Goal: Task Accomplishment & Management: Contribute content

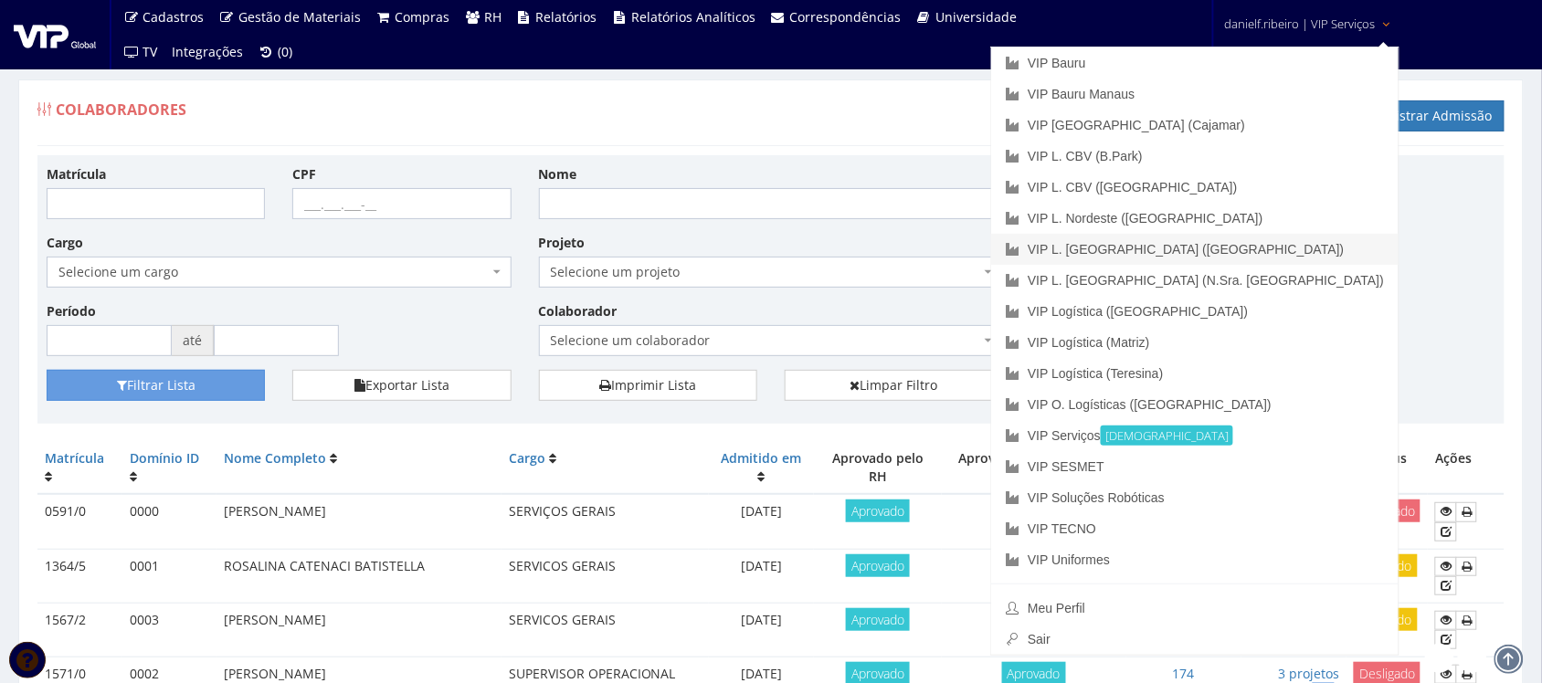
click at [1317, 248] on link "VIP L. [GEOGRAPHIC_DATA] ([GEOGRAPHIC_DATA])" at bounding box center [1194, 249] width 407 height 31
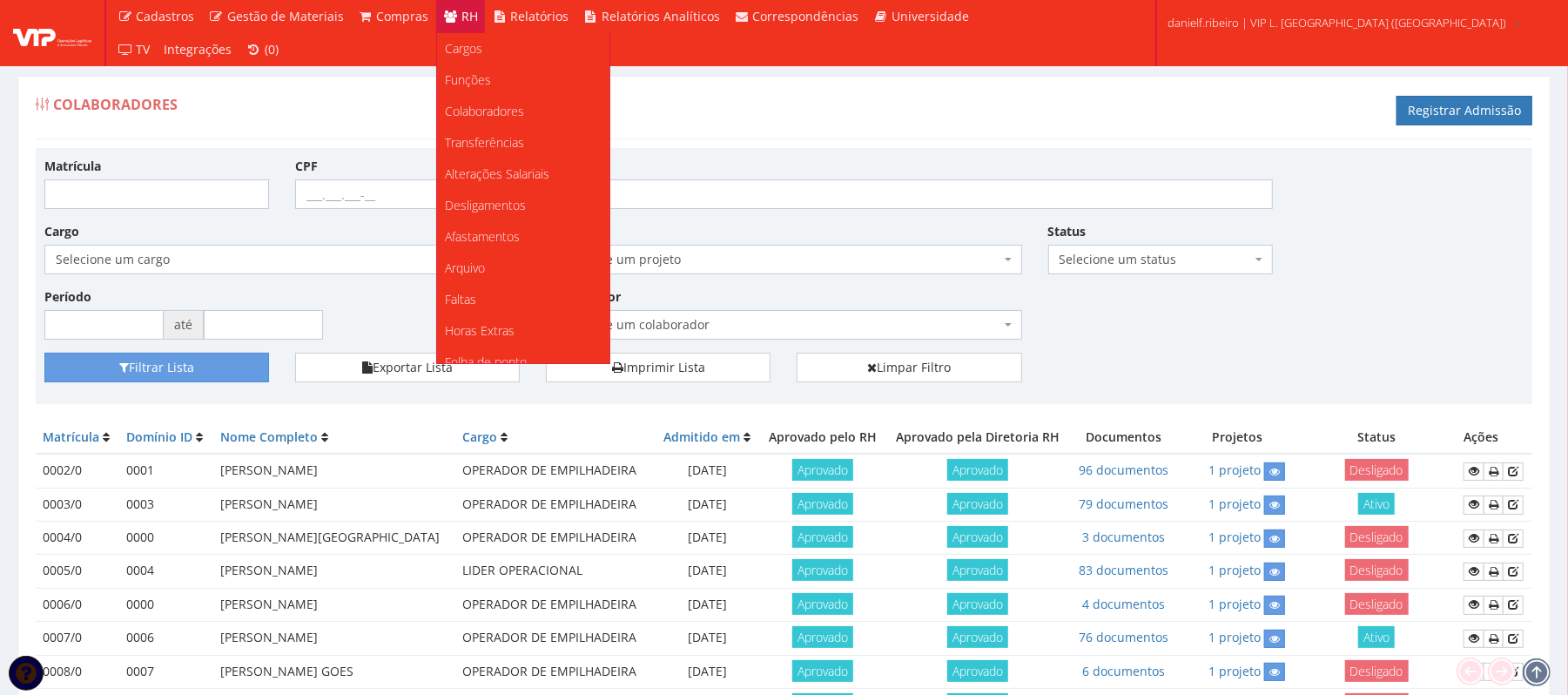
scroll to position [217, 0]
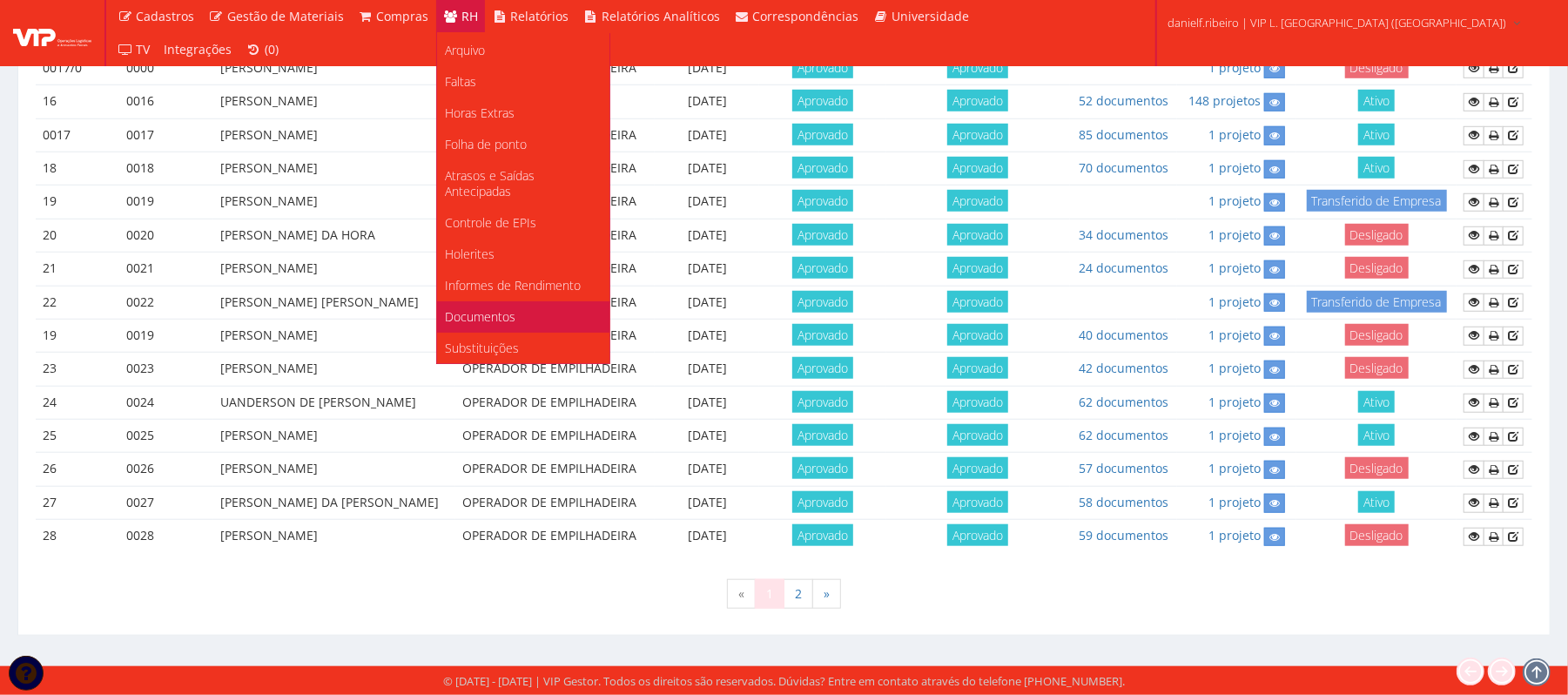
click at [507, 310] on span "Documentos" at bounding box center [481, 316] width 71 height 16
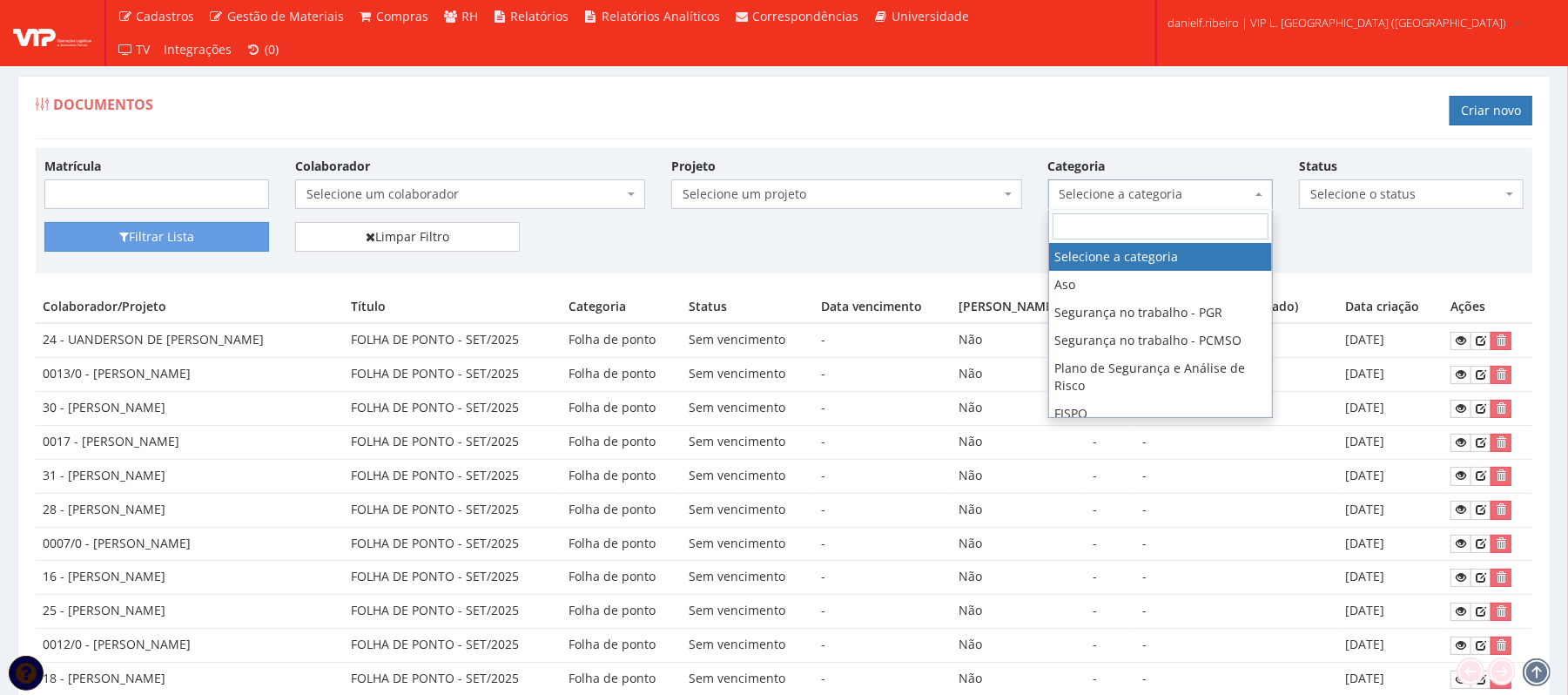
click at [1151, 187] on span "Selecione a categoria" at bounding box center [1155, 194] width 192 height 17
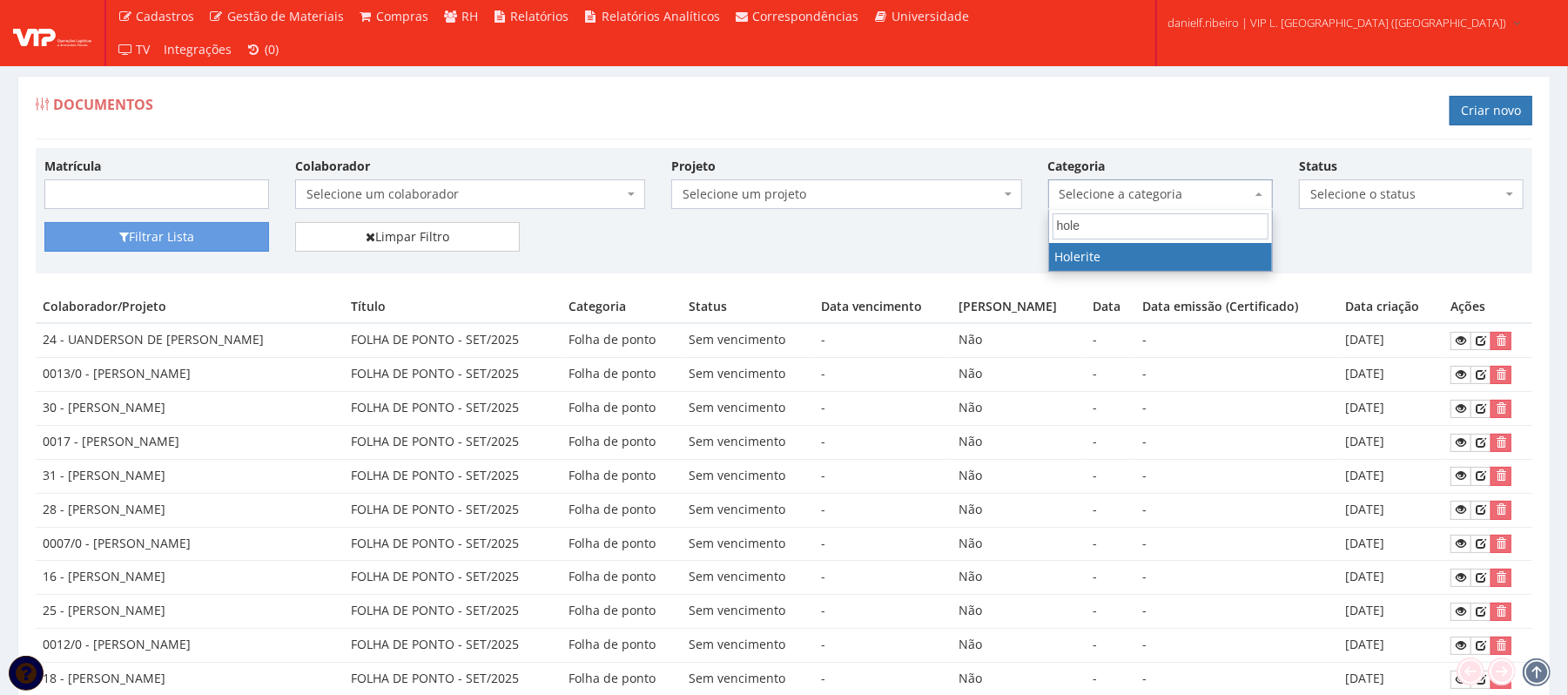
type input "holer"
select select "holerite"
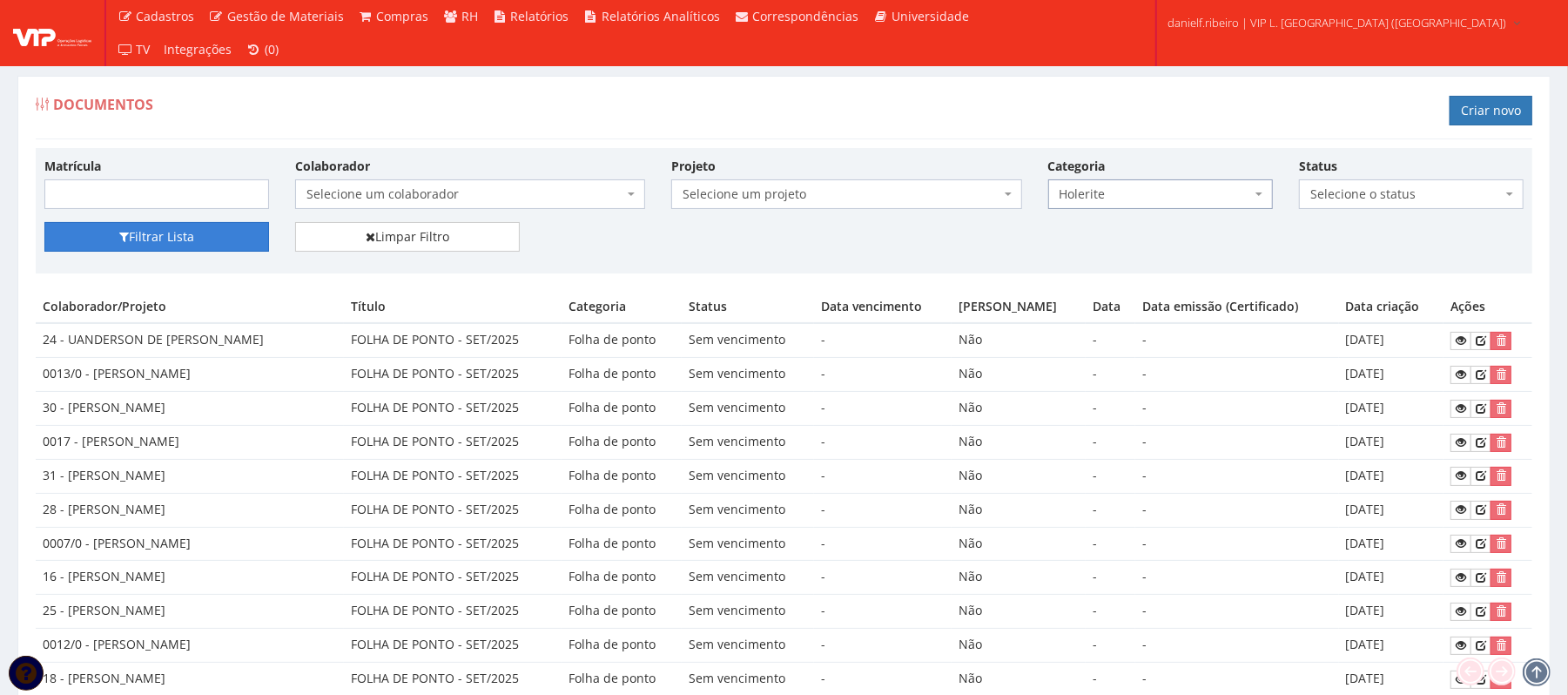
click at [168, 225] on button "Filtrar Lista" at bounding box center [157, 236] width 225 height 30
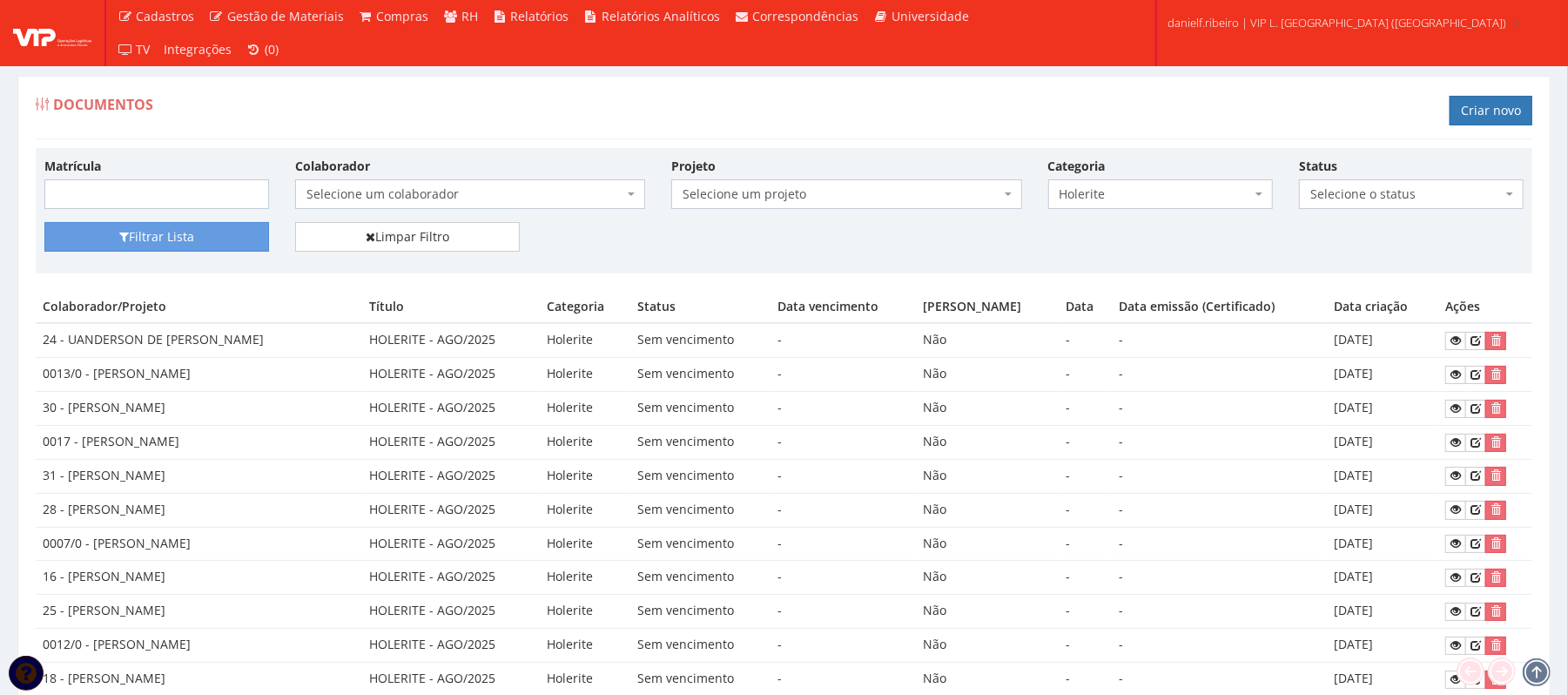
click at [448, 203] on span "Selecione um colaborador" at bounding box center [465, 194] width 317 height 17
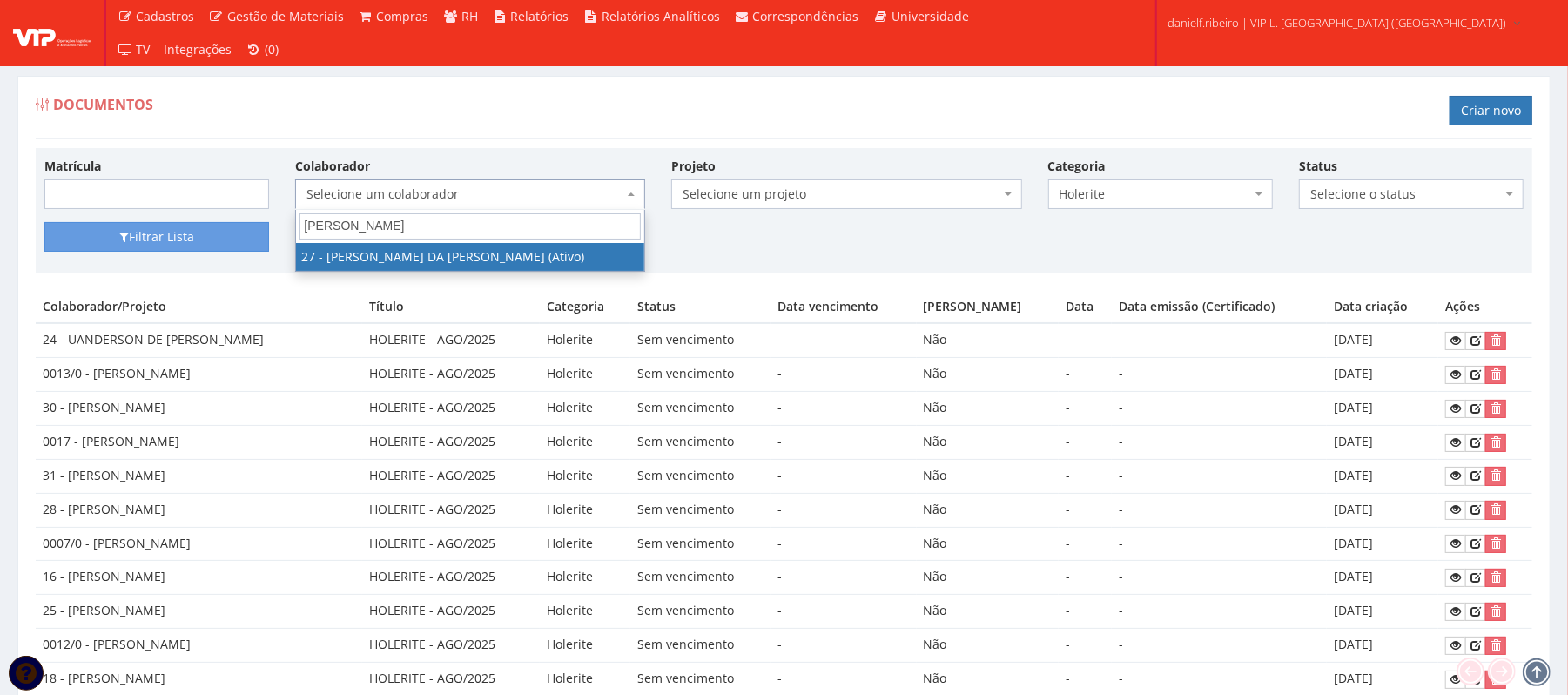
type input "george"
select select "3837"
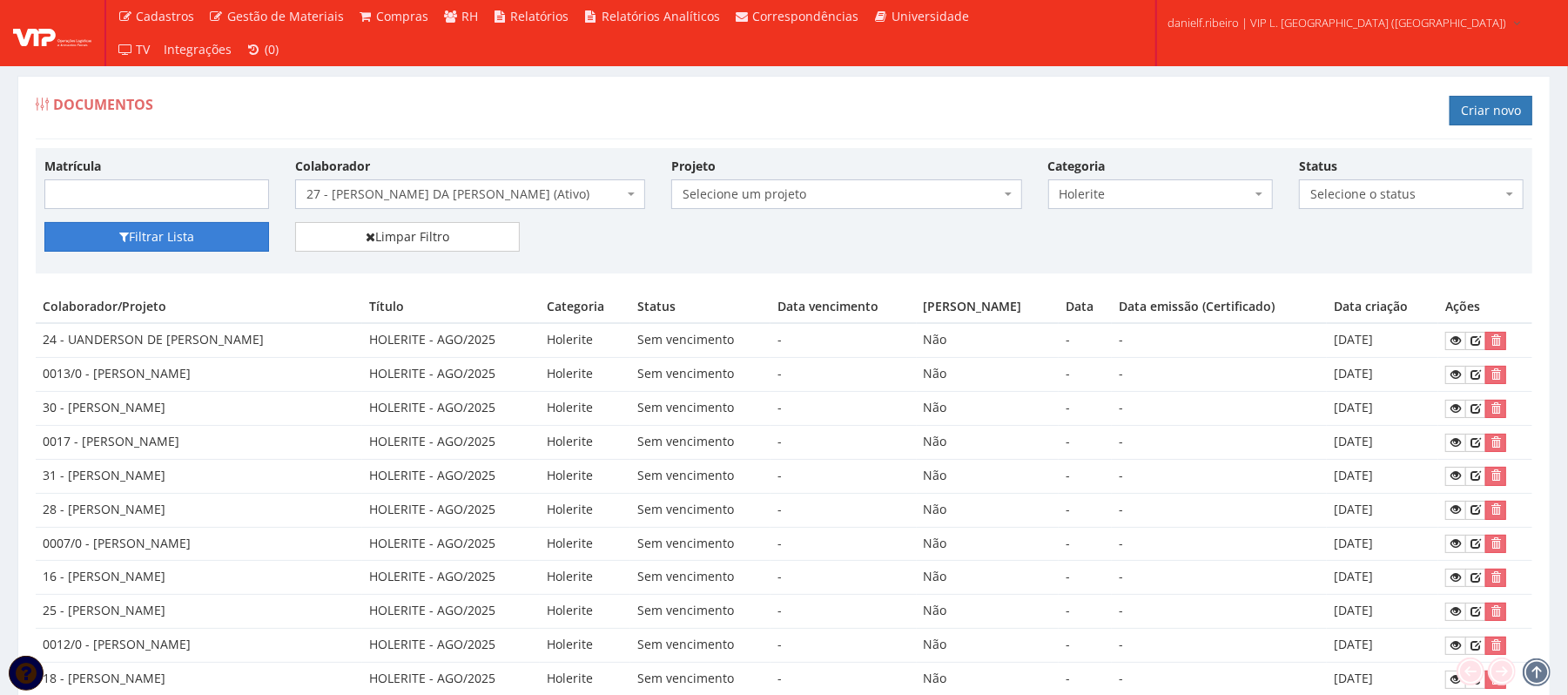
click at [123, 243] on icon "submit" at bounding box center [124, 236] width 10 height 12
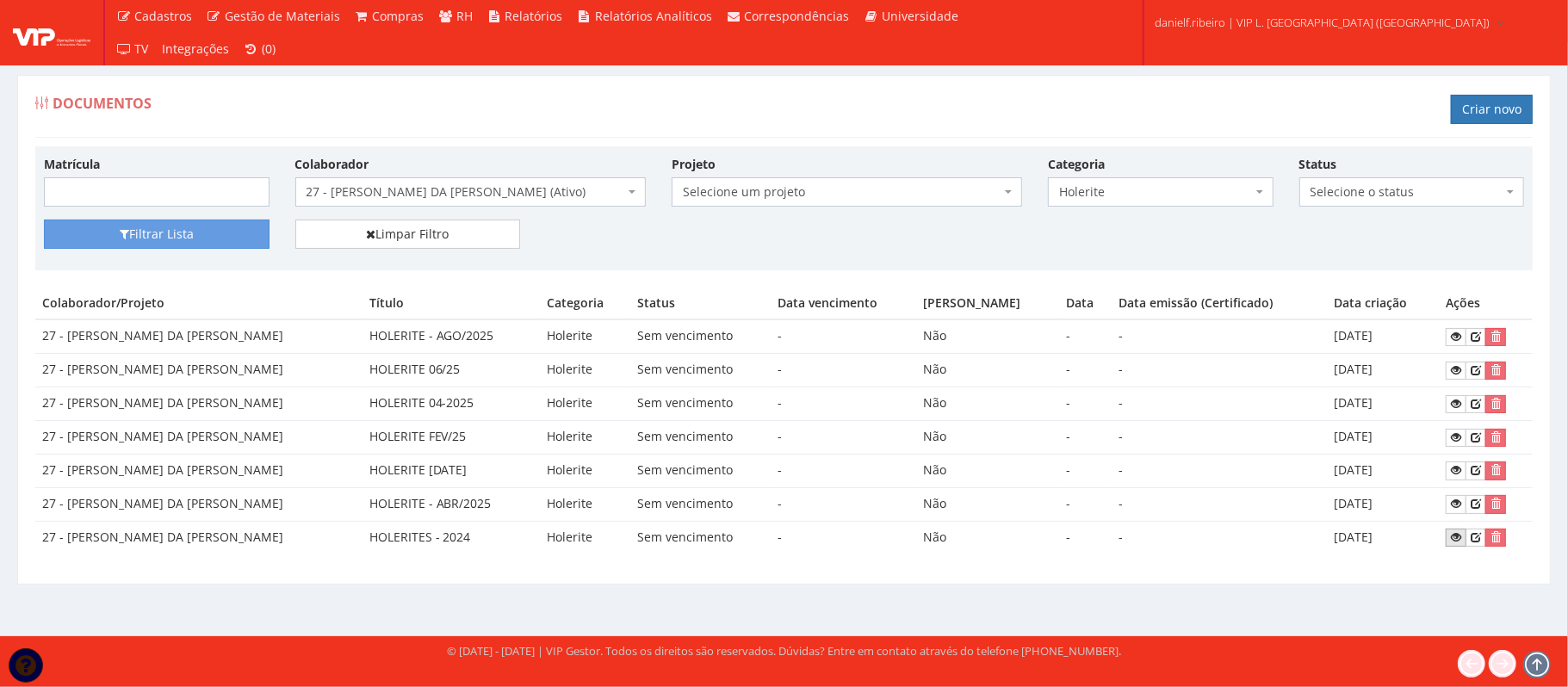
click at [1462, 534] on link at bounding box center [1456, 537] width 21 height 18
click at [503, 194] on span "27 - GEORGE DOUGLAS DA CONCEICAO SANTOS (Ativo)" at bounding box center [465, 192] width 318 height 17
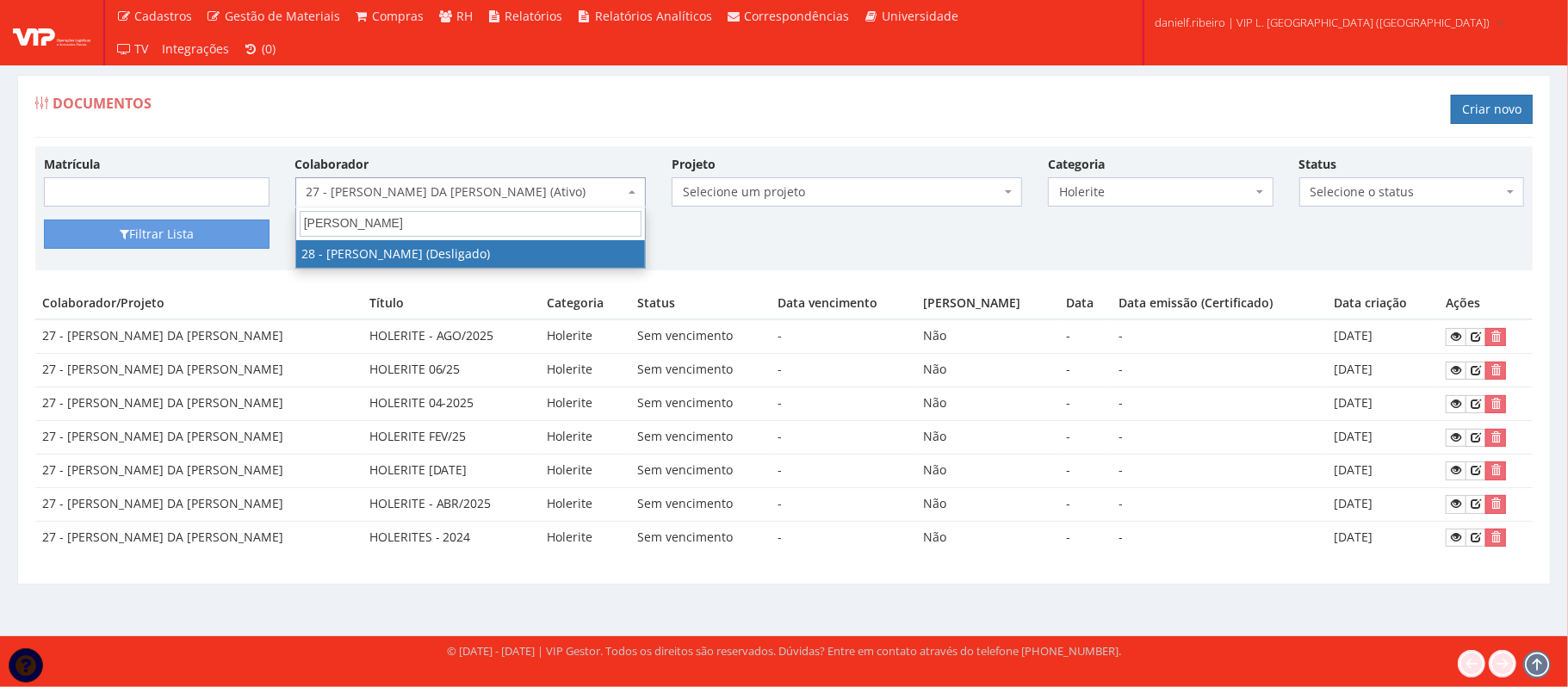
type input "lucas sa"
select select "3838"
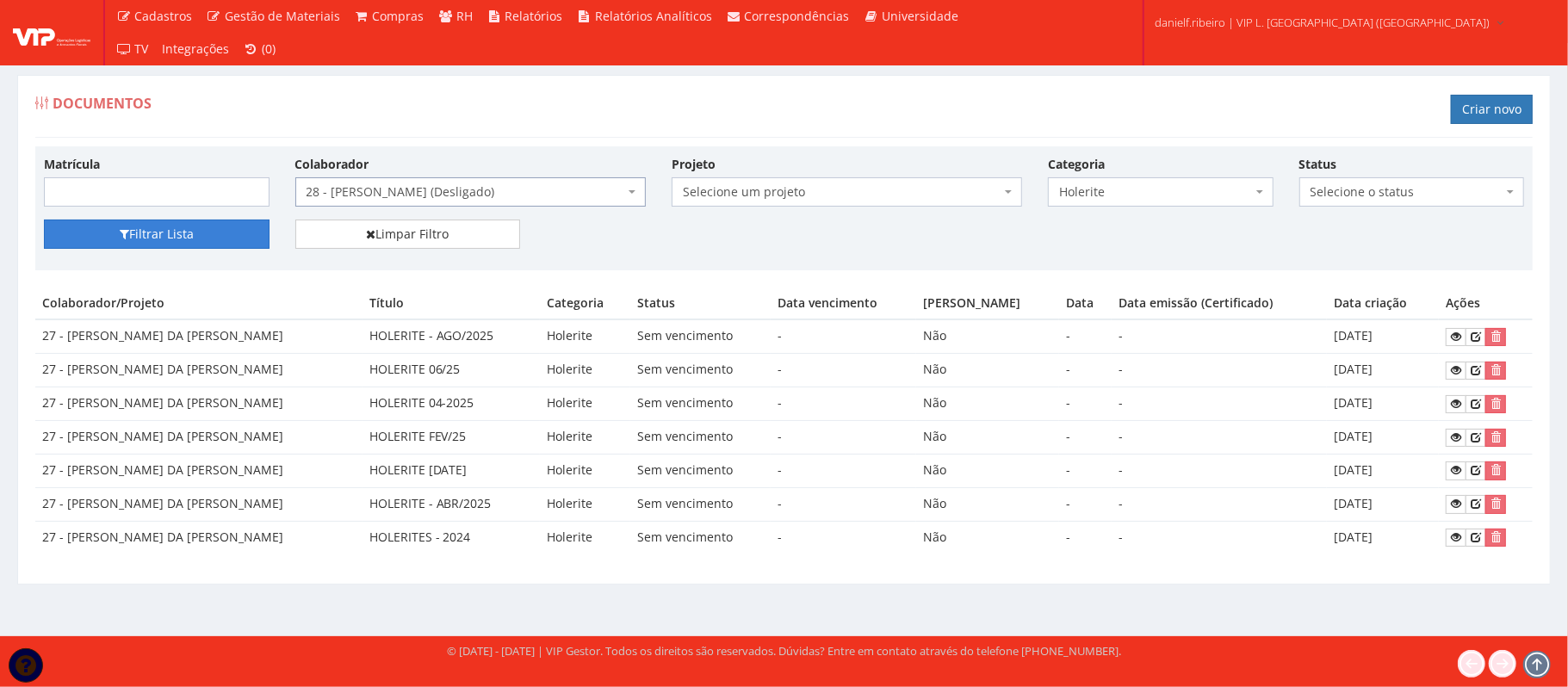
click at [150, 231] on button "Filtrar Lista" at bounding box center [156, 234] width 225 height 29
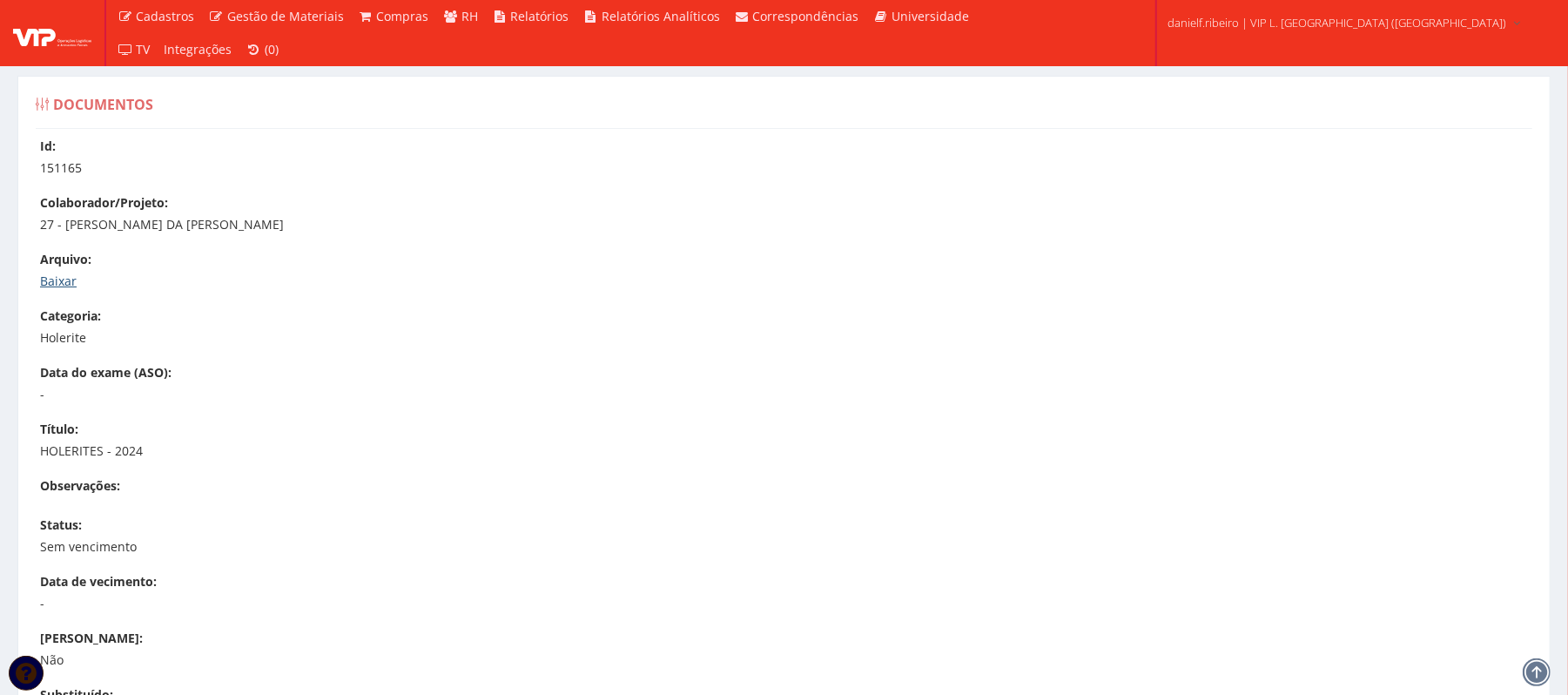
click at [60, 279] on link "Baixar" at bounding box center [58, 280] width 36 height 16
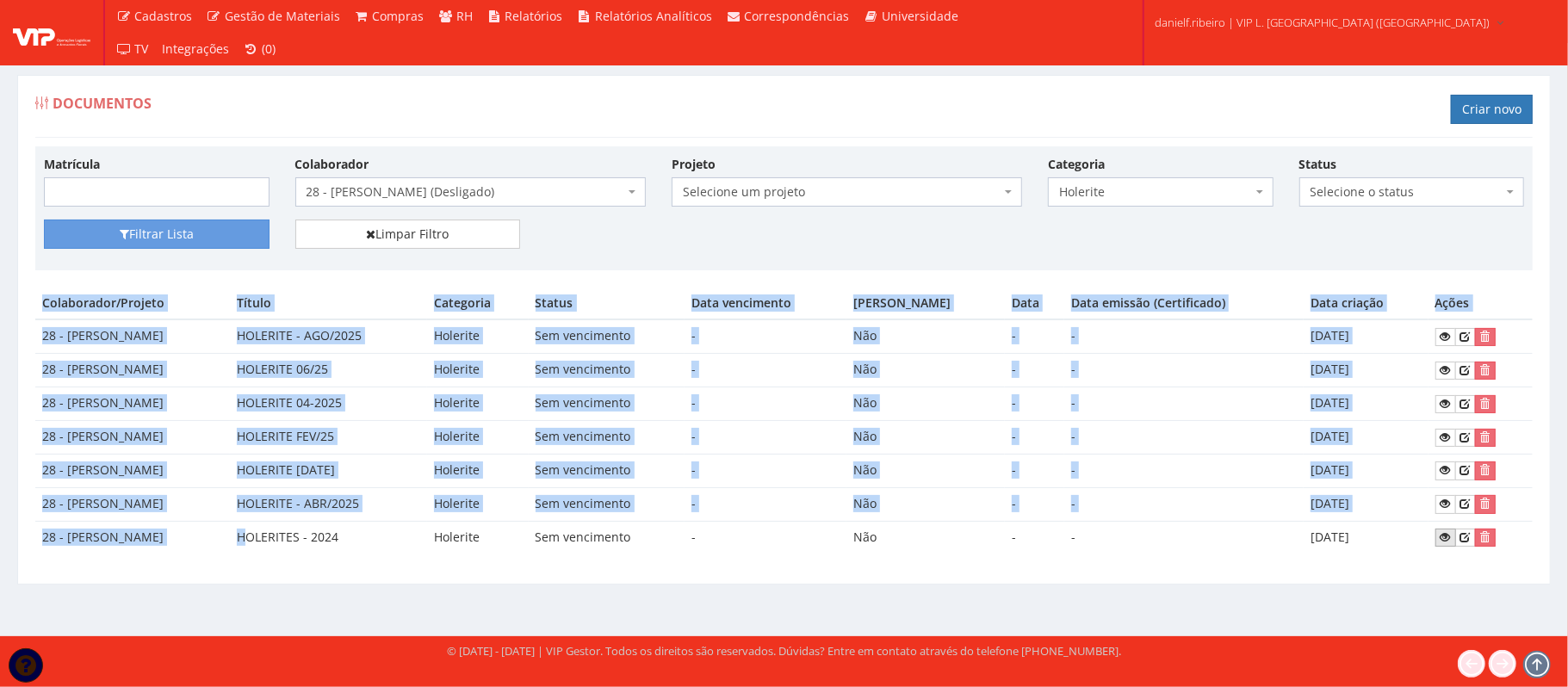
drag, startPoint x: 896, startPoint y: 551, endPoint x: 1450, endPoint y: 548, distance: 554.0
click at [1450, 548] on tr "28 - [PERSON_NAME] DA CRUZ HOLERITES - 2024 Holerite Sem vencimento - Não - - […" at bounding box center [783, 537] width 1497 height 33
click at [1444, 547] on link at bounding box center [1446, 537] width 21 height 18
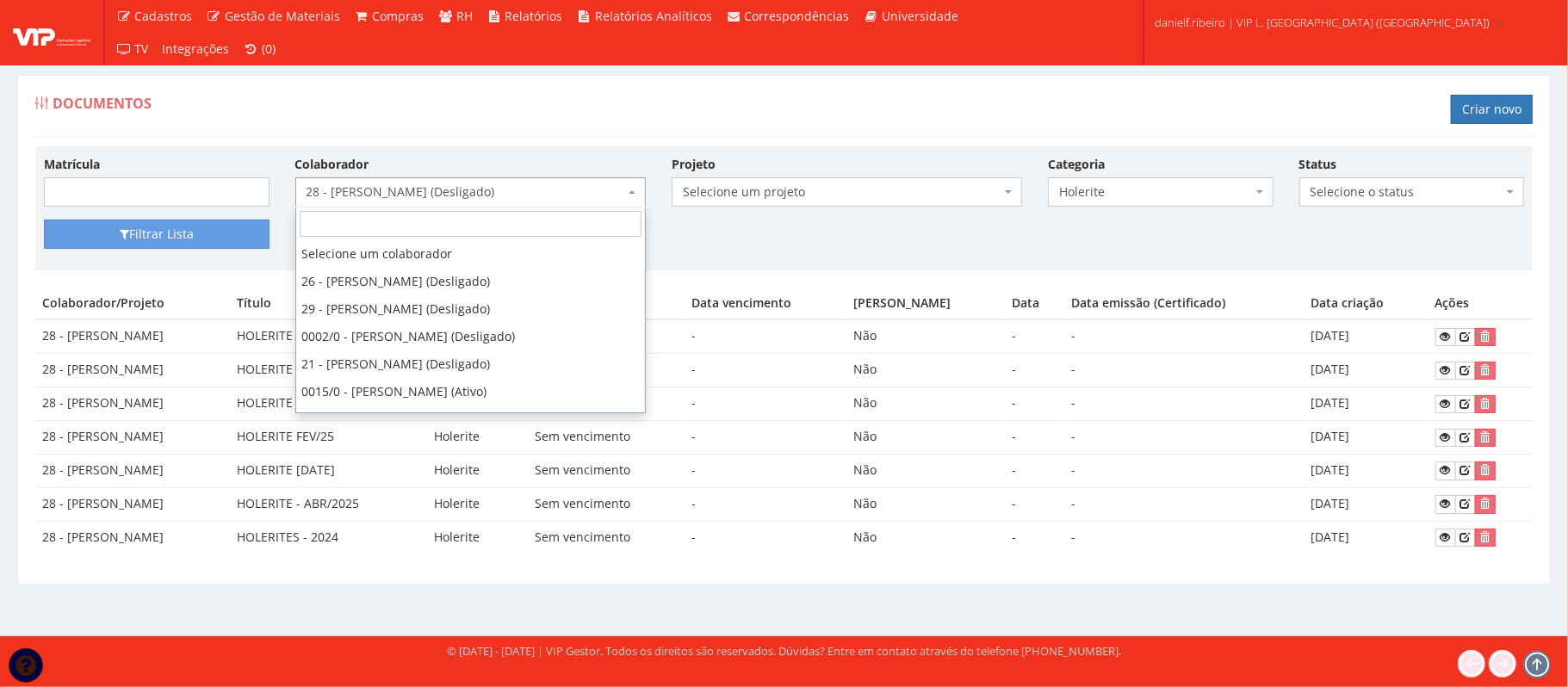
click at [537, 201] on span "28 - LUCAS SANTOS DA CRUZ (Desligado)" at bounding box center [465, 192] width 318 height 17
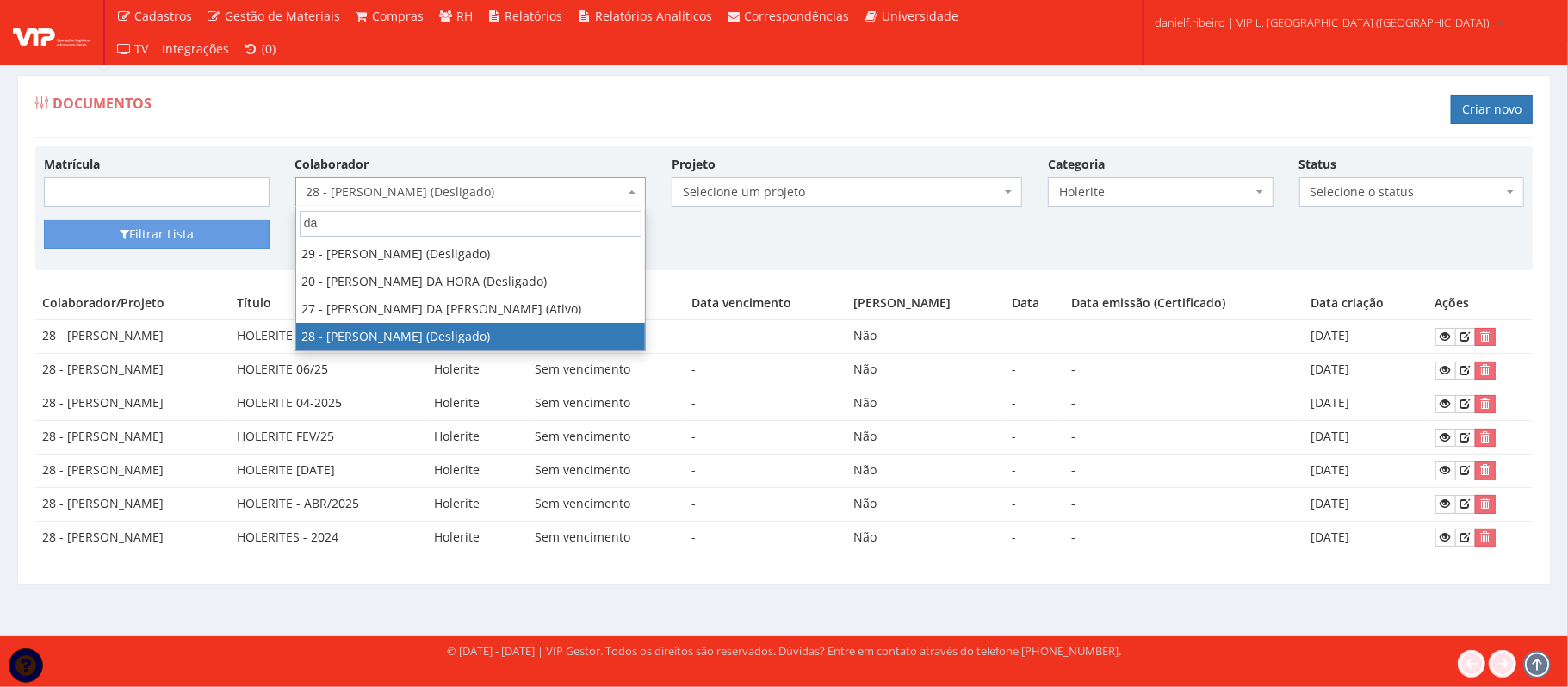
type input "dan"
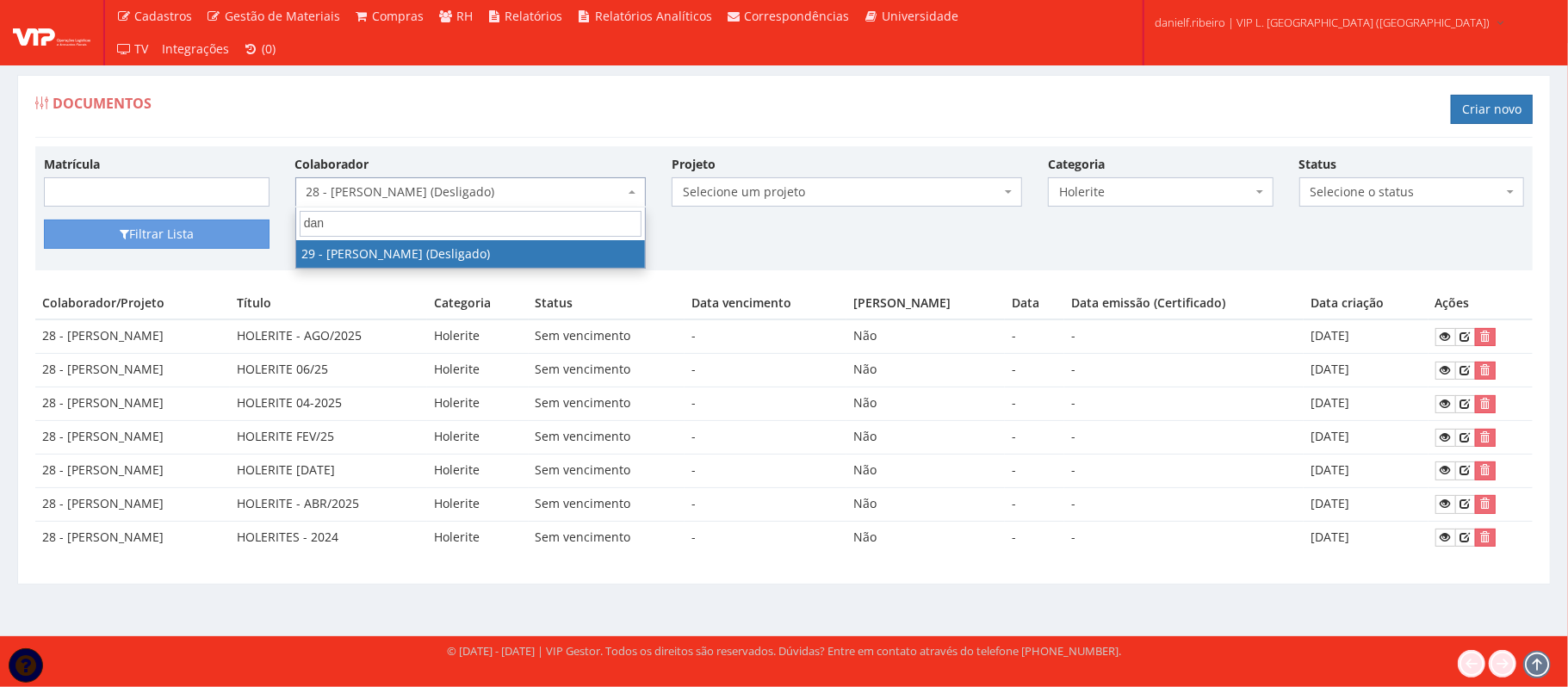
select select "3839"
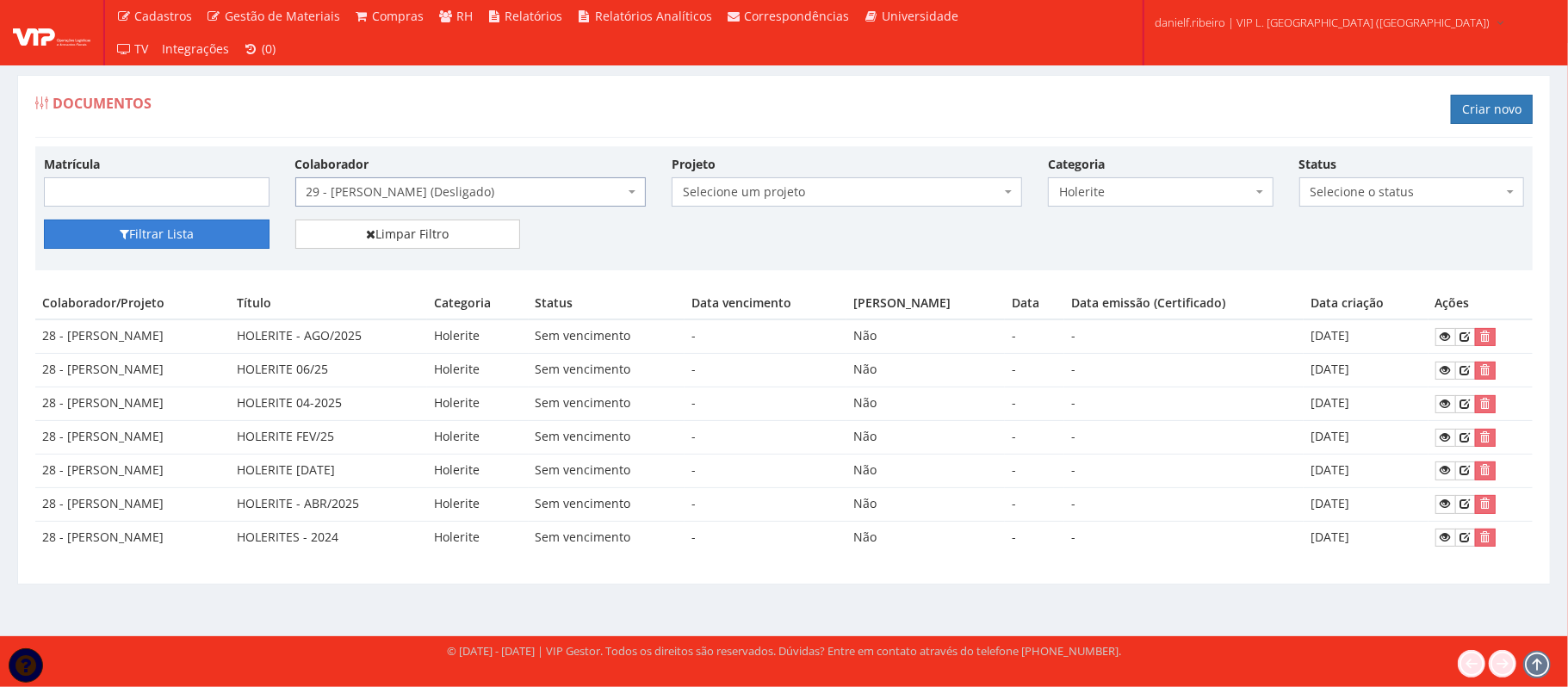
click at [190, 233] on button "Filtrar Lista" at bounding box center [156, 234] width 225 height 29
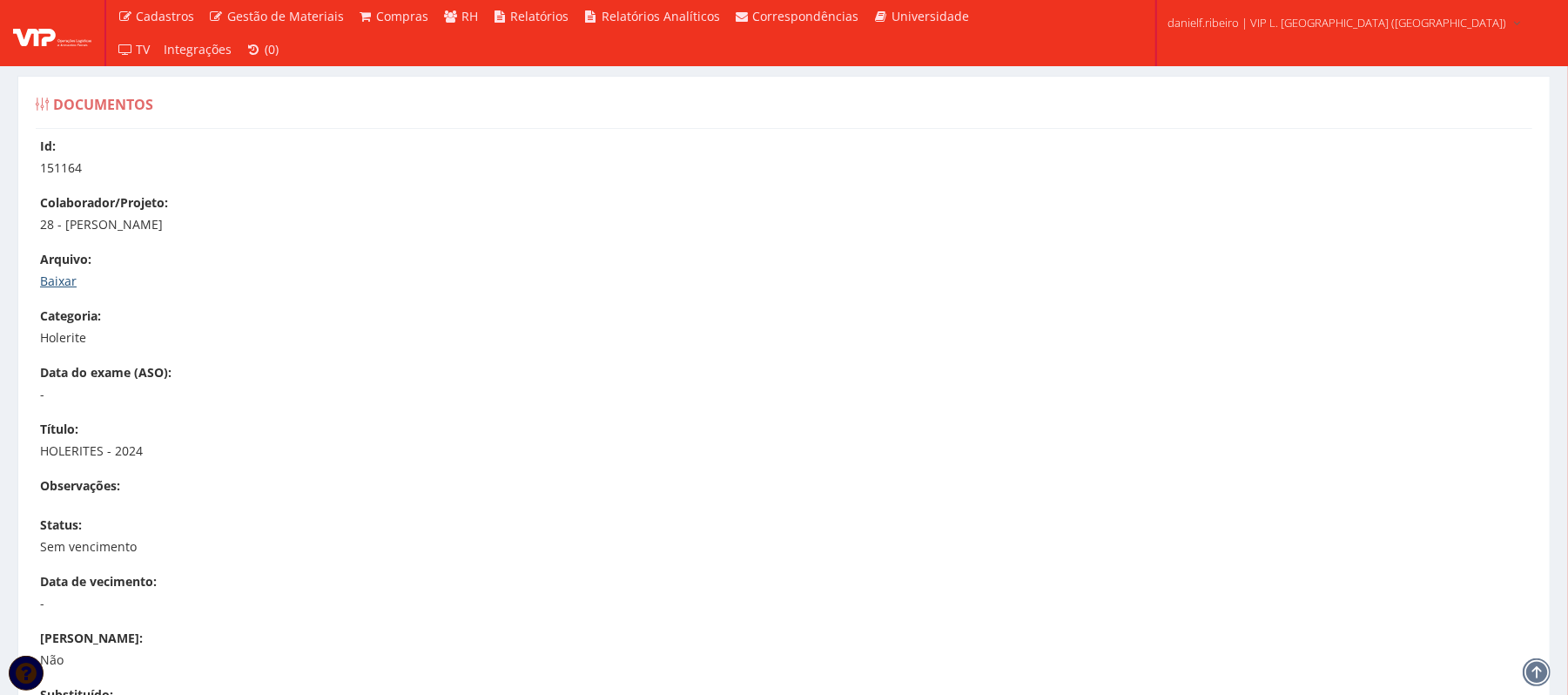
click at [60, 283] on link "Baixar" at bounding box center [58, 280] width 36 height 16
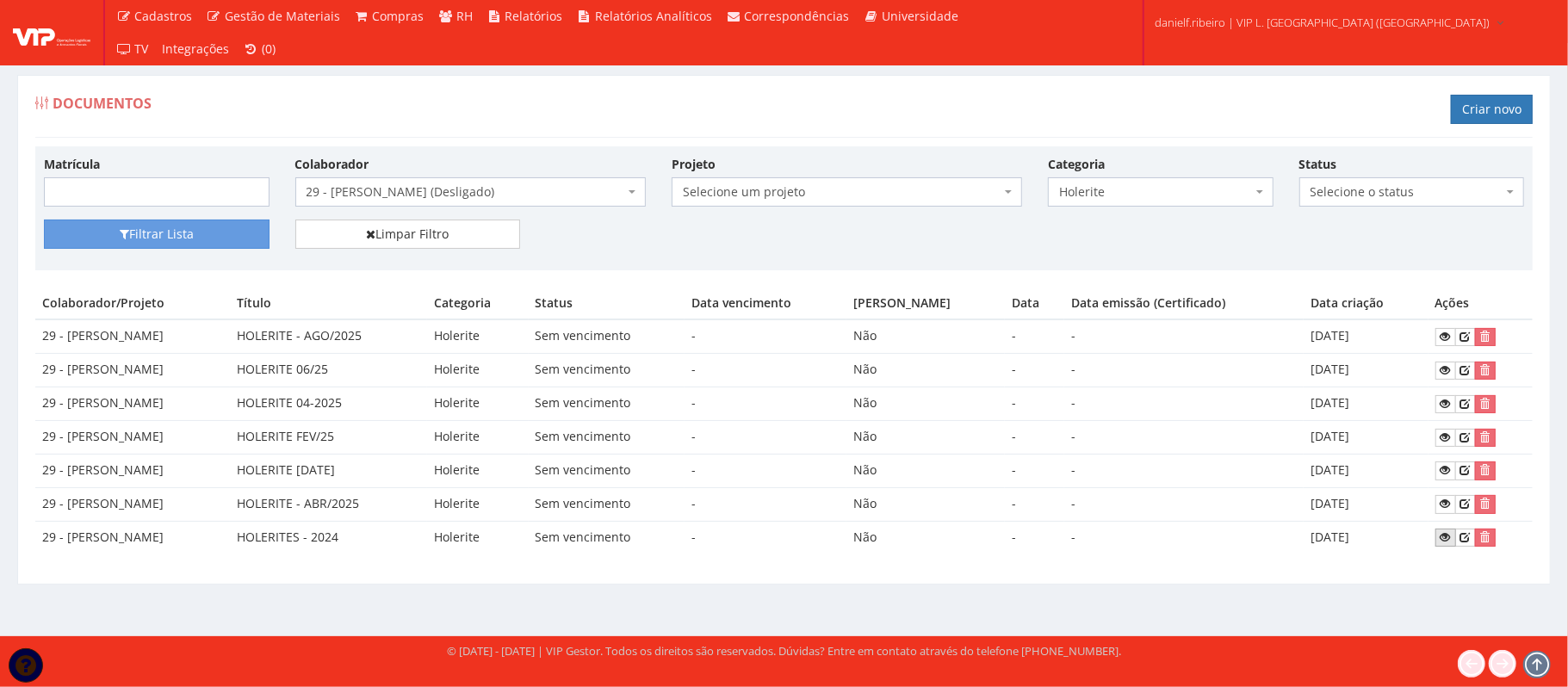
click at [1456, 539] on link at bounding box center [1446, 537] width 21 height 18
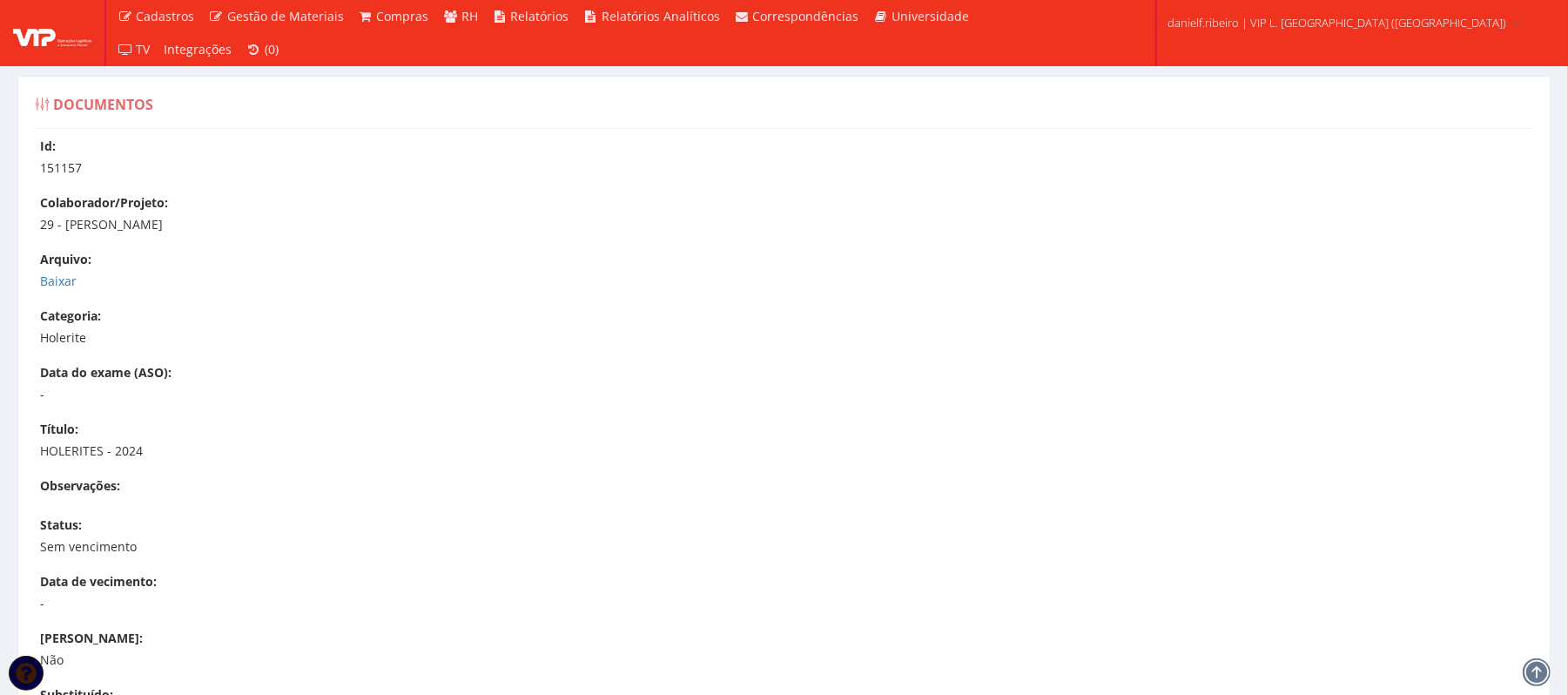
click at [63, 272] on div "Arquivo: Baixar" at bounding box center [793, 270] width 1506 height 39
click at [59, 280] on link "Baixar" at bounding box center [58, 280] width 36 height 16
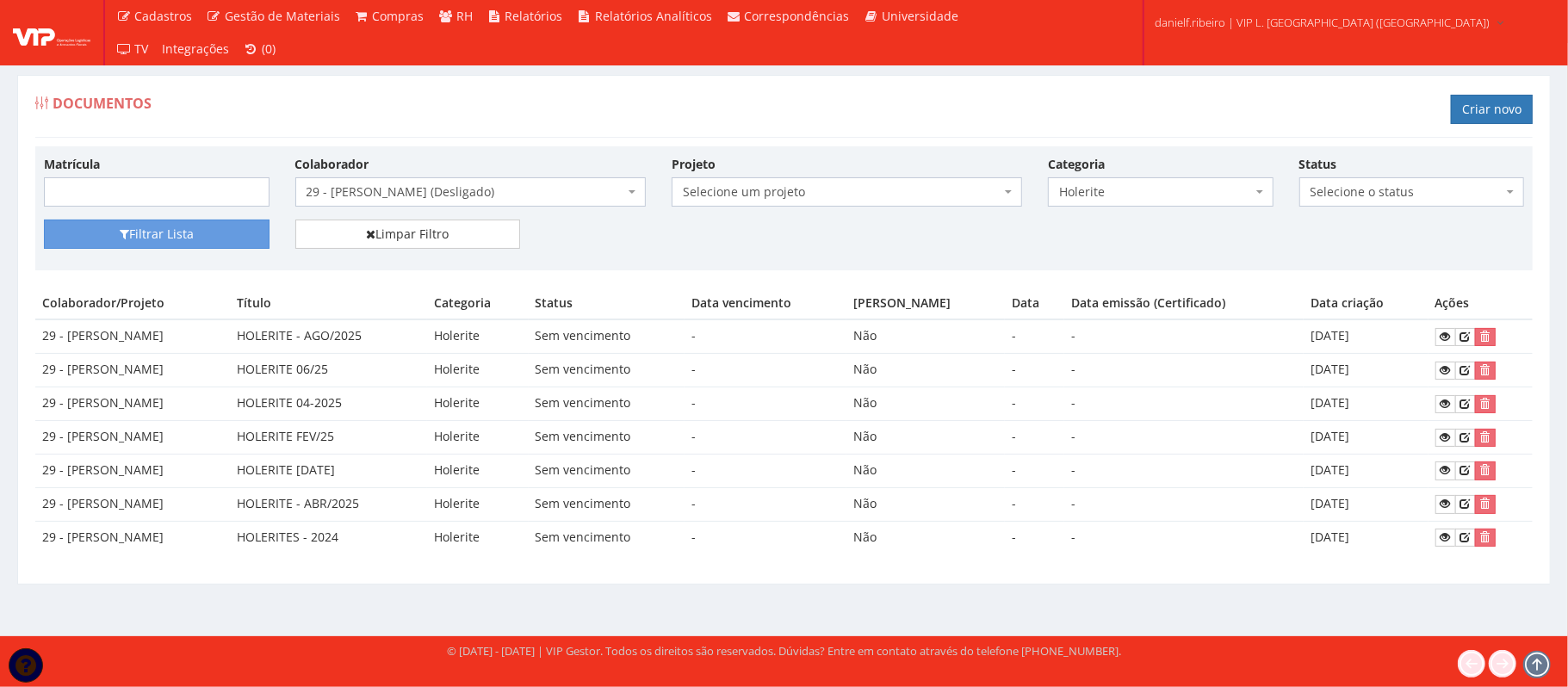
drag, startPoint x: 489, startPoint y: 185, endPoint x: 497, endPoint y: 191, distance: 10.0
click at [490, 188] on span "29 - [PERSON_NAME] (Desligado)" at bounding box center [470, 191] width 351 height 29
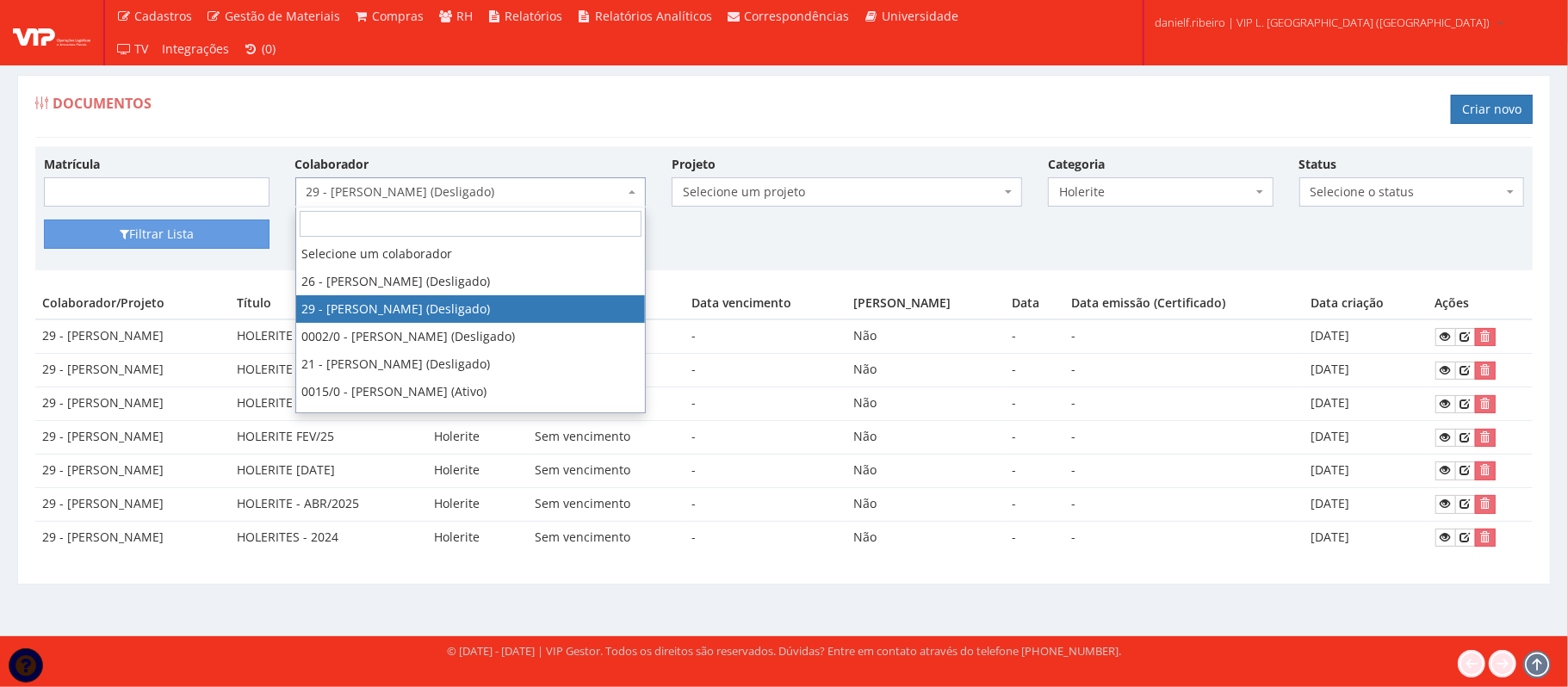
click at [503, 201] on span "29 - [PERSON_NAME] (Desligado)" at bounding box center [465, 192] width 318 height 17
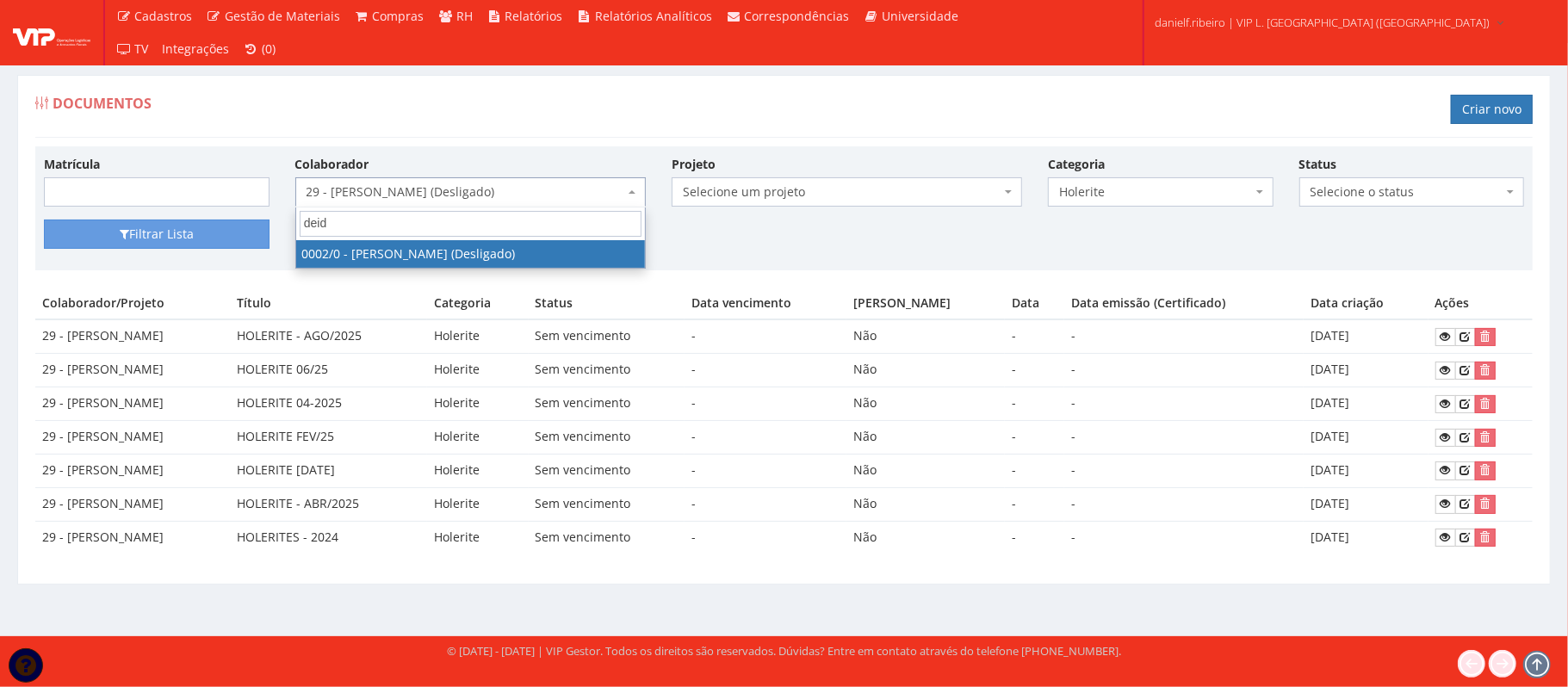
type input "deidi"
select select "715"
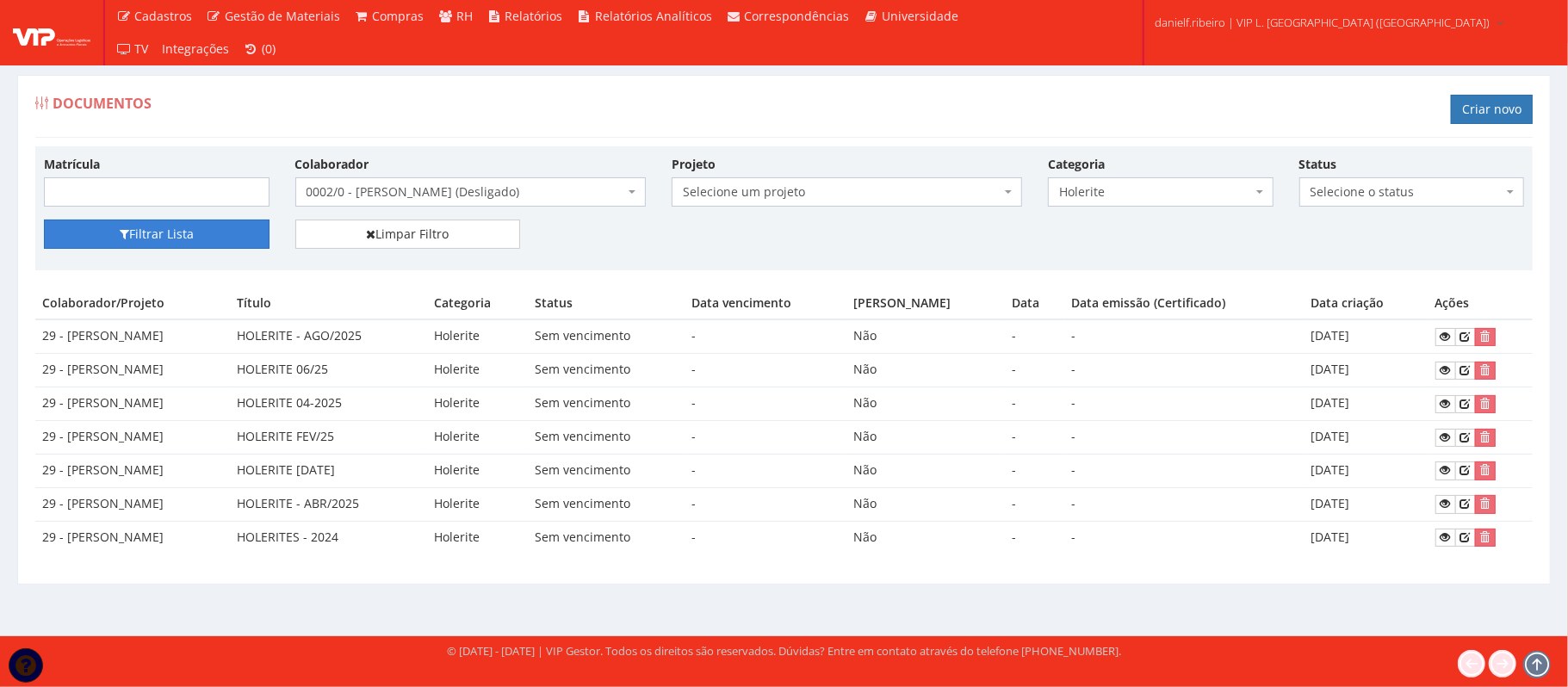
click at [210, 222] on button "Filtrar Lista" at bounding box center [156, 234] width 225 height 29
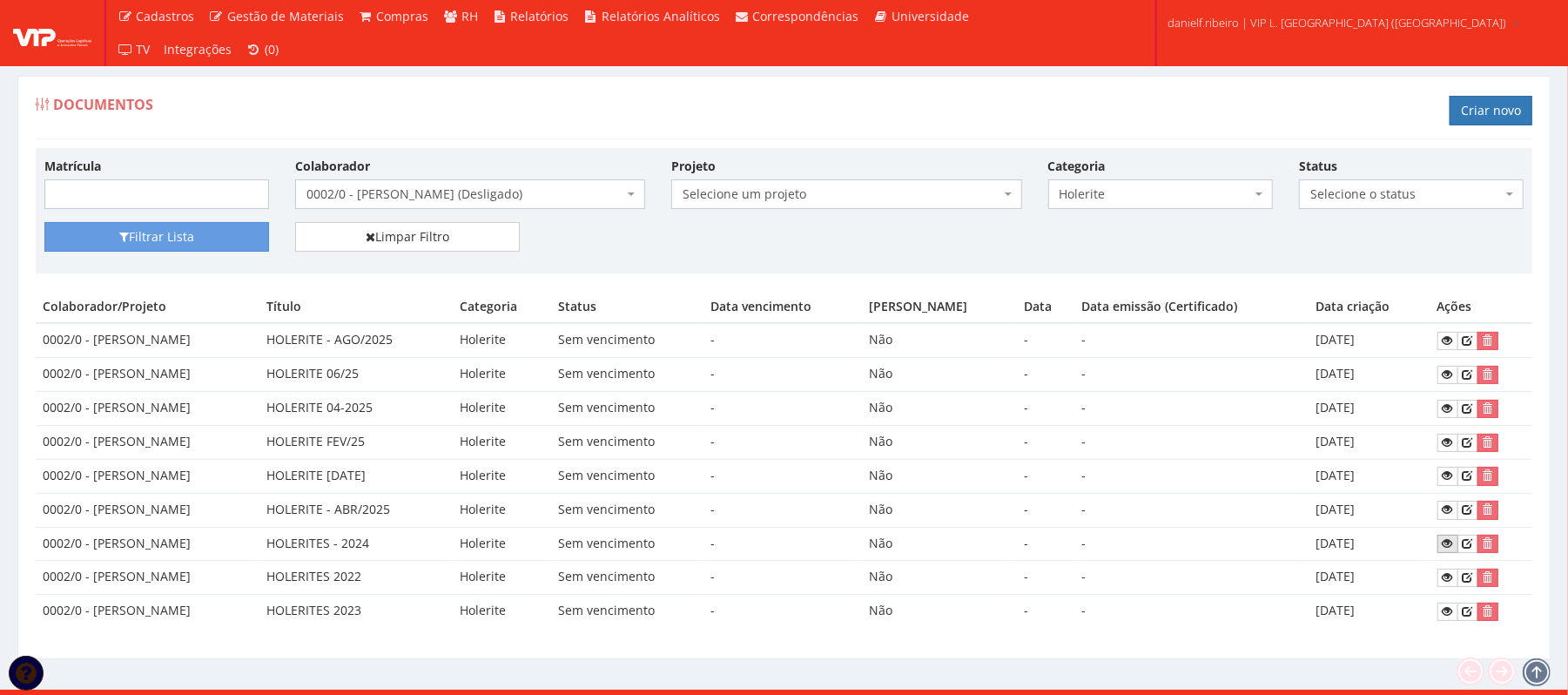
click at [1453, 550] on icon at bounding box center [1448, 543] width 10 height 12
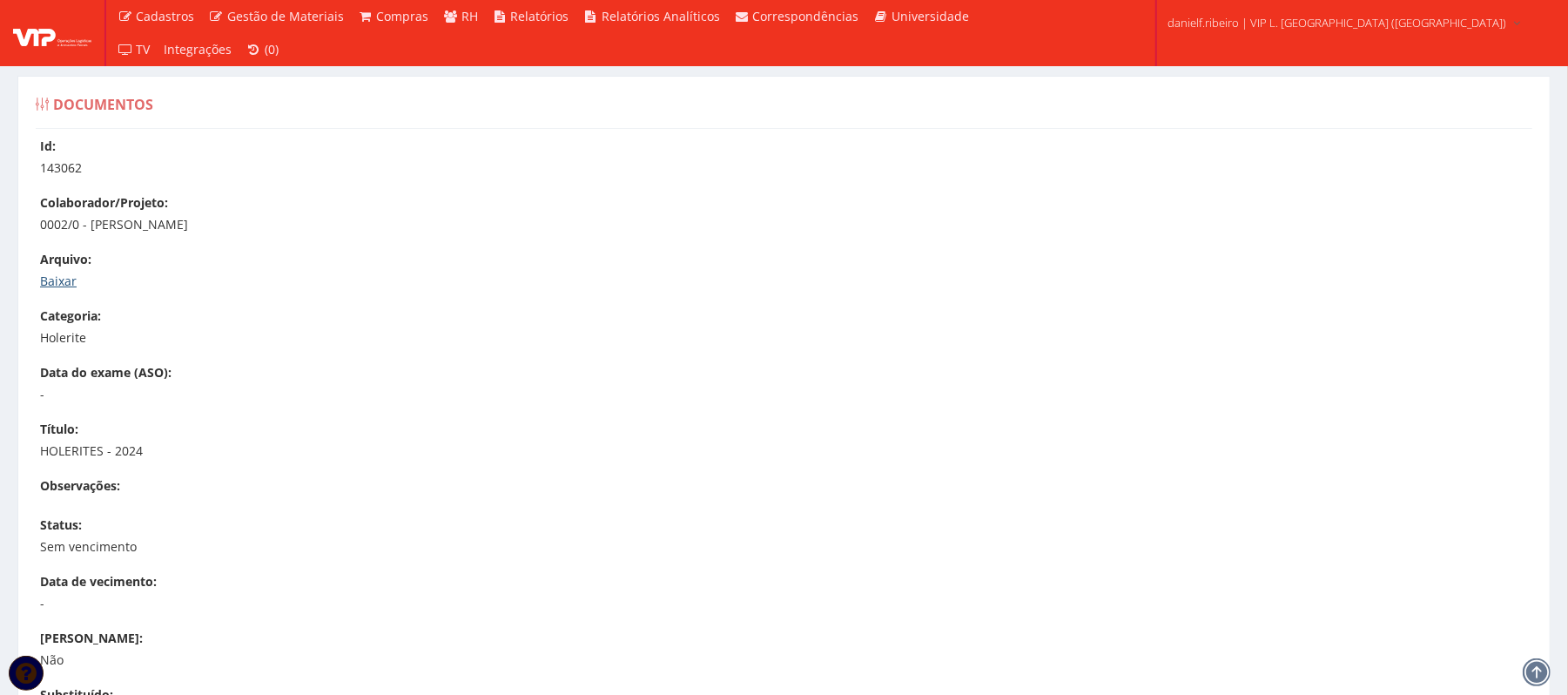
click at [46, 284] on link "Baixar" at bounding box center [58, 280] width 36 height 16
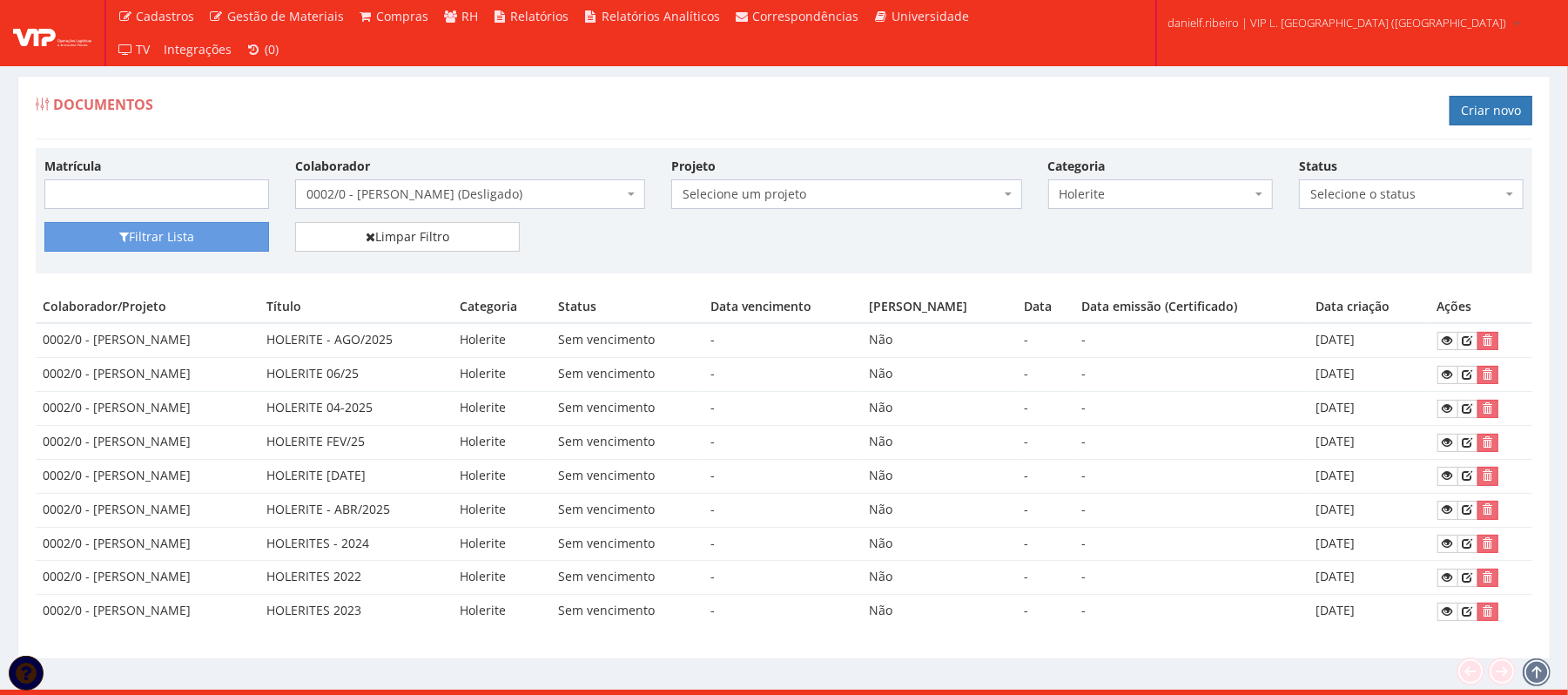
click at [507, 192] on span "0002/0 - DEIDIVAN SANTOS LIMA (Desligado)" at bounding box center [465, 194] width 317 height 17
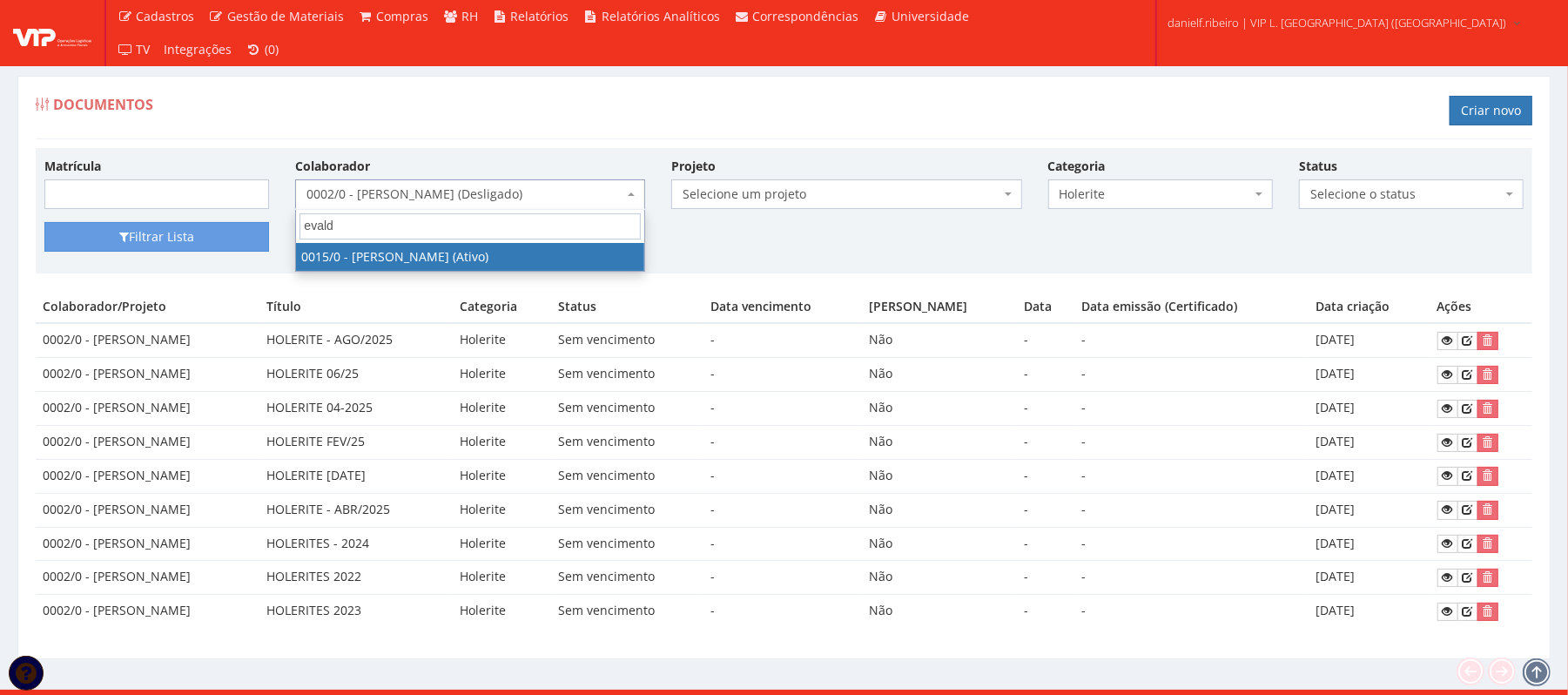
type input "evaldo"
select select "919"
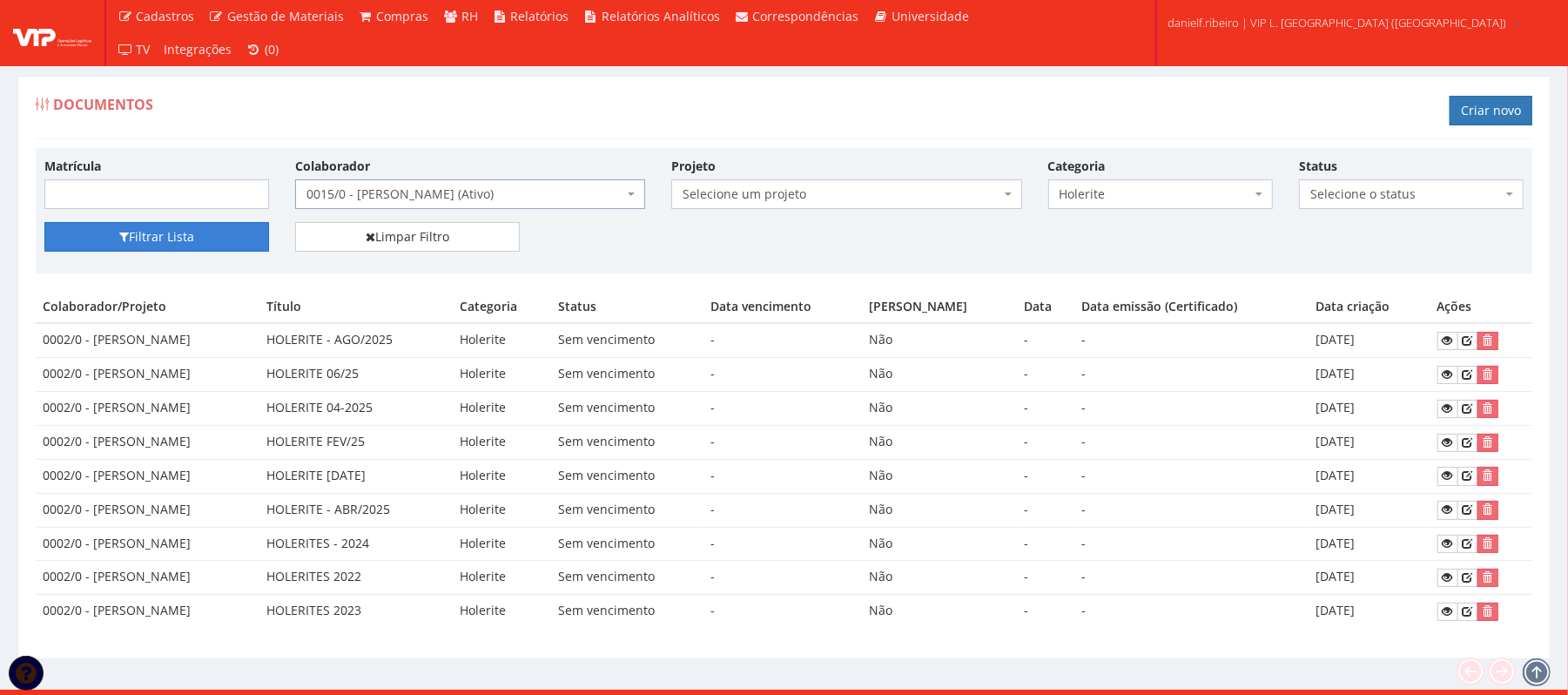
click at [166, 224] on button "Filtrar Lista" at bounding box center [157, 236] width 225 height 30
click at [1446, 613] on link at bounding box center [1448, 611] width 21 height 18
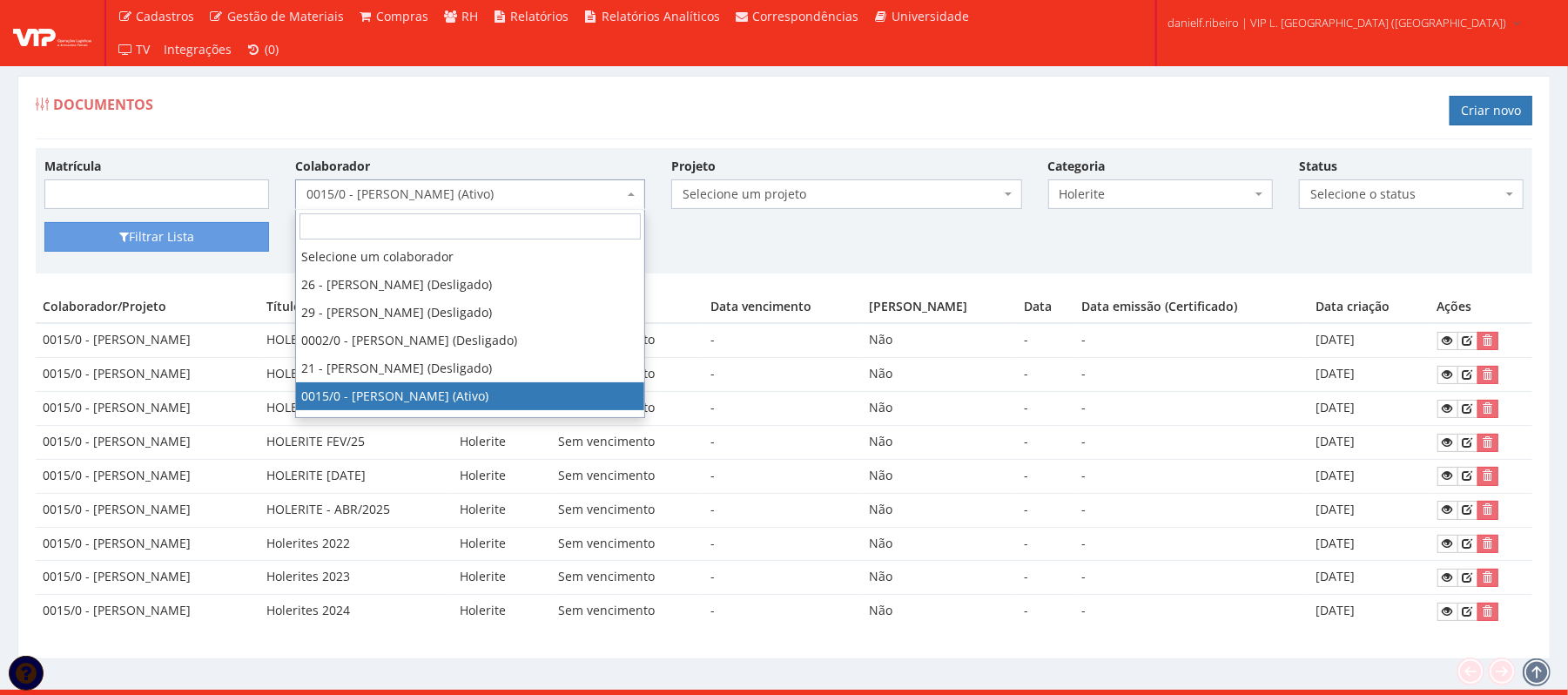
click at [440, 198] on span "0015/0 - EVALDO SERAFIM DOS SANTOS (Ativo)" at bounding box center [465, 194] width 317 height 17
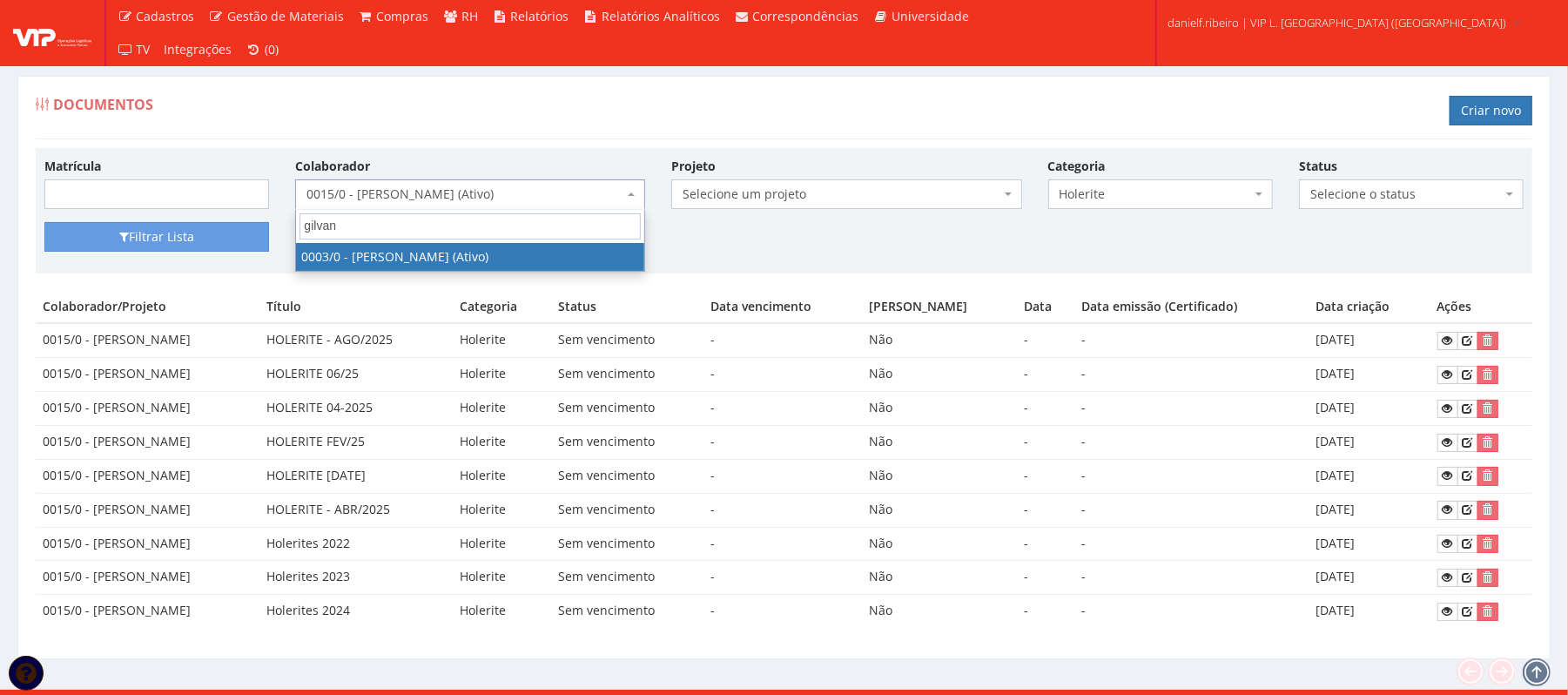
type input "gilvane"
select select "716"
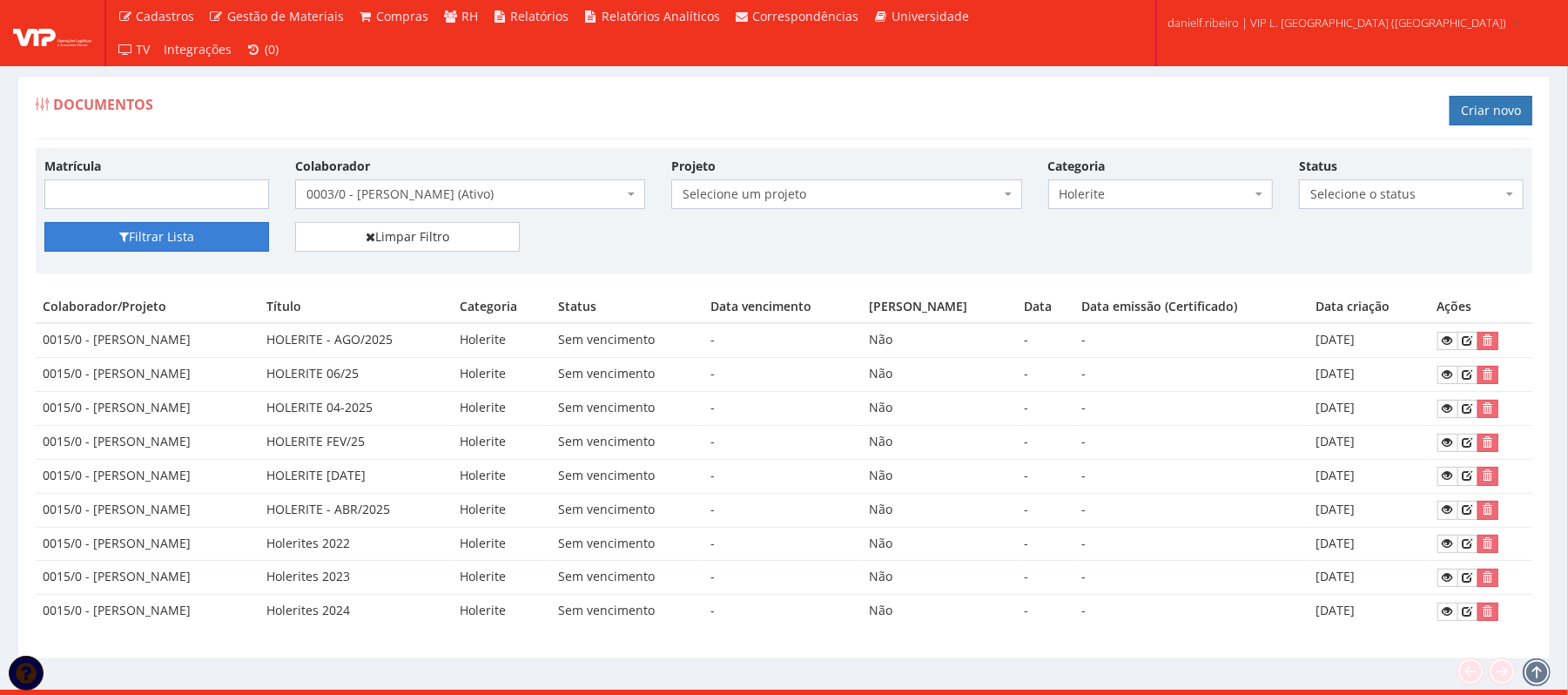
click at [105, 244] on button "Filtrar Lista" at bounding box center [157, 236] width 225 height 30
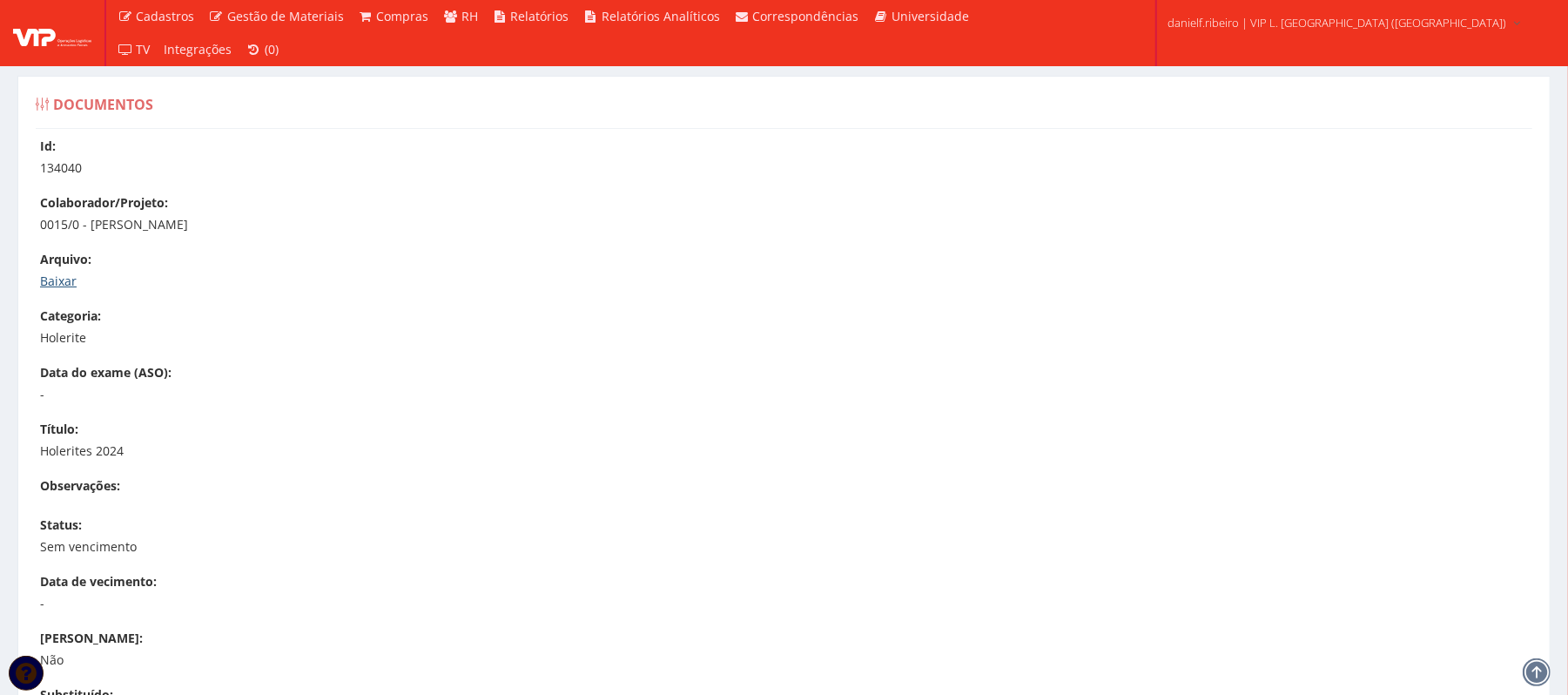
click at [56, 276] on link "Baixar" at bounding box center [58, 280] width 36 height 16
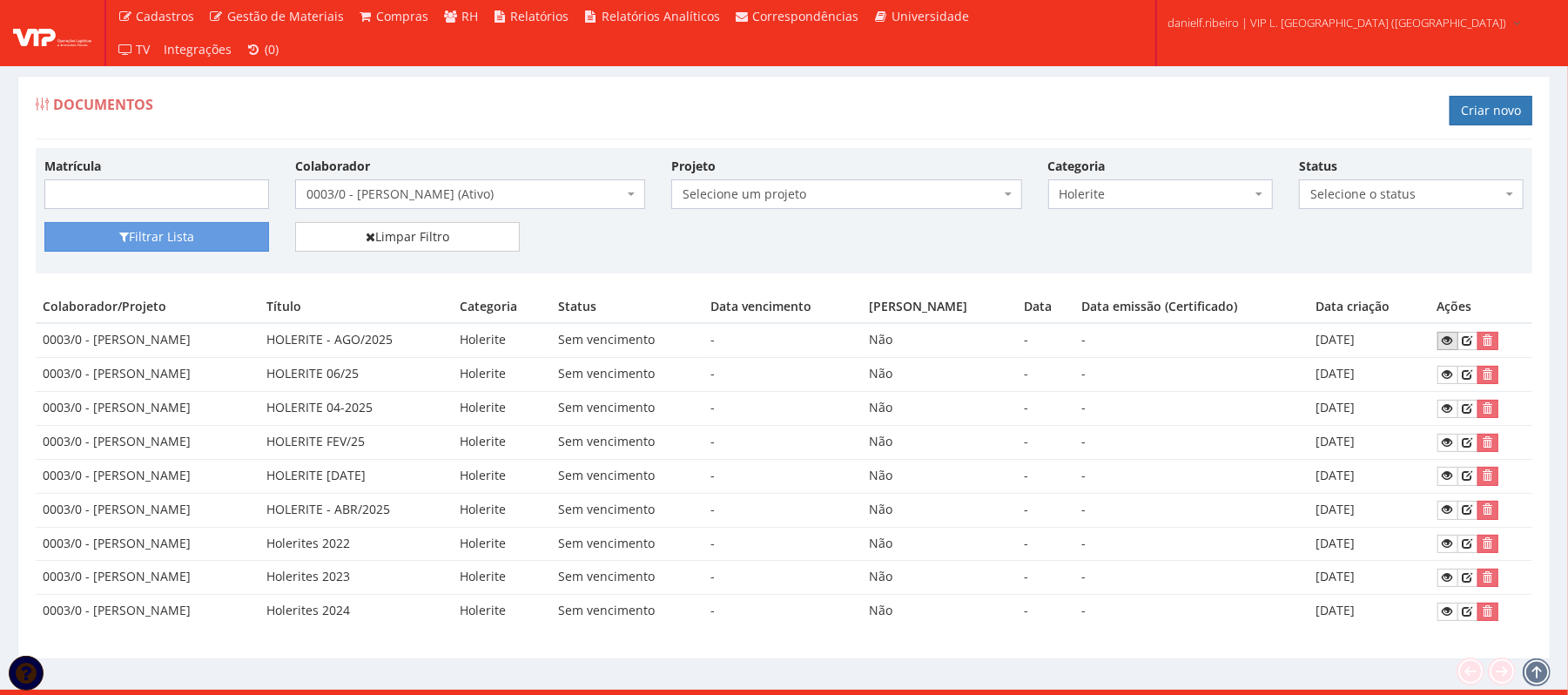
click at [1444, 342] on link at bounding box center [1448, 340] width 21 height 18
drag, startPoint x: 520, startPoint y: 631, endPoint x: 1347, endPoint y: 624, distance: 827.0
click at [1343, 628] on tr "0003/0 - GILVANE ROSA DOS PASSOS Holerites 2024 Holerite Sem vencimento - Não -…" at bounding box center [784, 611] width 1497 height 33
drag, startPoint x: 1347, startPoint y: 621, endPoint x: 1363, endPoint y: 619, distance: 16.1
click at [1348, 621] on td "15/08/2024" at bounding box center [1369, 611] width 121 height 33
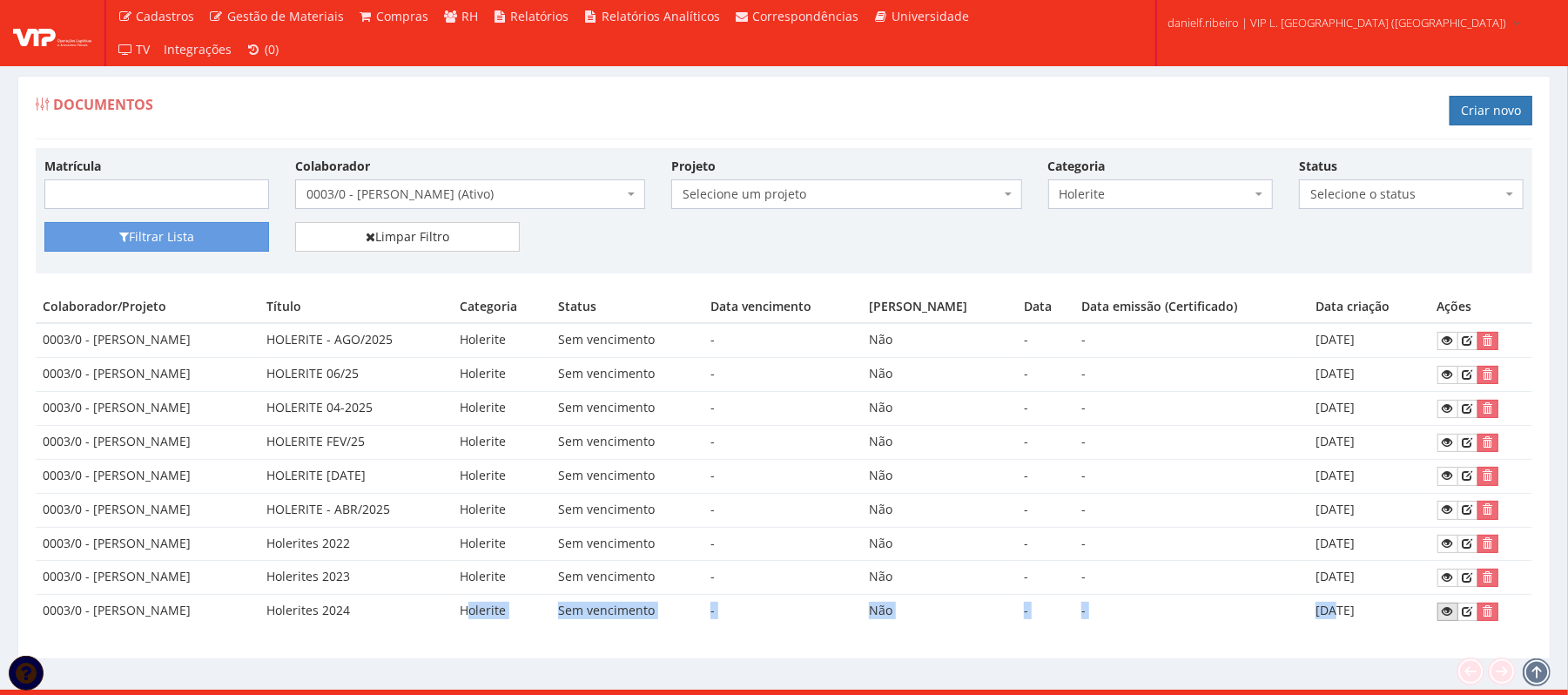
click at [1449, 613] on icon at bounding box center [1448, 611] width 10 height 12
drag, startPoint x: 384, startPoint y: 198, endPoint x: 396, endPoint y: 207, distance: 15.0
click at [384, 198] on span "0003/0 - [PERSON_NAME] (Ativo)" at bounding box center [465, 194] width 317 height 17
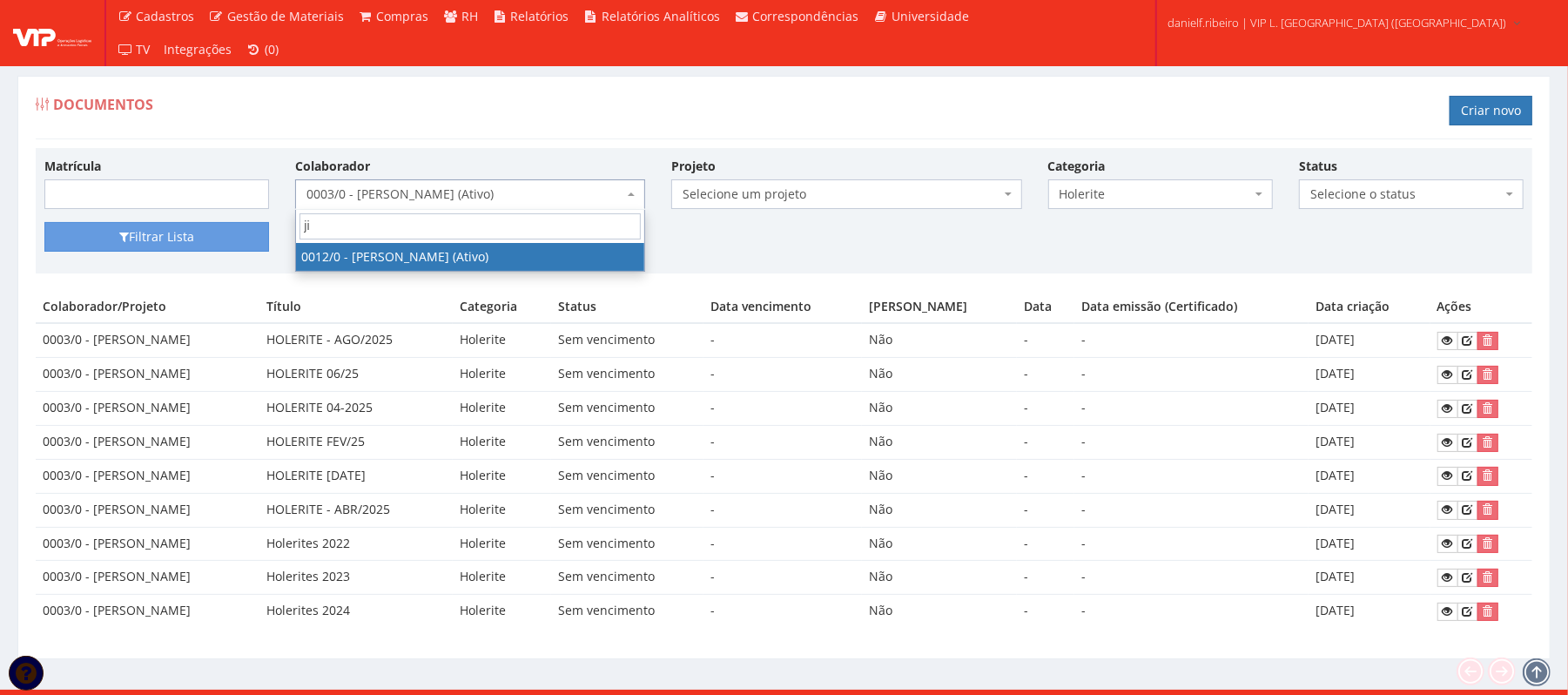
type input "jil"
select select "888"
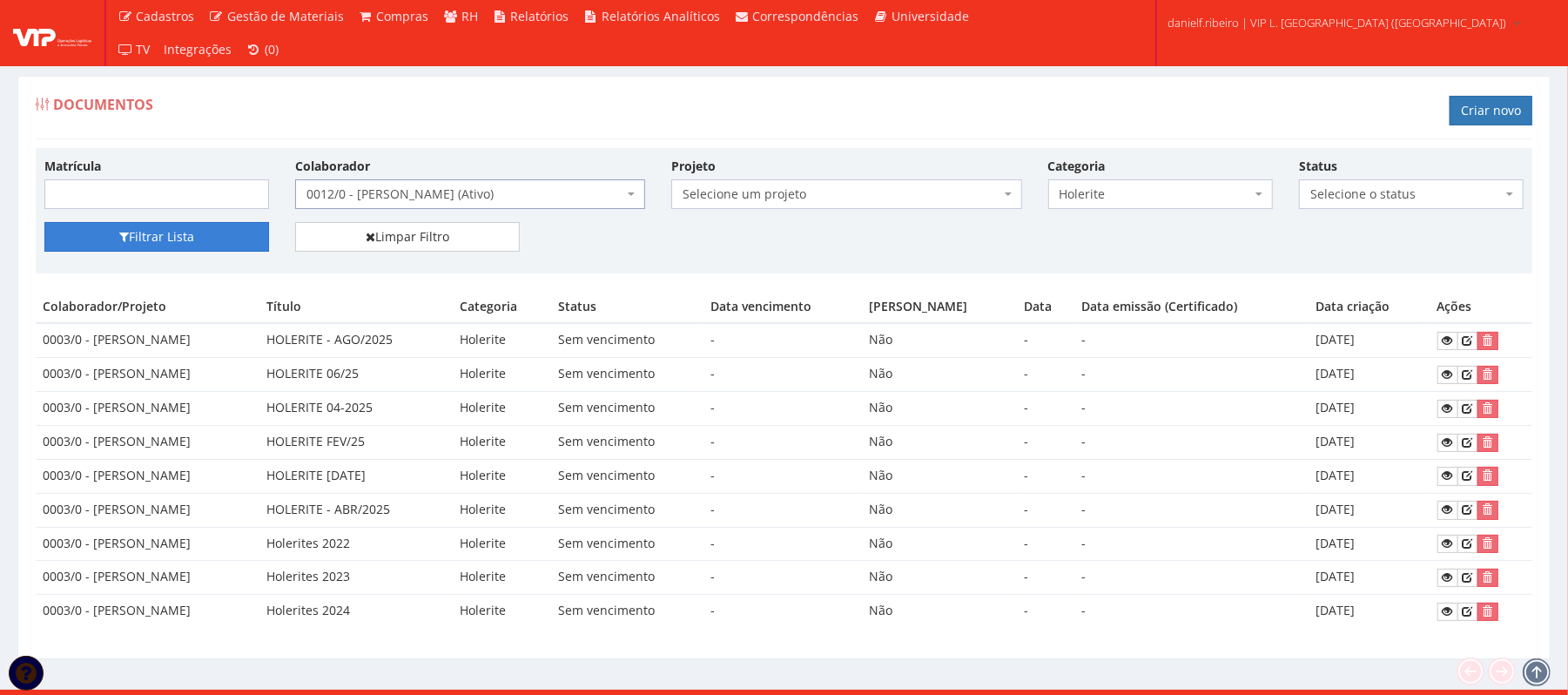
click at [204, 238] on button "Filtrar Lista" at bounding box center [157, 236] width 225 height 30
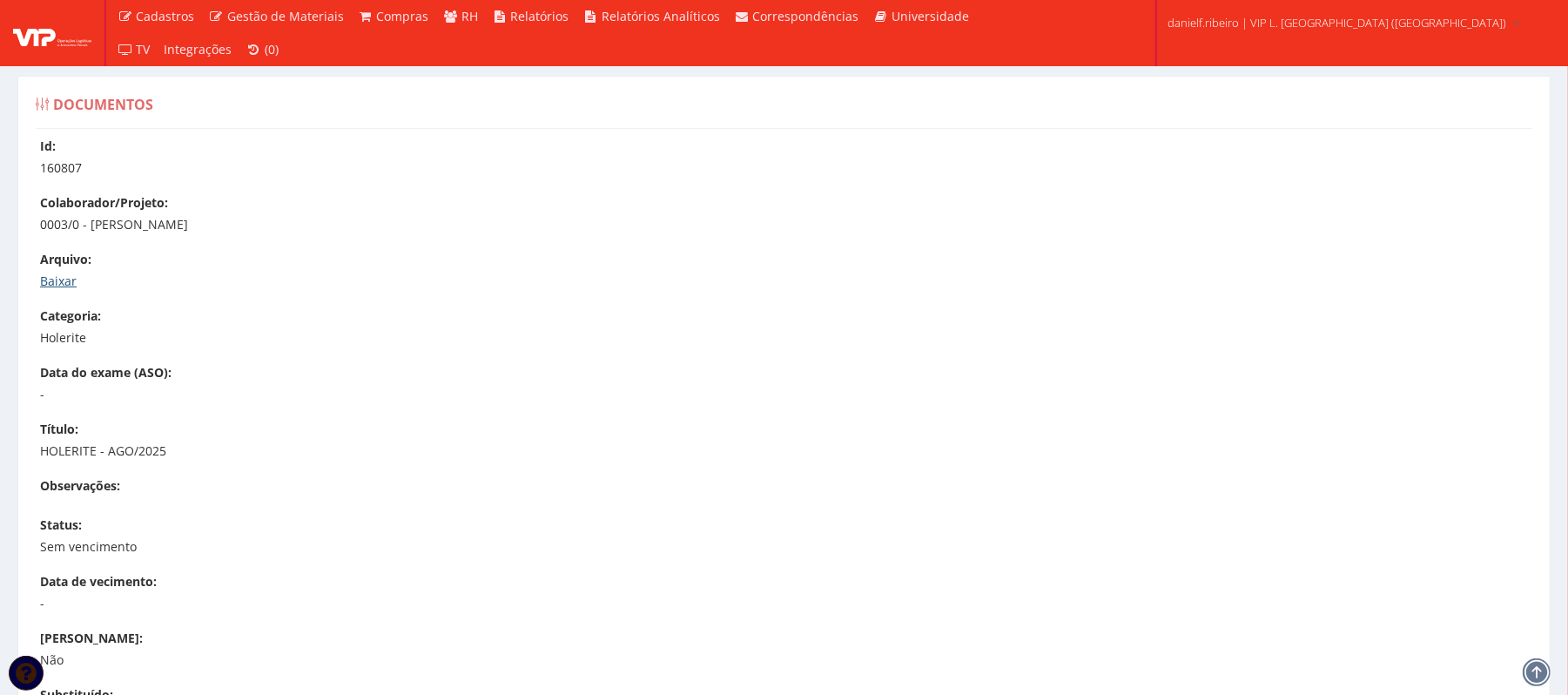
click at [46, 279] on link "Baixar" at bounding box center [58, 280] width 36 height 16
click at [61, 276] on link "Baixar" at bounding box center [58, 280] width 36 height 16
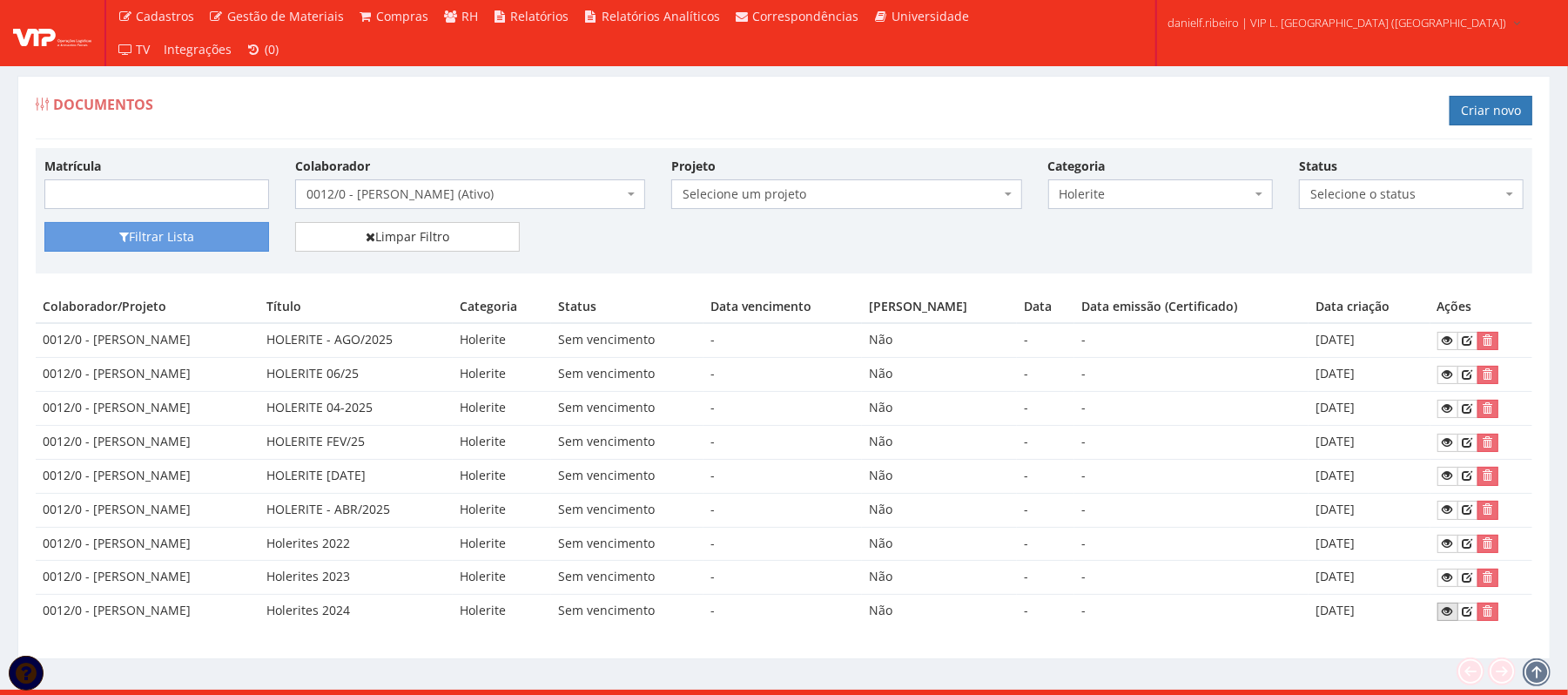
click at [1442, 610] on link at bounding box center [1448, 611] width 21 height 18
click at [472, 199] on span "0012/0 - [PERSON_NAME] (Ativo)" at bounding box center [465, 194] width 317 height 17
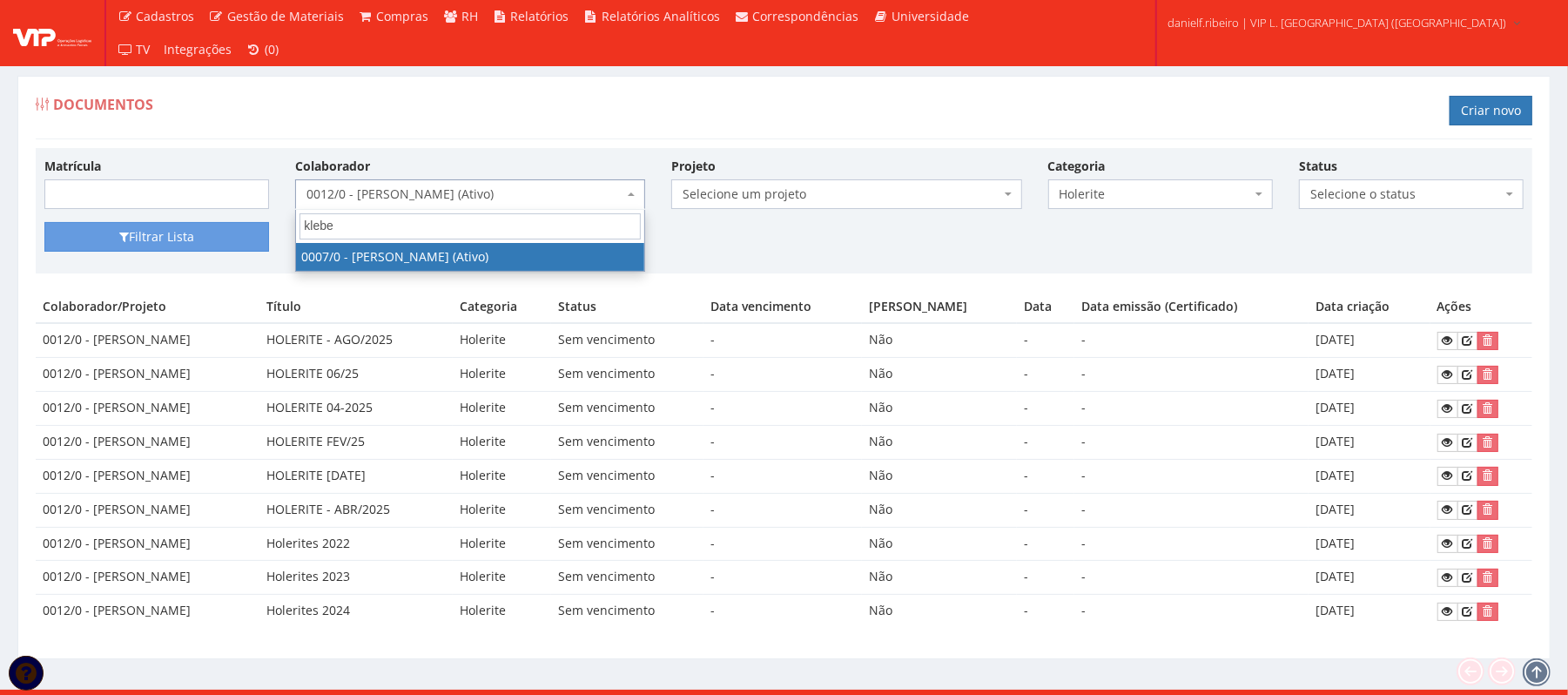
type input "kleber"
select select "720"
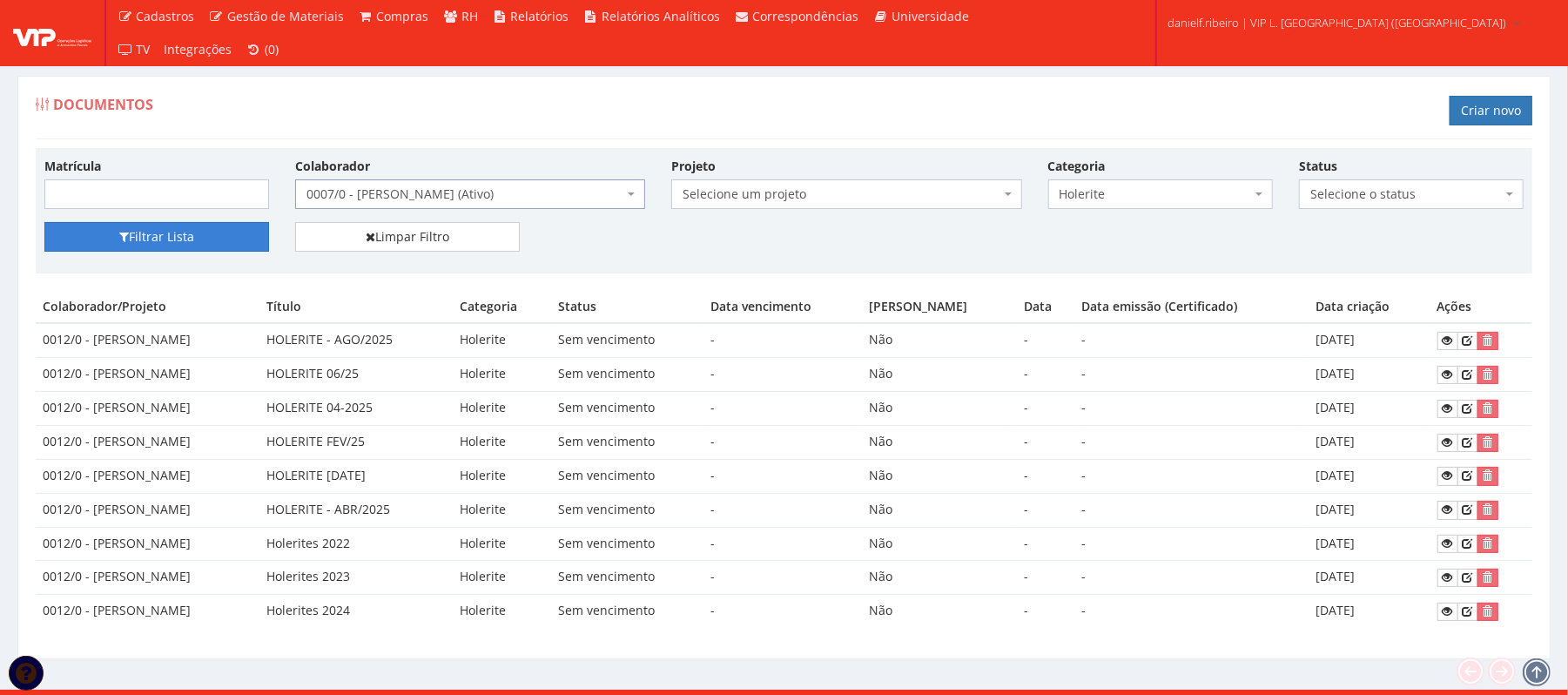
click at [168, 237] on button "Filtrar Lista" at bounding box center [157, 236] width 225 height 30
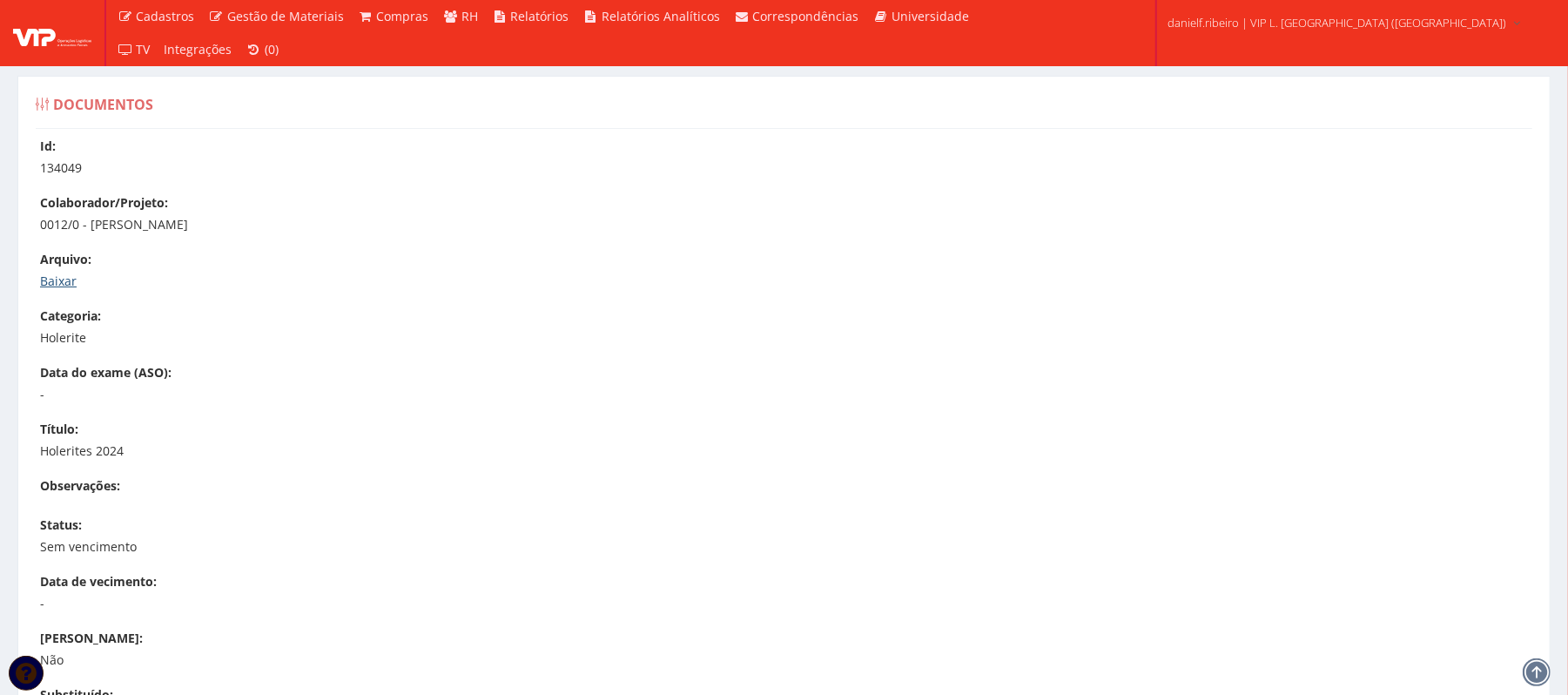
click at [61, 288] on link "Baixar" at bounding box center [58, 280] width 36 height 16
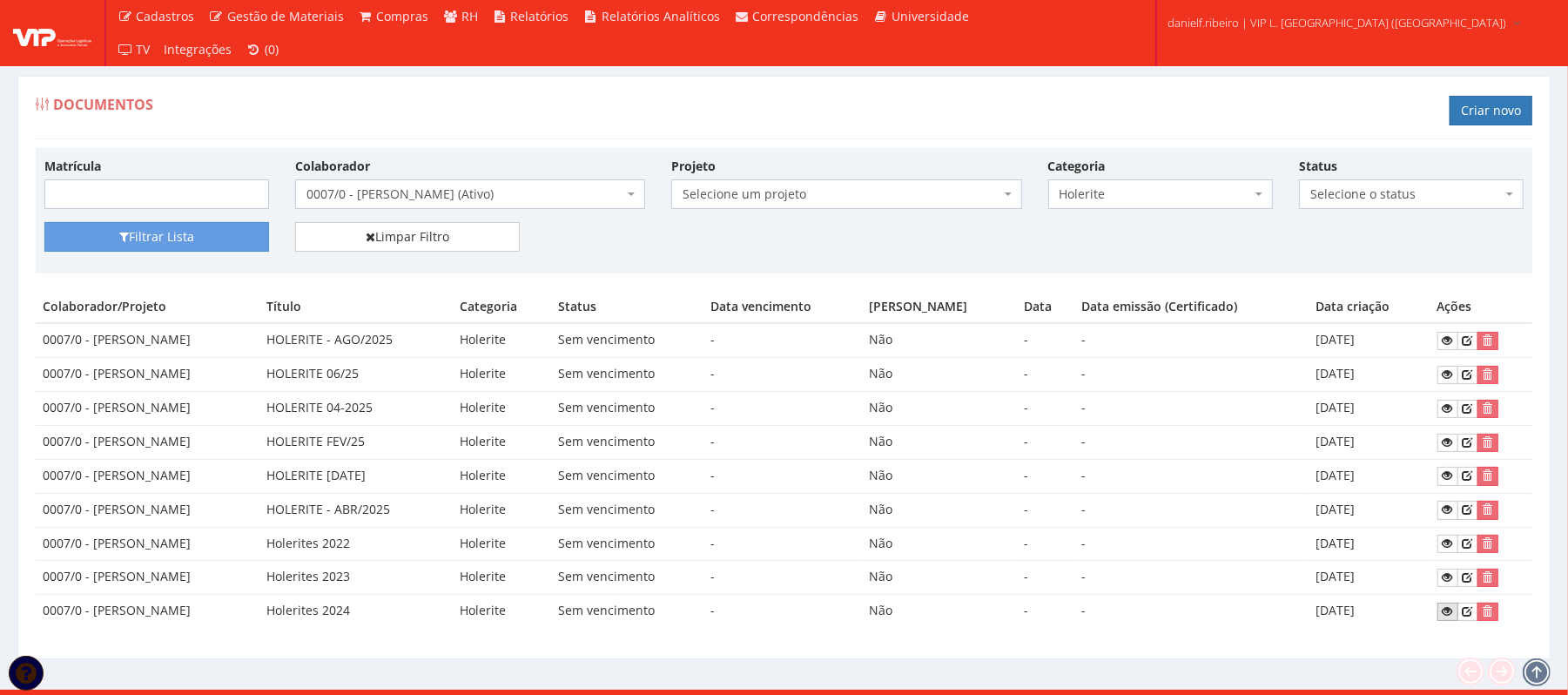
click at [1450, 618] on icon at bounding box center [1448, 611] width 10 height 12
click at [526, 214] on div "Matrícula Colaborador Selecione um colaborador 26 - ADELMO SANTOS OLIVEIRA (Des…" at bounding box center [784, 189] width 1506 height 66
click at [506, 192] on span "0007/0 - KLEBER BARBOSA DE ARAUJO (Ativo)" at bounding box center [465, 194] width 317 height 17
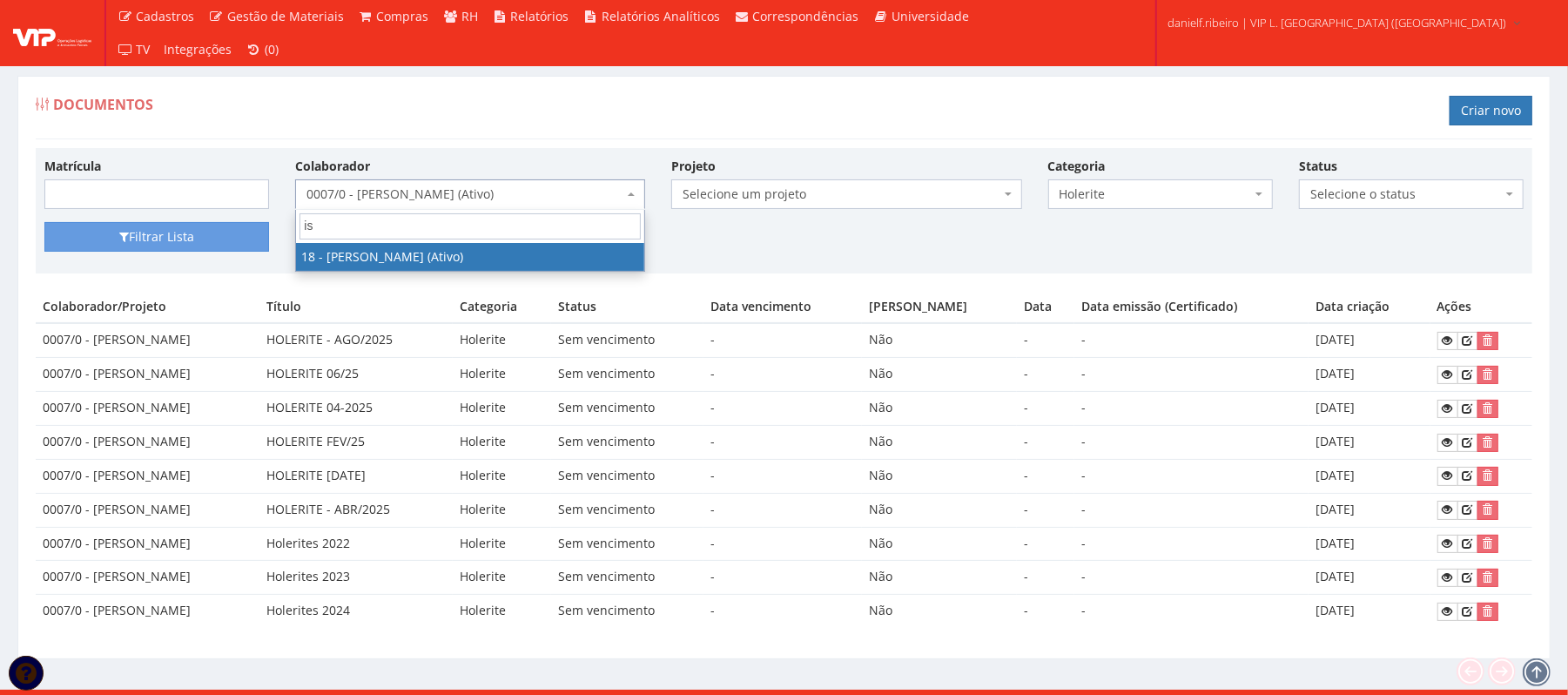
type input "i"
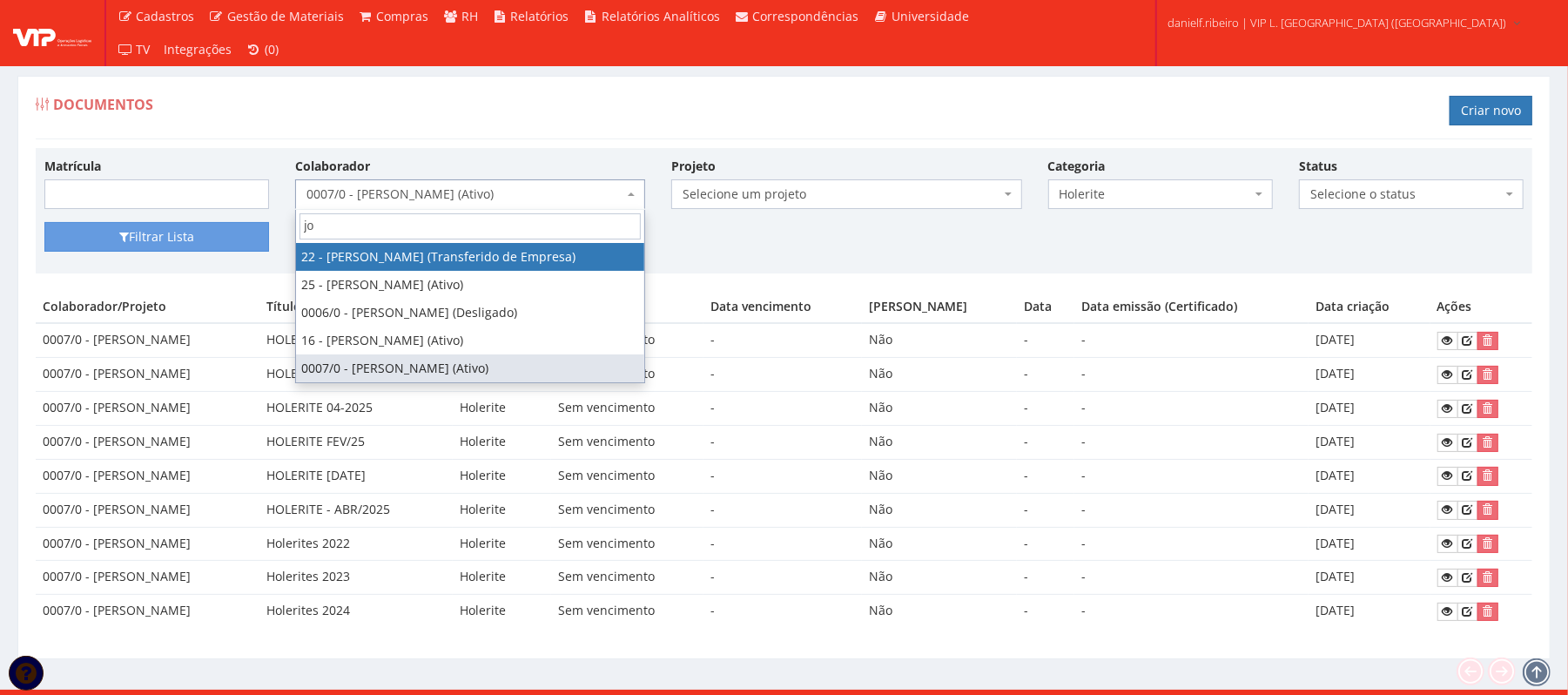
drag, startPoint x: 316, startPoint y: 221, endPoint x: 196, endPoint y: 220, distance: 120.0
click at [196, 220] on body "Cadastros Clientes Unidades Subclientes Unidades de Subclientes Projetos Vagas …" at bounding box center [784, 359] width 1568 height 719
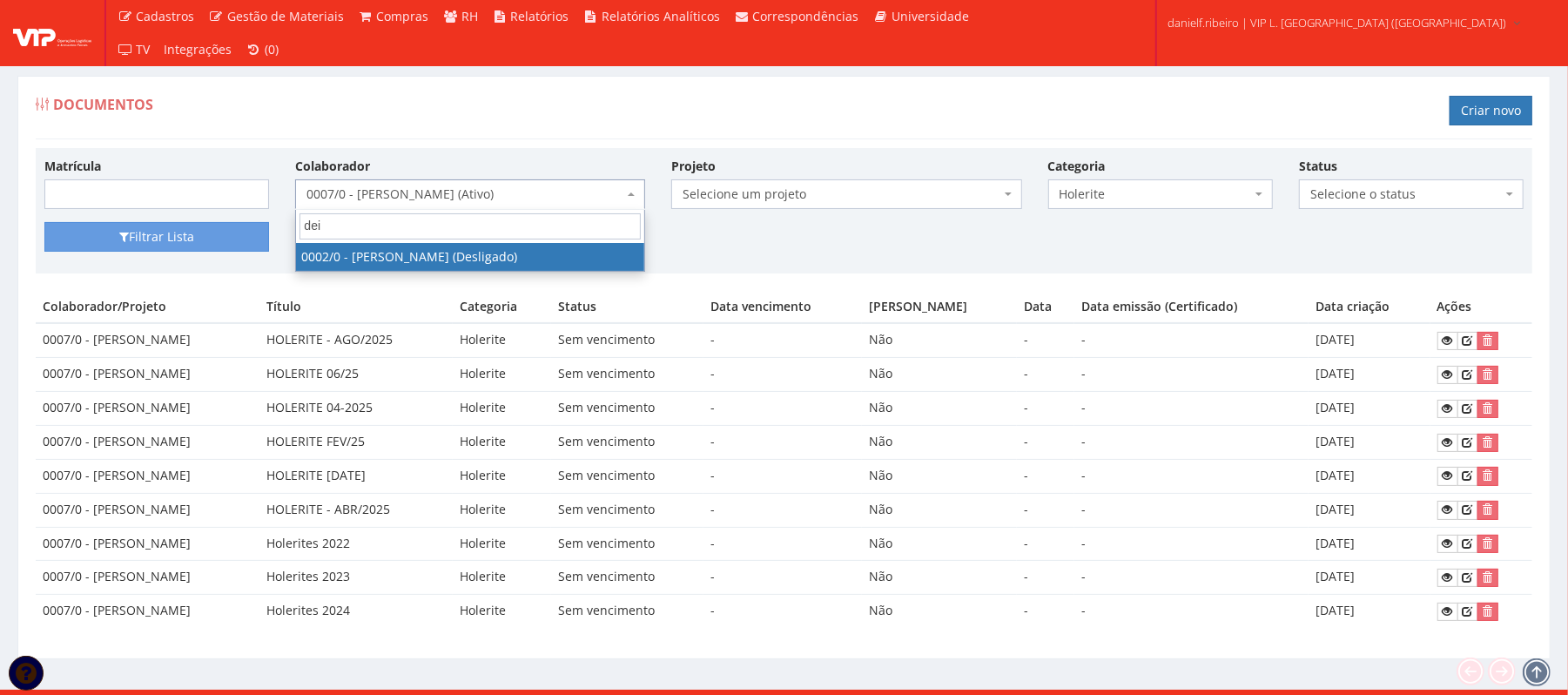
type input "dei"
drag, startPoint x: 434, startPoint y: 261, endPoint x: 332, endPoint y: 244, distance: 103.4
select select "715"
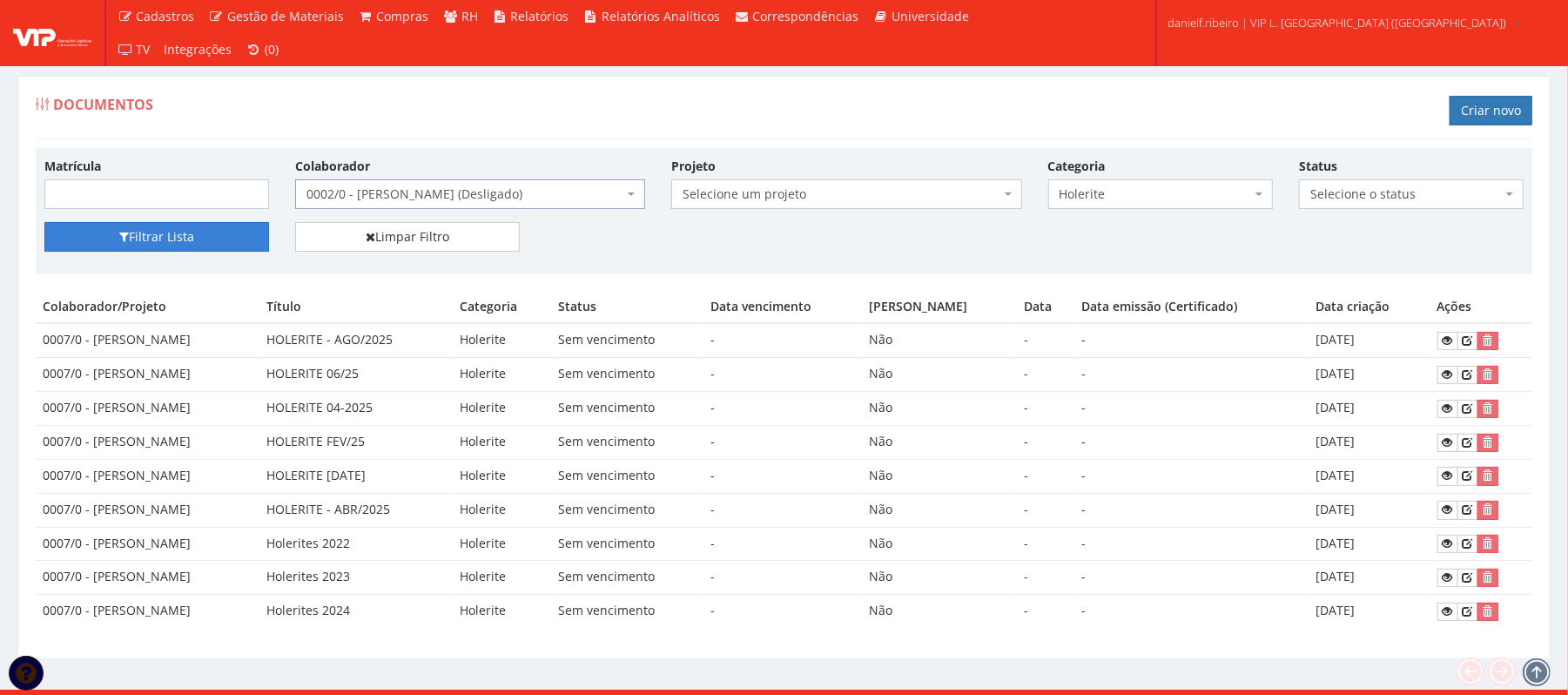
click at [150, 237] on button "Filtrar Lista" at bounding box center [157, 236] width 225 height 30
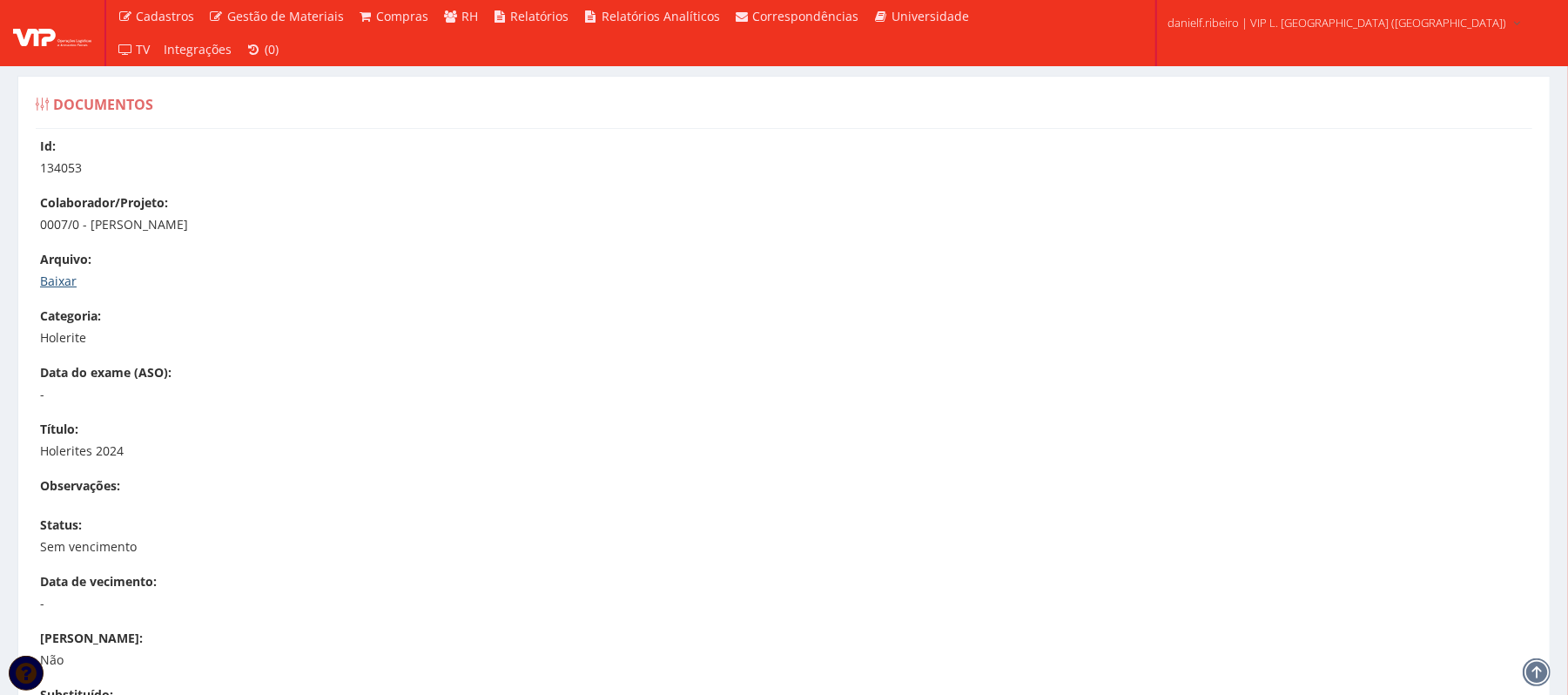
click at [61, 273] on link "Baixar" at bounding box center [58, 280] width 36 height 16
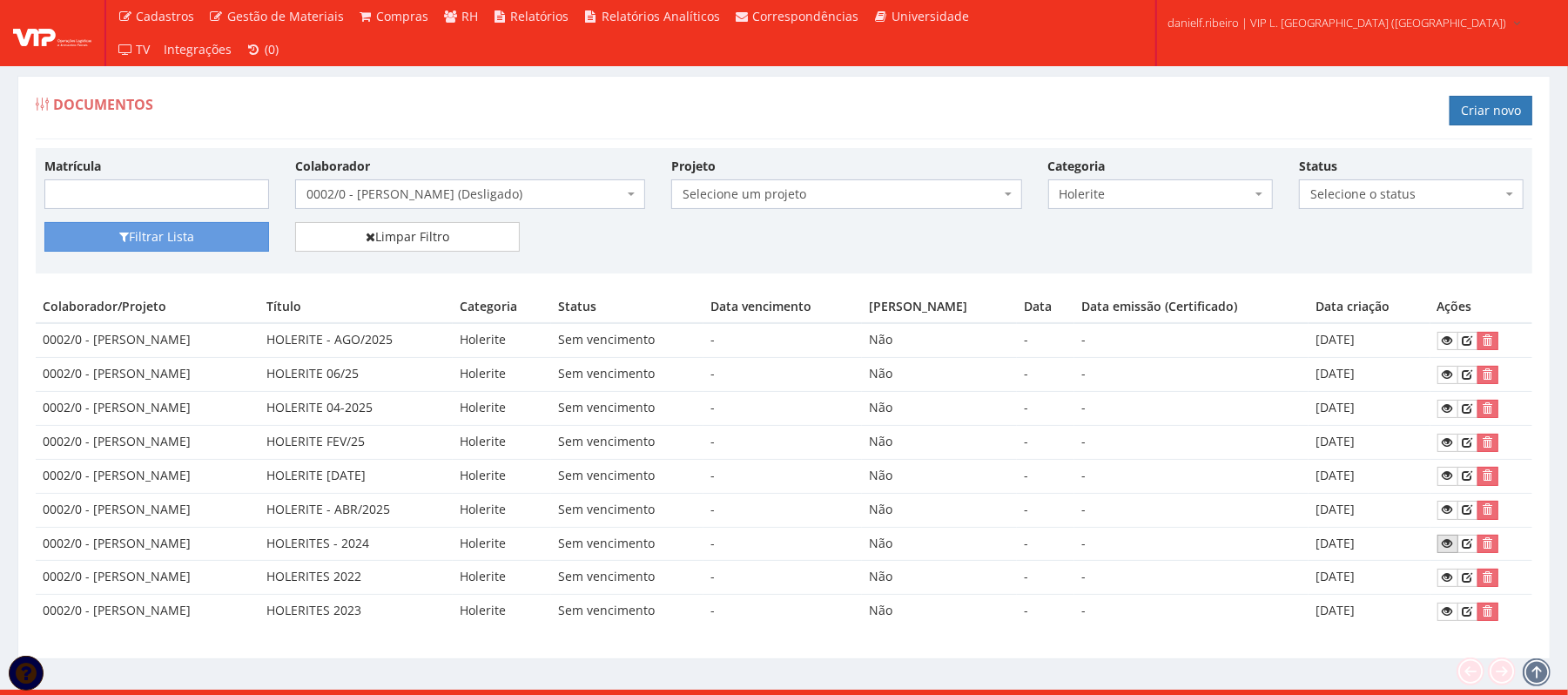
click at [1447, 550] on icon at bounding box center [1448, 543] width 10 height 12
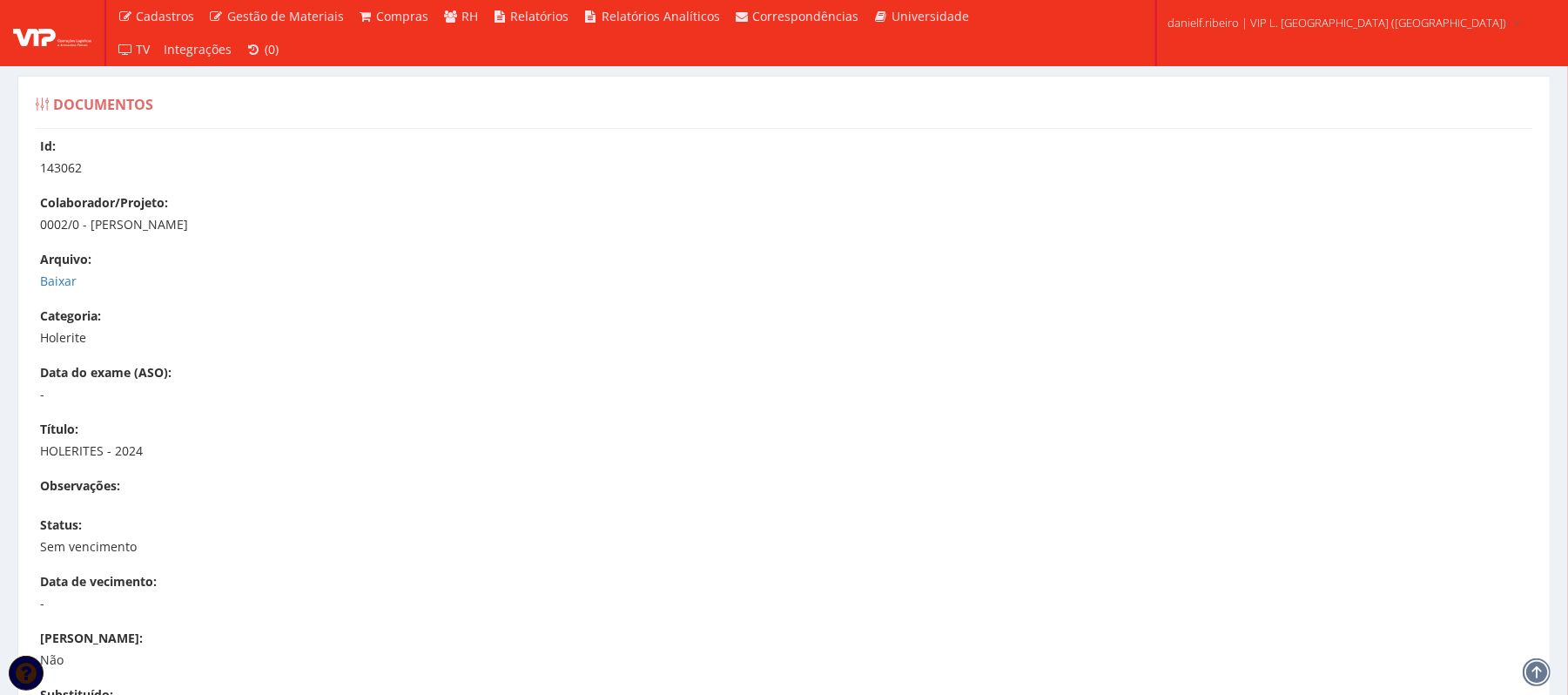
click at [44, 272] on div "Arquivo: Baixar" at bounding box center [793, 270] width 1506 height 39
click at [50, 280] on link "Baixar" at bounding box center [58, 280] width 36 height 16
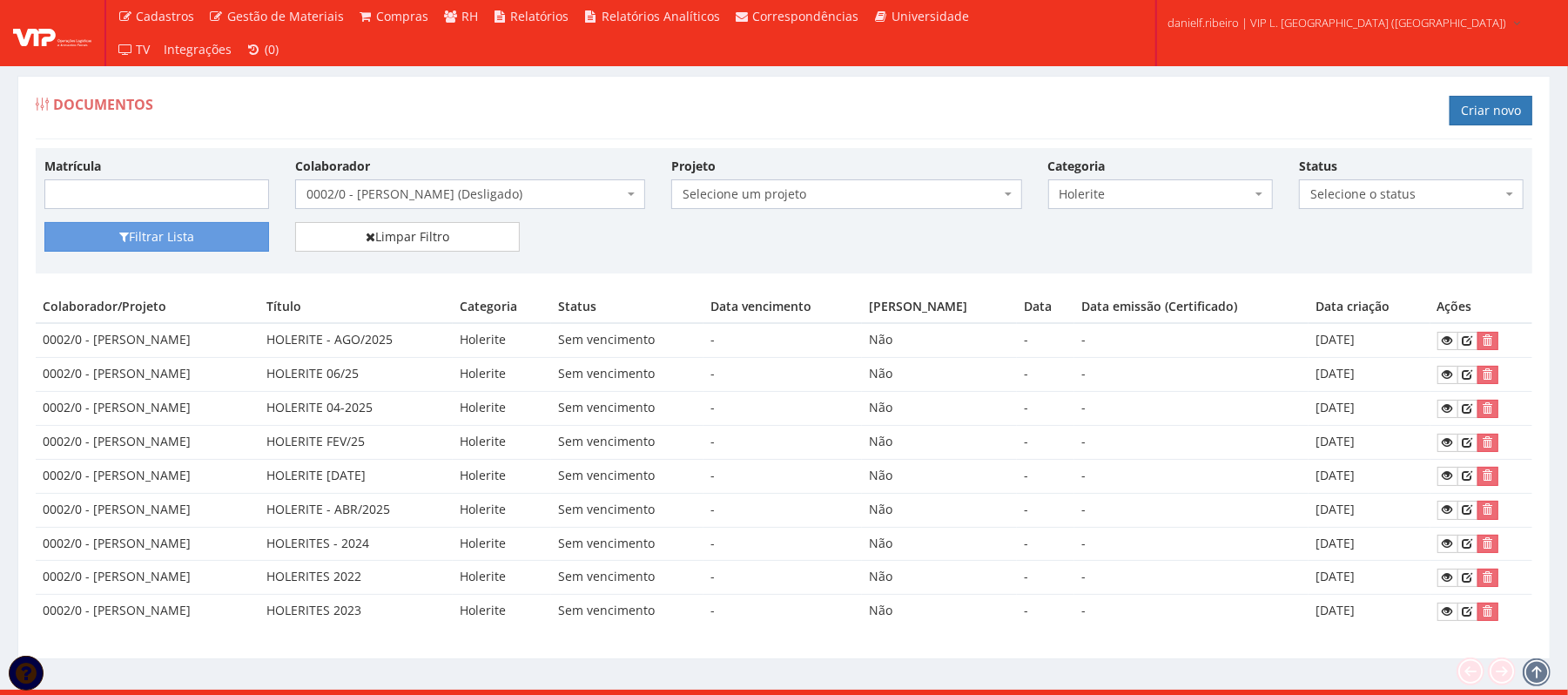
click at [429, 192] on span "0002/0 - [PERSON_NAME] (Desligado)" at bounding box center [465, 194] width 317 height 17
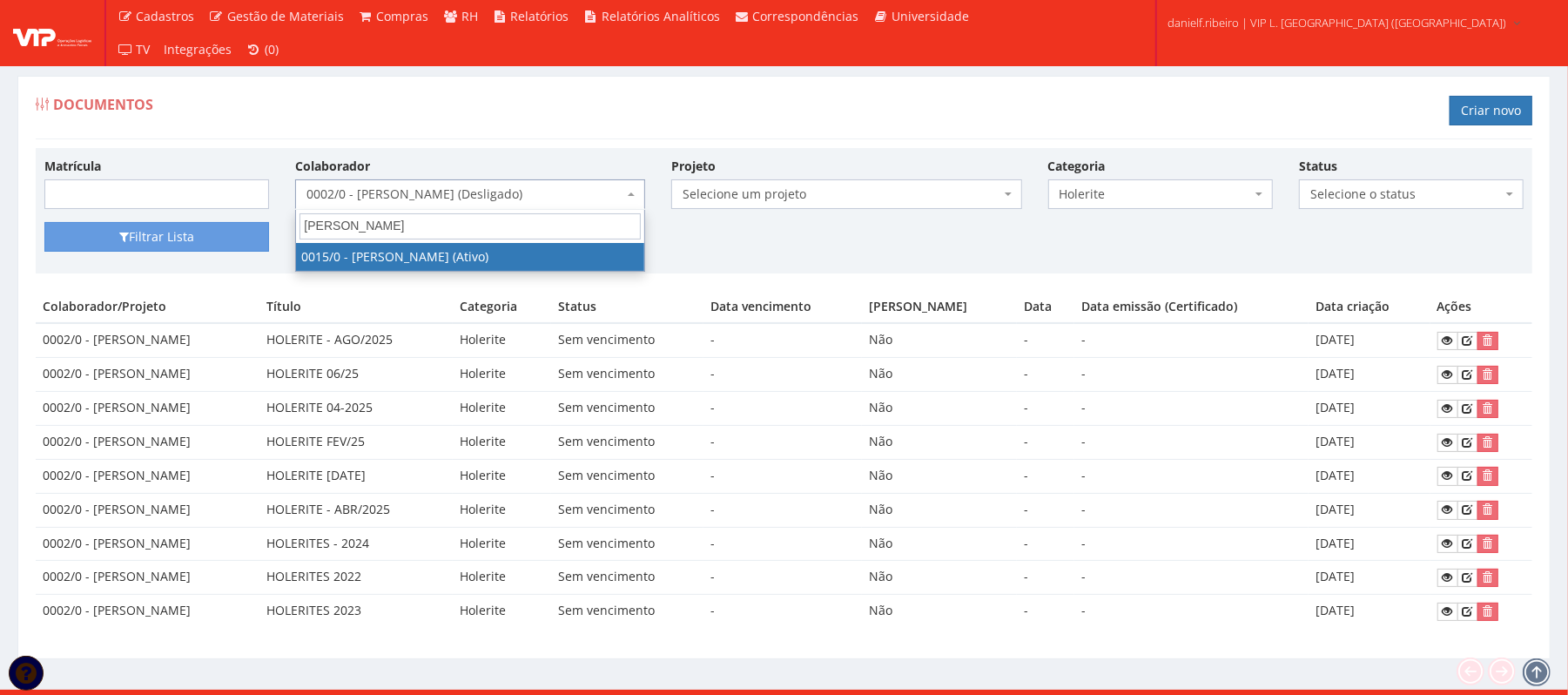
type input "[PERSON_NAME]"
select select "919"
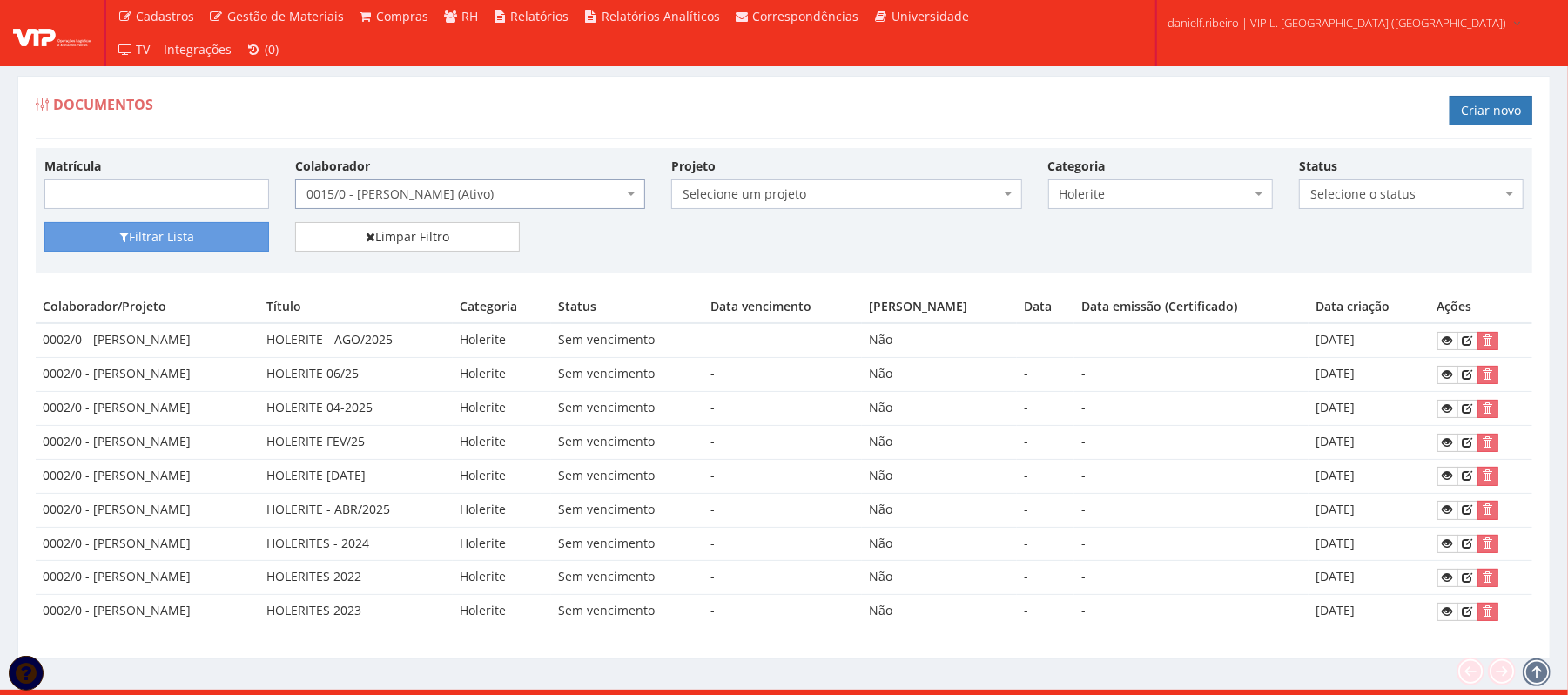
click at [166, 221] on div "Matrícula Colaborador Selecione um colaborador 26 - [PERSON_NAME] (Desligado) 2…" at bounding box center [784, 189] width 1506 height 66
click at [167, 256] on div "Filtrar Lista Limpar Filtro" at bounding box center [784, 243] width 1506 height 43
click at [168, 248] on button "Filtrar Lista" at bounding box center [157, 236] width 225 height 30
click at [1453, 621] on link at bounding box center [1448, 611] width 21 height 18
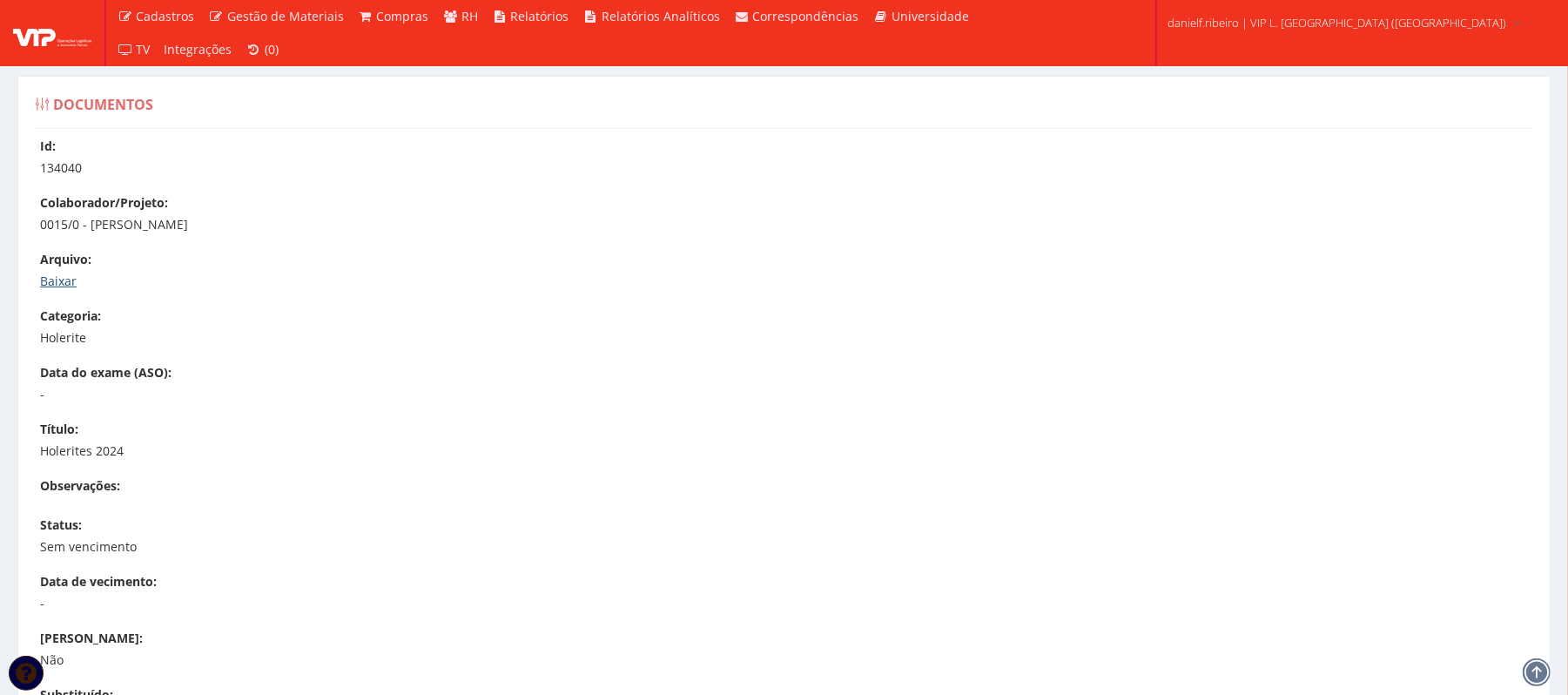
click at [63, 276] on link "Baixar" at bounding box center [58, 280] width 36 height 16
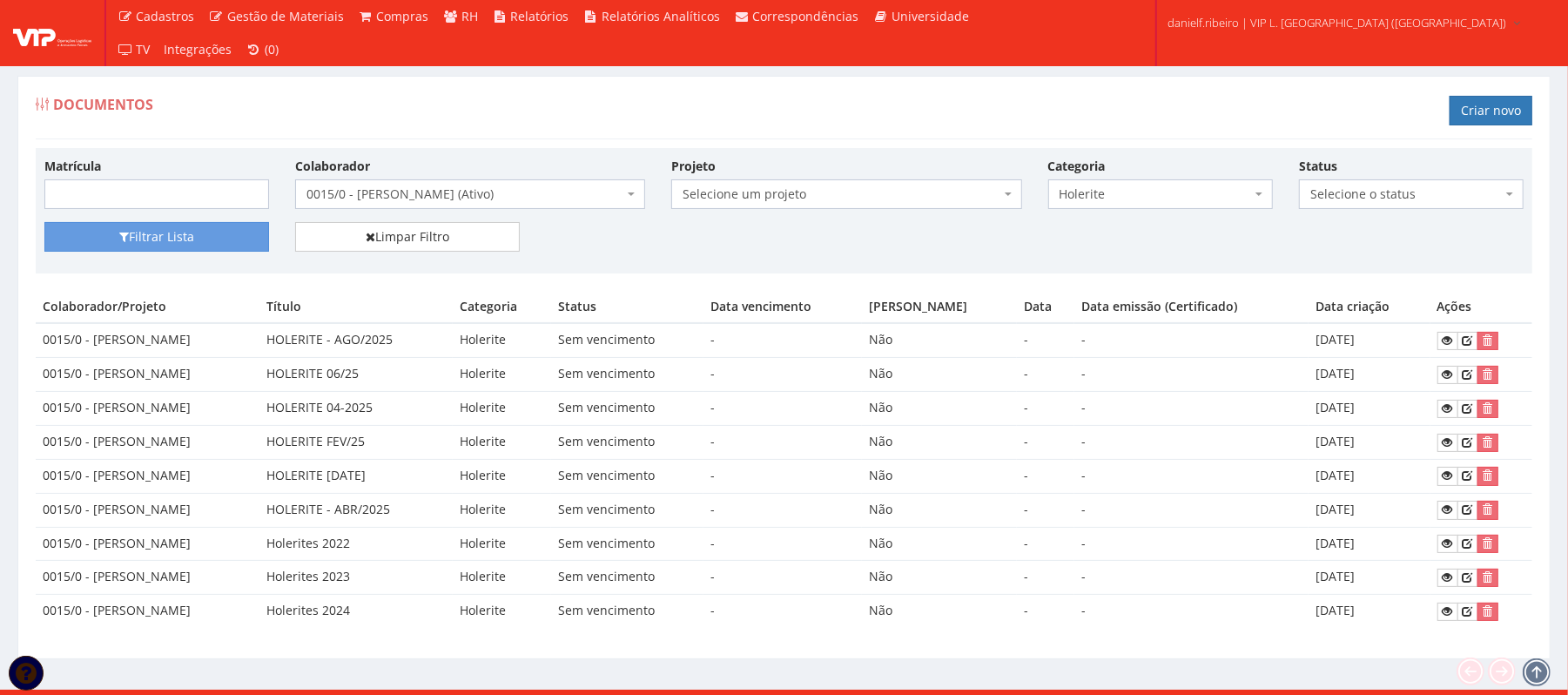
click at [453, 207] on span "0015/0 - EVALDO SERAFIM DOS SANTOS (Ativo)" at bounding box center [470, 194] width 350 height 30
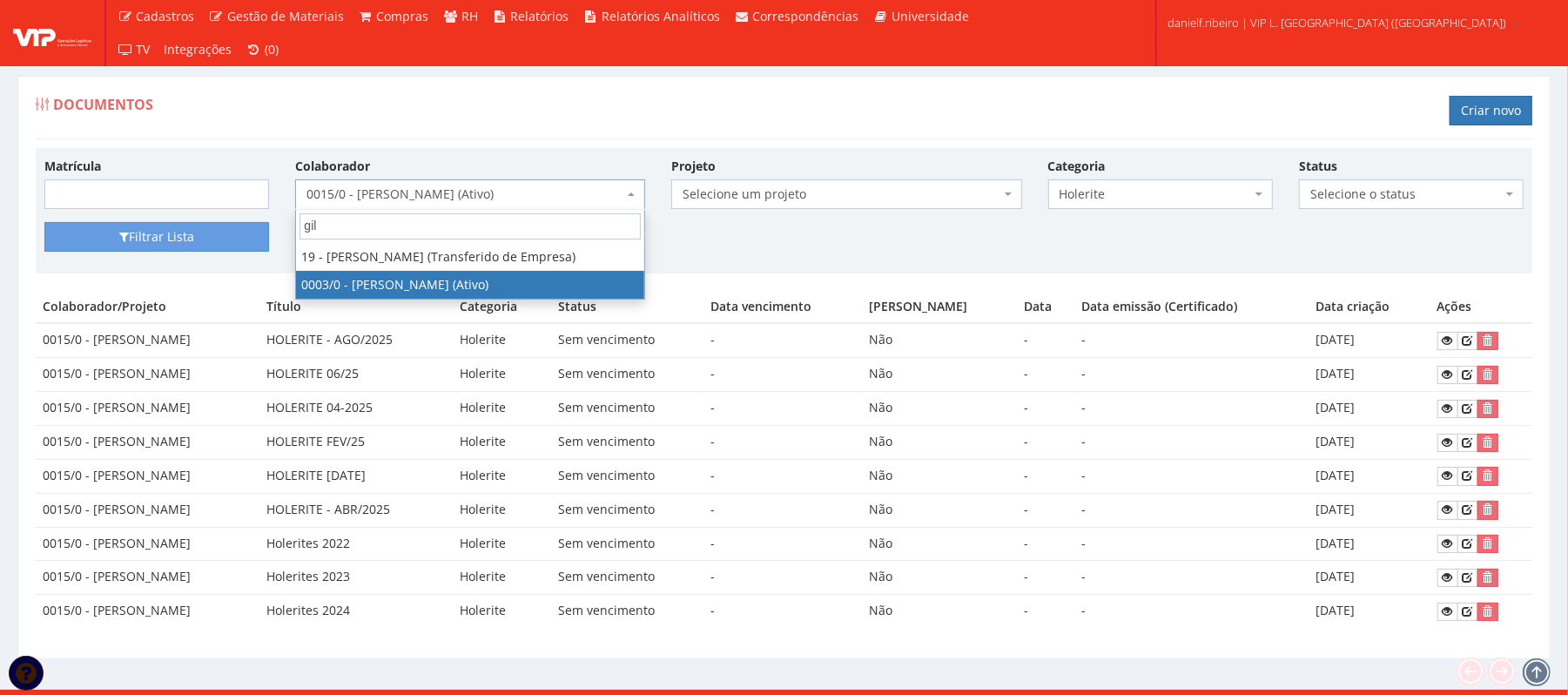
type input "gil"
select select "716"
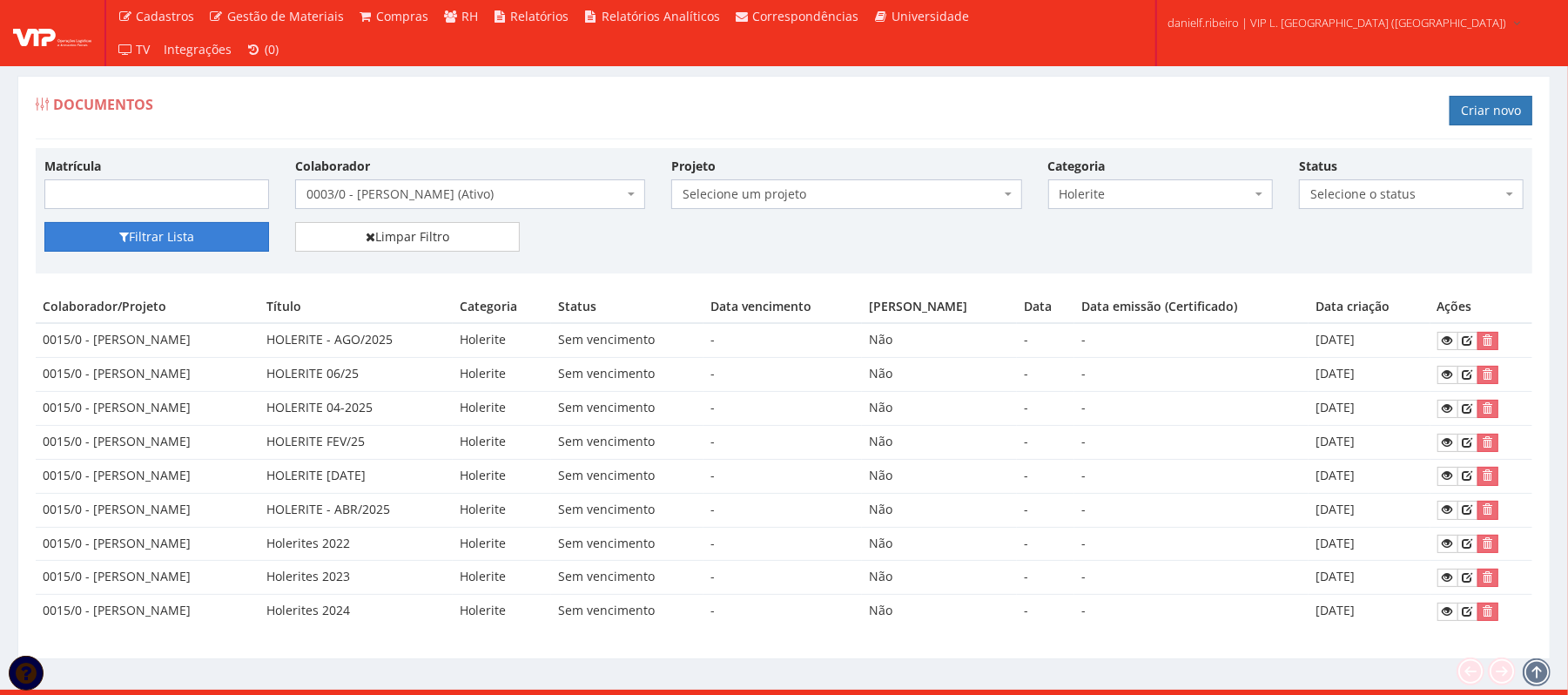
click at [143, 244] on button "Filtrar Lista" at bounding box center [157, 236] width 225 height 30
click at [1454, 617] on icon at bounding box center [1448, 611] width 10 height 12
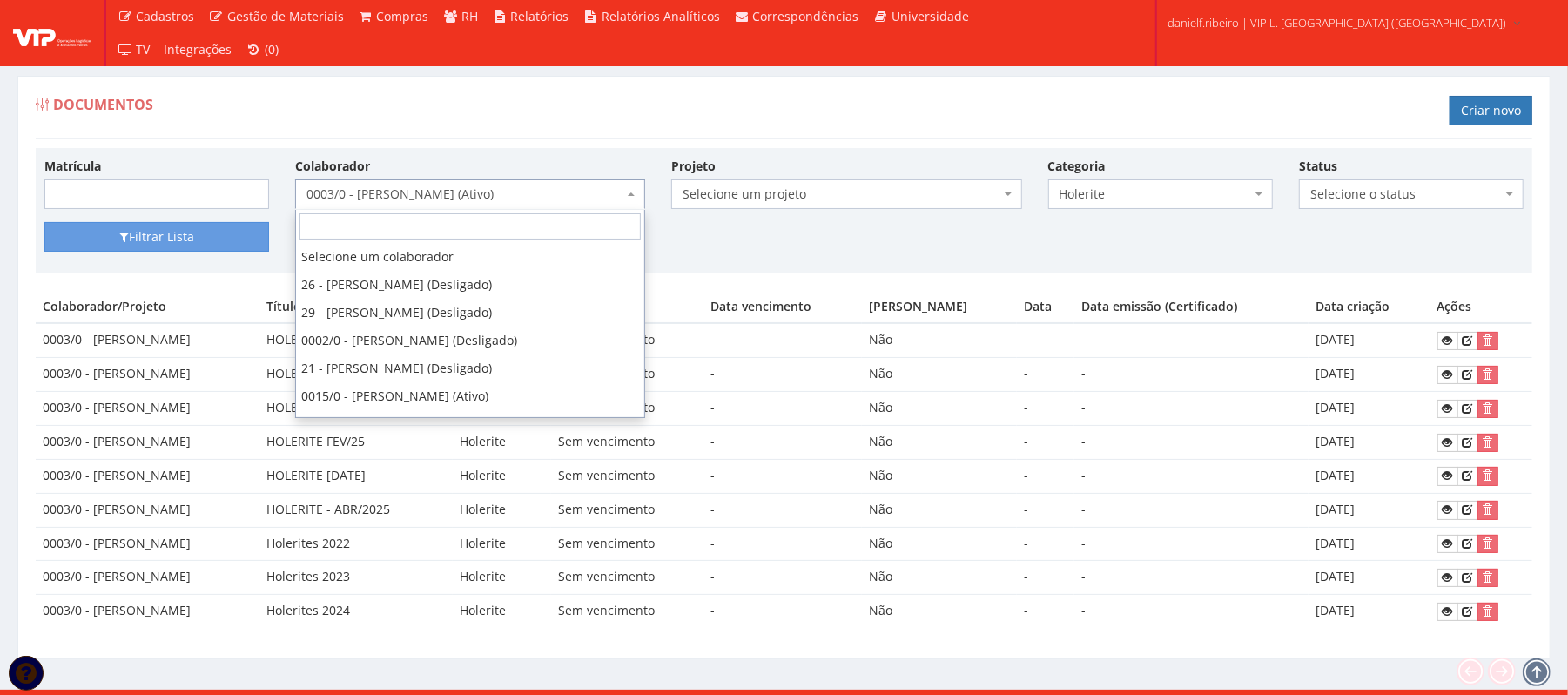
click at [470, 203] on span "0003/0 - GILVANE ROSA DOS PASSOS (Ativo)" at bounding box center [465, 194] width 317 height 17
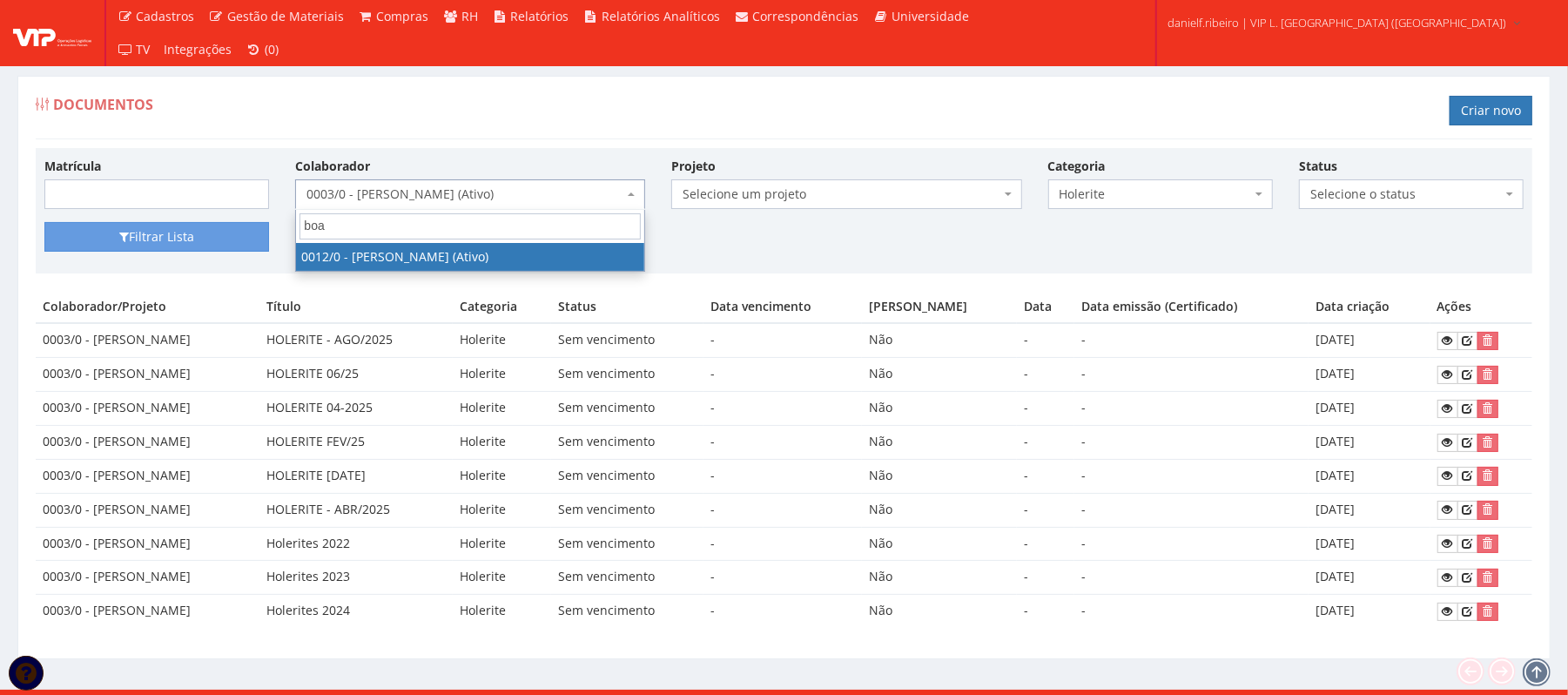
type input "boa"
select select "888"
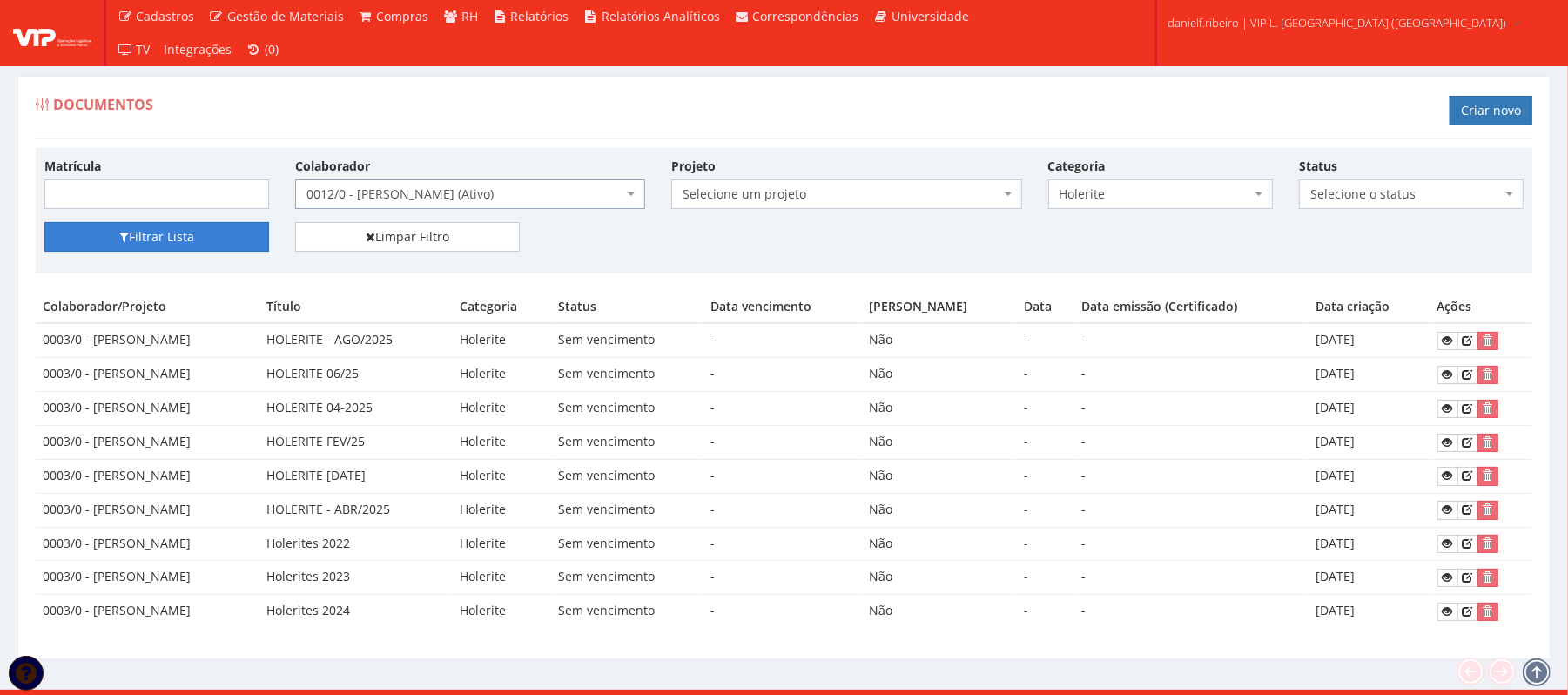
click at [204, 235] on button "Filtrar Lista" at bounding box center [157, 236] width 225 height 30
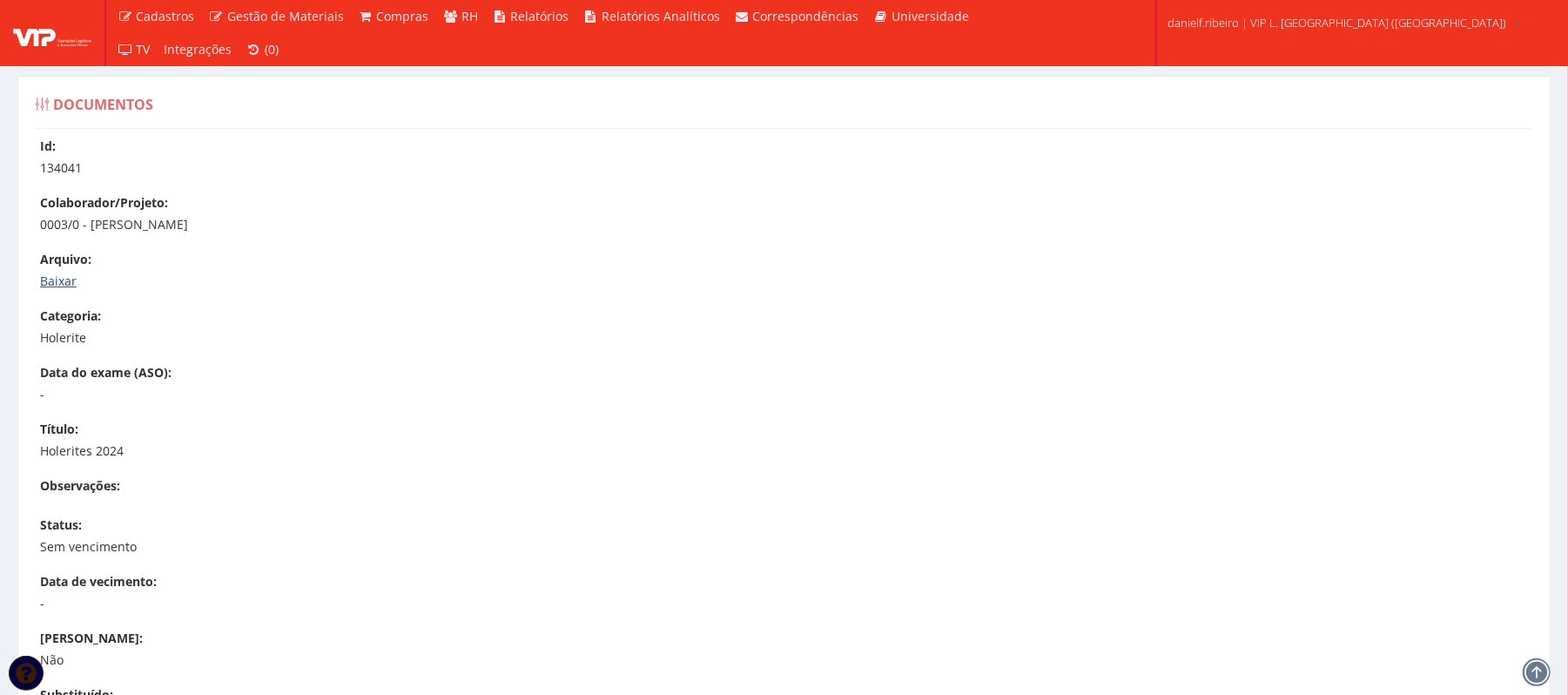
click at [55, 286] on link "Baixar" at bounding box center [58, 280] width 36 height 16
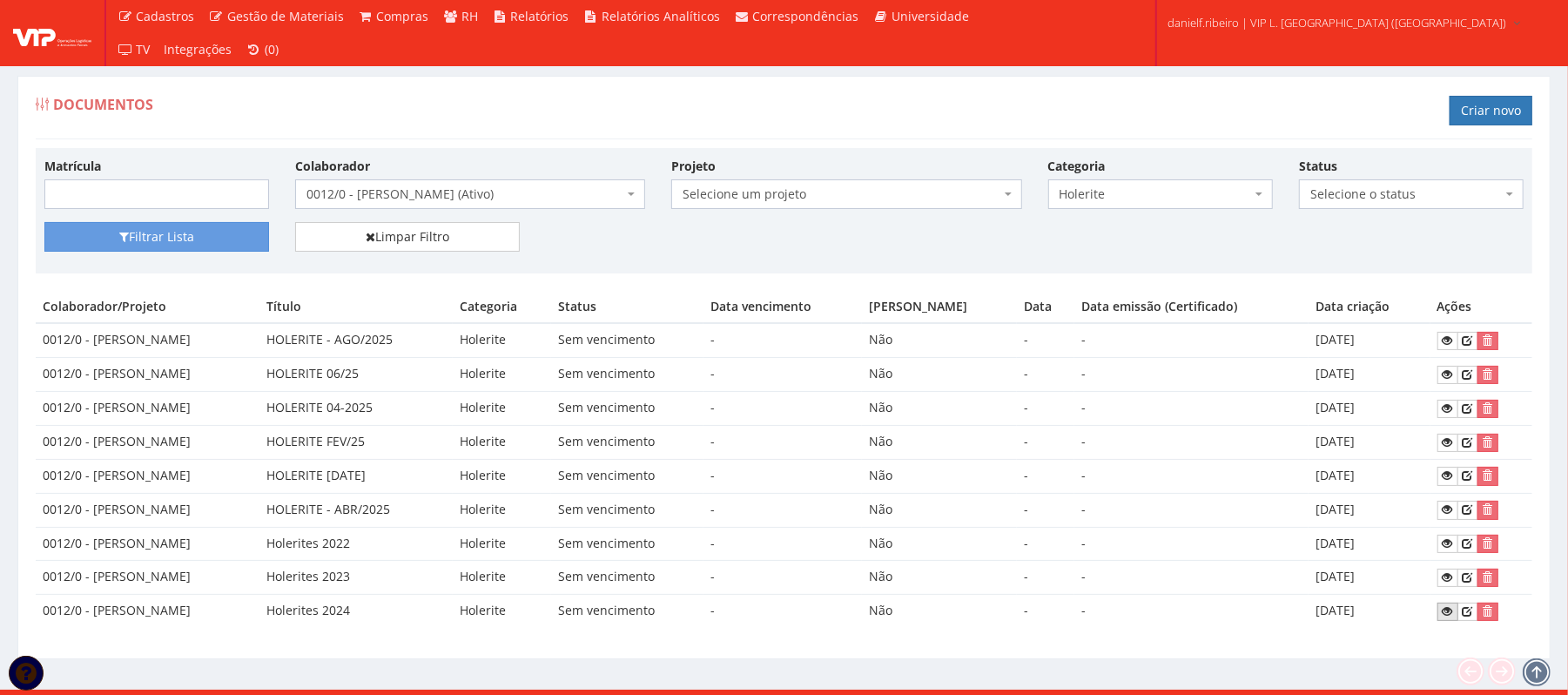
click at [1449, 614] on icon at bounding box center [1448, 611] width 10 height 12
click at [416, 213] on div "Matrícula Colaborador Selecione um colaborador 26 - [PERSON_NAME] (Desligado) 2…" at bounding box center [784, 189] width 1506 height 66
click at [416, 207] on span "0012/0 - [PERSON_NAME] (Ativo)" at bounding box center [470, 194] width 350 height 30
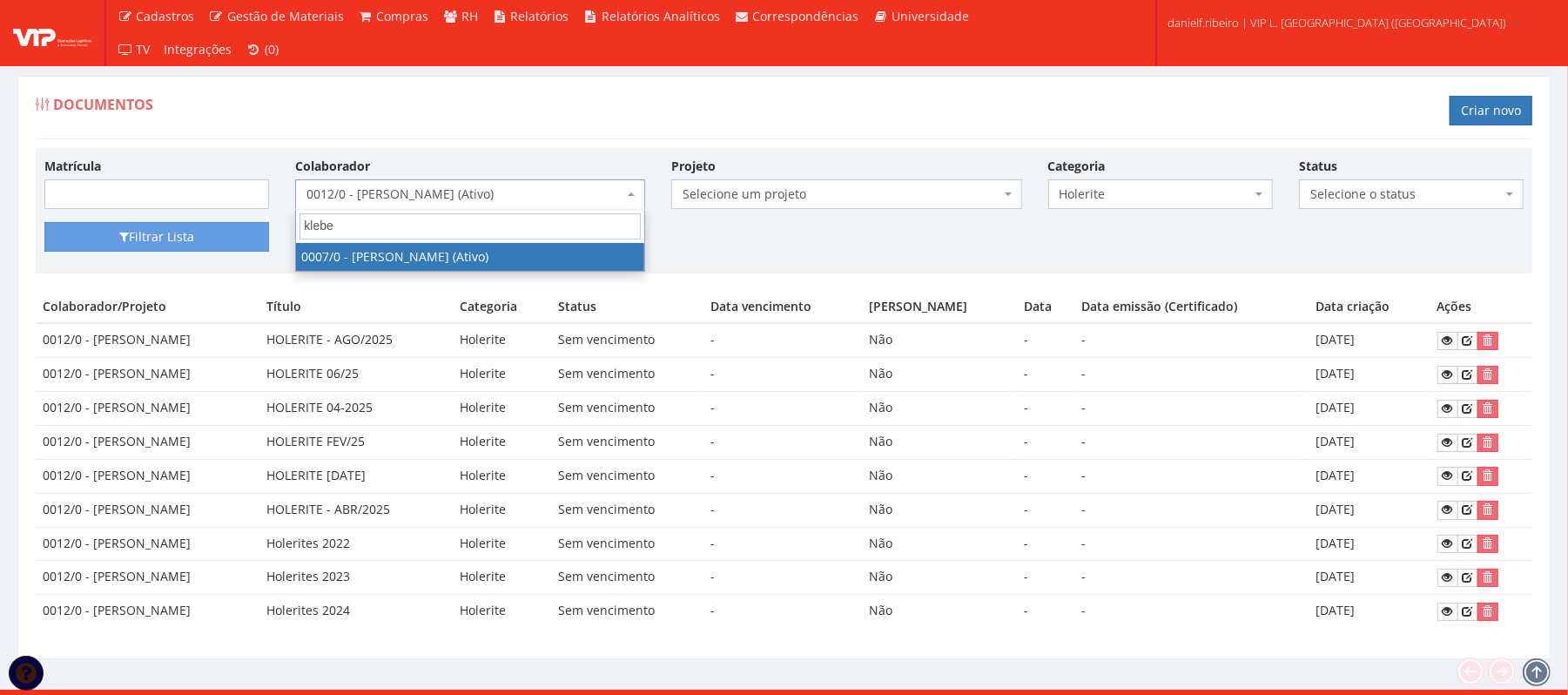
type input "kleber"
select select "720"
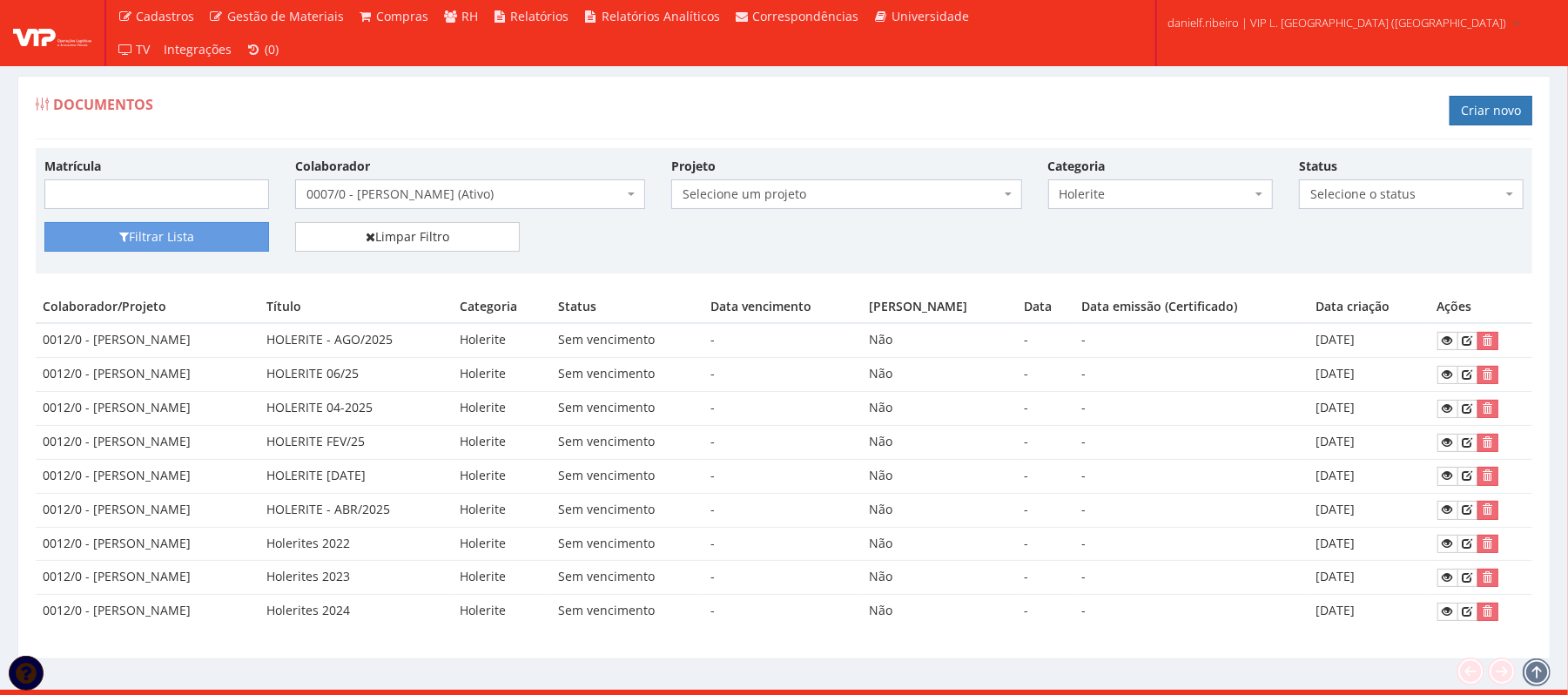
click at [181, 258] on div "Filtrar Lista Limpar Filtro" at bounding box center [784, 243] width 1506 height 43
click at [181, 238] on button "Filtrar Lista" at bounding box center [157, 236] width 225 height 30
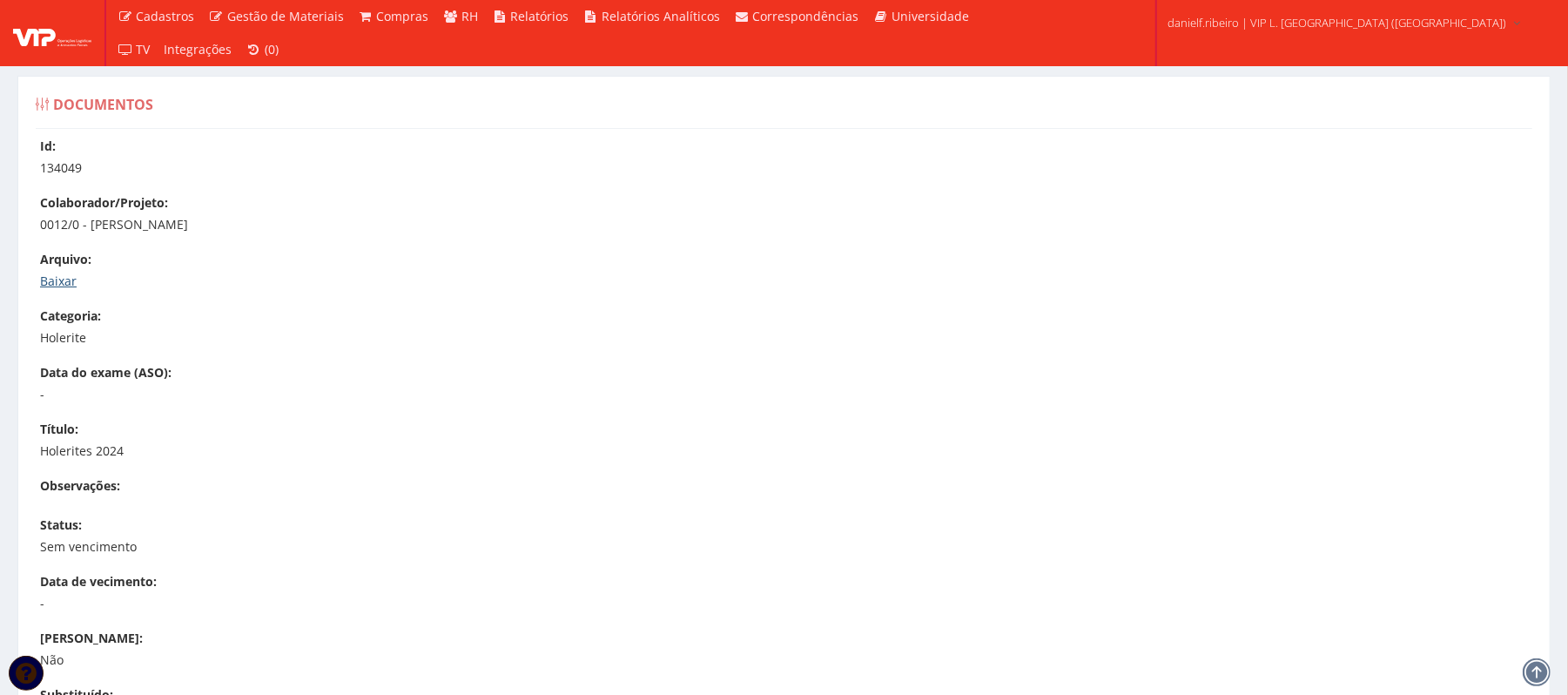
click at [57, 284] on link "Baixar" at bounding box center [58, 280] width 36 height 16
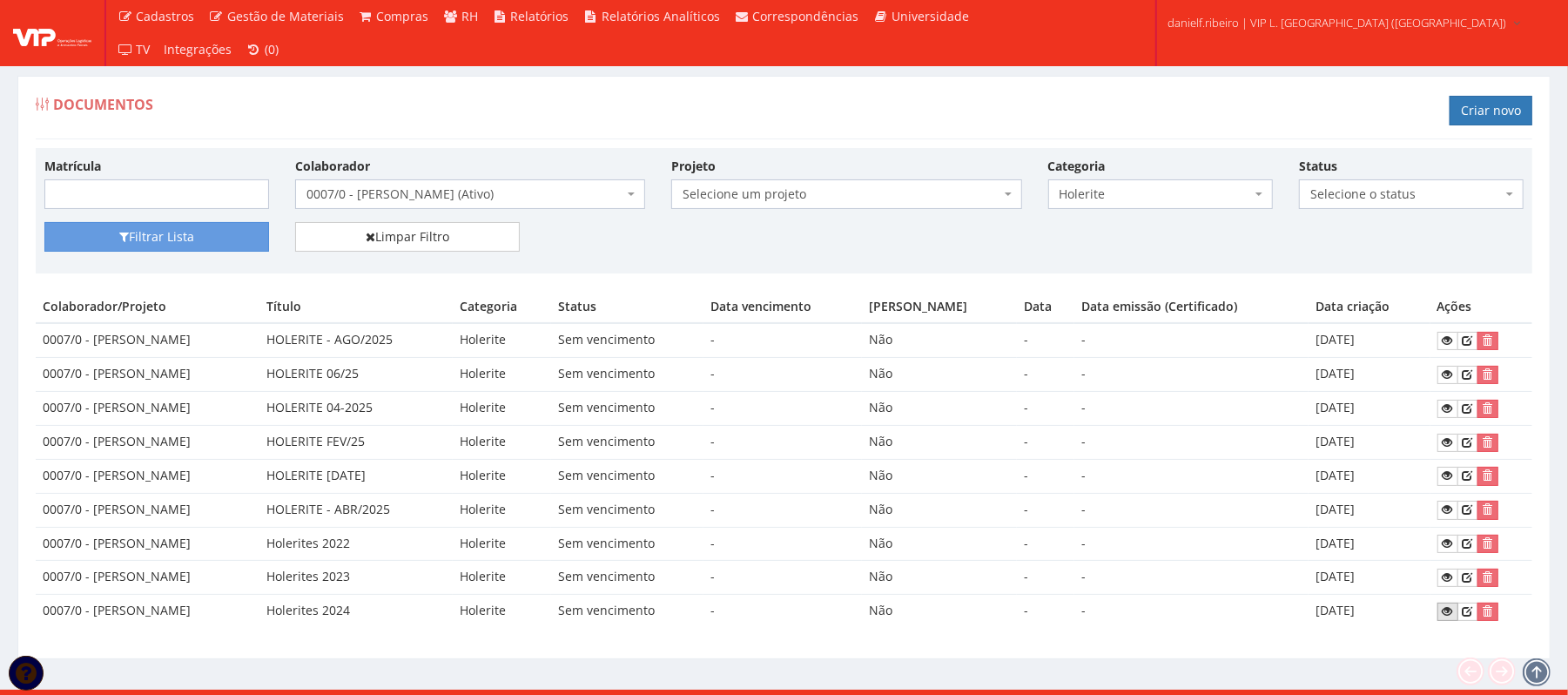
click at [1444, 618] on link at bounding box center [1448, 611] width 21 height 18
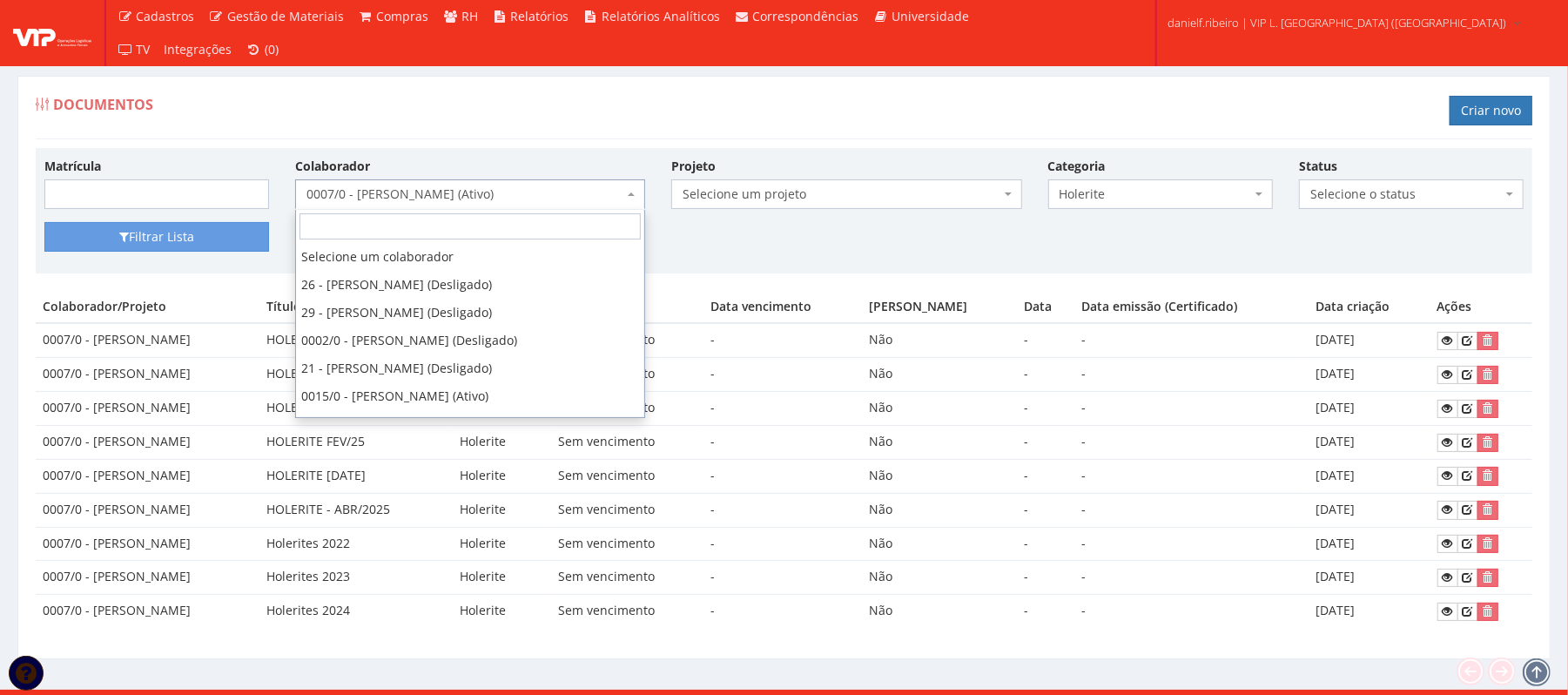
click at [449, 203] on span "0007/0 - KLEBER BARBOSA DE ARAUJO (Ativo)" at bounding box center [465, 194] width 317 height 17
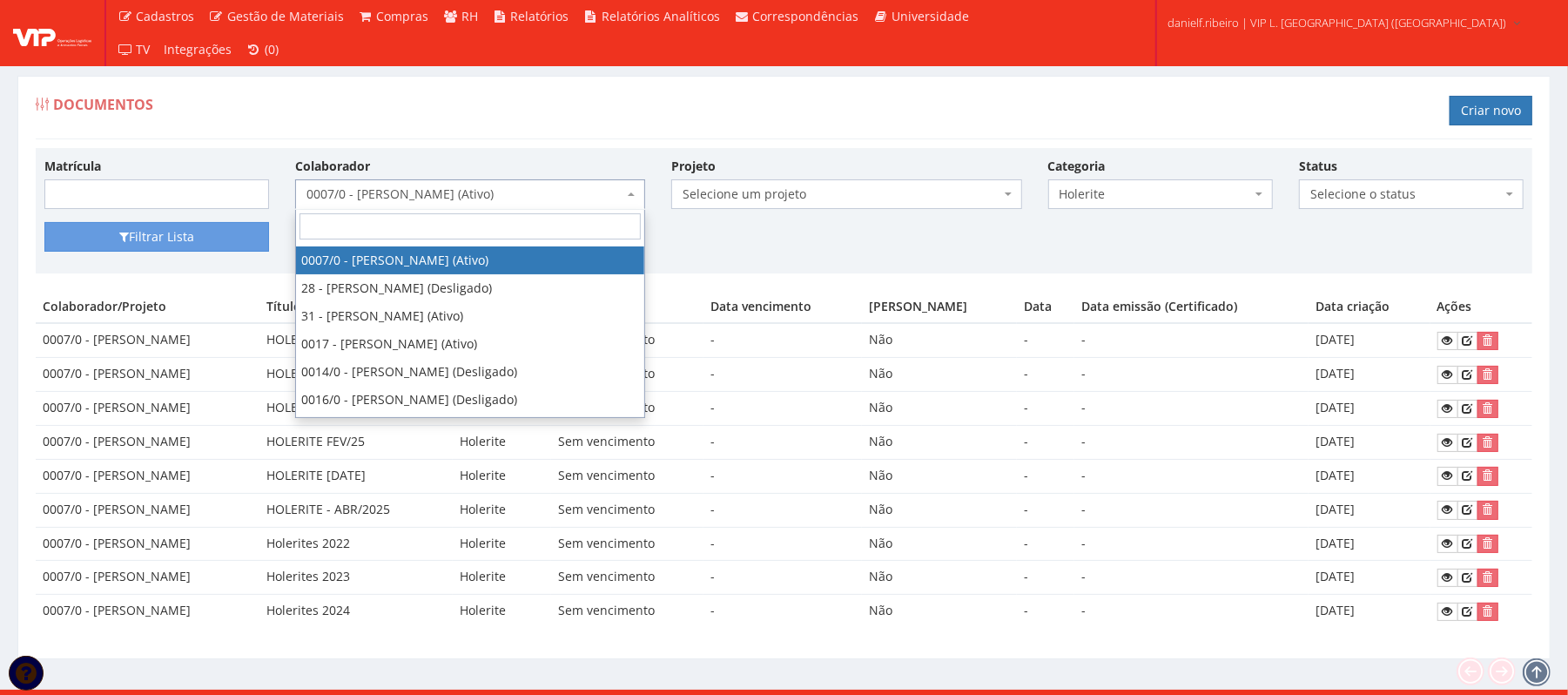
type input "o"
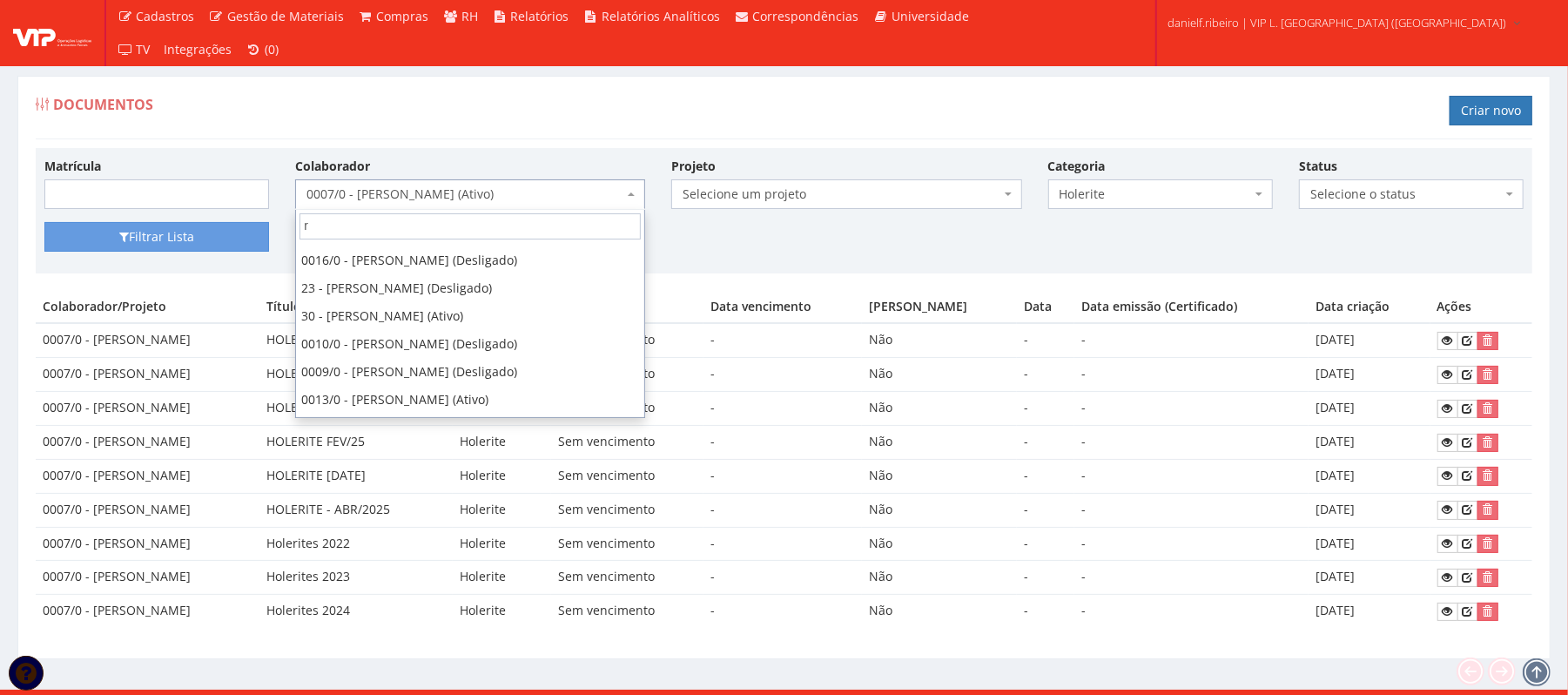
scroll to position [0, 0]
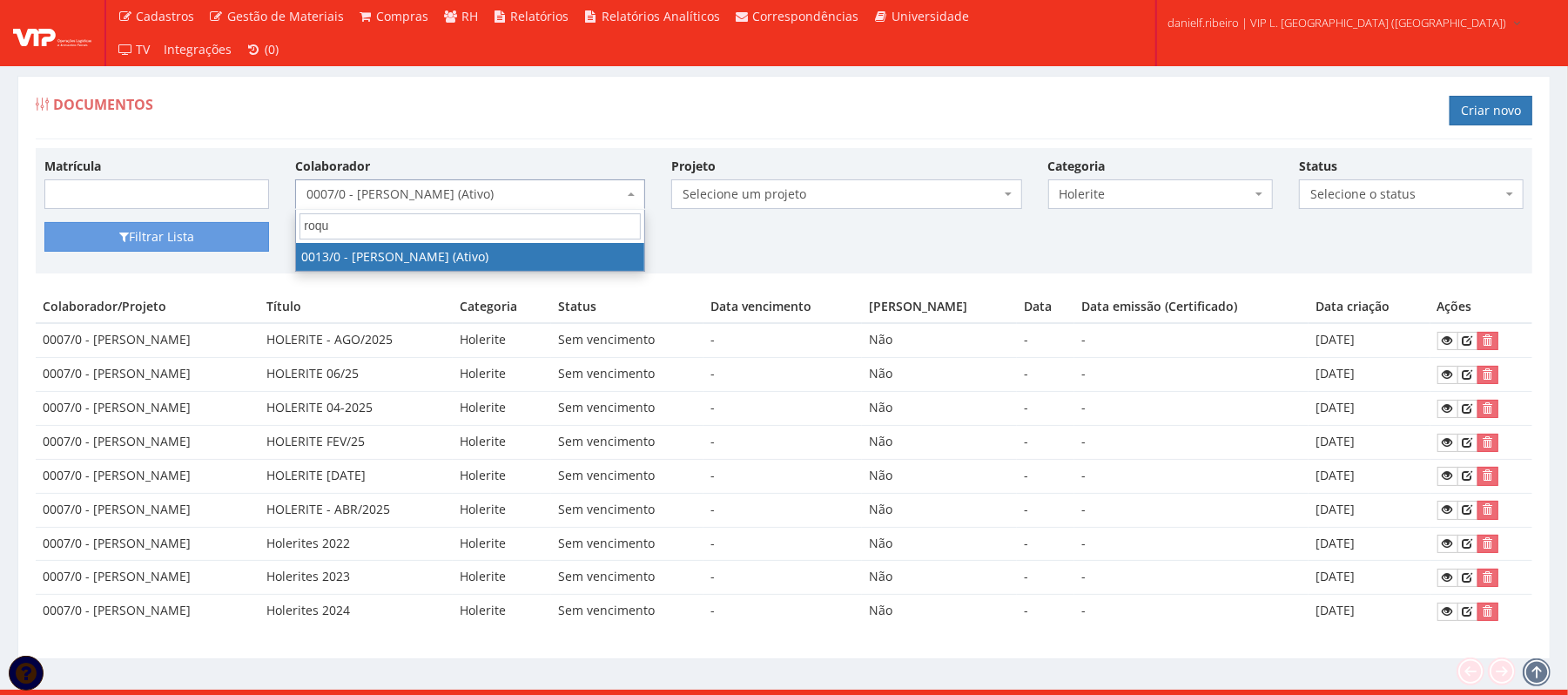
type input "roque"
select select "889"
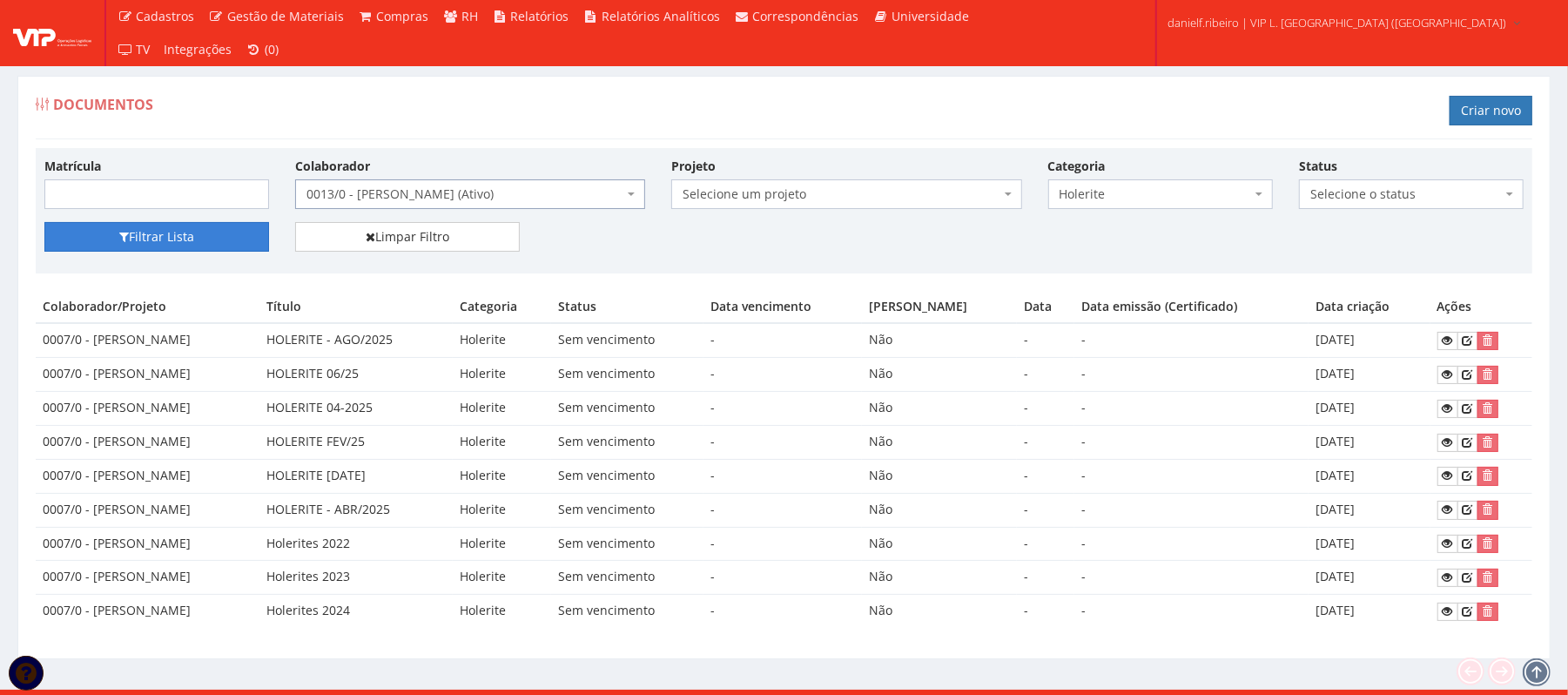
click at [178, 238] on button "Filtrar Lista" at bounding box center [157, 236] width 225 height 30
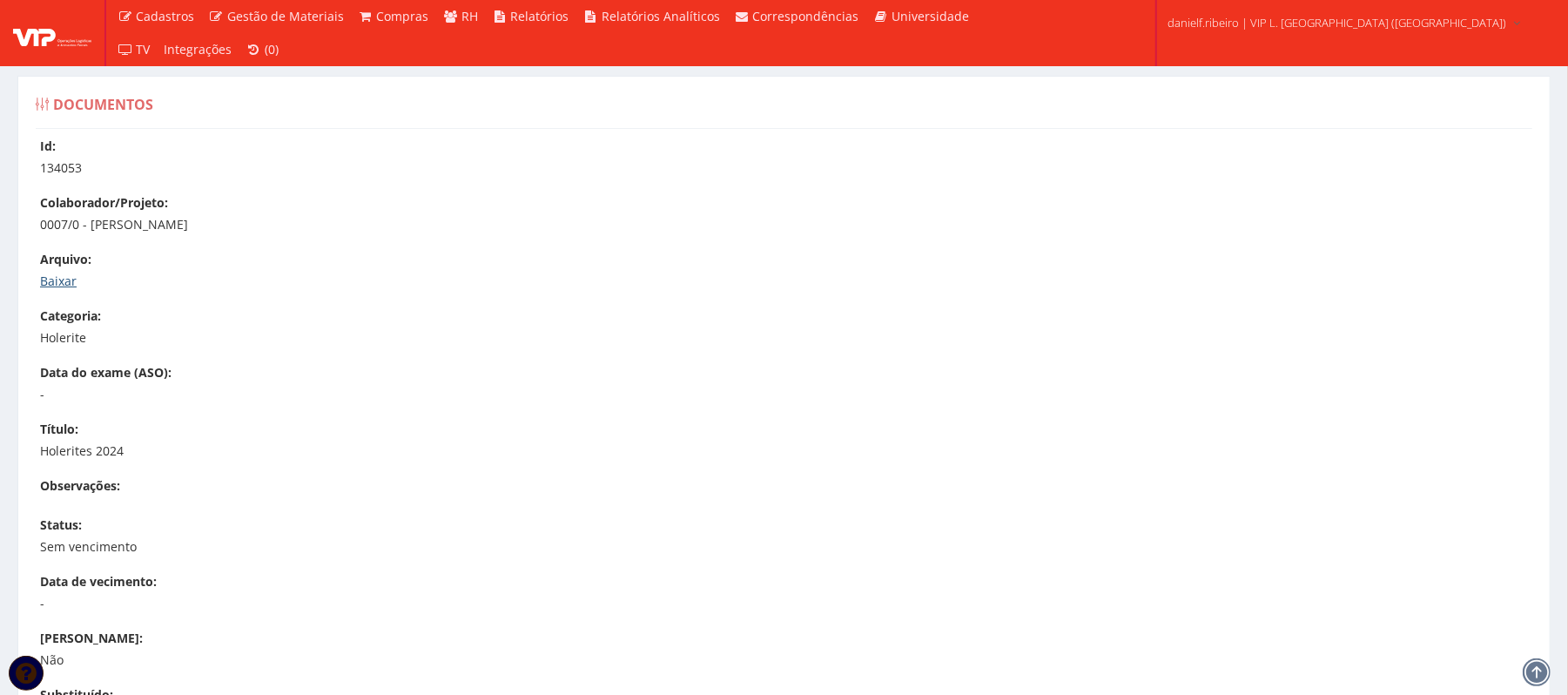
click at [60, 282] on link "Baixar" at bounding box center [58, 280] width 36 height 16
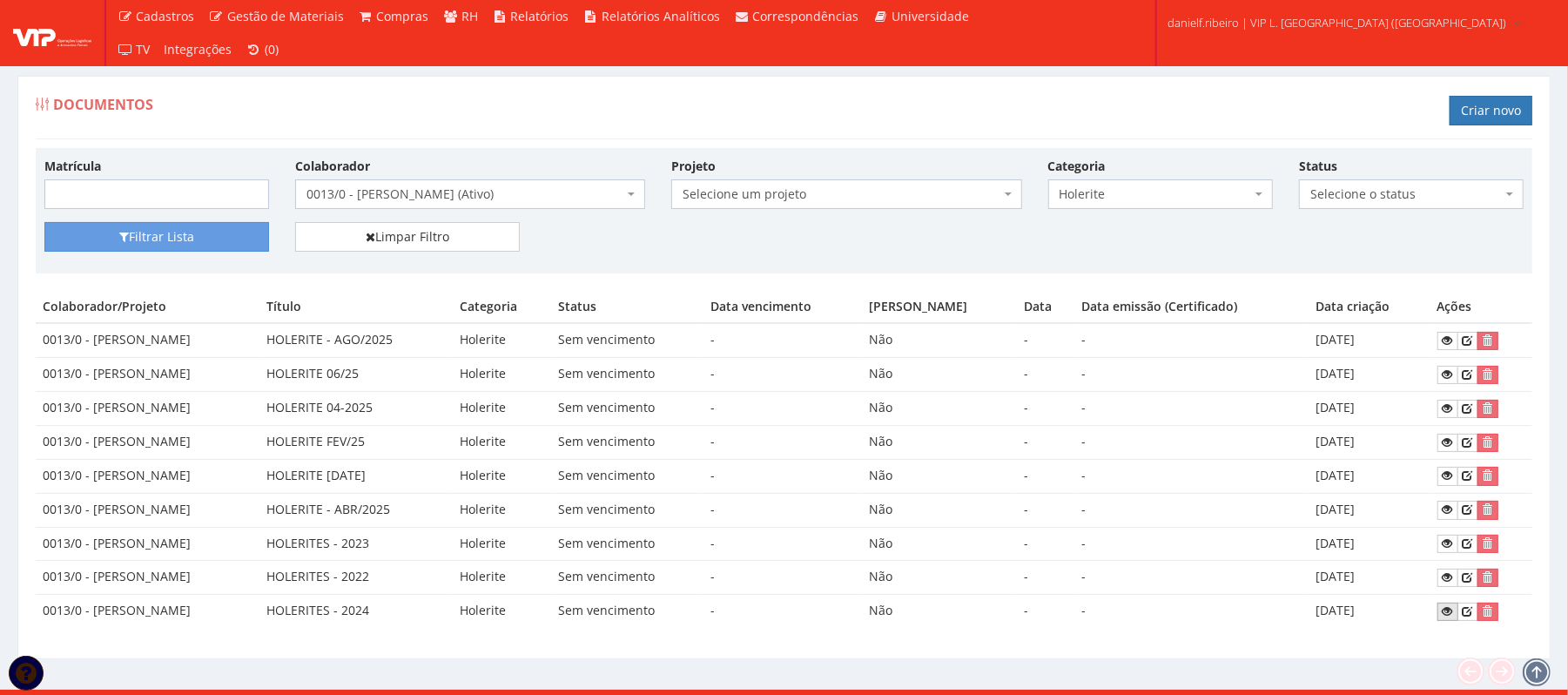
click at [1439, 610] on link at bounding box center [1448, 611] width 21 height 18
click at [427, 186] on div "Colaborador Selecione um colaborador 26 - [PERSON_NAME] (Desligado) 29 - [PERSO…" at bounding box center [470, 182] width 377 height 52
click at [388, 190] on span "0013/0 - [PERSON_NAME] (Ativo)" at bounding box center [465, 194] width 317 height 17
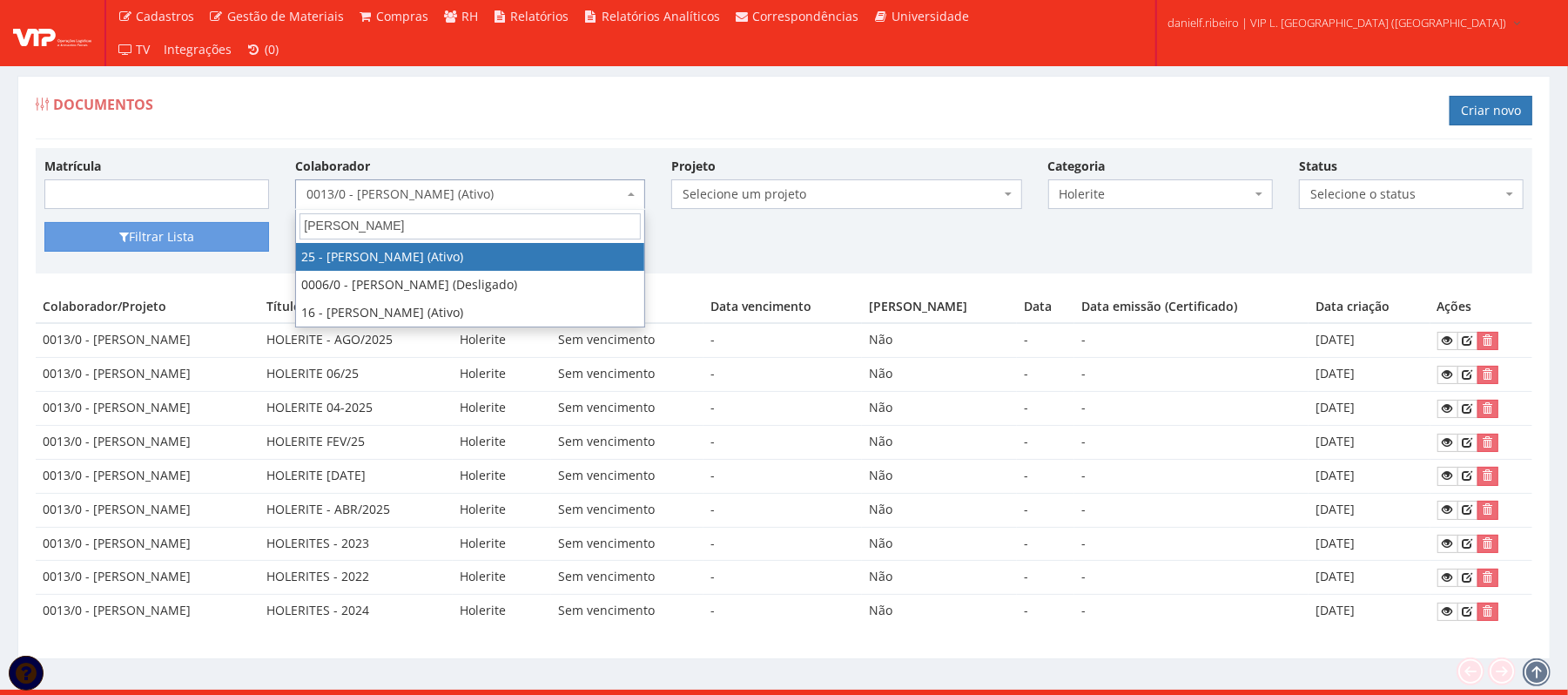
type input "[PERSON_NAME]"
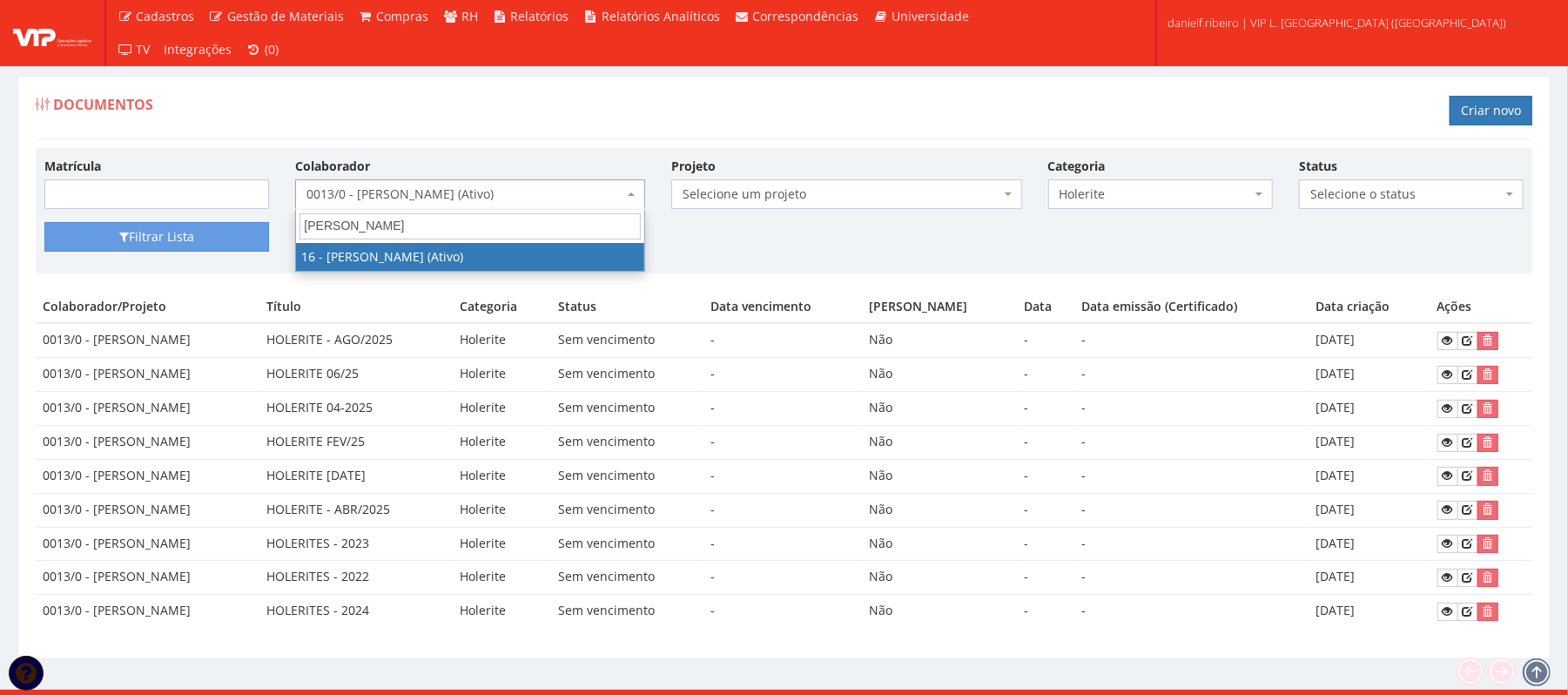
select select "1278"
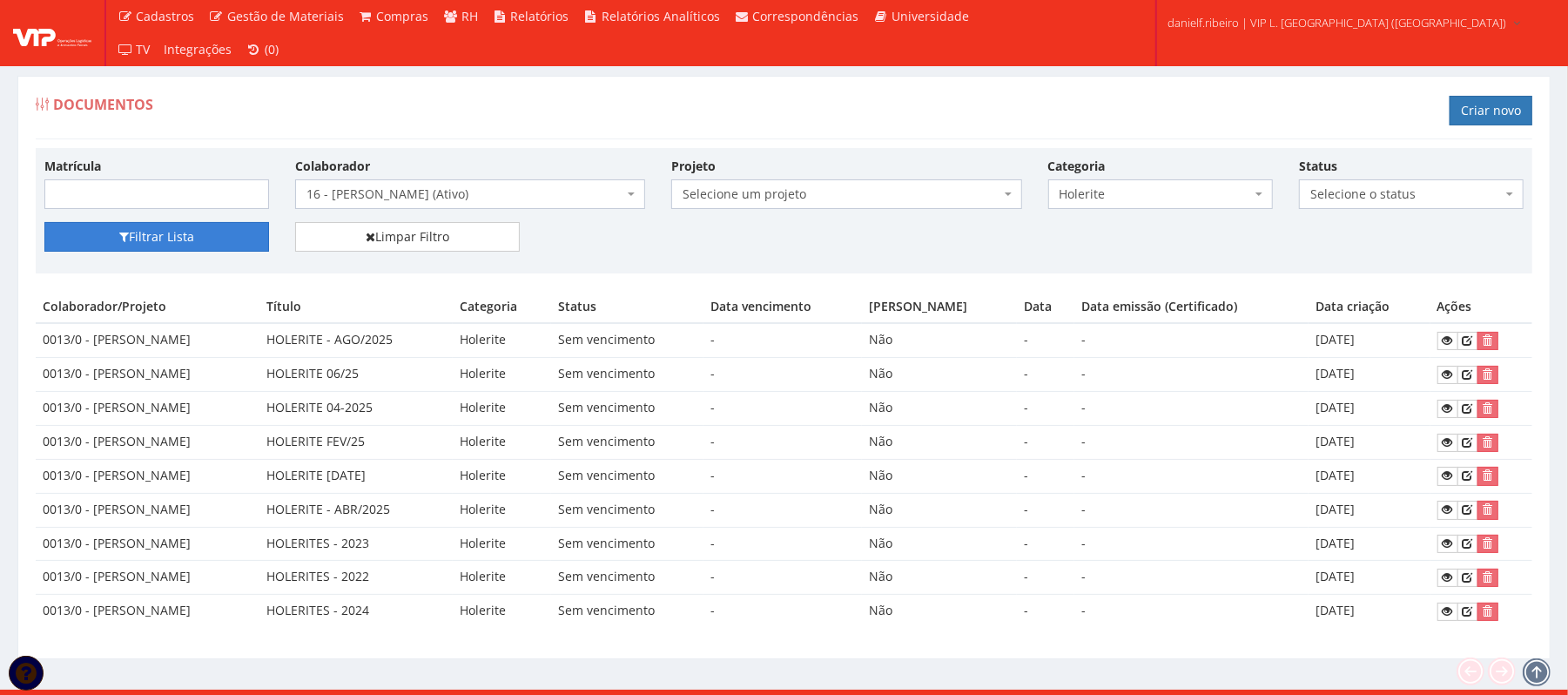
click at [134, 234] on button "Filtrar Lista" at bounding box center [157, 236] width 225 height 30
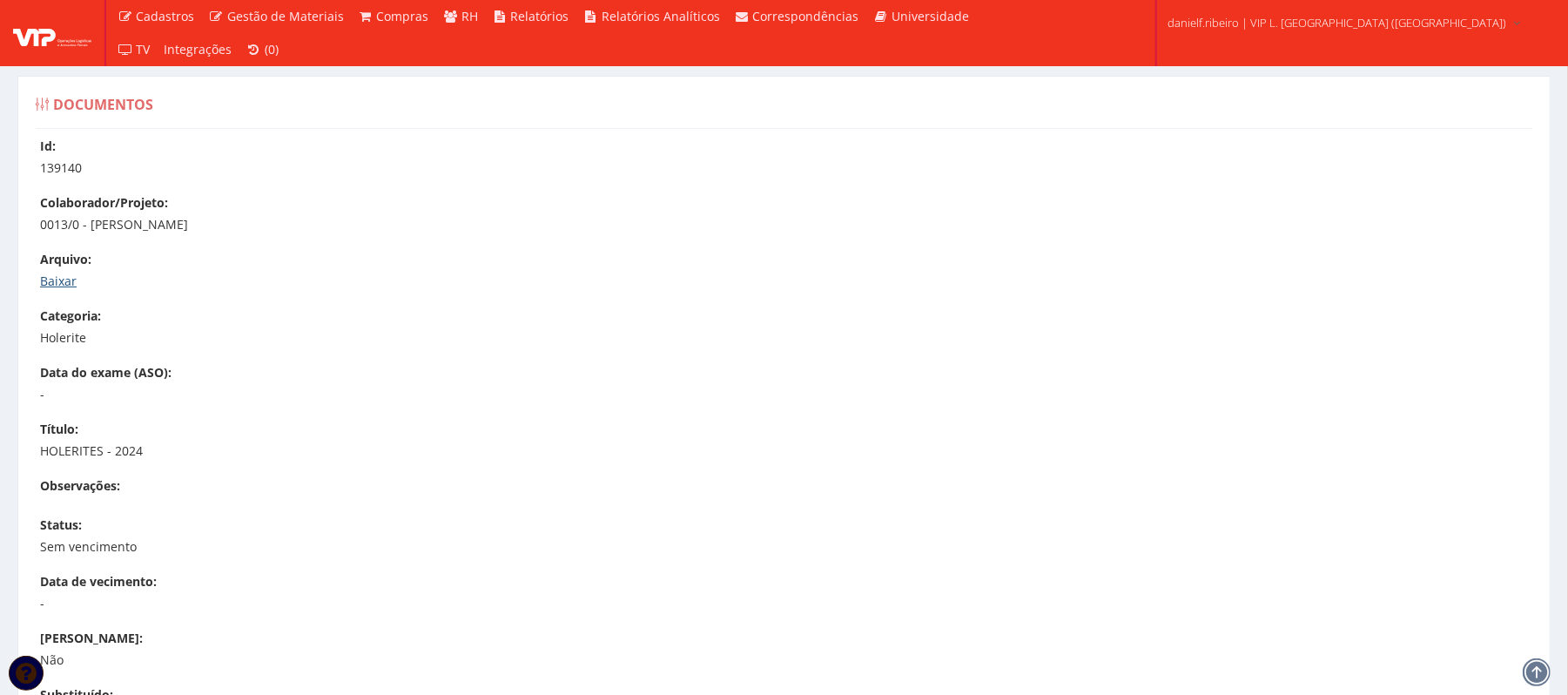
click at [43, 278] on link "Baixar" at bounding box center [58, 280] width 36 height 16
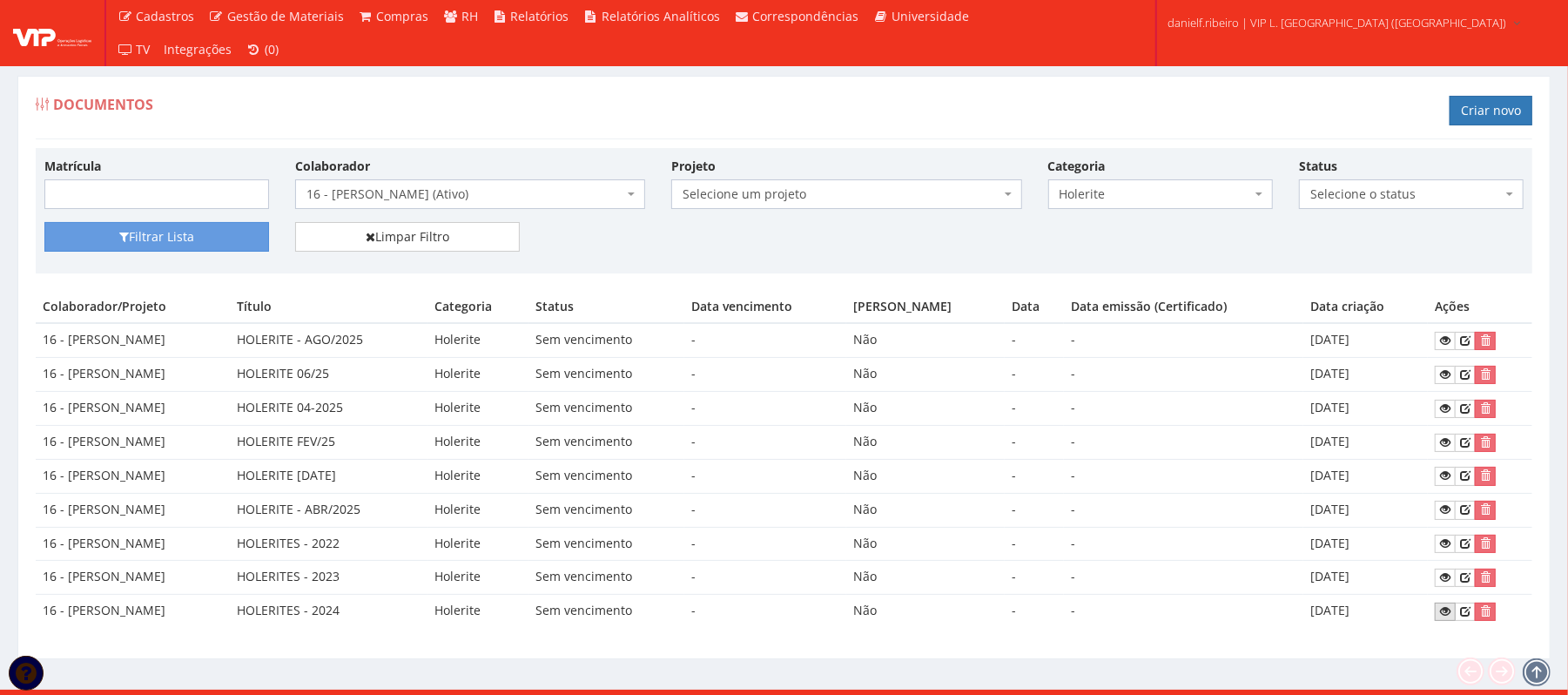
click at [1443, 621] on link at bounding box center [1446, 611] width 21 height 18
click at [475, 193] on span "16 - [PERSON_NAME] (Ativo)" at bounding box center [465, 194] width 317 height 17
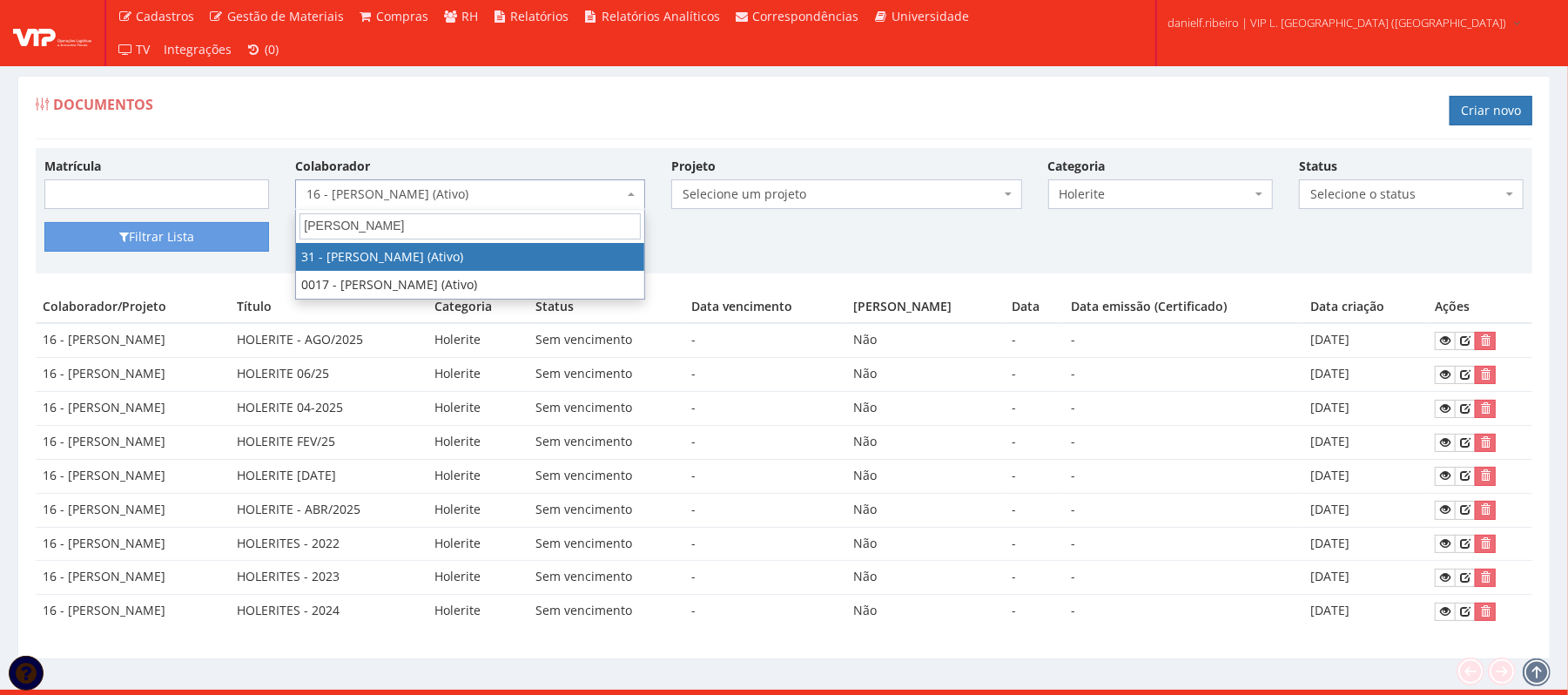
type input "[PERSON_NAME]"
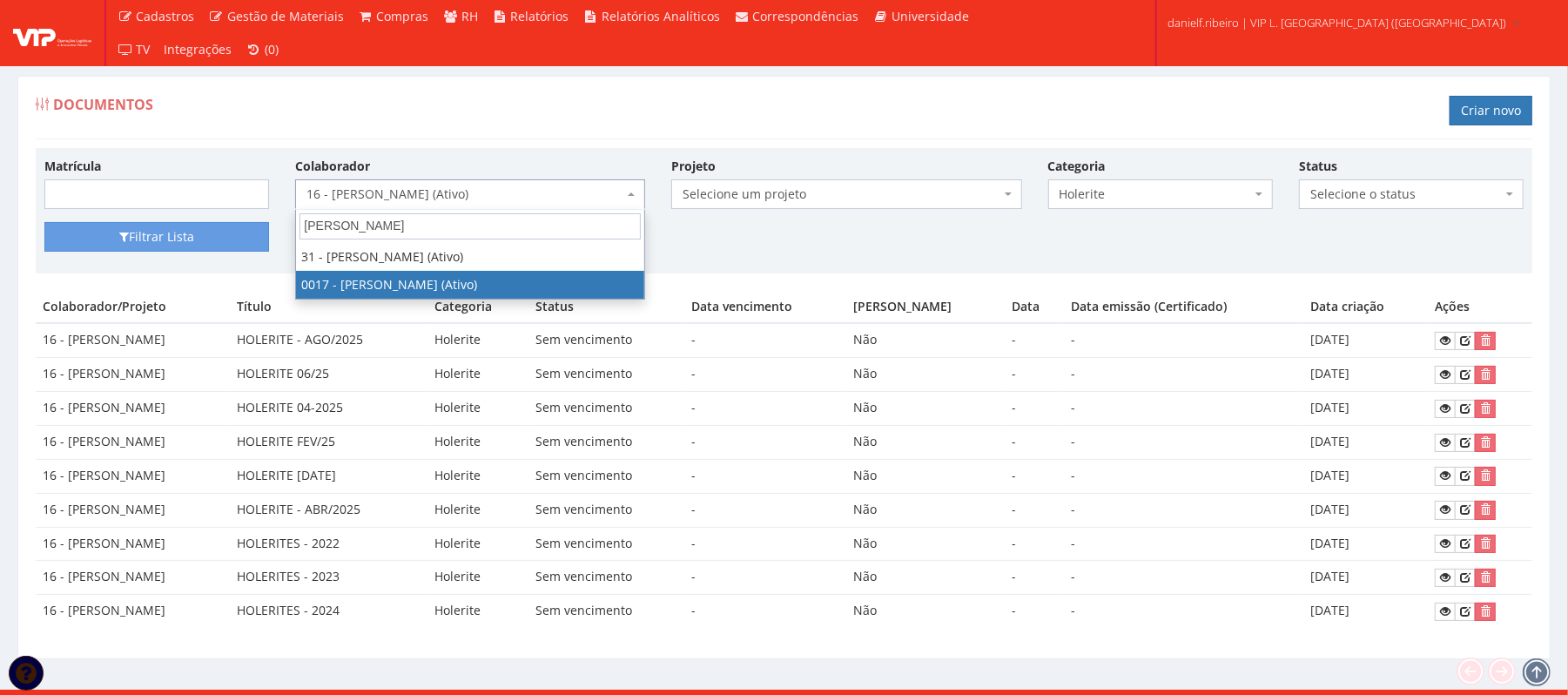
select select "1336"
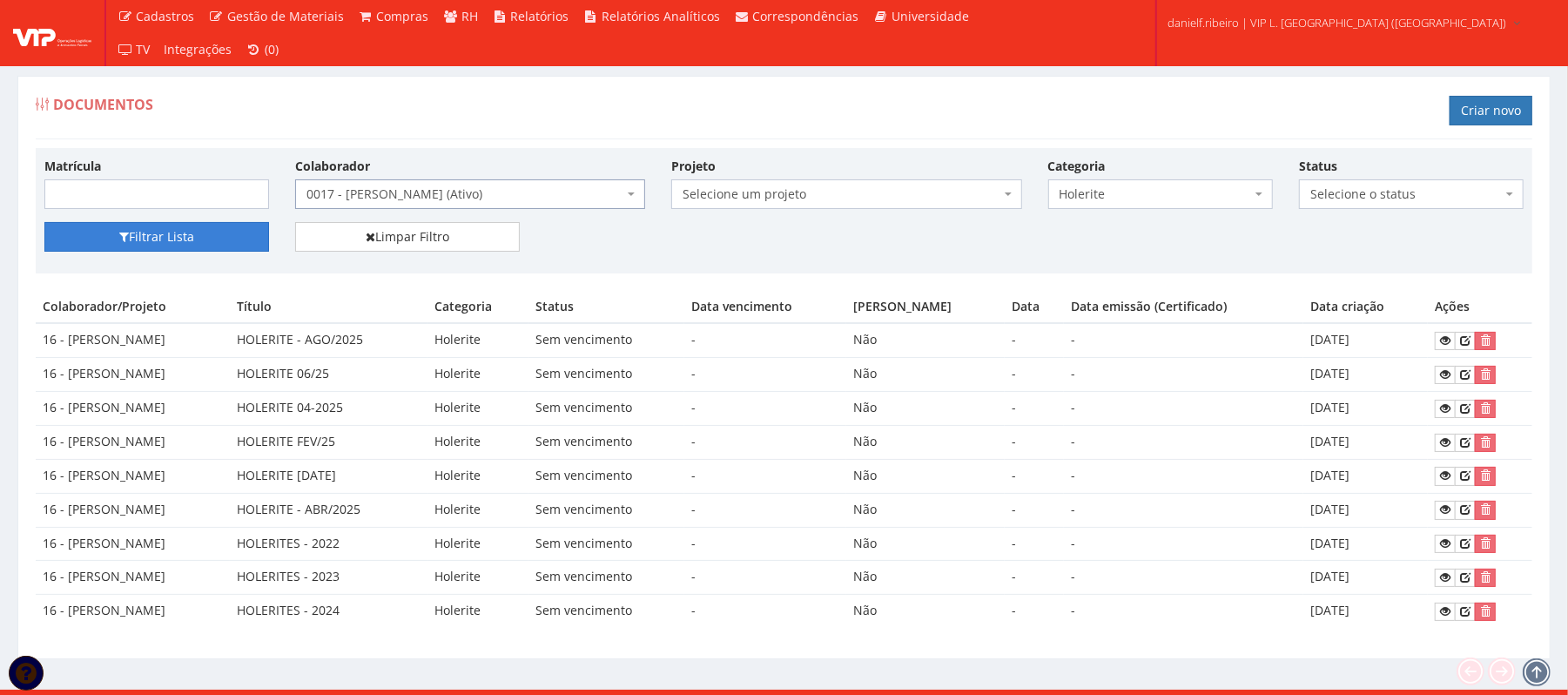
click at [175, 237] on button "Filtrar Lista" at bounding box center [157, 236] width 225 height 30
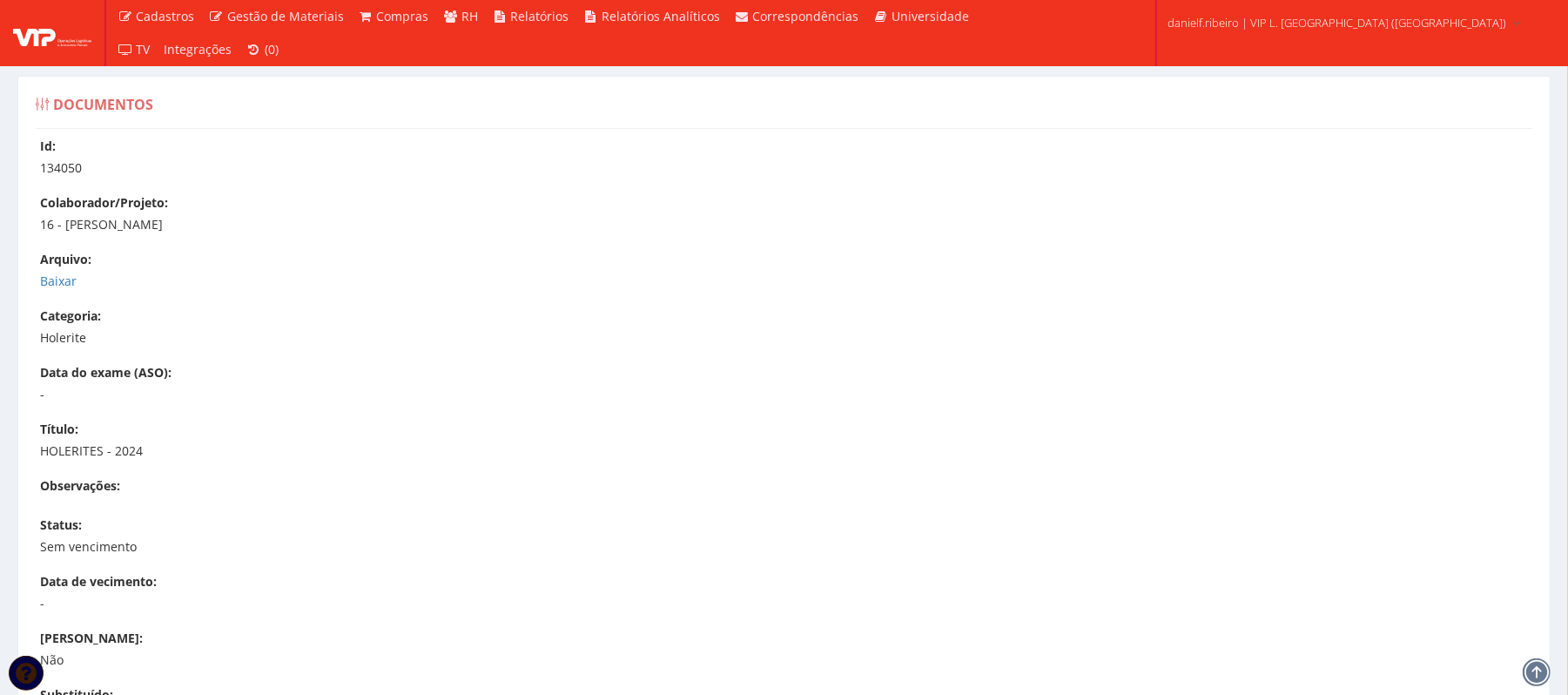
click at [36, 276] on div "Id: 134050 Colaborador/Projeto: 16 - JOSE RONALDO SANTOS SIQUEIRA Arquivo: Baix…" at bounding box center [784, 531] width 1523 height 787
click at [61, 278] on link "Baixar" at bounding box center [58, 280] width 36 height 16
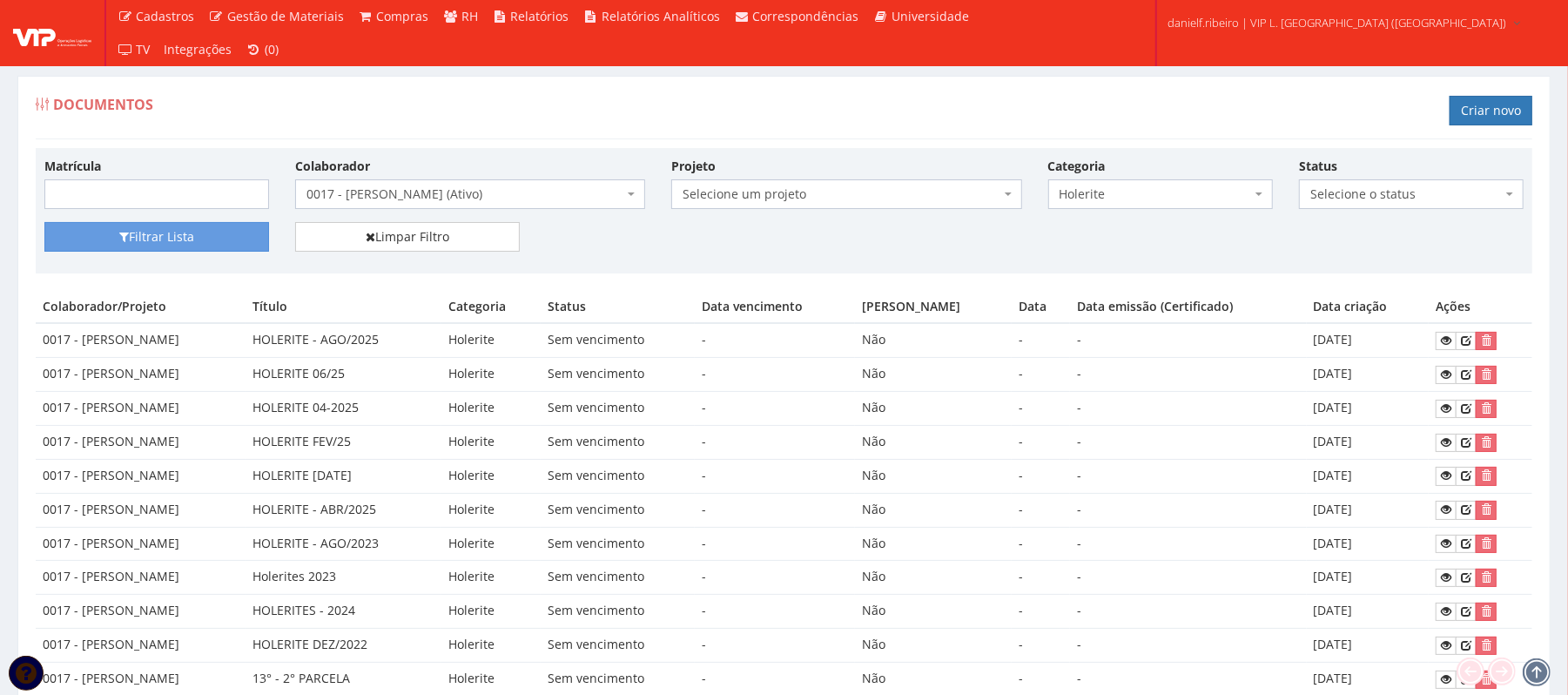
scroll to position [370, 0]
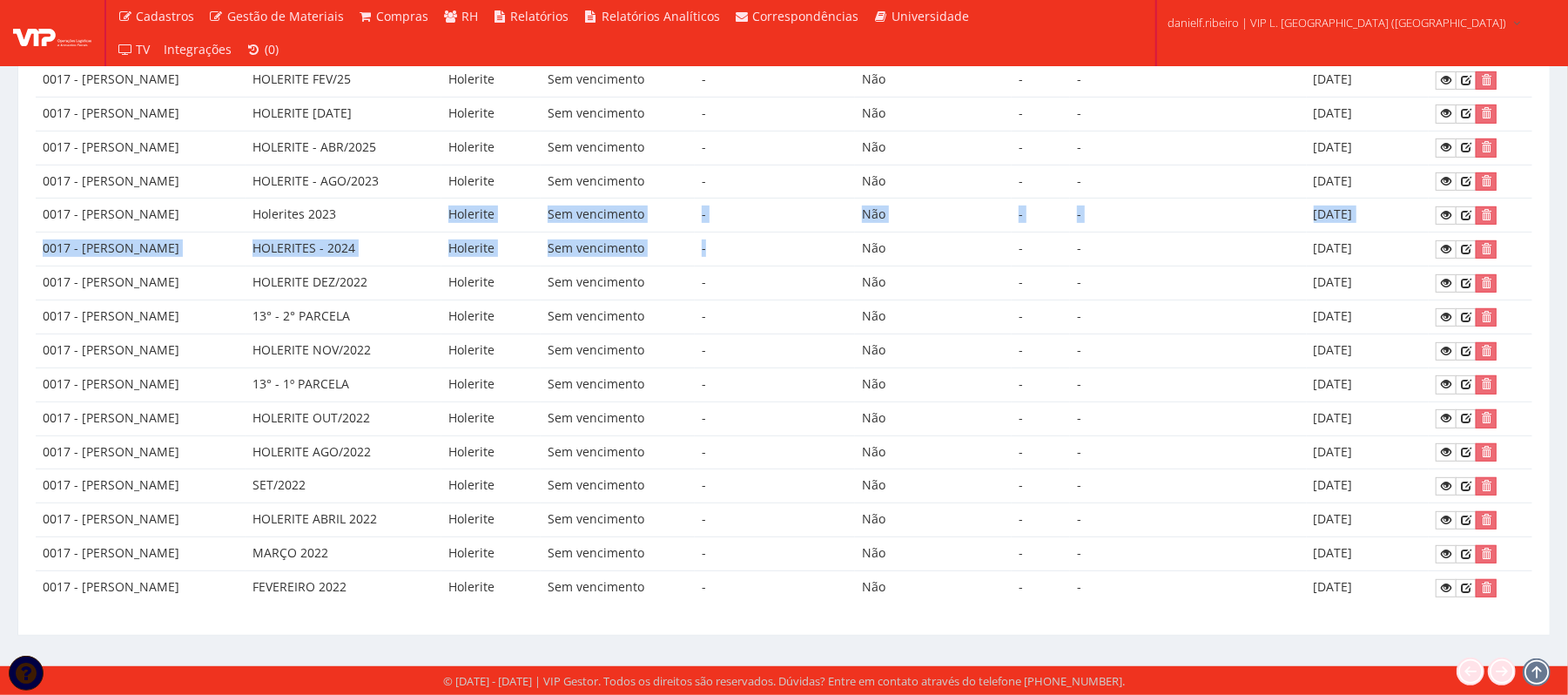
drag, startPoint x: 460, startPoint y: 224, endPoint x: 784, endPoint y: 227, distance: 324.0
click at [782, 227] on tbody "0017 - [PERSON_NAME] JUNIOR HOLERITE - AGO/2025 Holerite Sem vencimento - Não -…" at bounding box center [784, 282] width 1497 height 644
drag, startPoint x: 791, startPoint y: 227, endPoint x: 1094, endPoint y: 246, distance: 303.6
click at [792, 233] on td "-" at bounding box center [775, 250] width 160 height 34
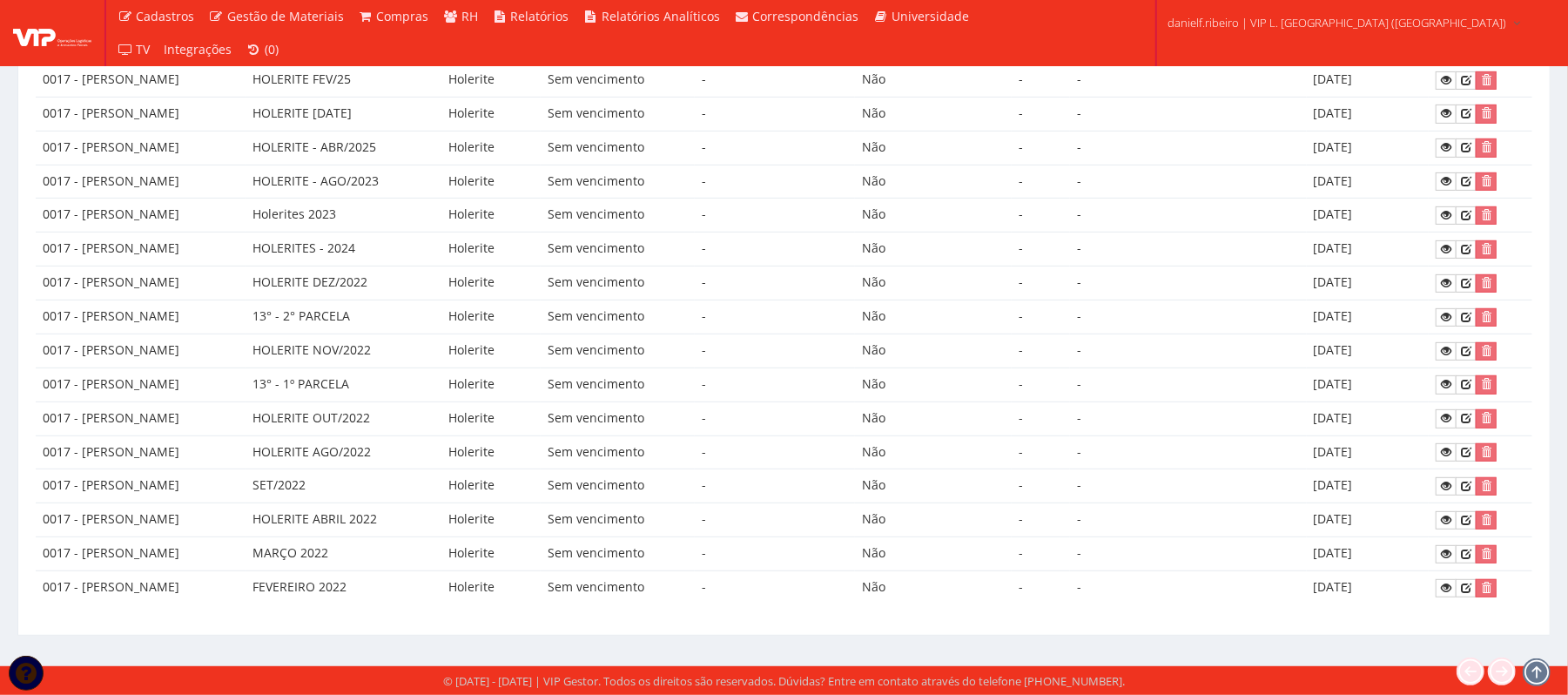
drag, startPoint x: 1373, startPoint y: 249, endPoint x: 1423, endPoint y: 256, distance: 50.5
click at [1373, 253] on td "[DATE]" at bounding box center [1368, 250] width 123 height 34
click at [1447, 248] on icon at bounding box center [1446, 249] width 10 height 12
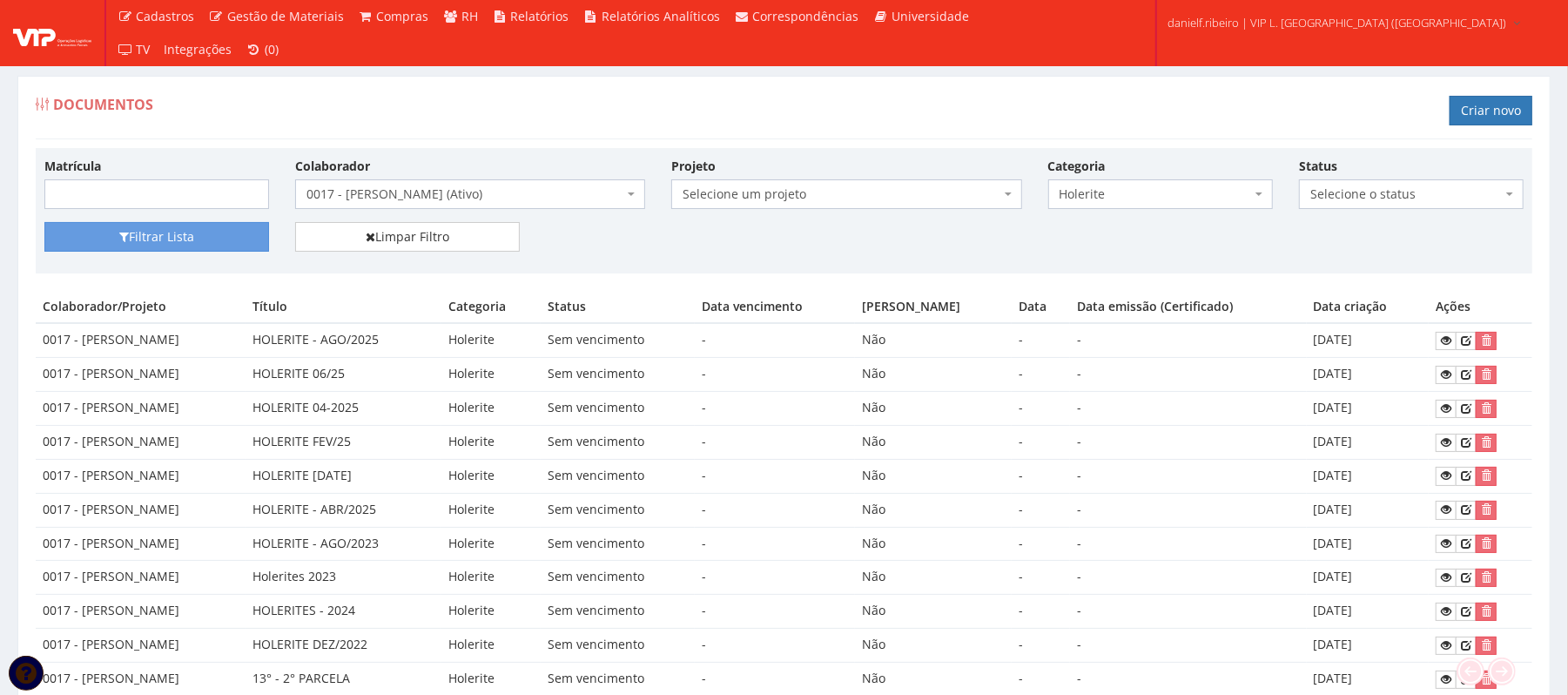
click at [491, 189] on span "0017 - [PERSON_NAME] (Ativo)" at bounding box center [465, 194] width 317 height 17
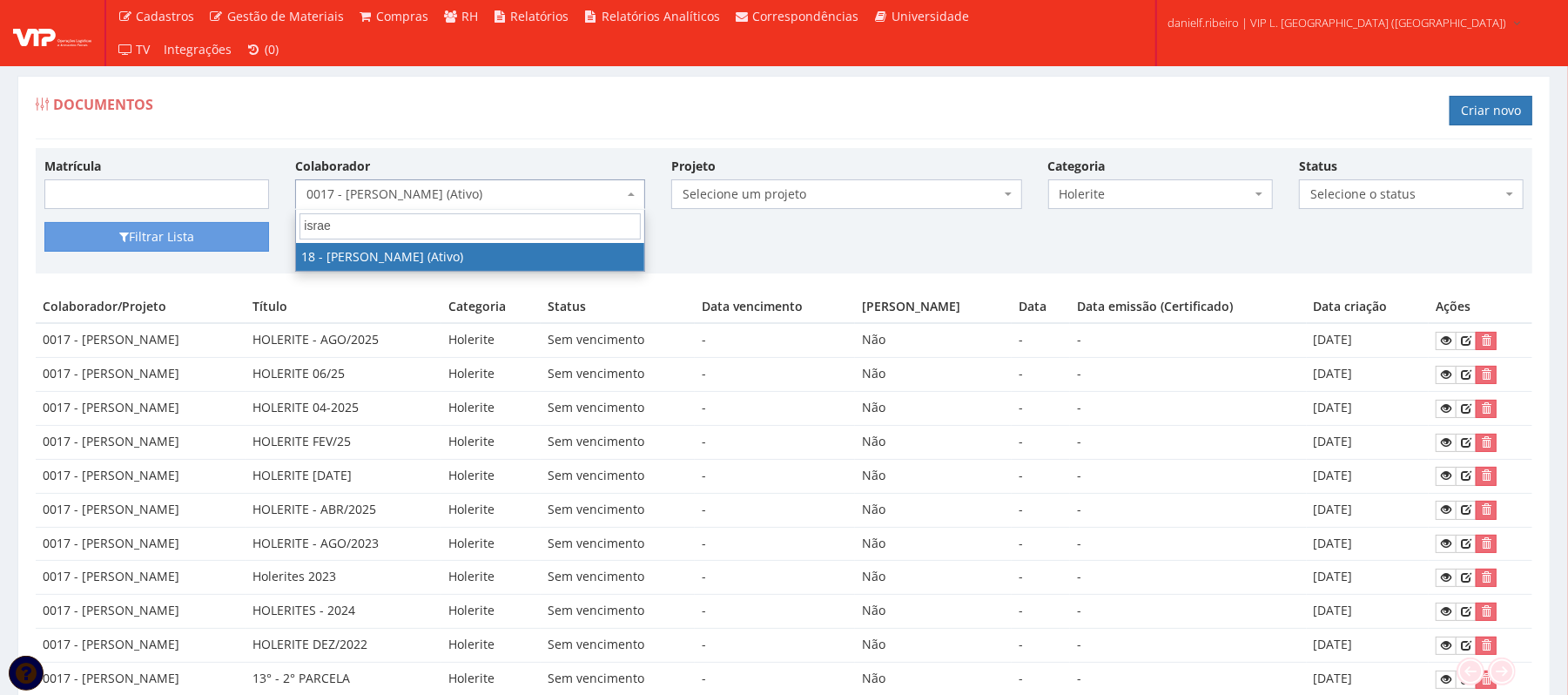
type input "israel"
select select "1437"
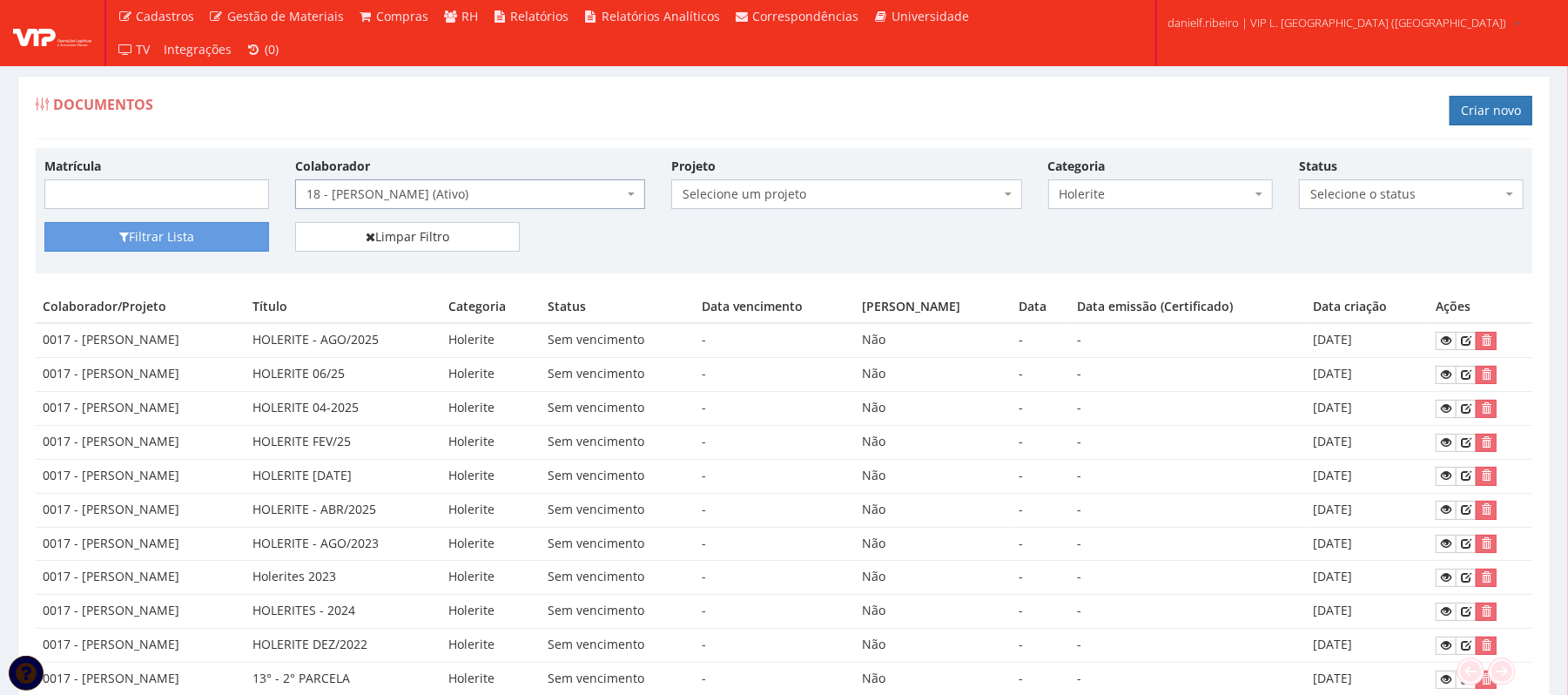
click at [211, 221] on div "Matrícula Colaborador Selecione um colaborador 26 - ADELMO SANTOS OLIVEIRA (Des…" at bounding box center [784, 189] width 1506 height 66
click at [193, 244] on button "Filtrar Lista" at bounding box center [157, 236] width 225 height 30
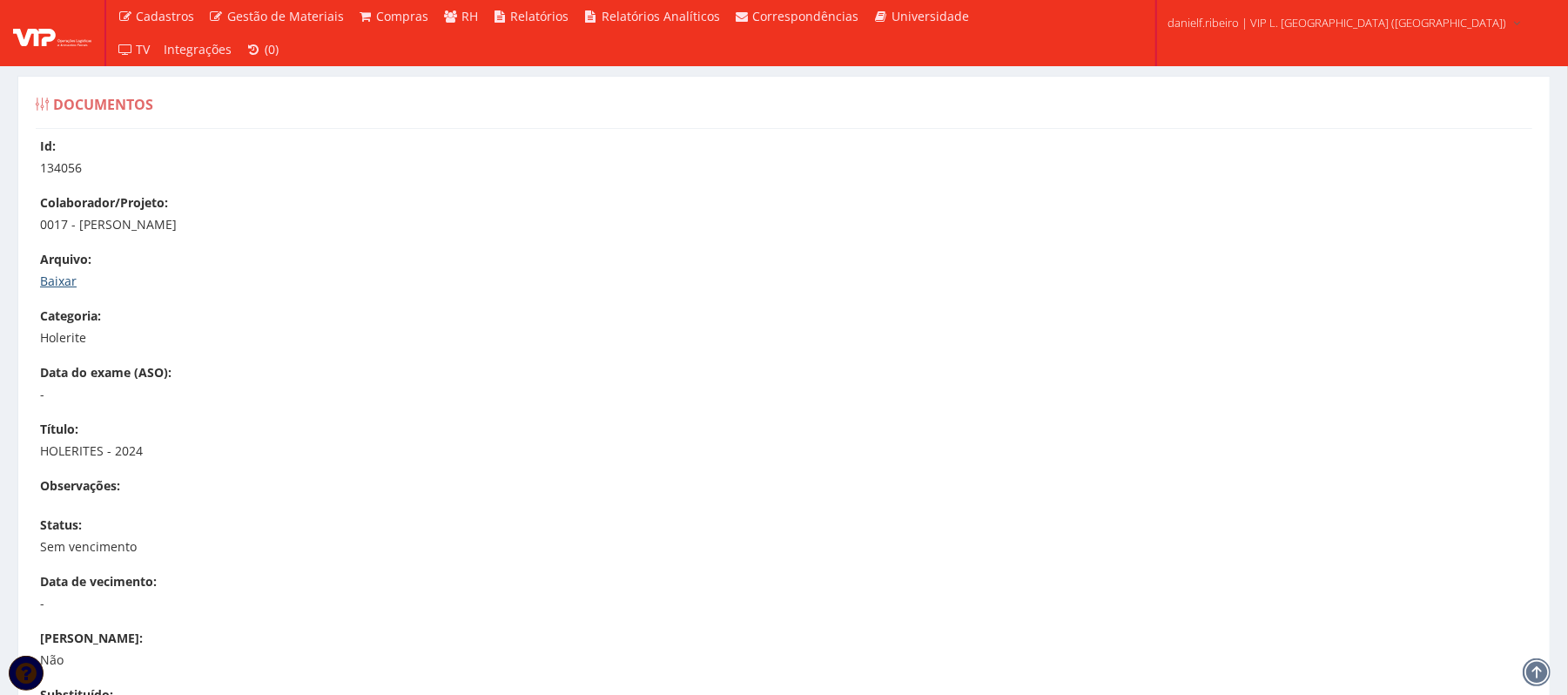
click at [46, 280] on link "Baixar" at bounding box center [58, 280] width 36 height 16
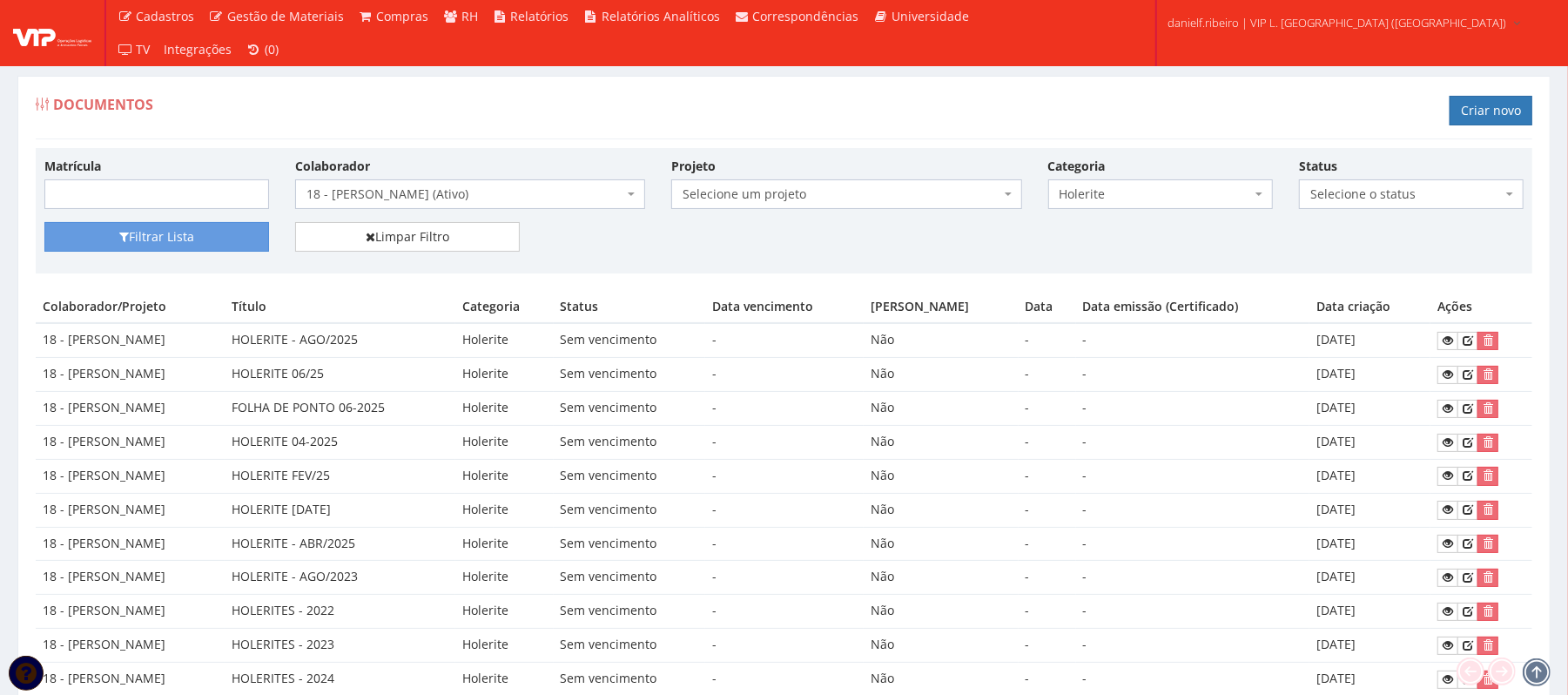
scroll to position [96, 0]
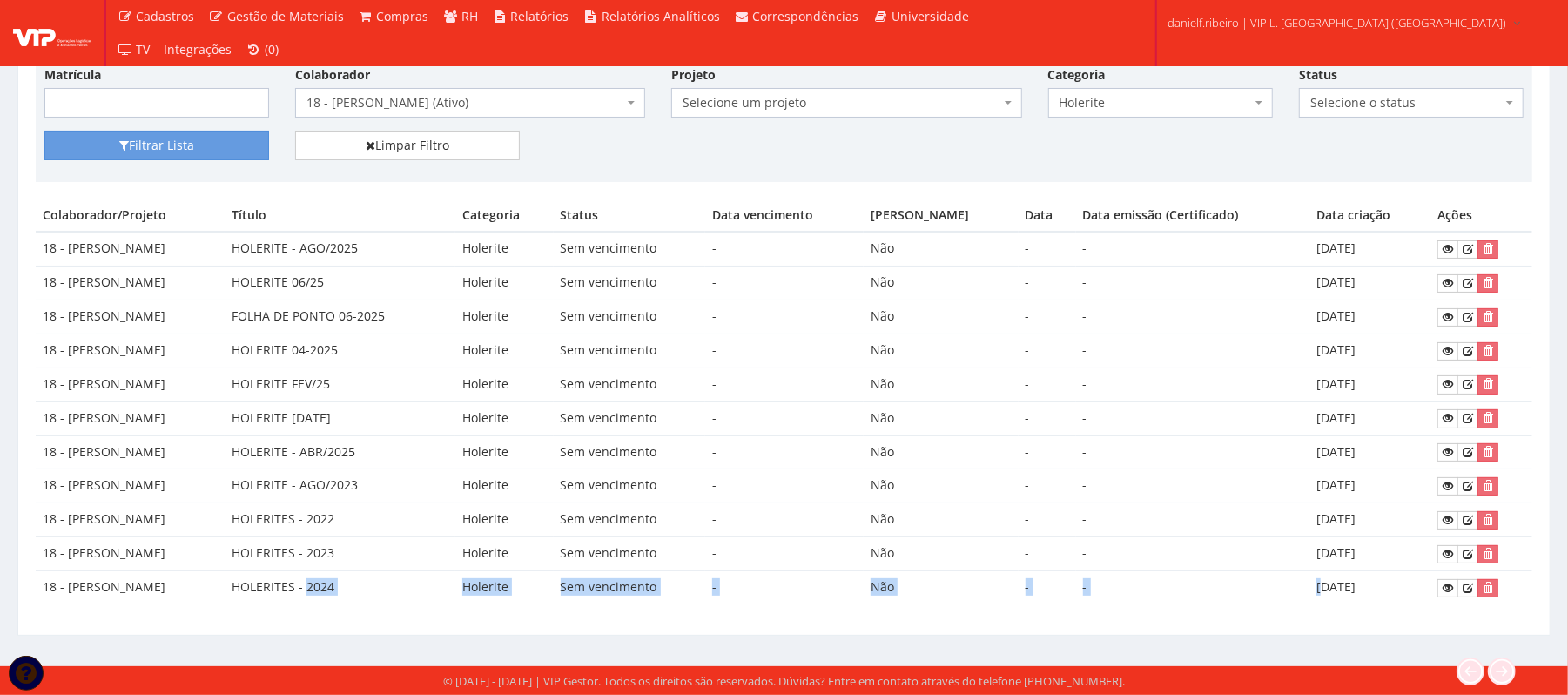
drag, startPoint x: 326, startPoint y: 593, endPoint x: 1331, endPoint y: 592, distance: 1005.0
click at [1328, 592] on tr "18 - ISRAEL DOS SANTOS HOLERITES - 2024 Holerite Sem vencimento - Não - - [DATE]" at bounding box center [784, 587] width 1497 height 33
click at [1402, 594] on td "[DATE]" at bounding box center [1370, 587] width 121 height 33
click at [1450, 594] on link at bounding box center [1448, 588] width 21 height 18
click at [434, 112] on span "18 - [PERSON_NAME] (Ativo)" at bounding box center [470, 102] width 350 height 30
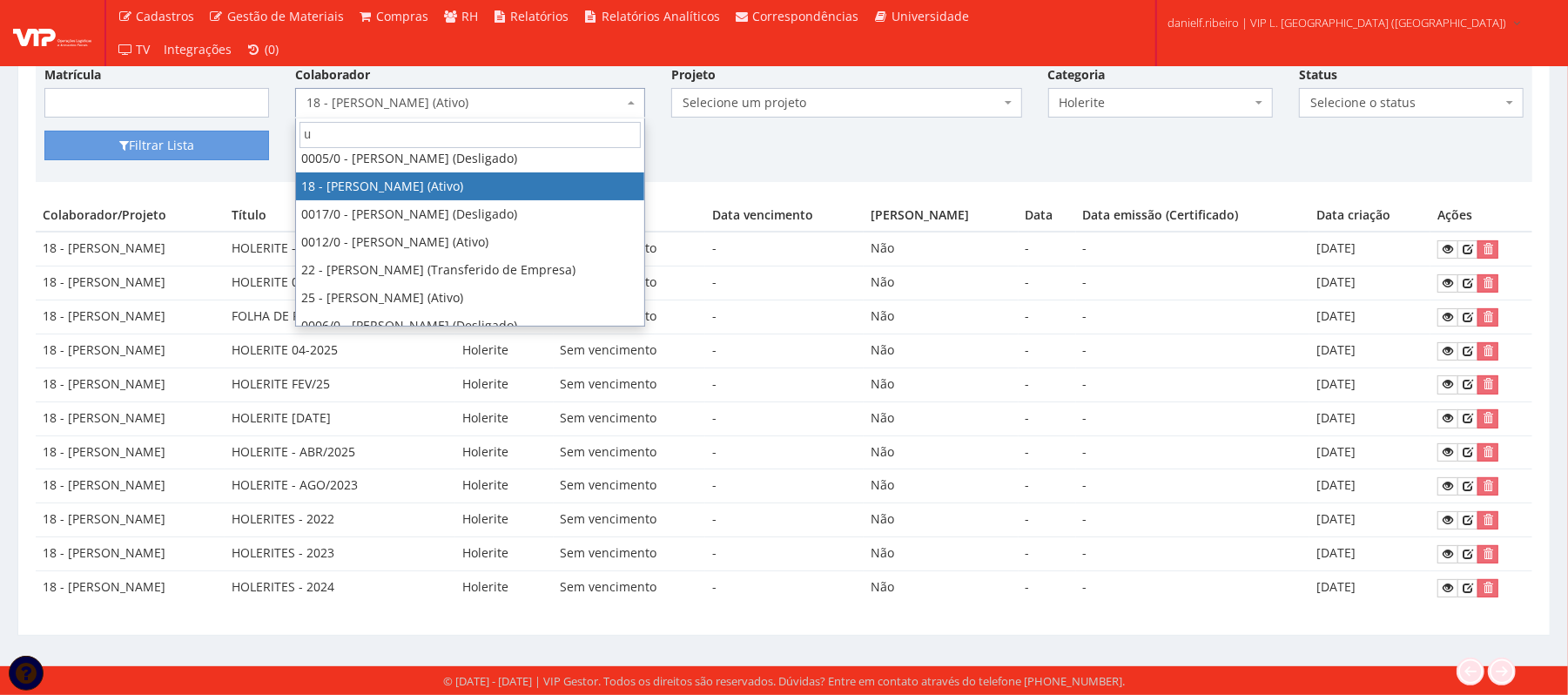
scroll to position [0, 0]
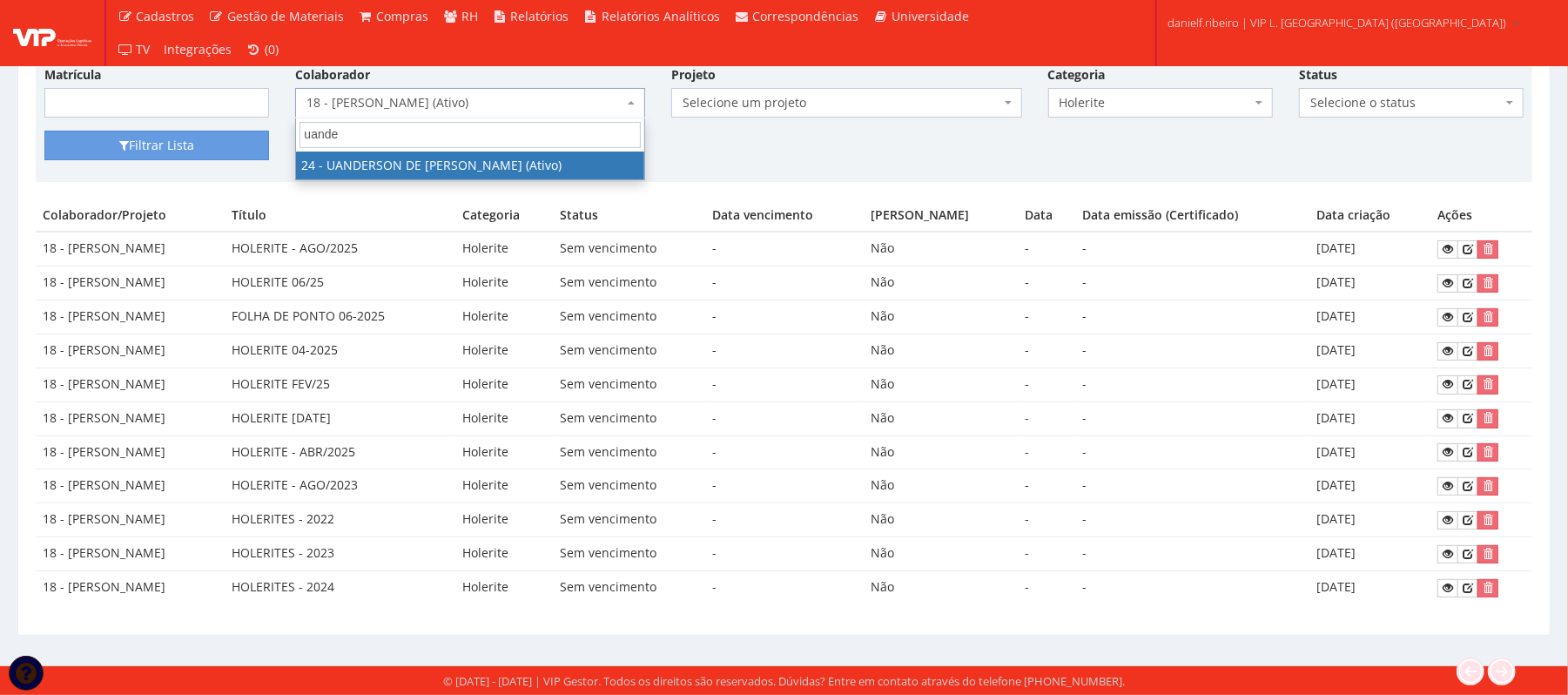
type input "uander"
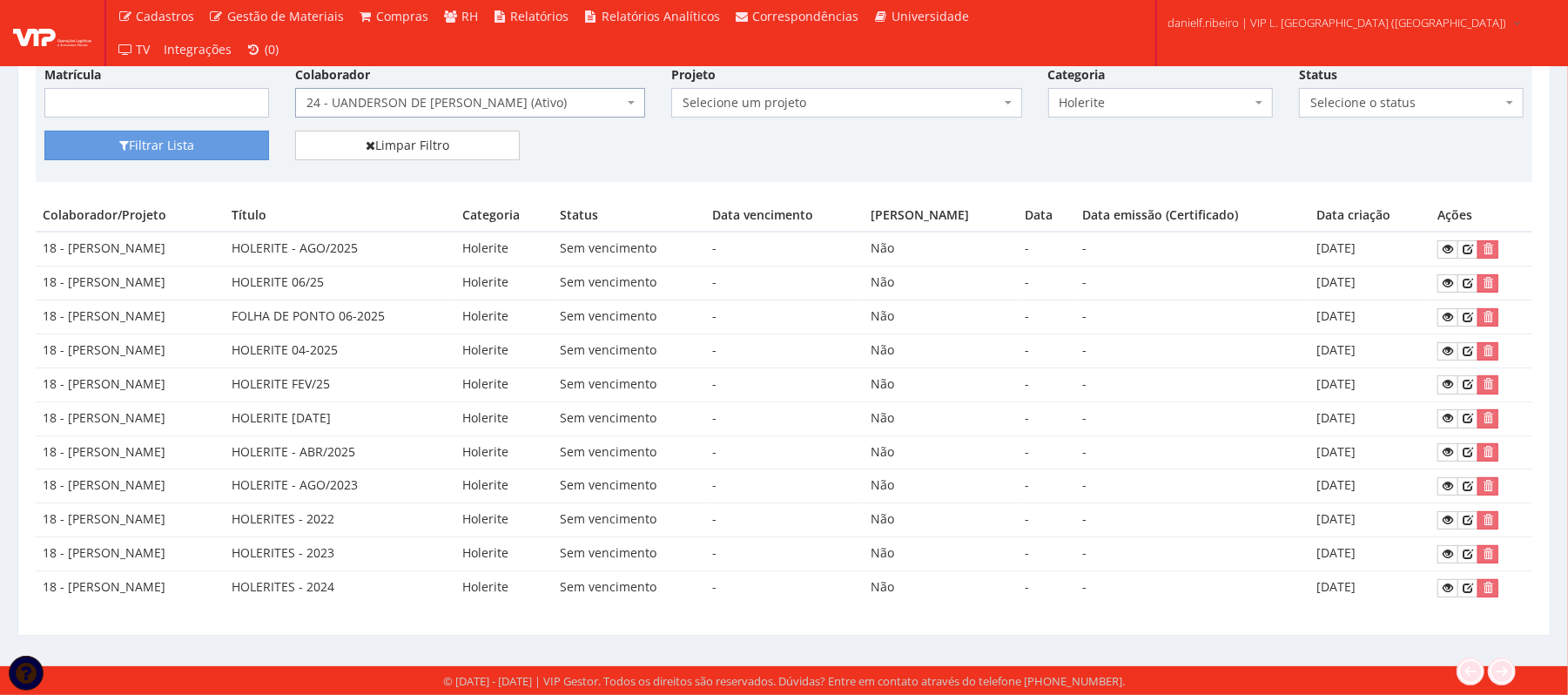
select select "3724"
click at [147, 144] on button "Filtrar Lista" at bounding box center [157, 145] width 225 height 30
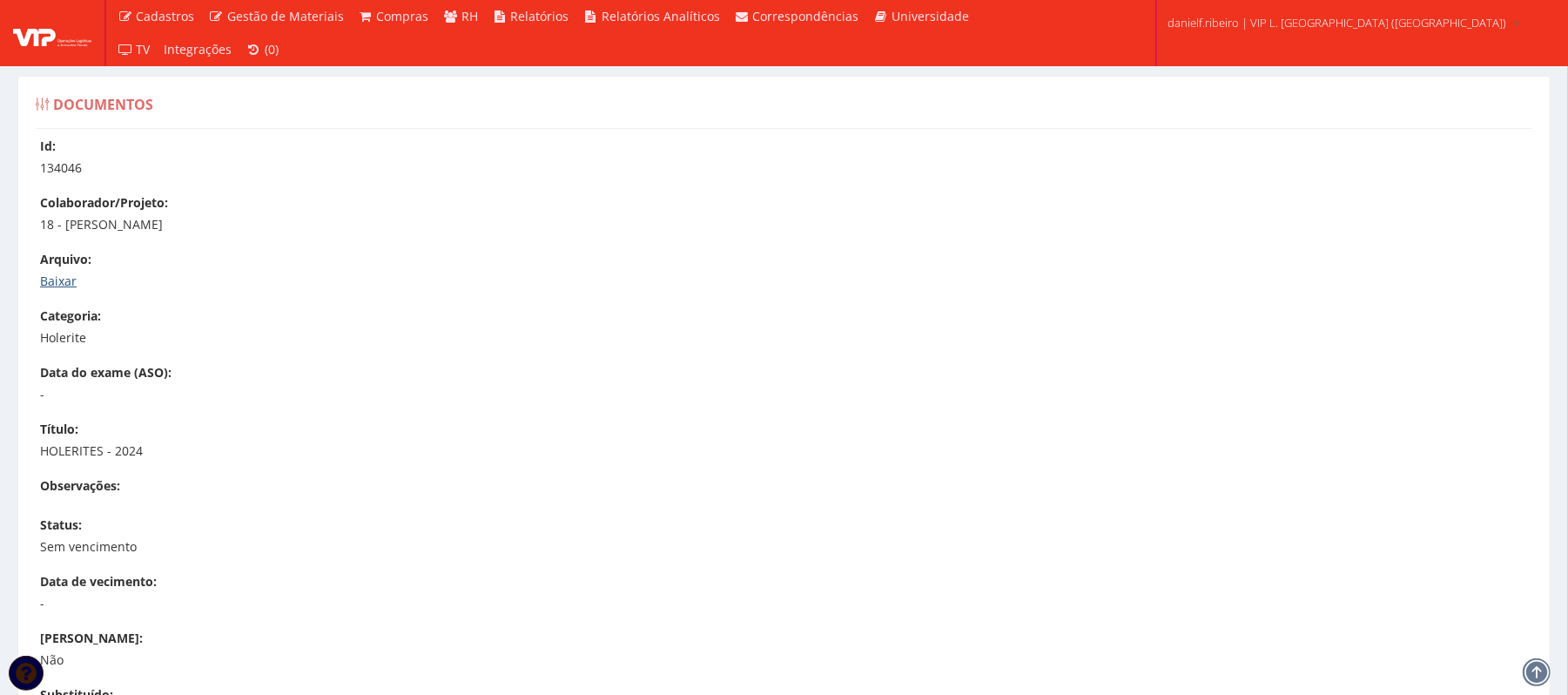
click at [61, 288] on link "Baixar" at bounding box center [58, 280] width 36 height 16
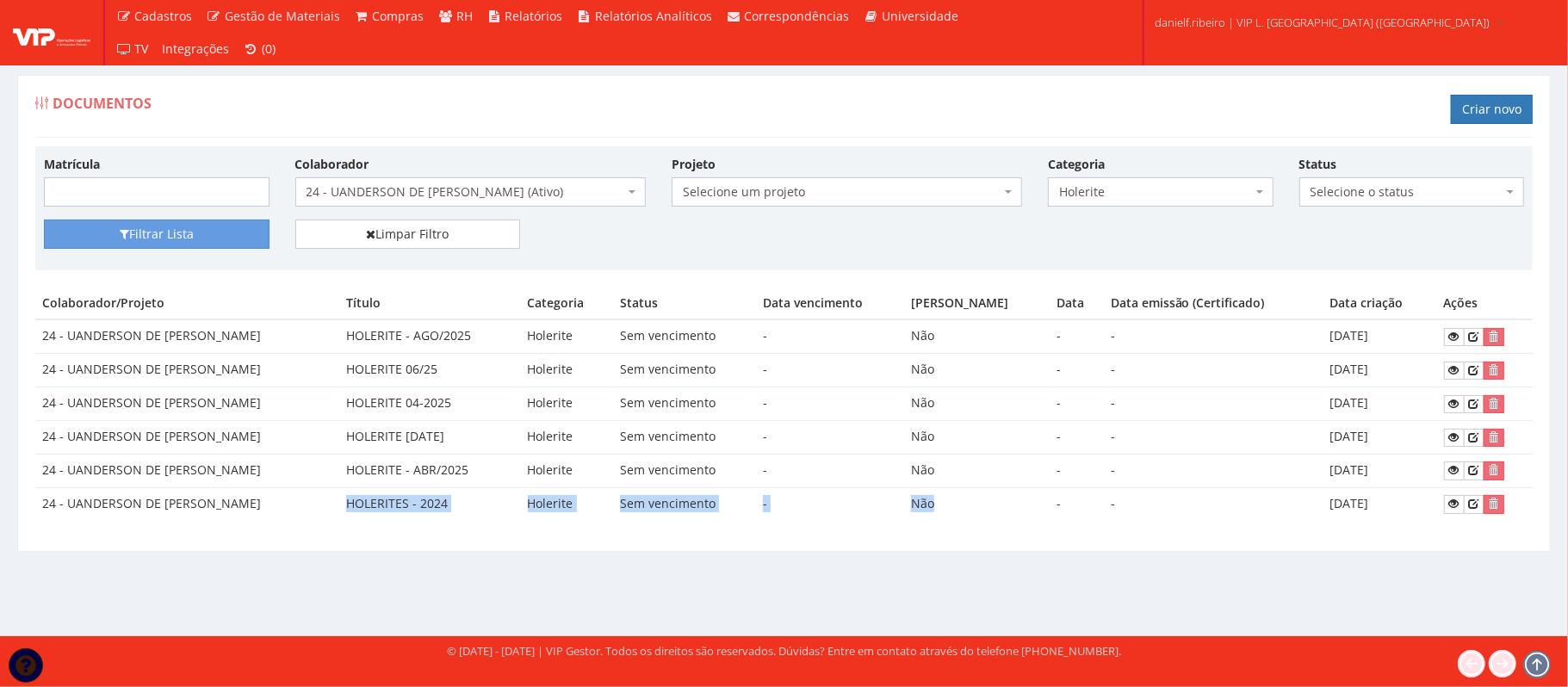
drag, startPoint x: 322, startPoint y: 523, endPoint x: 1014, endPoint y: 503, distance: 692.3
click at [1014, 503] on tr "24 - UANDERSON DE JESUS PAIXÃO HOLERITES - 2024 Holerite Sem vencimento - Não -…" at bounding box center [783, 503] width 1497 height 33
drag, startPoint x: 1014, startPoint y: 503, endPoint x: 1099, endPoint y: 501, distance: 85.0
click at [1016, 503] on td "Não" at bounding box center [976, 503] width 145 height 33
click at [1375, 516] on td "[DATE]" at bounding box center [1380, 503] width 114 height 33
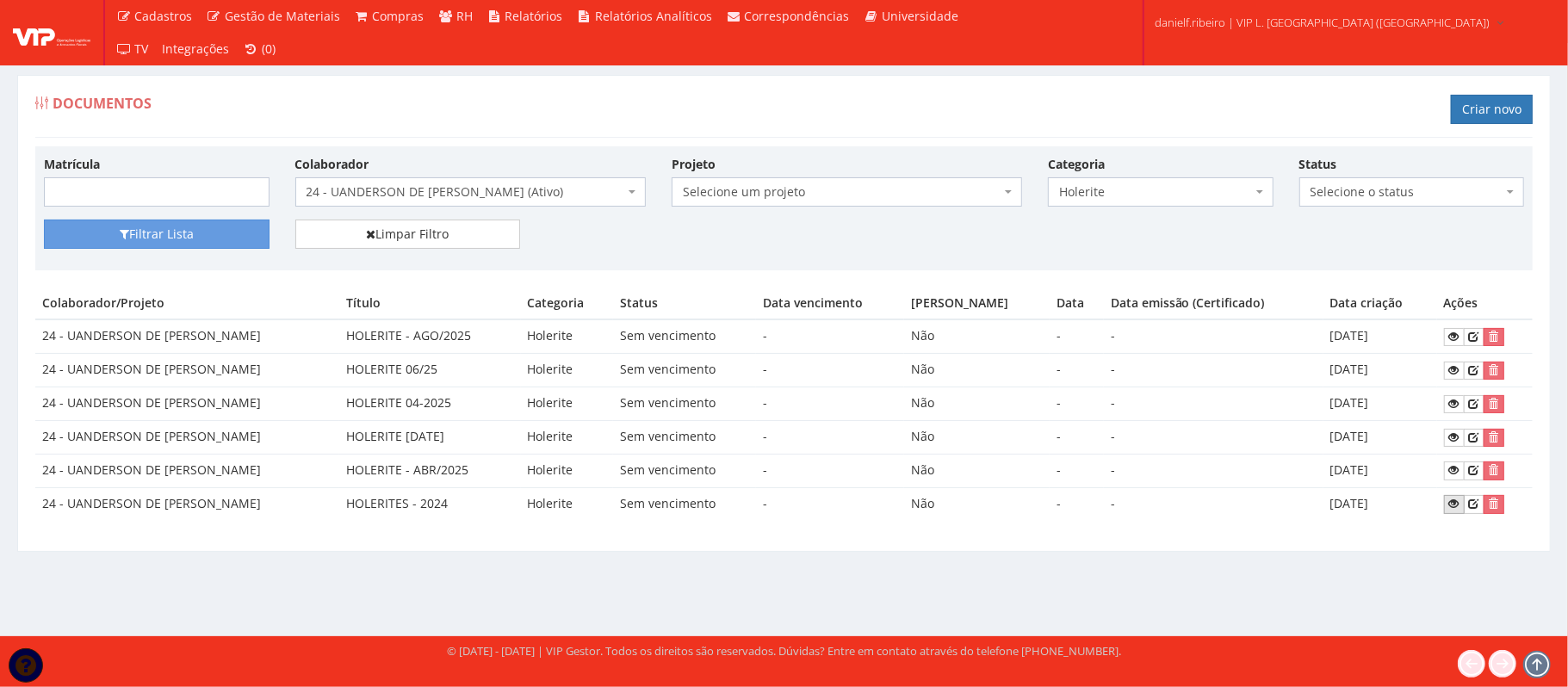
click at [1444, 510] on link at bounding box center [1454, 503] width 21 height 18
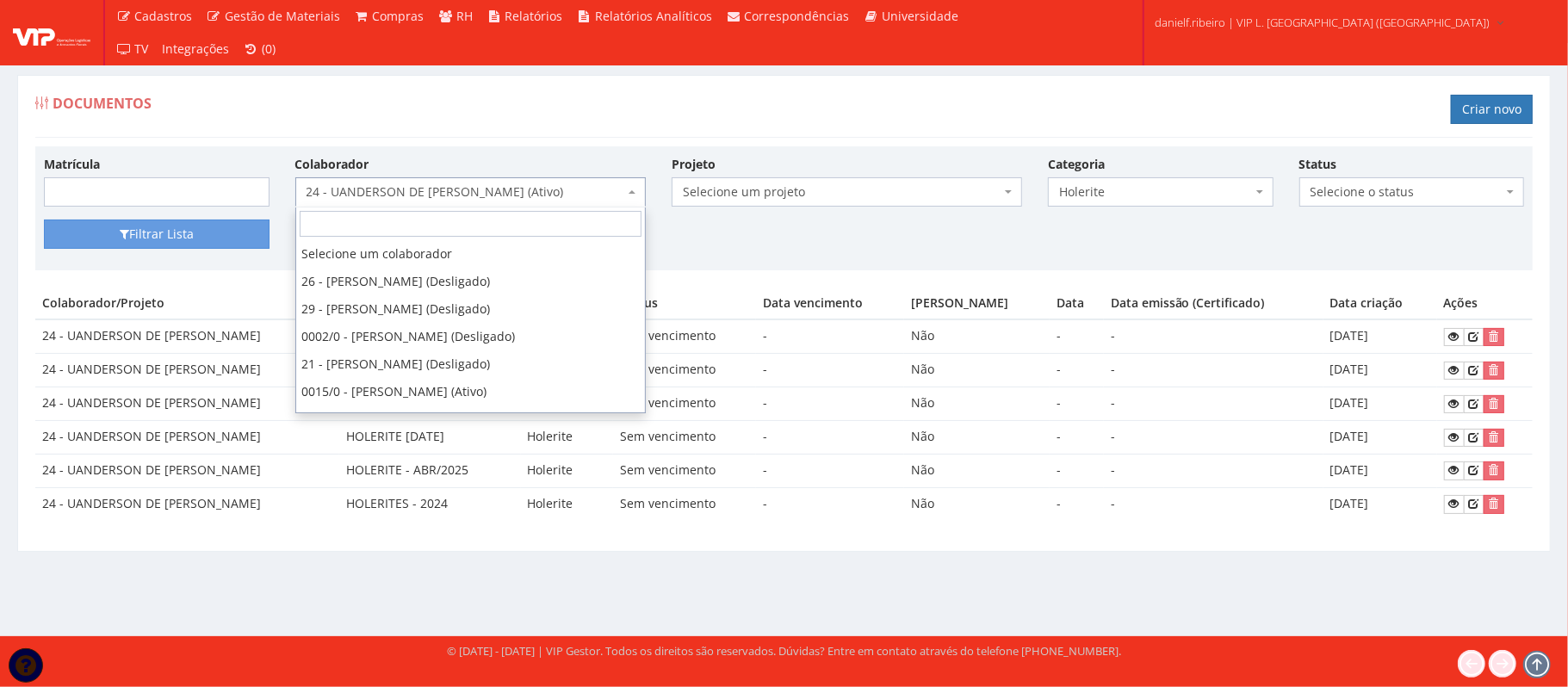
click at [468, 201] on span "24 - UANDERSON DE JESUS PAIXÃO (Ativo)" at bounding box center [465, 192] width 318 height 17
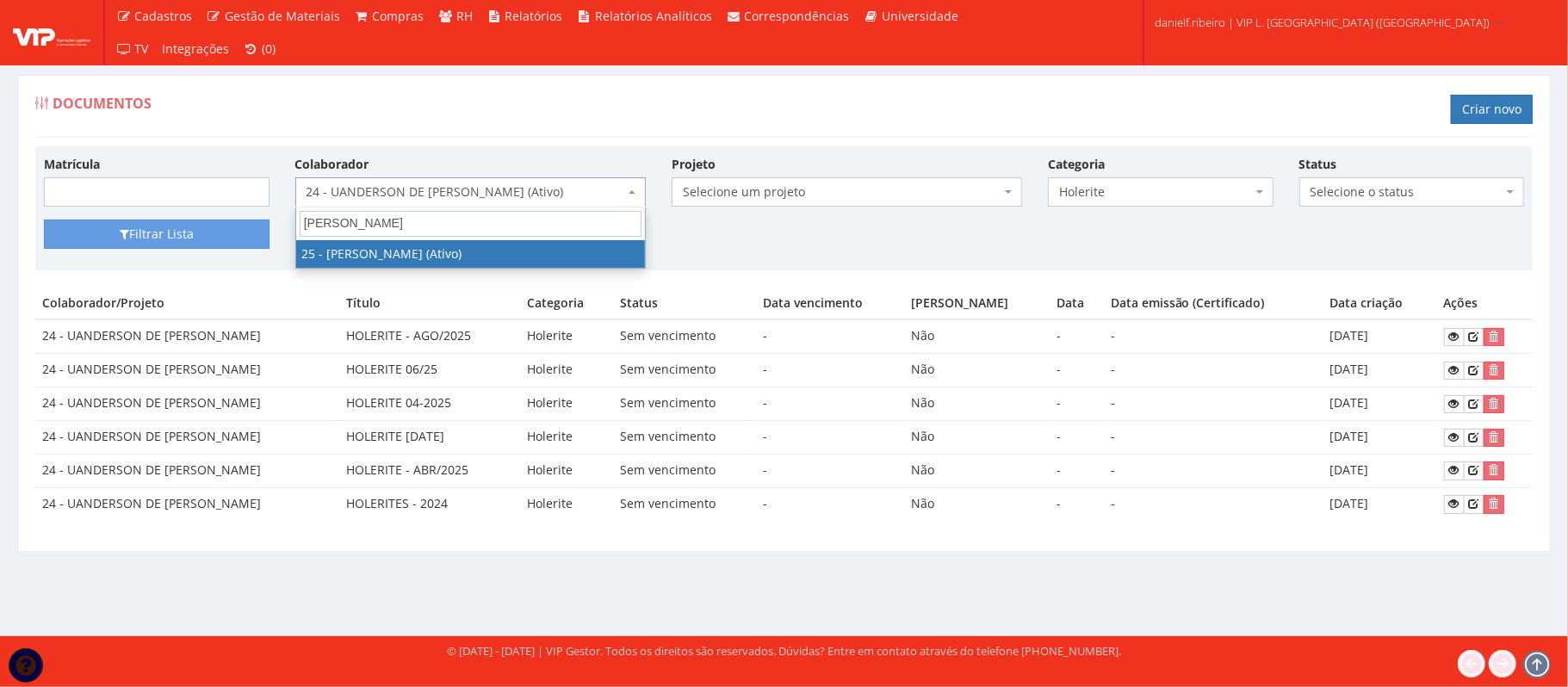
type input "jose ad"
select select "3764"
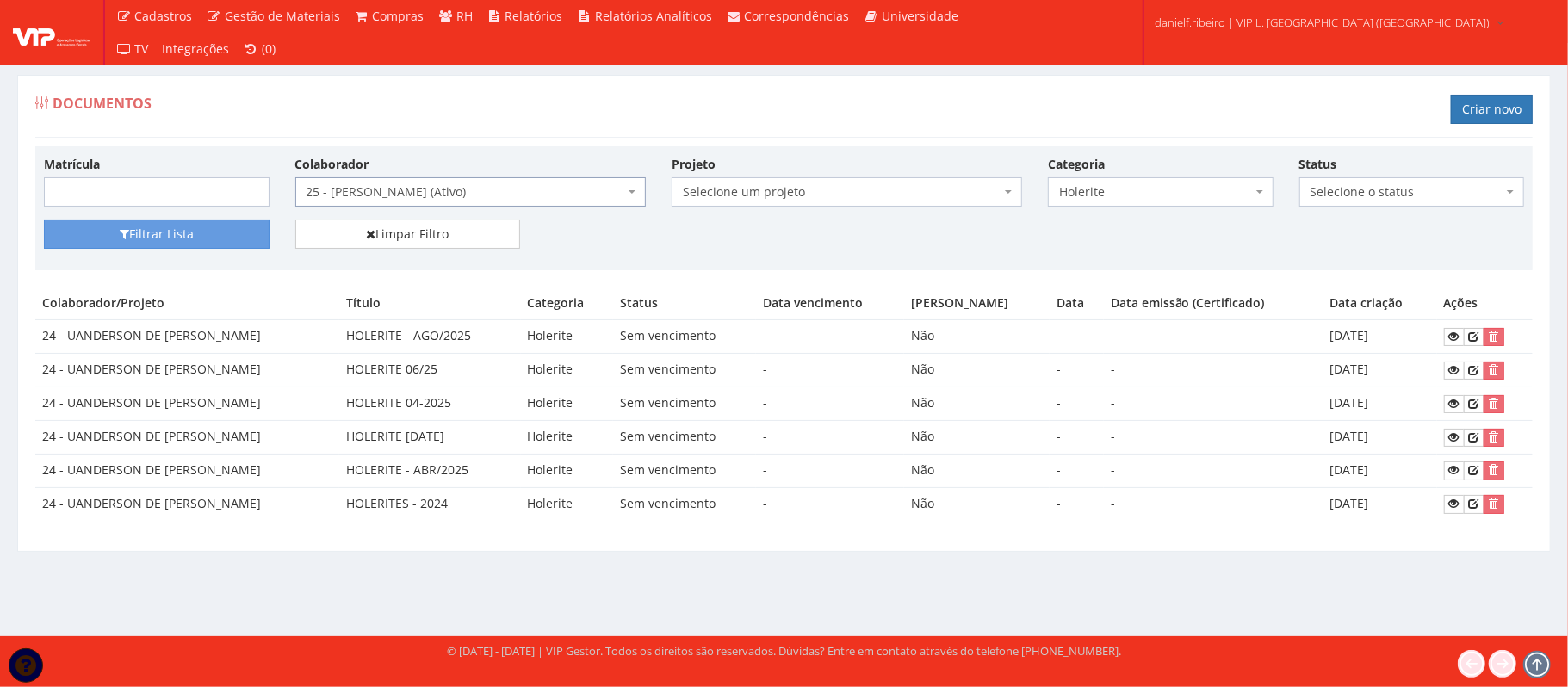
click at [158, 272] on div "Matrícula Colaborador Selecione um colaborador 26 - ADELMO SANTOS OLIVEIRA (Des…" at bounding box center [783, 341] width 1497 height 391
click at [156, 249] on div "Filtrar Lista Limpar Filtro" at bounding box center [784, 240] width 1506 height 42
click at [155, 232] on button "Filtrar Lista" at bounding box center [156, 234] width 225 height 29
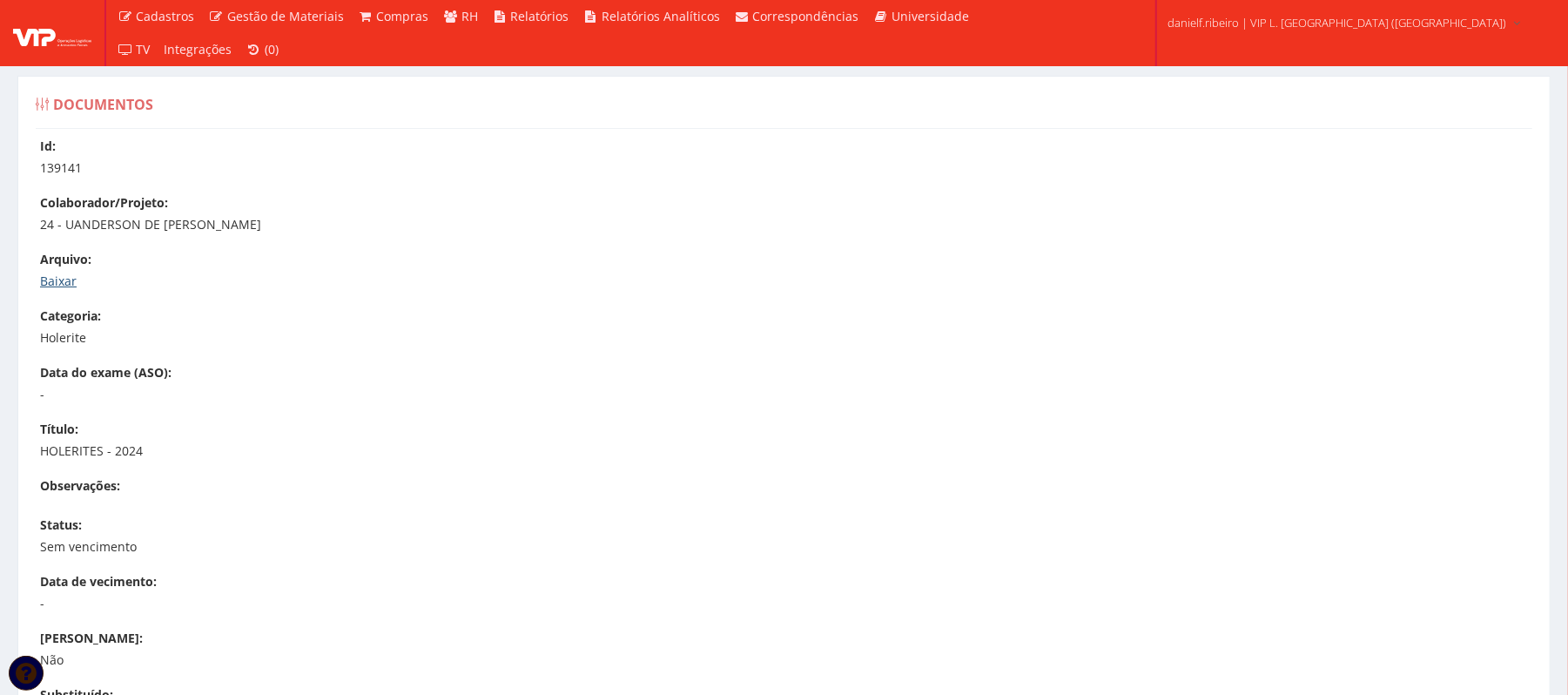
click at [55, 277] on link "Baixar" at bounding box center [58, 280] width 36 height 16
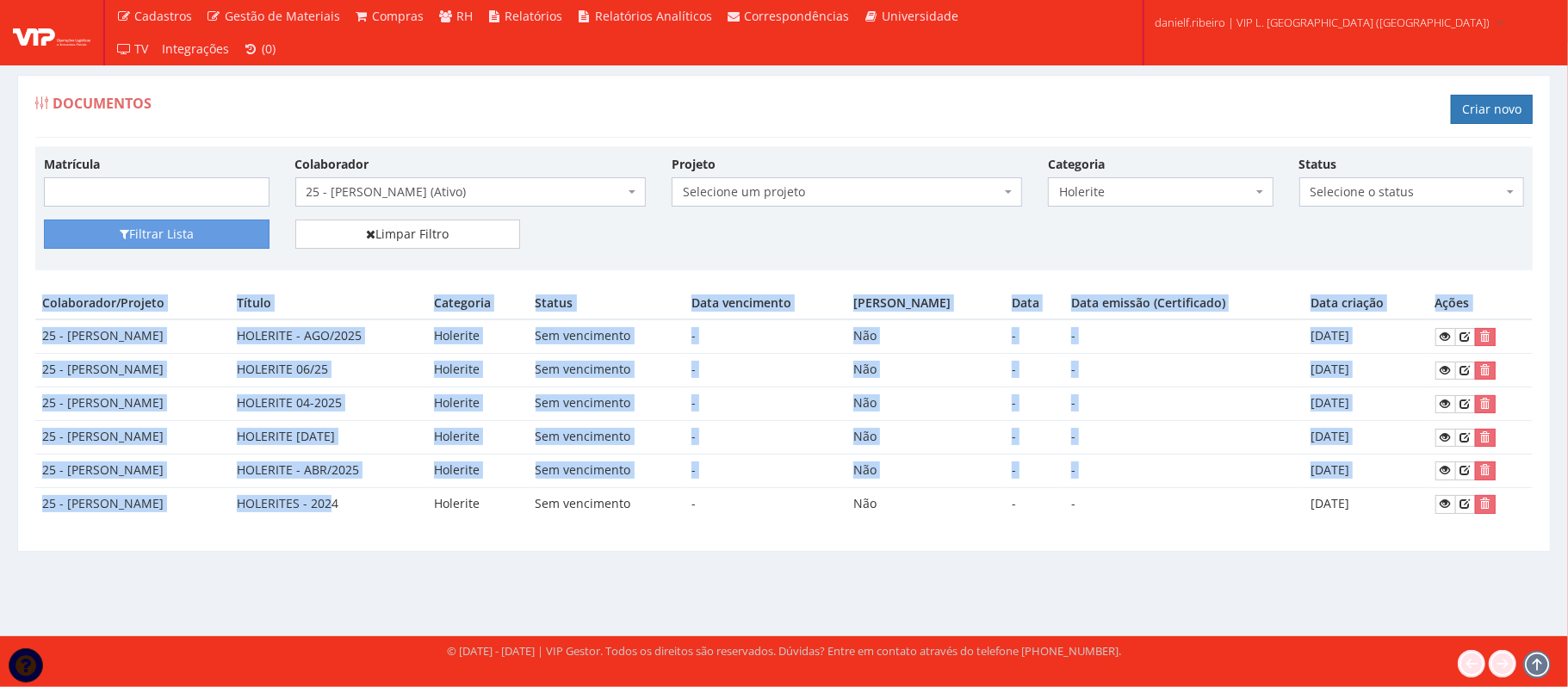
drag, startPoint x: 824, startPoint y: 514, endPoint x: 1472, endPoint y: 520, distance: 648.0
click at [1430, 532] on div "Colaborador/Projeto Título Categoria Status Data vencimento Aviso vencimento Da…" at bounding box center [783, 412] width 1497 height 250
drag, startPoint x: 1367, startPoint y: 496, endPoint x: 1406, endPoint y: 496, distance: 39.0
click at [1371, 496] on td "03/01/2025" at bounding box center [1365, 503] width 124 height 33
click at [1441, 503] on icon at bounding box center [1446, 503] width 10 height 12
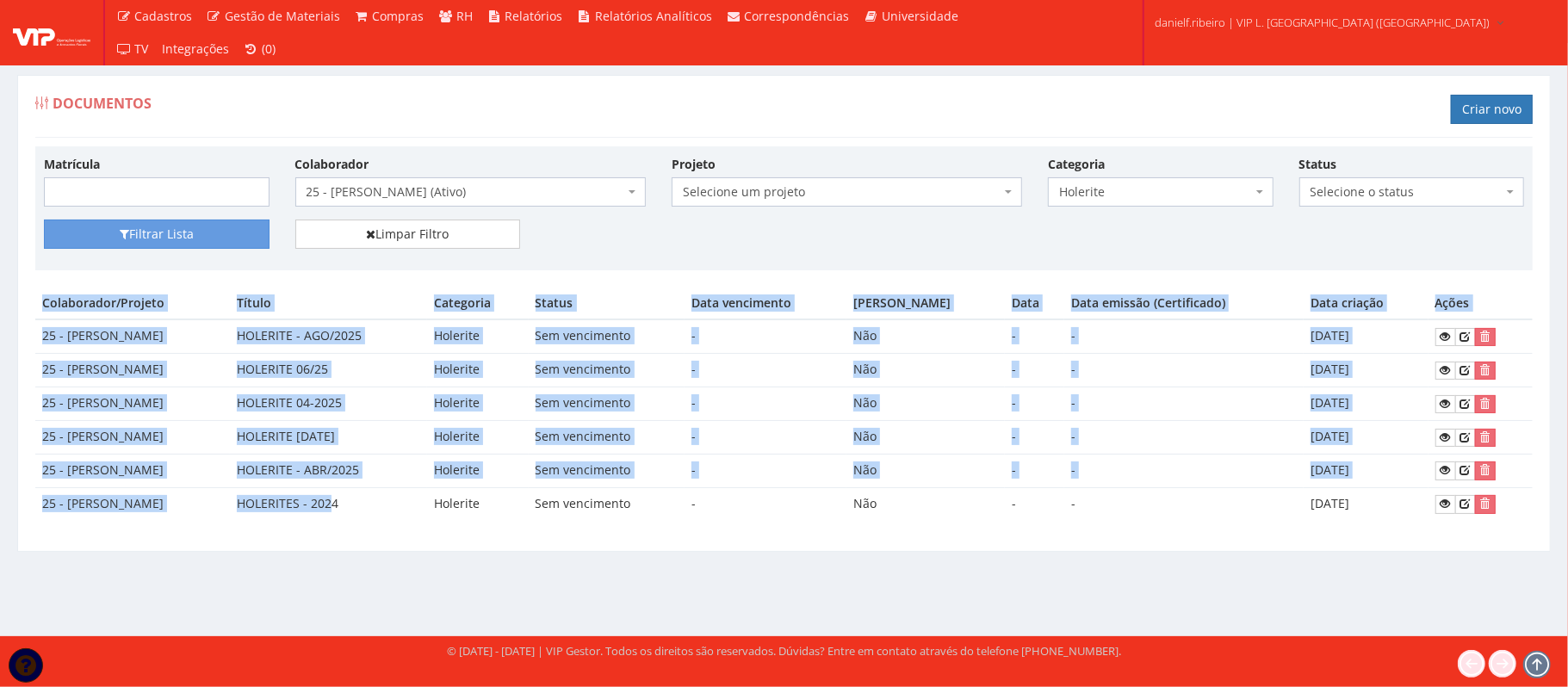
click at [445, 191] on span "25 - [PERSON_NAME] (Ativo)" at bounding box center [465, 192] width 318 height 17
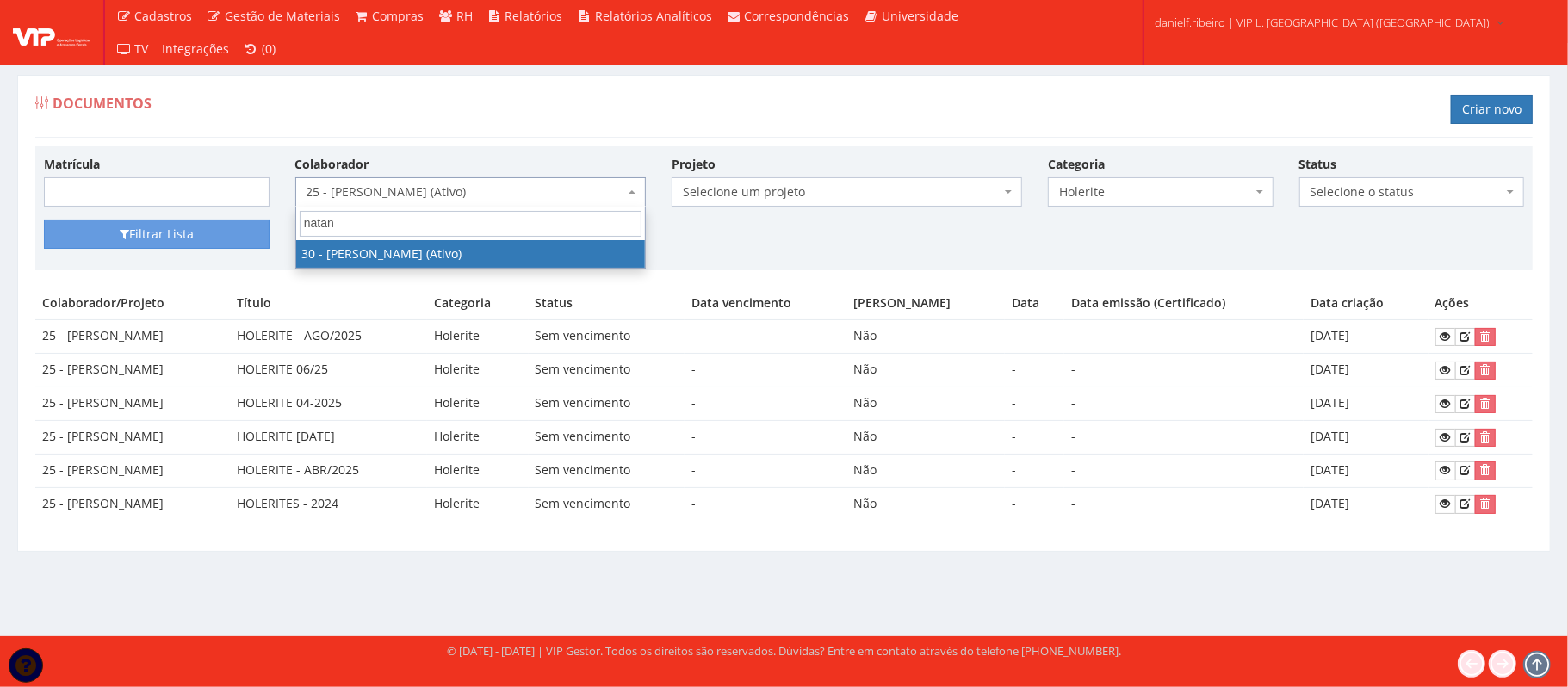
type input "natane"
select select "3873"
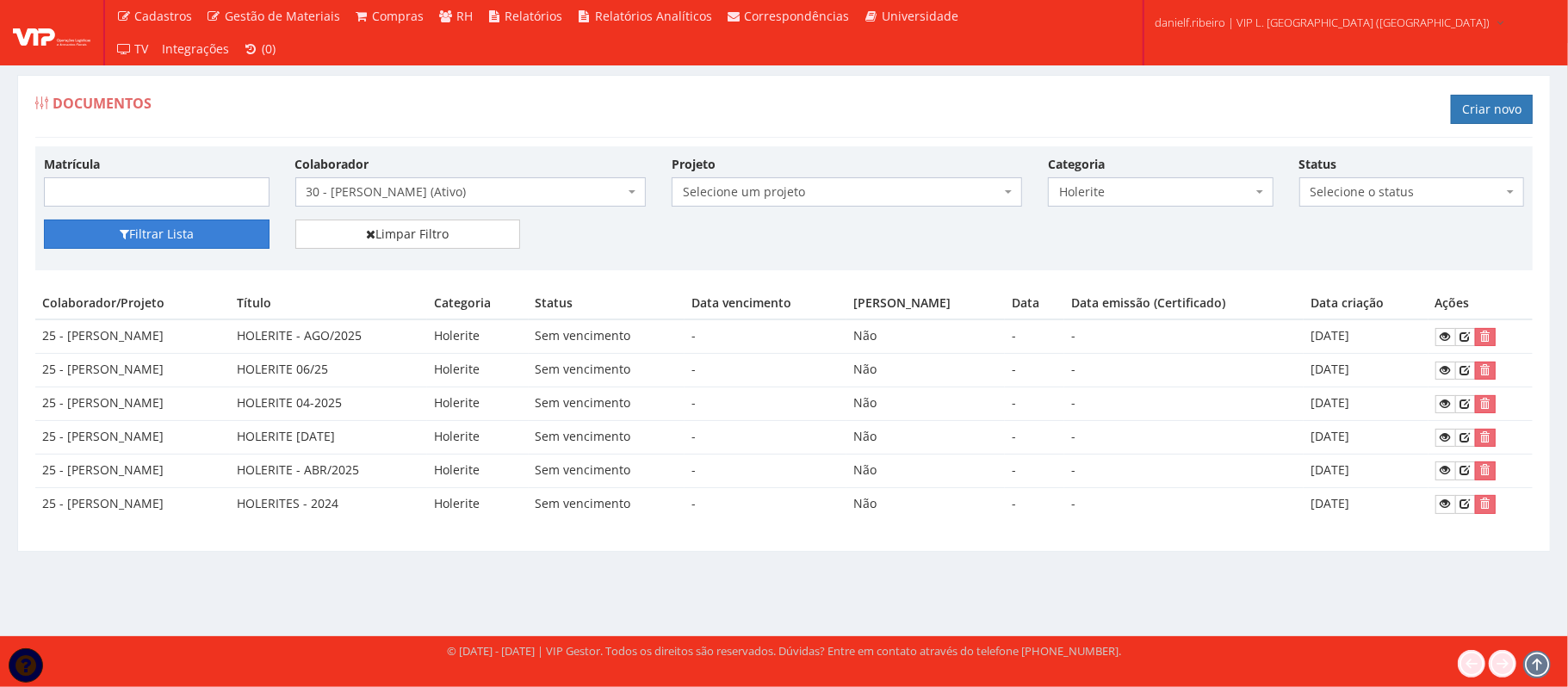
click at [176, 221] on button "Filtrar Lista" at bounding box center [156, 234] width 225 height 29
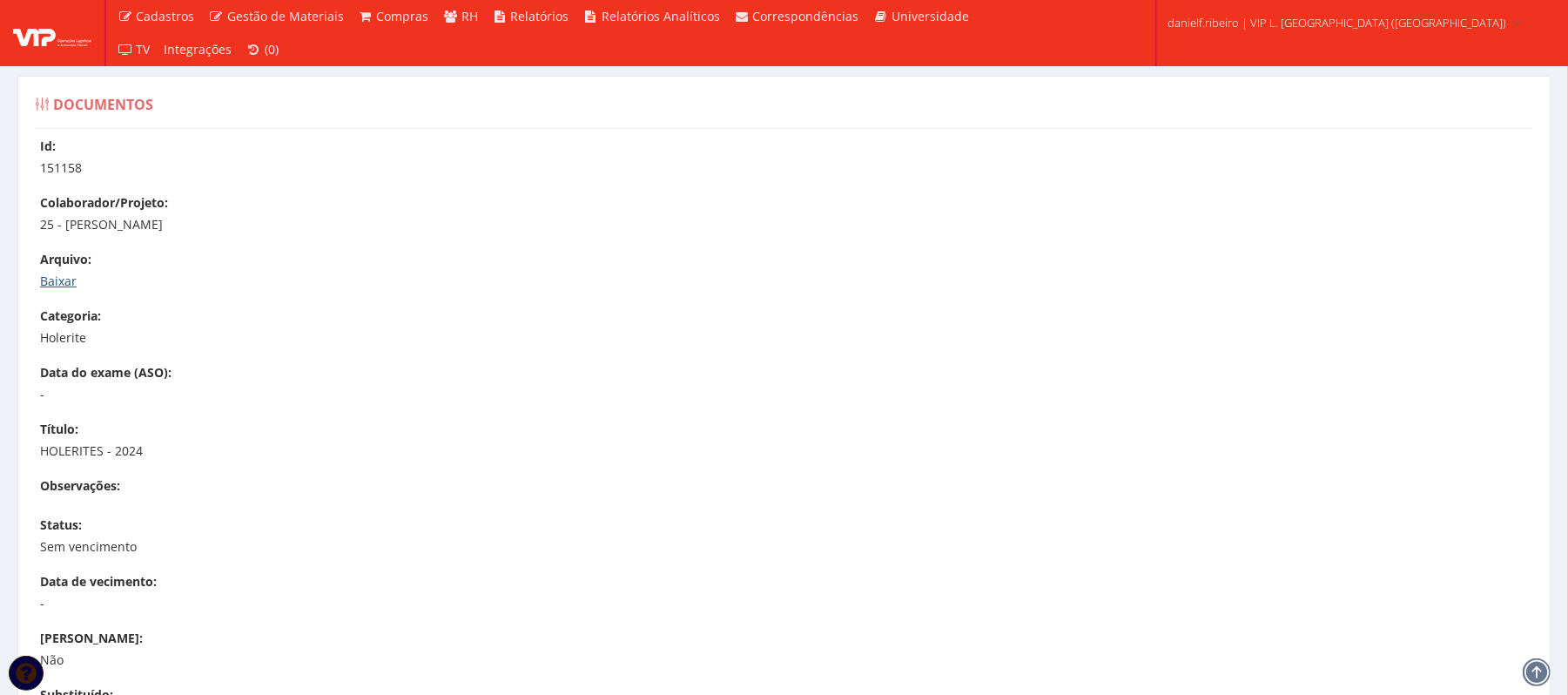
click at [65, 282] on link "Baixar" at bounding box center [58, 280] width 36 height 16
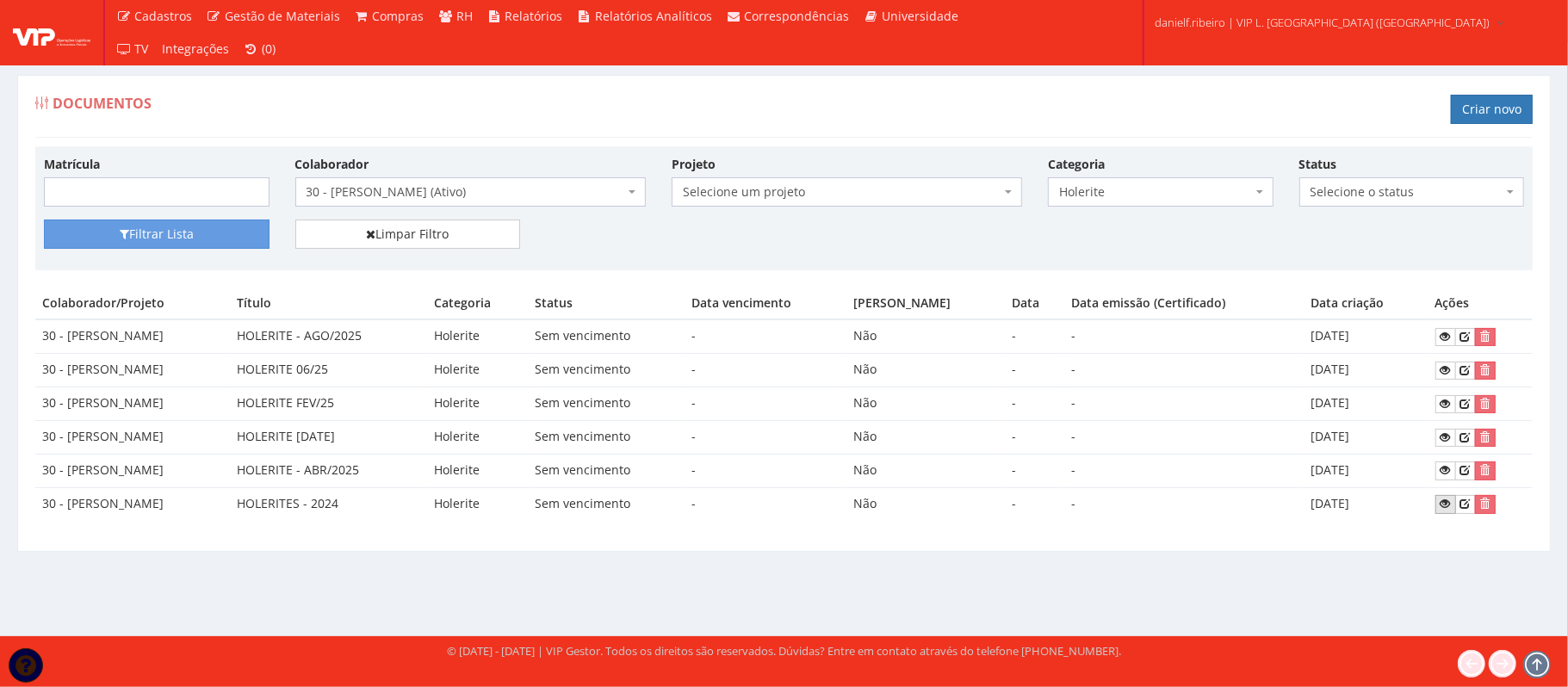
click at [1440, 508] on link at bounding box center [1446, 503] width 21 height 18
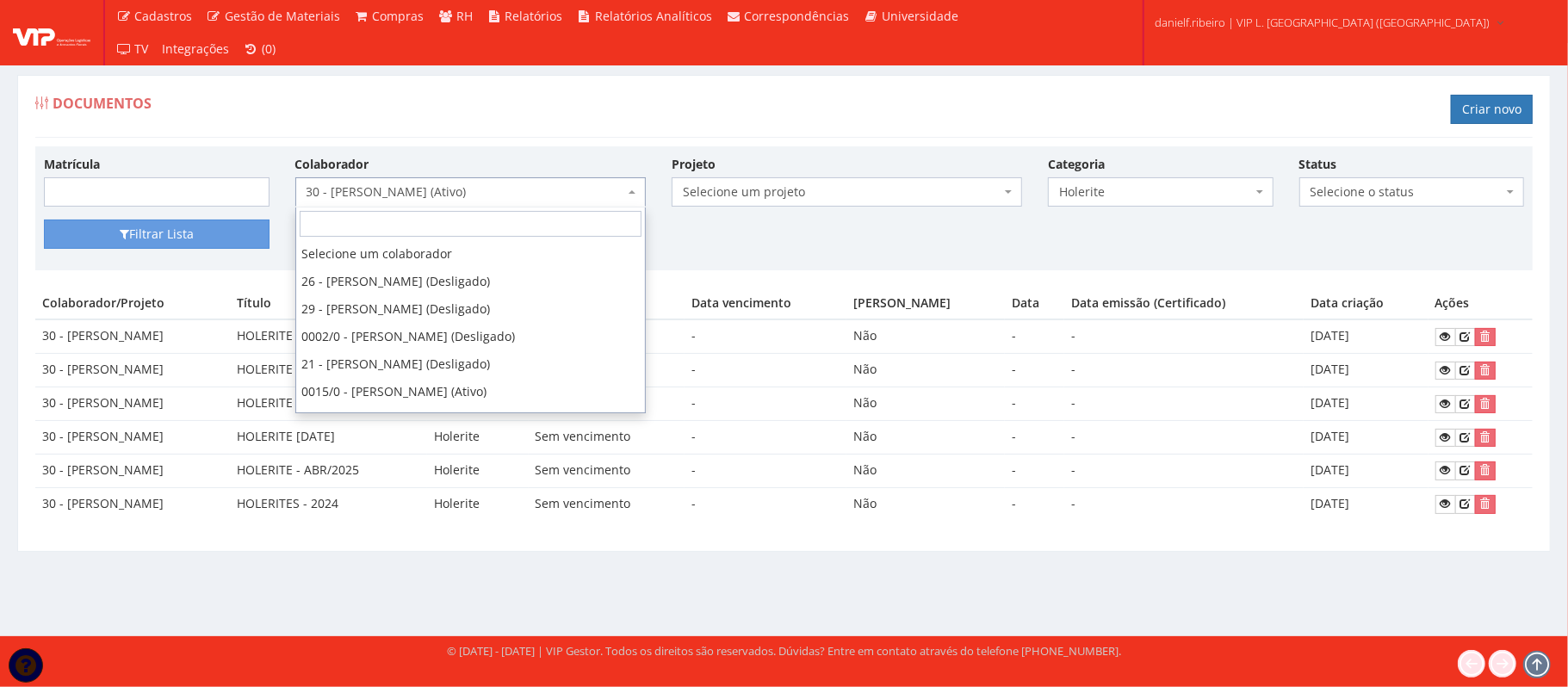
click at [465, 191] on span "30 - [PERSON_NAME] (Ativo)" at bounding box center [465, 192] width 318 height 17
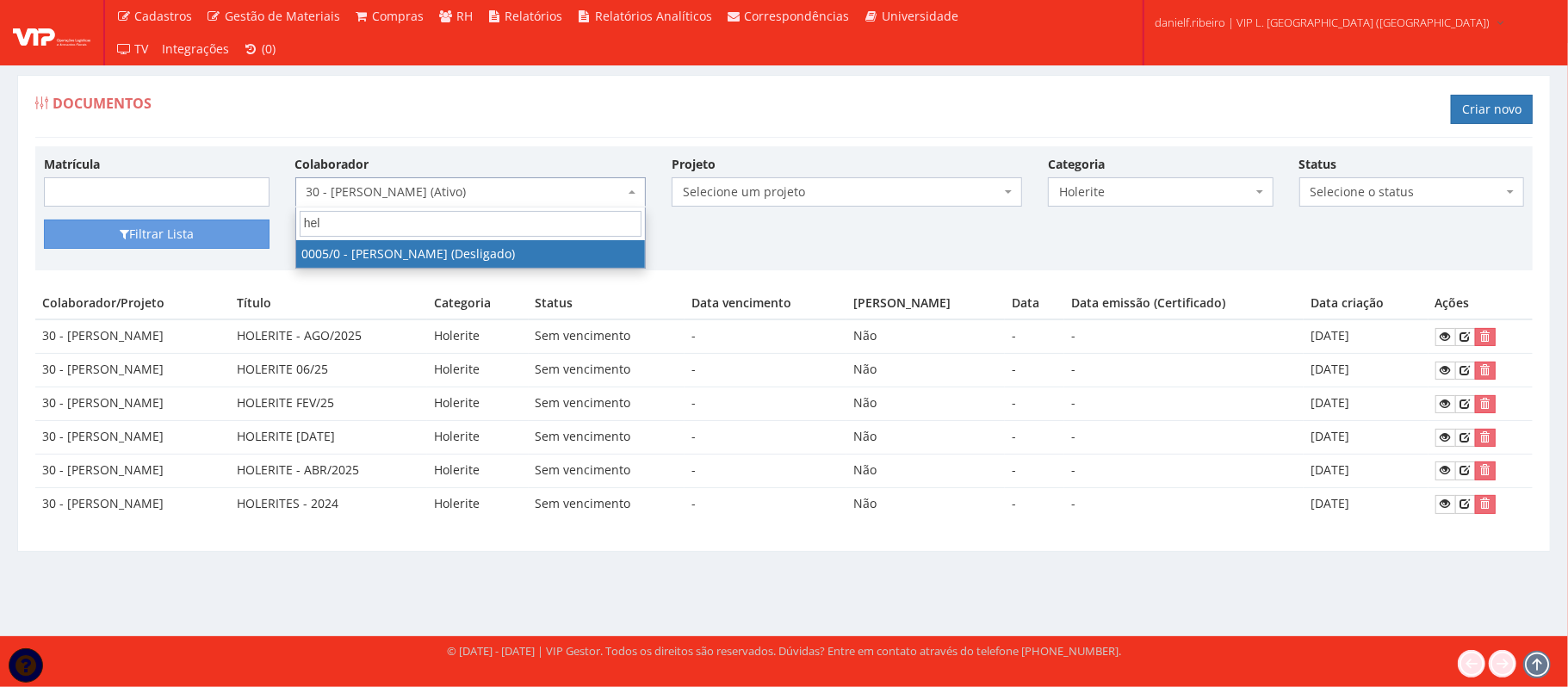
type input "hele"
select select "718"
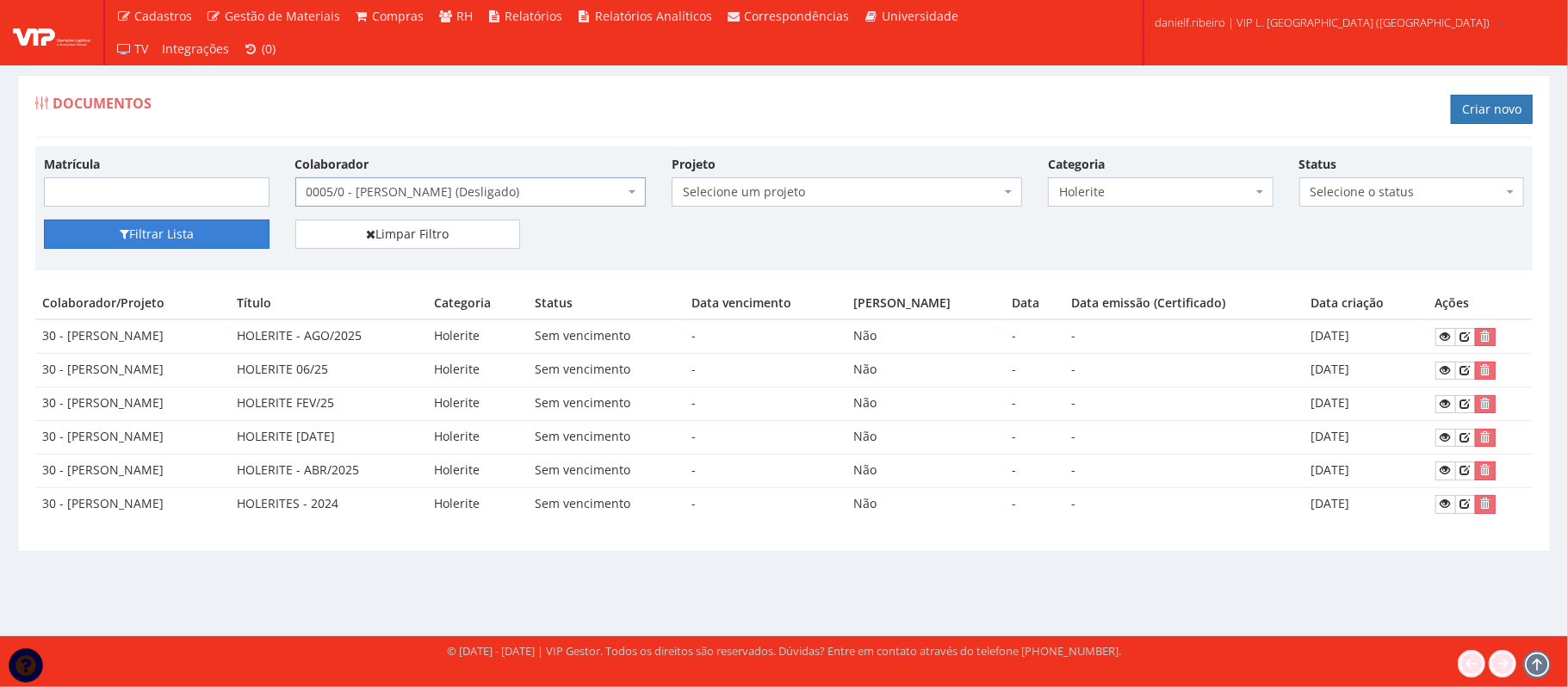
click at [175, 249] on button "Filtrar Lista" at bounding box center [156, 234] width 225 height 29
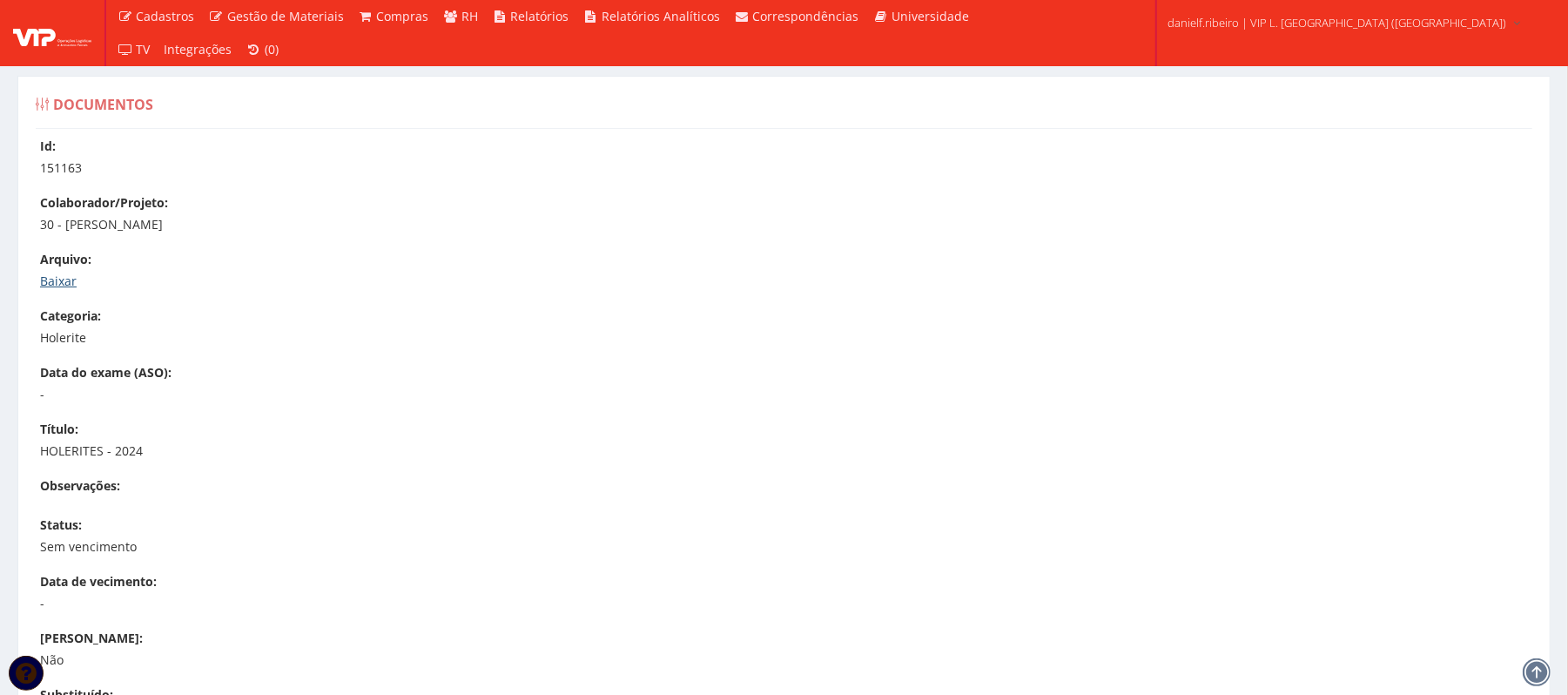
click at [76, 279] on p "Baixar" at bounding box center [793, 281] width 1506 height 17
click at [71, 278] on link "Baixar" at bounding box center [58, 280] width 36 height 16
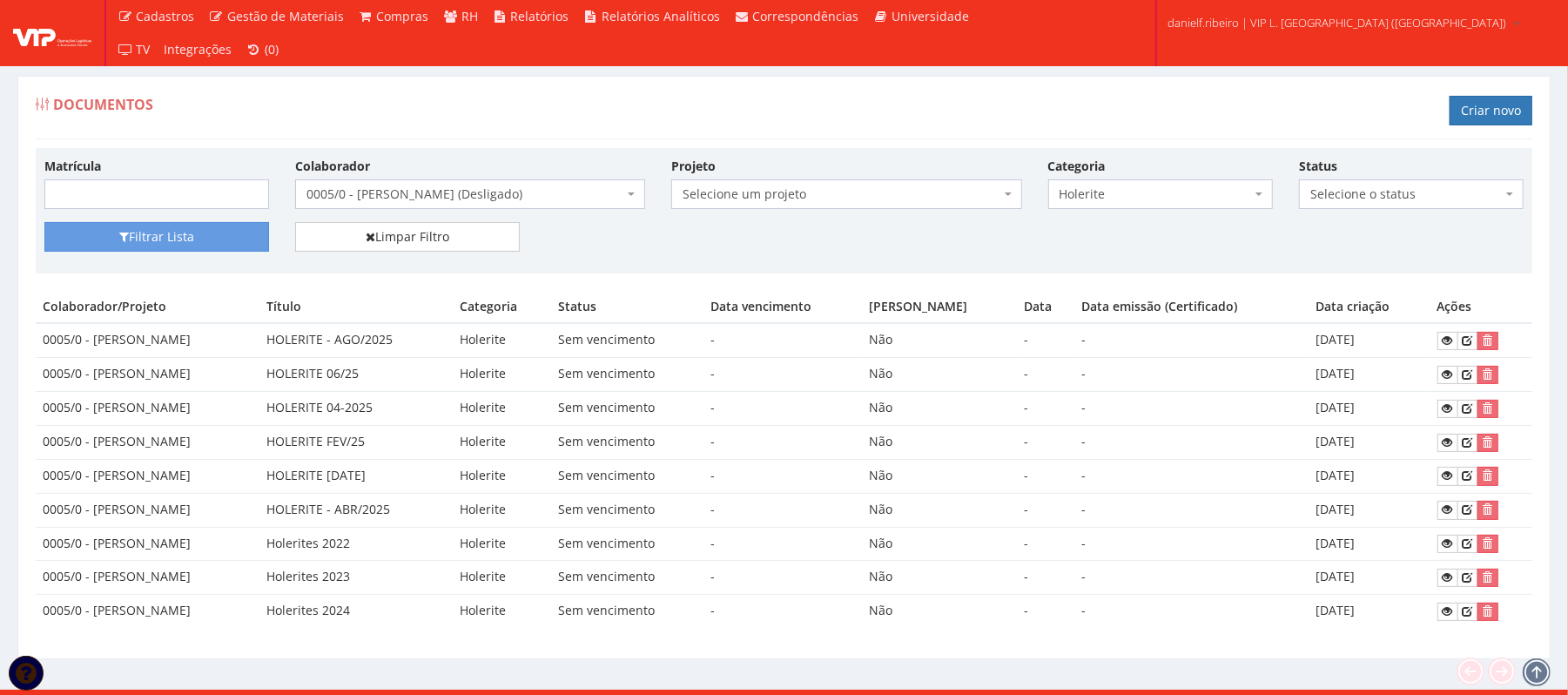
drag, startPoint x: 358, startPoint y: 614, endPoint x: 1190, endPoint y: 590, distance: 832.3
click at [1154, 594] on tbody "0005/0 - [PERSON_NAME] HOLERITE - AGO/2025 Holerite Sem vencimento - Não - - [D…" at bounding box center [784, 476] width 1497 height 305
click at [1309, 617] on td "-" at bounding box center [1191, 611] width 234 height 33
click at [1450, 617] on icon at bounding box center [1448, 611] width 10 height 12
click at [468, 198] on span "0005/0 - HELENILTON ANTONIO DOS SANTOS (Desligado)" at bounding box center [465, 194] width 317 height 17
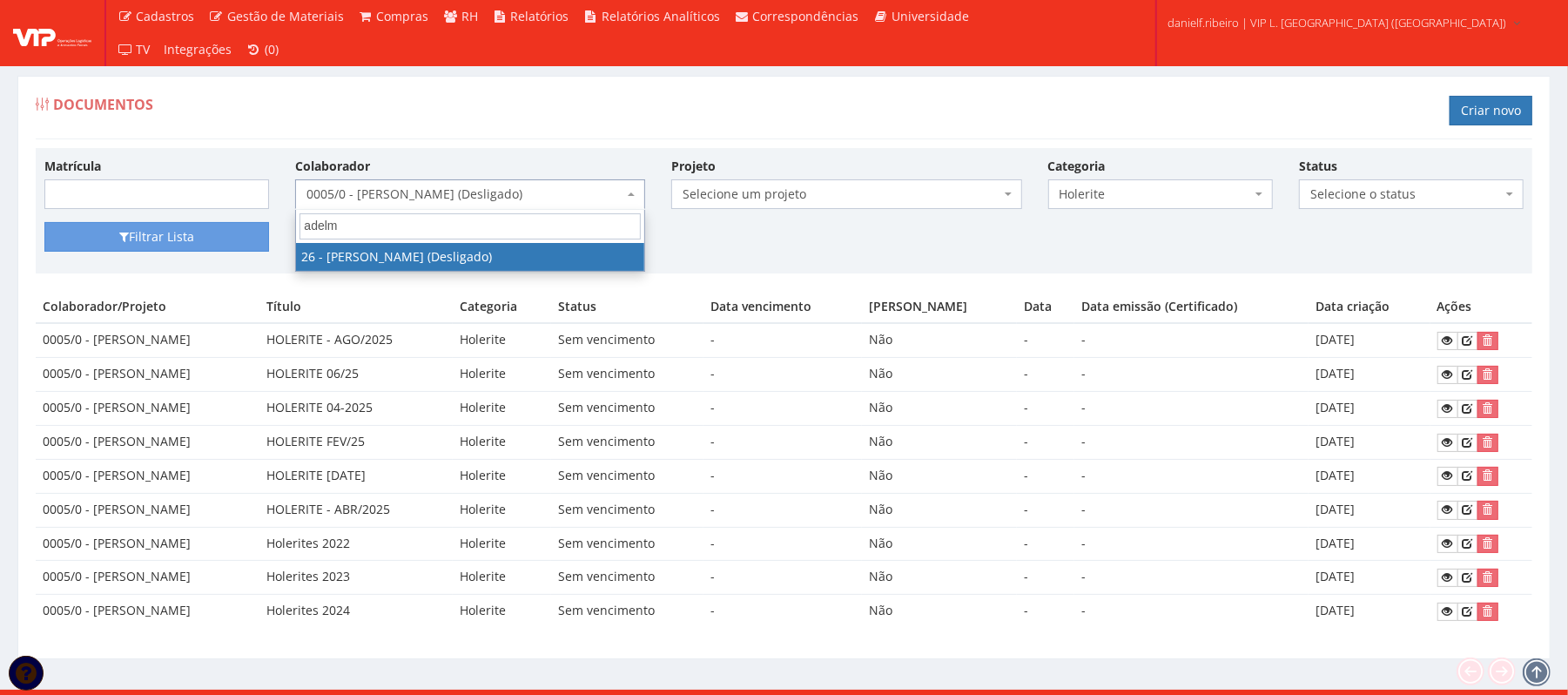
type input "adelmo"
select select "3835"
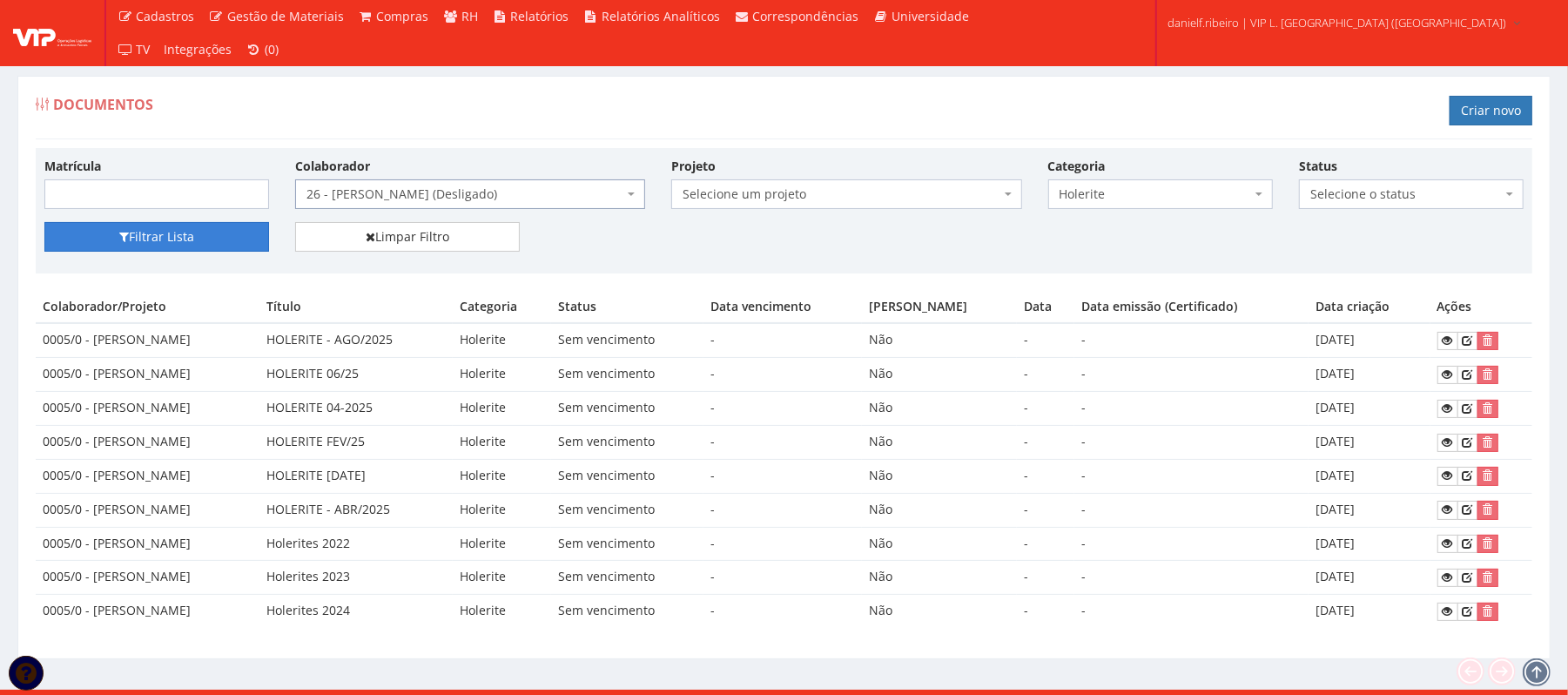
click at [207, 242] on button "Filtrar Lista" at bounding box center [157, 236] width 225 height 30
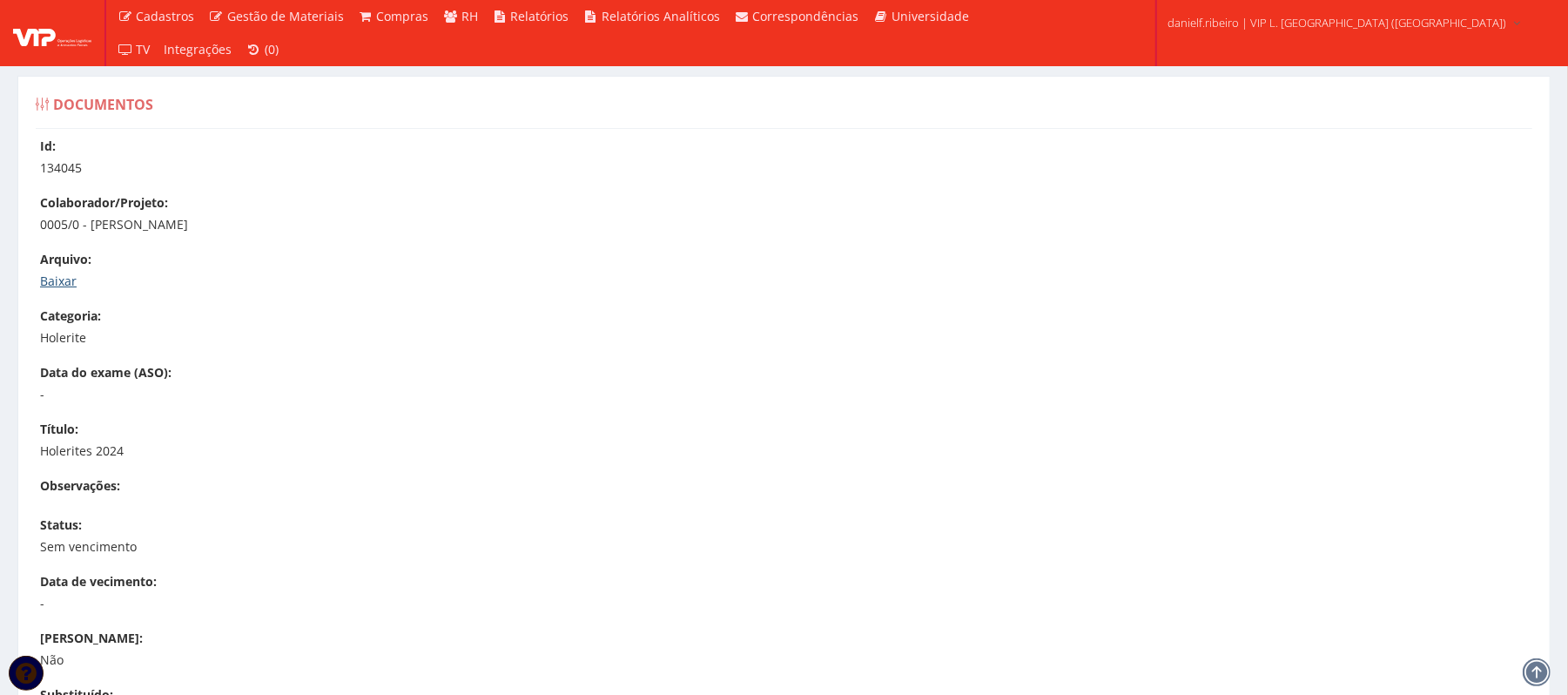
click at [61, 276] on link "Baixar" at bounding box center [58, 280] width 36 height 16
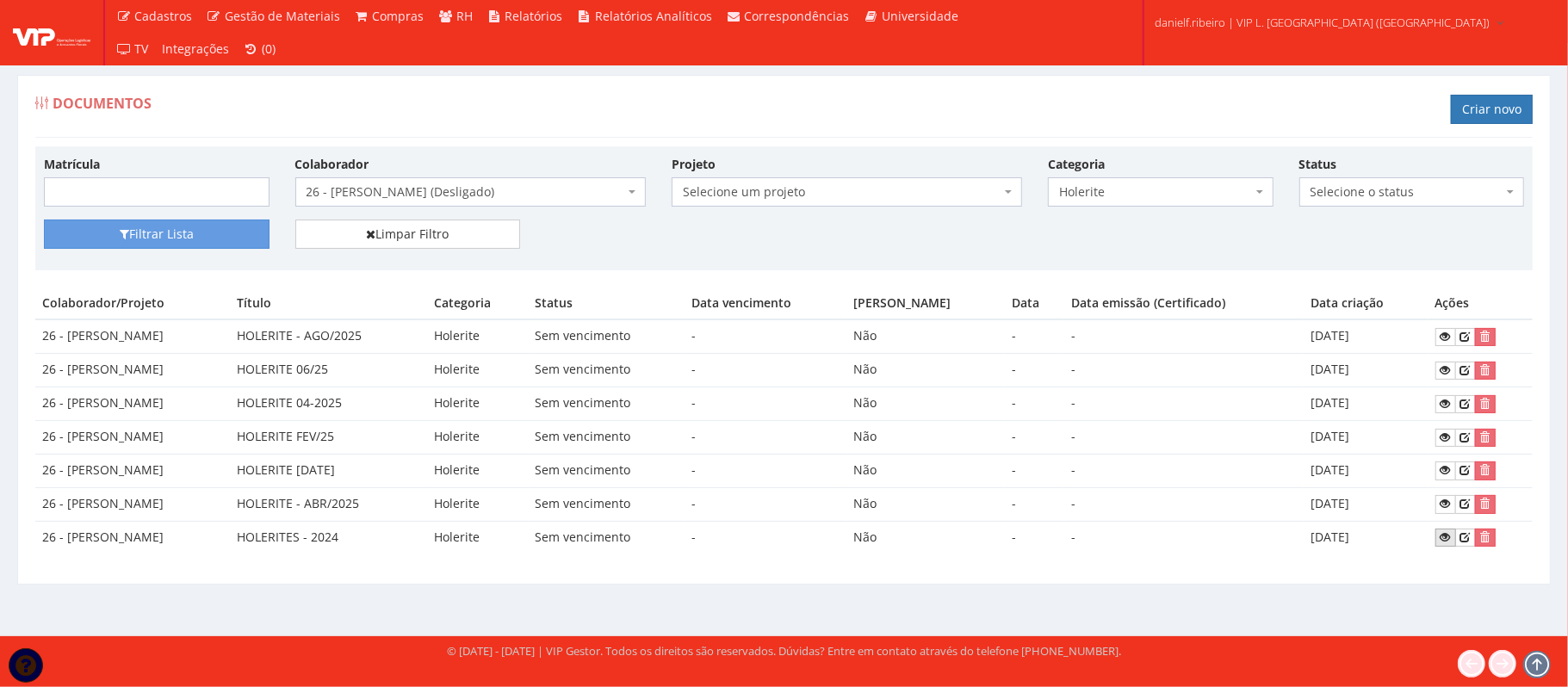
click at [1445, 544] on icon at bounding box center [1446, 537] width 10 height 12
click at [462, 204] on span "26 - ADELMO SANTOS OLIVEIRA (Desligado)" at bounding box center [470, 191] width 351 height 29
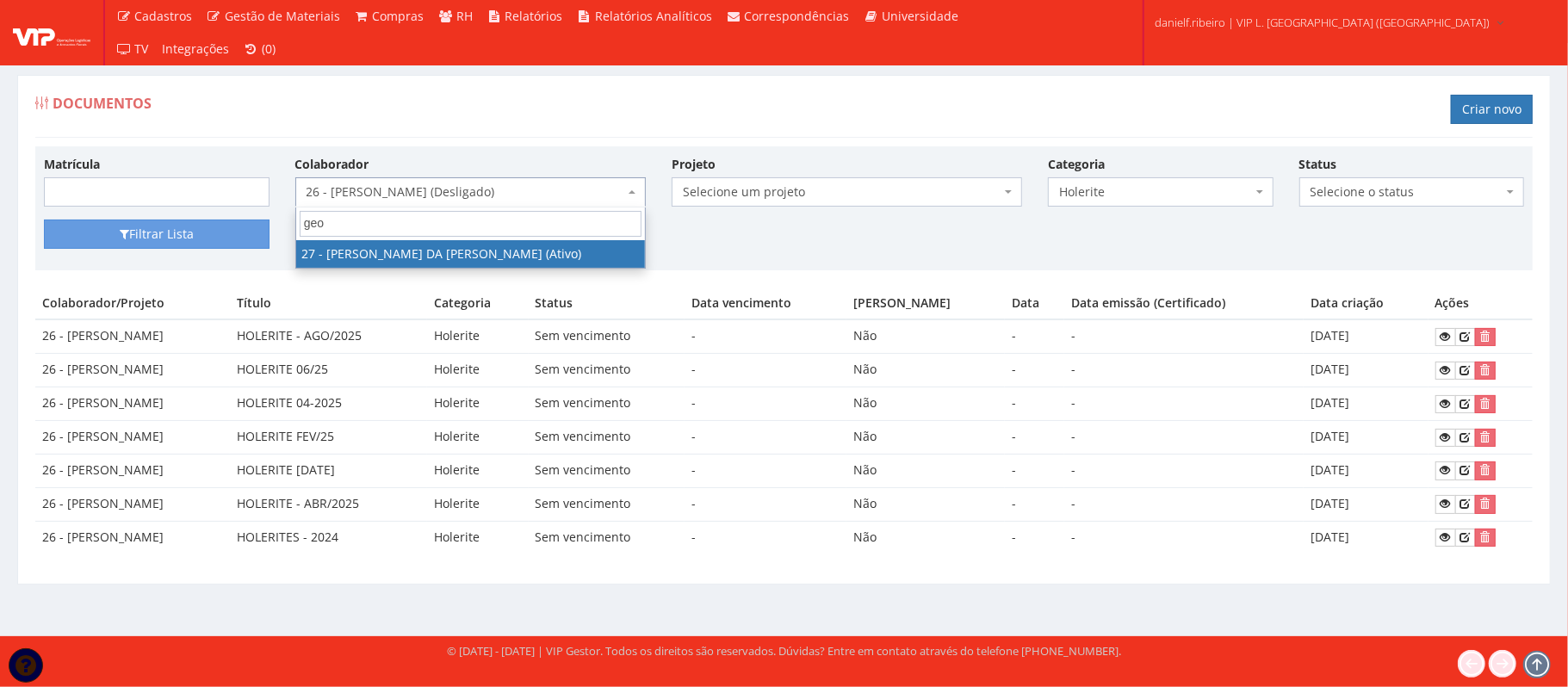
type input "geor"
select select "3837"
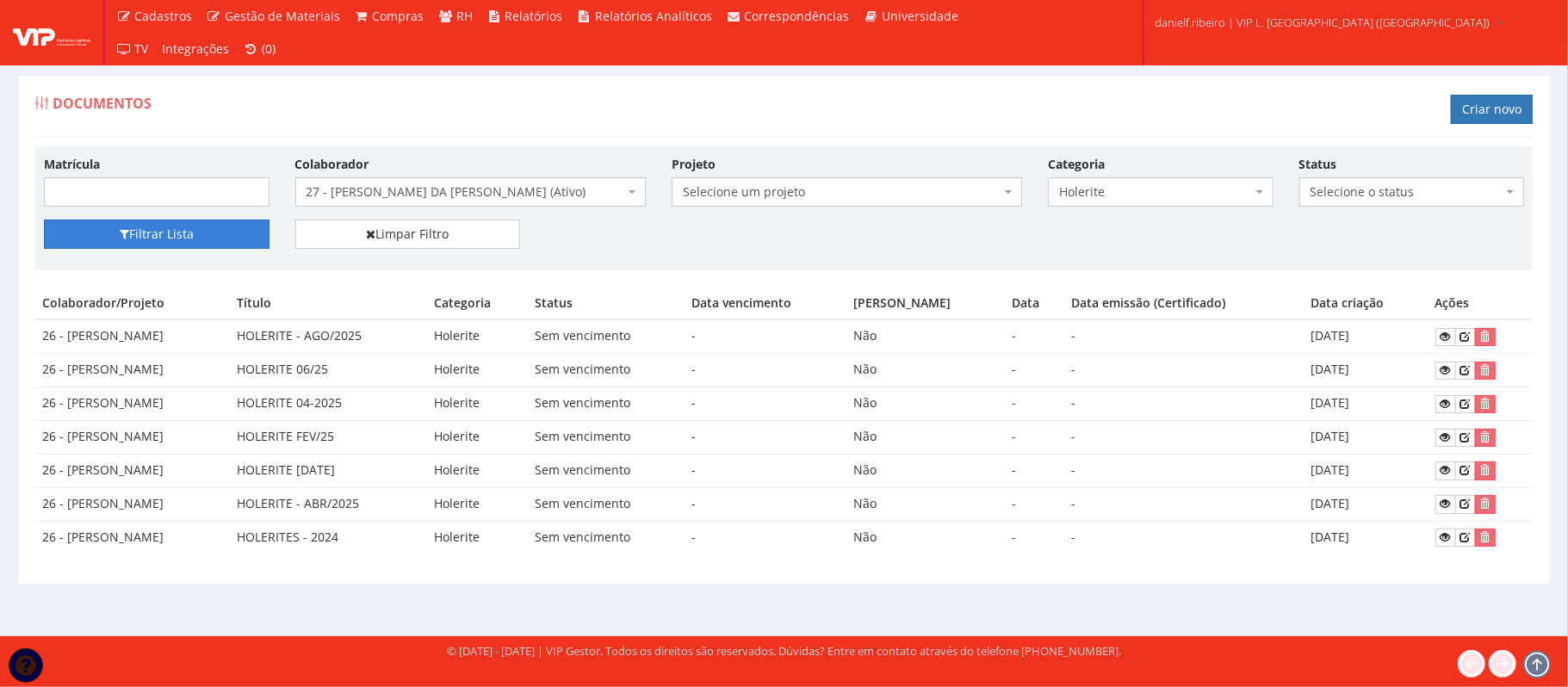
click at [141, 225] on button "Filtrar Lista" at bounding box center [156, 234] width 225 height 29
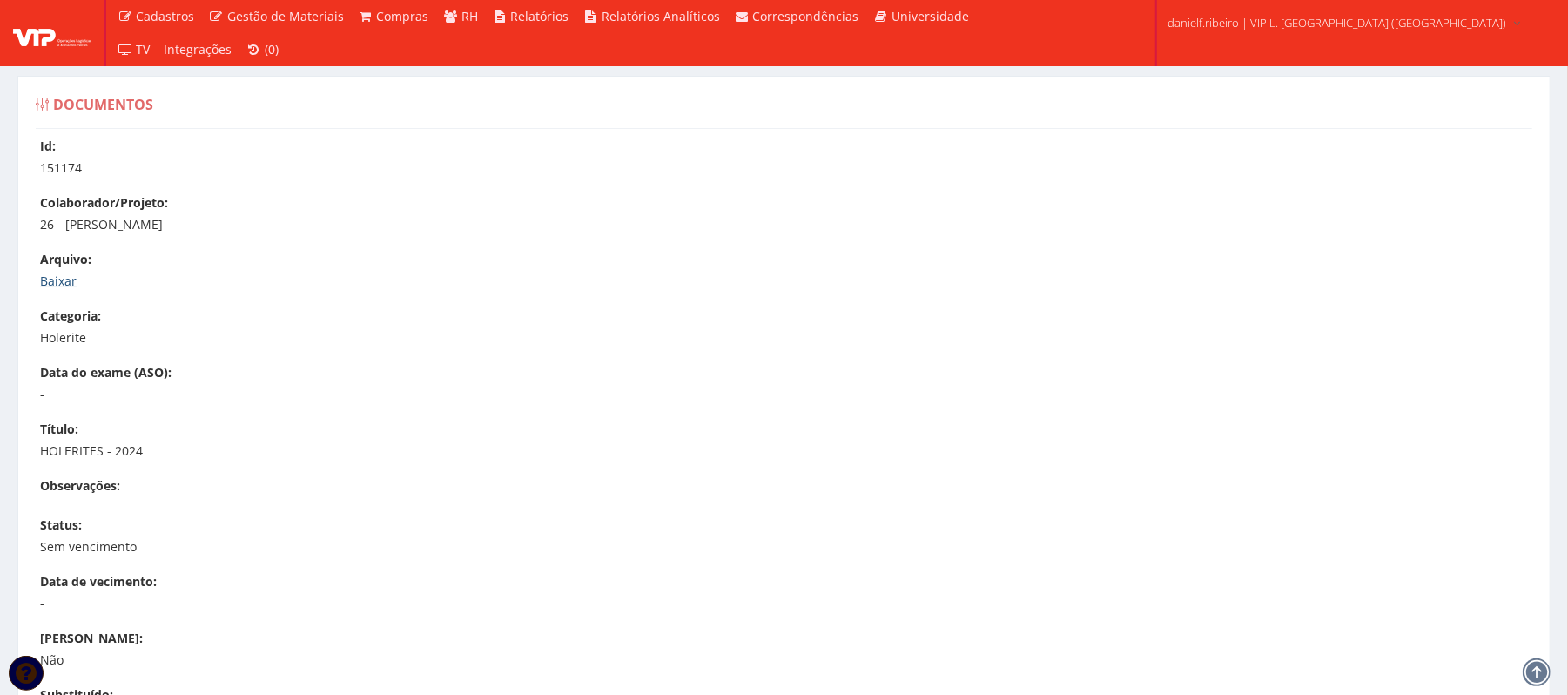
click at [50, 284] on link "Baixar" at bounding box center [58, 280] width 36 height 16
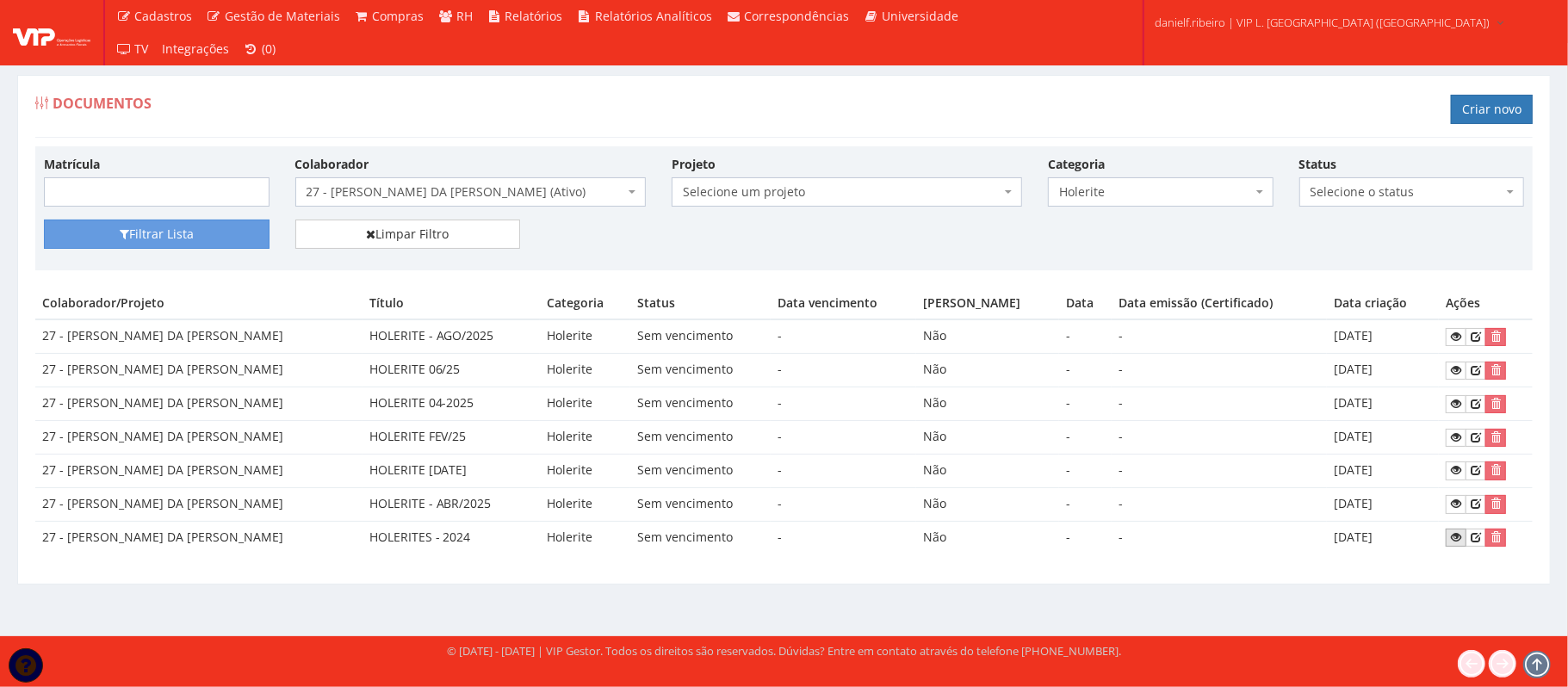
click at [1447, 542] on link at bounding box center [1456, 537] width 21 height 18
click at [431, 211] on div "Matrícula Colaborador Selecione um colaborador 26 - ADELMO SANTOS OLIVEIRA (Des…" at bounding box center [784, 187] width 1506 height 65
click at [429, 189] on span "27 - [PERSON_NAME] DA [PERSON_NAME] (Ativo)" at bounding box center [465, 192] width 318 height 17
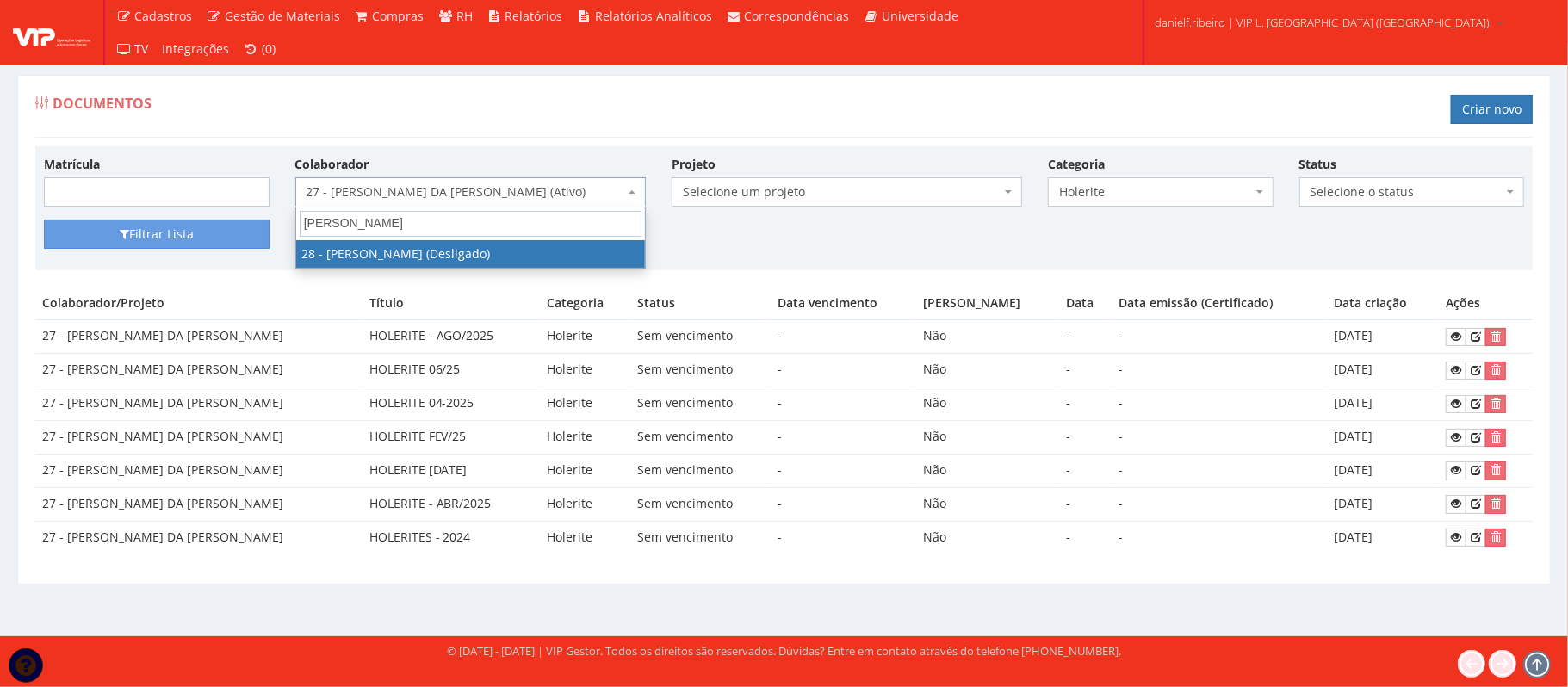
type input "lucas"
select select "3838"
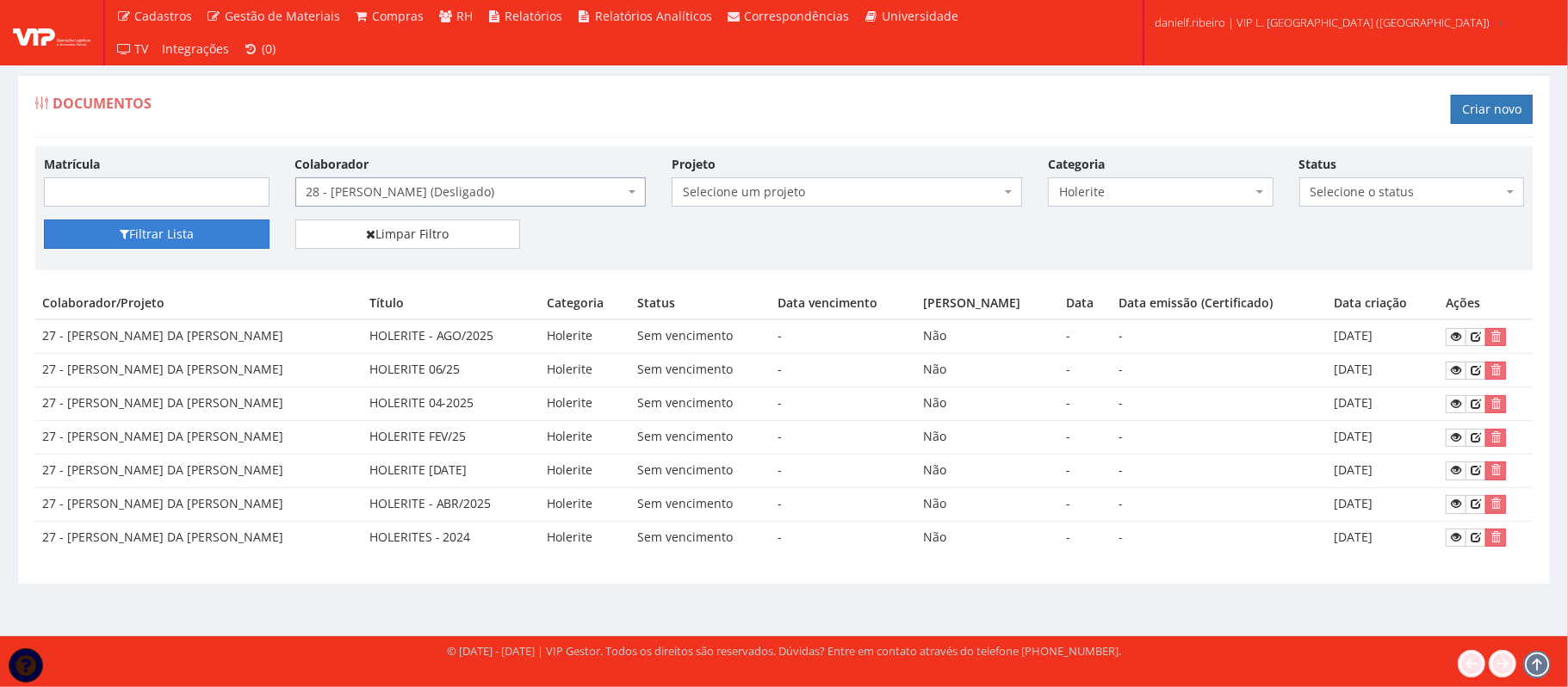
click at [198, 239] on button "Filtrar Lista" at bounding box center [156, 234] width 225 height 29
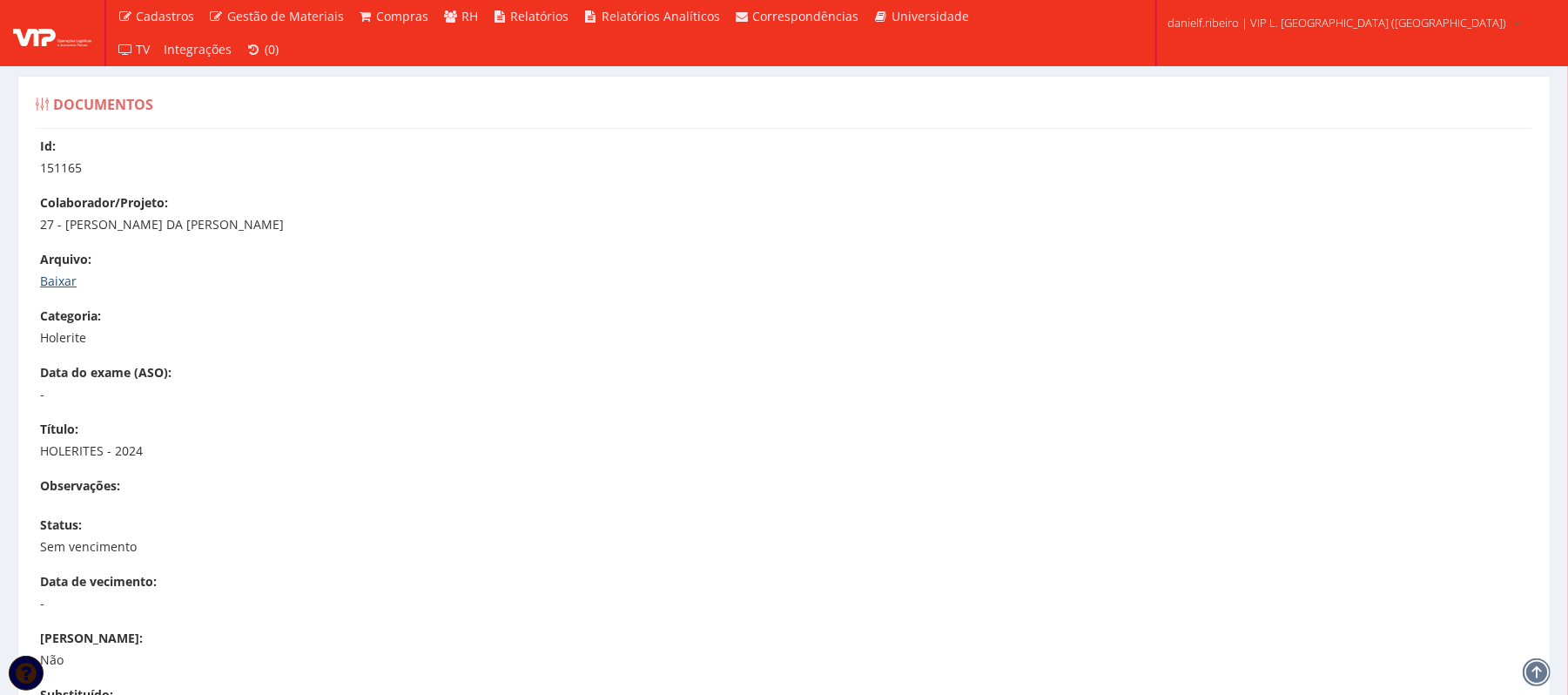
click at [65, 280] on link "Baixar" at bounding box center [58, 280] width 36 height 16
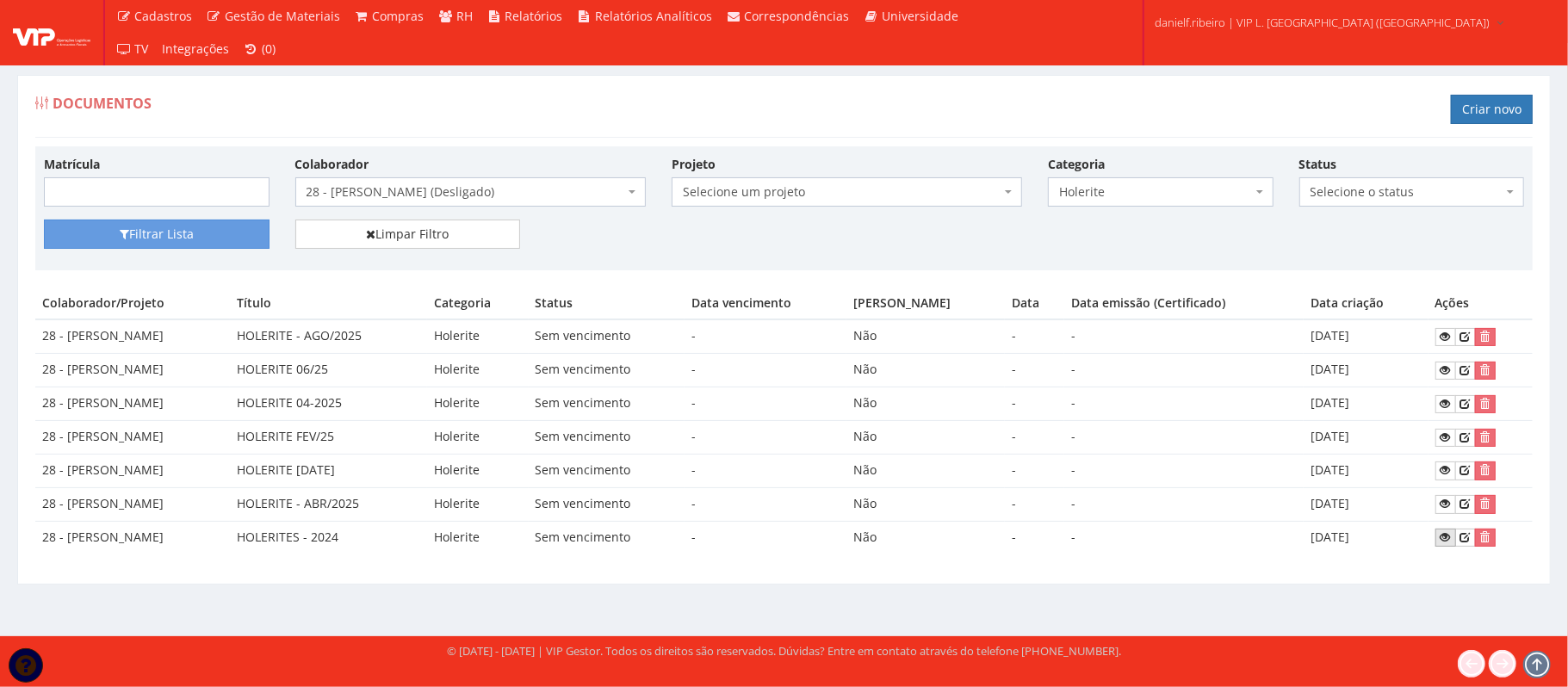
click at [1440, 538] on link at bounding box center [1446, 537] width 21 height 18
click at [452, 198] on span "28 - LUCAS SANTOS DA CRUZ (Desligado)" at bounding box center [465, 192] width 318 height 17
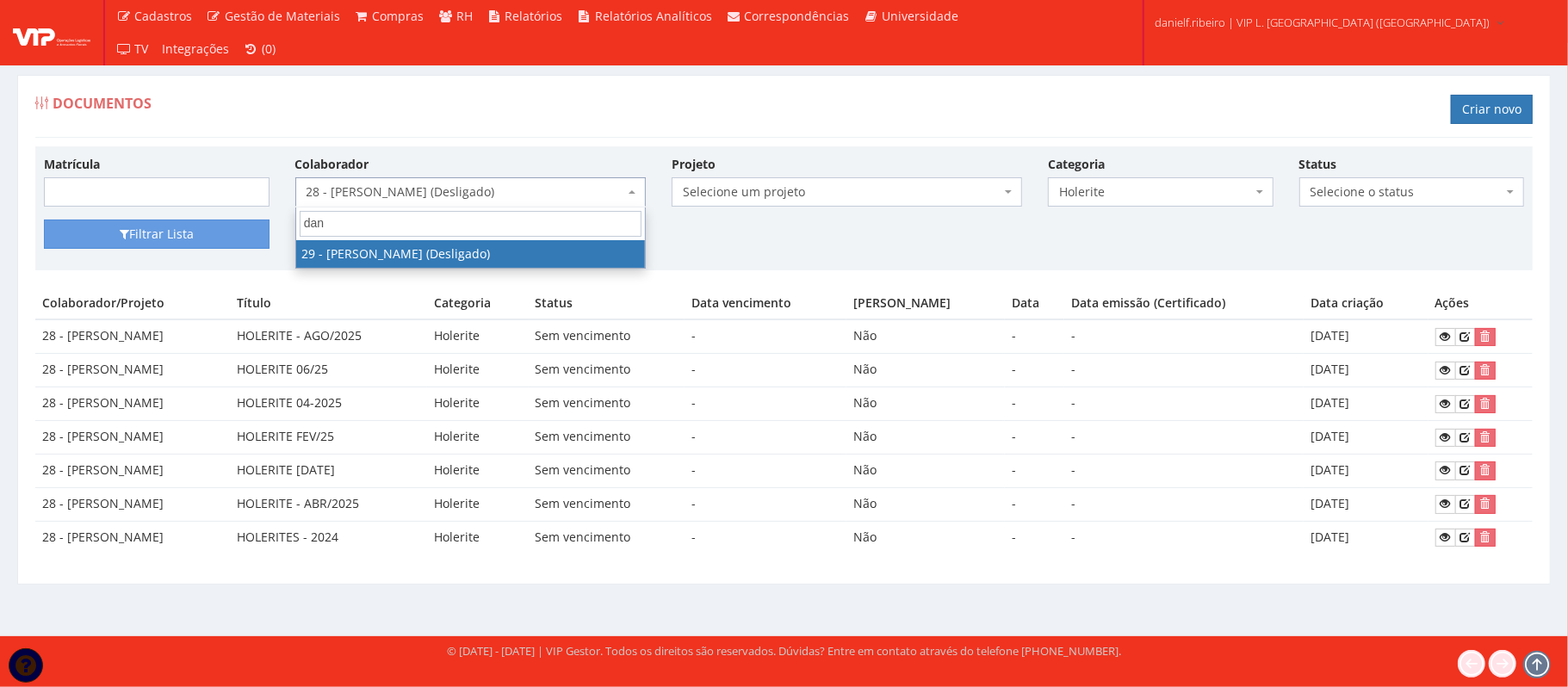
type input "dan"
drag, startPoint x: 394, startPoint y: 253, endPoint x: 228, endPoint y: 239, distance: 166.6
select select "3839"
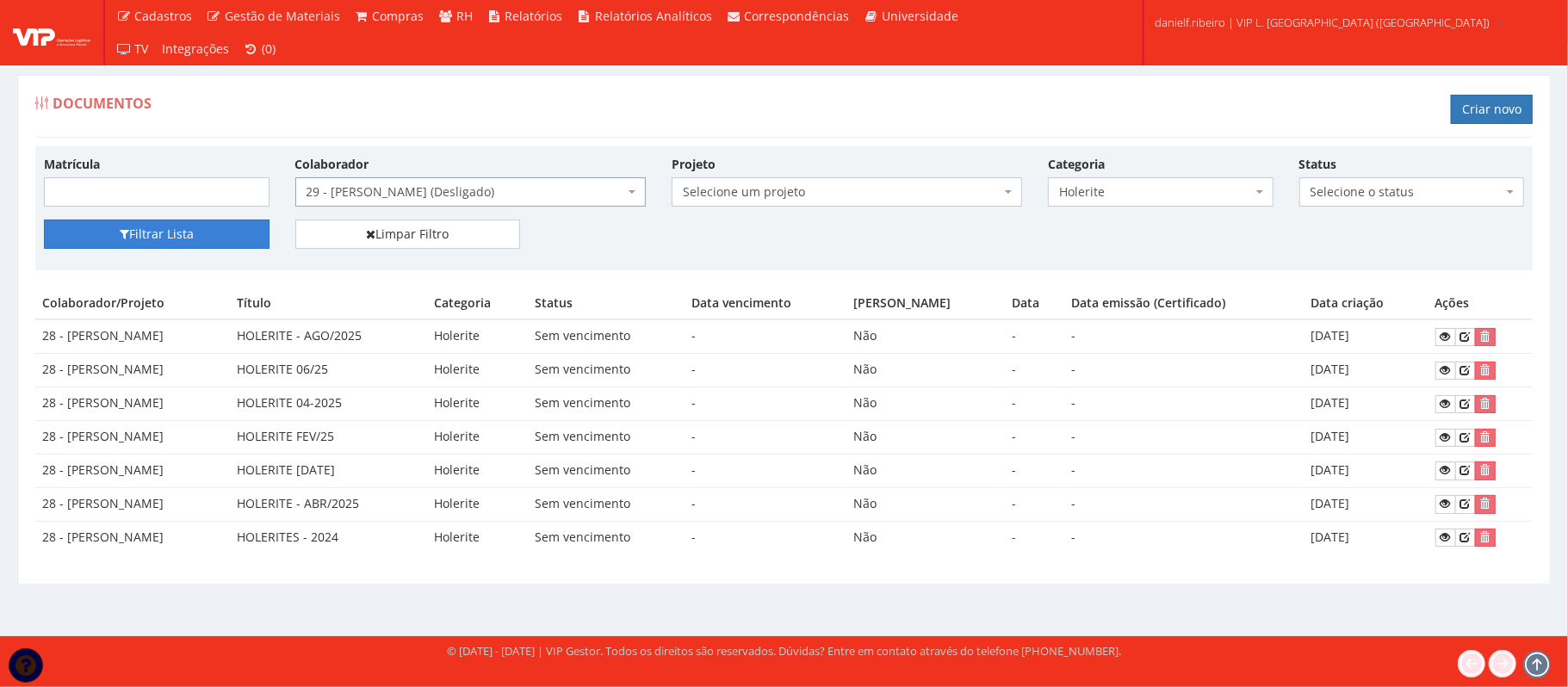
click at [202, 233] on button "Filtrar Lista" at bounding box center [156, 234] width 225 height 29
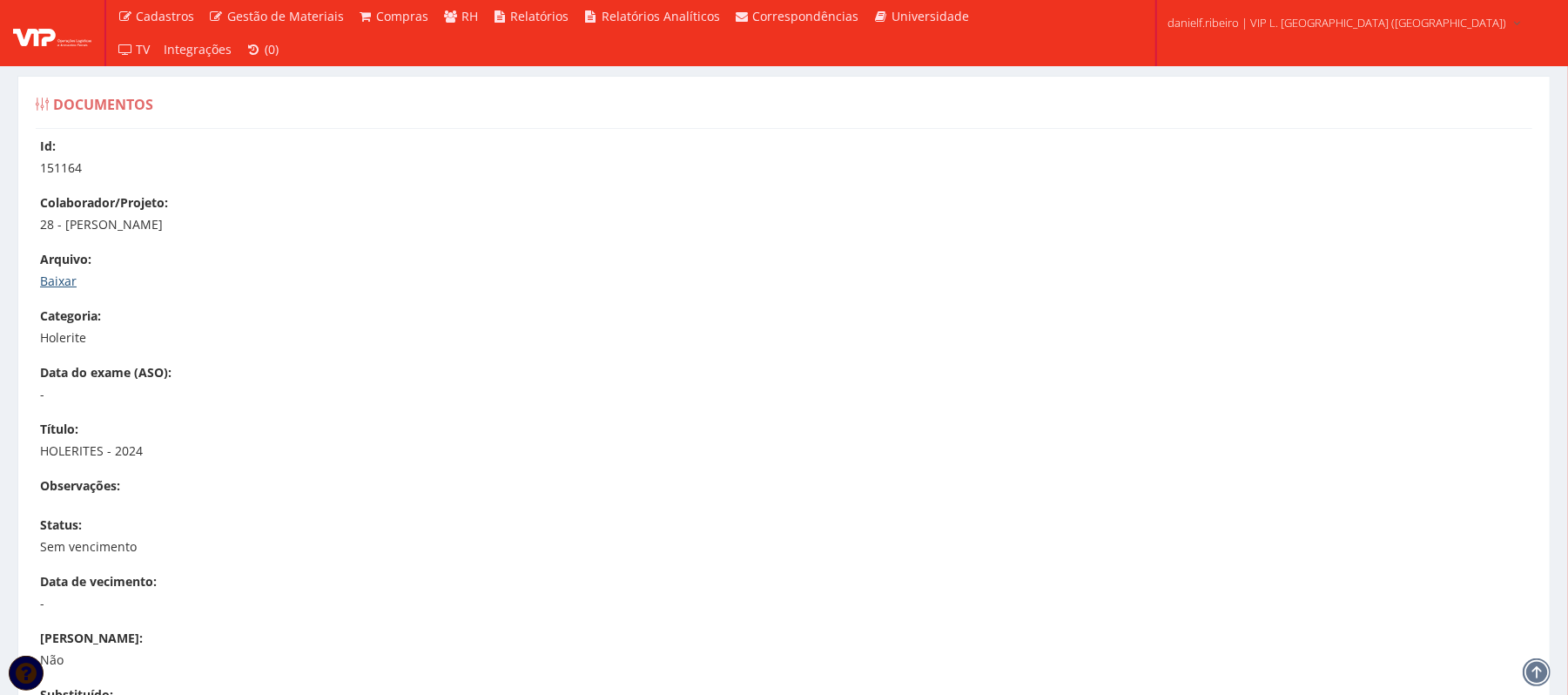
click at [66, 282] on link "Baixar" at bounding box center [58, 280] width 36 height 16
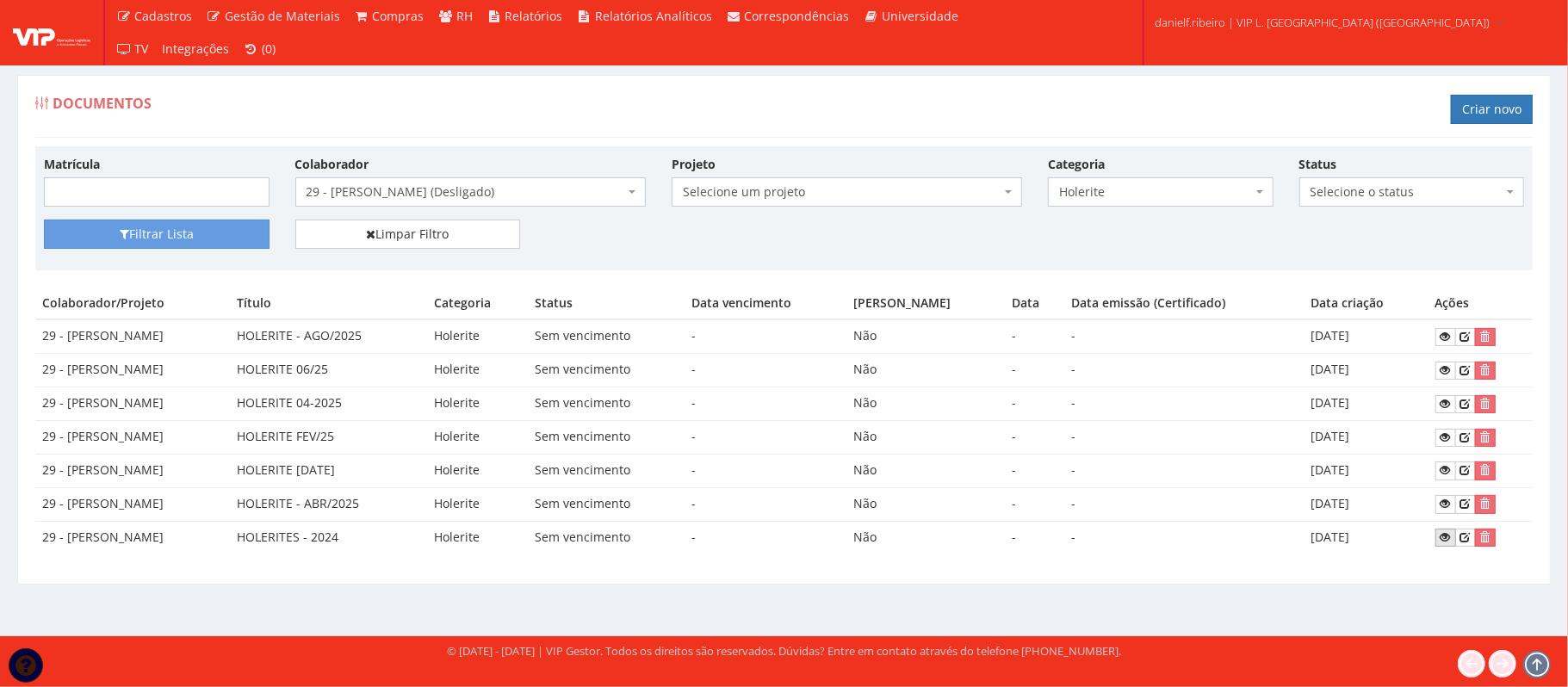
click at [1448, 544] on icon at bounding box center [1446, 537] width 10 height 12
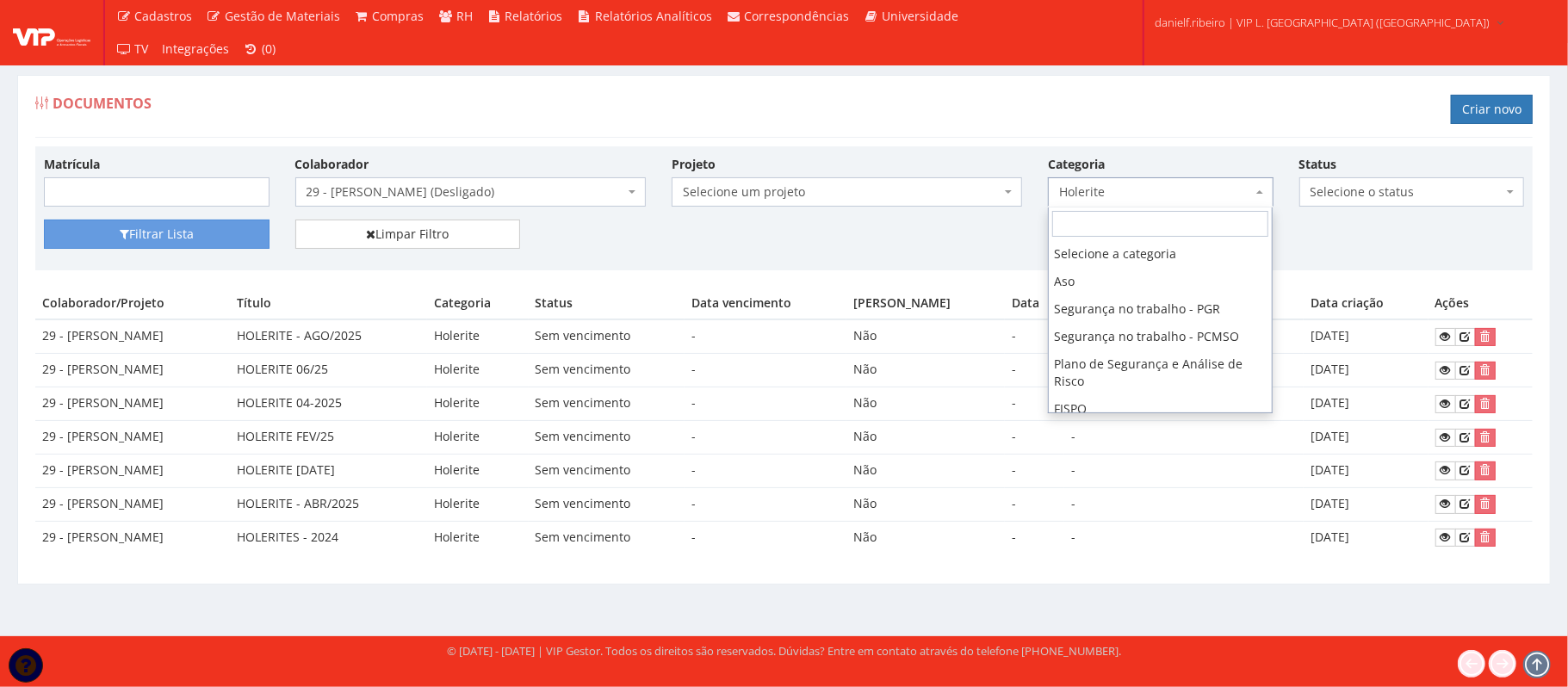
click at [1172, 185] on span "Holerite" at bounding box center [1155, 192] width 193 height 17
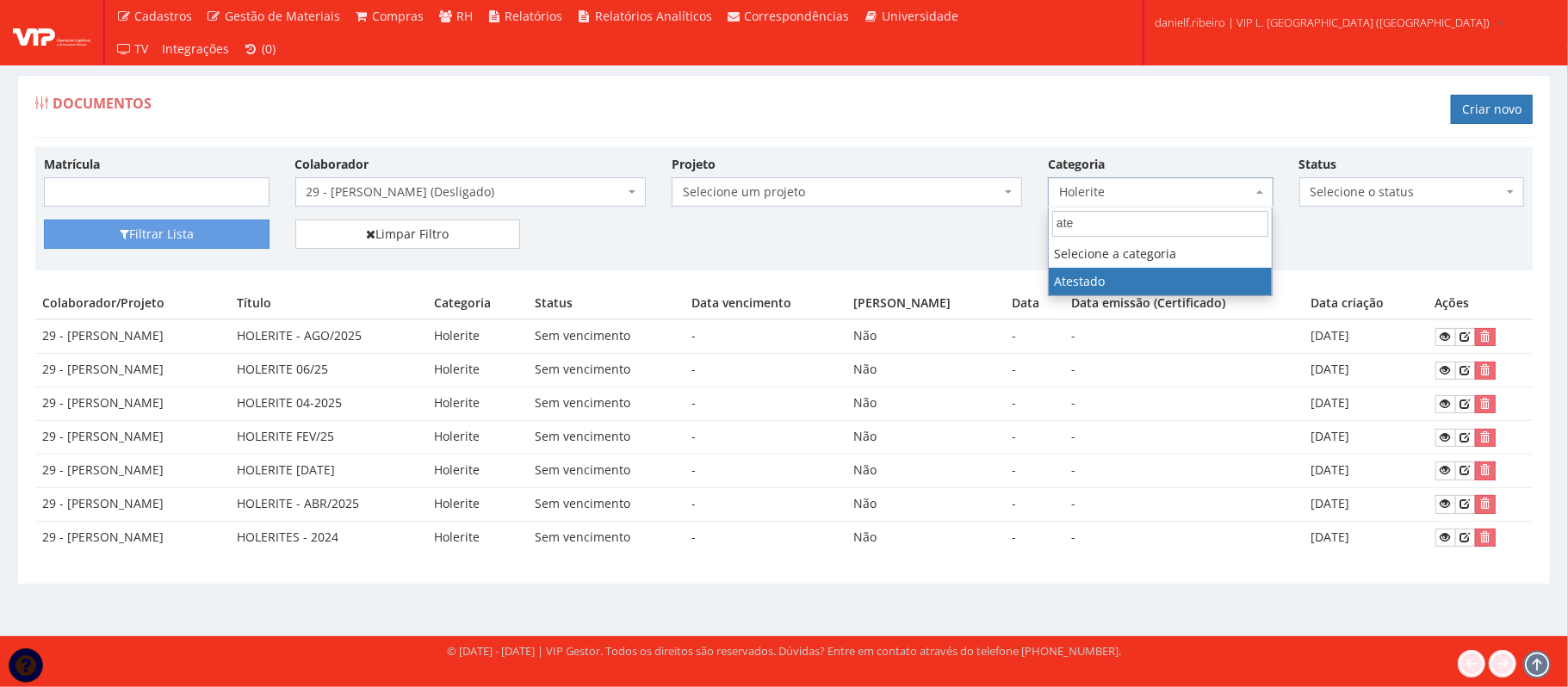
type input "ate"
select select "atestado"
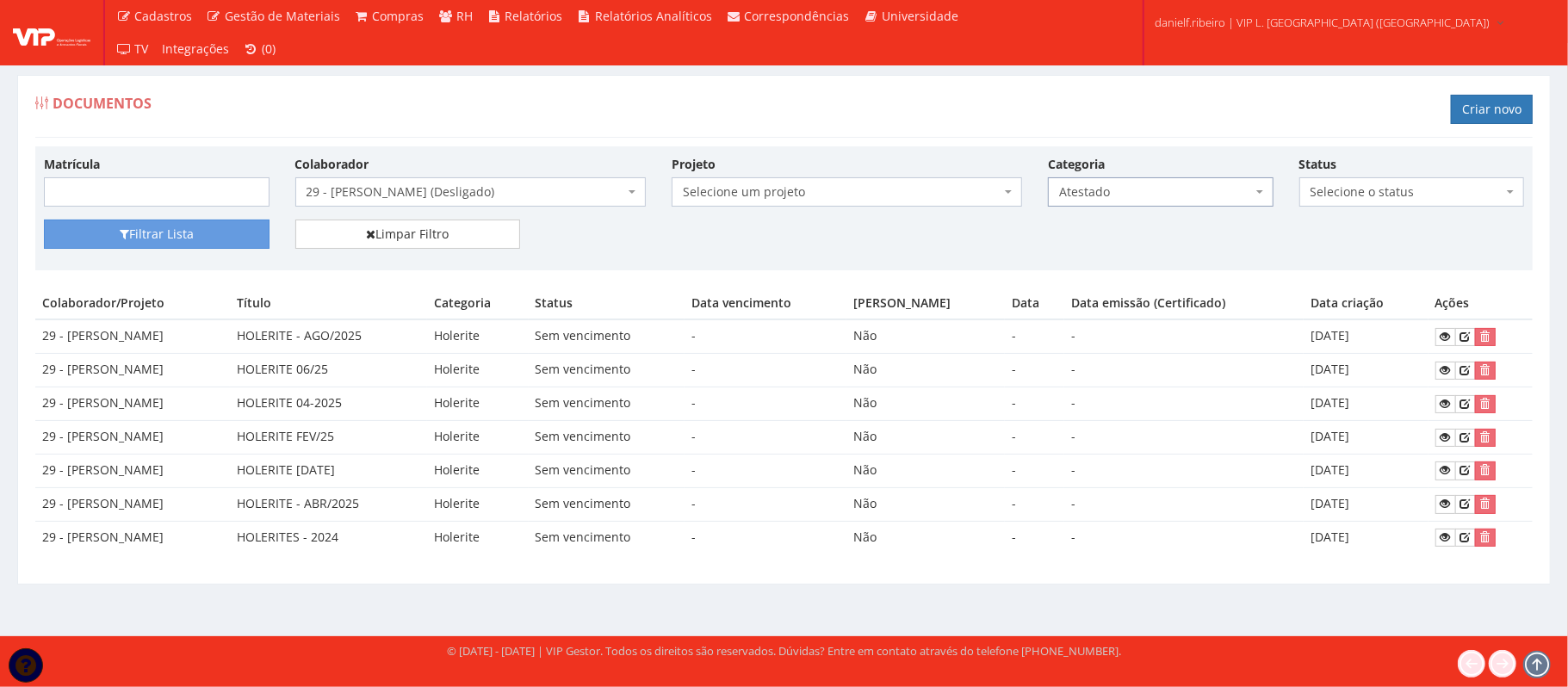
click at [416, 204] on span "29 - [PERSON_NAME] (Desligado)" at bounding box center [470, 191] width 351 height 29
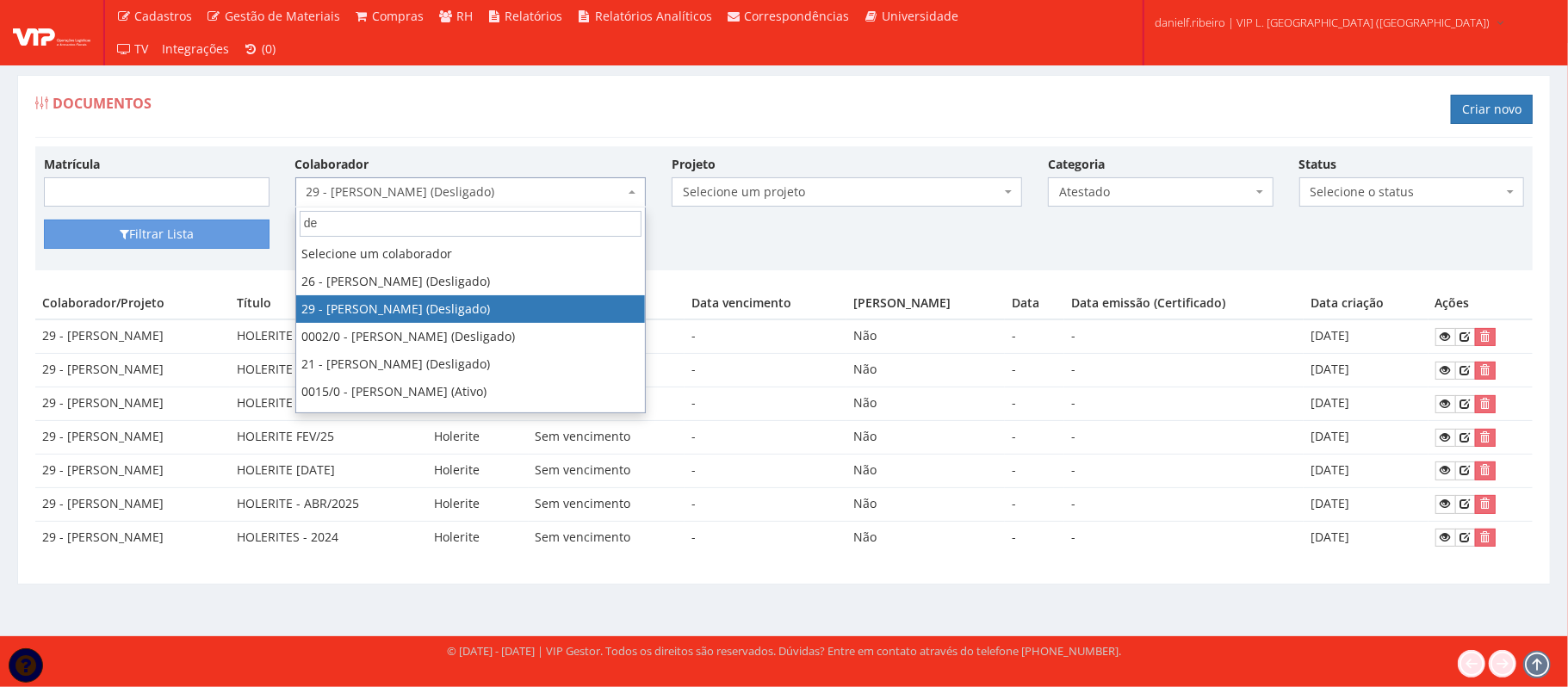
type input "dei"
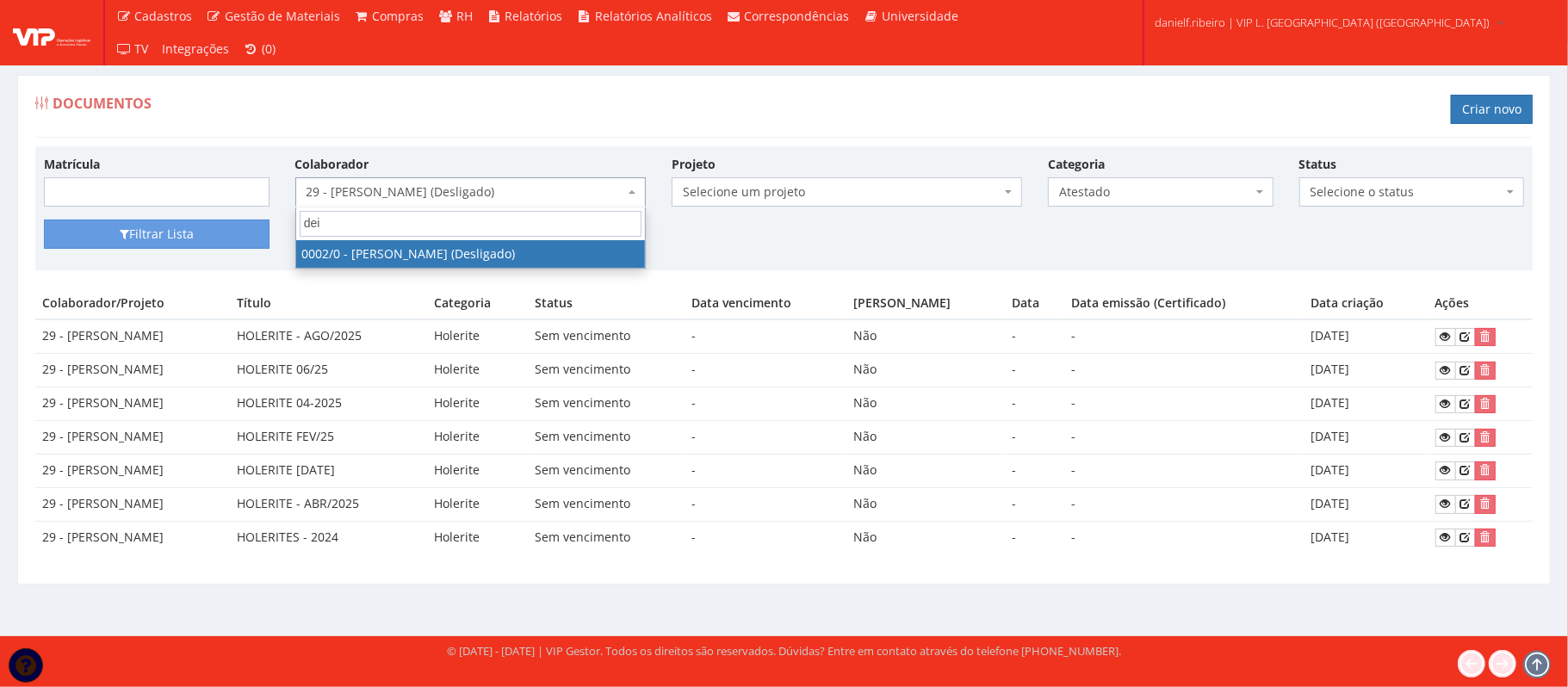
select select "715"
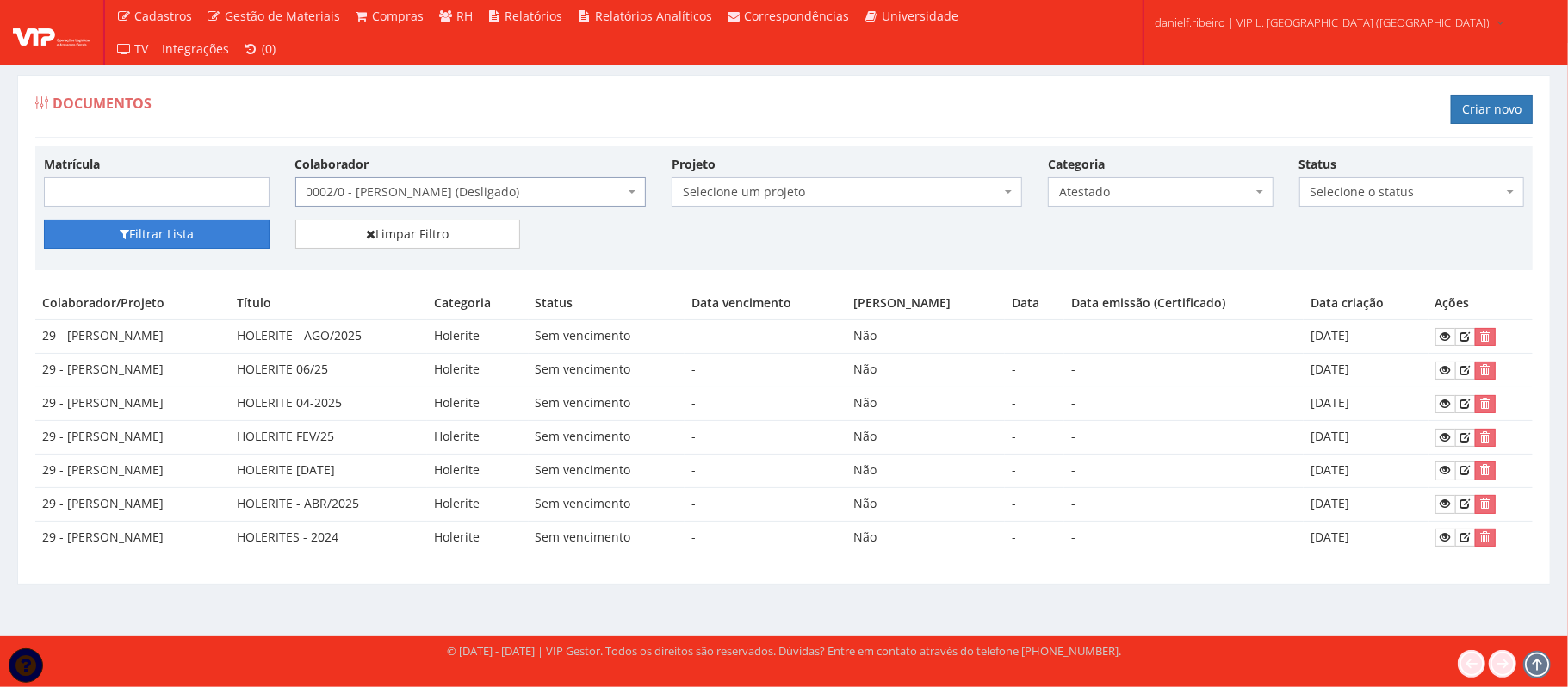
click at [173, 224] on button "Filtrar Lista" at bounding box center [156, 234] width 225 height 29
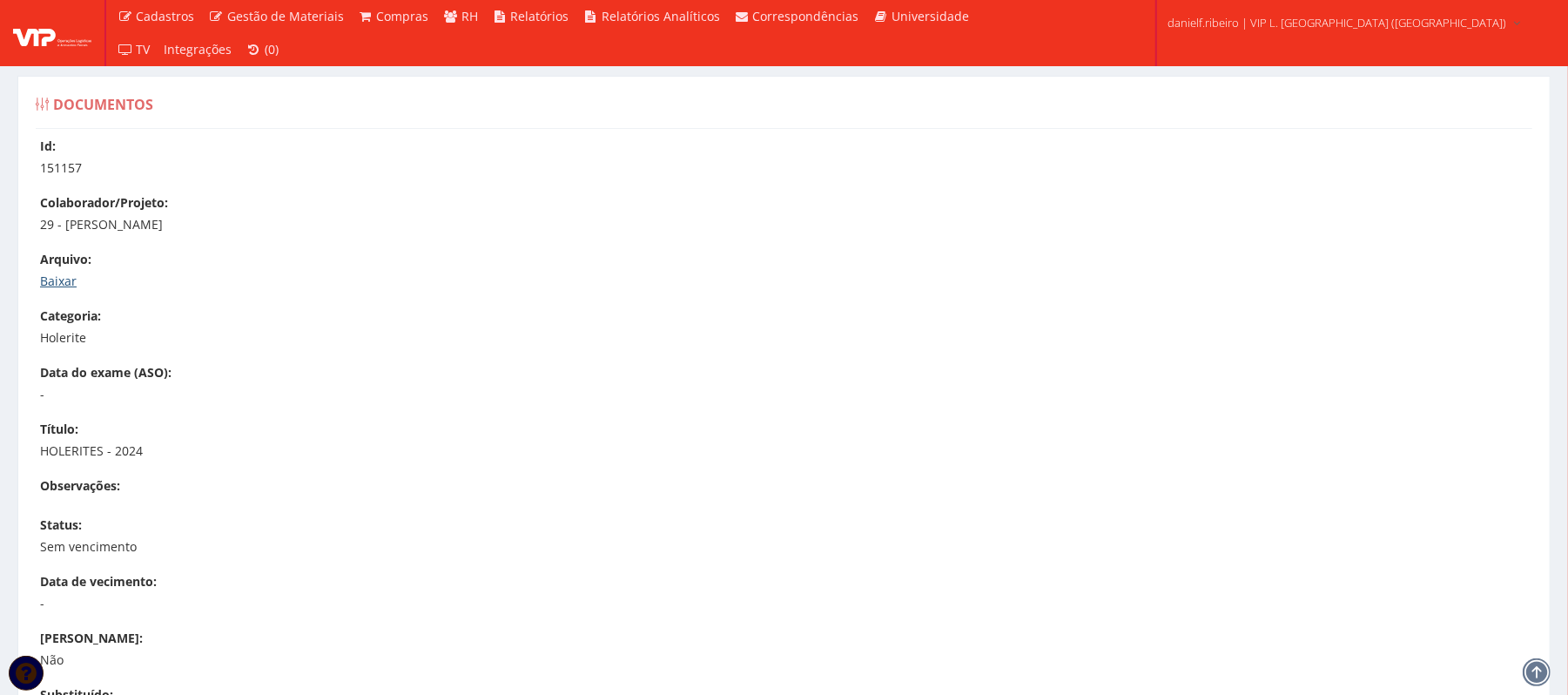
click at [60, 279] on link "Baixar" at bounding box center [58, 280] width 36 height 16
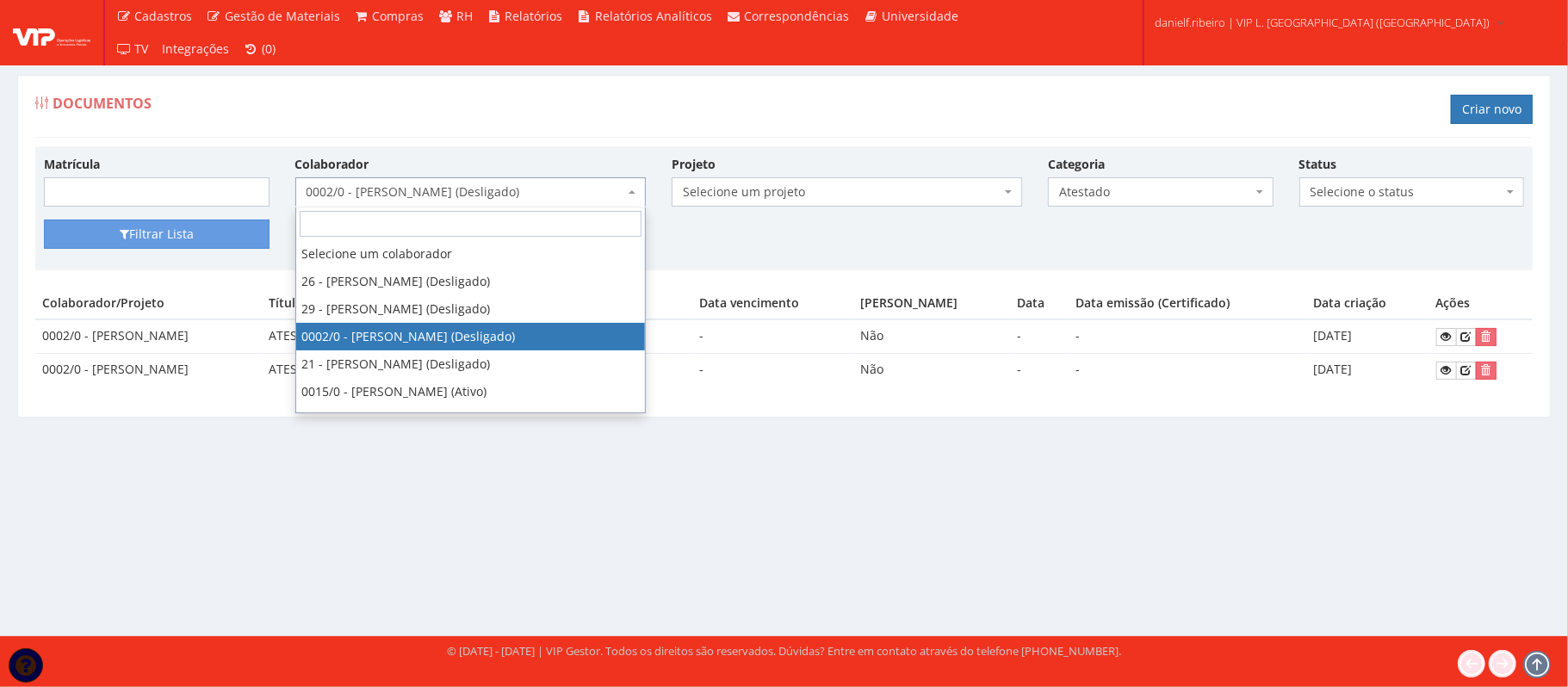
click at [535, 204] on span "0002/0 - DEIDIVAN SANTOS LIMA (Desligado)" at bounding box center [470, 191] width 351 height 29
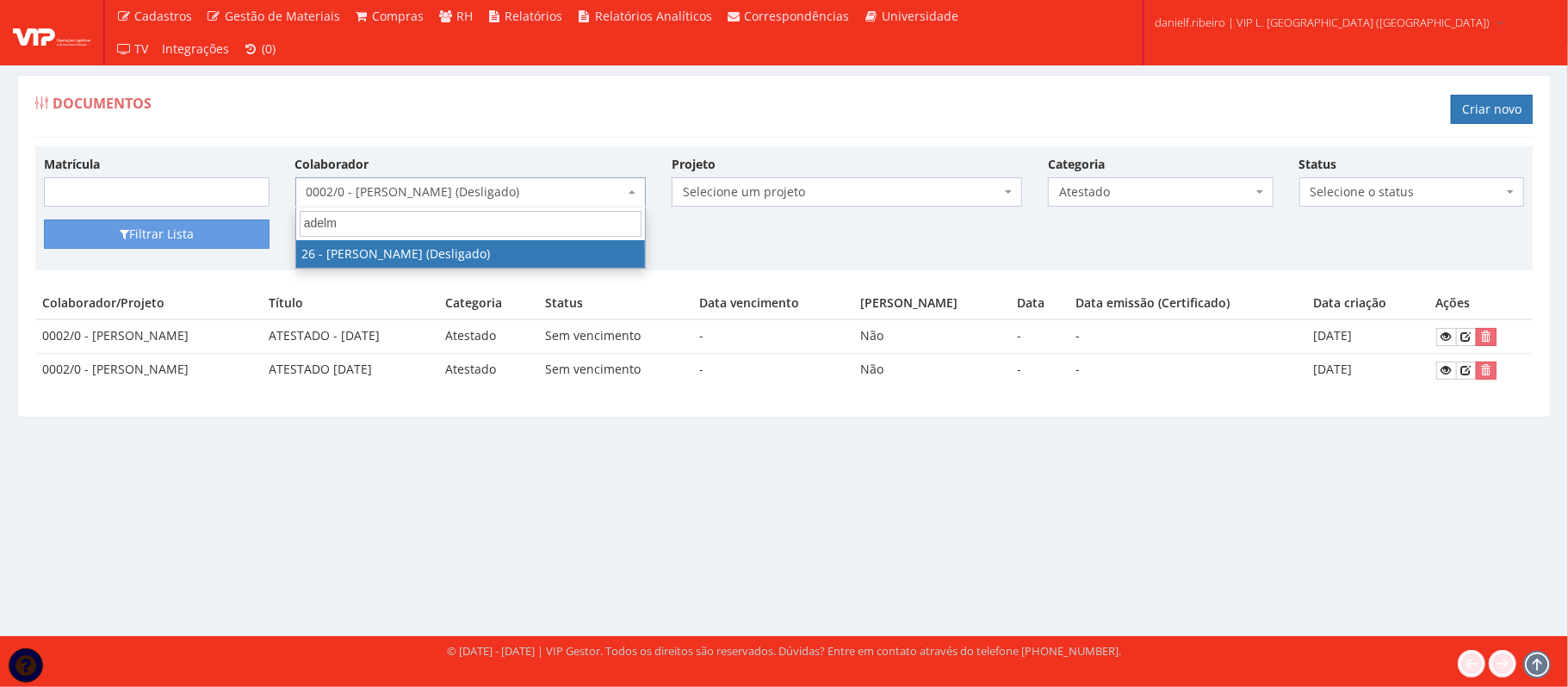
type input "adelmo"
select select "3835"
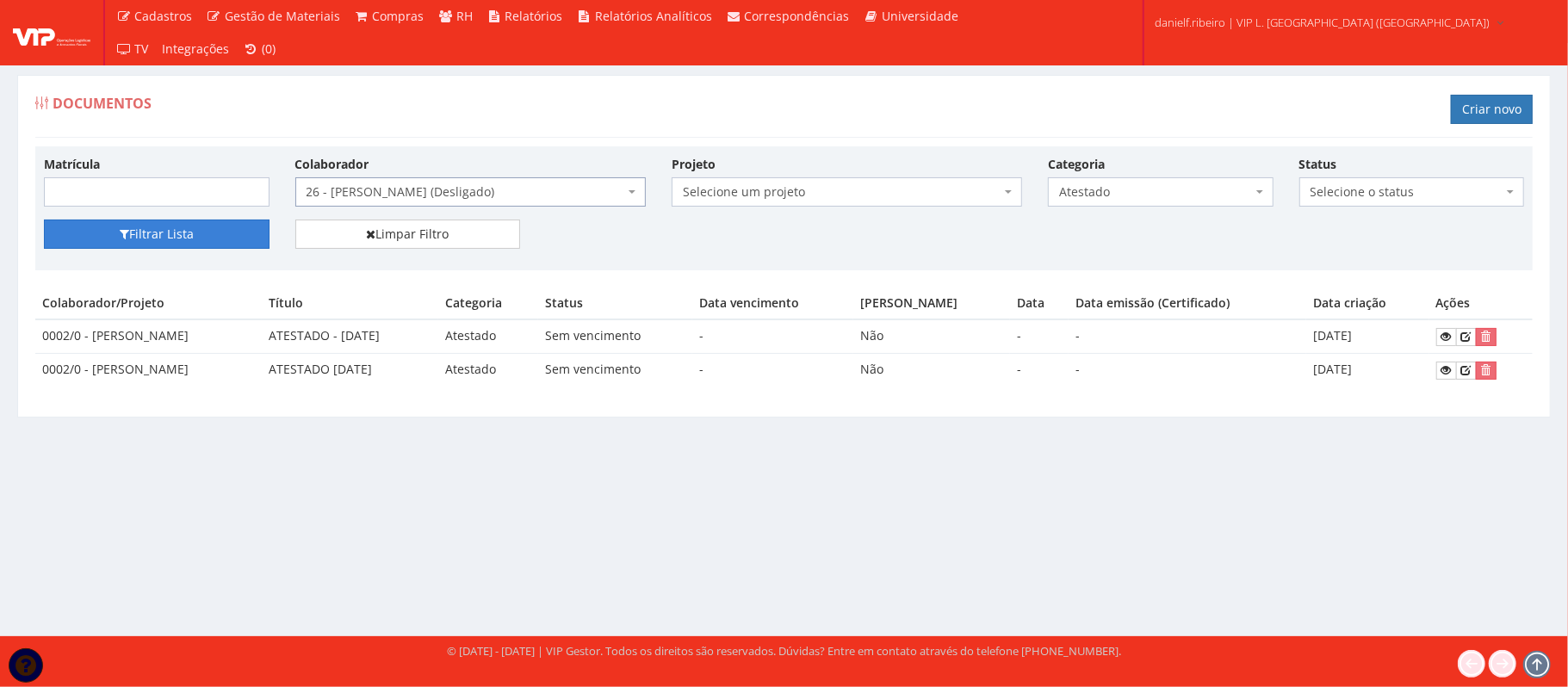
click at [243, 221] on button "Filtrar Lista" at bounding box center [156, 234] width 225 height 29
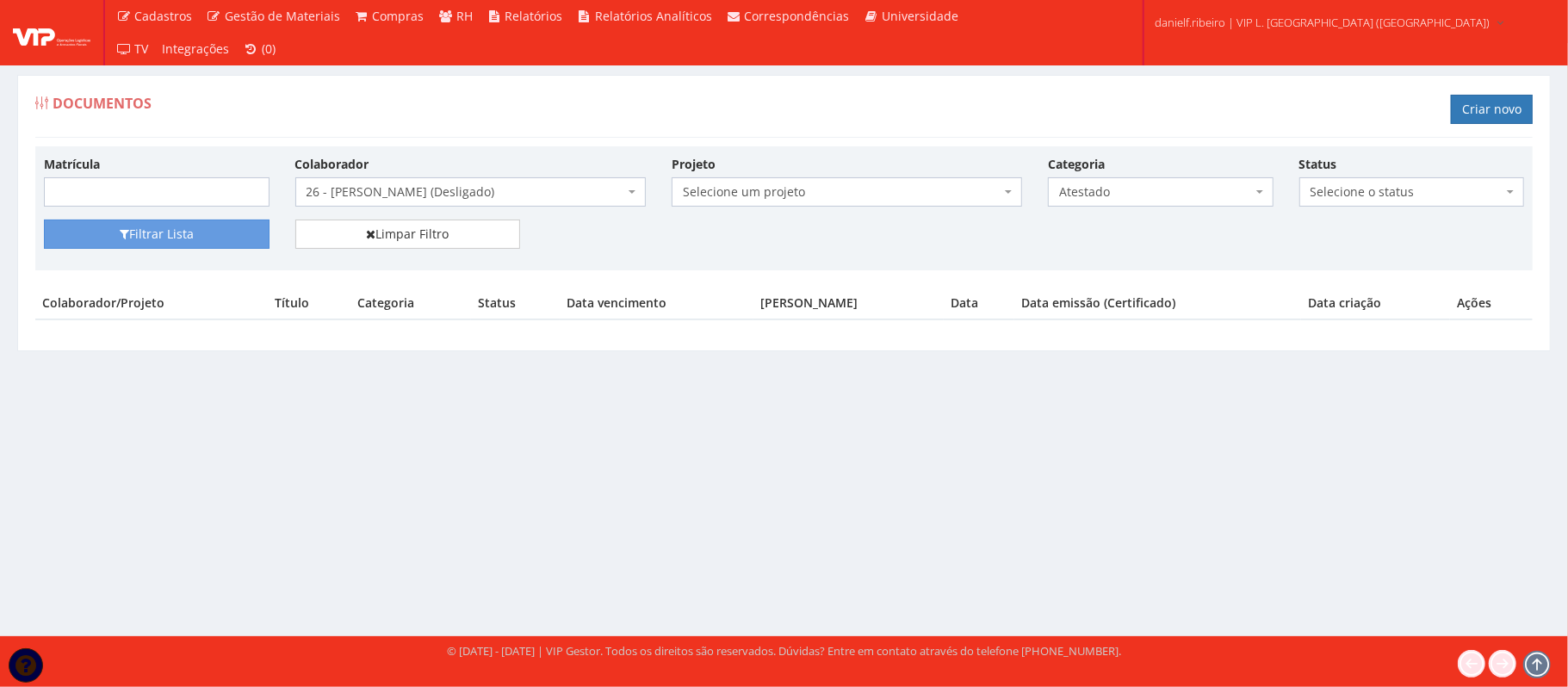
click at [376, 191] on span "26 - [PERSON_NAME] (Desligado)" at bounding box center [465, 192] width 318 height 17
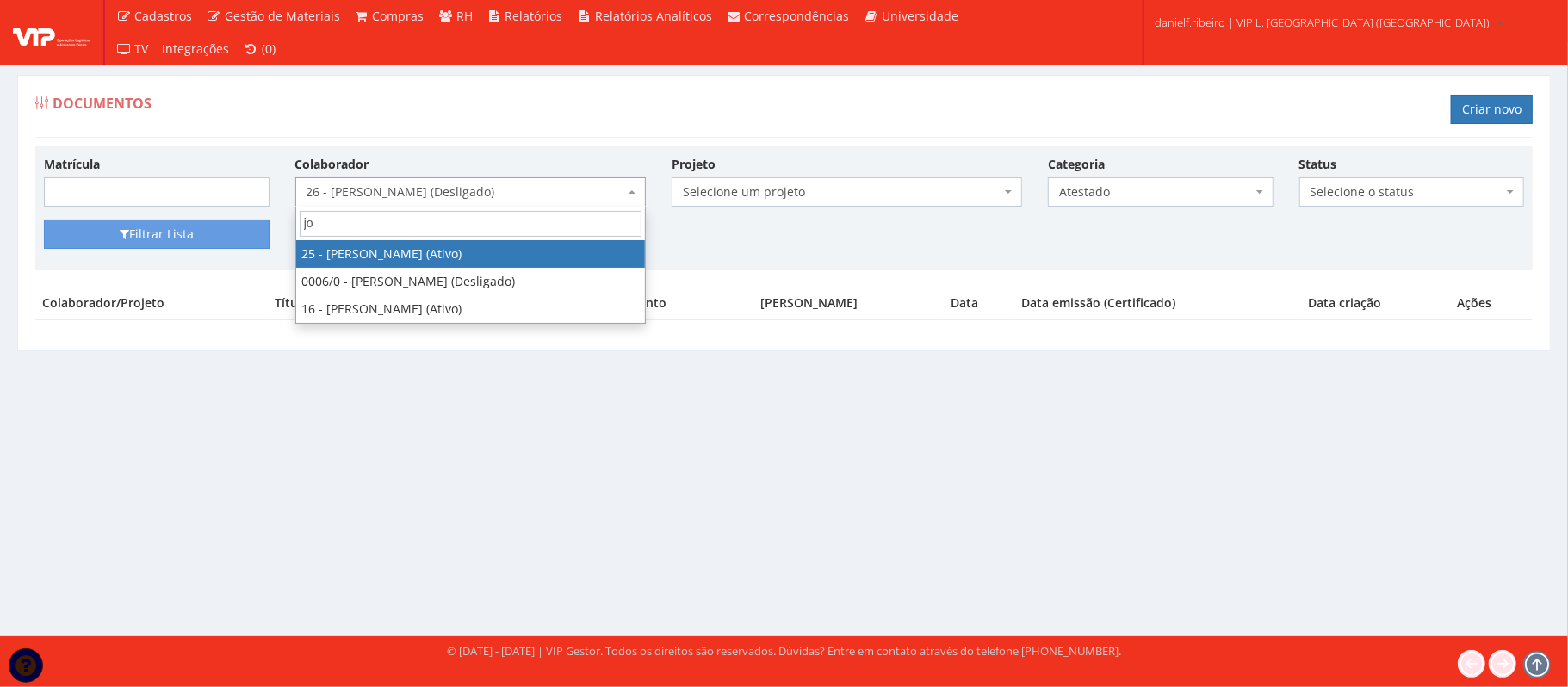
type input "j"
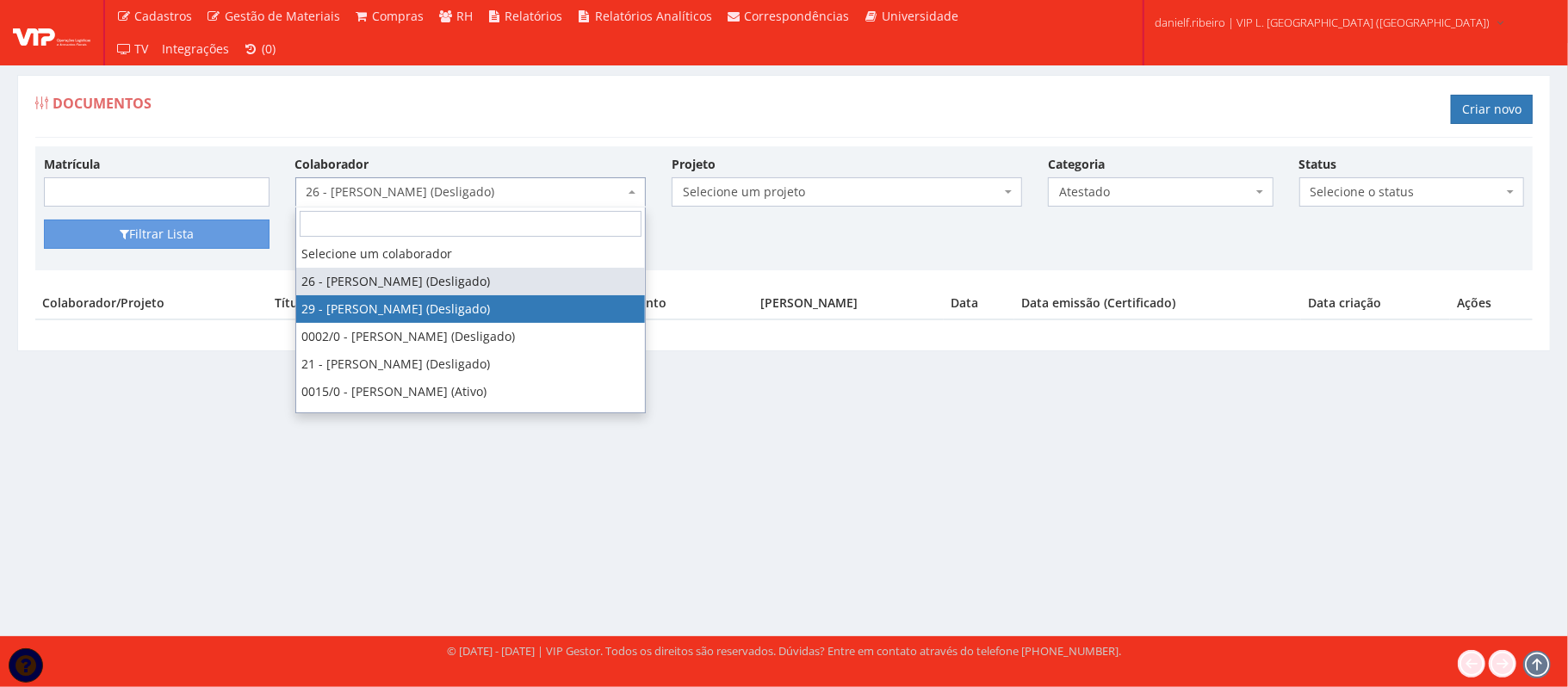
click at [782, 85] on div "Documentos Criar novo Matrícula Colaborador Selecione um colaborador 26 - [PERS…" at bounding box center [783, 212] width 1533 height 276
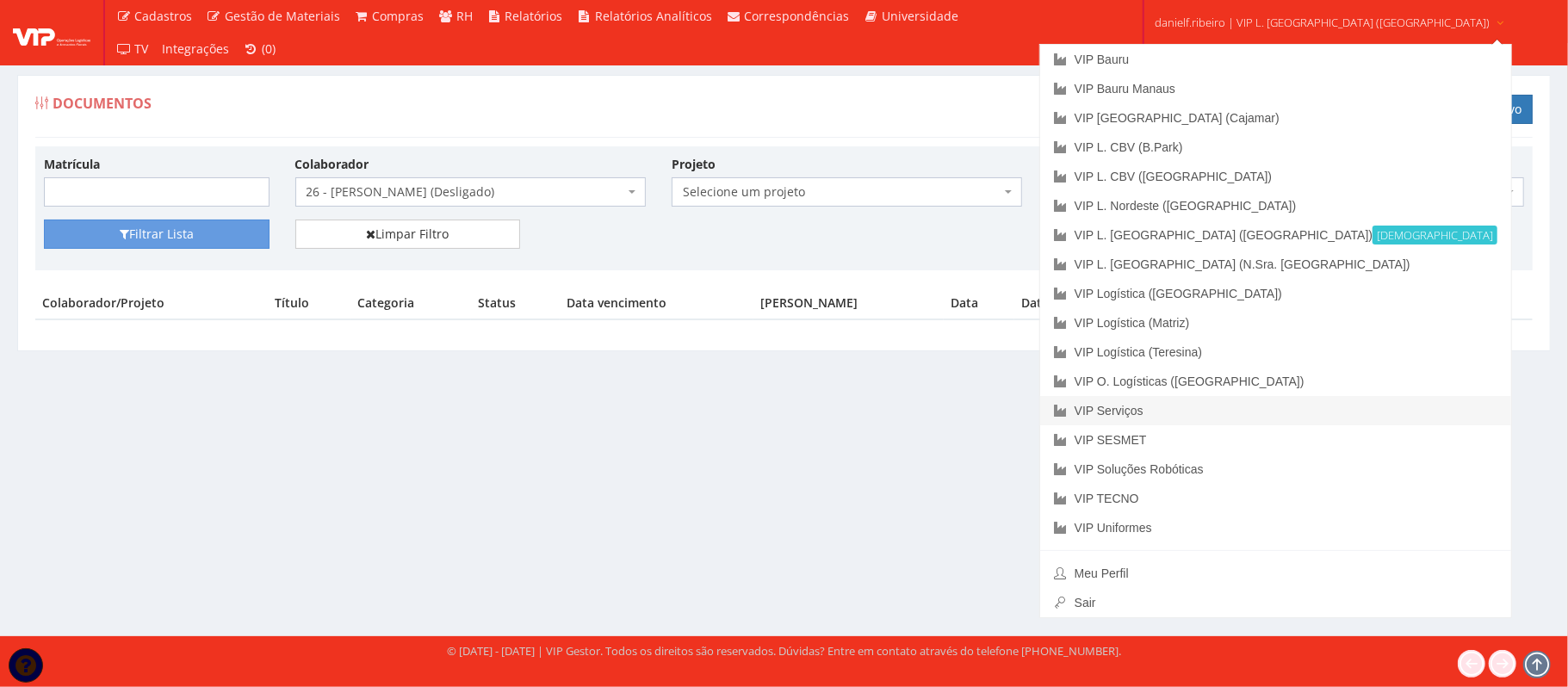
click at [1275, 403] on link "VIP Serviços" at bounding box center [1276, 410] width 471 height 29
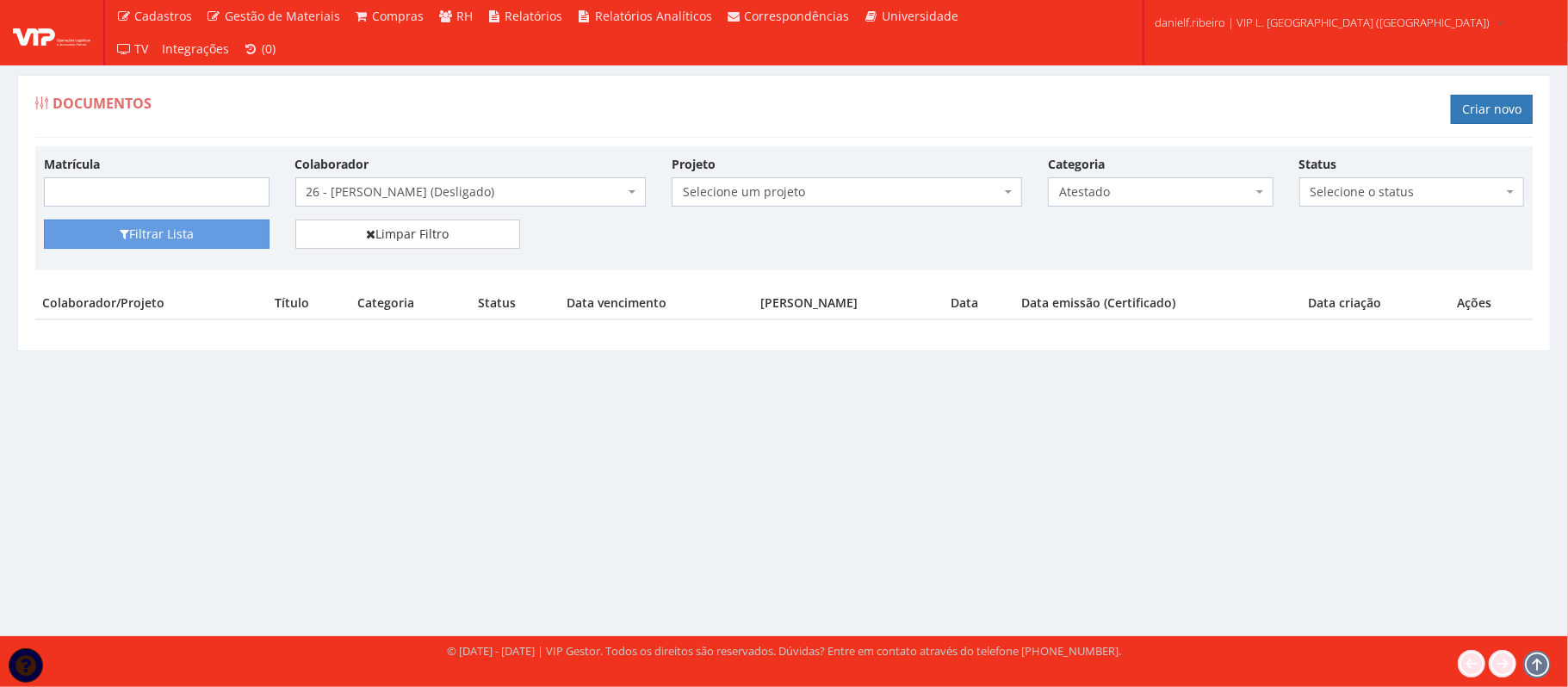
click at [1136, 201] on span "Atestado" at bounding box center [1155, 192] width 193 height 17
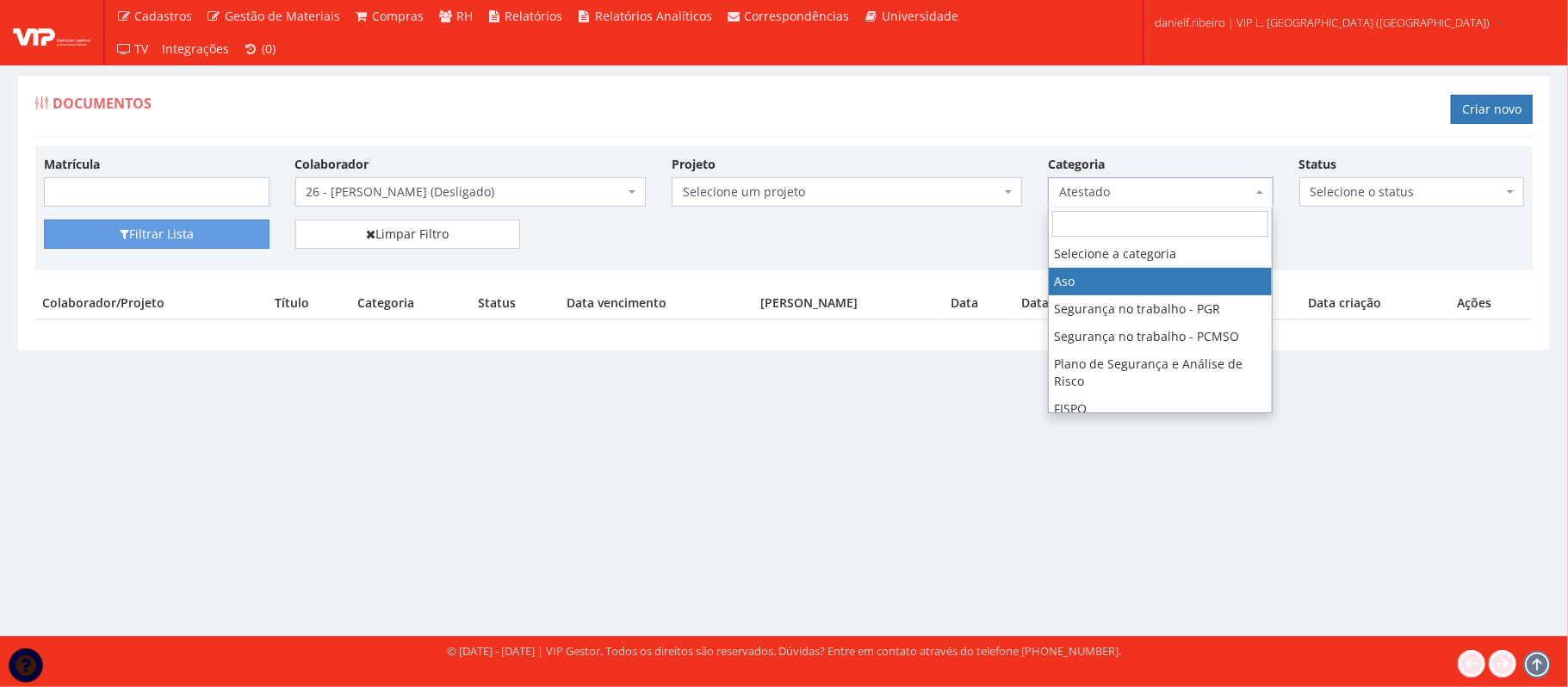
select select "aso"
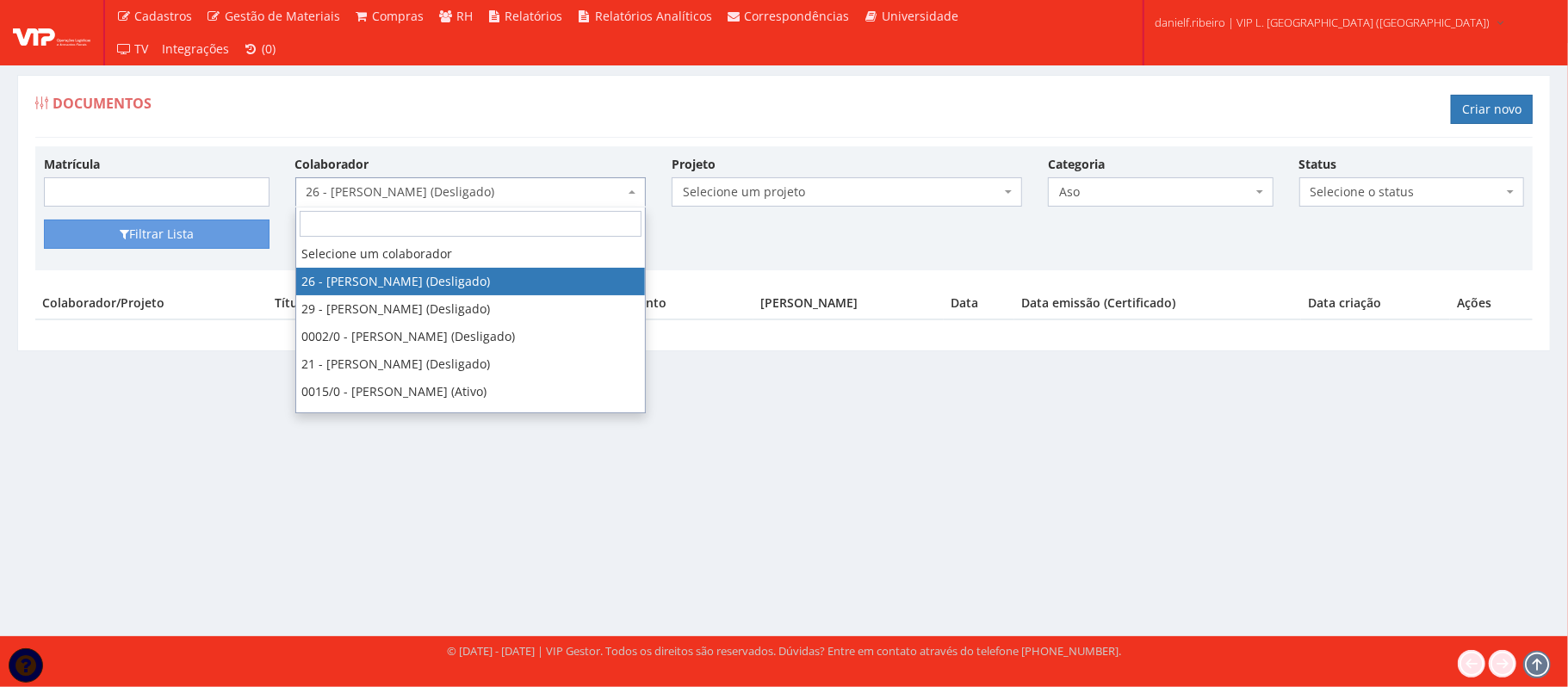
click at [432, 197] on span "26 - [PERSON_NAME] (Desligado)" at bounding box center [465, 192] width 318 height 17
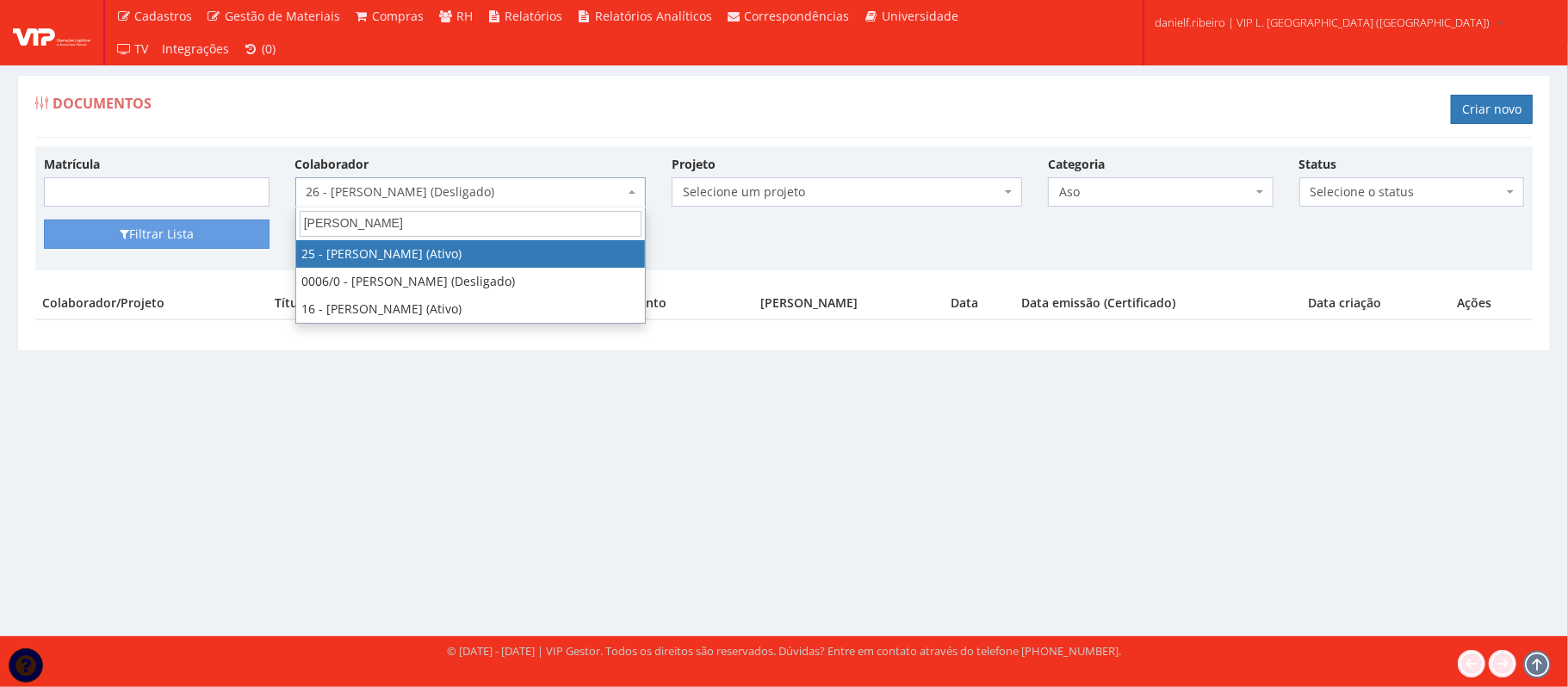
type input "[PERSON_NAME]"
select select "3764"
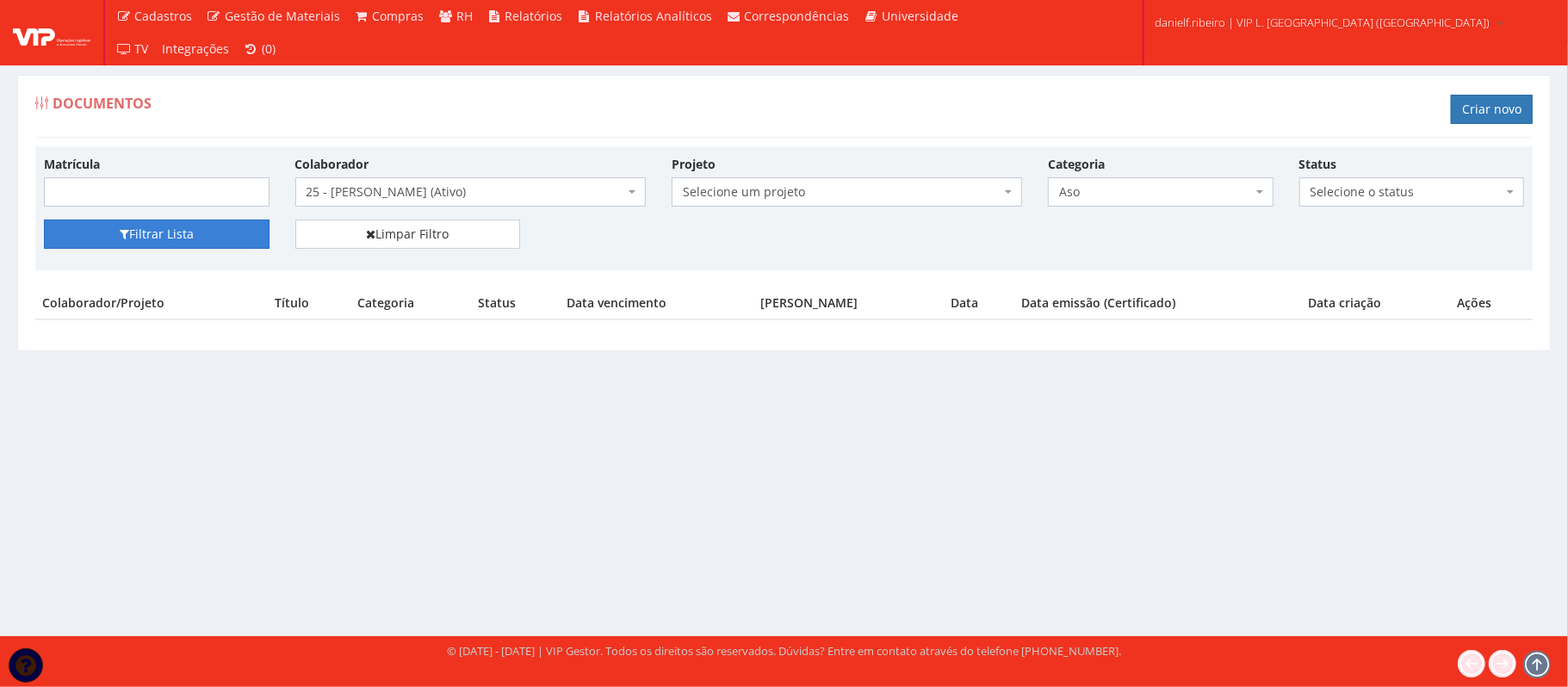
click at [210, 236] on button "Filtrar Lista" at bounding box center [156, 234] width 225 height 29
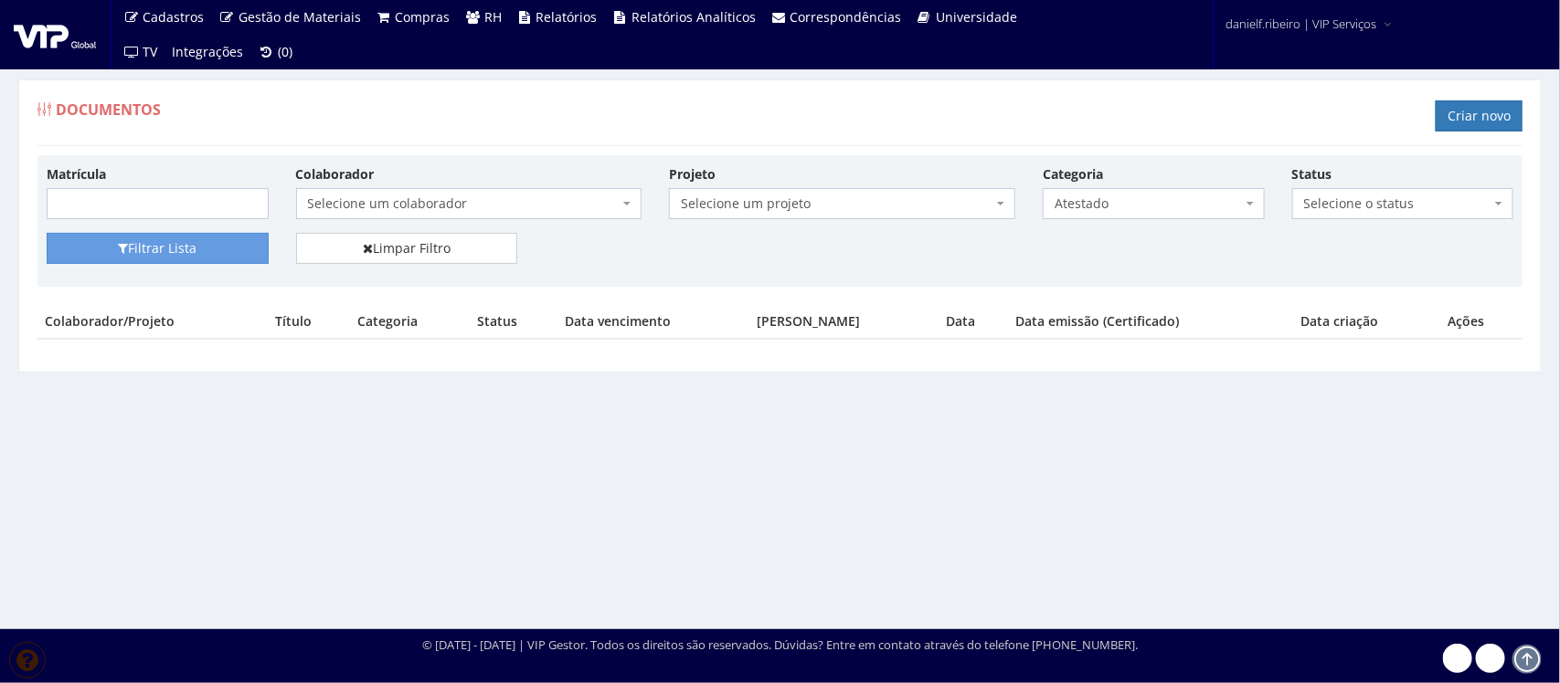
click at [400, 196] on span "Selecione um colaborador" at bounding box center [464, 204] width 312 height 18
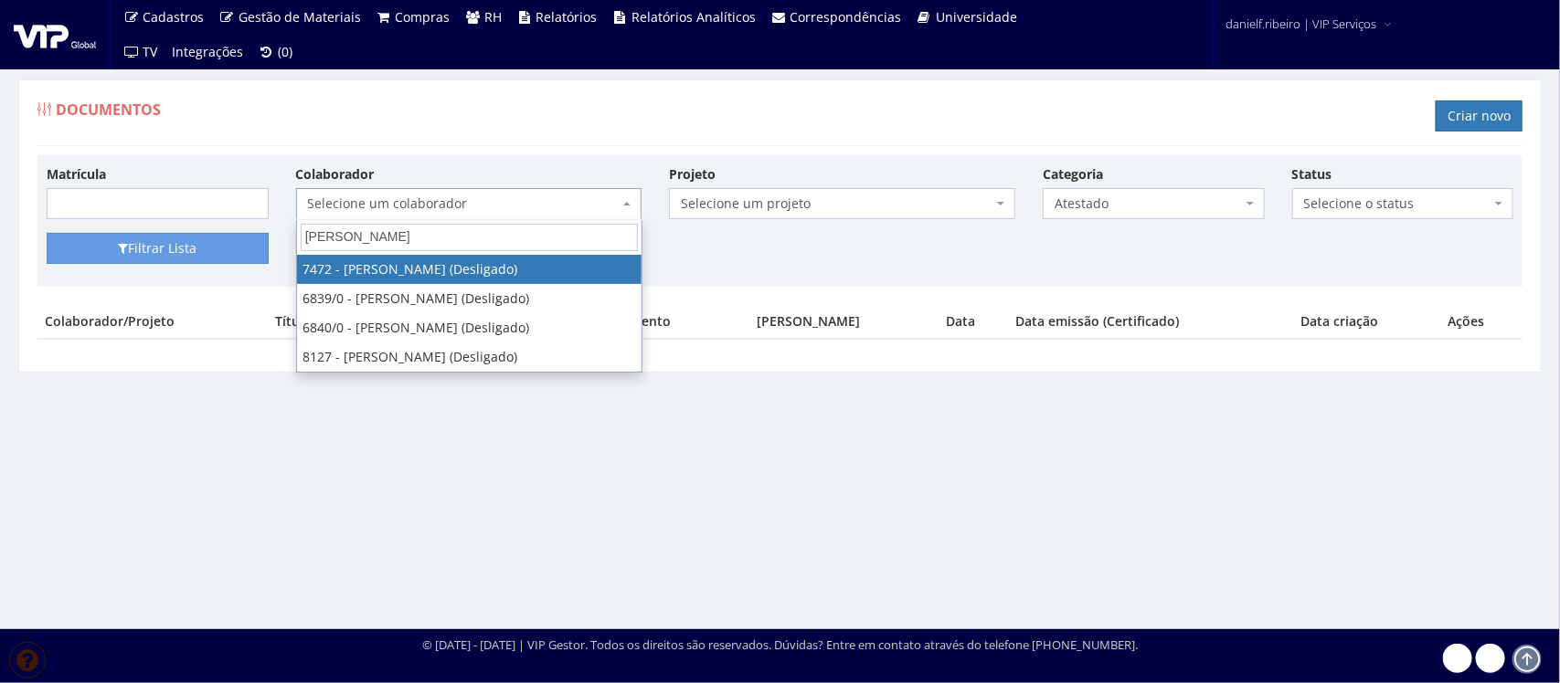
type input "[PERSON_NAME]"
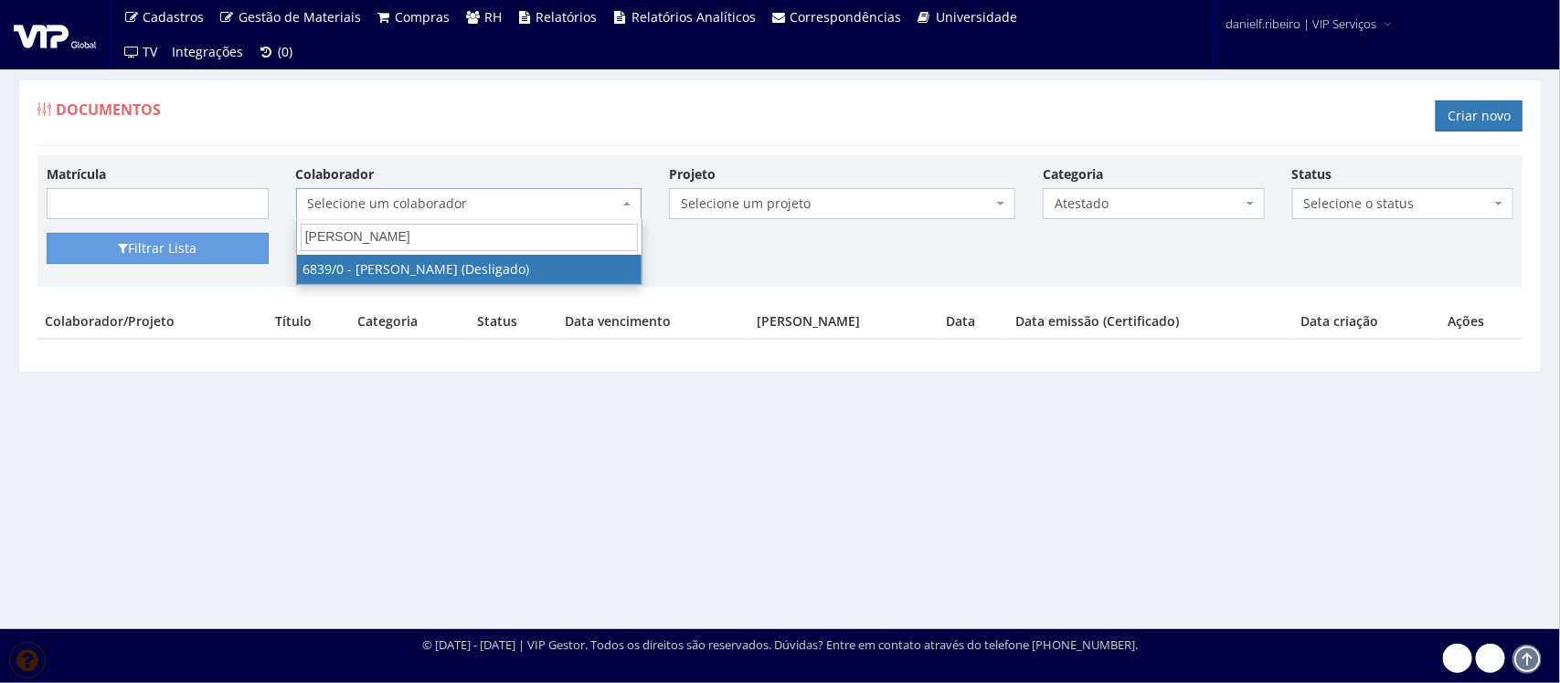
select select "204"
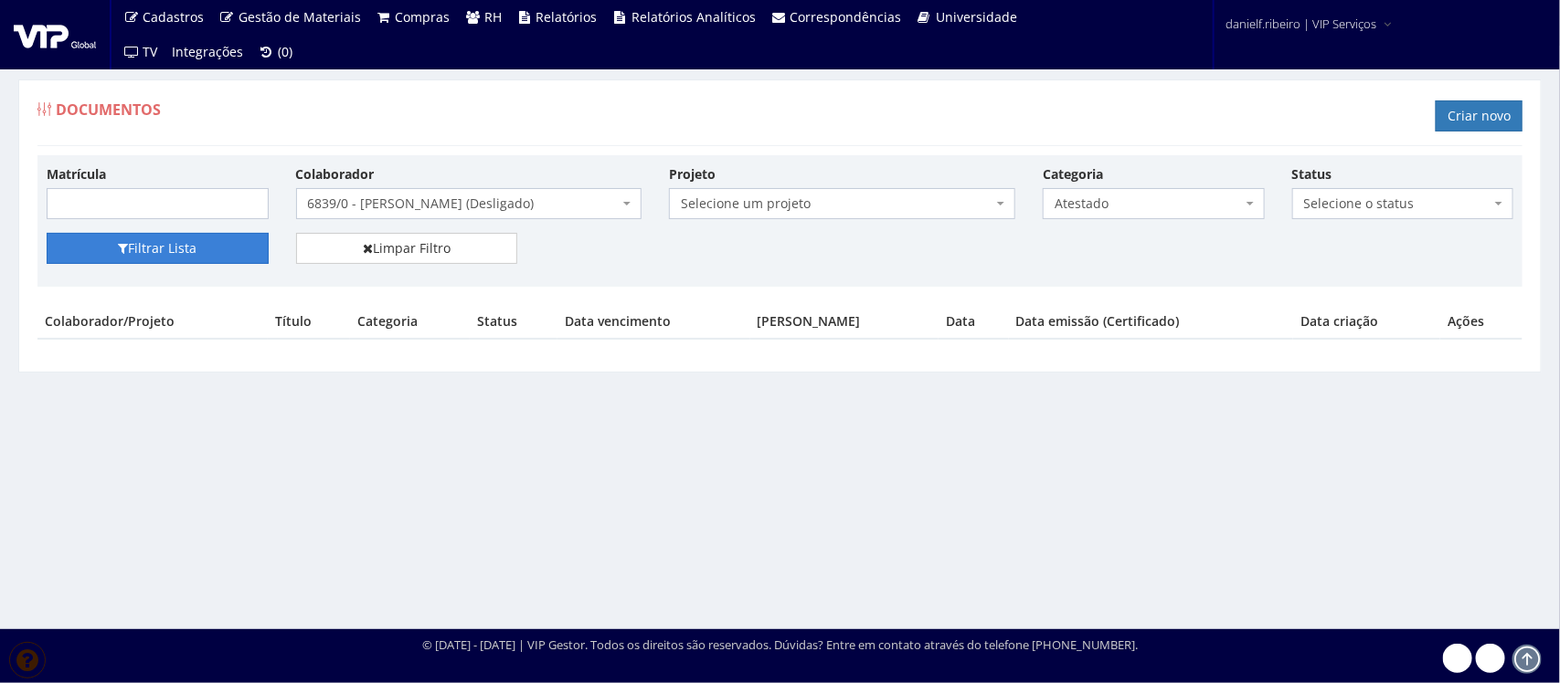
click at [152, 258] on button "Filtrar Lista" at bounding box center [158, 248] width 222 height 31
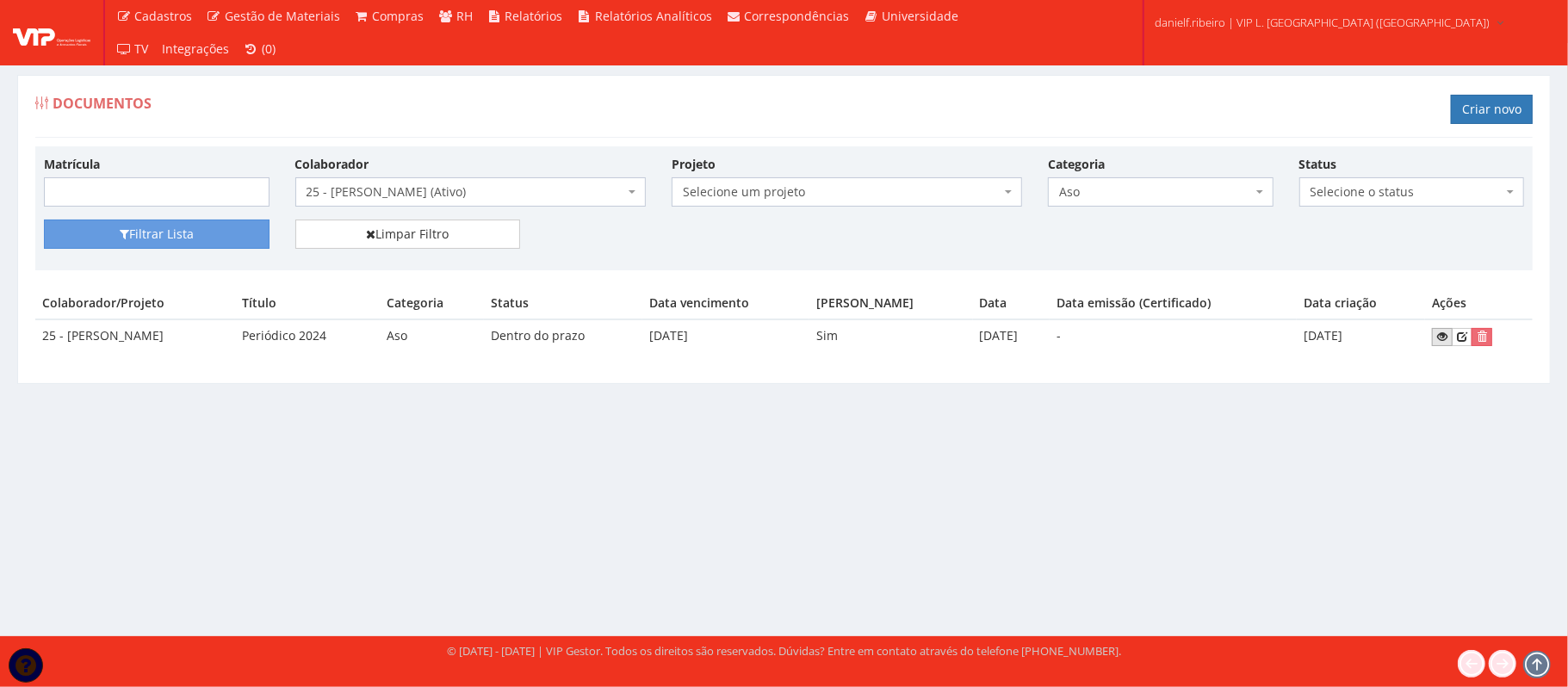
click at [1444, 343] on icon at bounding box center [1442, 336] width 10 height 12
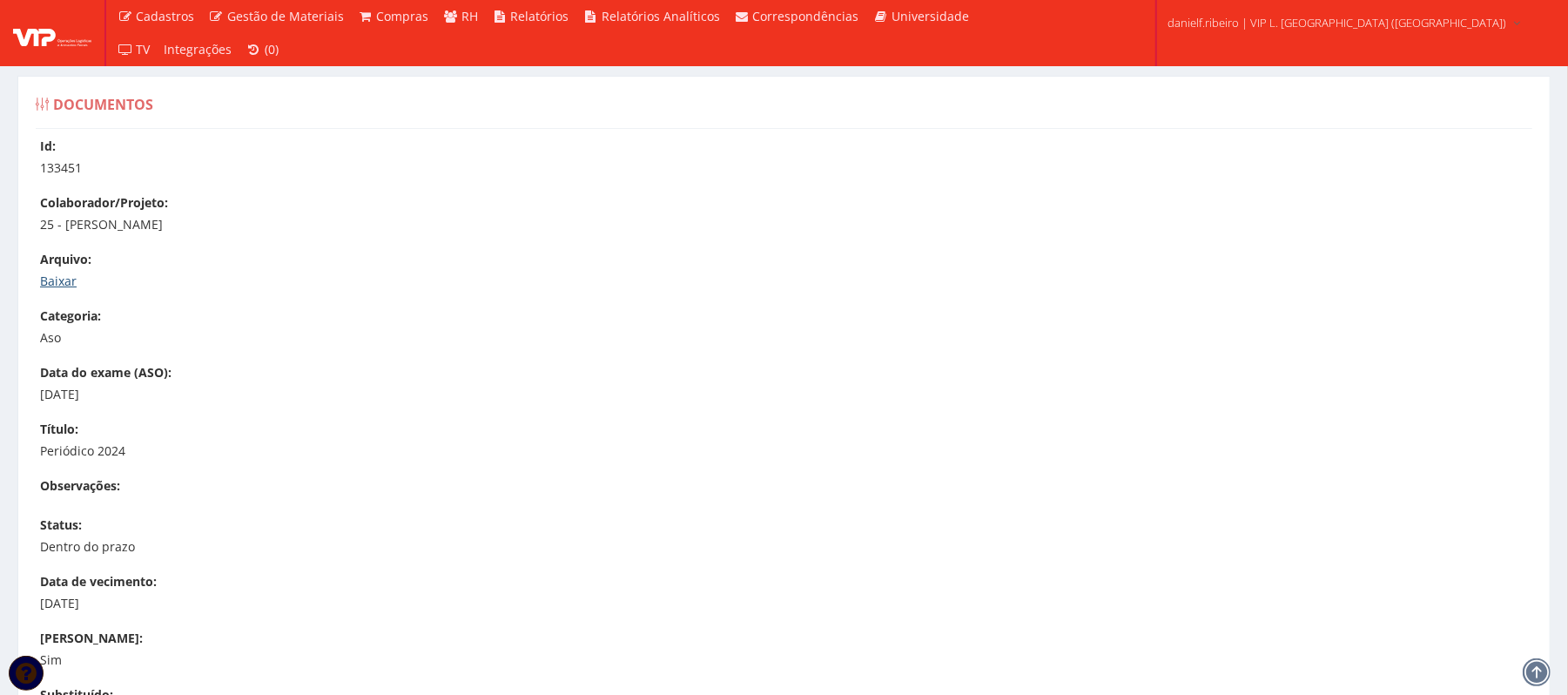
click at [44, 282] on link "Baixar" at bounding box center [58, 280] width 36 height 16
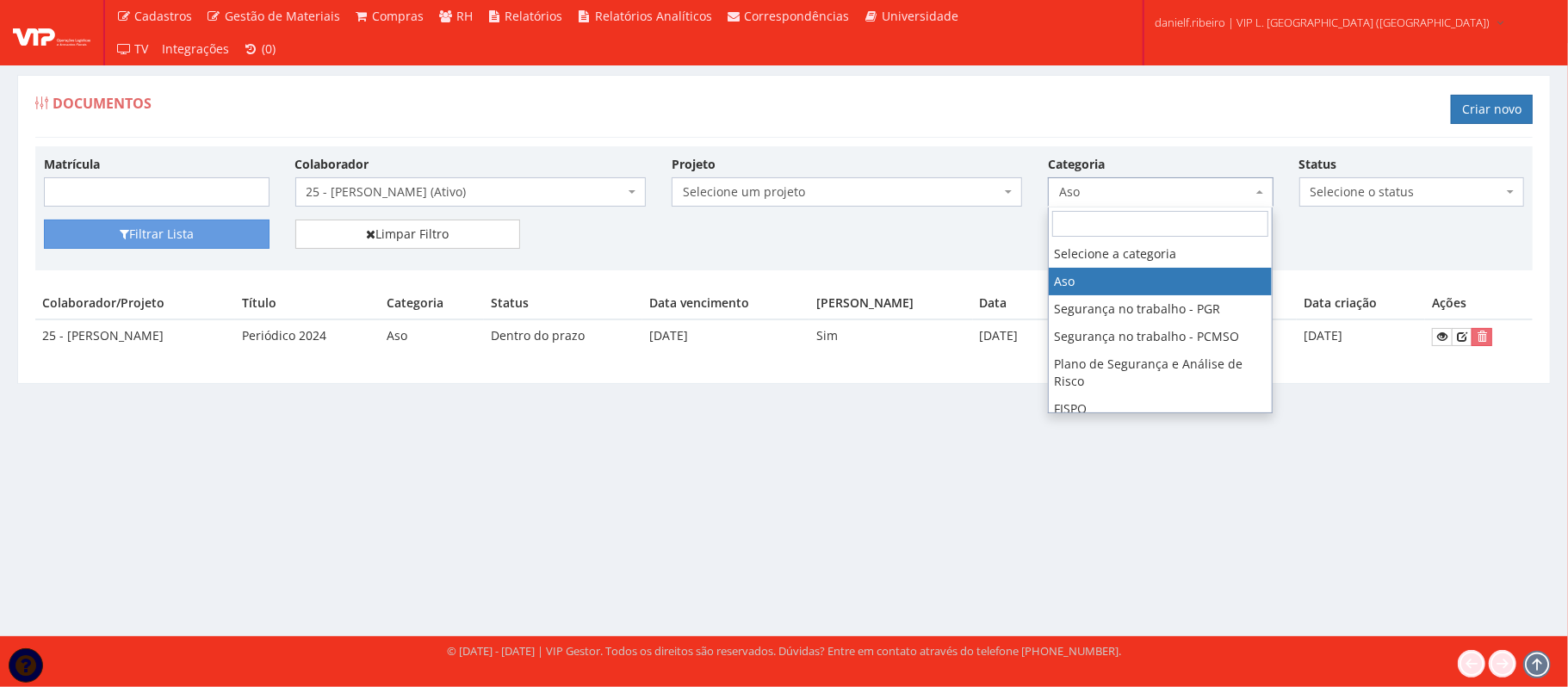
click at [1141, 194] on span "Aso" at bounding box center [1155, 192] width 193 height 17
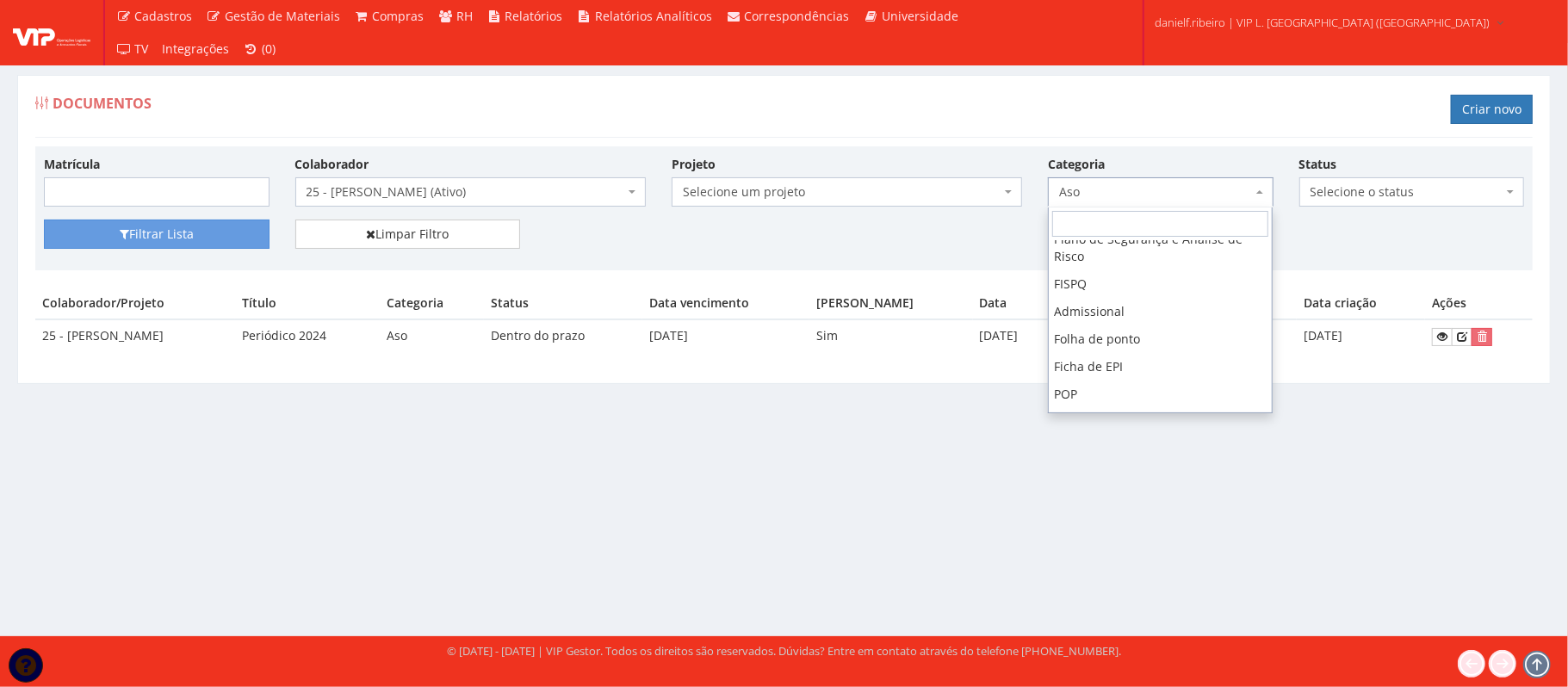
scroll to position [146, 0]
select select "admissional"
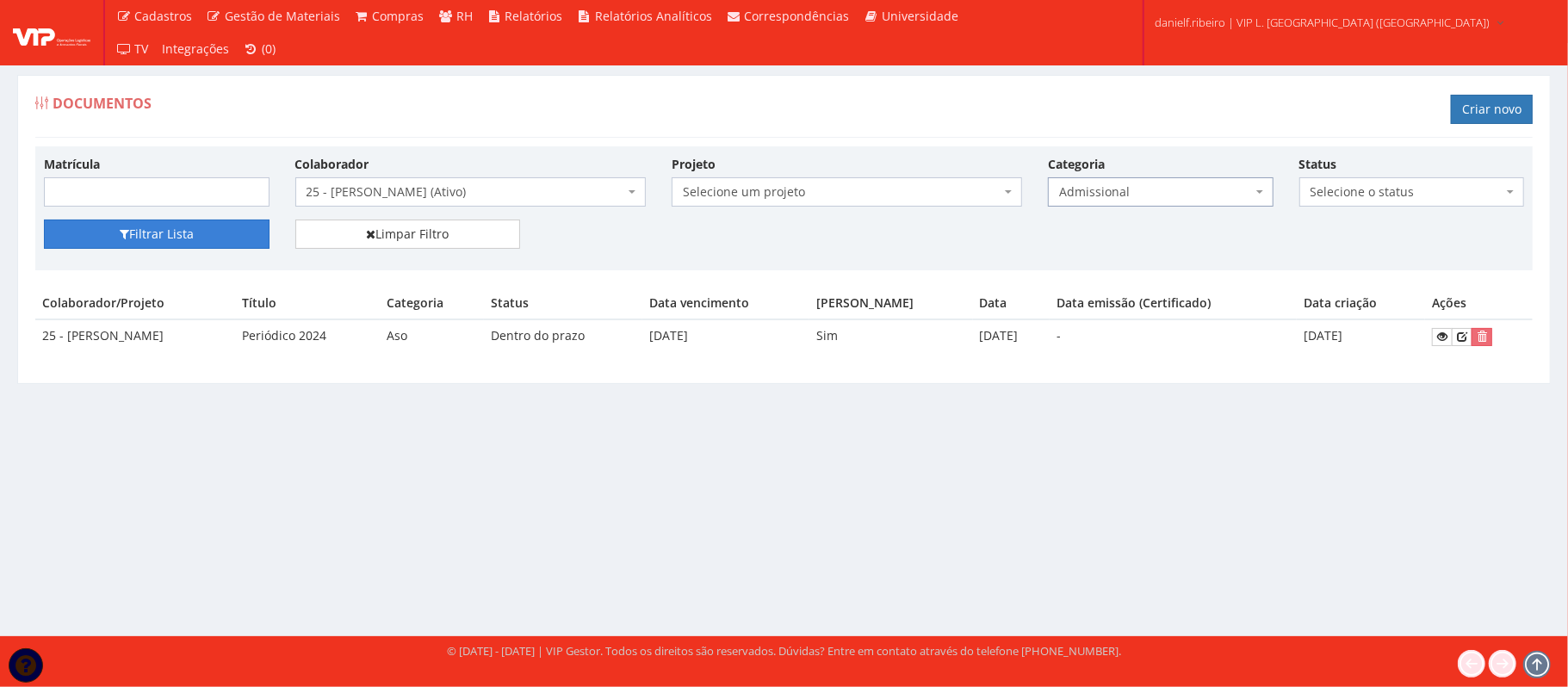
click at [148, 235] on button "Filtrar Lista" at bounding box center [156, 234] width 225 height 29
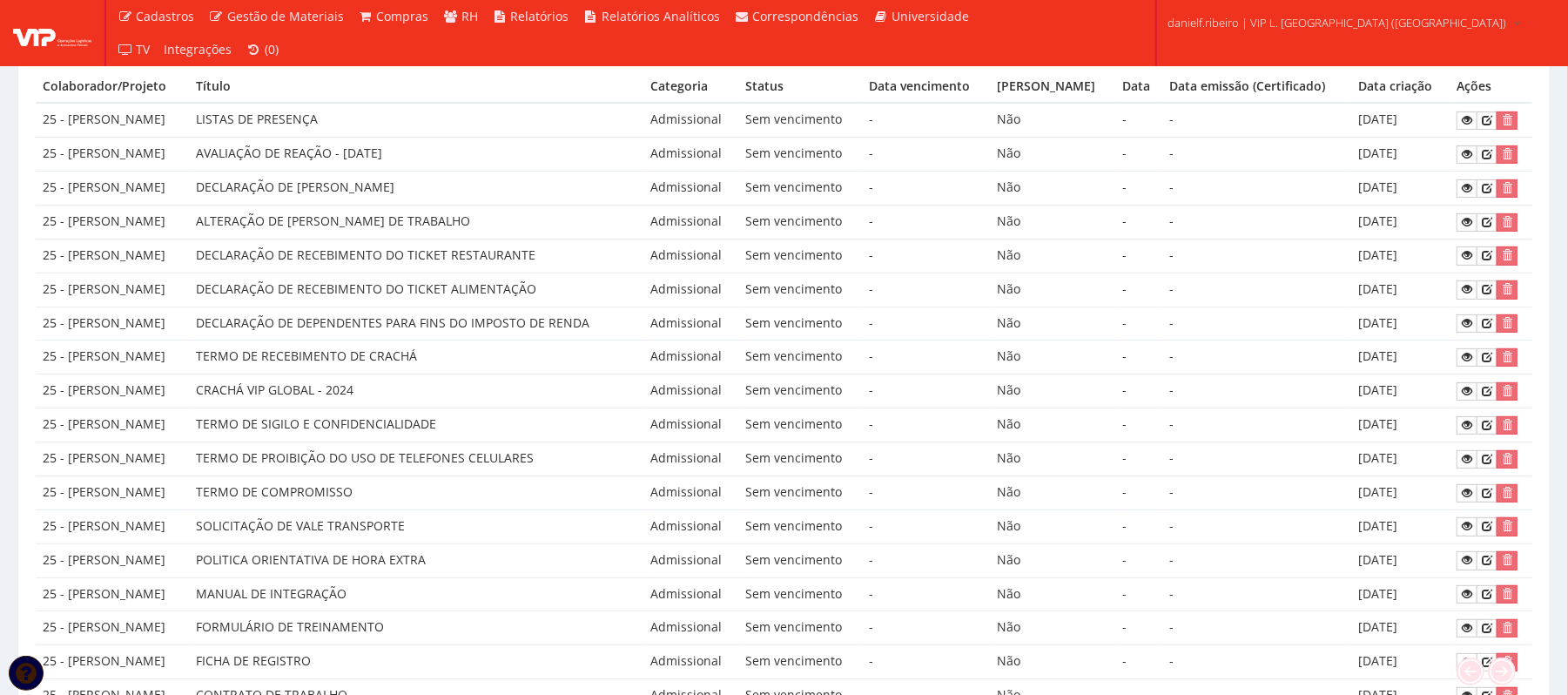
scroll to position [249, 0]
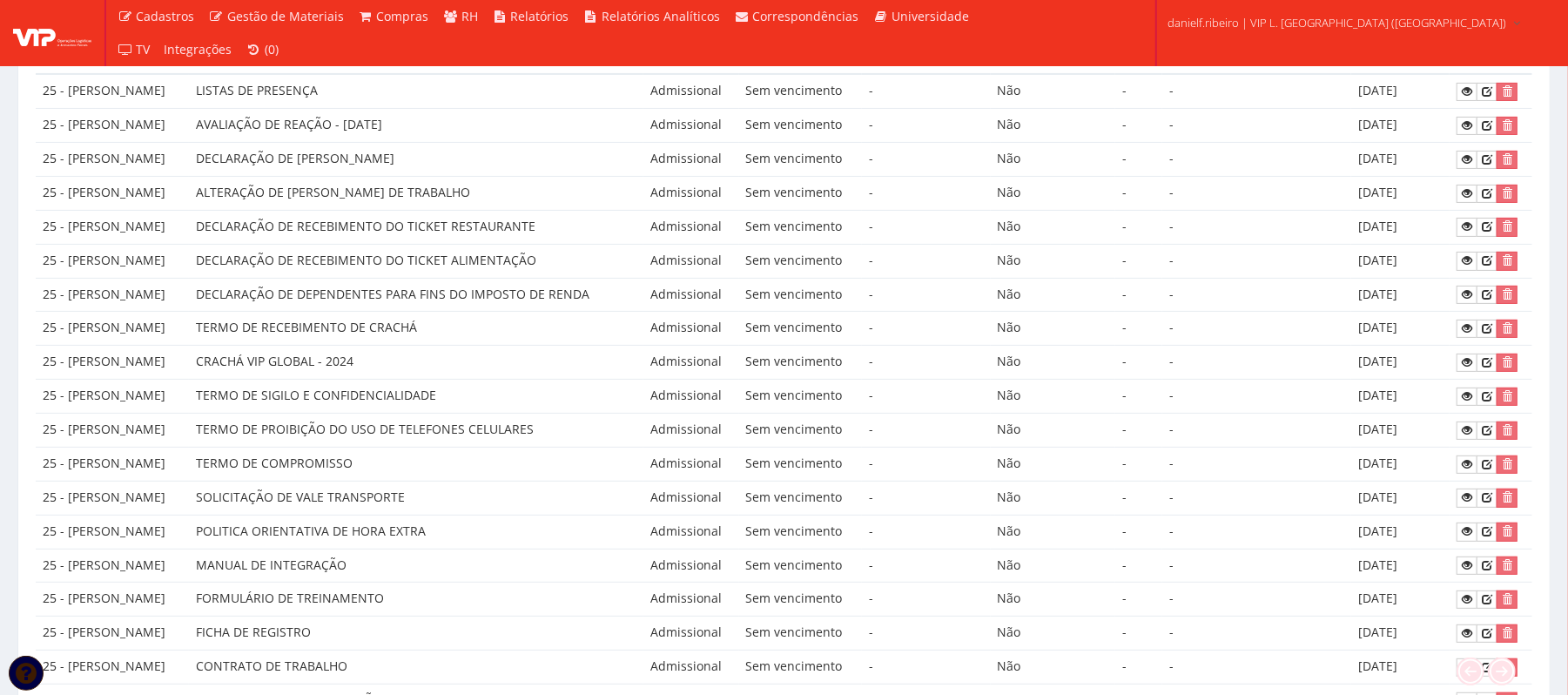
drag, startPoint x: 603, startPoint y: 489, endPoint x: 1413, endPoint y: 489, distance: 810.0
click at [1413, 489] on tr "25 - [PERSON_NAME] SOLICITAÇÃO DE VALE TRANSPORTE Admissional Sem vencimento - …" at bounding box center [784, 498] width 1497 height 34
click at [1459, 501] on link at bounding box center [1468, 498] width 21 height 18
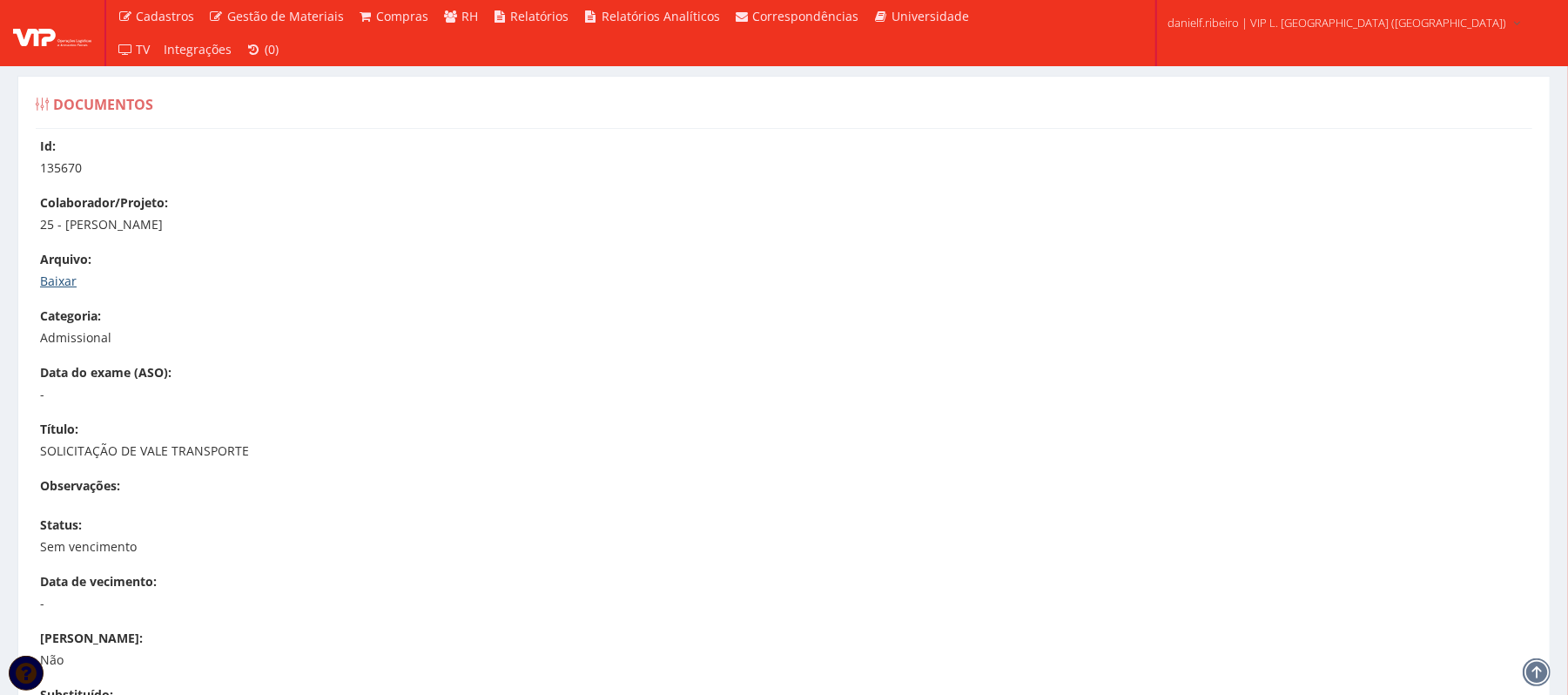
click at [67, 282] on link "Baixar" at bounding box center [58, 280] width 36 height 16
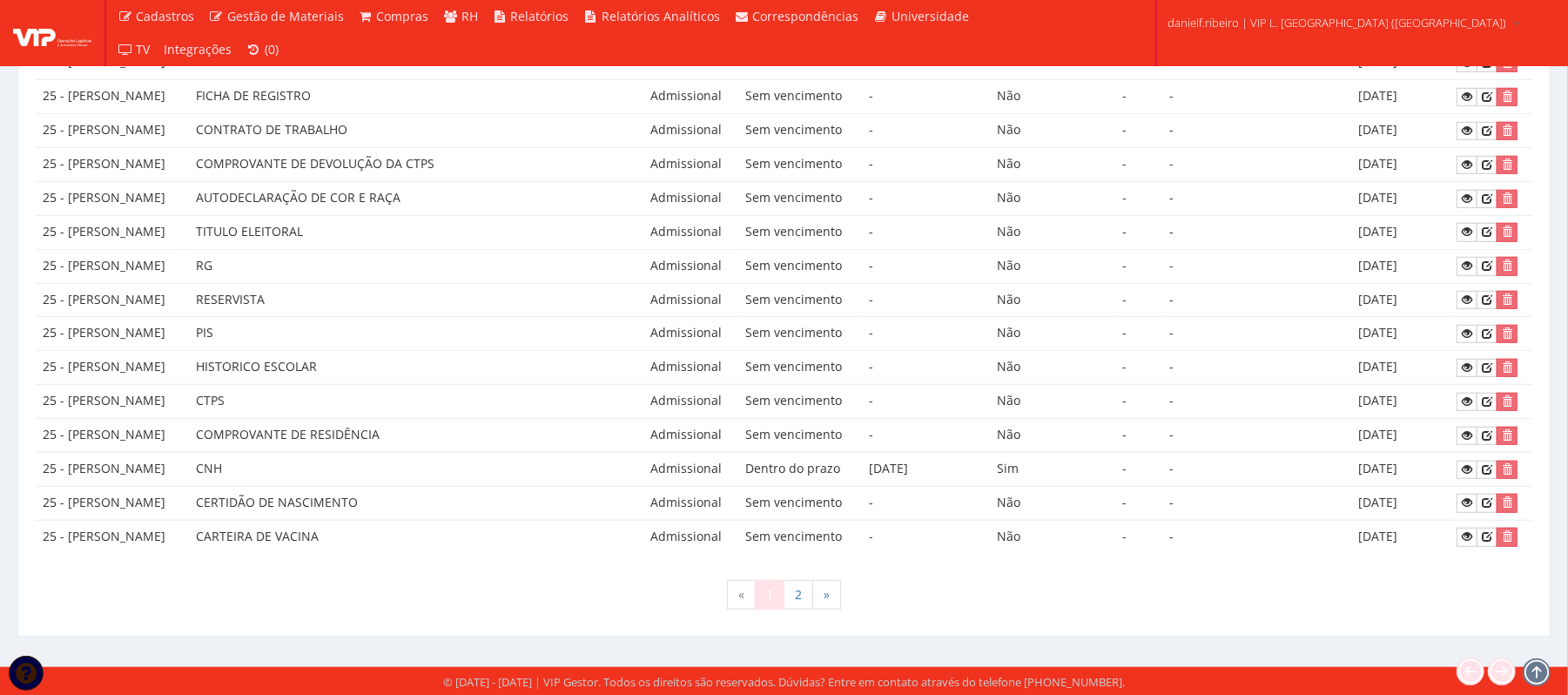
scroll to position [799, 0]
click at [792, 589] on link "2" at bounding box center [798, 594] width 30 height 30
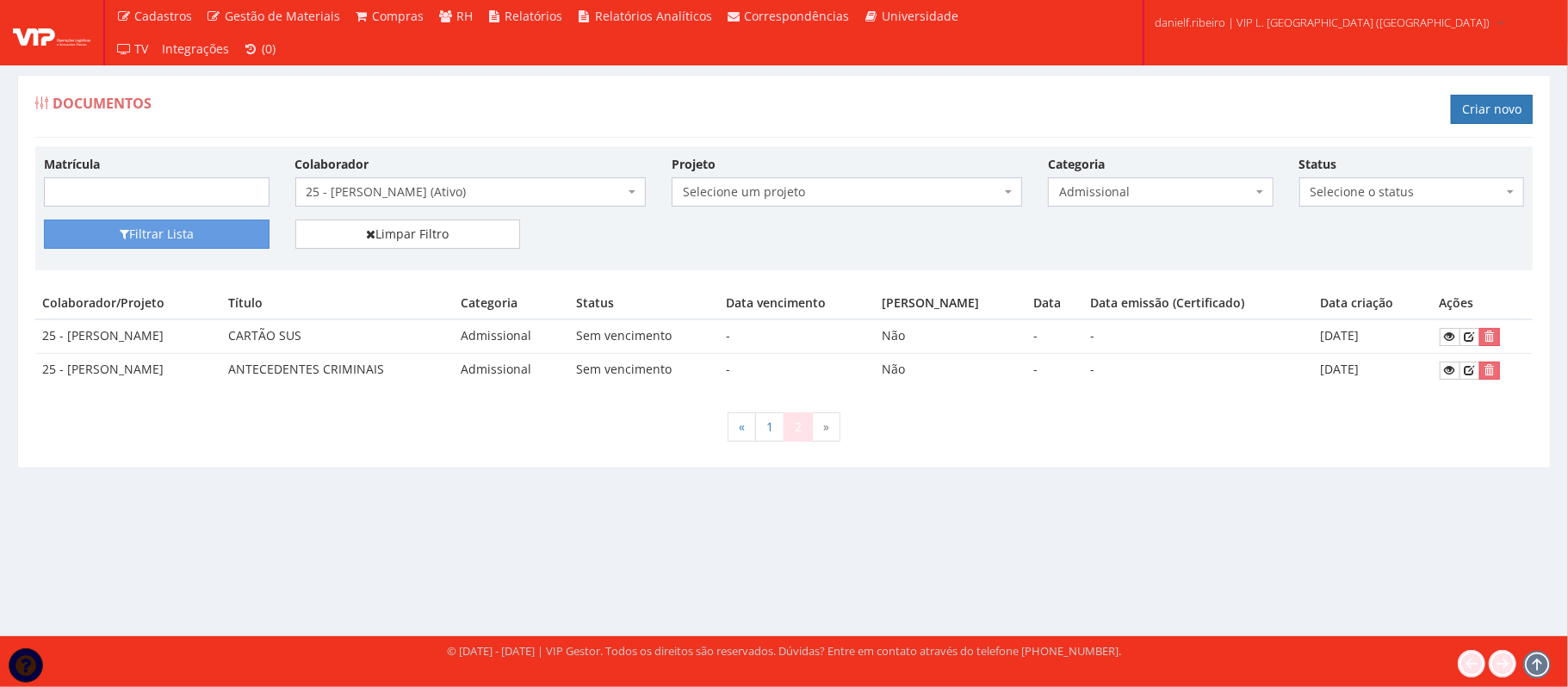
click at [453, 189] on span "25 - [PERSON_NAME] (Ativo)" at bounding box center [465, 192] width 318 height 17
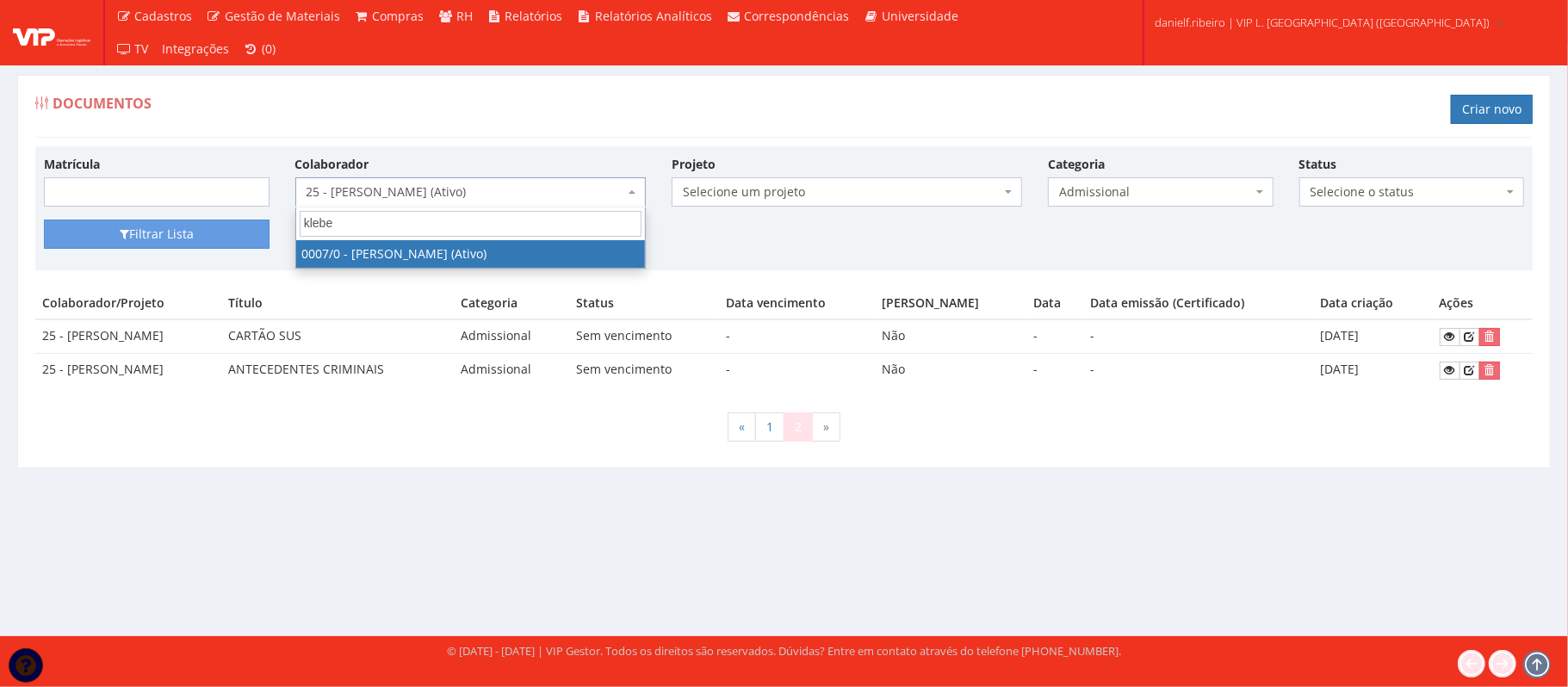
type input "kleber"
select select "720"
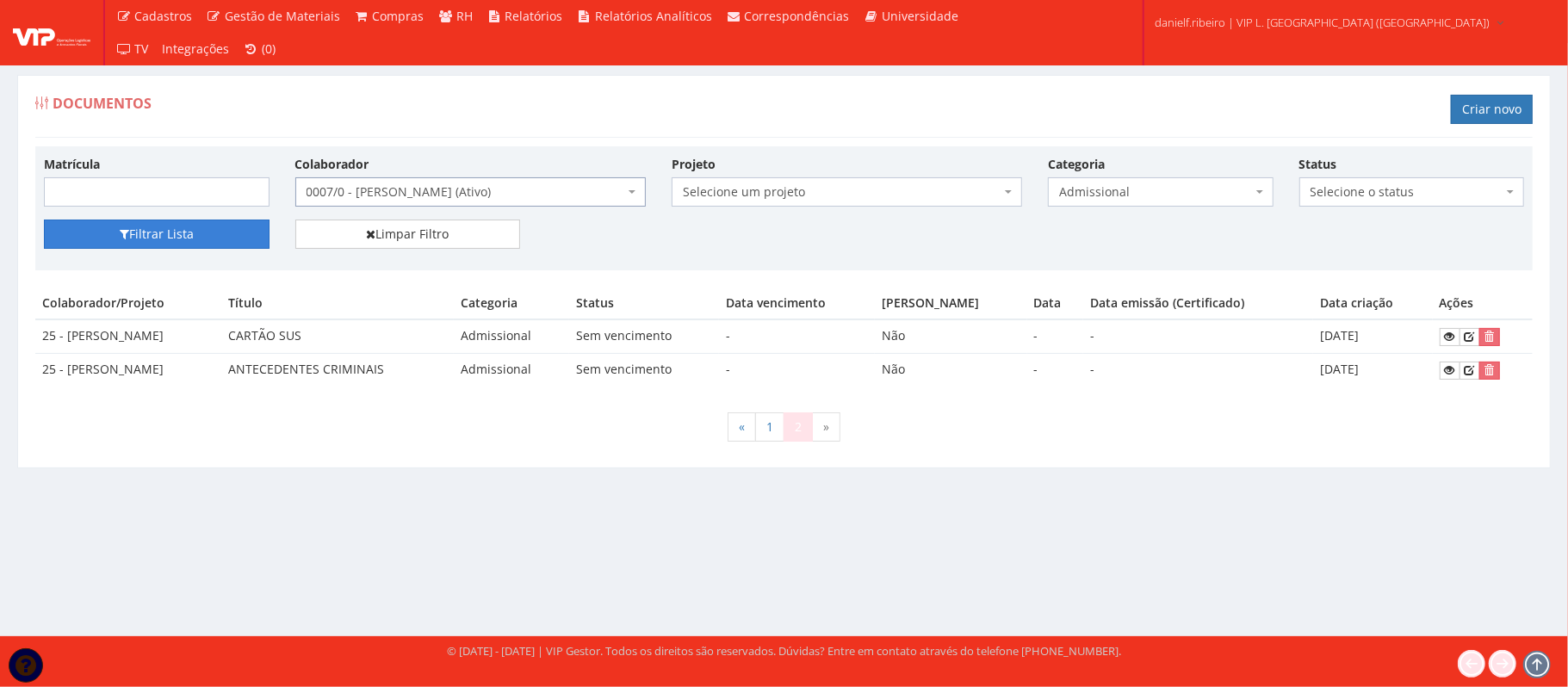
click at [186, 222] on button "Filtrar Lista" at bounding box center [156, 234] width 225 height 29
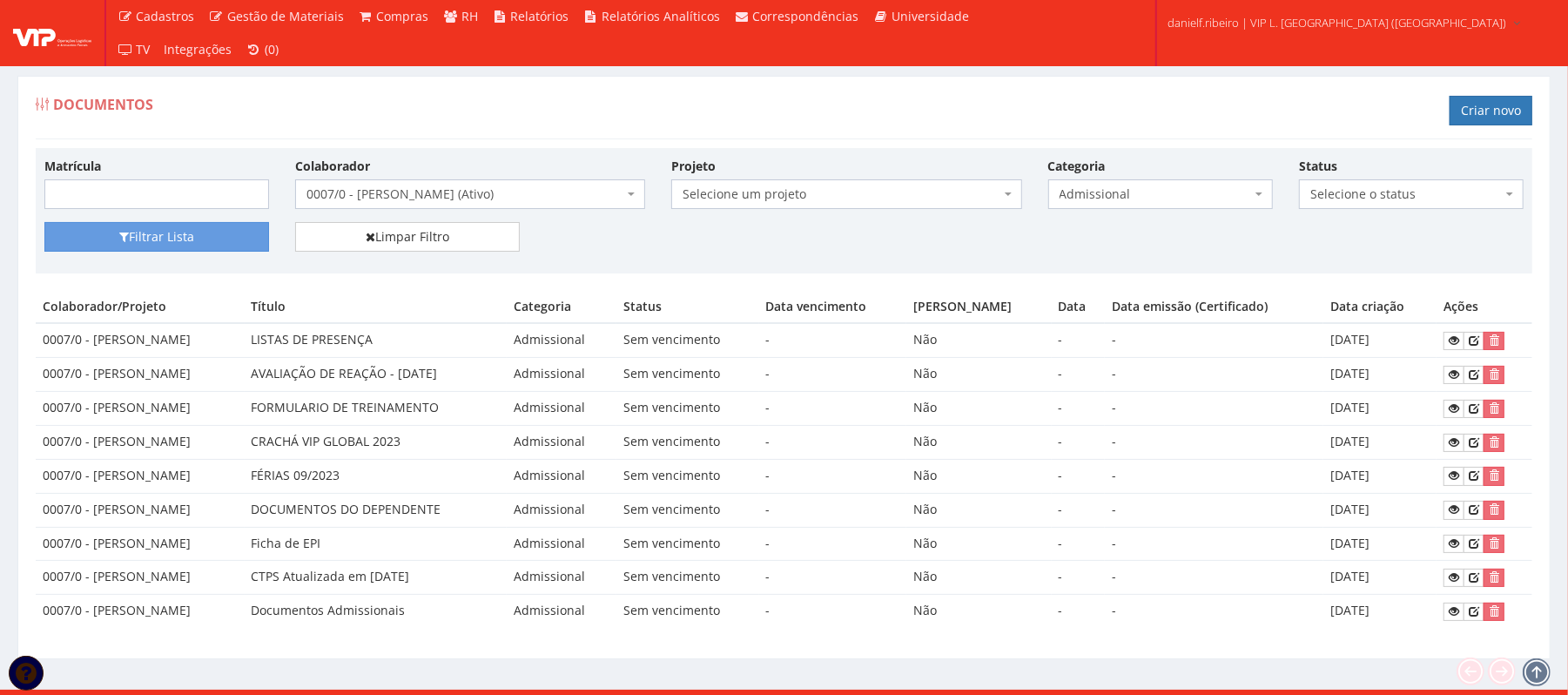
drag, startPoint x: 307, startPoint y: 486, endPoint x: 1408, endPoint y: 470, distance: 1101.1
click at [1408, 470] on tr "0007/0 - KLEBER BARBOSA DE ARAUJO FÉRIAS 09/2023 Admissional Sem vencimento - N…" at bounding box center [784, 476] width 1497 height 34
click at [1404, 482] on td "18/09/2023" at bounding box center [1380, 476] width 113 height 34
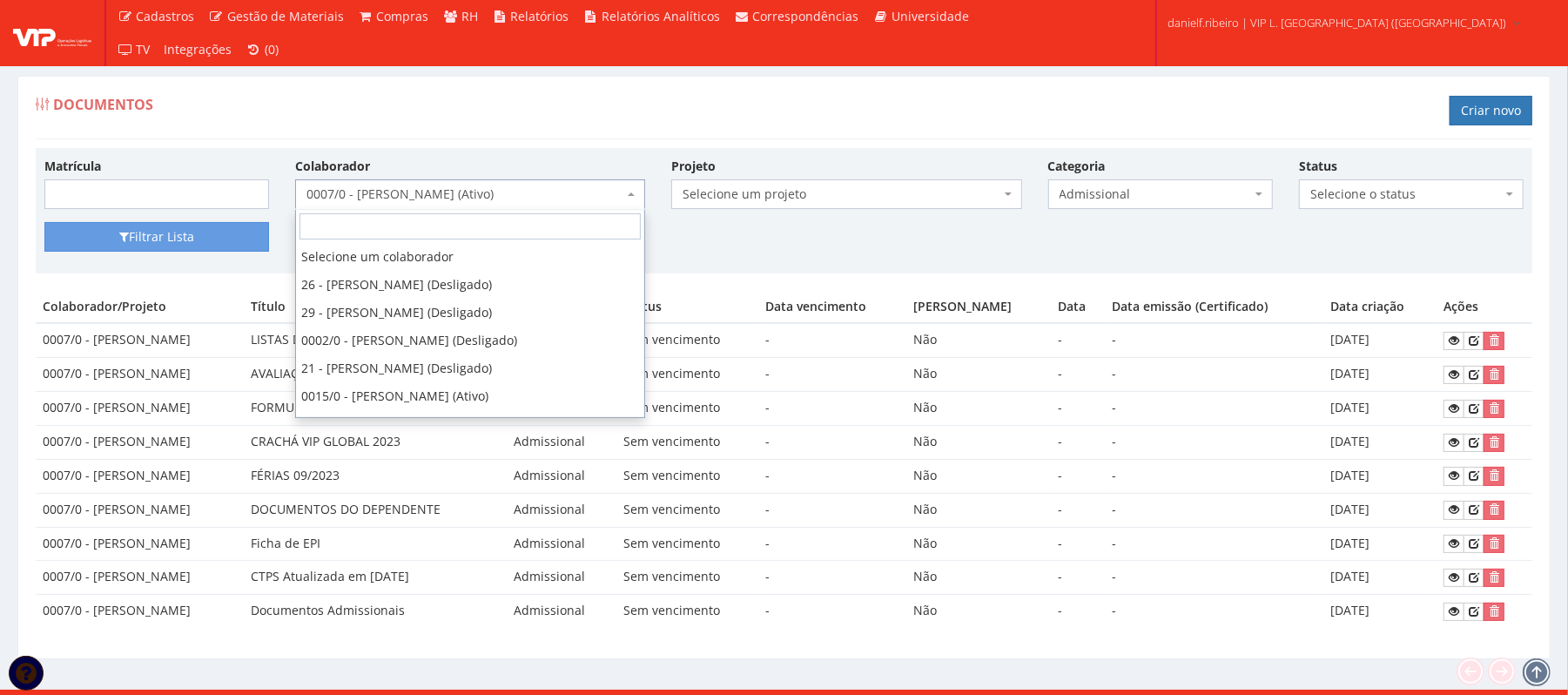
click at [470, 209] on body "Cadastros Clientes Unidades Subclientes Unidades de Subclientes Projetos Vagas …" at bounding box center [784, 359] width 1568 height 719
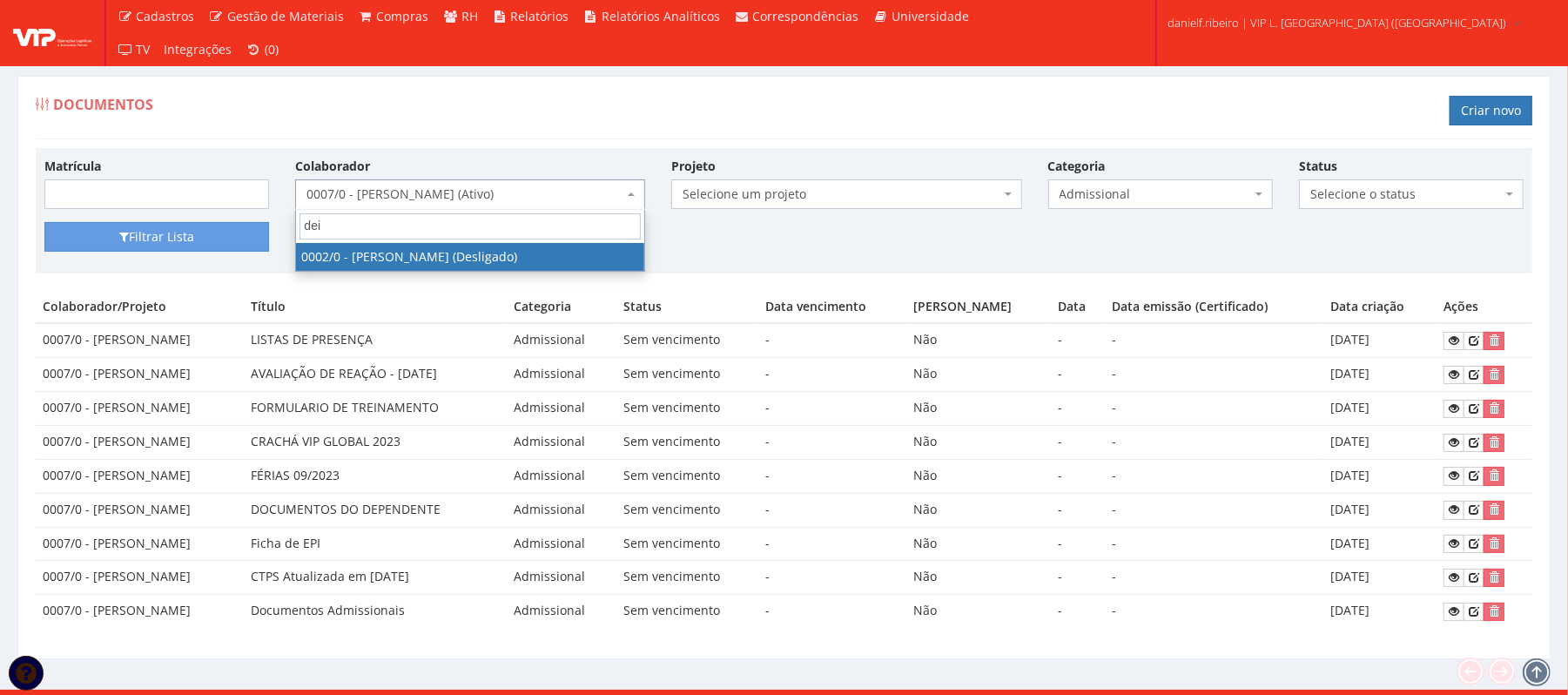
type input "dei"
click at [430, 241] on span "dei" at bounding box center [470, 226] width 348 height 33
select select "715"
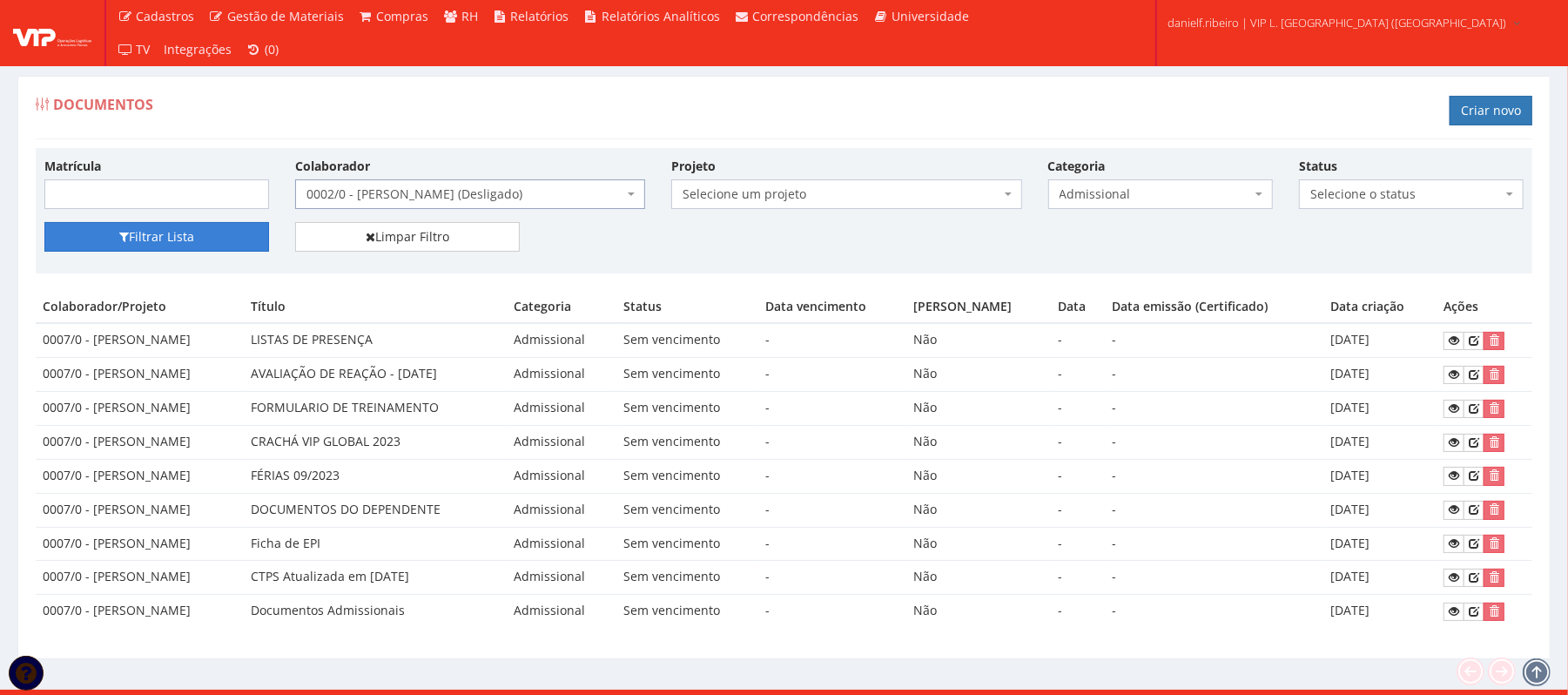
click at [182, 228] on button "Filtrar Lista" at bounding box center [157, 236] width 225 height 30
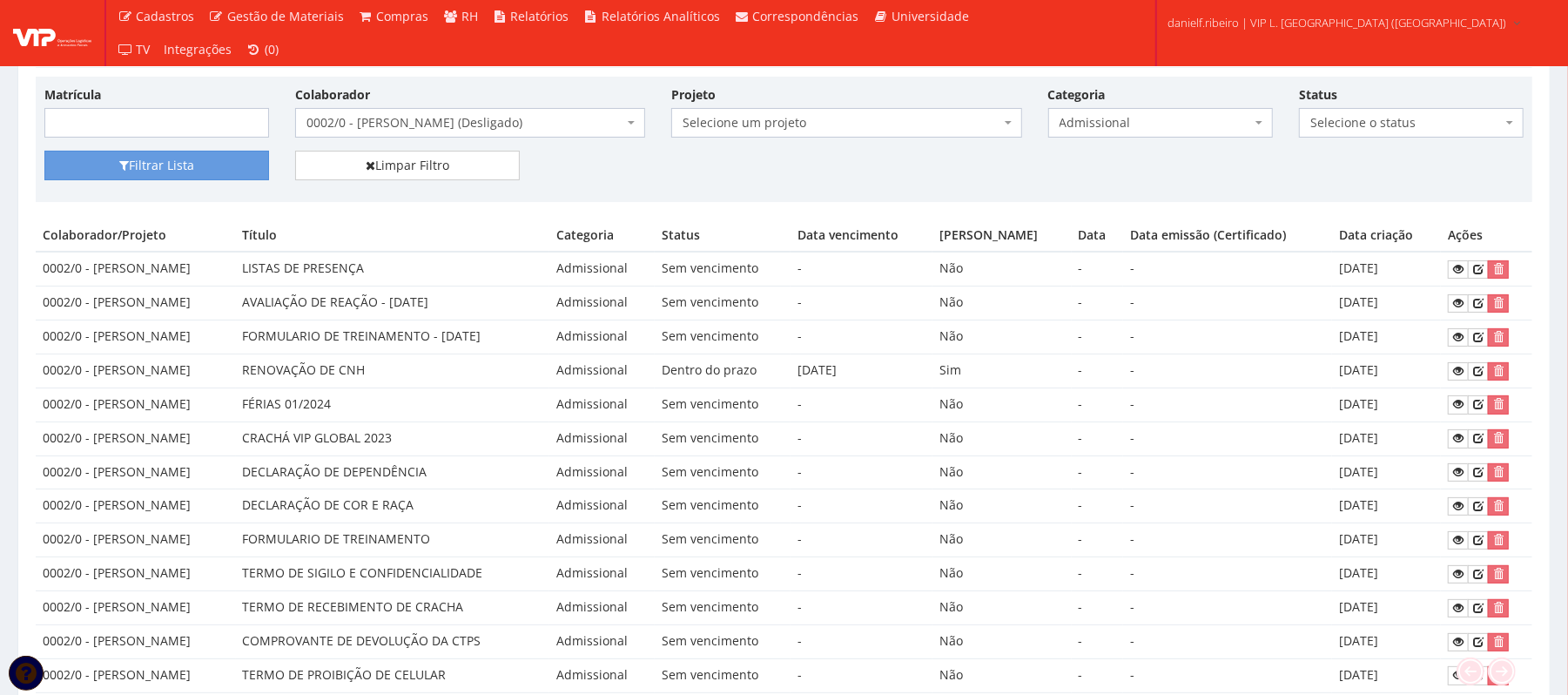
scroll to position [65, 0]
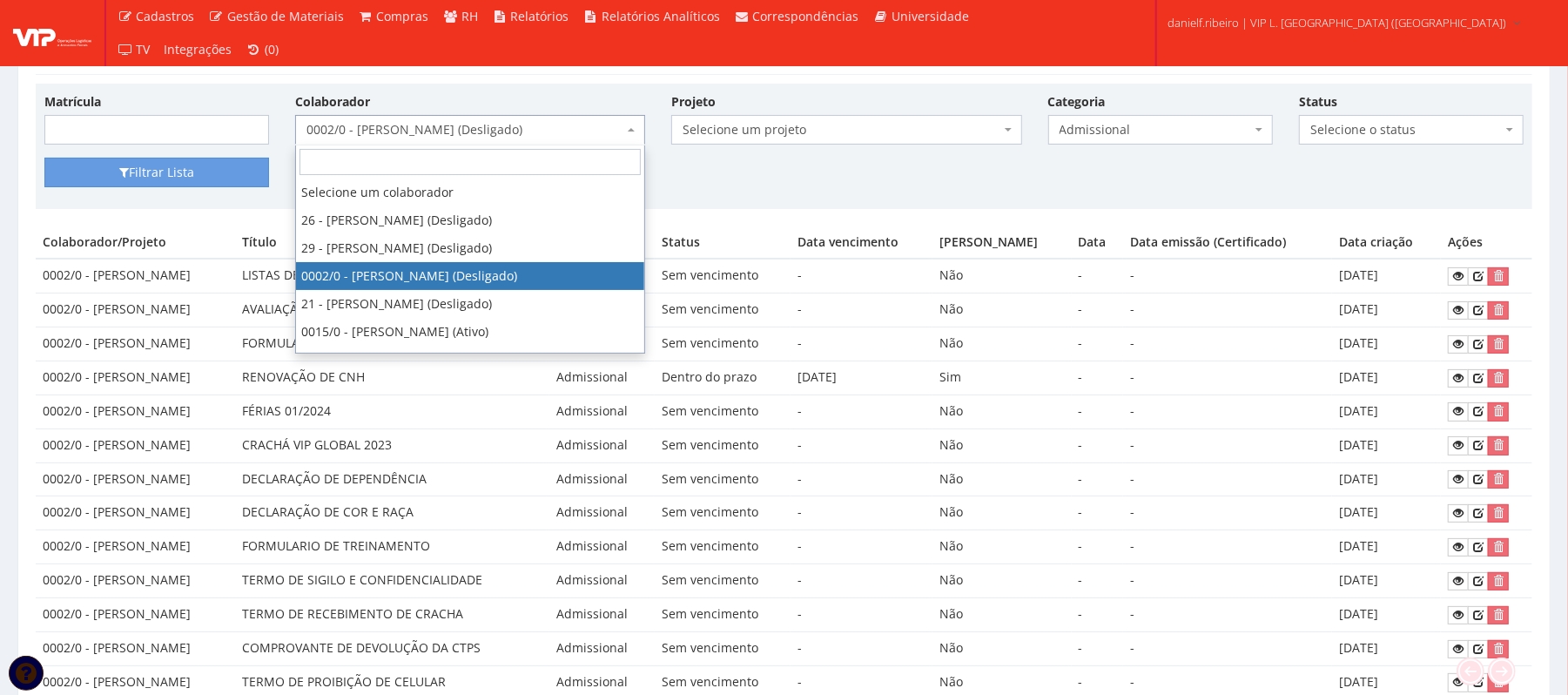
click at [461, 130] on span "0002/0 - [PERSON_NAME] (Desligado)" at bounding box center [465, 130] width 317 height 17
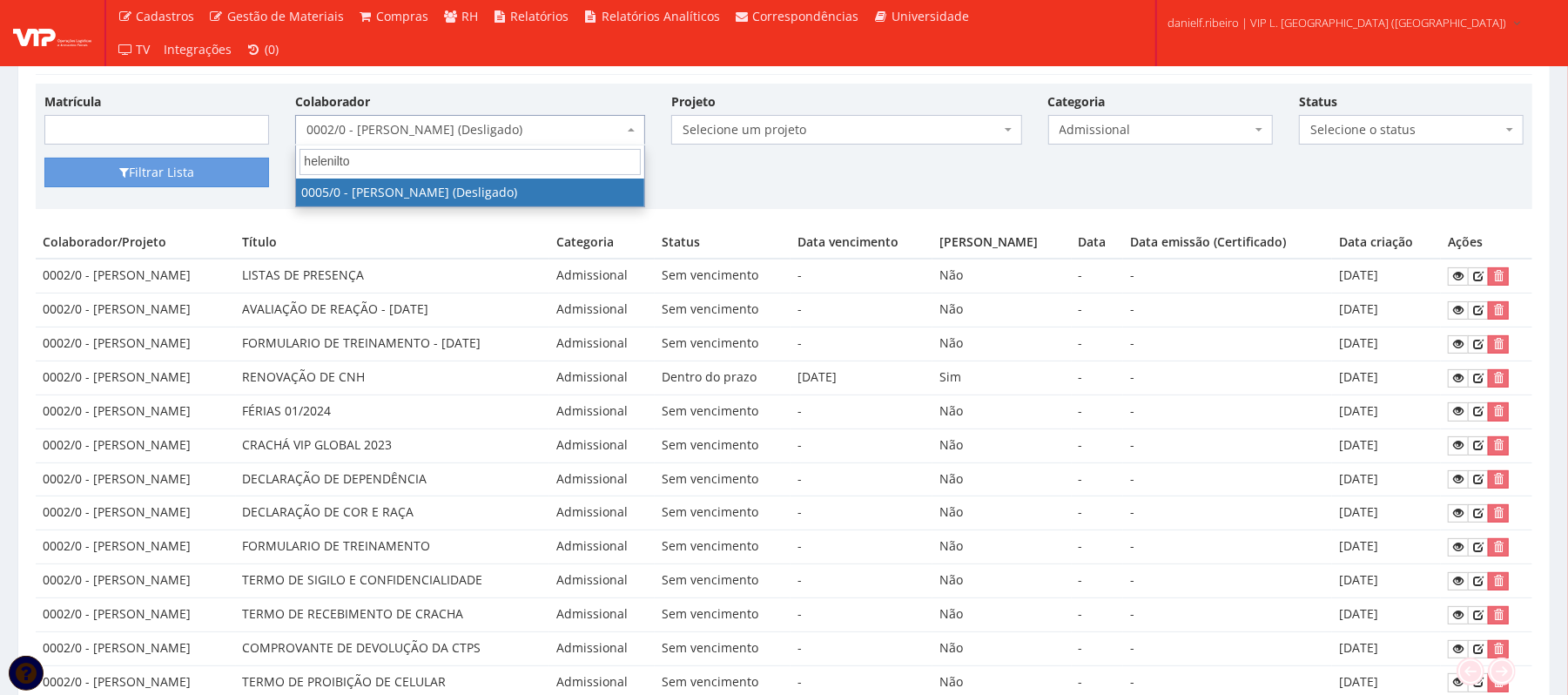
type input "helenilton"
select select "718"
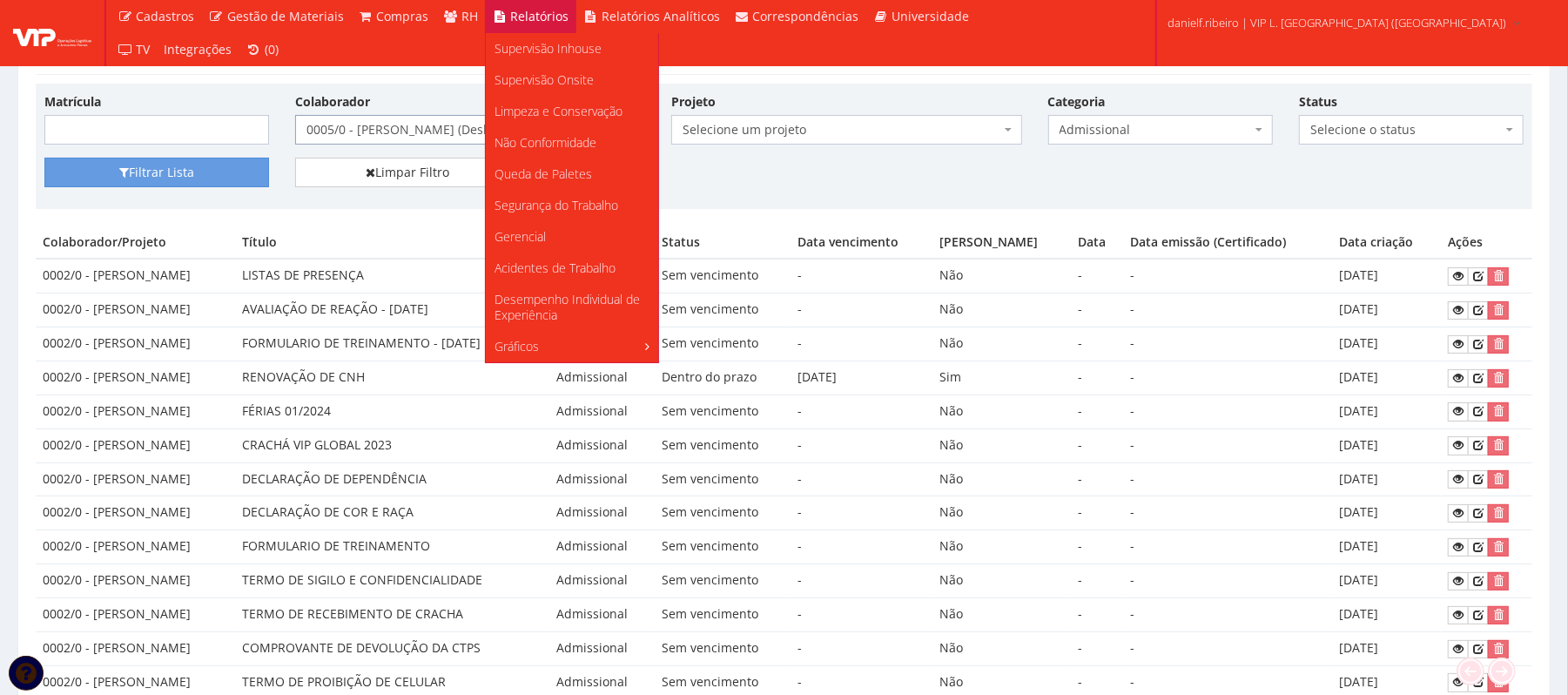
scroll to position [0, 0]
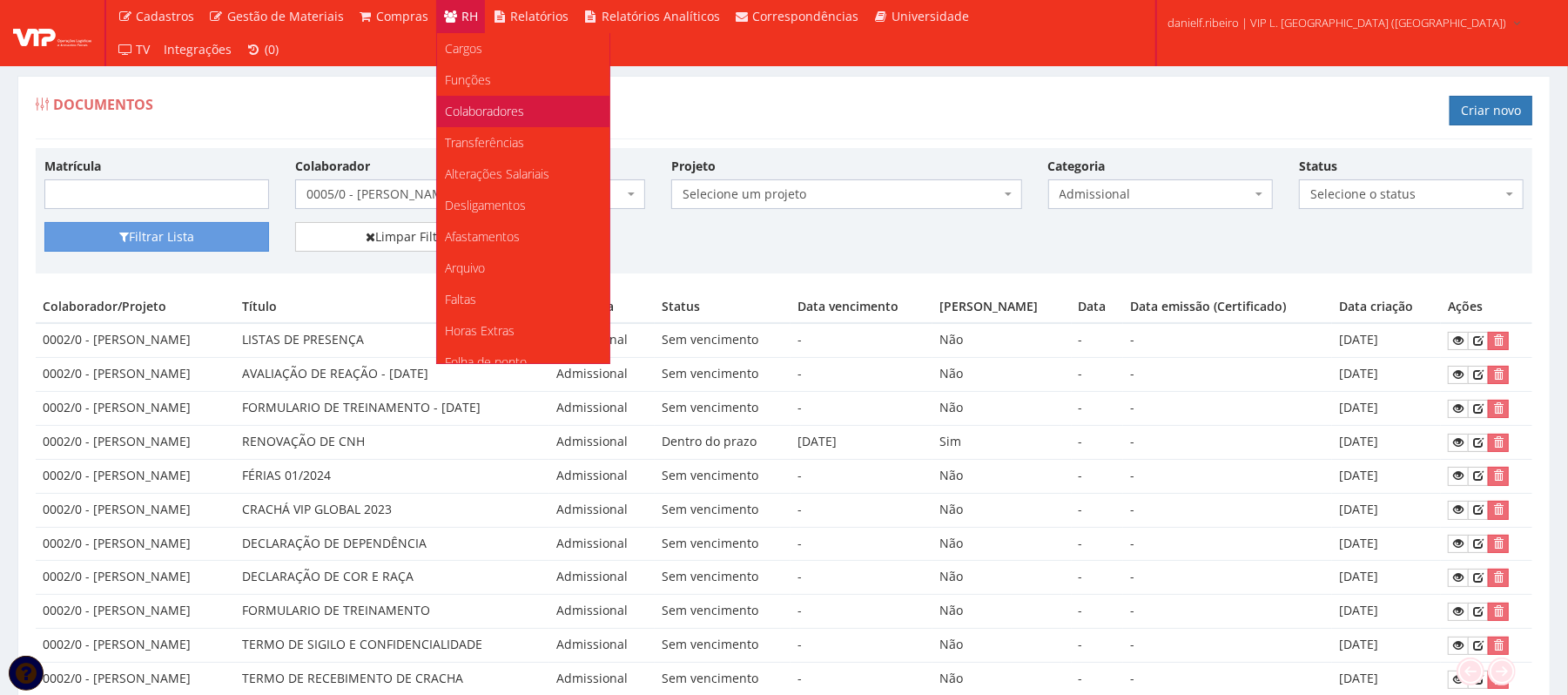
click at [481, 106] on span "Colaboradores" at bounding box center [485, 111] width 79 height 16
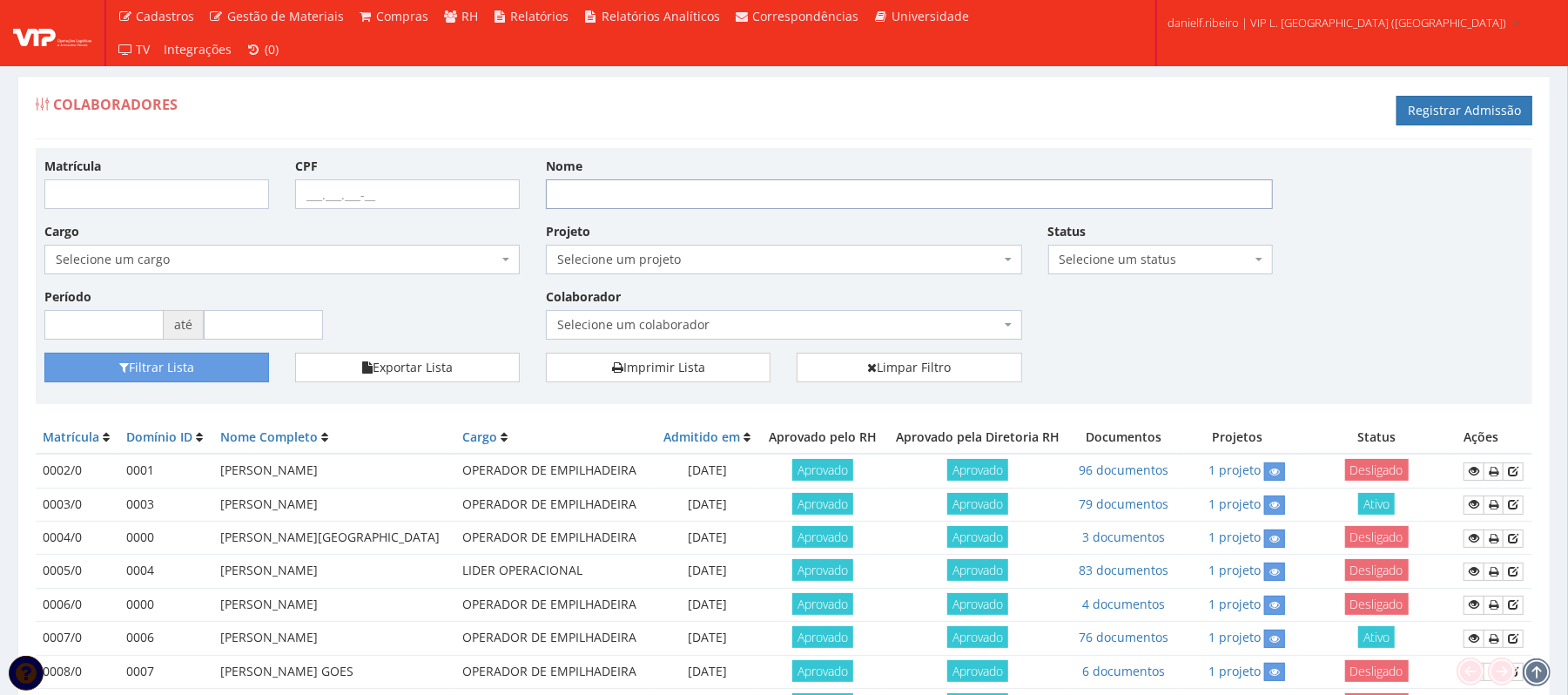
click at [621, 202] on input "Nome" at bounding box center [909, 194] width 727 height 30
type input "helenilton"
click at [45, 353] on button "Filtrar Lista" at bounding box center [157, 367] width 225 height 30
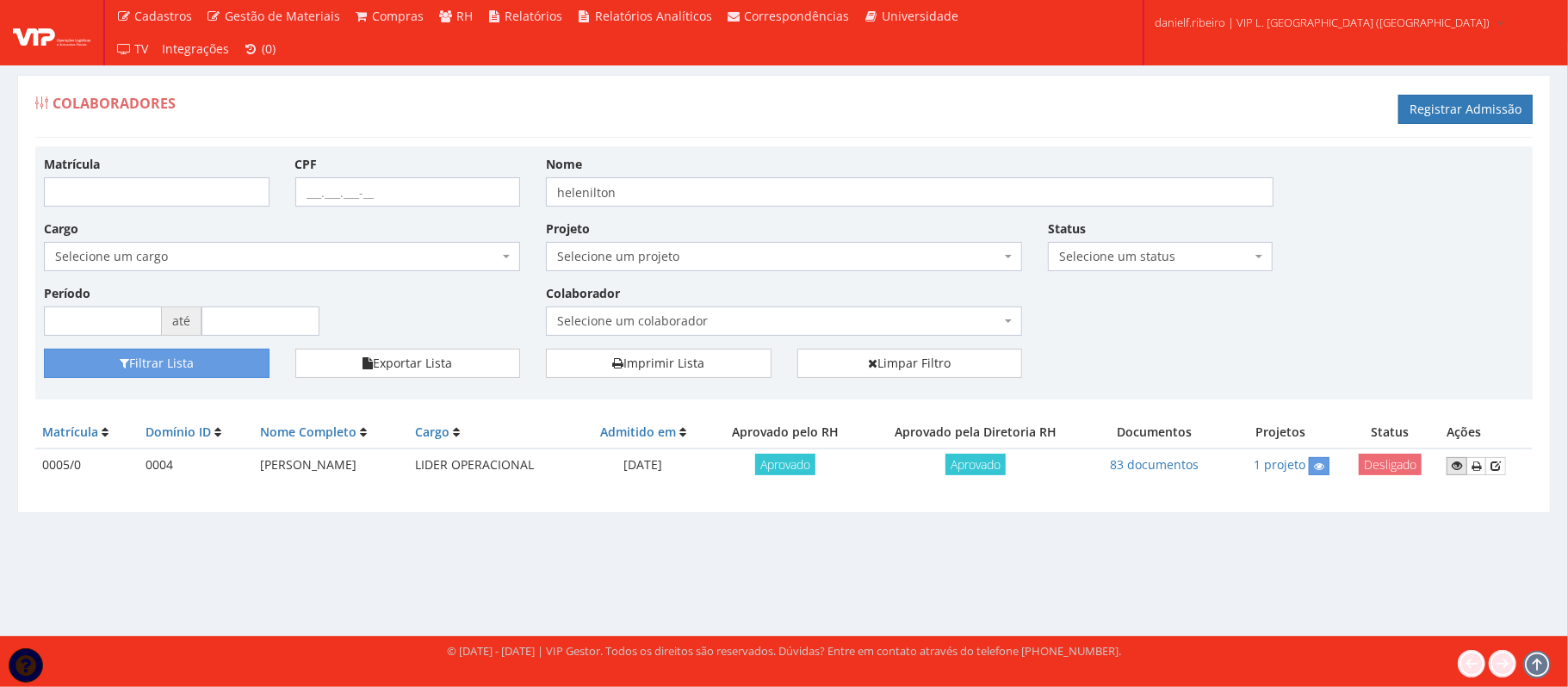
click at [1458, 469] on icon at bounding box center [1456, 466] width 10 height 12
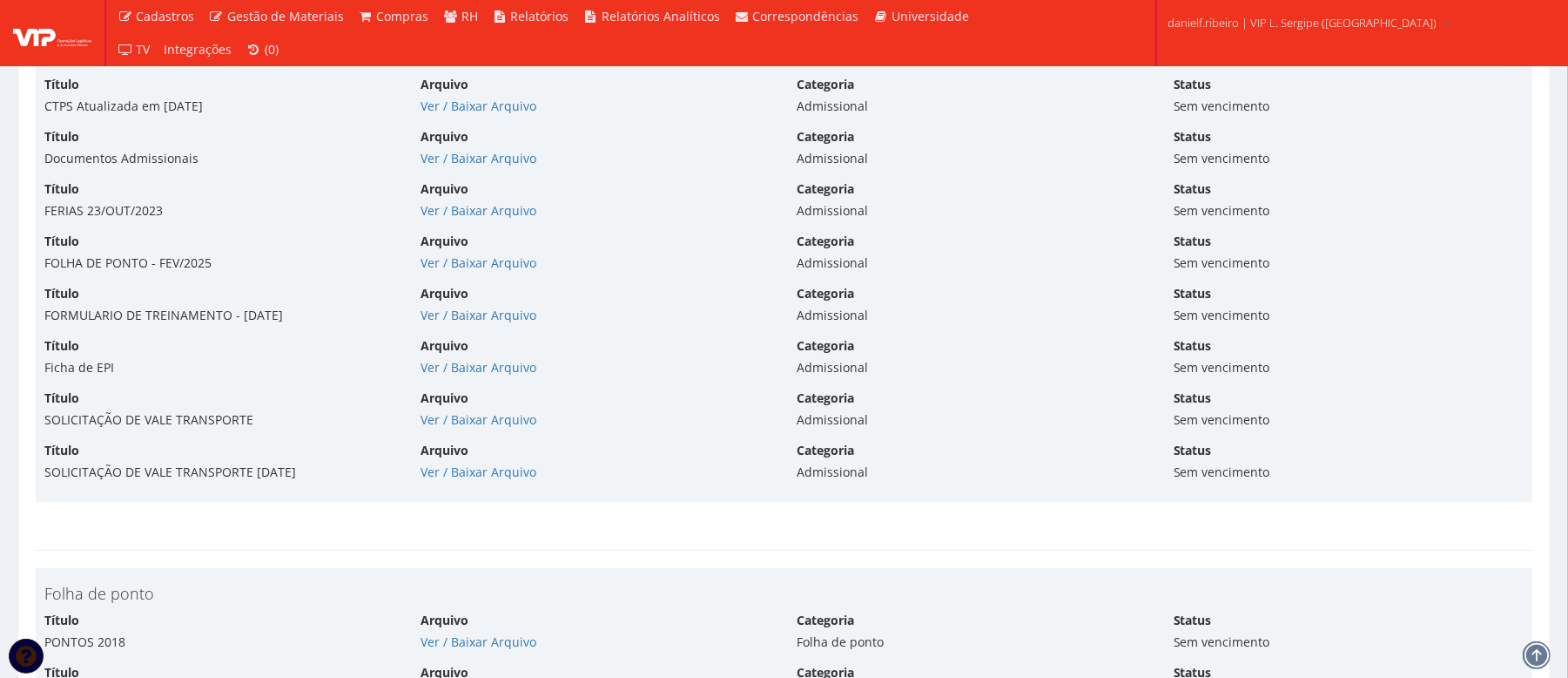
scroll to position [3872, 0]
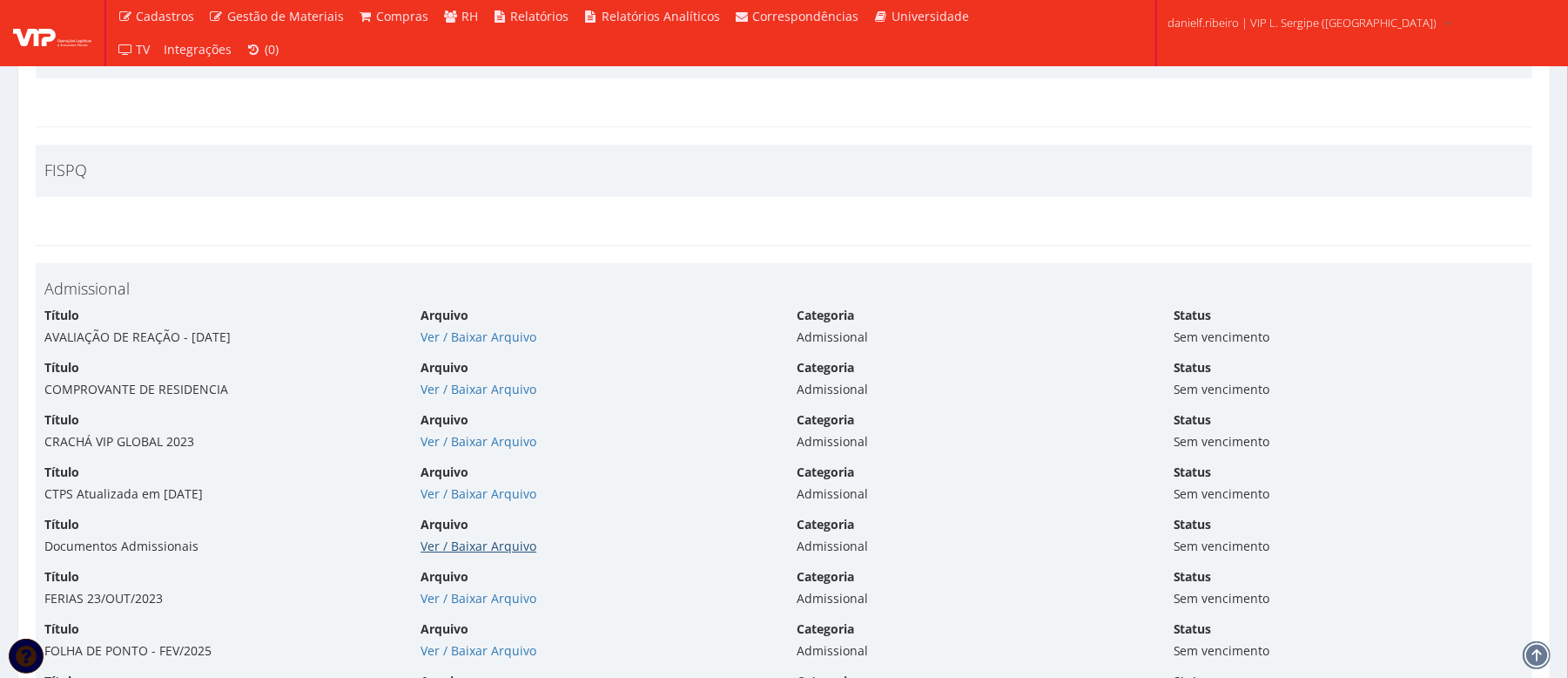
click at [461, 550] on link "Ver / Baixar Arquivo" at bounding box center [479, 545] width 116 height 16
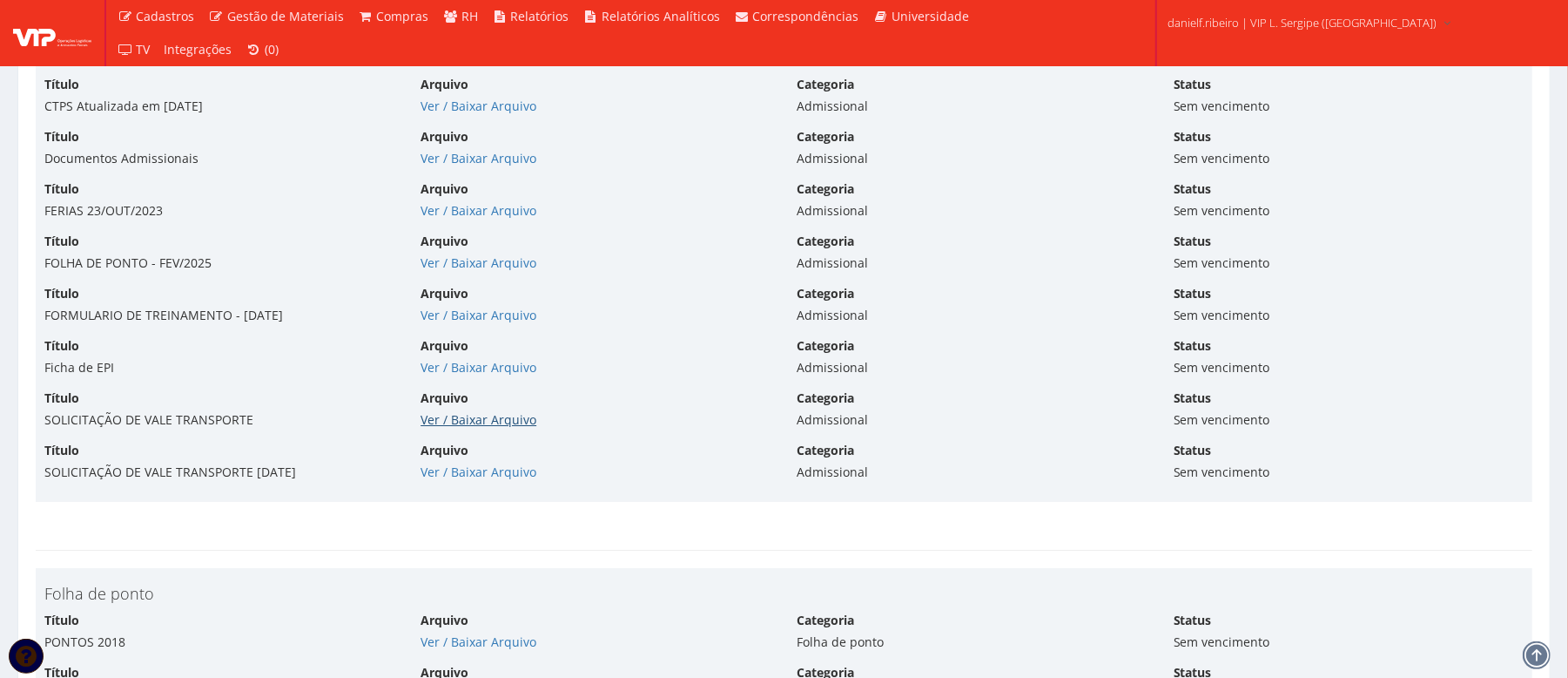
click at [448, 423] on link "Ver / Baixar Arquivo" at bounding box center [479, 419] width 116 height 16
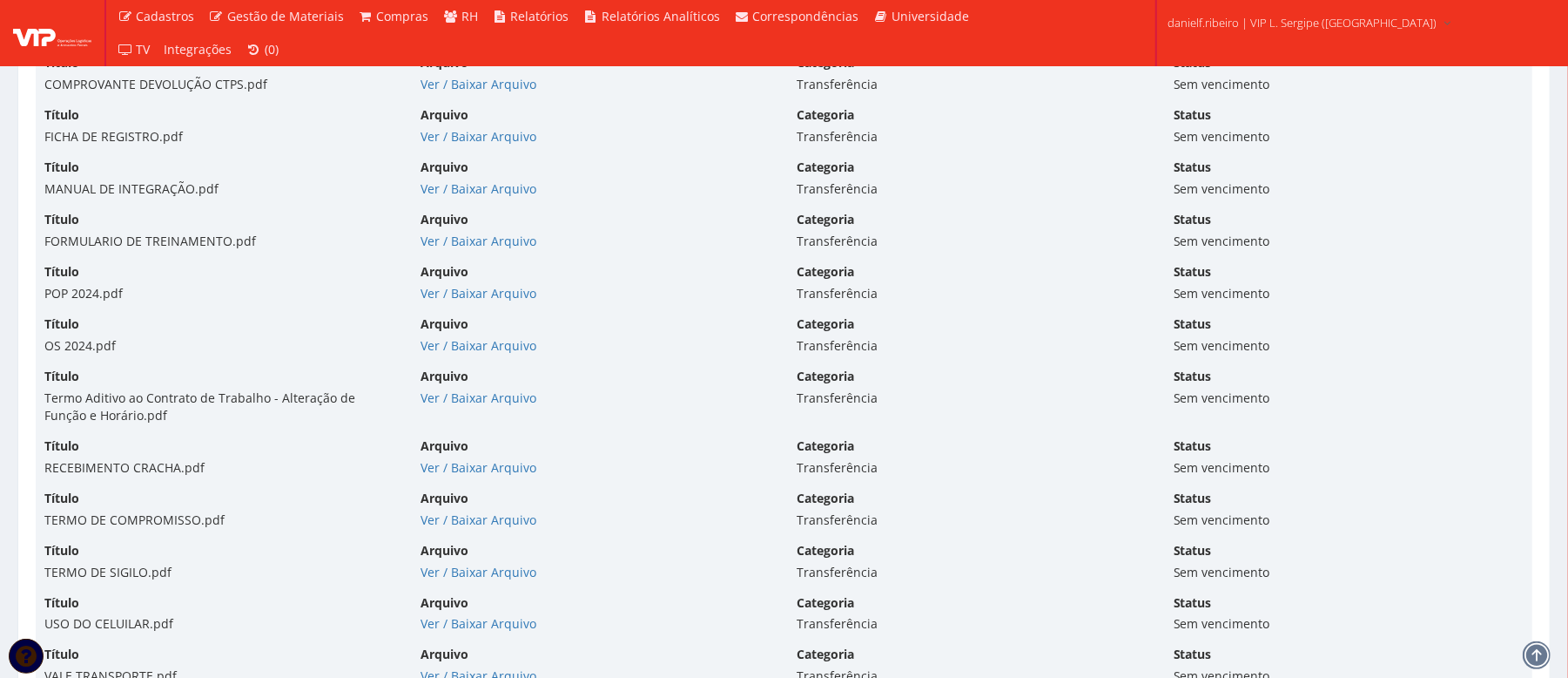
scroll to position [10455, 0]
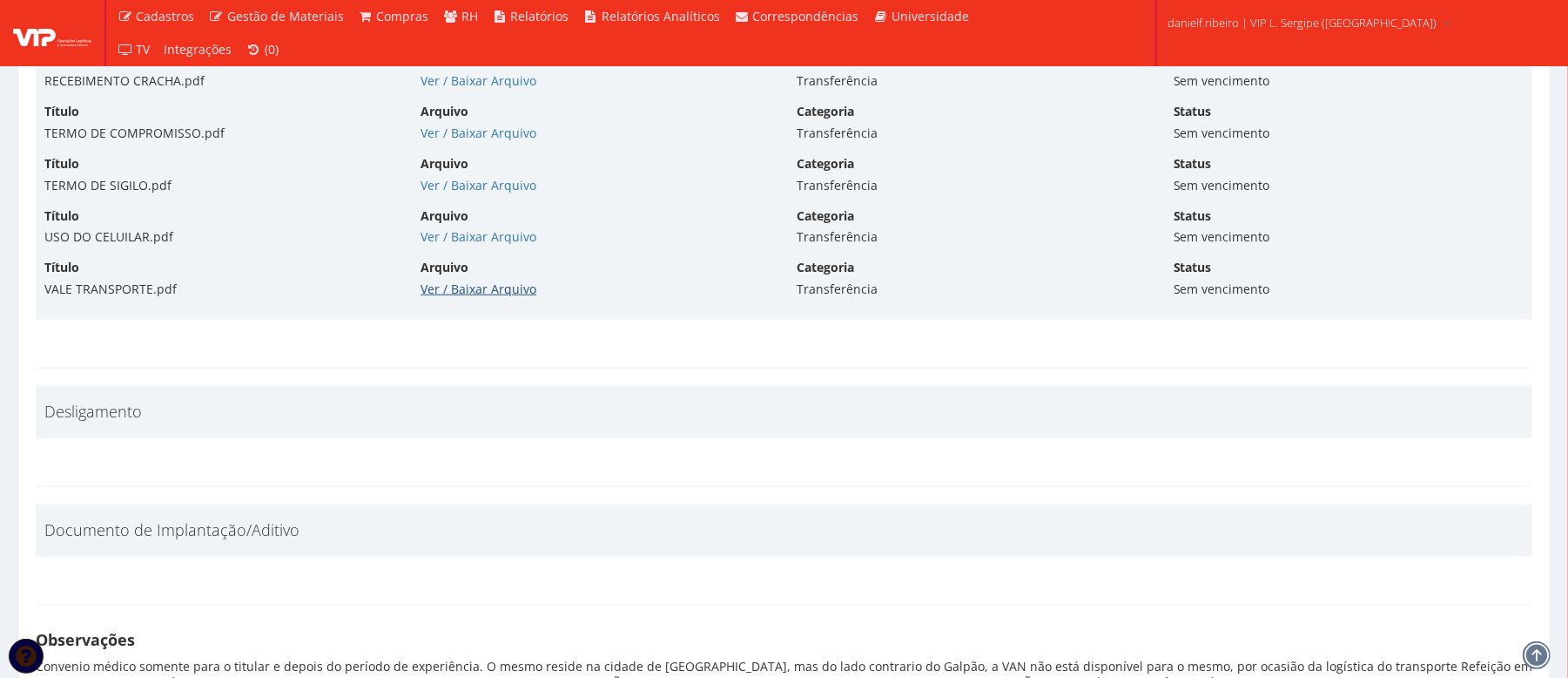
click at [479, 298] on link "Ver / Baixar Arquivo" at bounding box center [479, 288] width 116 height 16
click at [516, 245] on link "Ver / Baixar Arquivo" at bounding box center [479, 236] width 116 height 16
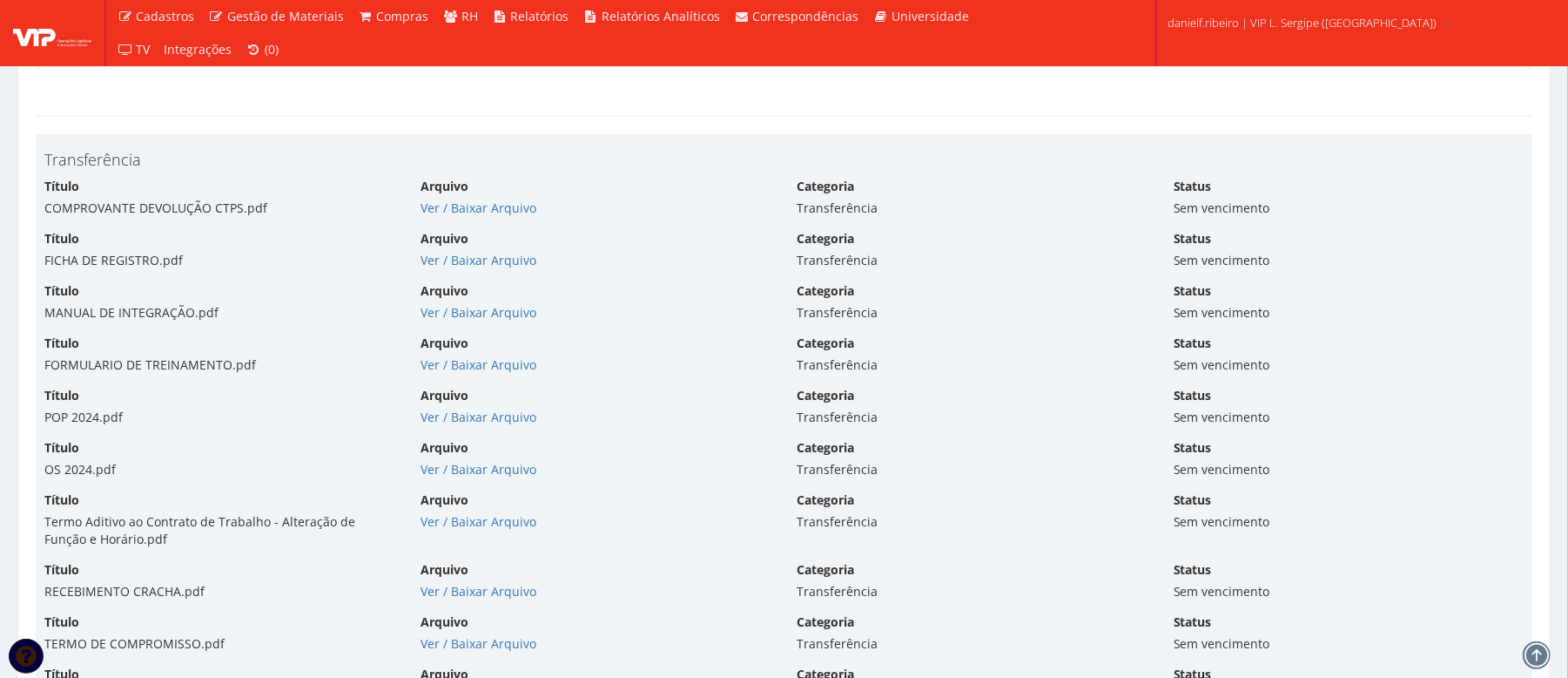
scroll to position [9903, 0]
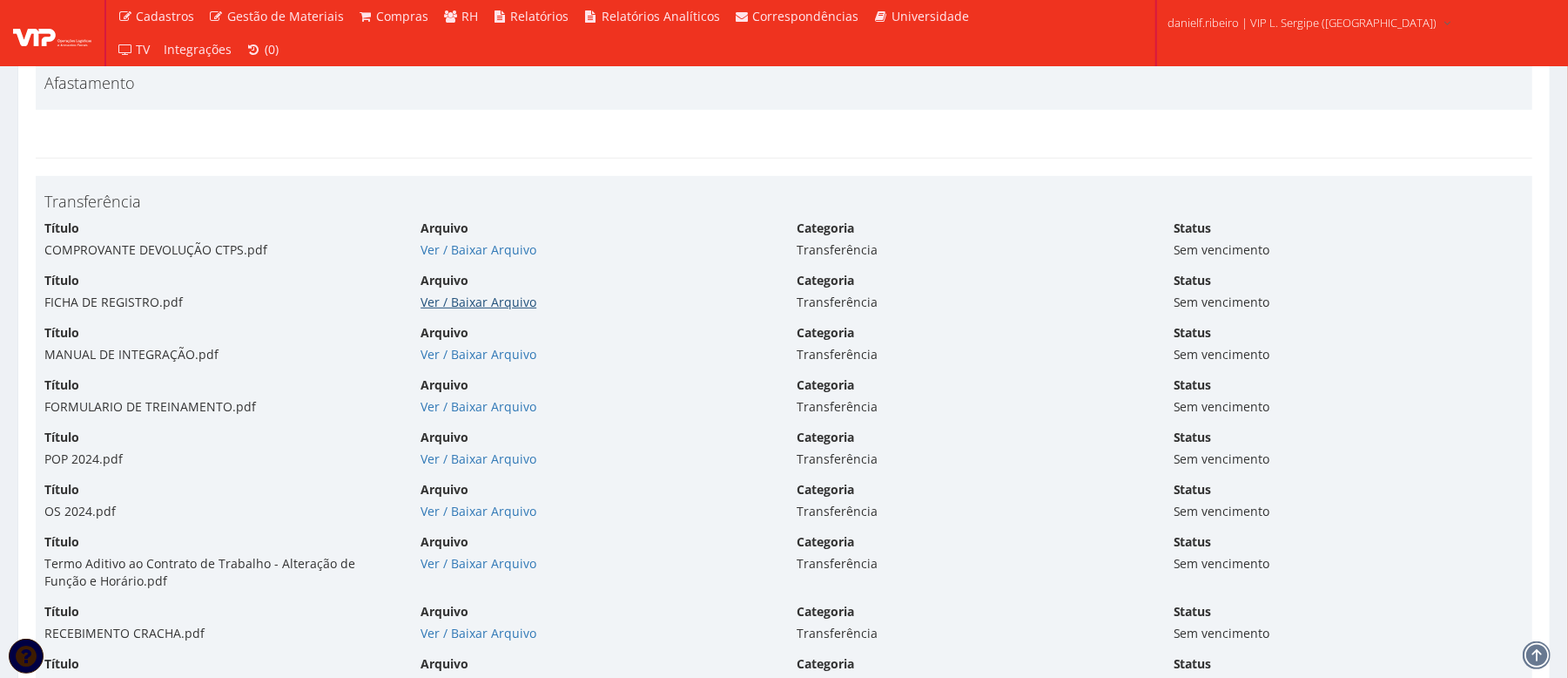
click at [447, 310] on link "Ver / Baixar Arquivo" at bounding box center [479, 301] width 116 height 16
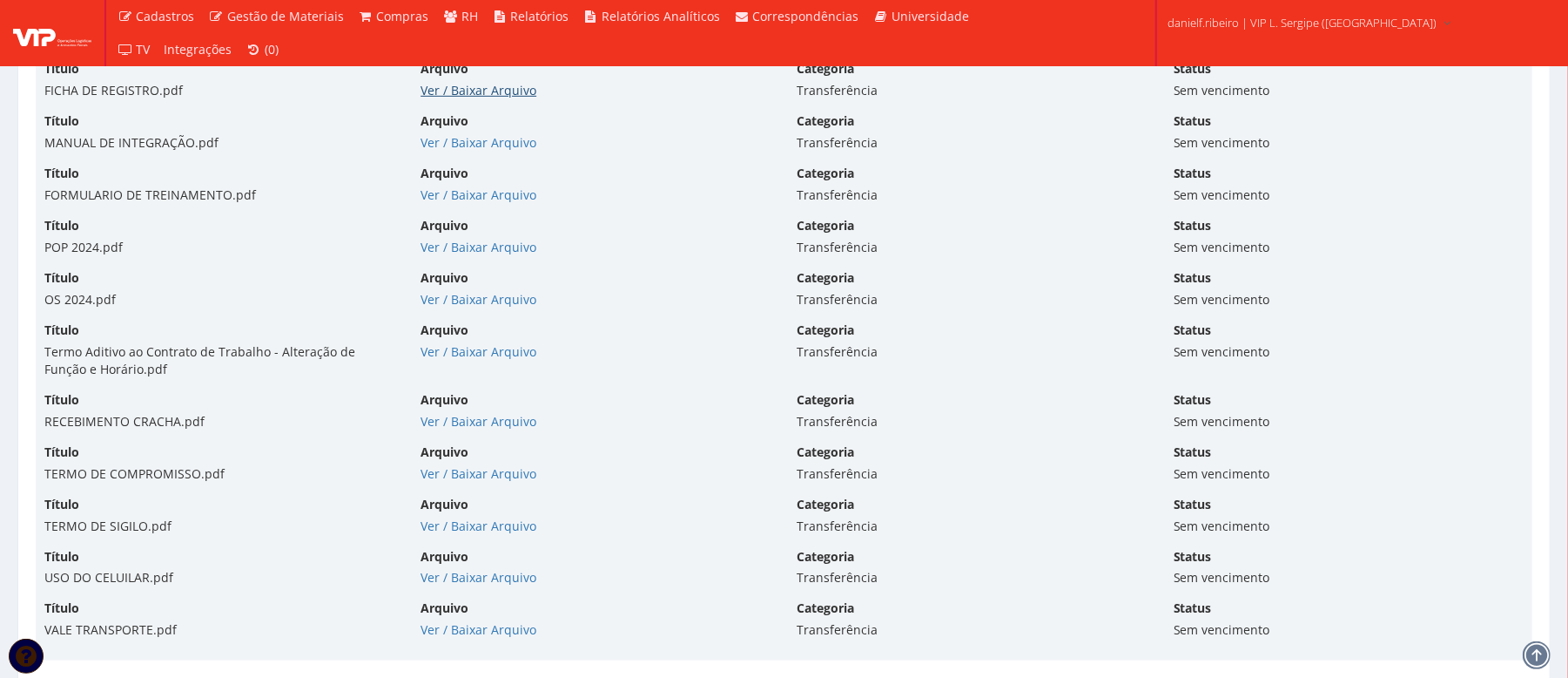
scroll to position [10201, 0]
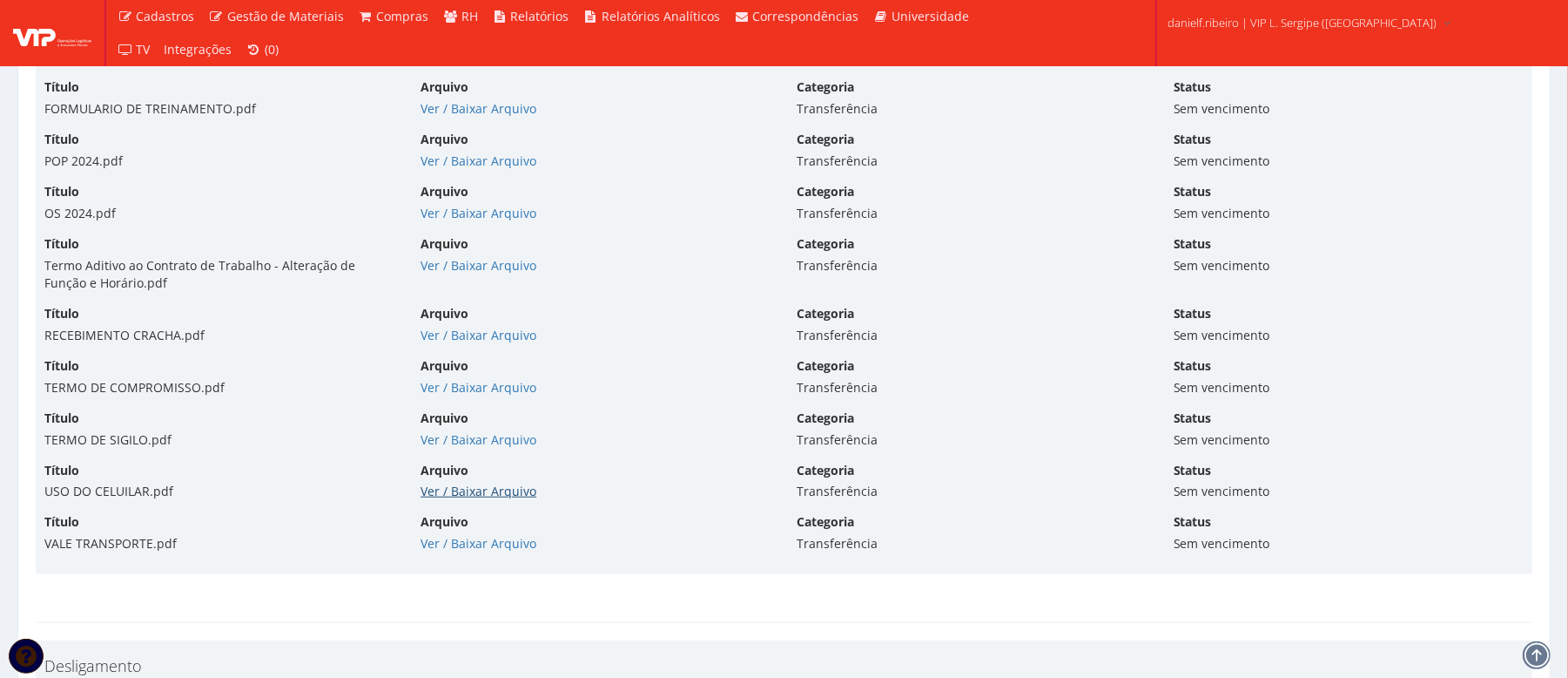
click at [489, 500] on link "Ver / Baixar Arquivo" at bounding box center [479, 490] width 116 height 16
click at [471, 551] on link "Ver / Baixar Arquivo" at bounding box center [479, 543] width 116 height 16
click at [471, 65] on link "Ver / Baixar Arquivo" at bounding box center [479, 55] width 116 height 16
click at [470, 500] on link "Ver / Baixar Arquivo" at bounding box center [479, 490] width 116 height 16
click at [507, 221] on link "Ver / Baixar Arquivo" at bounding box center [479, 213] width 116 height 16
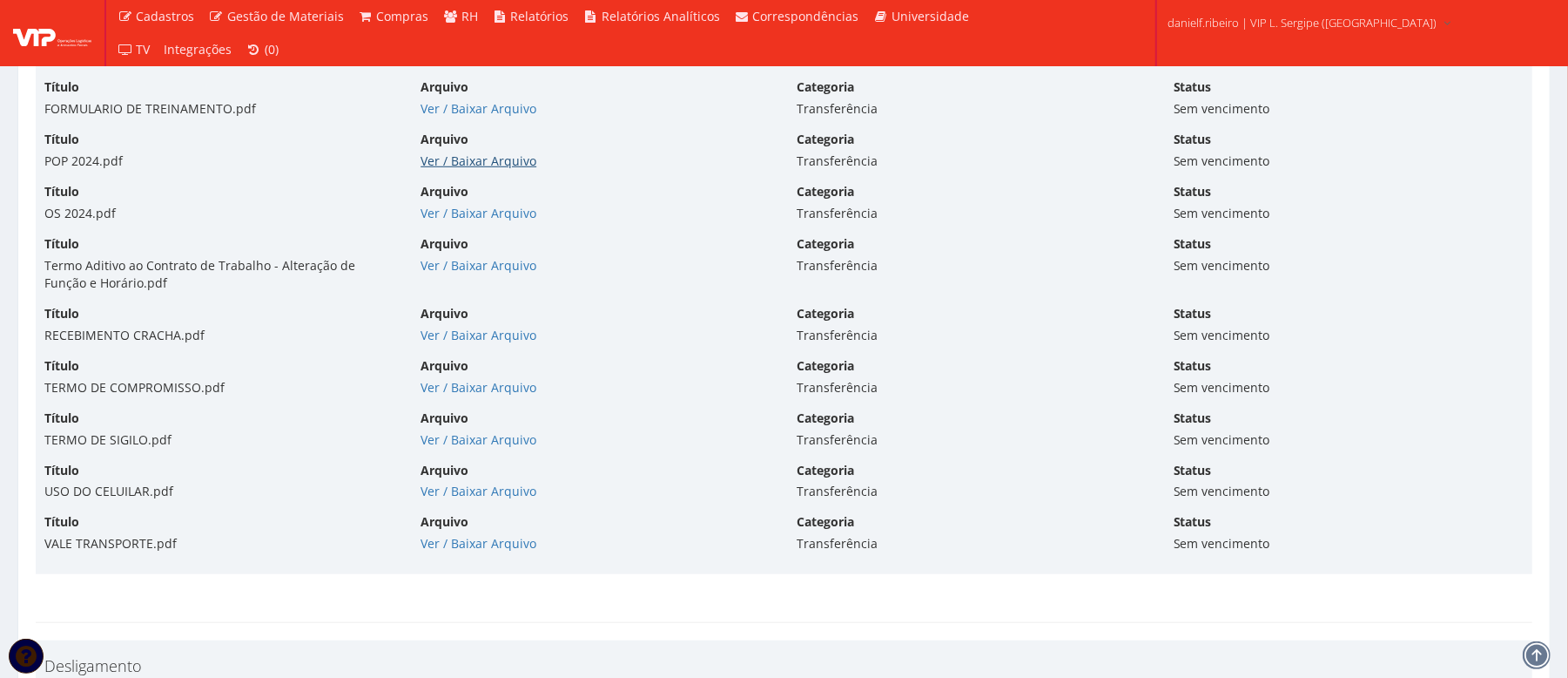
click at [470, 169] on link "Ver / Baixar Arquivo" at bounding box center [479, 160] width 116 height 16
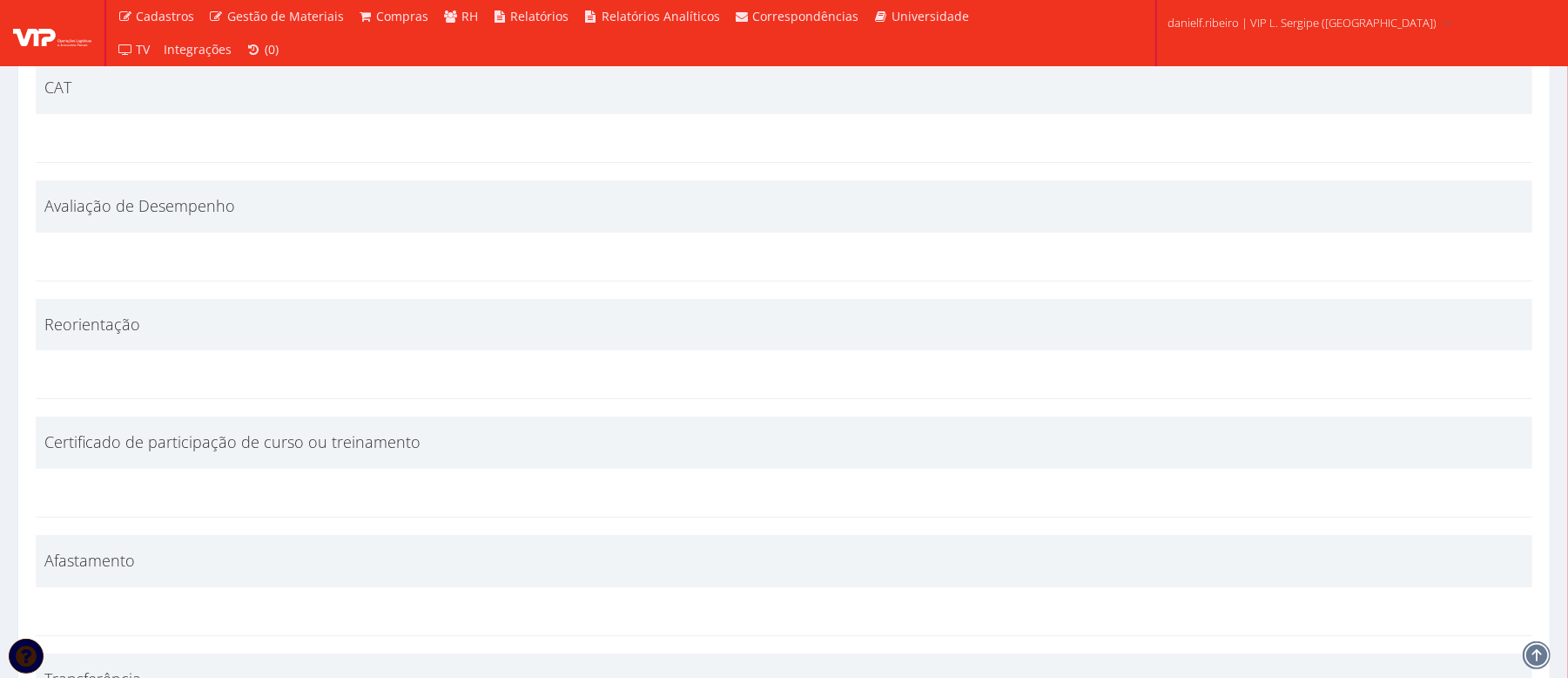
scroll to position [9812, 0]
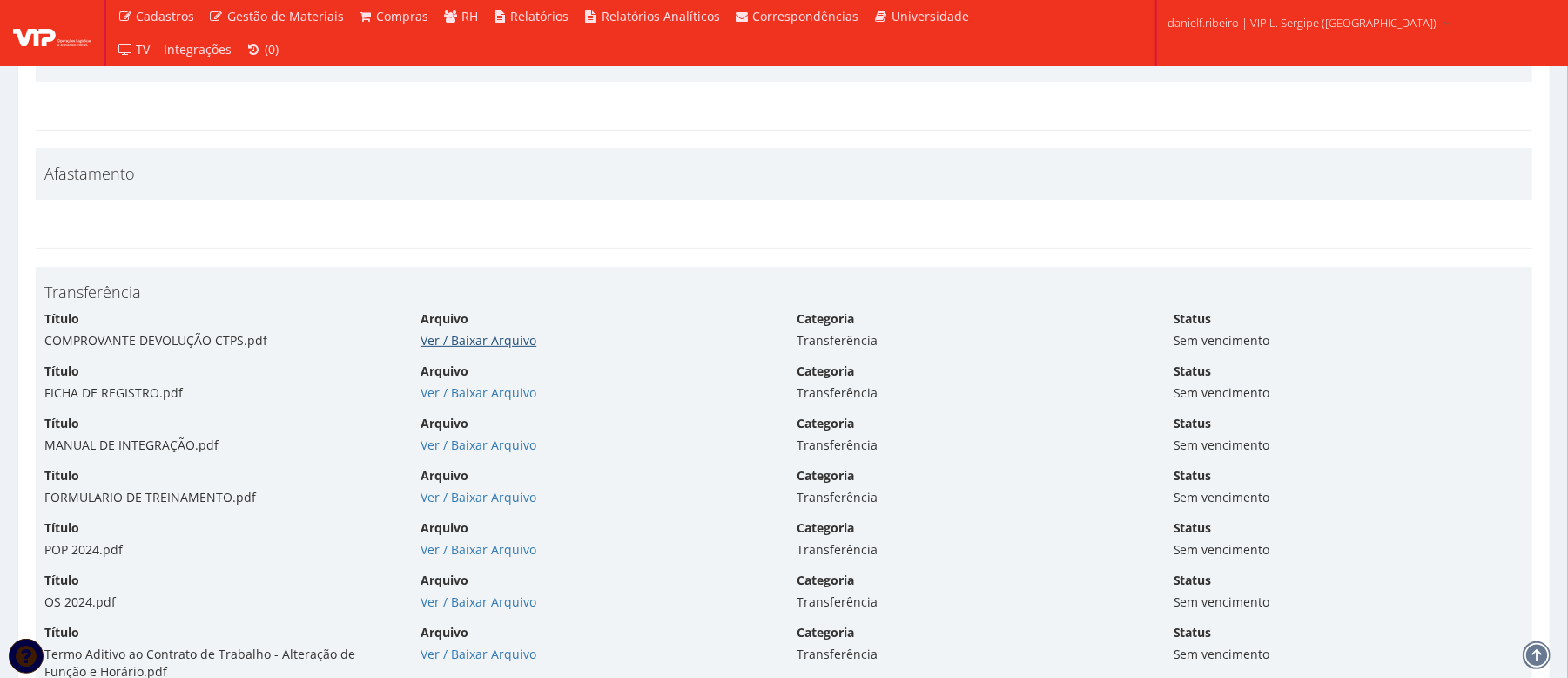
click at [506, 348] on link "Ver / Baixar Arquivo" at bounding box center [479, 339] width 116 height 16
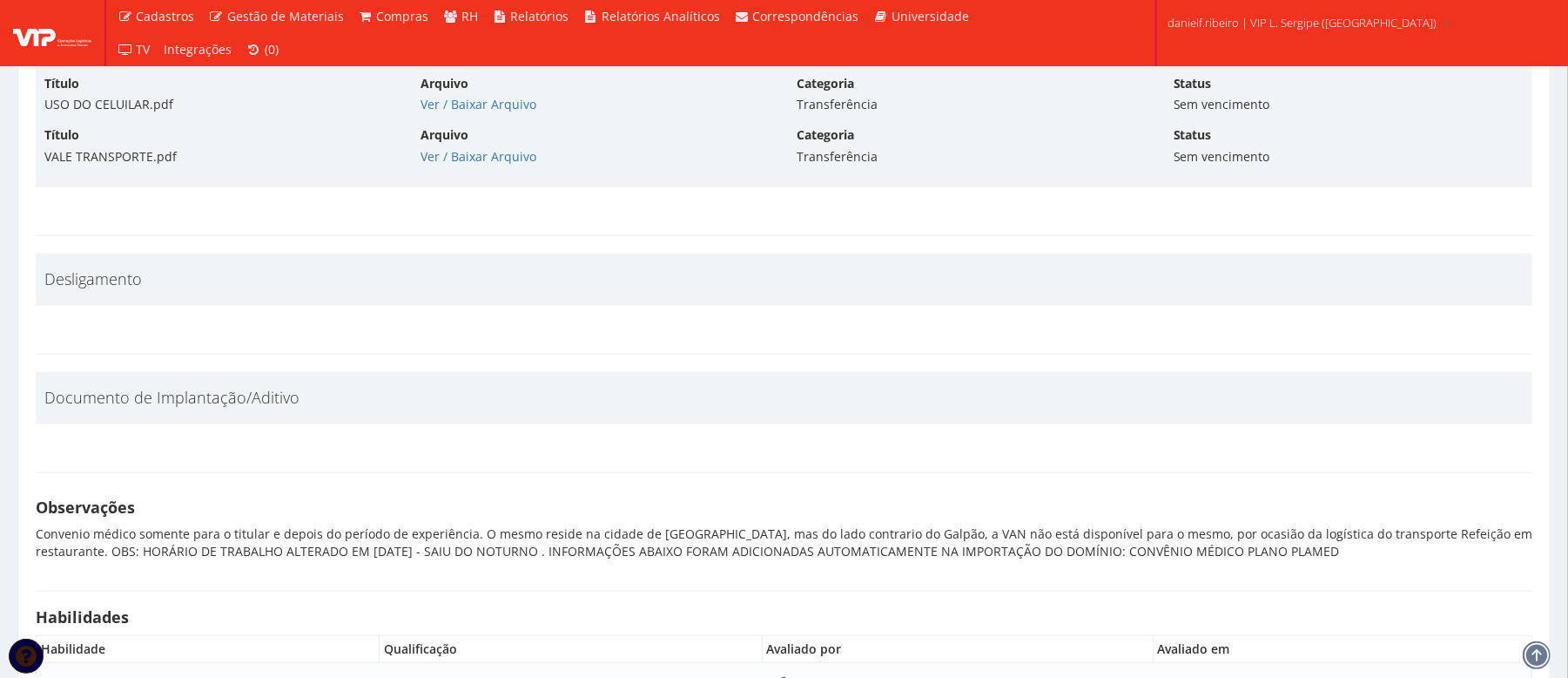
scroll to position [10201, 0]
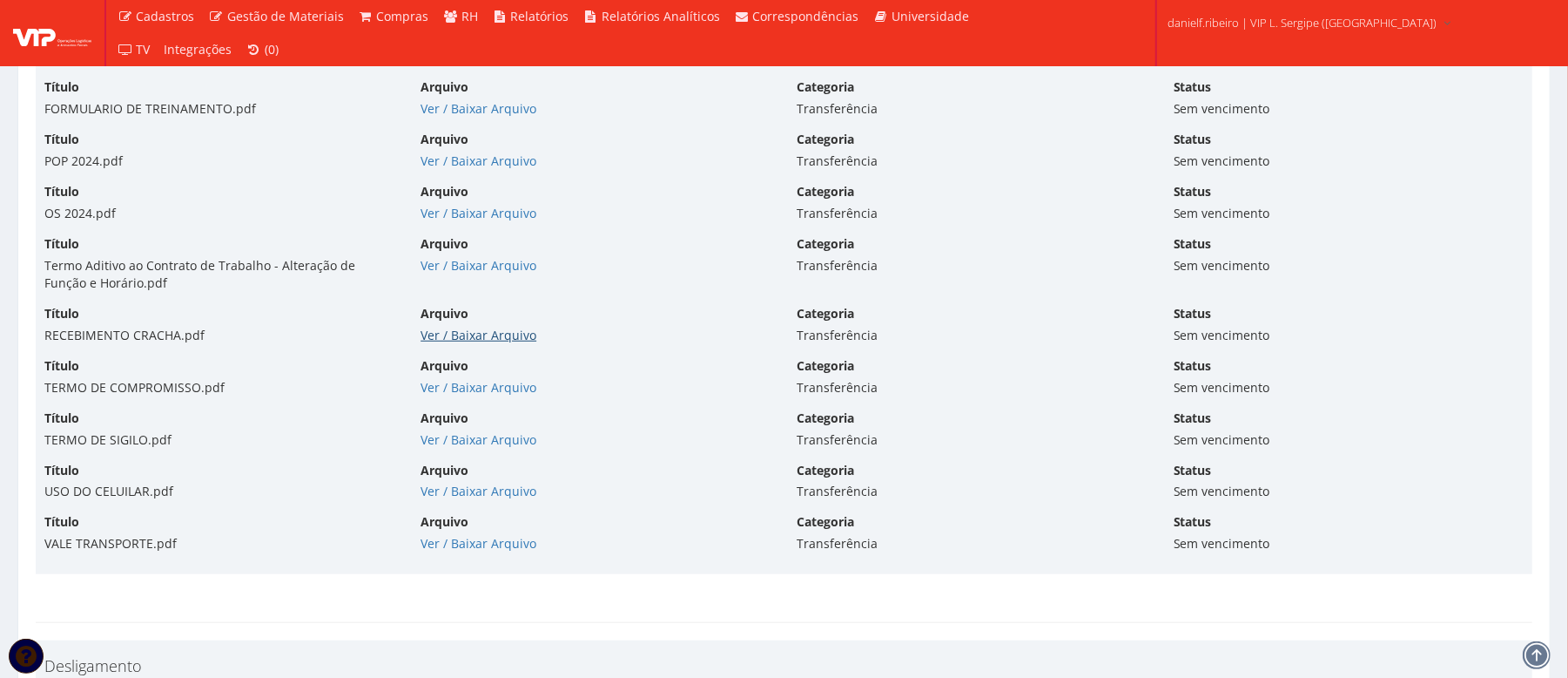
click at [459, 343] on link "Ver / Baixar Arquivo" at bounding box center [479, 335] width 116 height 16
click at [482, 448] on link "Ver / Baixar Arquivo" at bounding box center [479, 439] width 116 height 16
click at [491, 274] on link "Ver / Baixar Arquivo" at bounding box center [479, 265] width 116 height 16
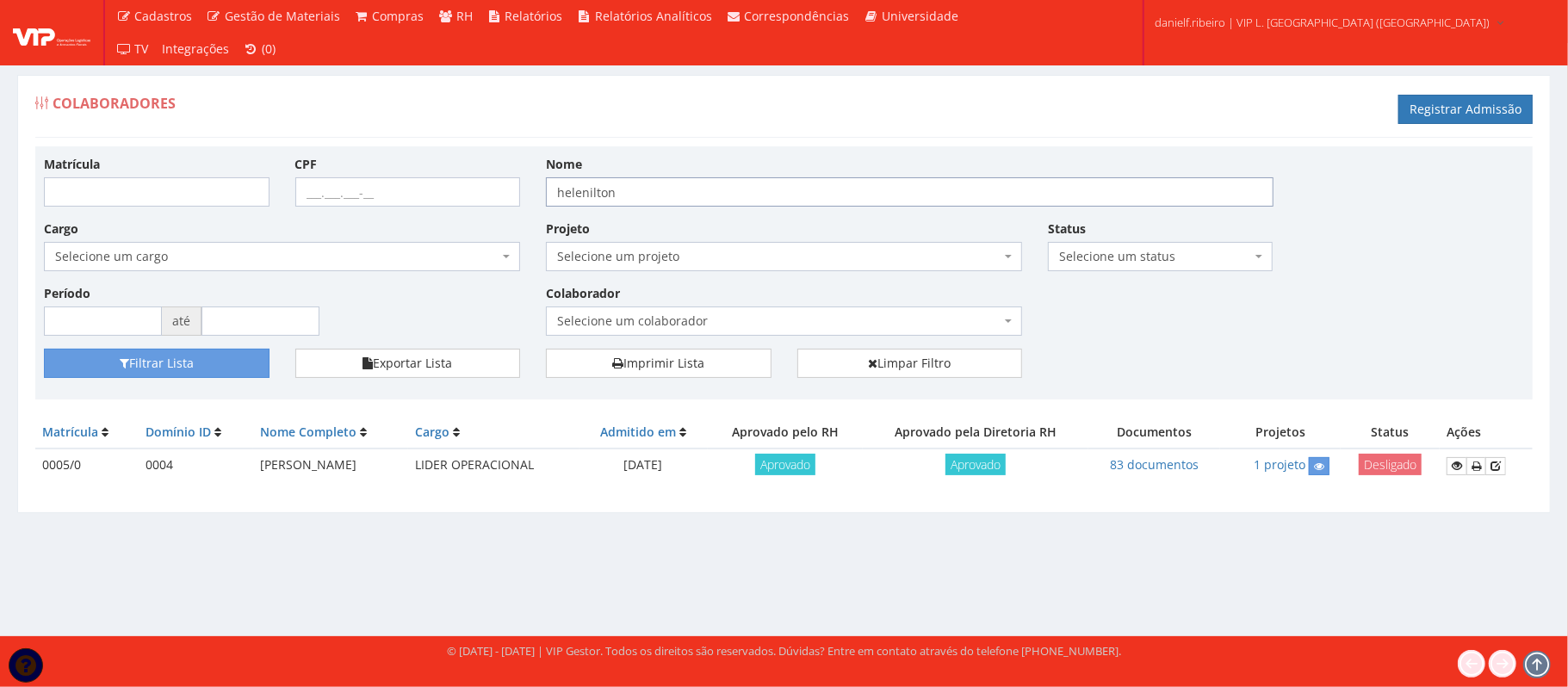
click at [720, 206] on input "helenilton" at bounding box center [909, 191] width 727 height 29
drag, startPoint x: 720, startPoint y: 207, endPoint x: 362, endPoint y: 245, distance: 360.0
click at [362, 245] on div "Matrícula CPF Nome helenilton Cargo Selecione um cargo G0453 D0139 - 5142-25 - …" at bounding box center [784, 252] width 1506 height 194
type input "[PERSON_NAME]"
click at [44, 349] on button "Filtrar Lista" at bounding box center [156, 363] width 225 height 29
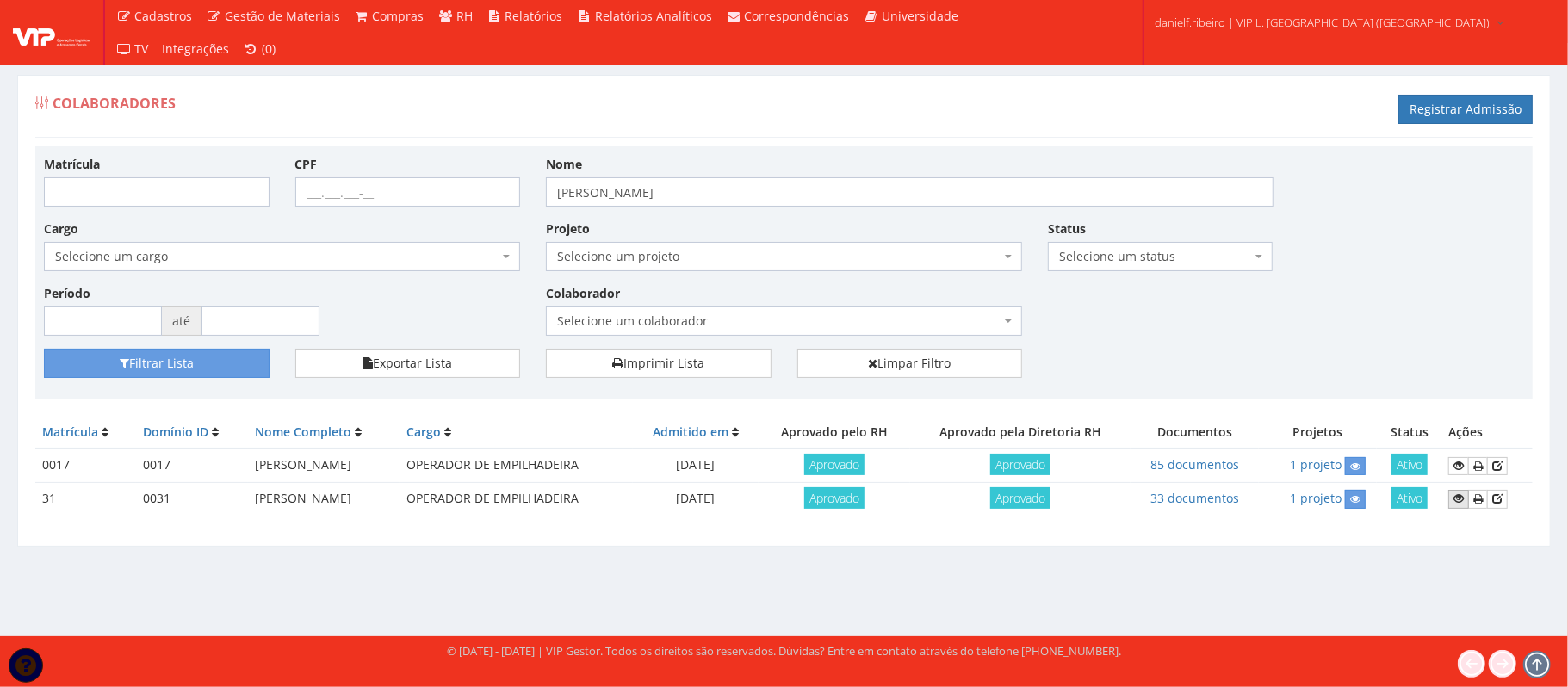
click at [1463, 504] on icon at bounding box center [1458, 499] width 10 height 12
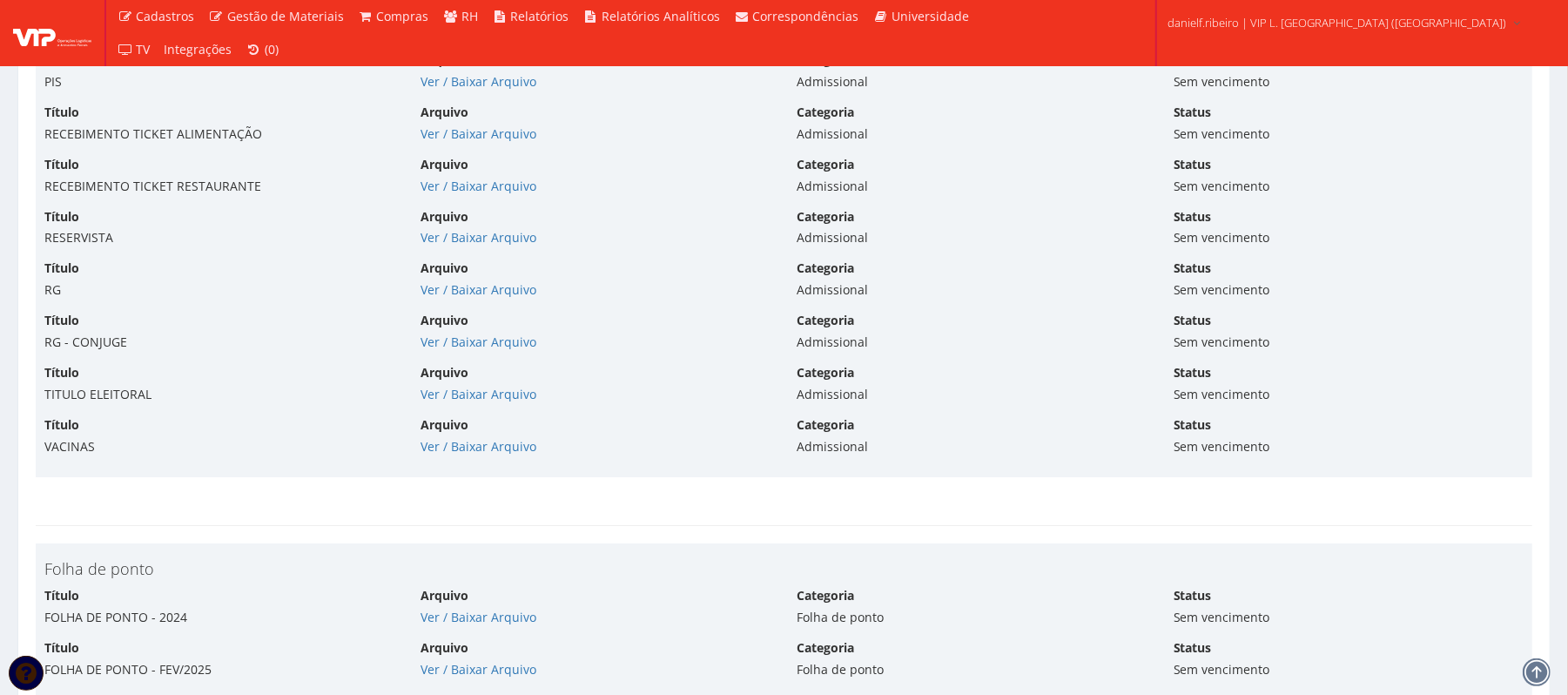
scroll to position [4255, 0]
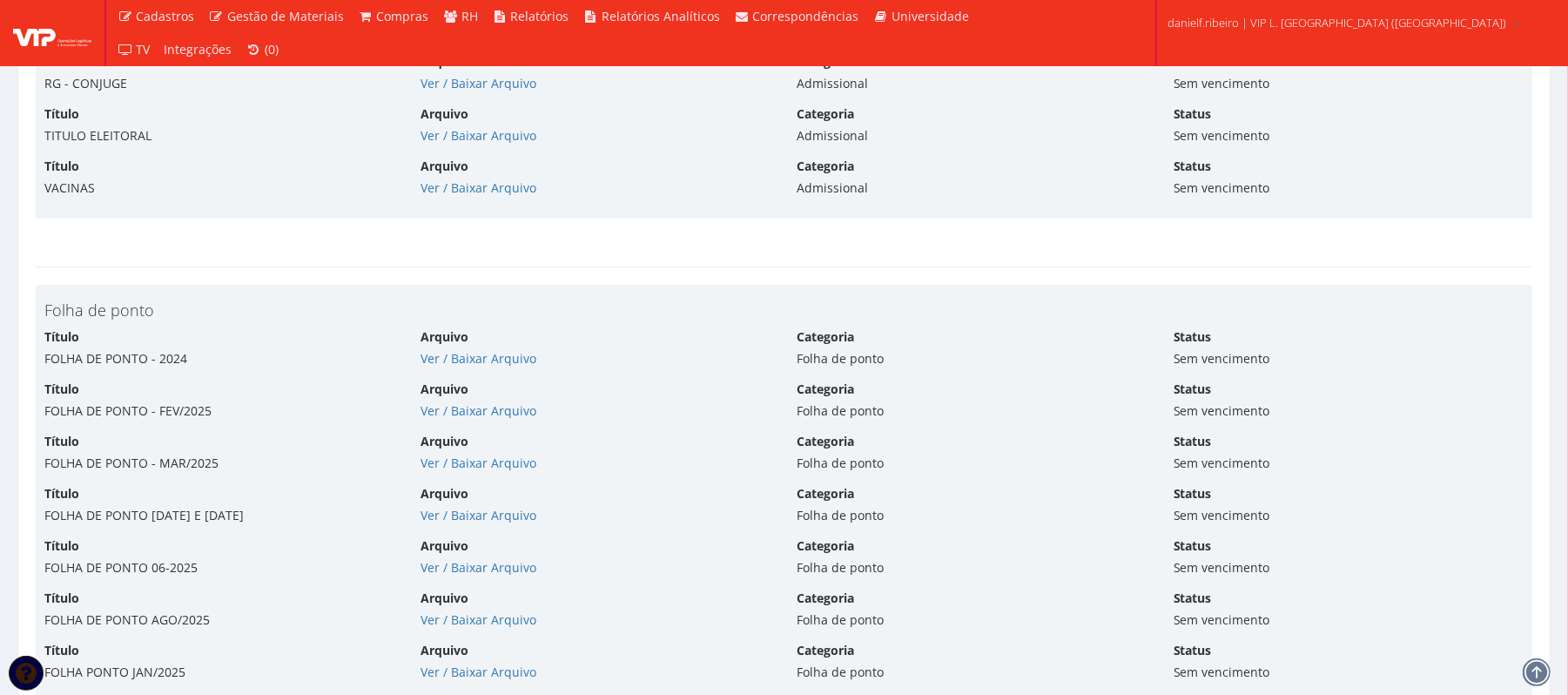
drag, startPoint x: 718, startPoint y: 485, endPoint x: 709, endPoint y: 489, distance: 9.8
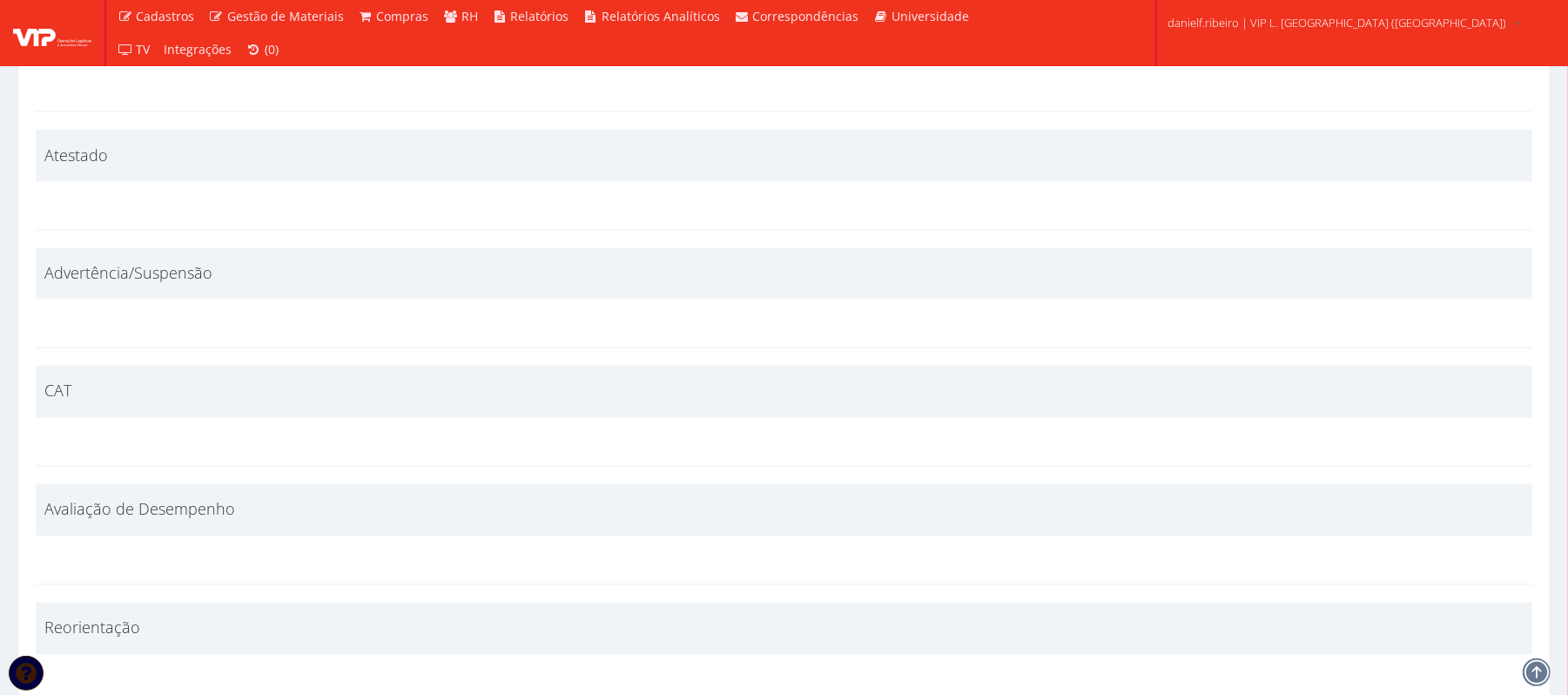
scroll to position [6429, 0]
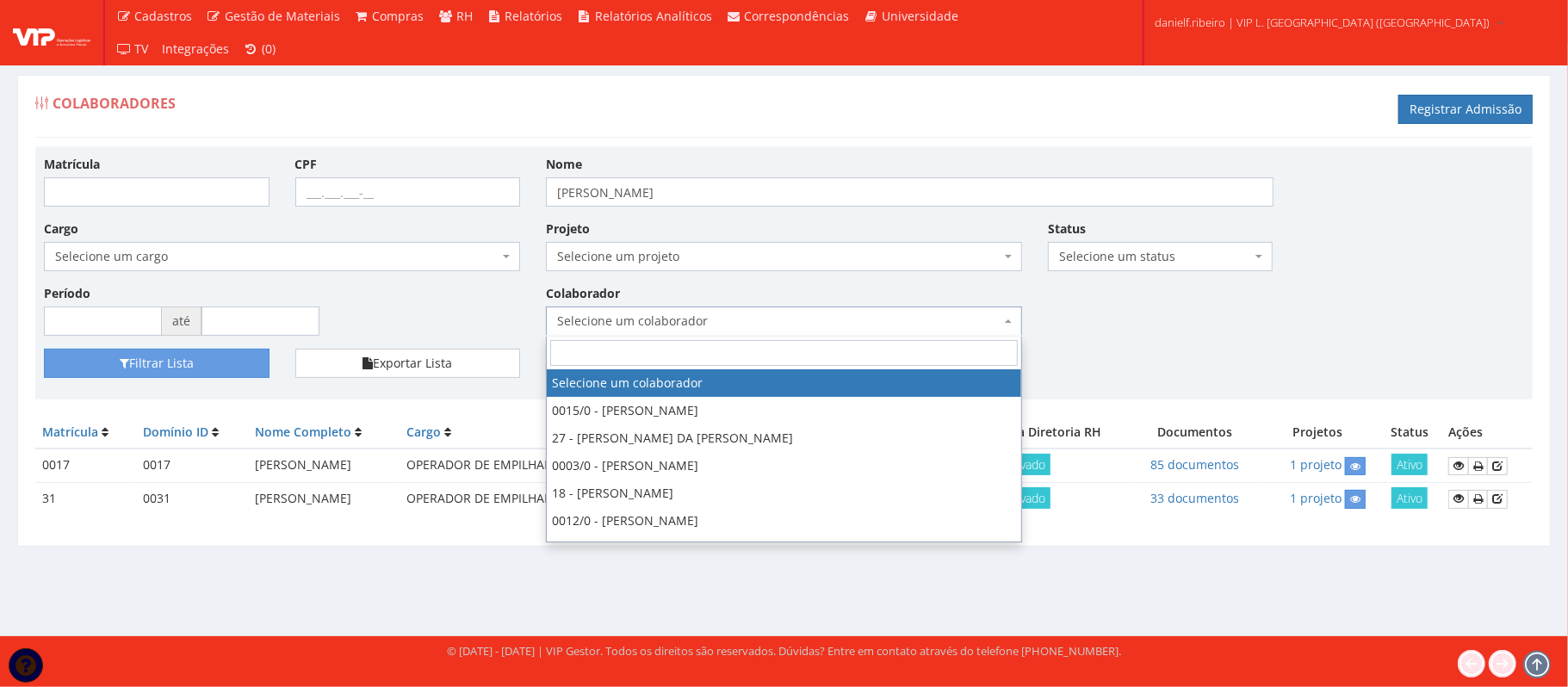
click at [854, 321] on span "Selecione um colaborador" at bounding box center [778, 321] width 444 height 17
click at [633, 188] on input "[PERSON_NAME]" at bounding box center [909, 191] width 727 height 29
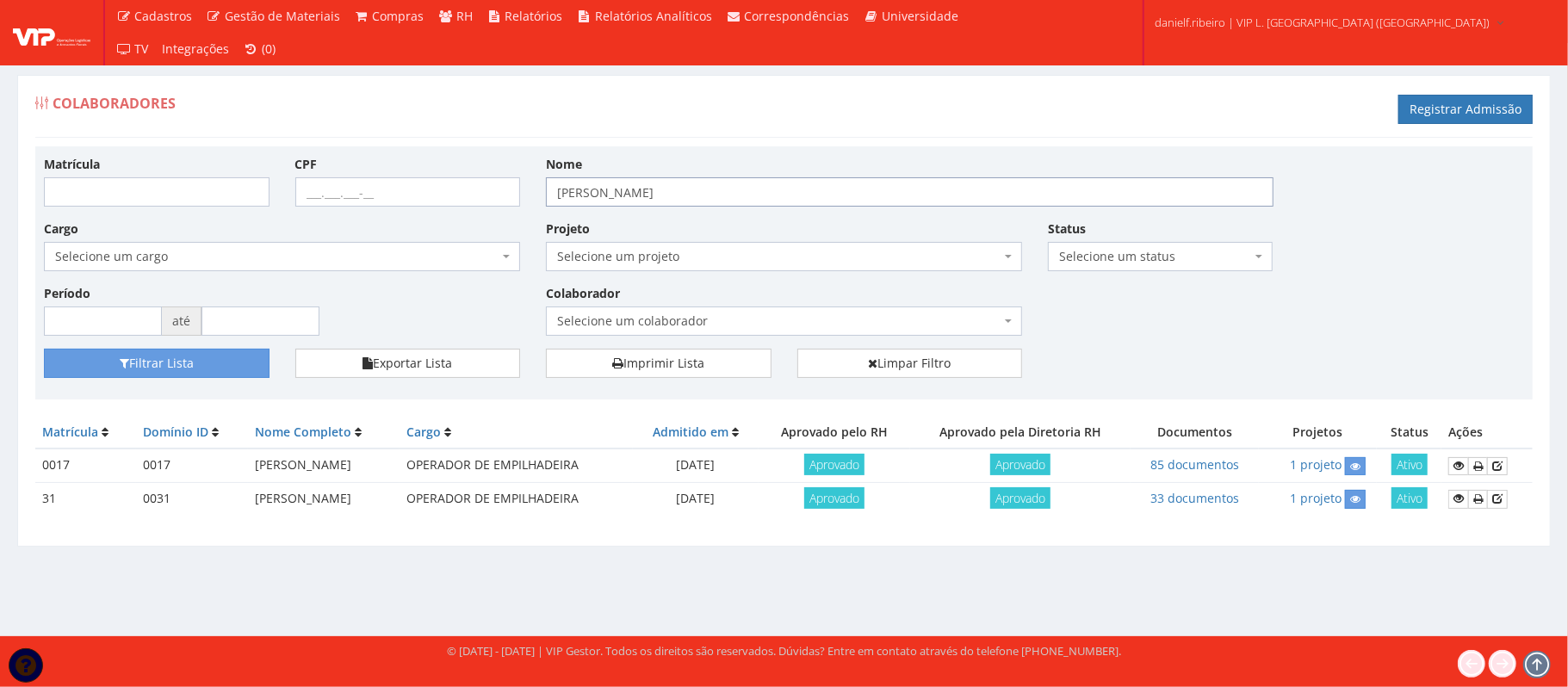
drag, startPoint x: 680, startPoint y: 189, endPoint x: 517, endPoint y: 202, distance: 163.5
click at [517, 202] on div "Matrícula CPF Nome [PERSON_NAME] Cargo Selecione um cargo G0453 D0139 - 5142-25…" at bounding box center [784, 252] width 1506 height 194
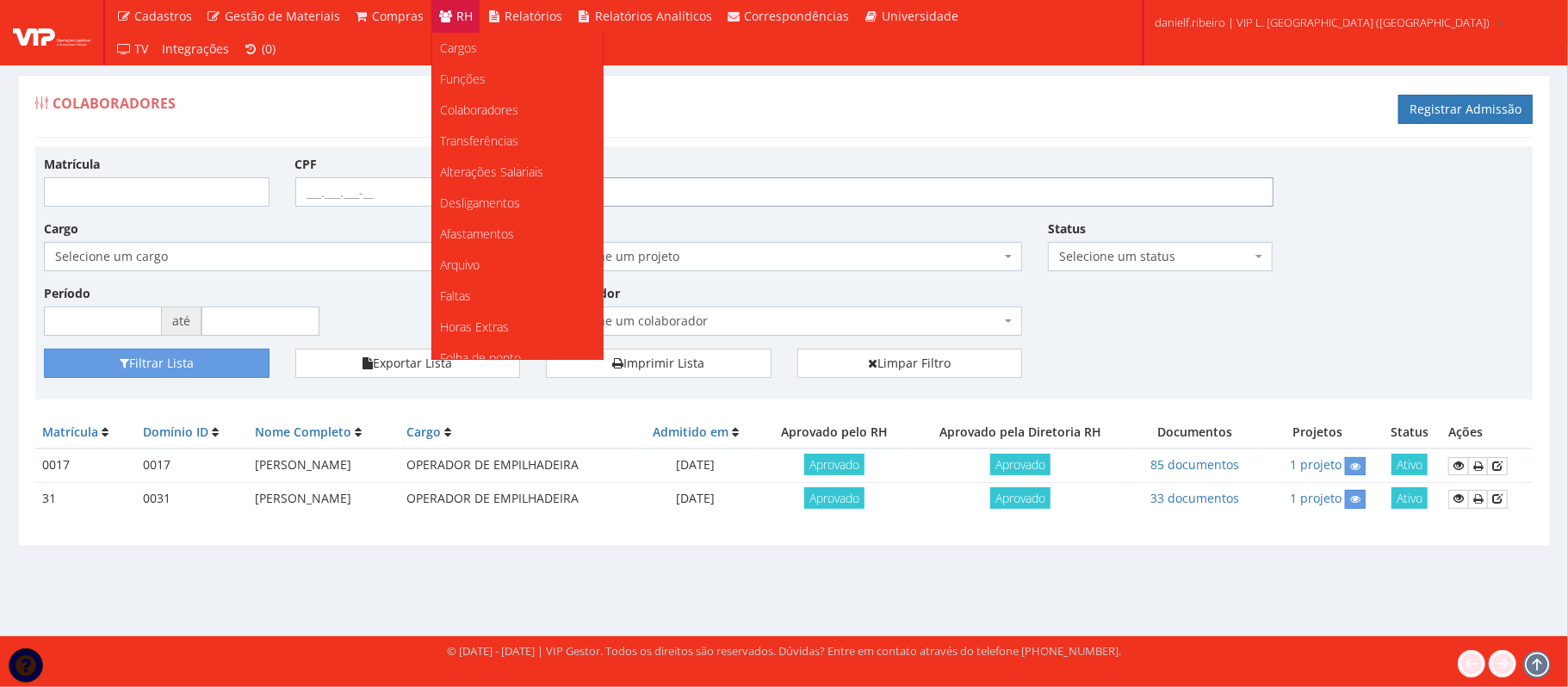
scroll to position [215, 0]
click at [506, 315] on link "Documentos" at bounding box center [517, 313] width 171 height 31
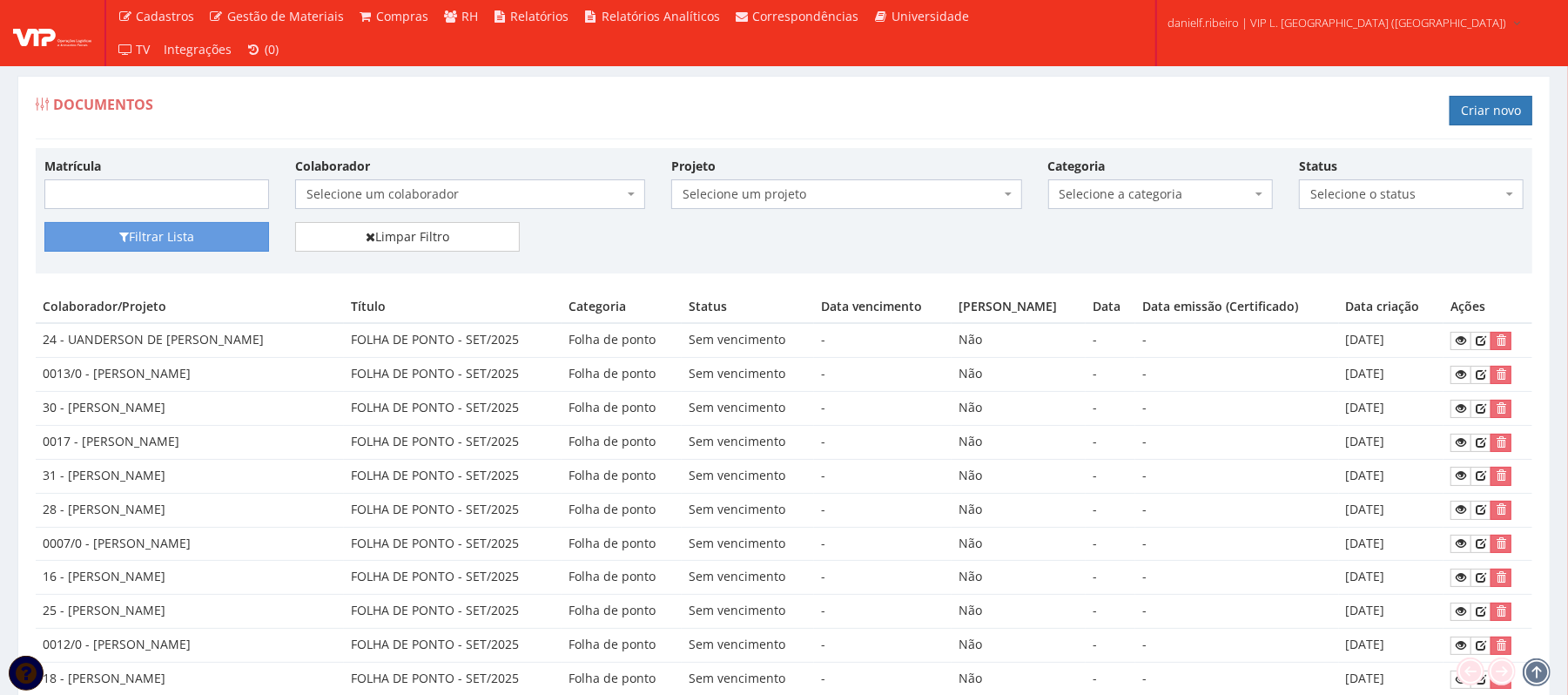
click at [388, 195] on span "Selecione um colaborador" at bounding box center [465, 194] width 317 height 17
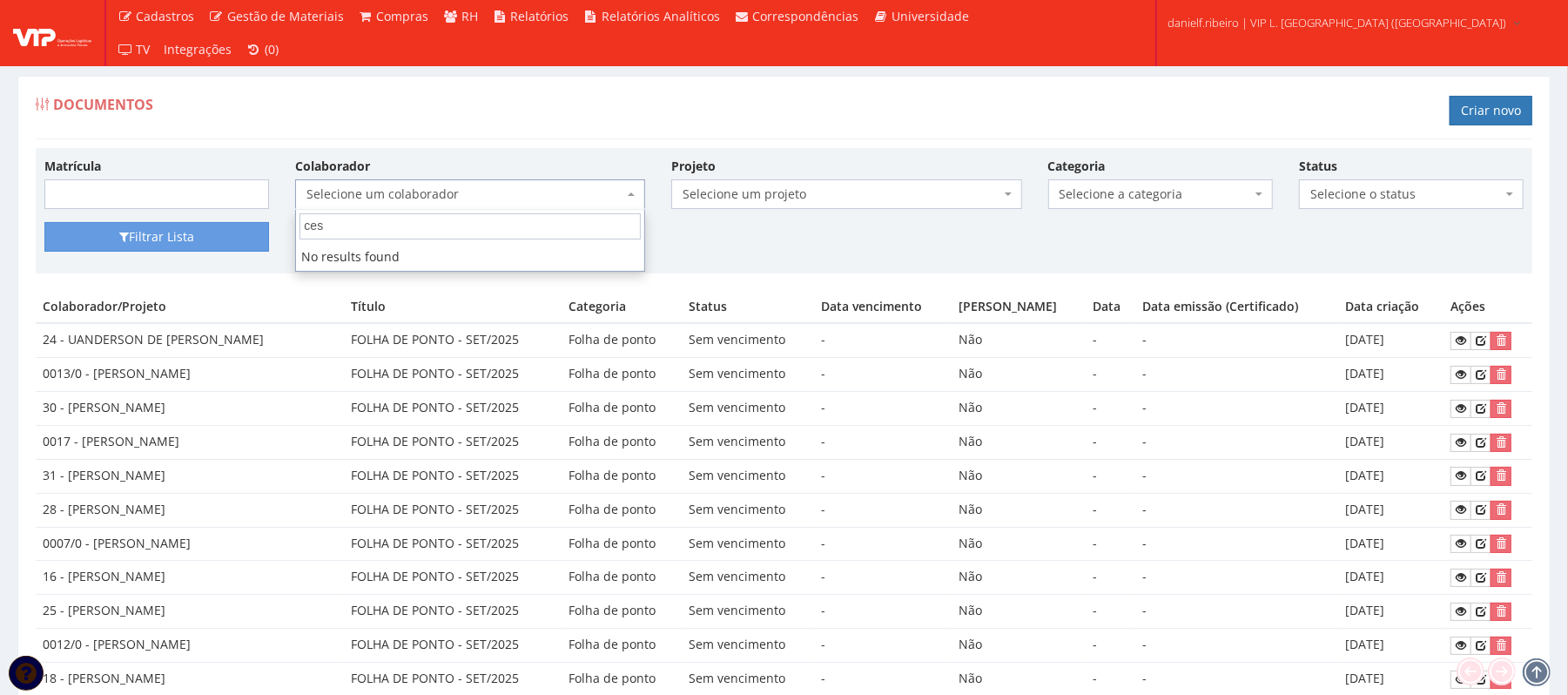
type input "cesa"
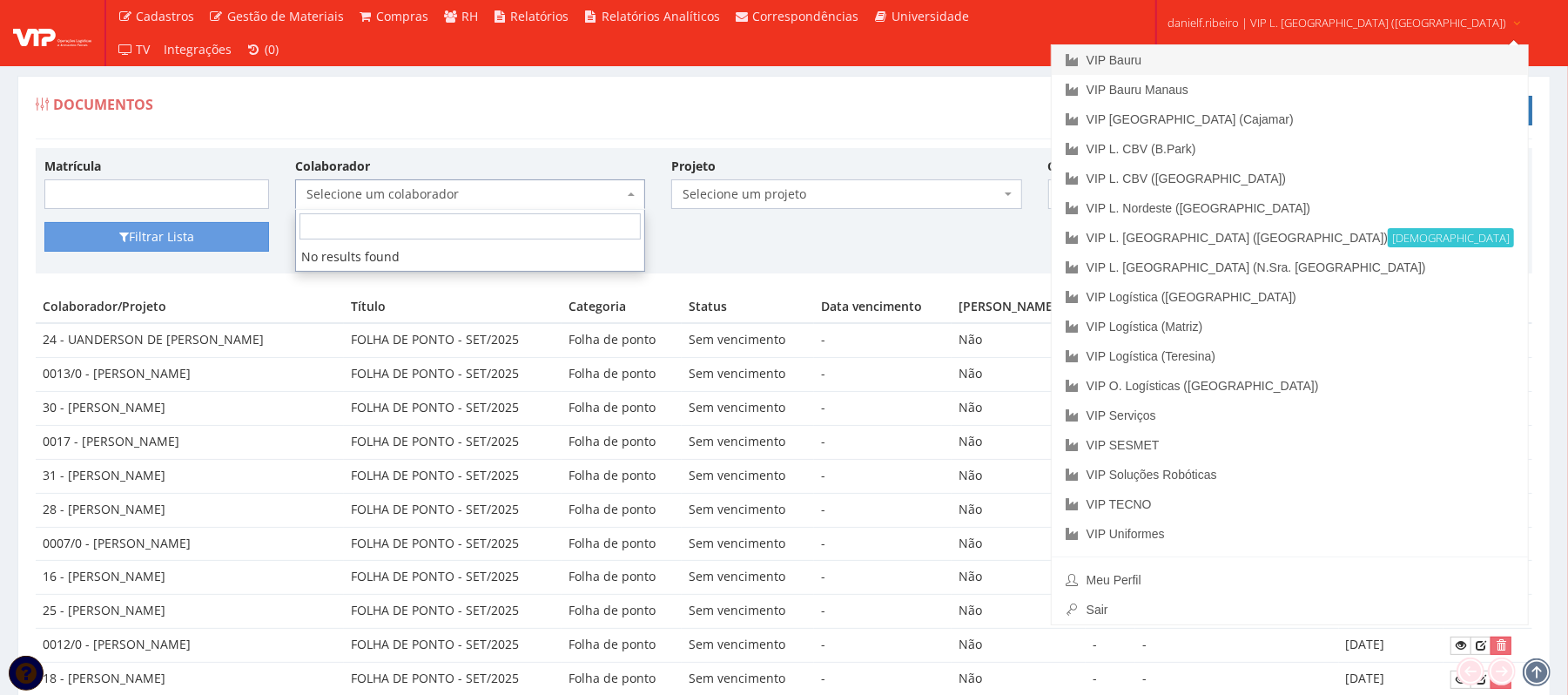
click at [1233, 51] on link "VIP Bauru" at bounding box center [1291, 60] width 477 height 30
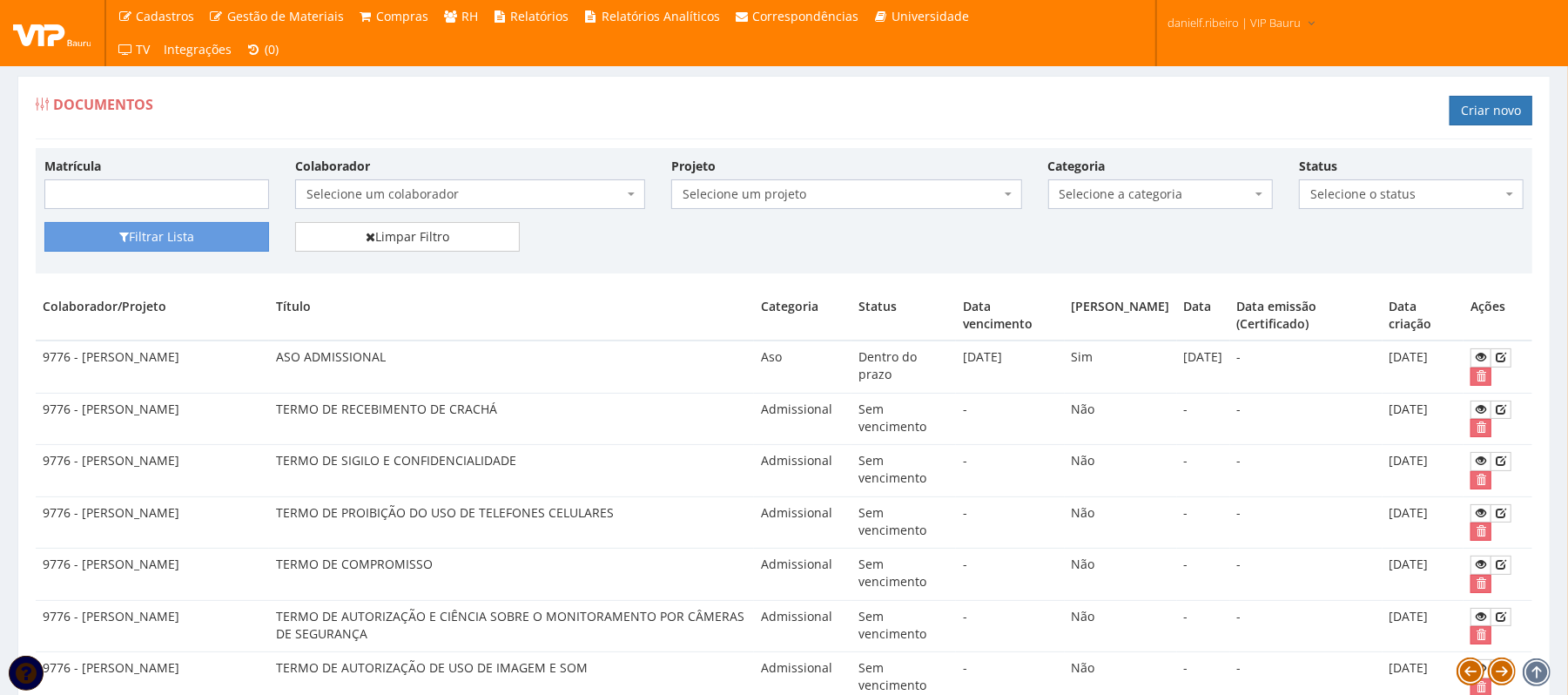
drag, startPoint x: 0, startPoint y: 0, endPoint x: 418, endPoint y: 198, distance: 462.5
click at [418, 198] on span "Selecione um colaborador" at bounding box center [465, 194] width 317 height 17
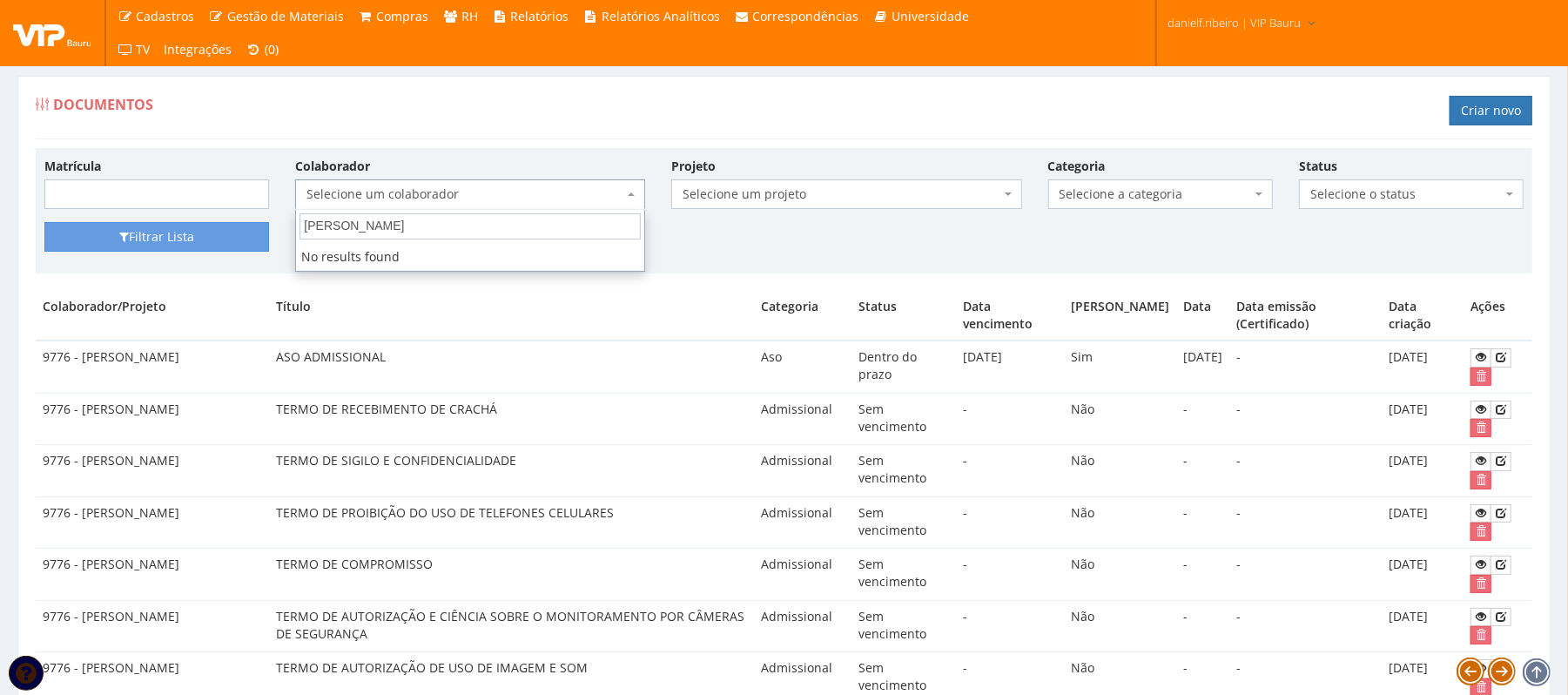
type input "cesar he"
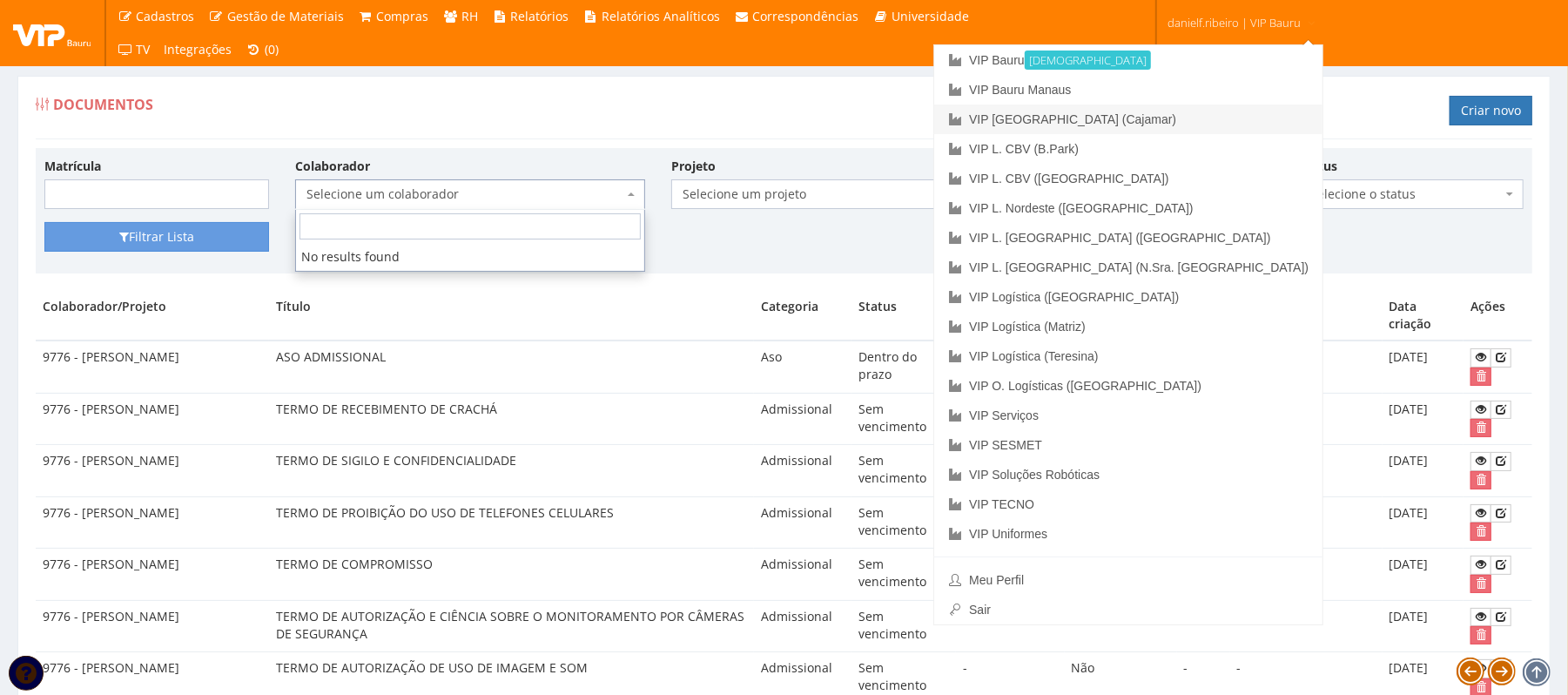
click at [1230, 130] on link "VIP [GEOGRAPHIC_DATA] (Cajamar)" at bounding box center [1128, 119] width 388 height 30
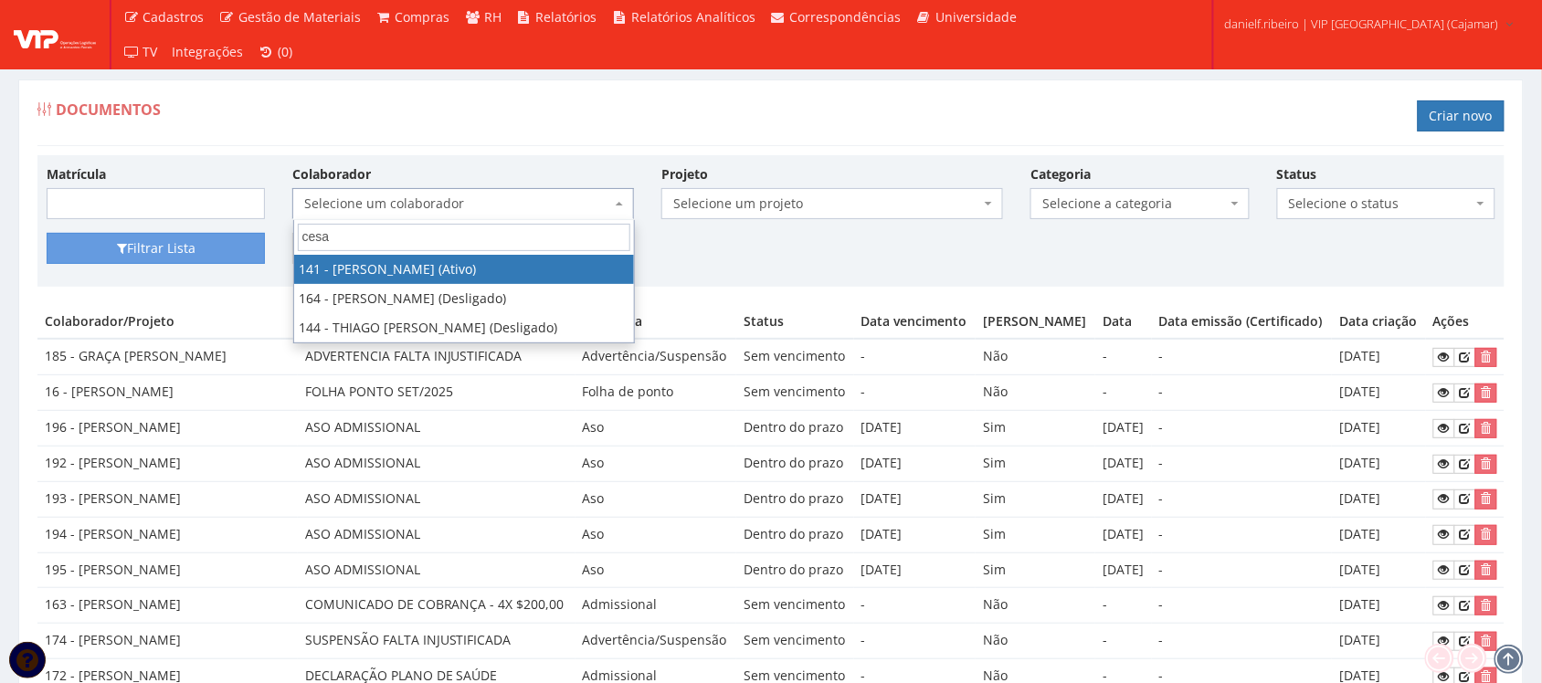
type input "cesar"
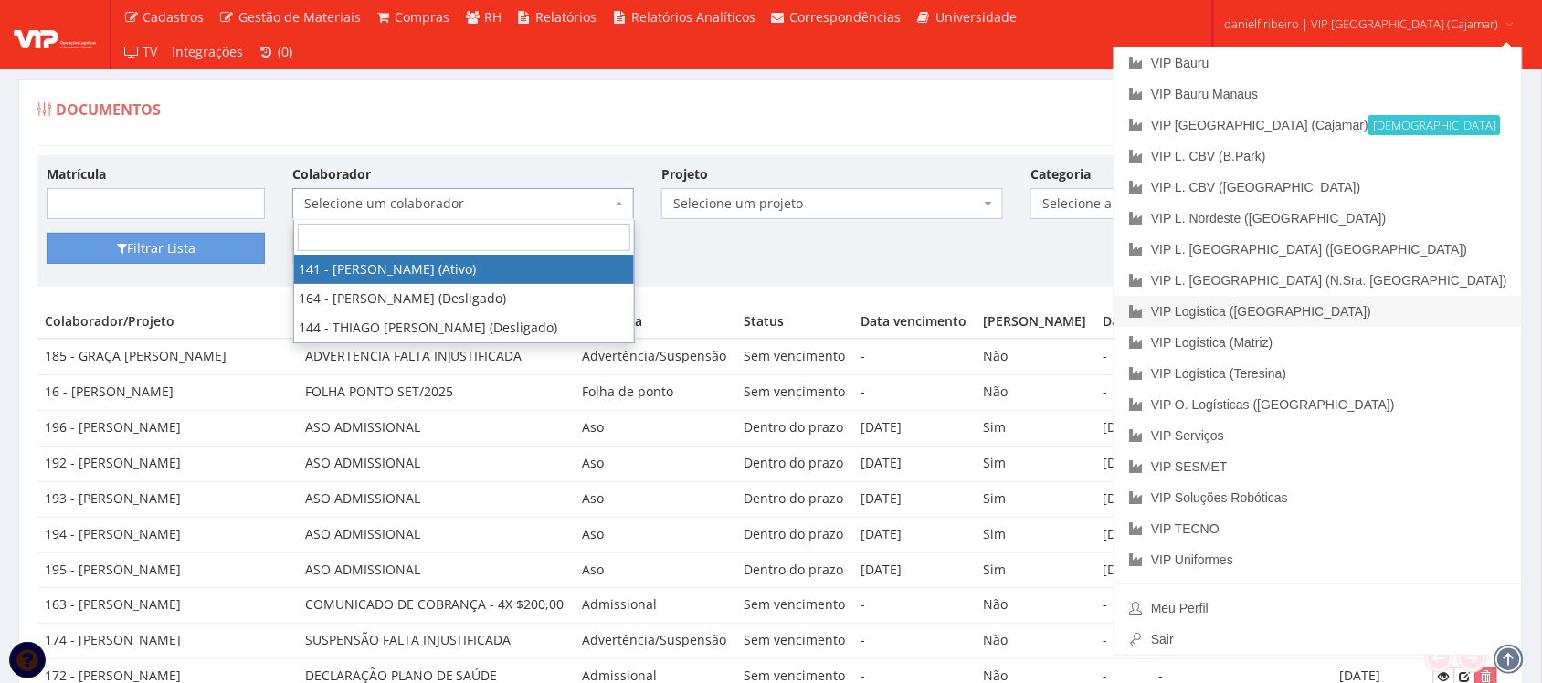
click at [1366, 312] on link "VIP Logística ([GEOGRAPHIC_DATA])" at bounding box center [1318, 311] width 407 height 31
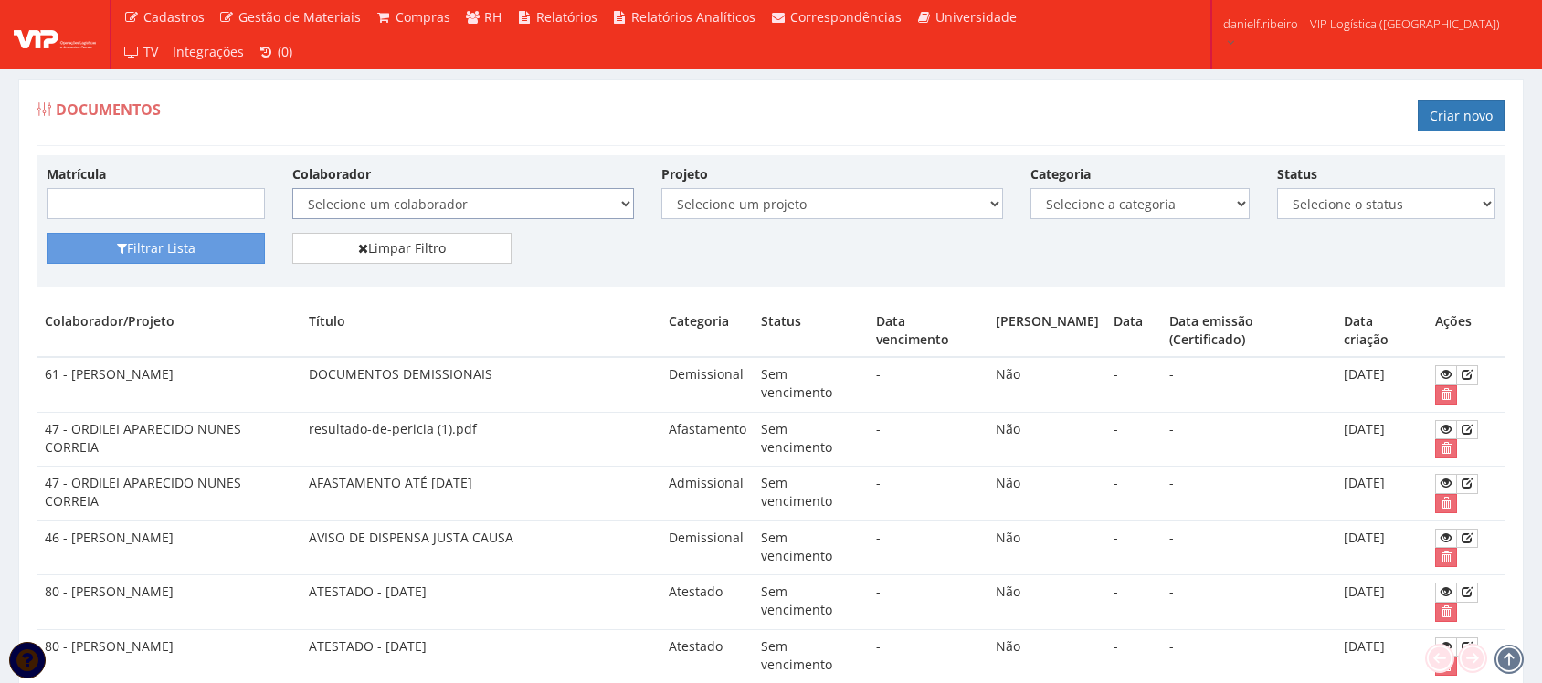
drag, startPoint x: 0, startPoint y: 0, endPoint x: 413, endPoint y: 201, distance: 459.3
click at [413, 201] on select "Selecione um colaborador 5 - ADRIANO CRISTALDO BARBOSA (Desligado) 58 - ADROALD…" at bounding box center [463, 203] width 342 height 31
click at [966, 41] on ul "Cadastros Clientes Unidades Subclientes Unidades de Subclientes Projetos Vagas …" at bounding box center [579, 34] width 926 height 69
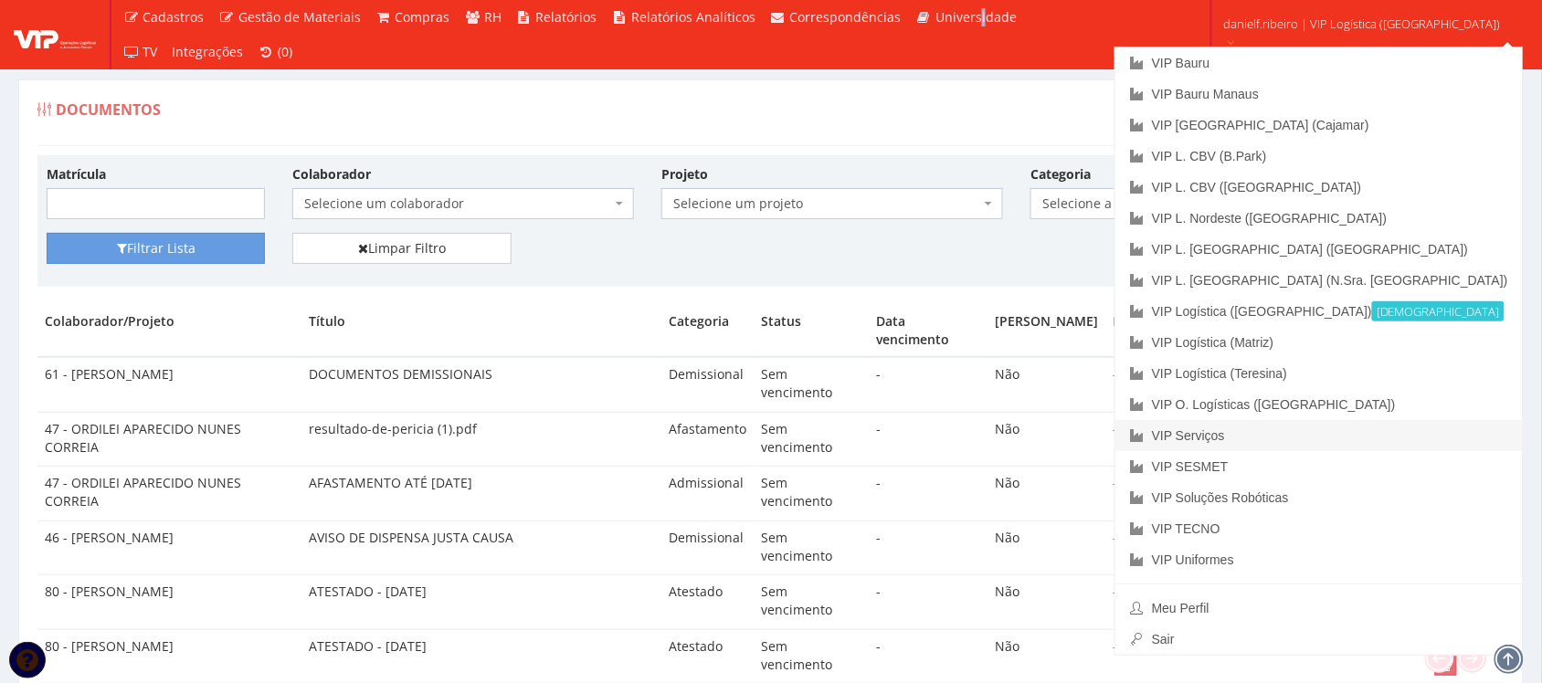
click at [1357, 435] on link "VIP Serviços" at bounding box center [1319, 435] width 407 height 31
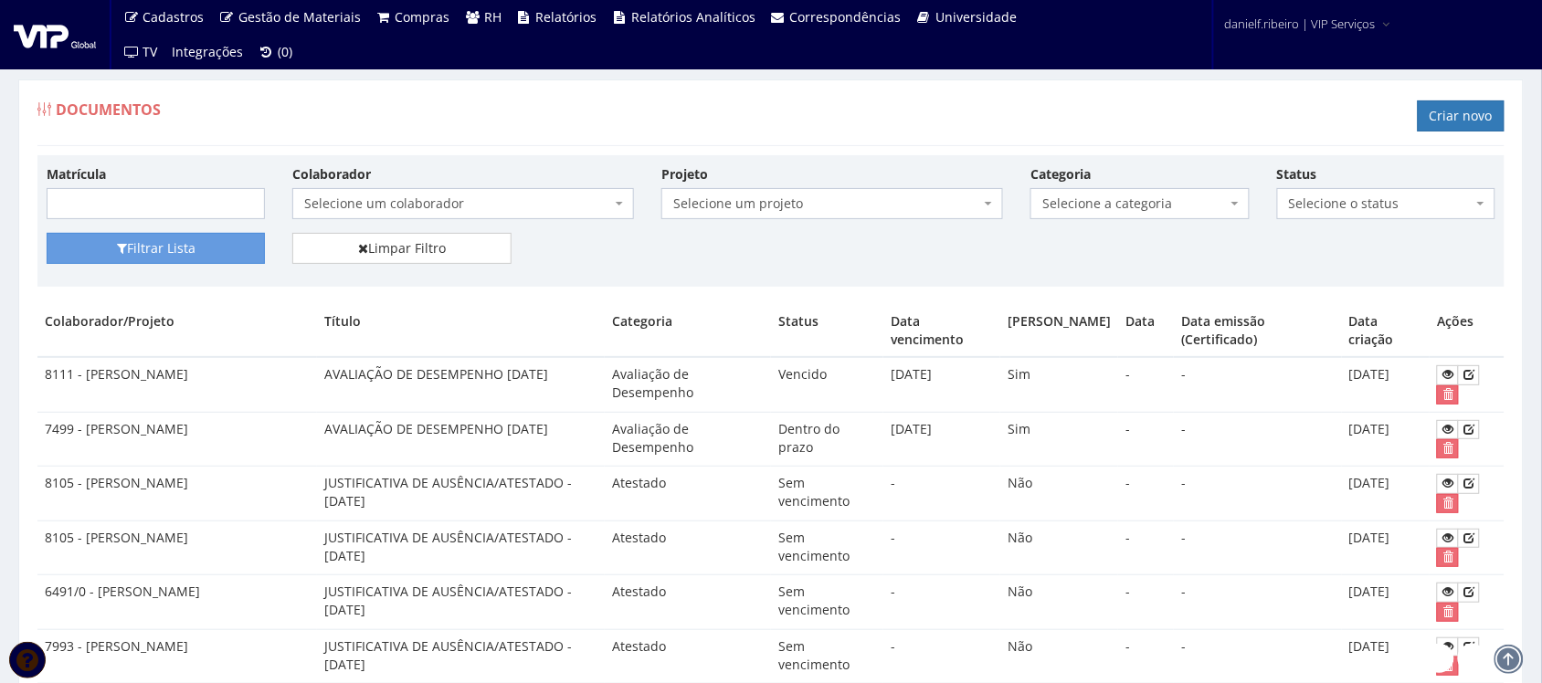
click at [417, 202] on span "Selecione um colaborador" at bounding box center [457, 204] width 307 height 18
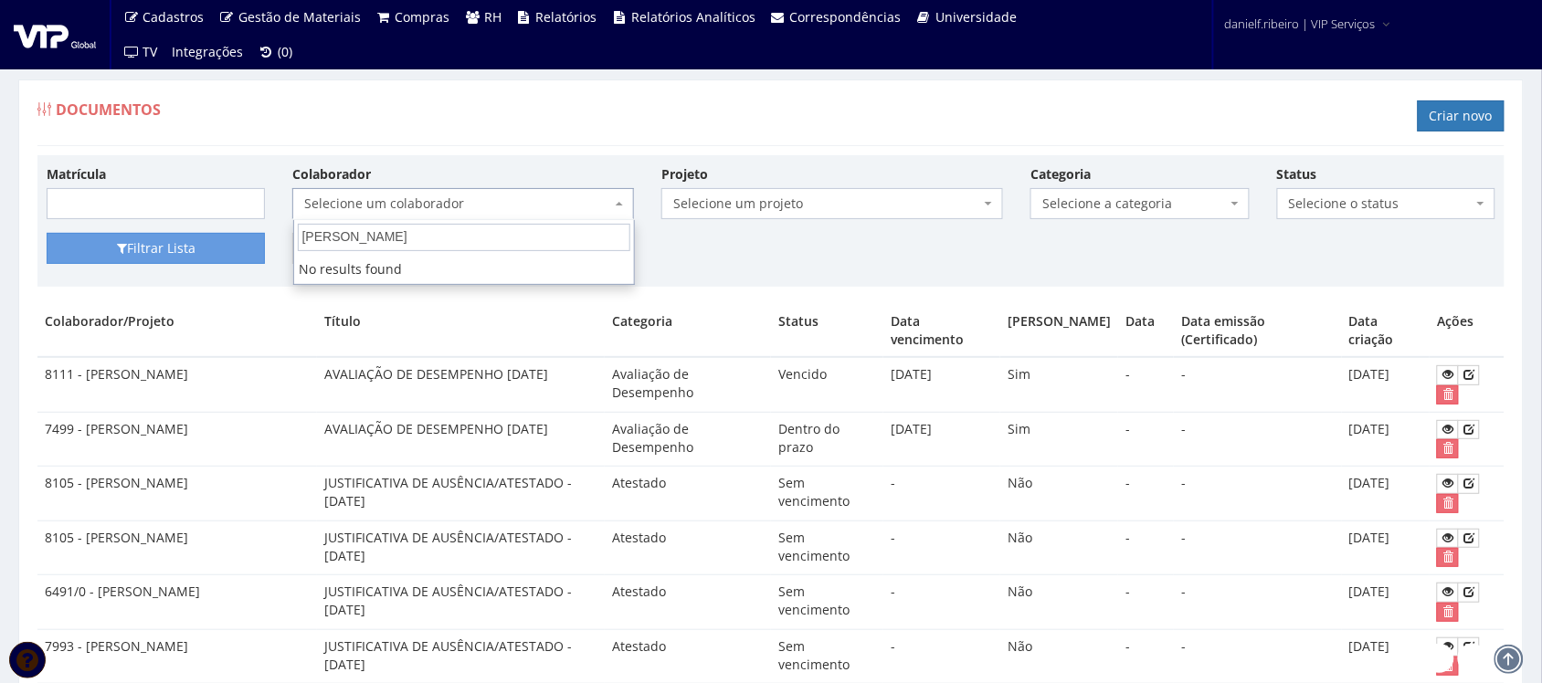
type input "cesar"
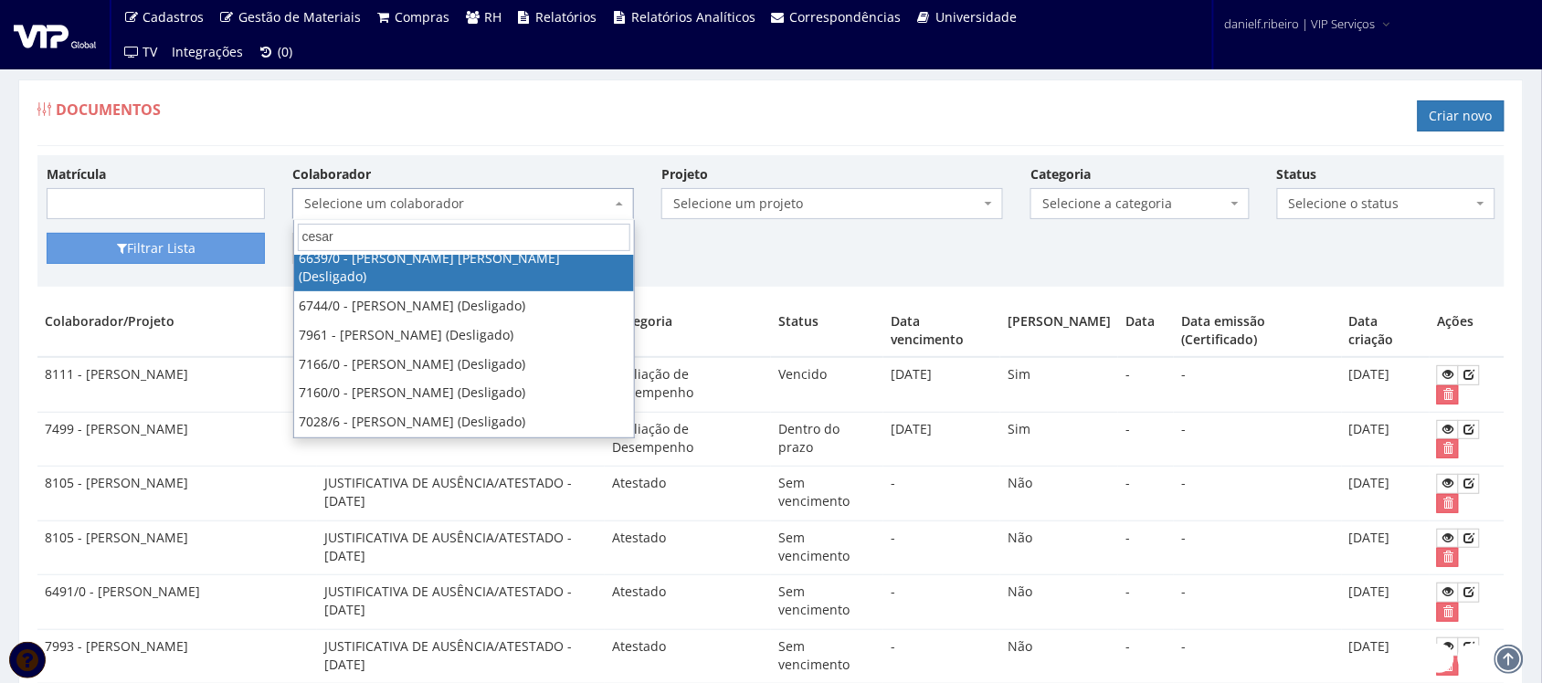
scroll to position [134, 0]
drag, startPoint x: 448, startPoint y: 247, endPoint x: 0, endPoint y: 279, distance: 448.8
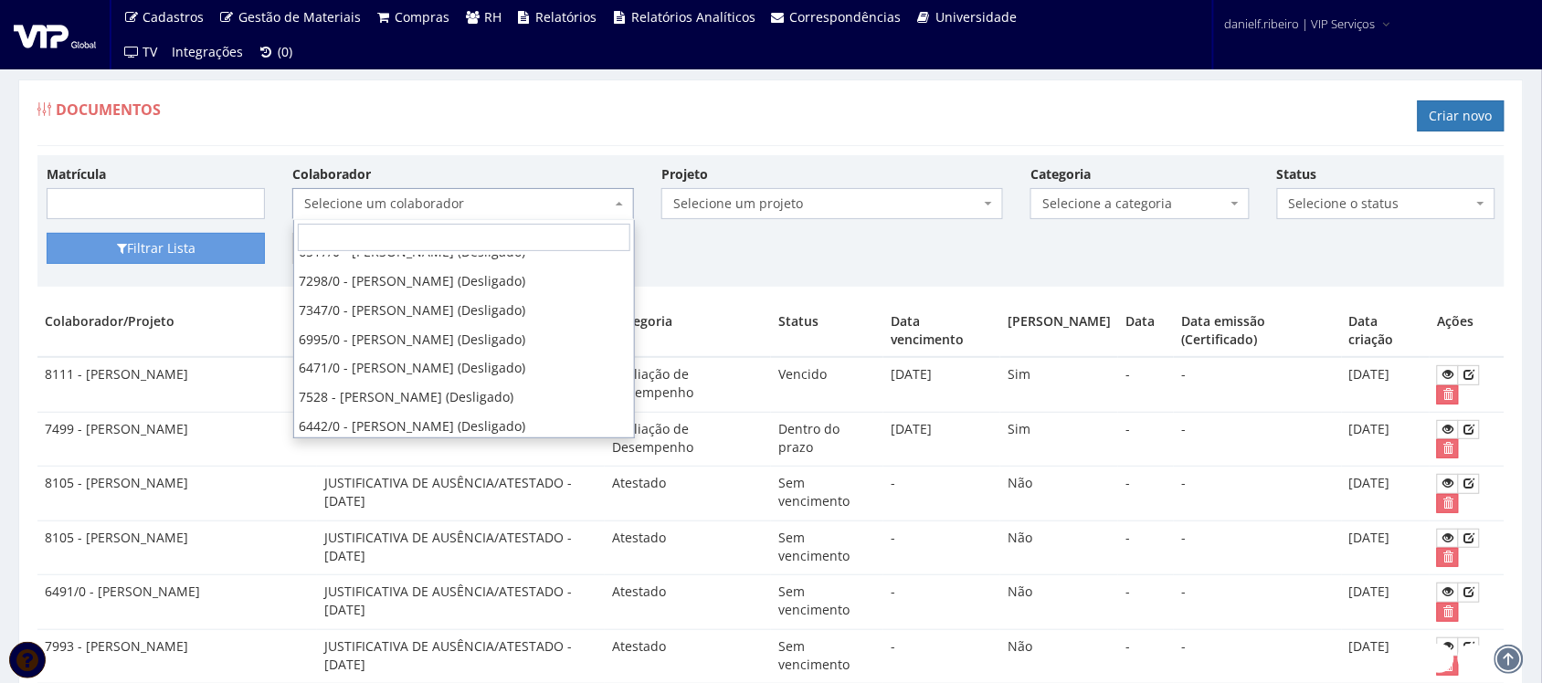
scroll to position [0, 0]
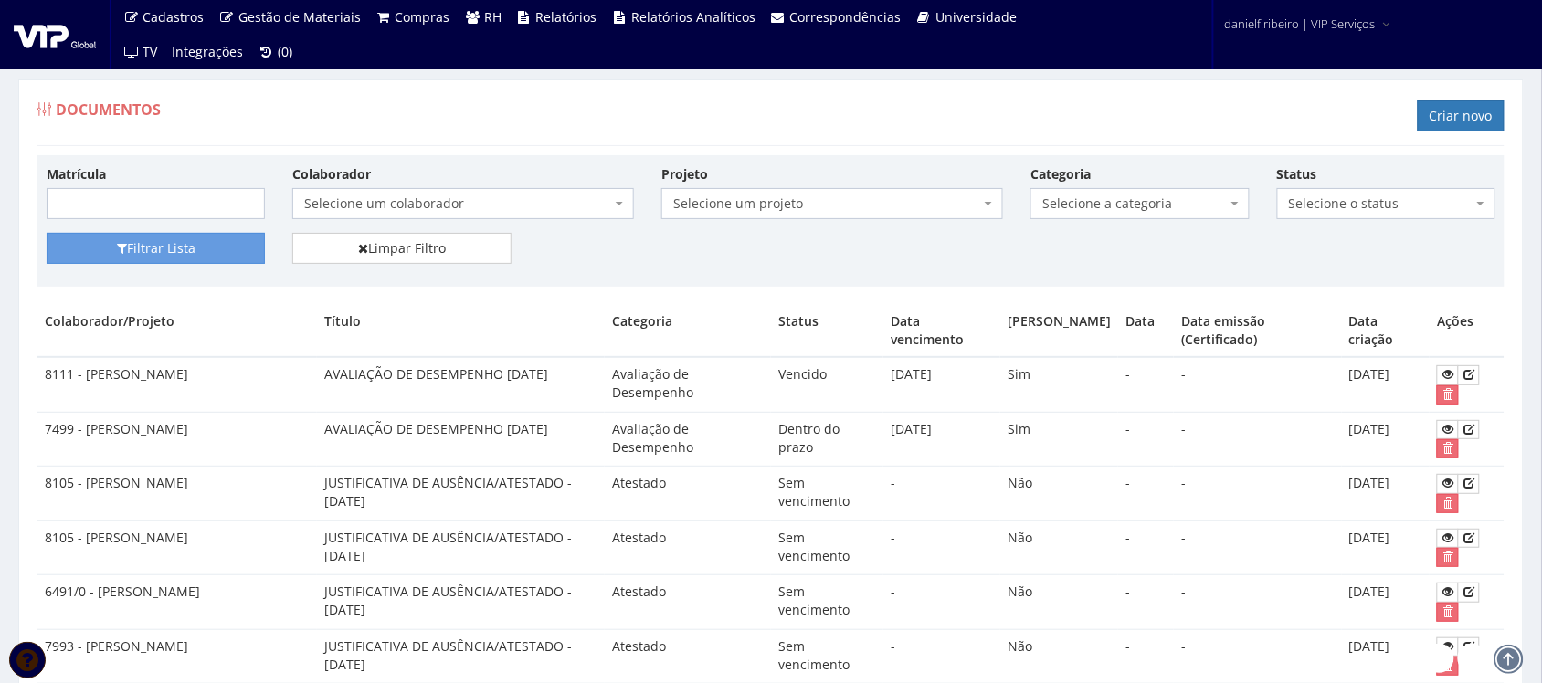
click at [656, 96] on div "Documentos Criar novo" at bounding box center [770, 118] width 1467 height 55
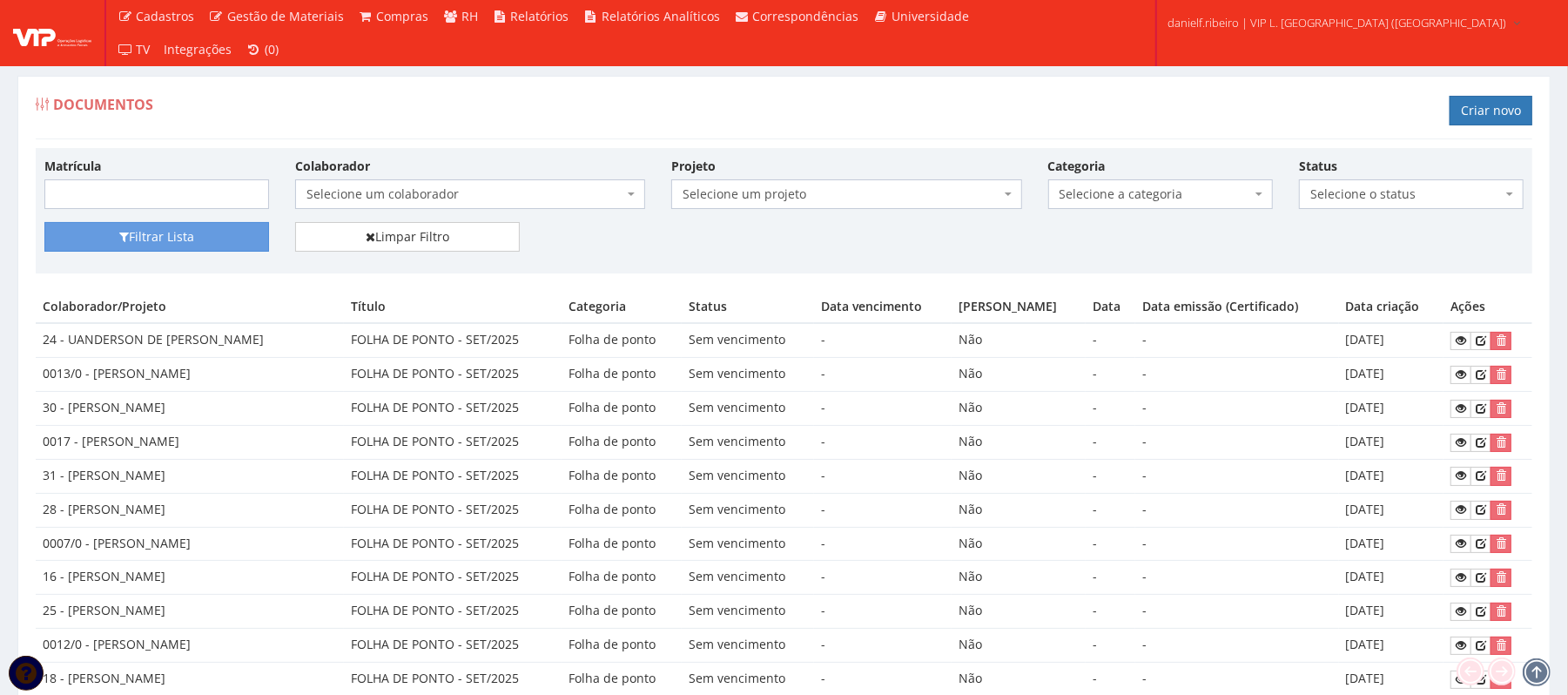
click at [447, 203] on span "Selecione um colaborador" at bounding box center [465, 194] width 317 height 17
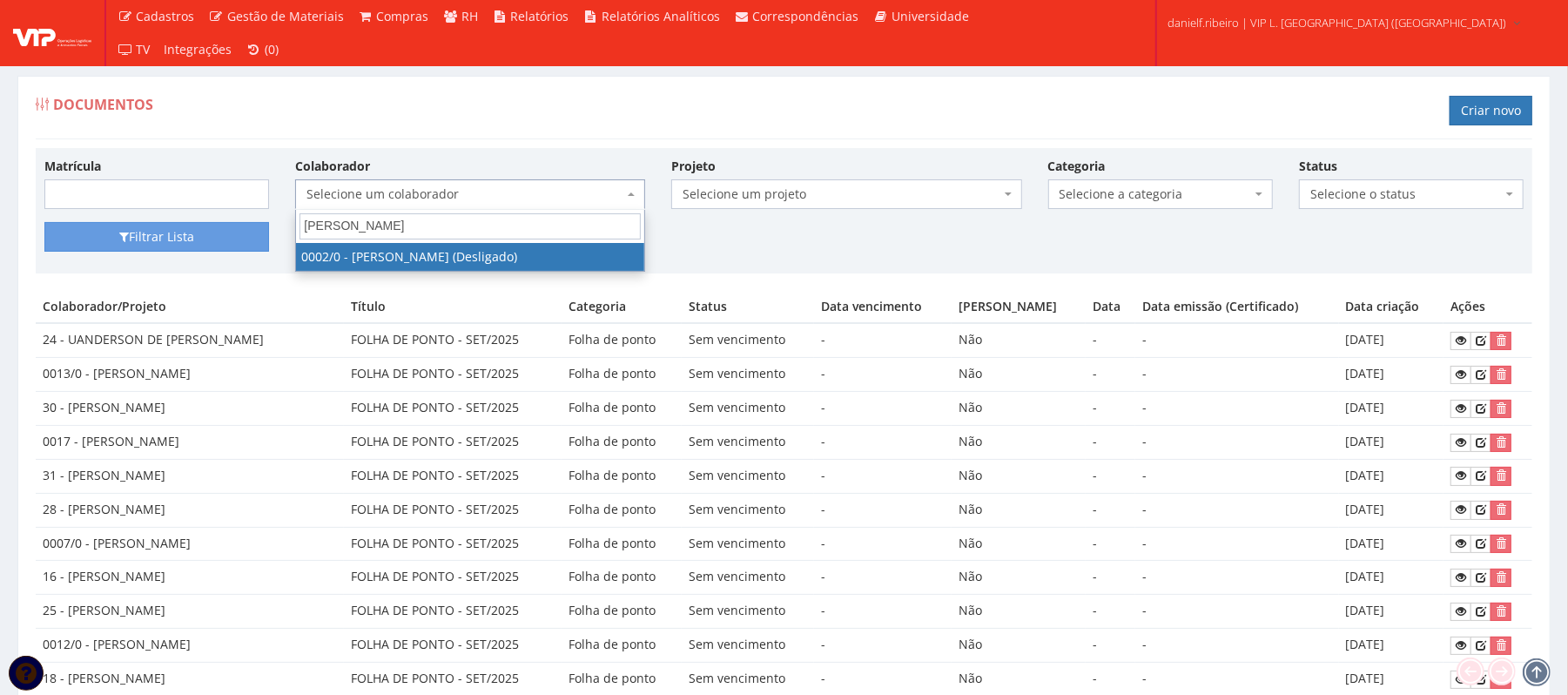
type input "[PERSON_NAME]"
select select "715"
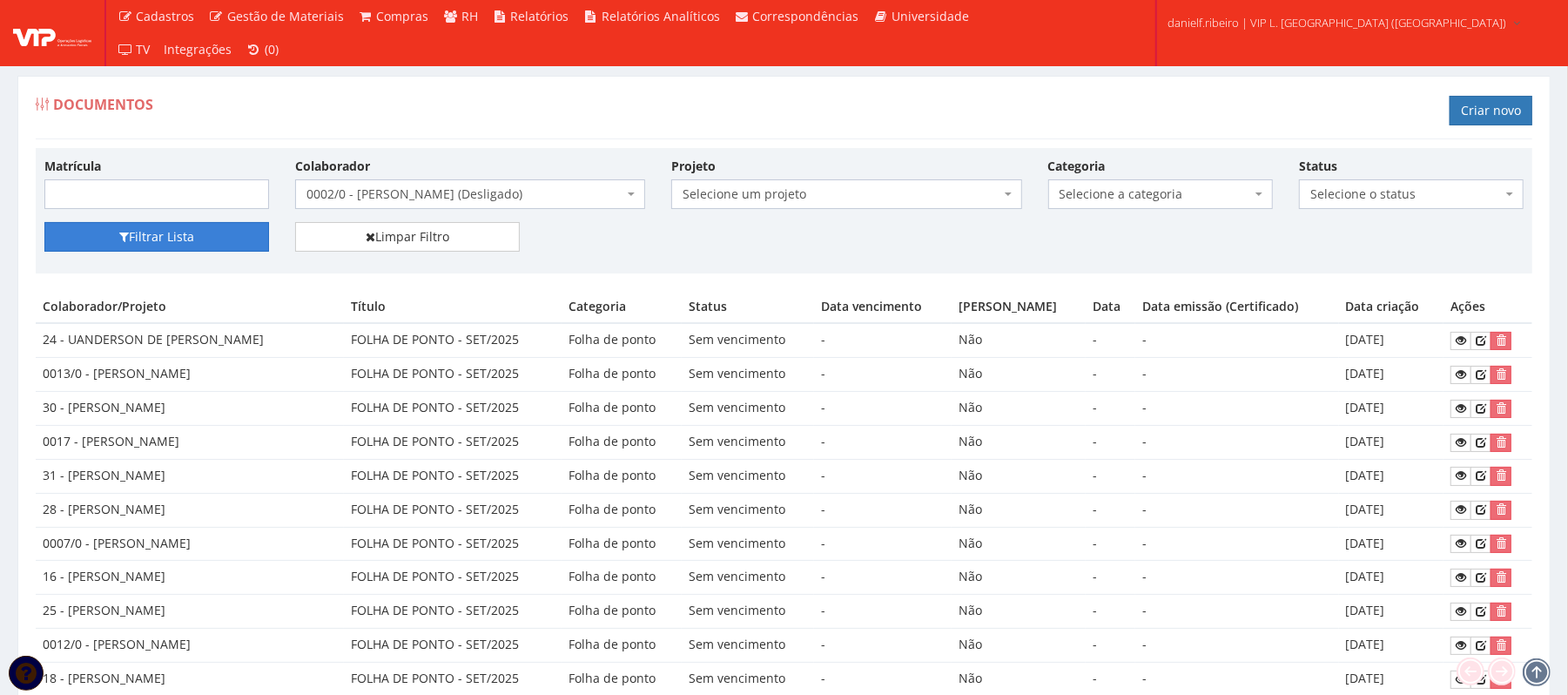
click at [130, 235] on button "Filtrar Lista" at bounding box center [157, 236] width 225 height 30
click at [1198, 195] on span "Selecione a categoria" at bounding box center [1155, 194] width 192 height 17
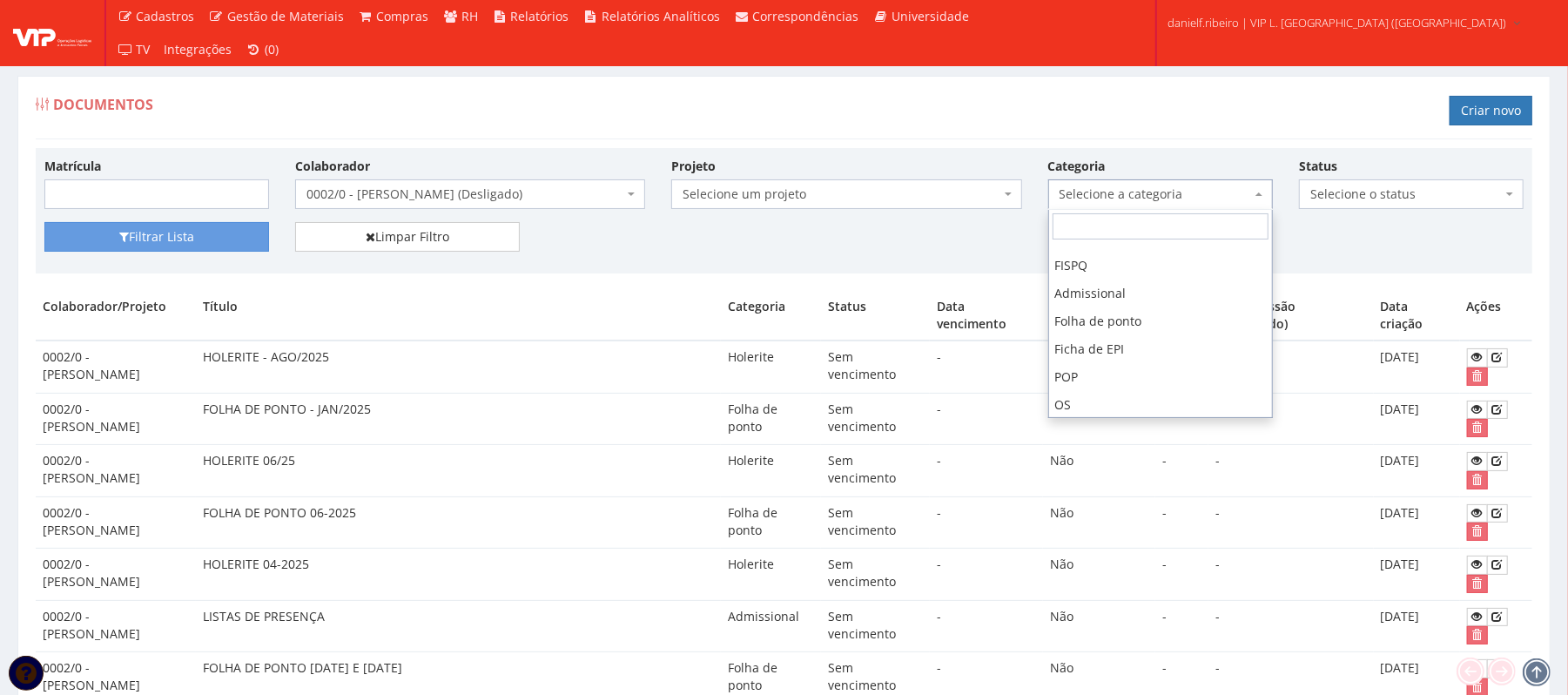
scroll to position [177, 0]
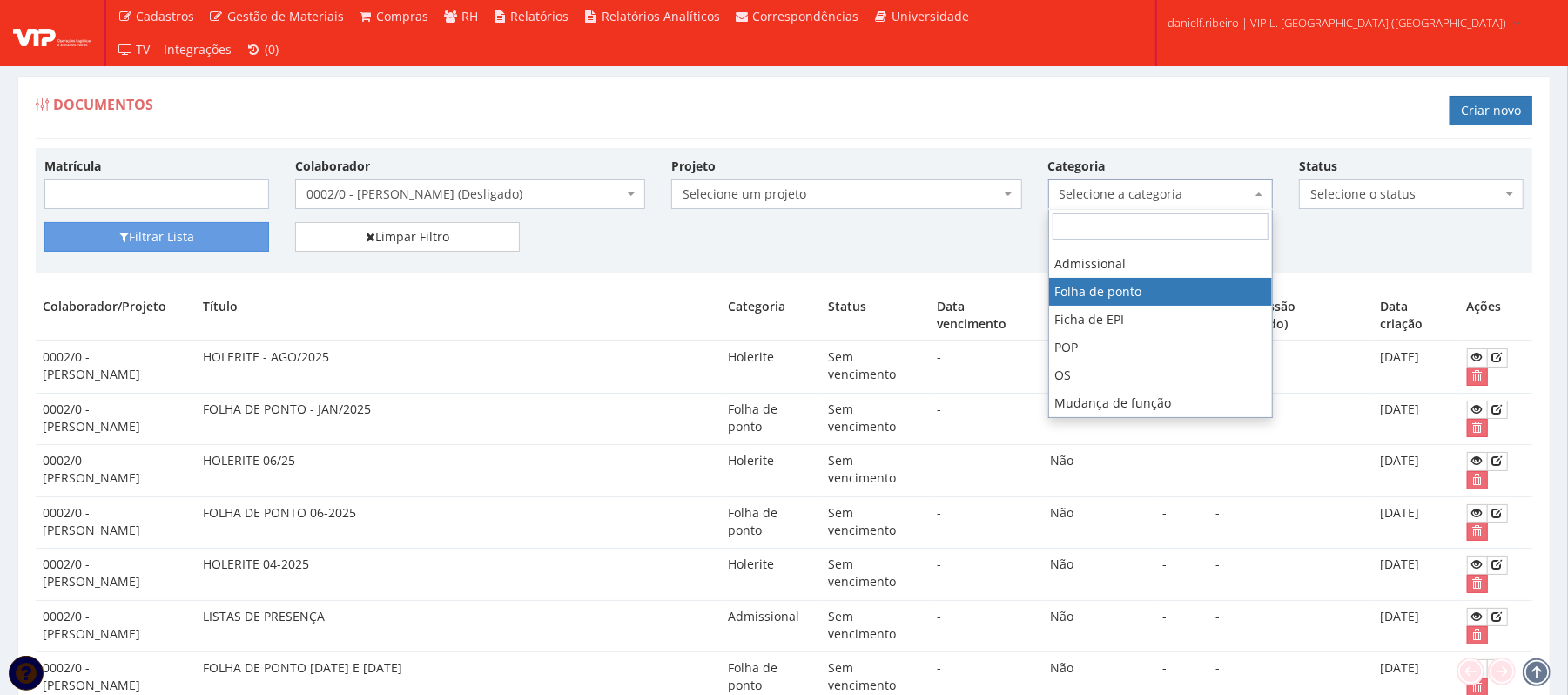
select select "folha_ponto"
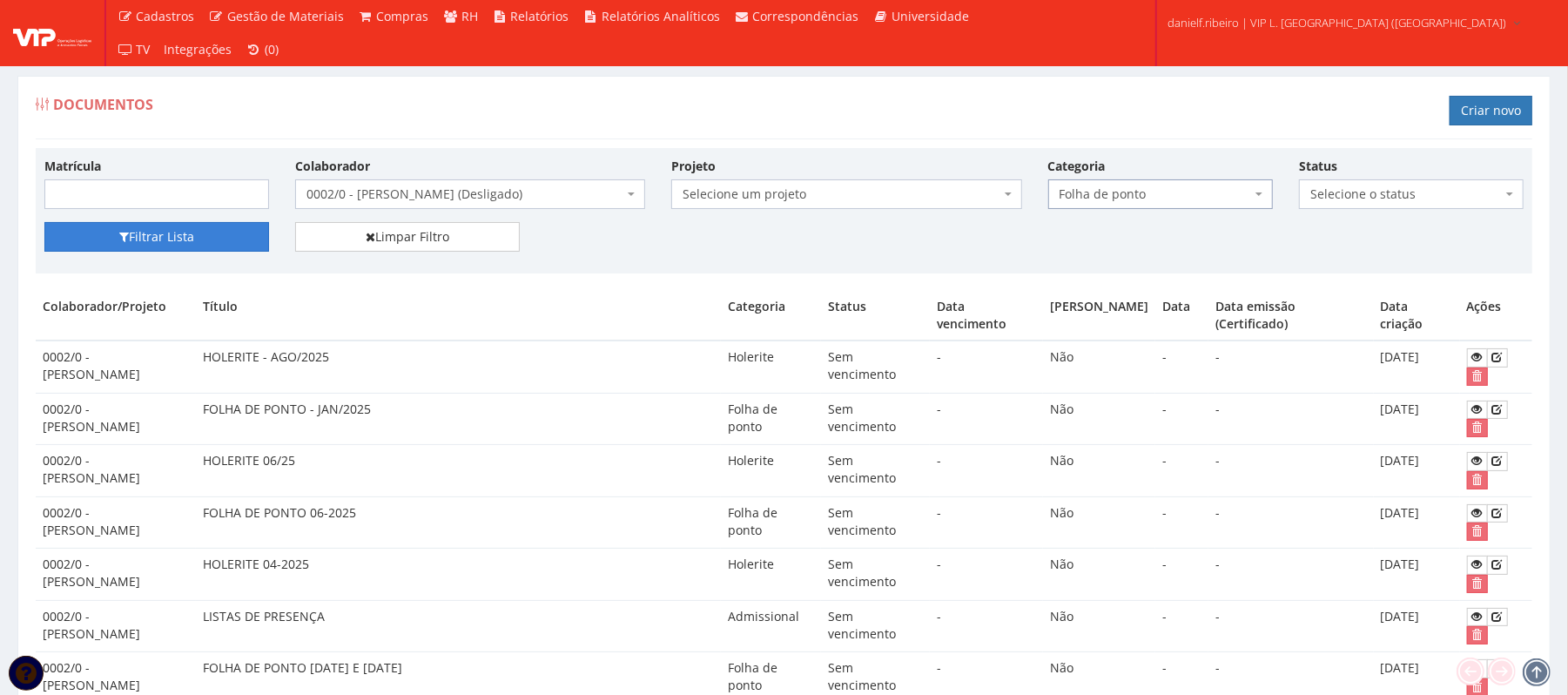
click at [198, 228] on button "Filtrar Lista" at bounding box center [157, 236] width 225 height 30
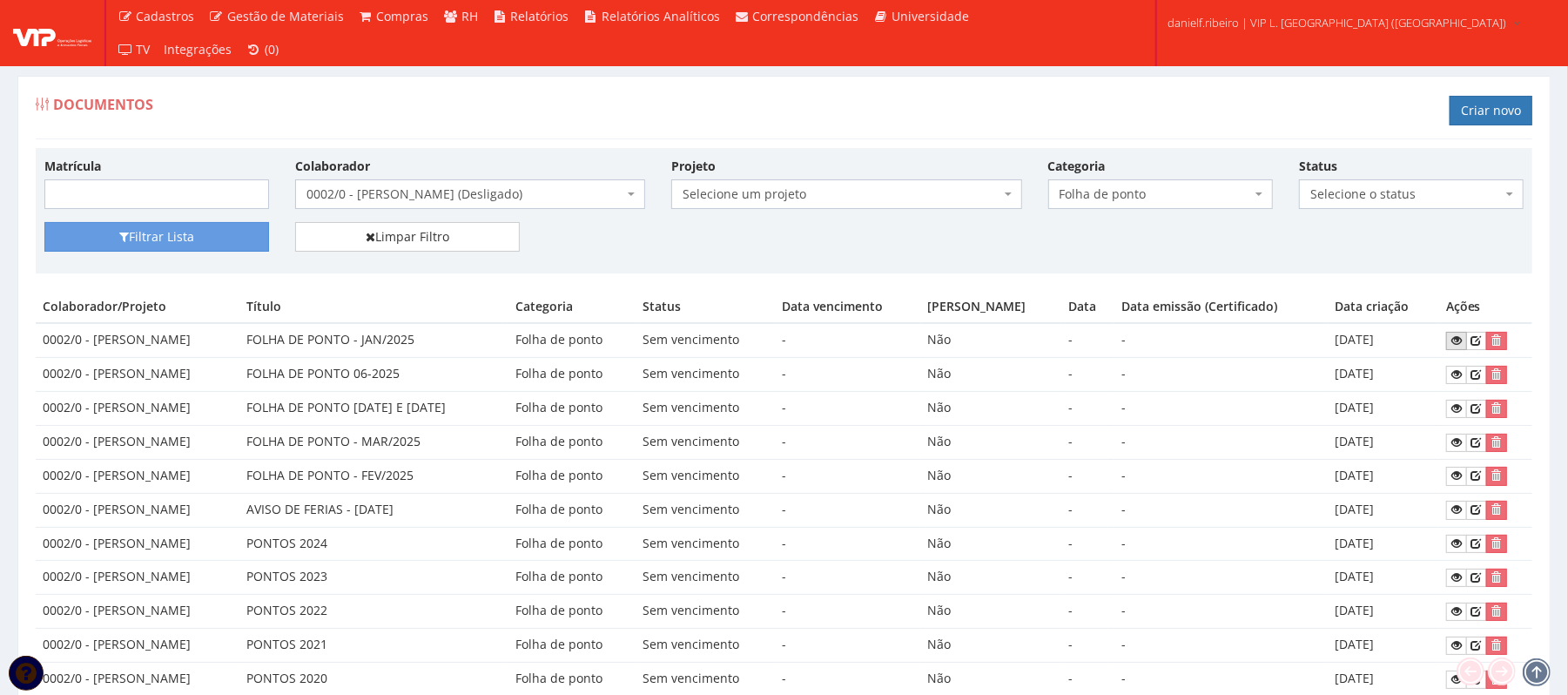
click at [1457, 342] on icon at bounding box center [1456, 340] width 10 height 12
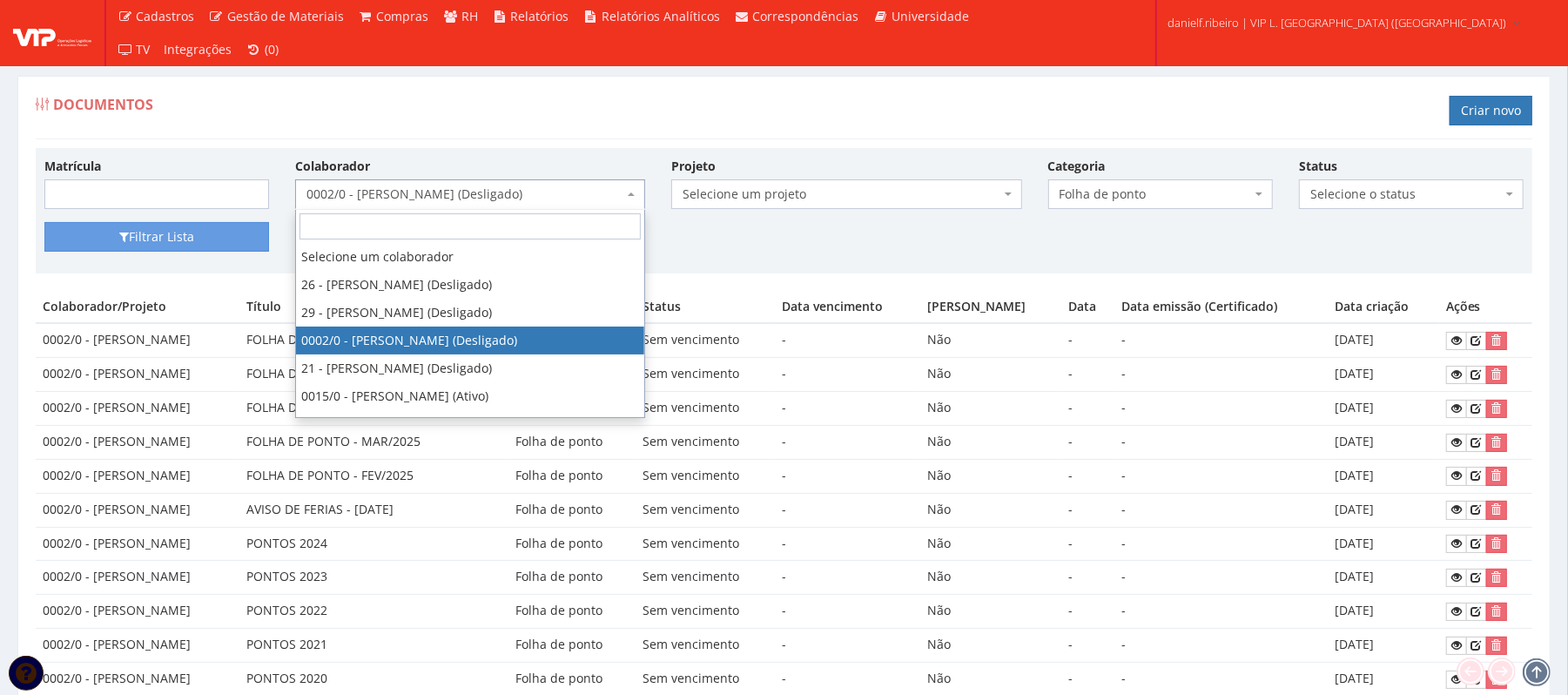
click at [495, 202] on span "0002/0 - [PERSON_NAME] (Desligado)" at bounding box center [465, 194] width 317 height 17
type input "E"
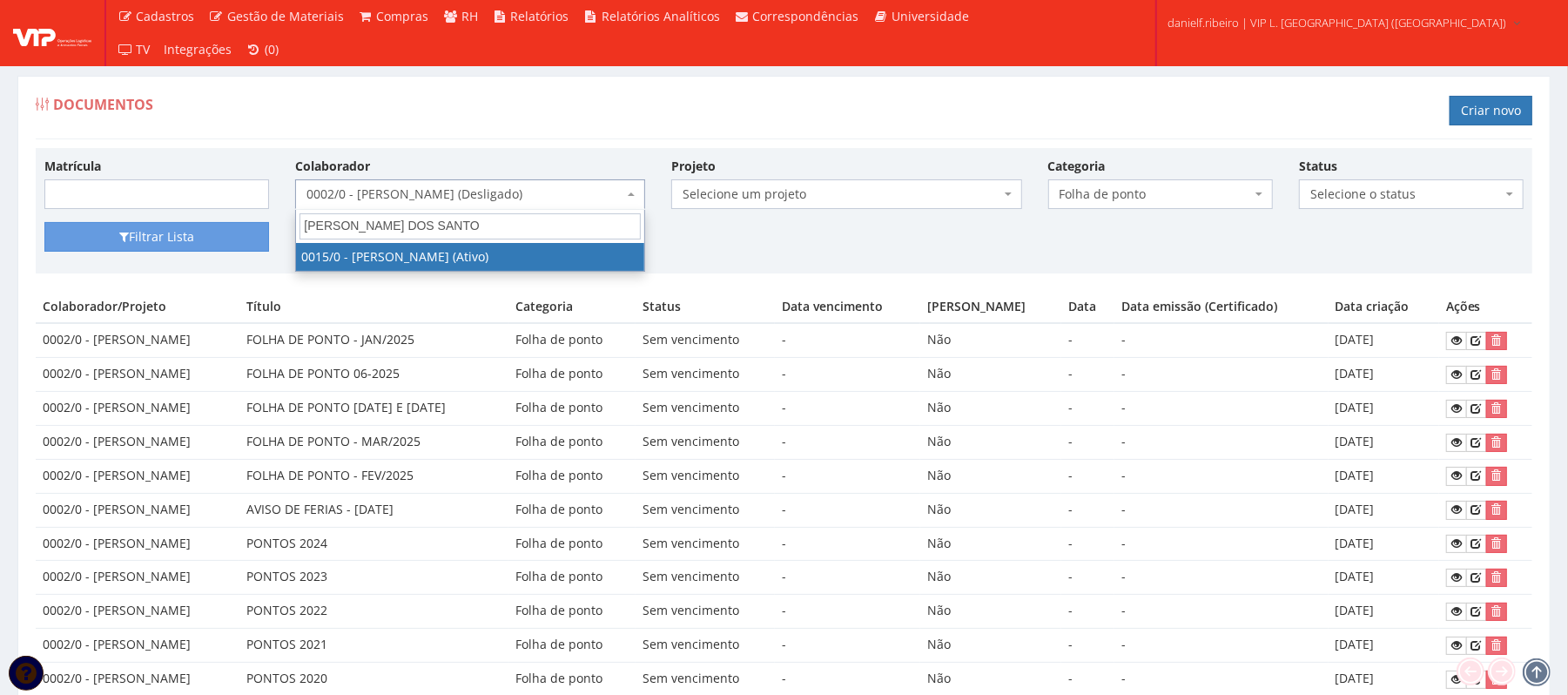
type input "[PERSON_NAME]"
select select "919"
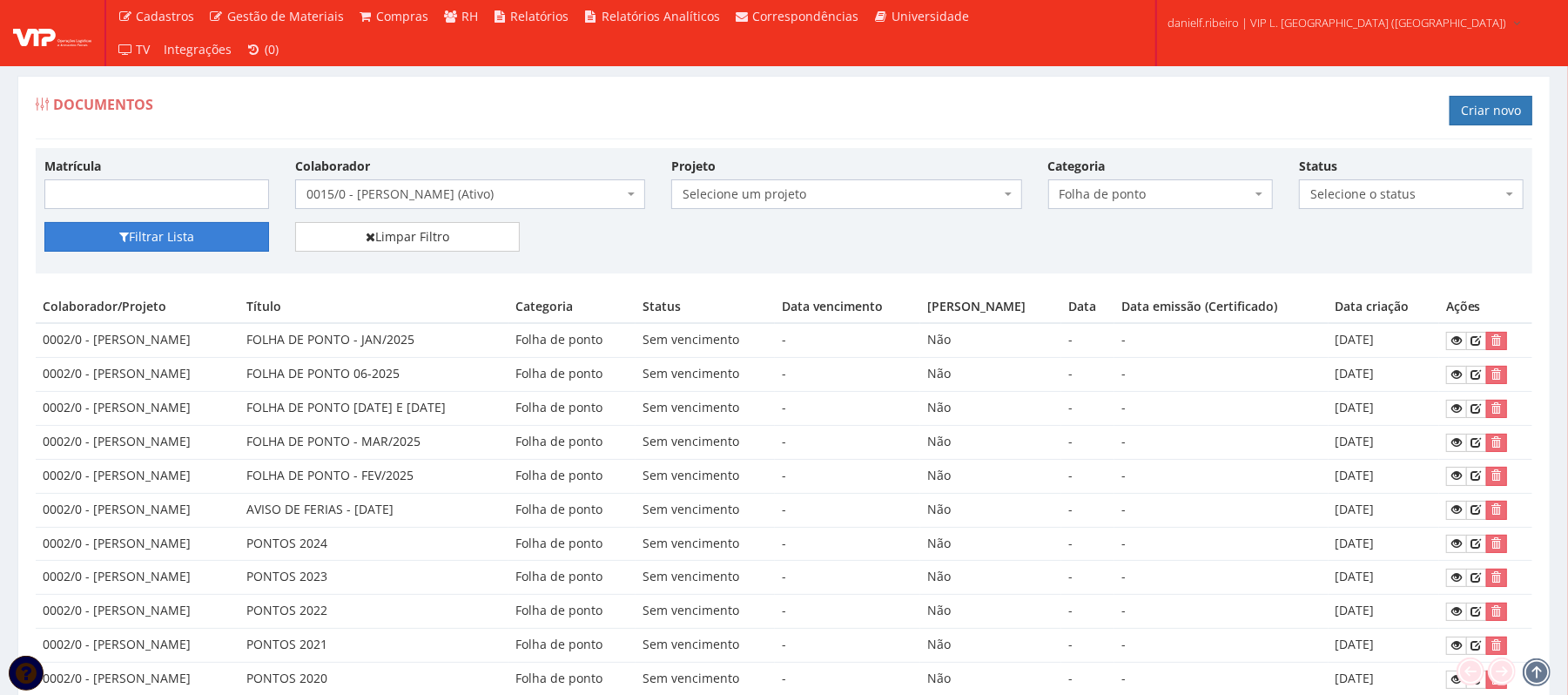
click at [196, 237] on button "Filtrar Lista" at bounding box center [157, 236] width 225 height 30
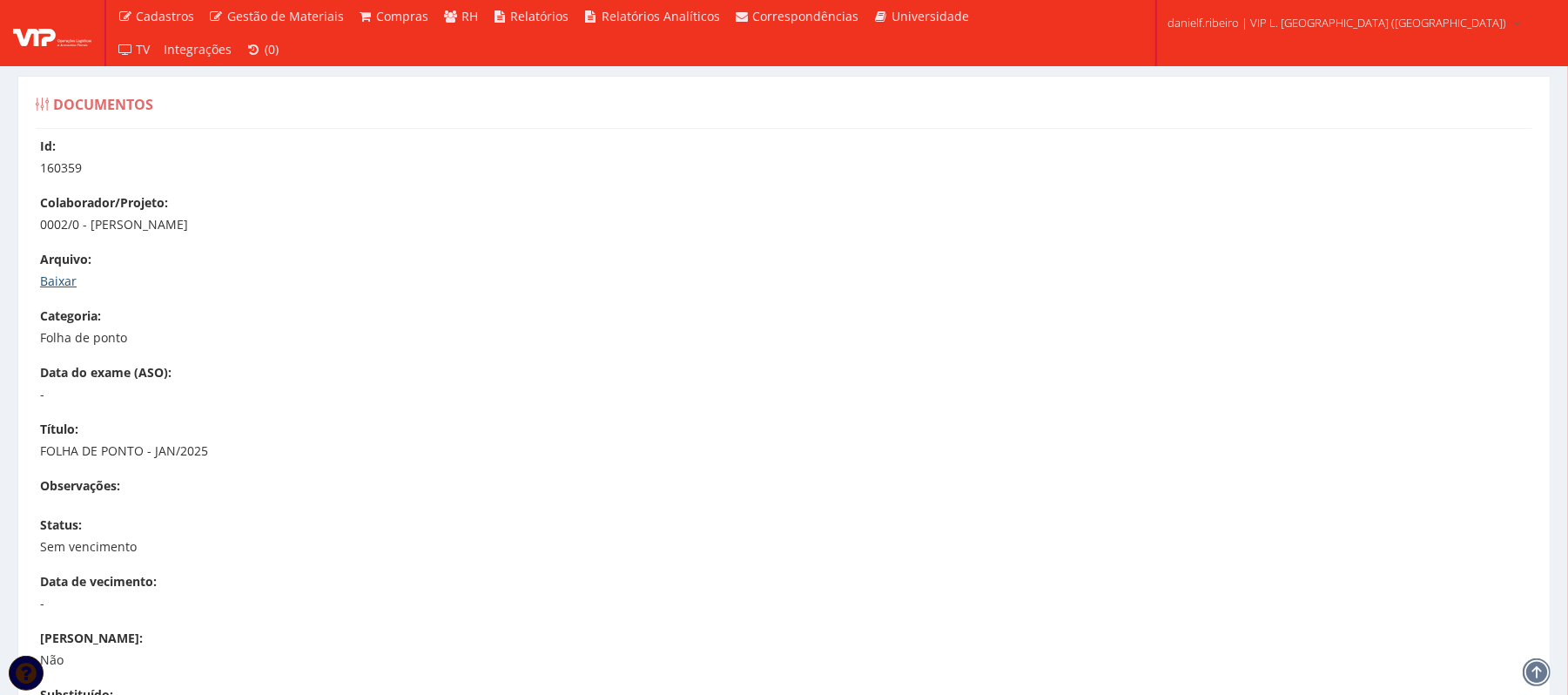
click at [67, 276] on link "Baixar" at bounding box center [58, 280] width 36 height 16
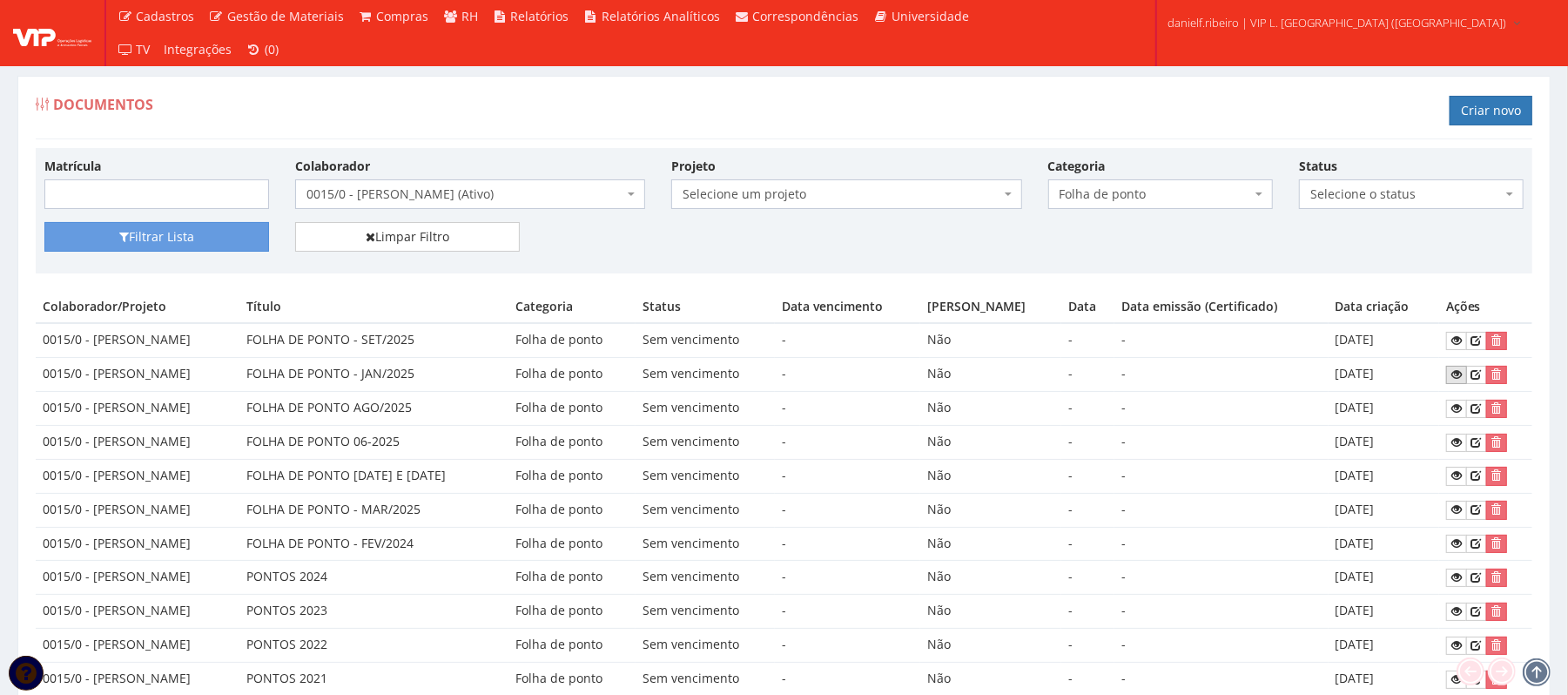
click at [1462, 370] on icon at bounding box center [1456, 374] width 10 height 12
click at [580, 185] on span "0015/0 - EVALDO SERAFIM DOS SANTOS (Ativo)" at bounding box center [470, 194] width 350 height 30
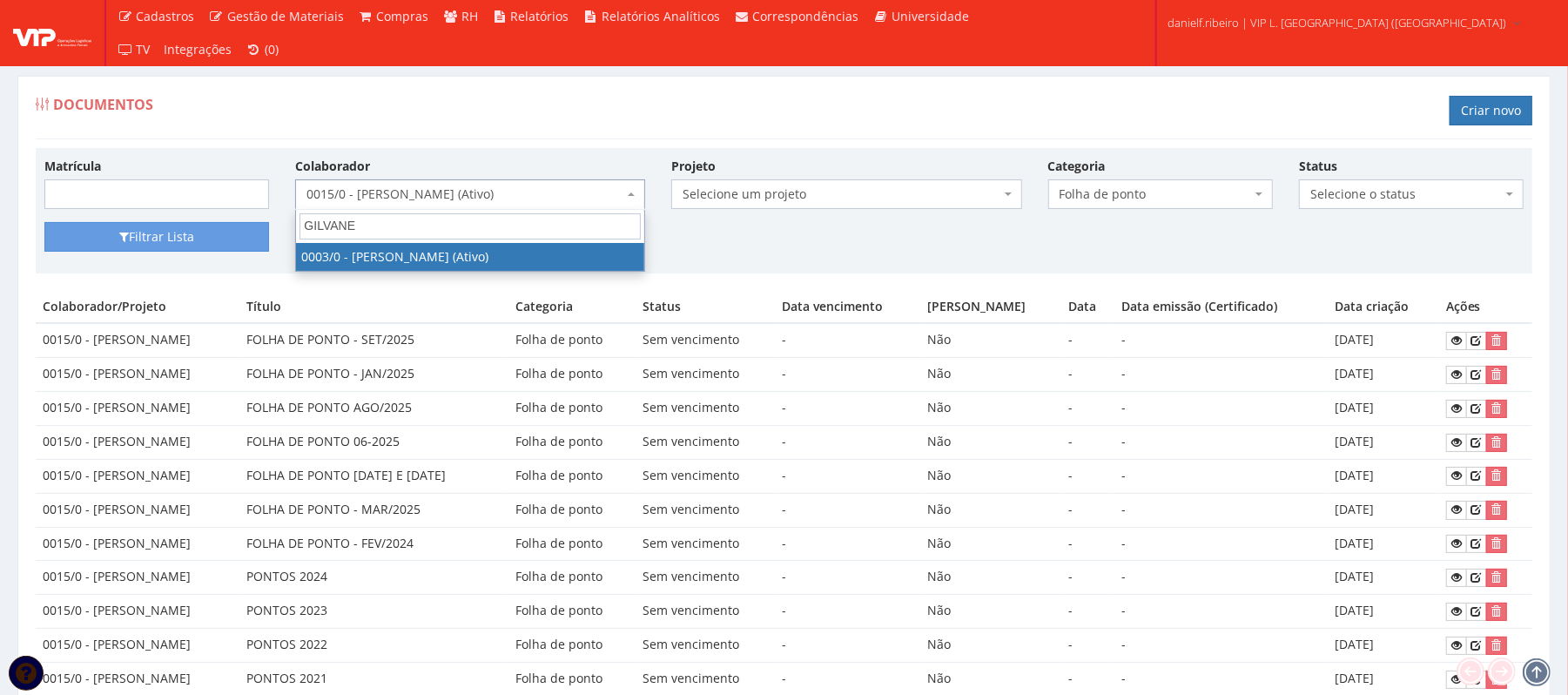
type input "GILVANE"
select select "716"
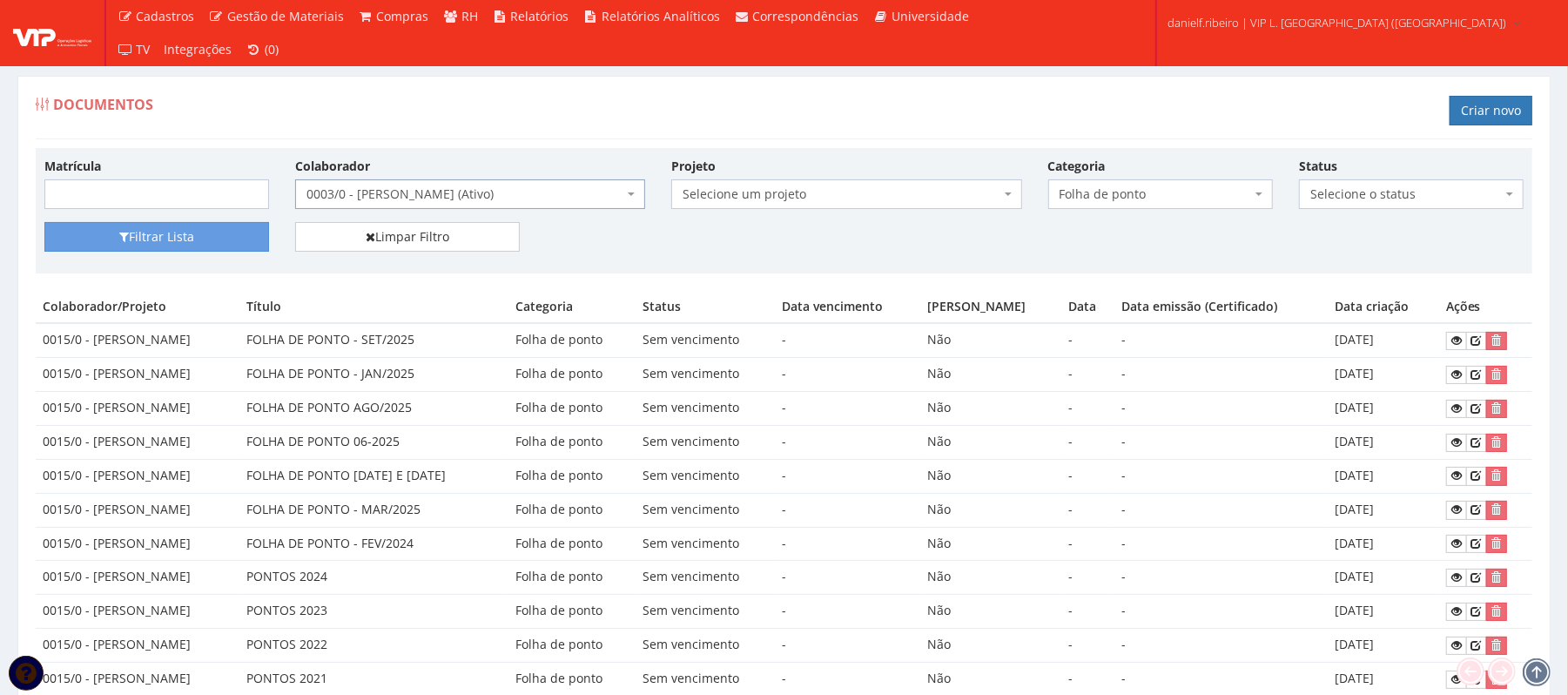
click at [175, 256] on div "Filtrar Lista Limpar Filtro" at bounding box center [784, 243] width 1506 height 43
click at [176, 244] on button "Filtrar Lista" at bounding box center [157, 236] width 225 height 30
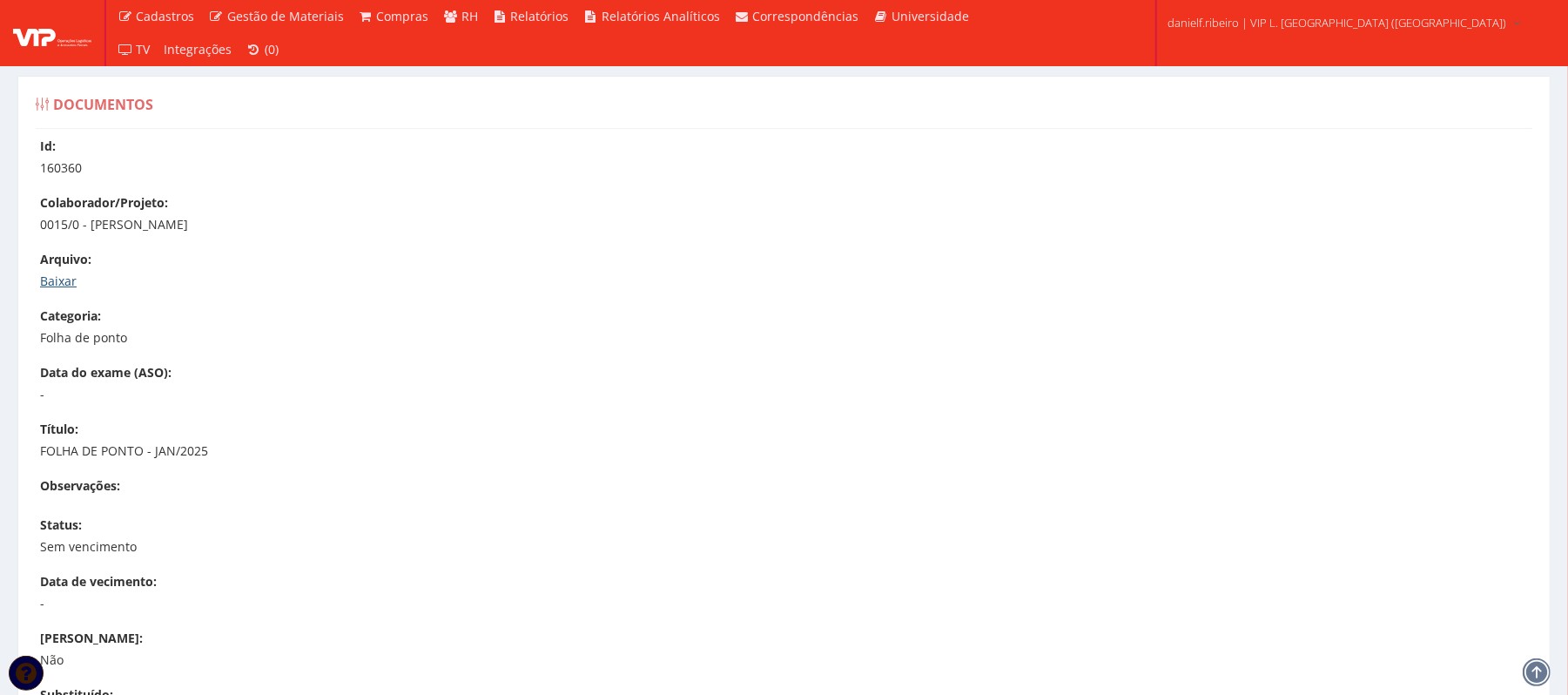
click at [50, 284] on link "Baixar" at bounding box center [58, 280] width 36 height 16
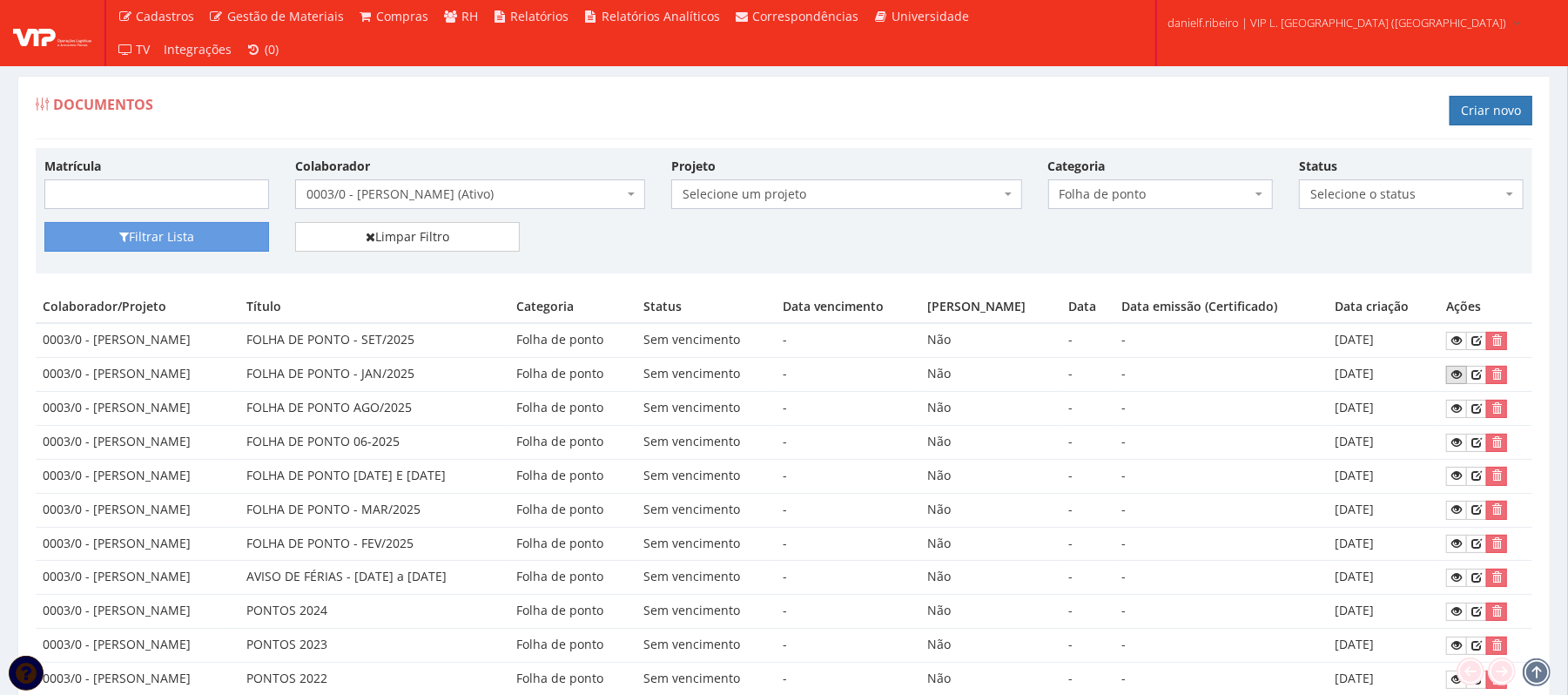
click at [1462, 378] on icon at bounding box center [1456, 374] width 10 height 12
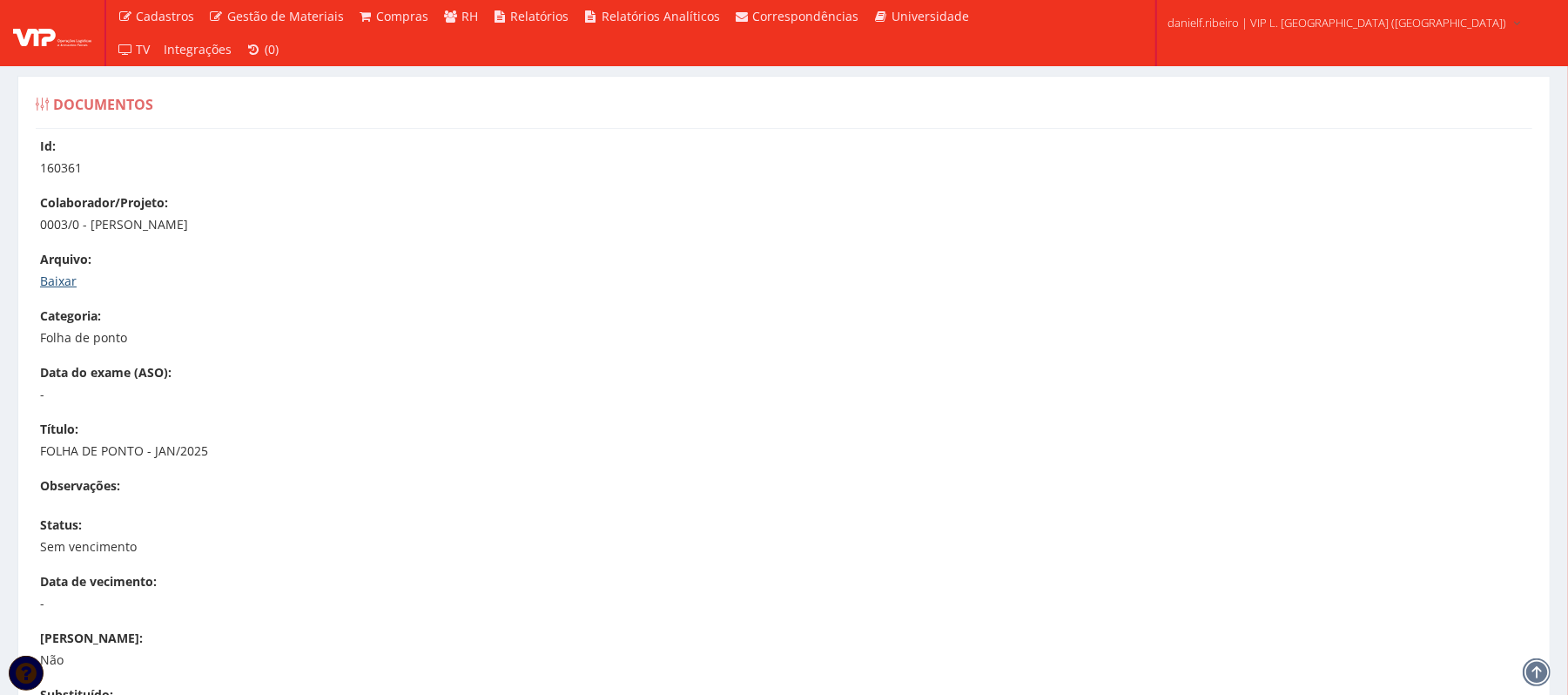
click at [66, 278] on link "Baixar" at bounding box center [58, 280] width 36 height 16
click at [51, 274] on link "Baixar" at bounding box center [58, 280] width 36 height 16
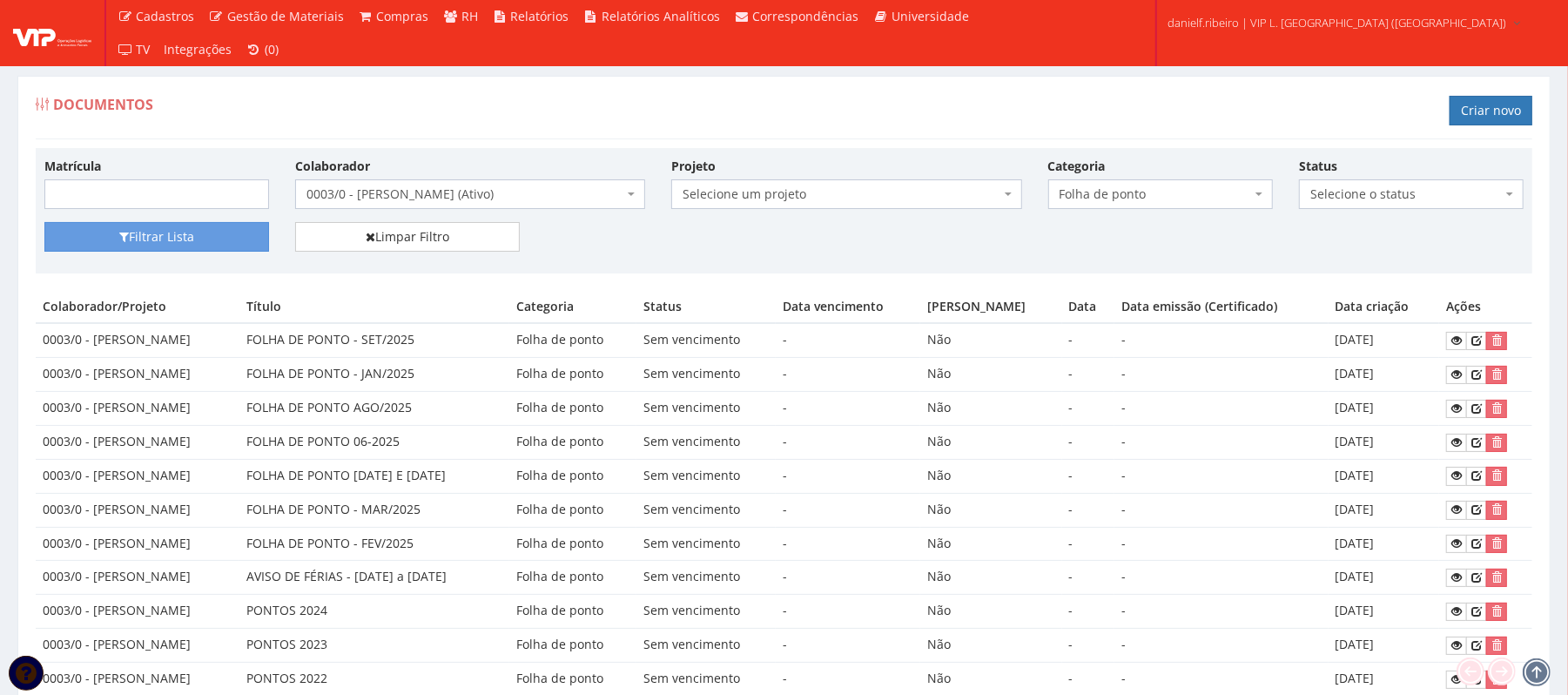
drag, startPoint x: 404, startPoint y: 369, endPoint x: 1409, endPoint y: 362, distance: 1005.0
click at [1409, 362] on tr "0003/0 - GILVANE ROSA DOS PASSOS FOLHA DE PONTO - JAN/2025 Folha de ponto Sem v…" at bounding box center [784, 376] width 1497 height 34
click at [1409, 364] on td "[DATE]" at bounding box center [1384, 376] width 111 height 34
click at [1502, 375] on icon "submit" at bounding box center [1497, 374] width 10 height 12
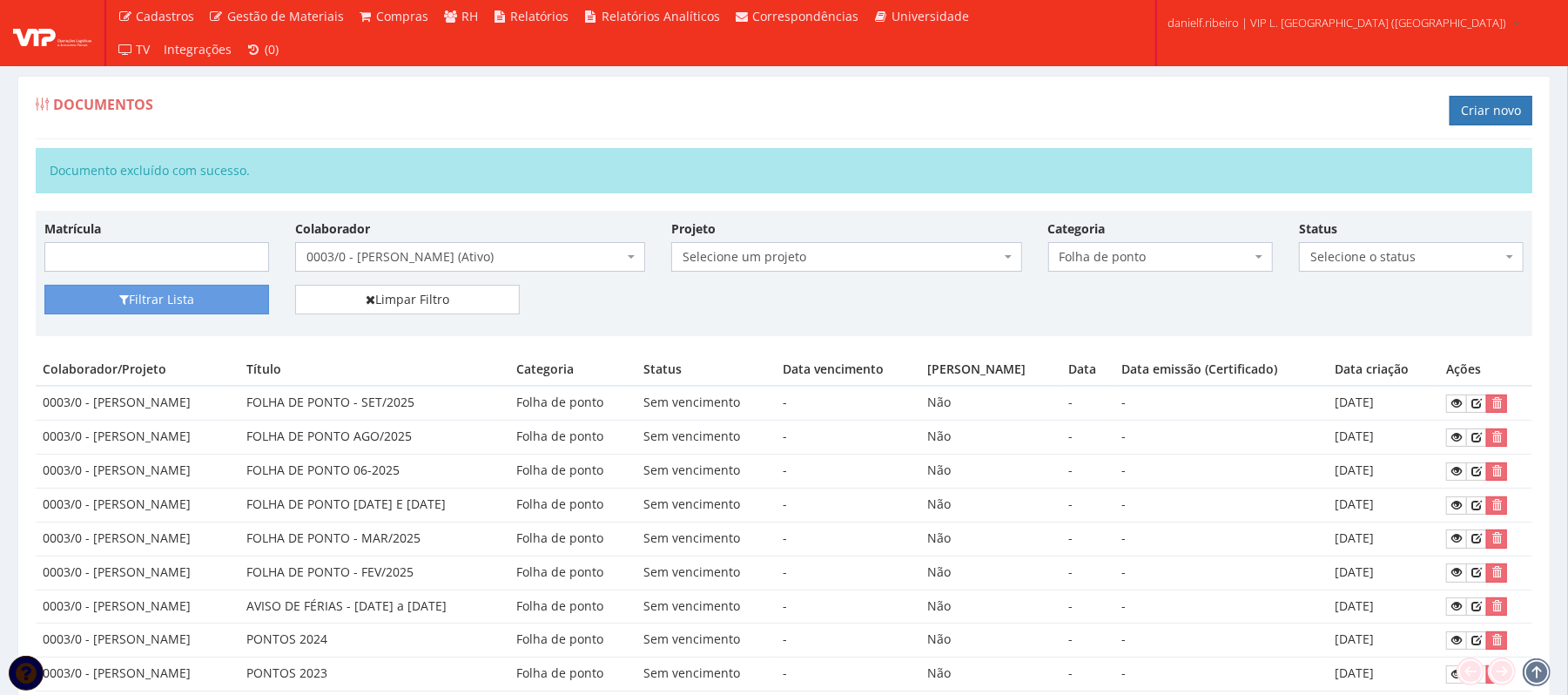
click at [480, 256] on span "0003/0 - GILVANE ROSA DOS PASSOS (Ativo)" at bounding box center [465, 256] width 317 height 17
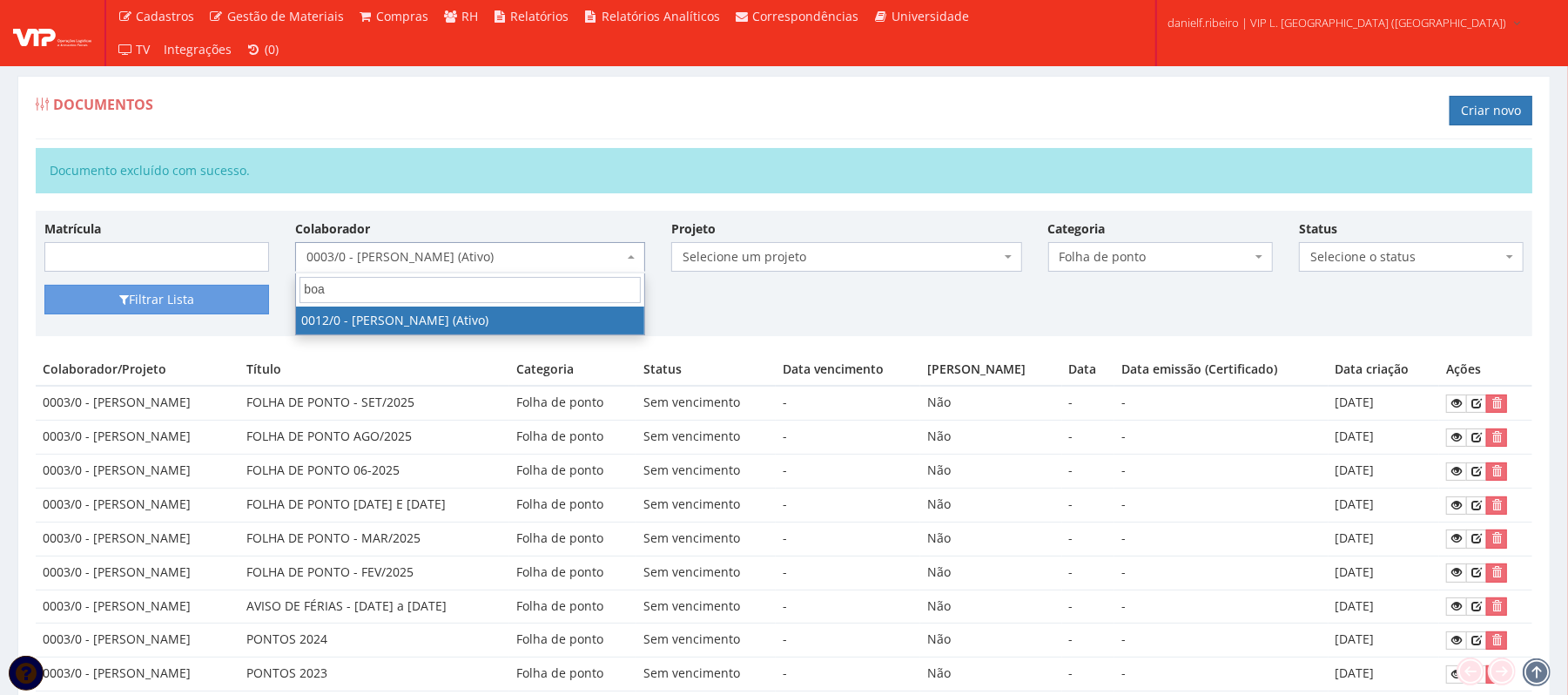
type input "boa"
select select "888"
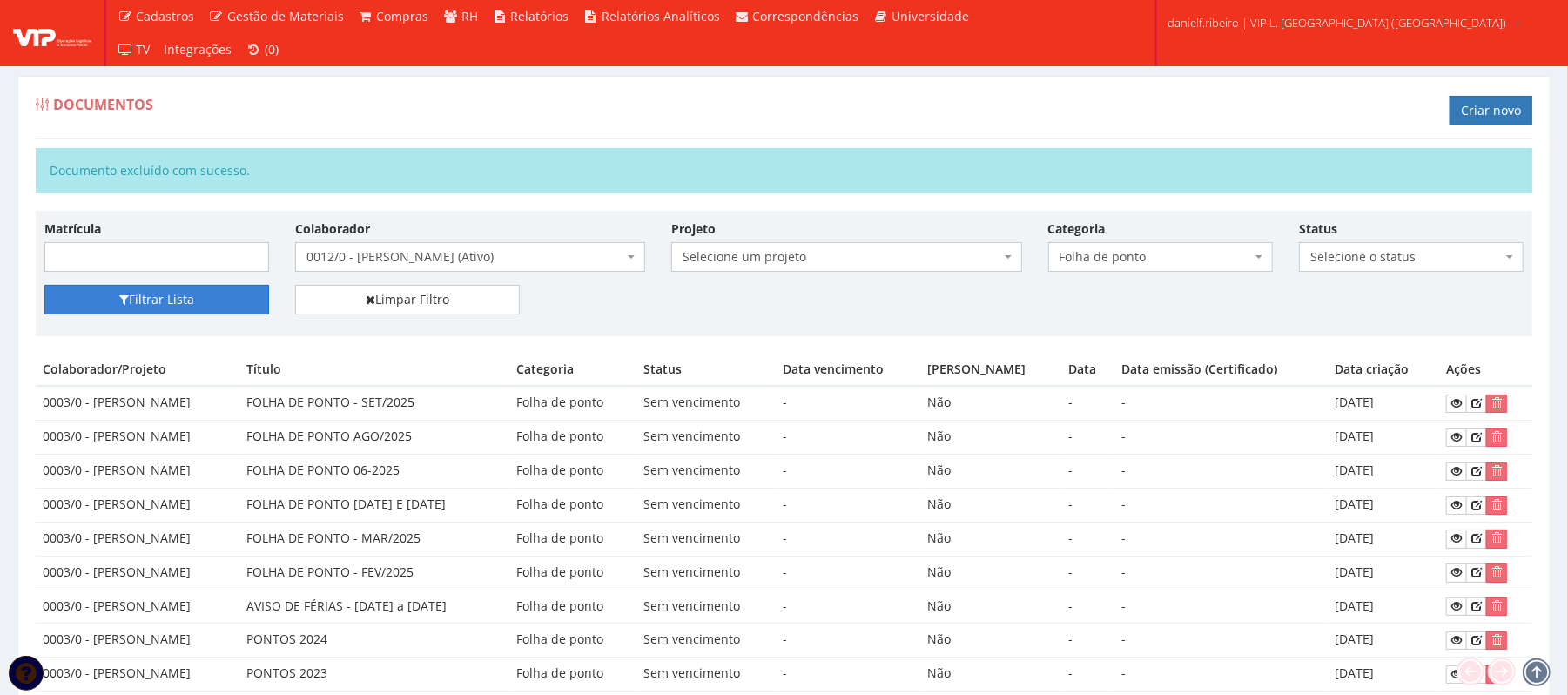
click at [190, 291] on button "Filtrar Lista" at bounding box center [157, 299] width 225 height 30
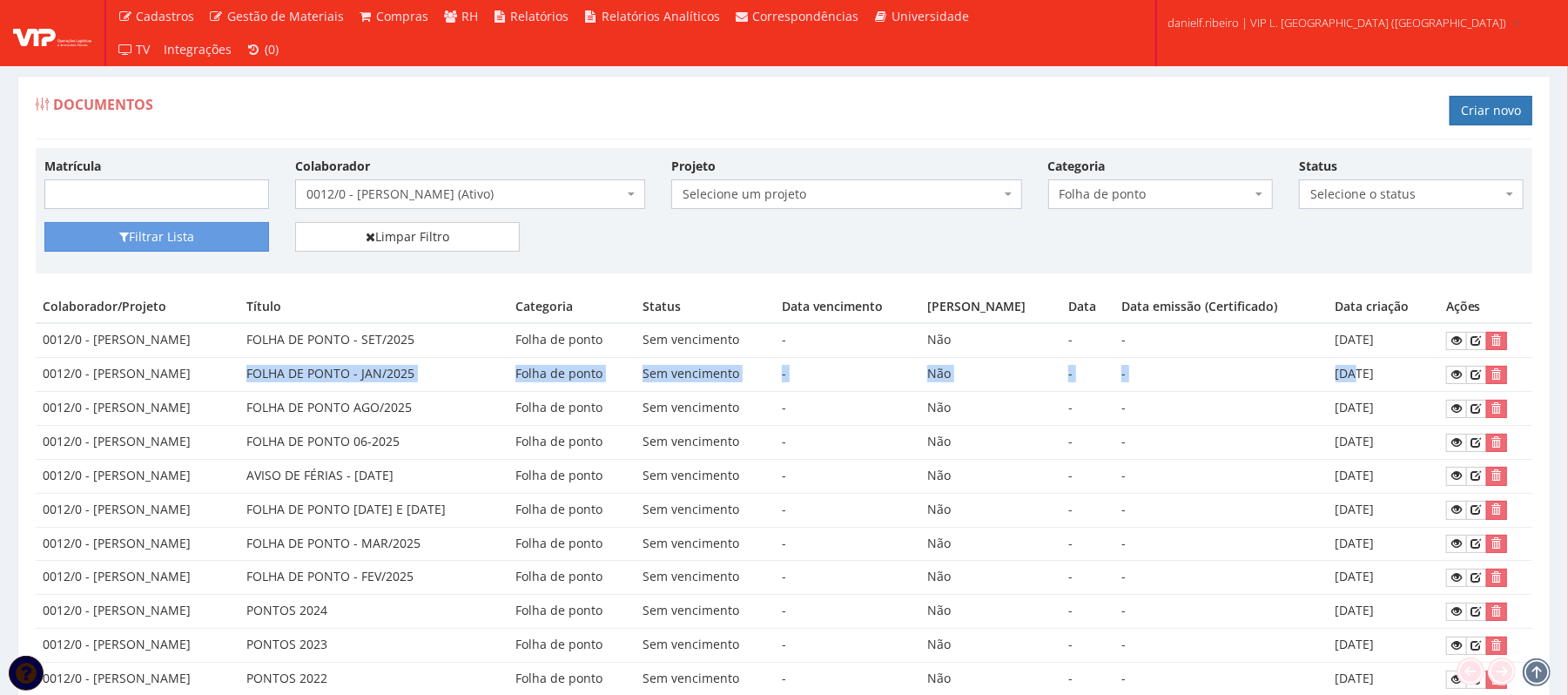
drag, startPoint x: 324, startPoint y: 366, endPoint x: 1364, endPoint y: 377, distance: 1040.1
click at [1364, 377] on tr "0012/0 - JILDEON SANTOS BOAVENTURA FOLHA DE PONTO - JAN/2025 Folha de ponto Sem…" at bounding box center [784, 376] width 1497 height 34
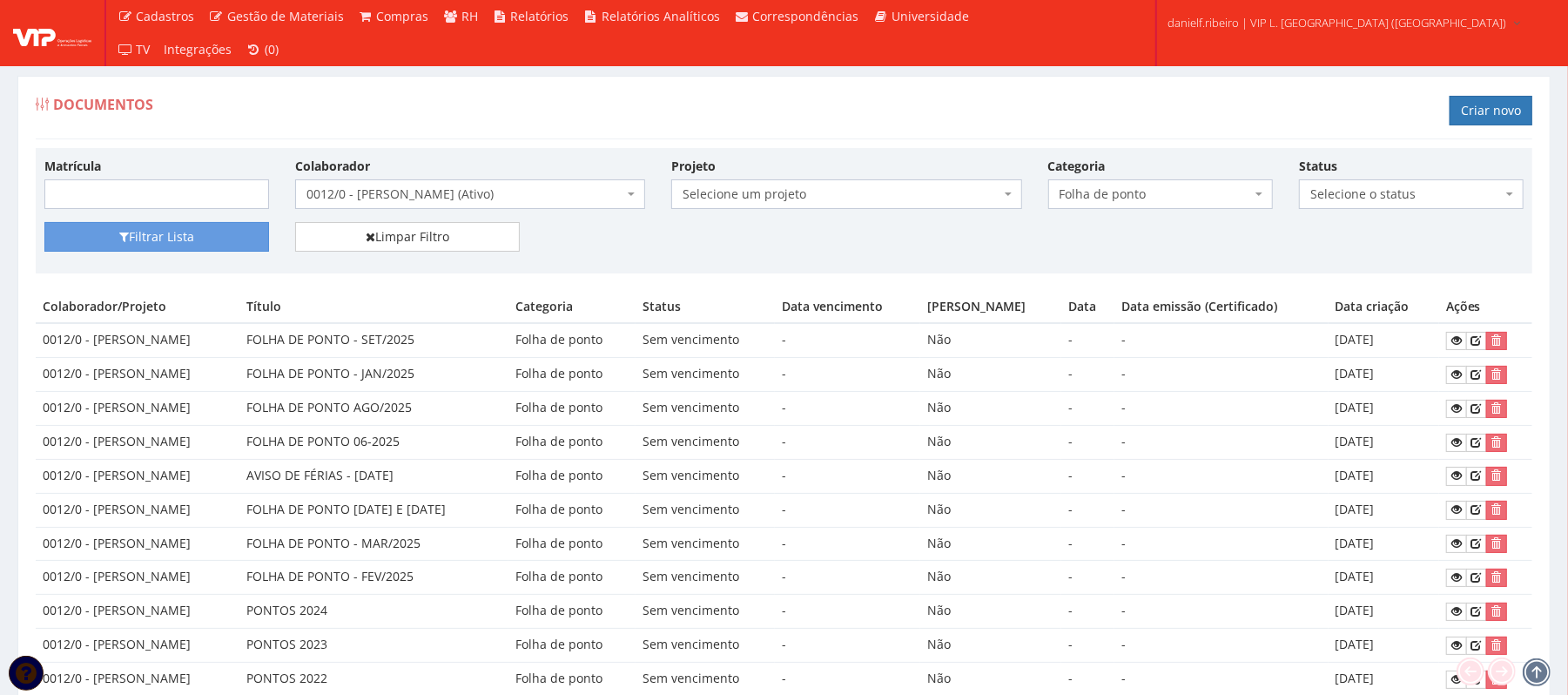
drag, startPoint x: 1398, startPoint y: 379, endPoint x: 1437, endPoint y: 368, distance: 40.5
click at [1400, 379] on td "15/09/2025" at bounding box center [1384, 376] width 111 height 34
click at [1456, 370] on icon at bounding box center [1456, 374] width 10 height 12
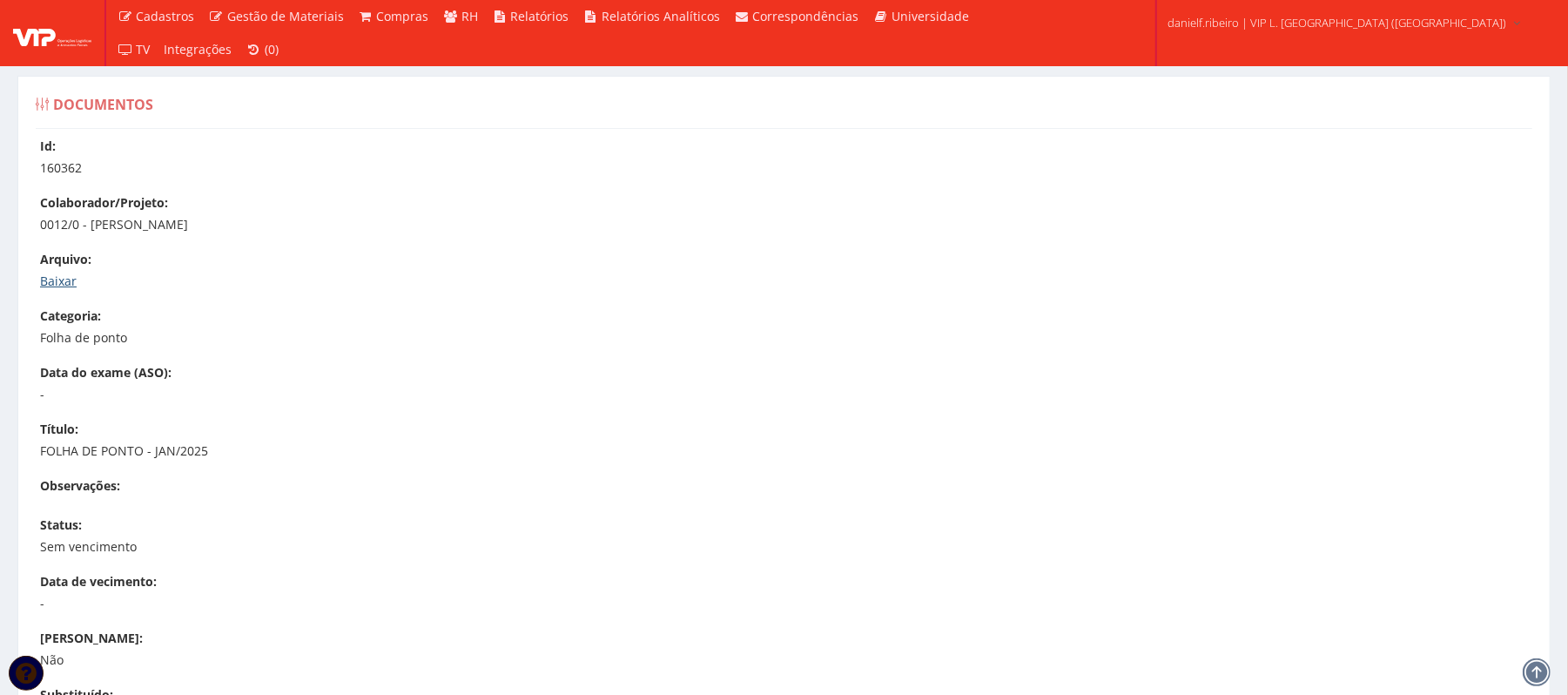
click at [46, 279] on link "Baixar" at bounding box center [58, 280] width 36 height 16
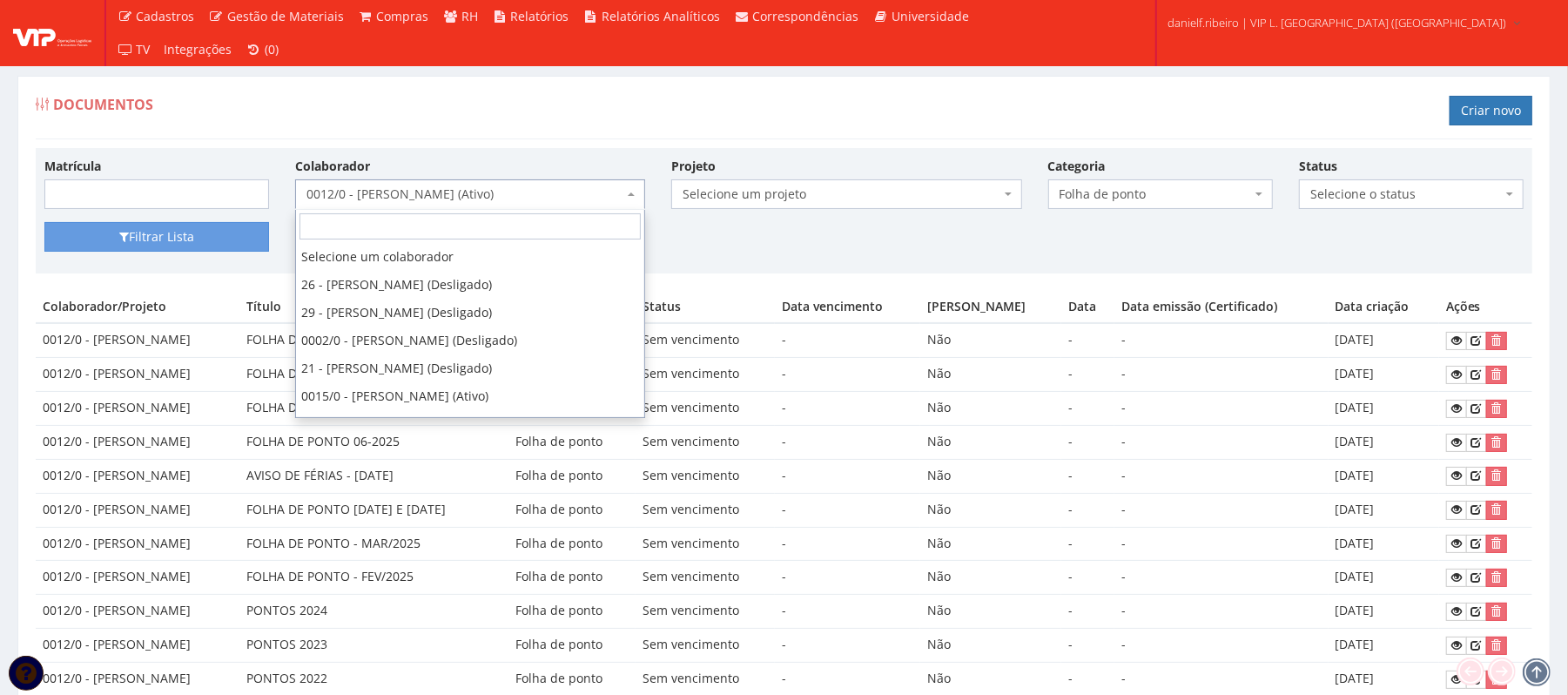
click at [392, 187] on span "0012/0 - JILDEON SANTOS BOAVENTURA (Ativo)" at bounding box center [465, 194] width 317 height 17
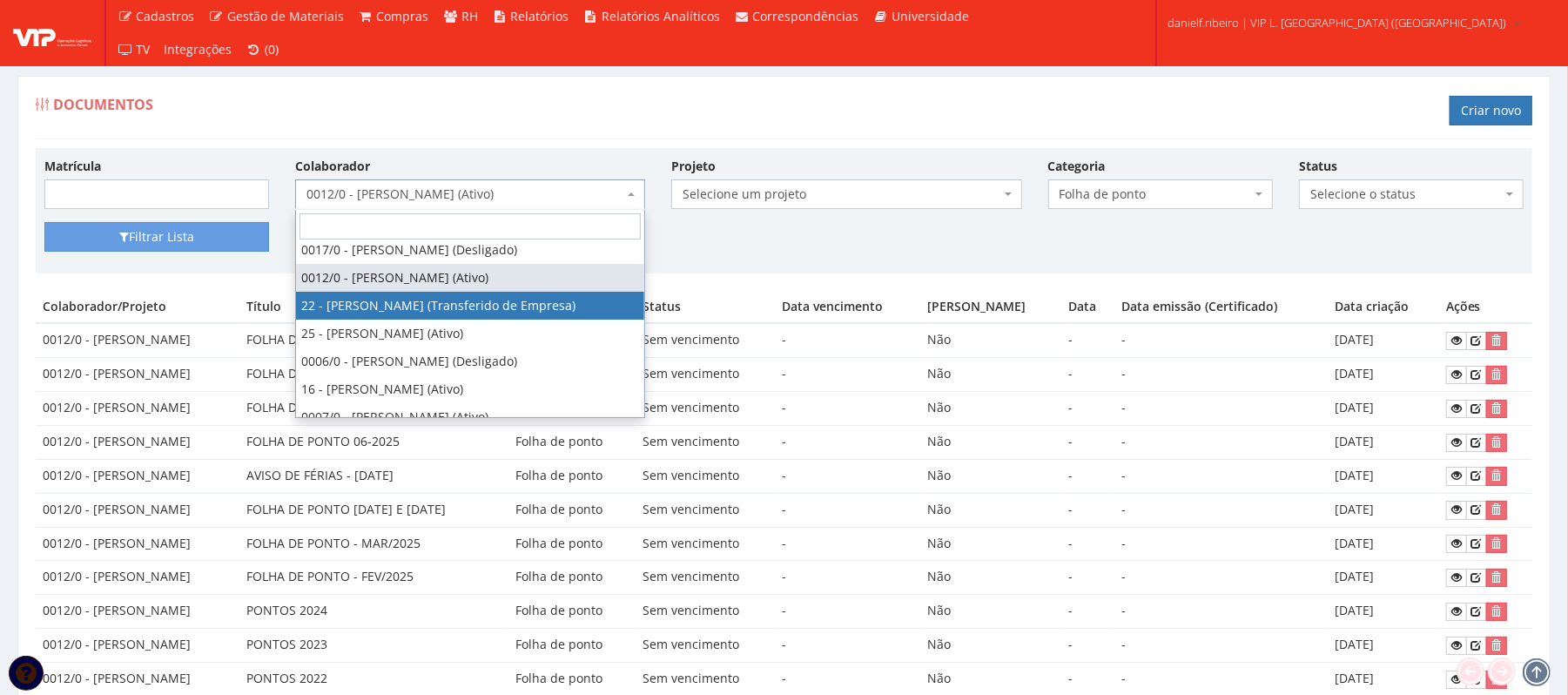
click at [747, 235] on div "Filtrar Lista Limpar Filtro" at bounding box center [784, 243] width 1506 height 43
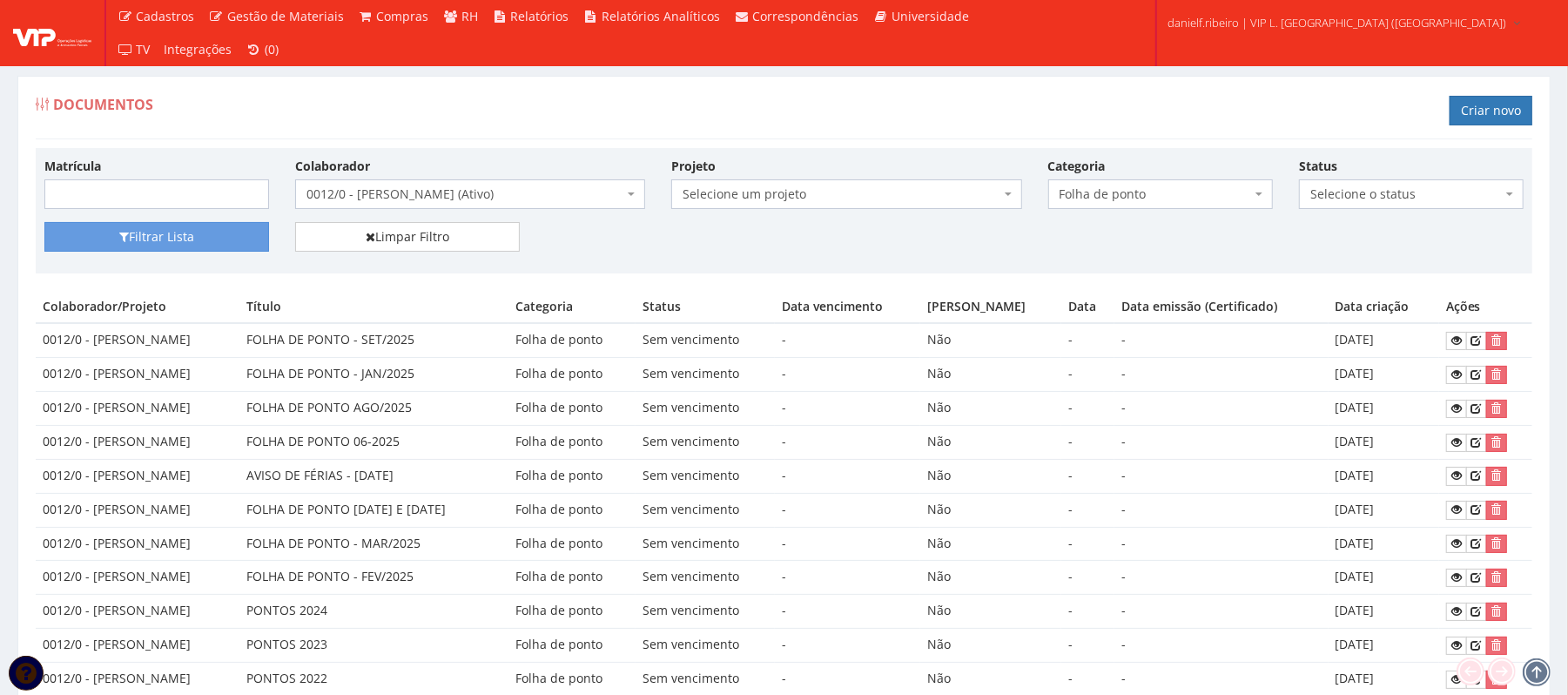
click at [465, 189] on span "0012/0 - JILDEON SANTOS BOAVENTURA (Ativo)" at bounding box center [465, 194] width 317 height 17
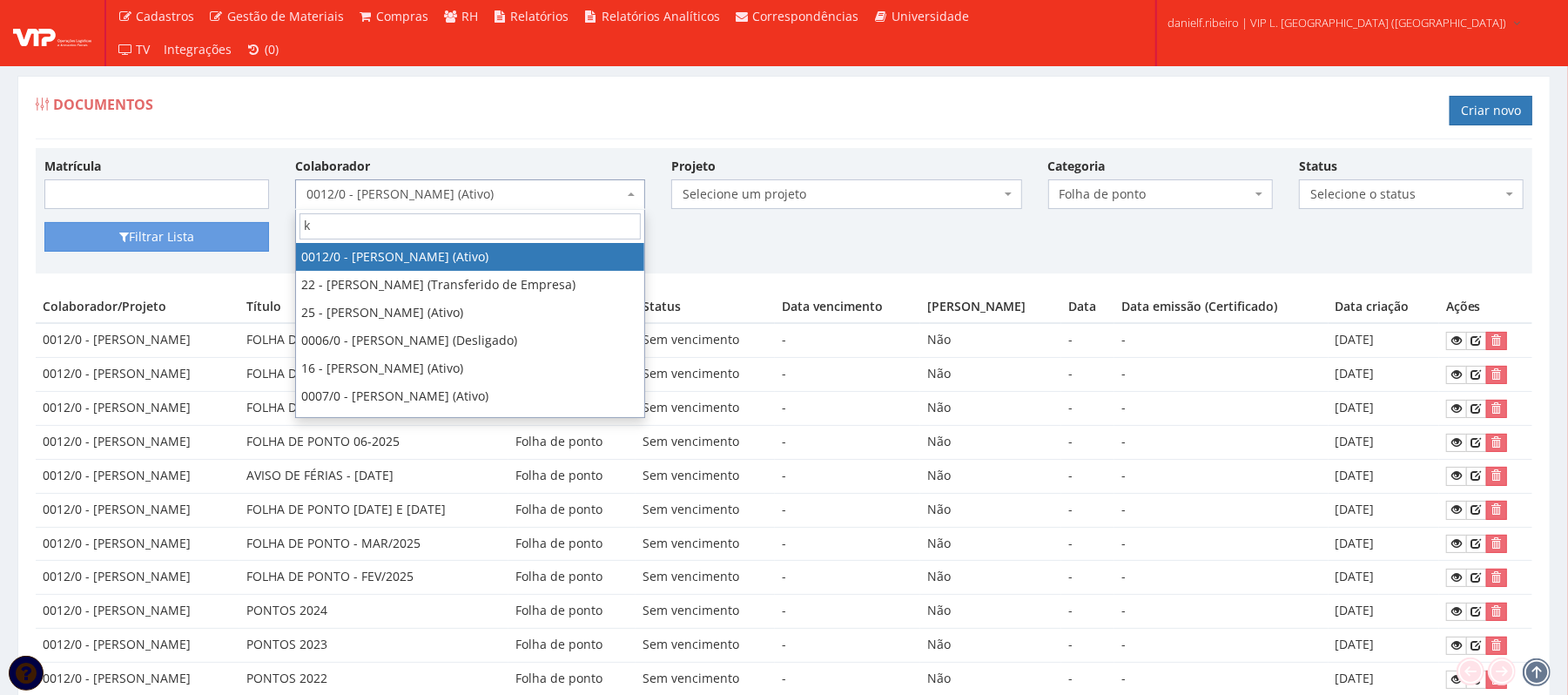
scroll to position [0, 0]
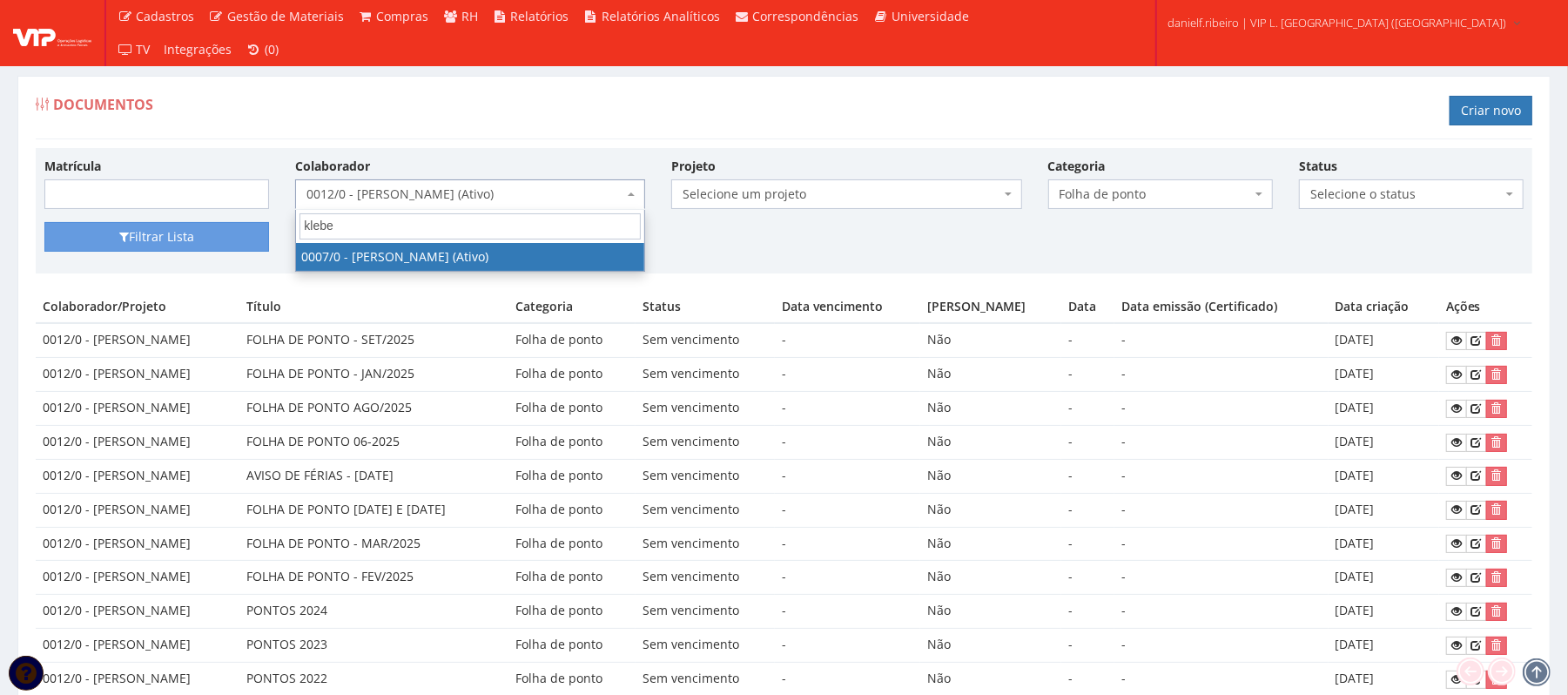
type input "kleber"
select select "720"
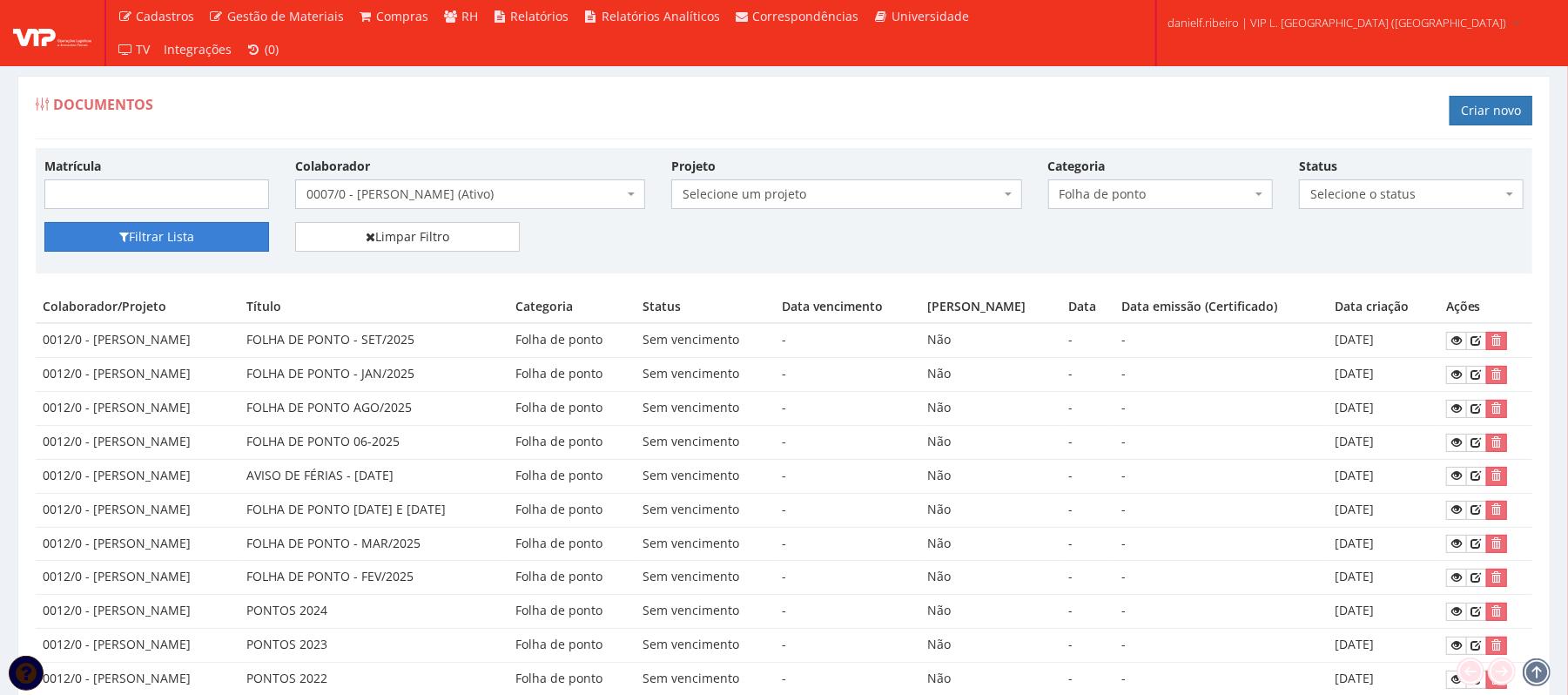
click at [211, 241] on button "Filtrar Lista" at bounding box center [157, 236] width 225 height 30
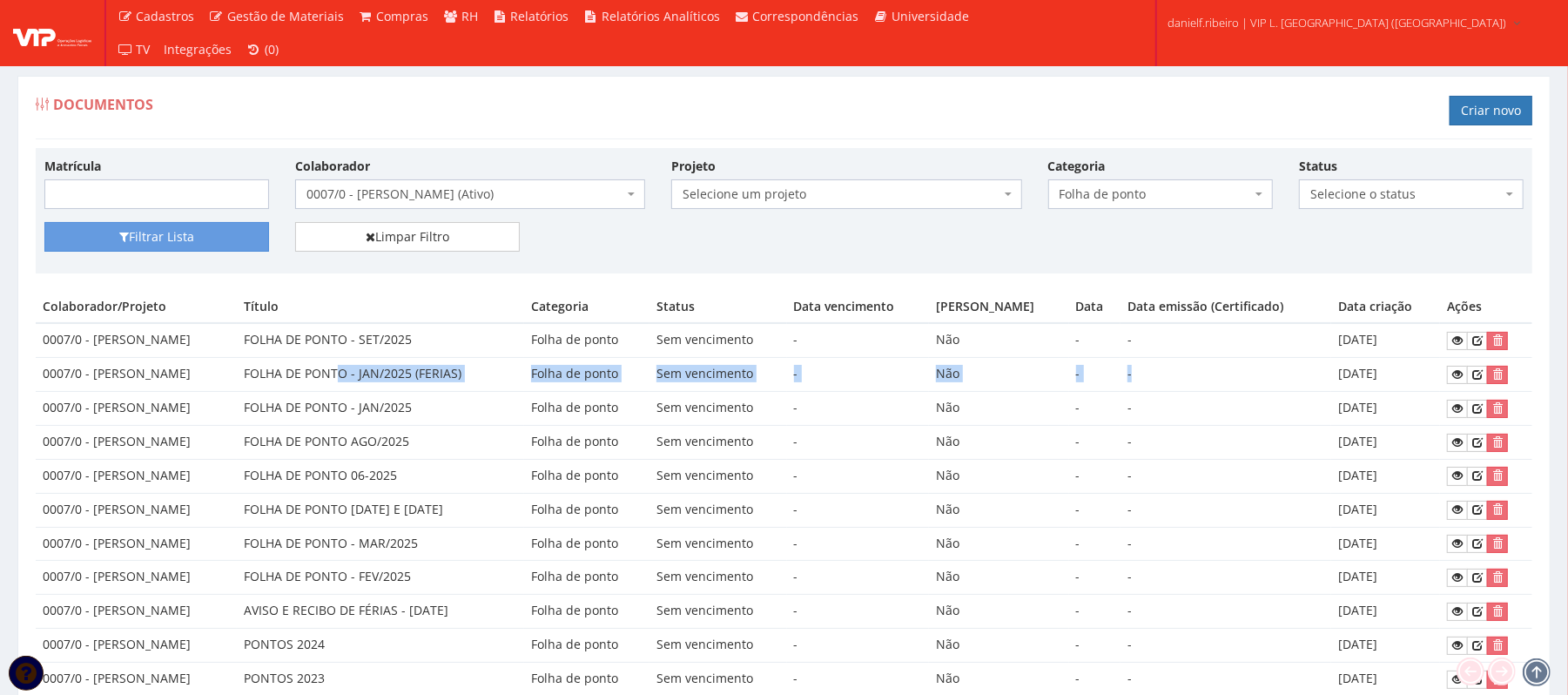
drag, startPoint x: 408, startPoint y: 374, endPoint x: 1275, endPoint y: 364, distance: 867.1
click at [1275, 364] on tr "0007/0 - KLEBER BARBOSA DE ARAUJO FOLHA DE PONTO - JAN/2025 (FERIAS) Folha de p…" at bounding box center [784, 376] width 1497 height 34
click at [1275, 364] on td "-" at bounding box center [1226, 376] width 211 height 34
click at [1461, 375] on icon at bounding box center [1457, 374] width 10 height 12
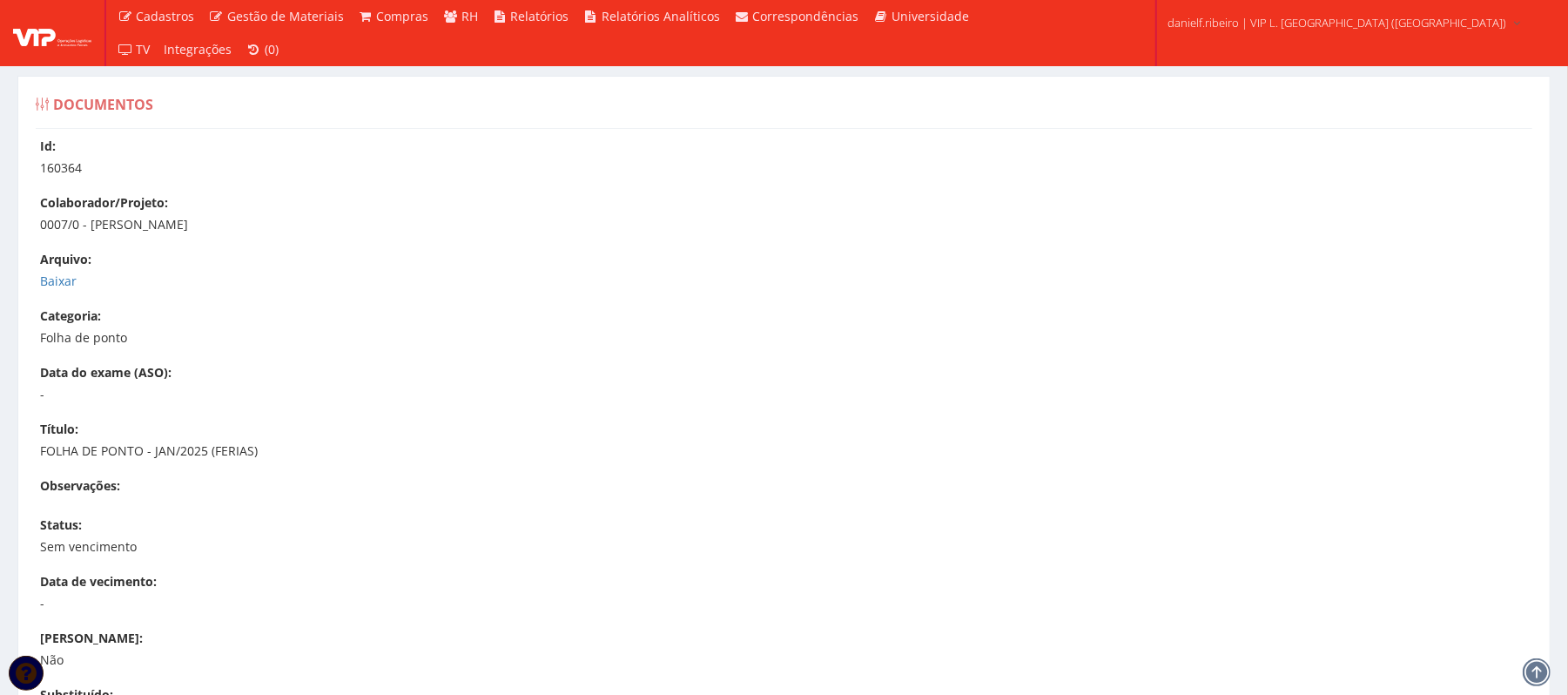
click at [66, 270] on div "Arquivo: Baixar" at bounding box center [793, 270] width 1506 height 39
click at [66, 279] on link "Baixar" at bounding box center [58, 280] width 36 height 16
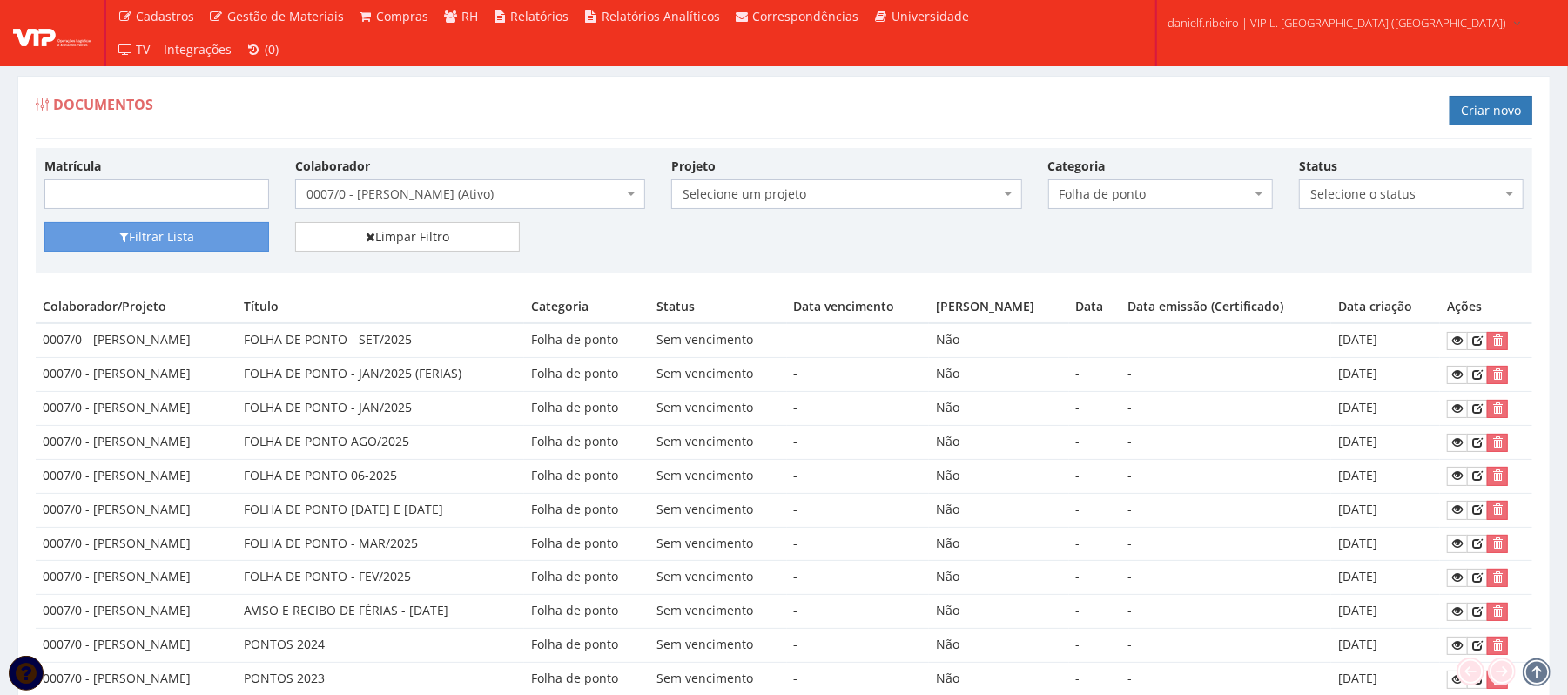
click at [459, 411] on td "FOLHA DE PONTO - JAN/2025" at bounding box center [381, 409] width 288 height 34
click at [1454, 408] on link at bounding box center [1457, 408] width 21 height 18
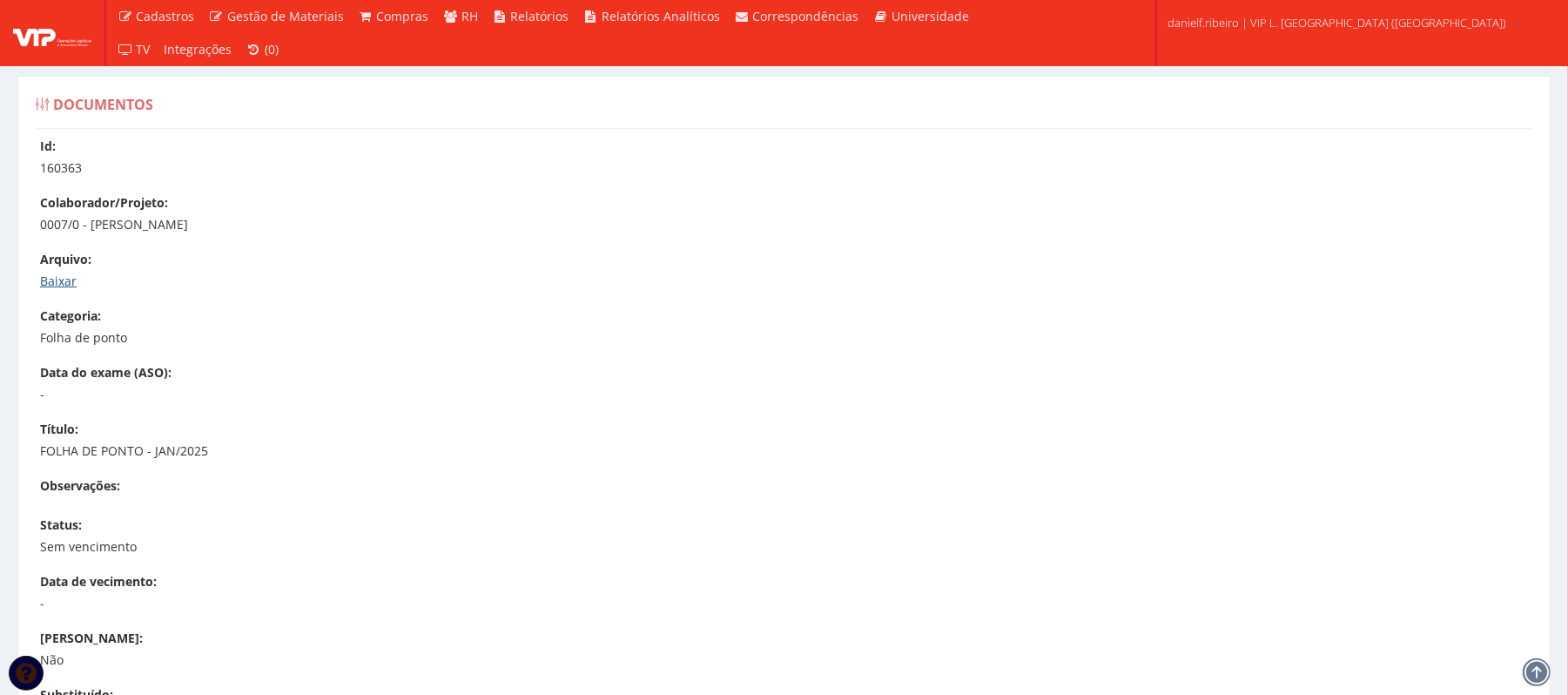
click at [55, 278] on link "Baixar" at bounding box center [58, 280] width 36 height 16
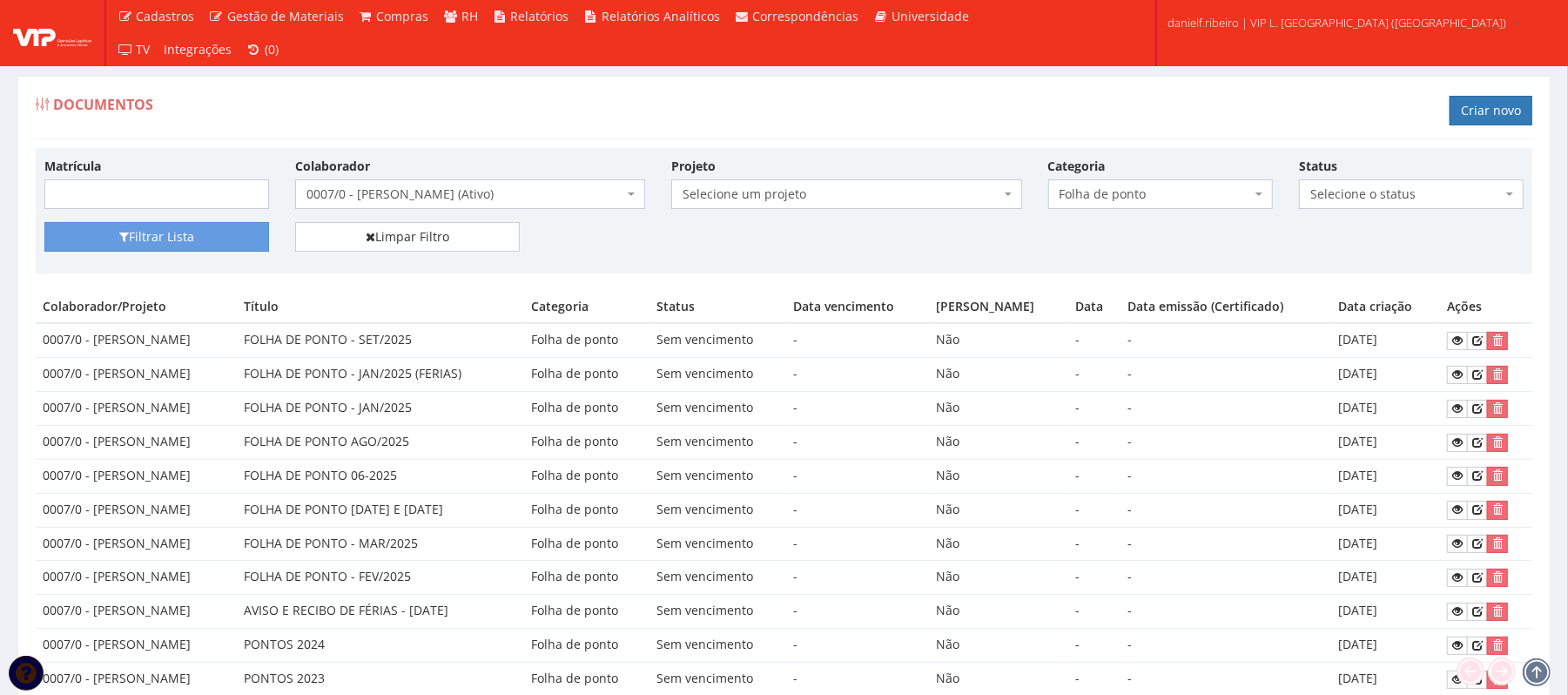
click at [440, 203] on span "0007/0 - [PERSON_NAME] (Ativo)" at bounding box center [465, 194] width 317 height 17
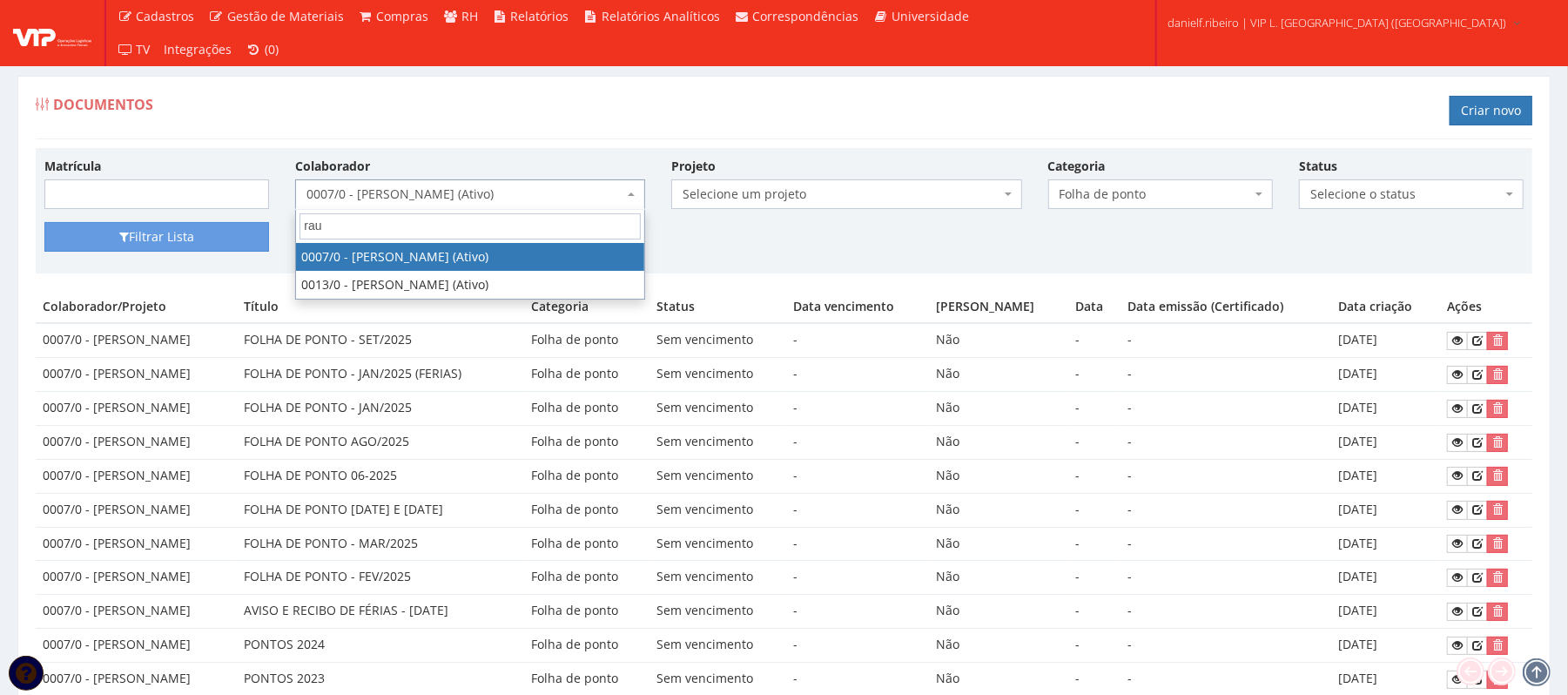
type input "[PERSON_NAME]"
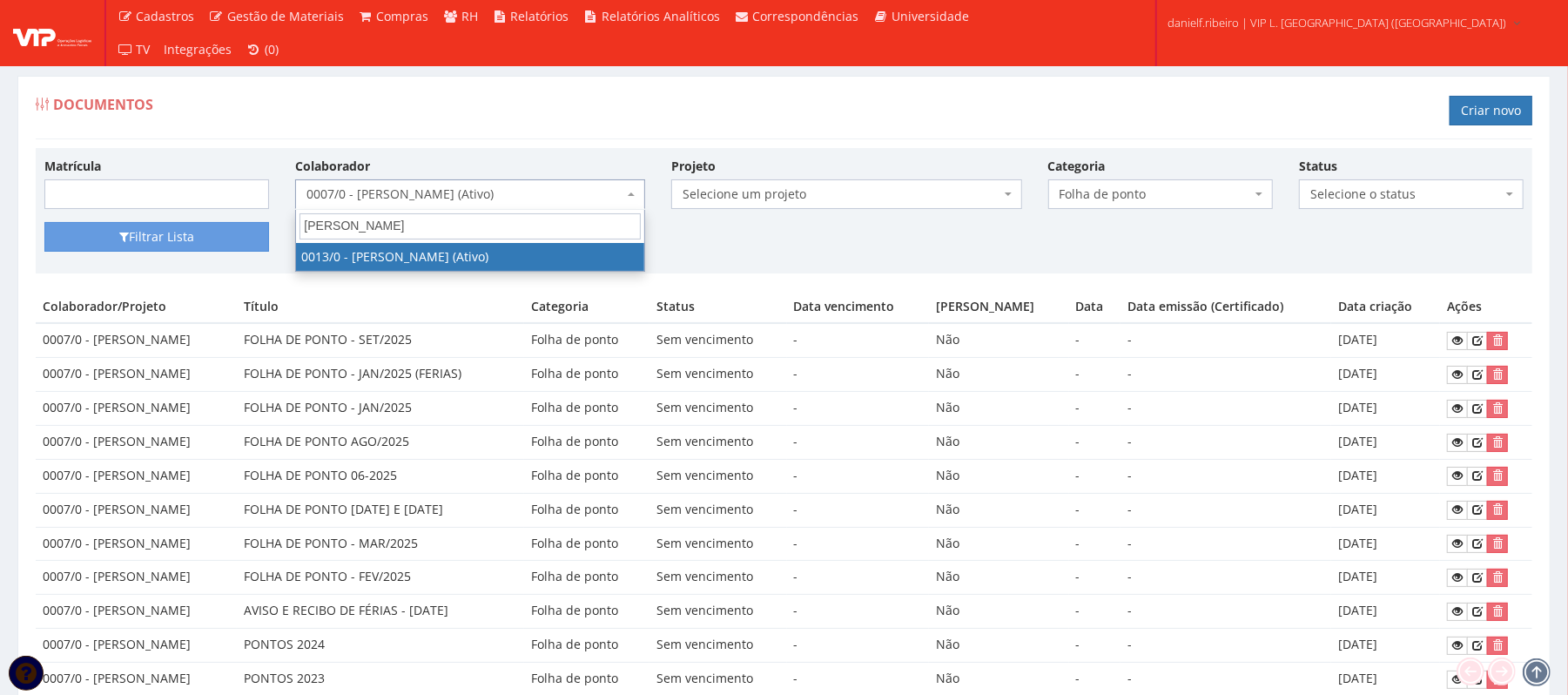
select select "889"
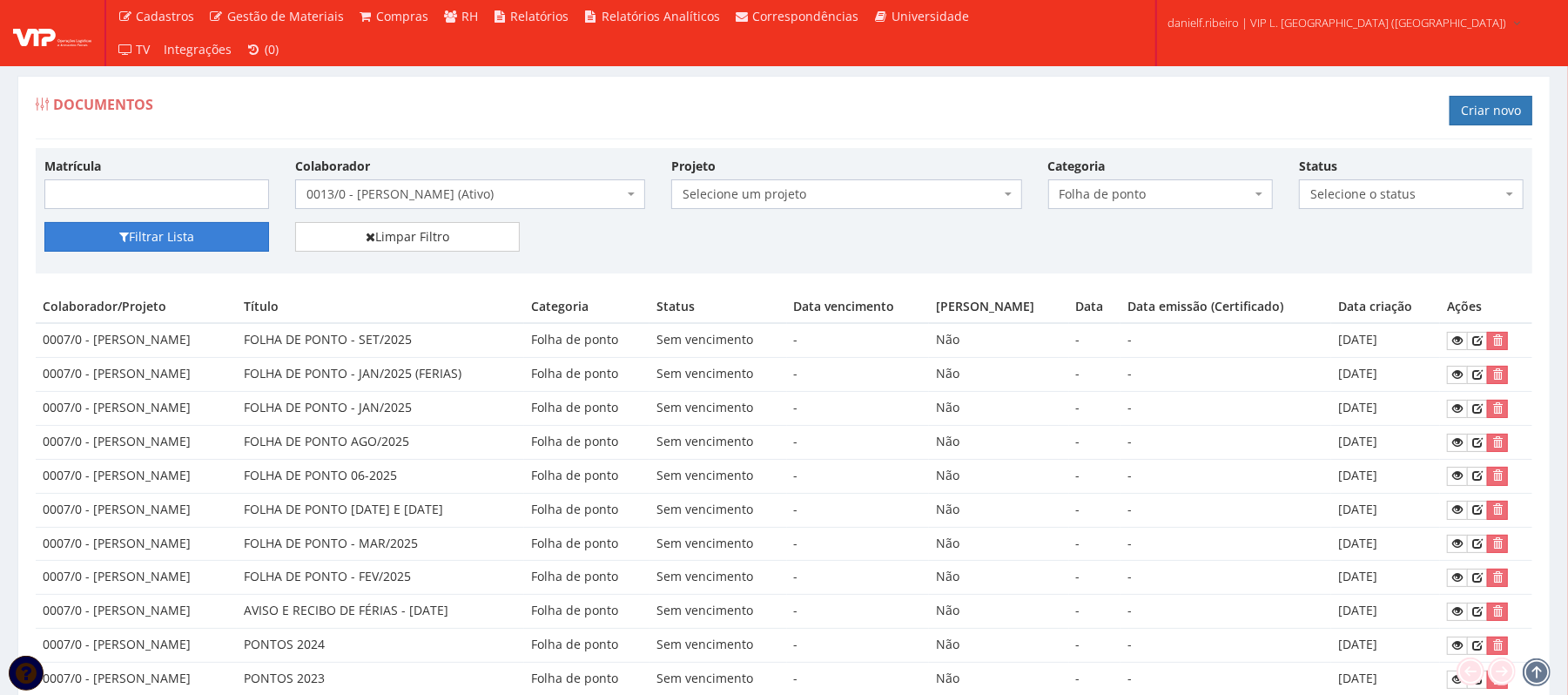
click at [143, 247] on button "Filtrar Lista" at bounding box center [157, 236] width 225 height 30
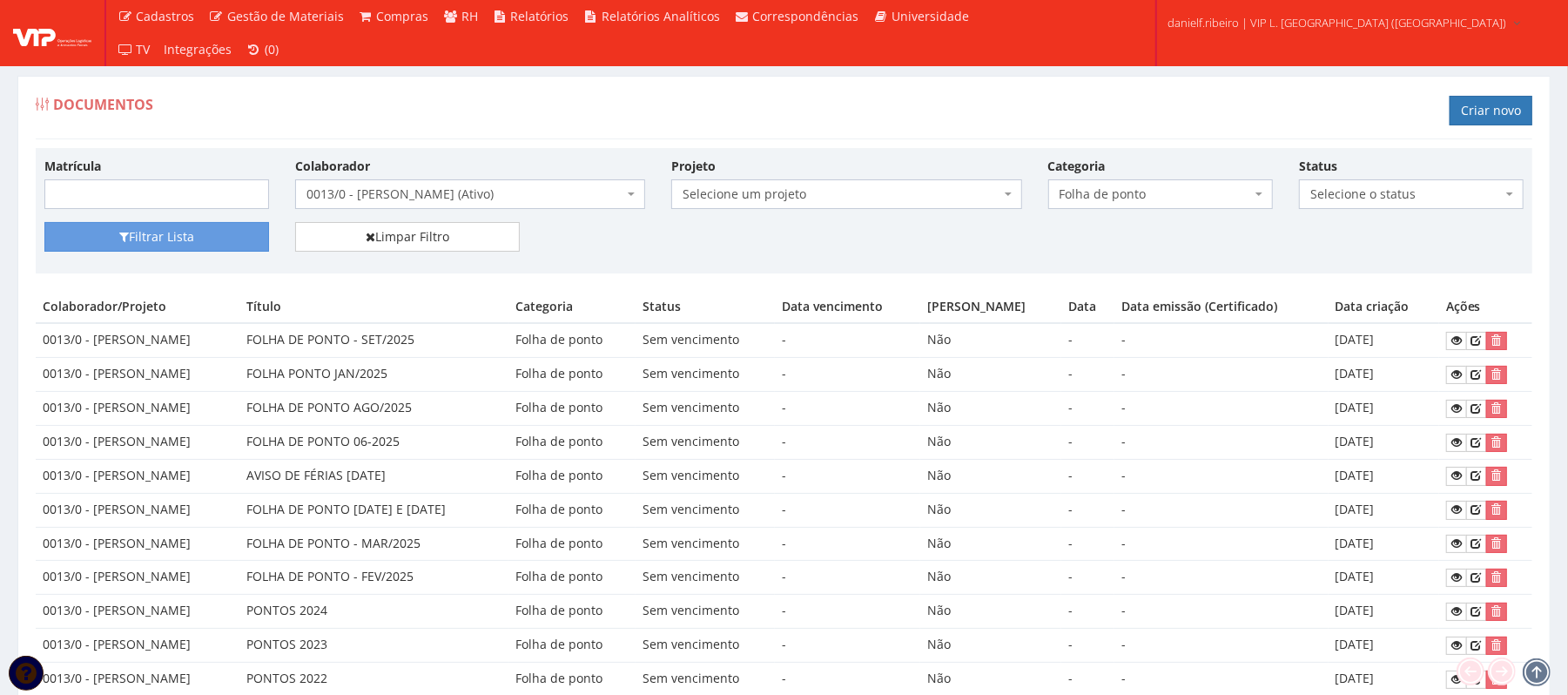
drag, startPoint x: 253, startPoint y: 381, endPoint x: 1485, endPoint y: 399, distance: 1232.1
click at [1485, 399] on tbody "0013/0 - [PERSON_NAME] DE PONTO - SET/2025 Folha de ponto Sem vencimento - Não …" at bounding box center [784, 577] width 1497 height 508
drag, startPoint x: 1339, startPoint y: 370, endPoint x: 1434, endPoint y: 390, distance: 97.1
click at [1342, 373] on td "[DATE]" at bounding box center [1384, 376] width 111 height 34
click at [1373, 379] on td "[DATE]" at bounding box center [1384, 376] width 111 height 34
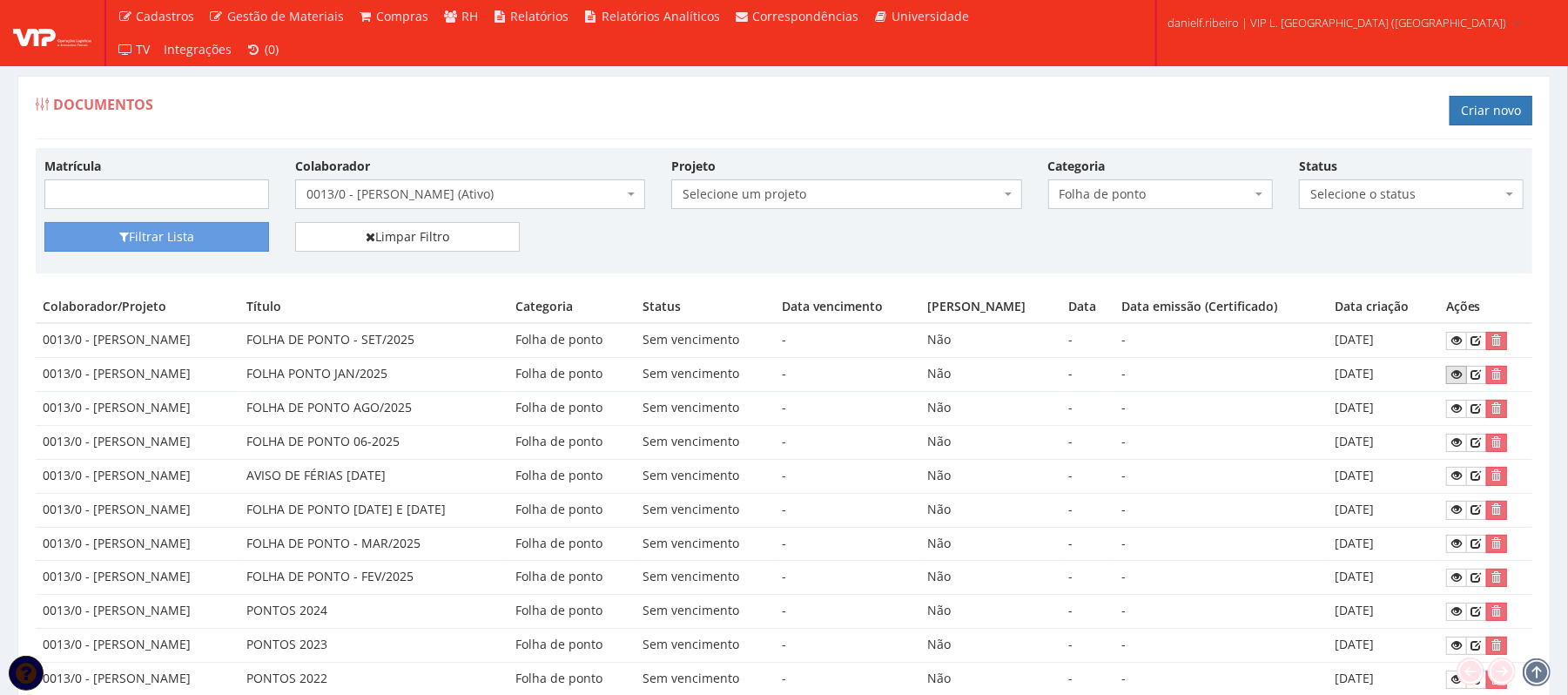
click at [1461, 370] on icon at bounding box center [1456, 374] width 10 height 12
click at [458, 192] on span "0013/0 - [PERSON_NAME] (Ativo)" at bounding box center [465, 194] width 317 height 17
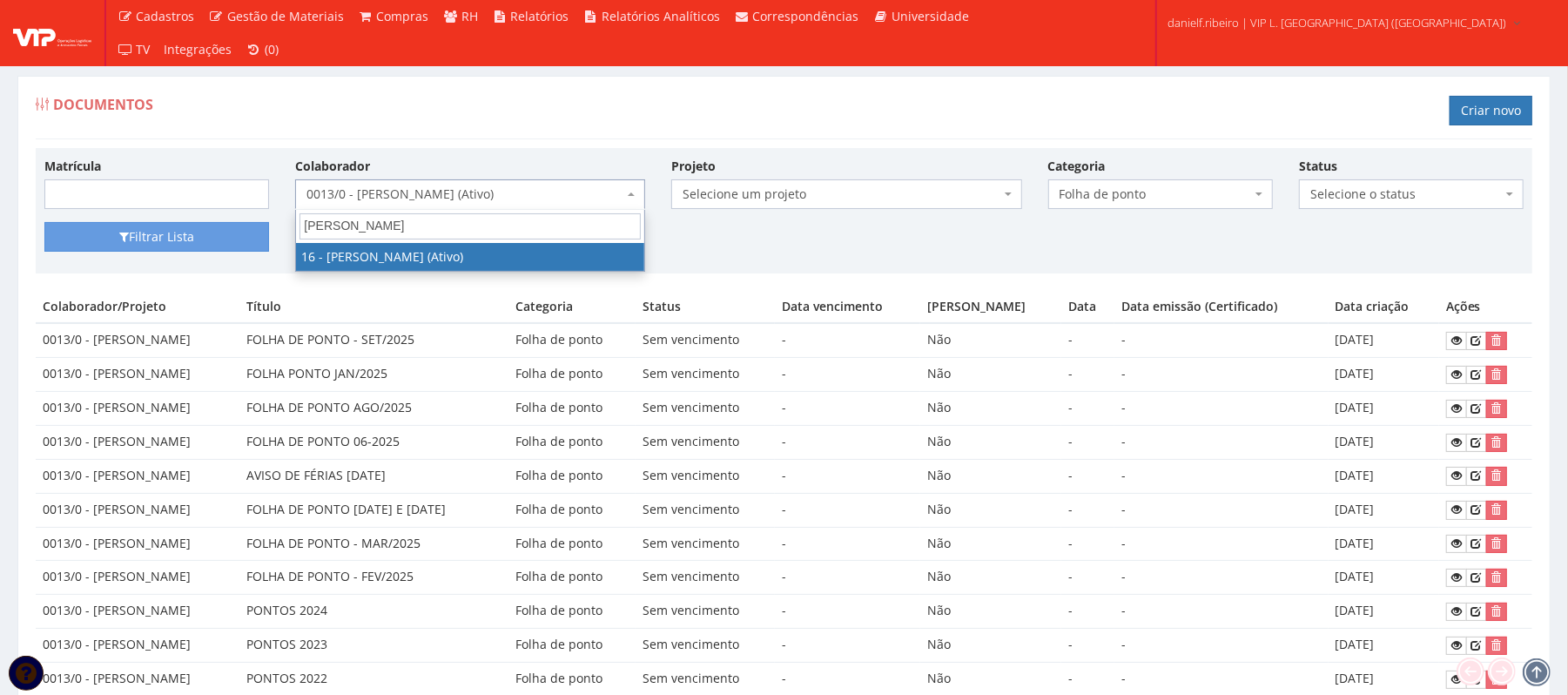
type input "[PERSON_NAME]"
select select "1278"
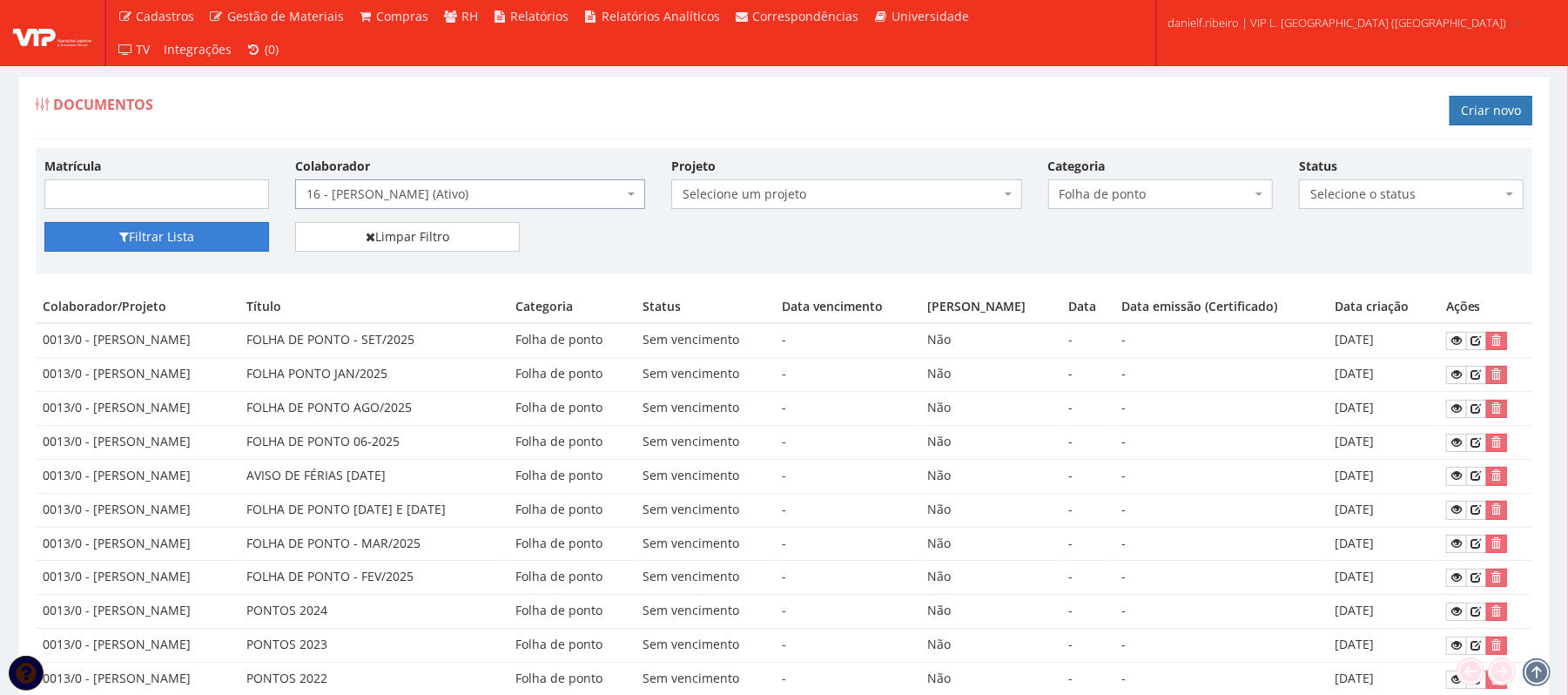
click at [136, 244] on button "Filtrar Lista" at bounding box center [157, 236] width 225 height 30
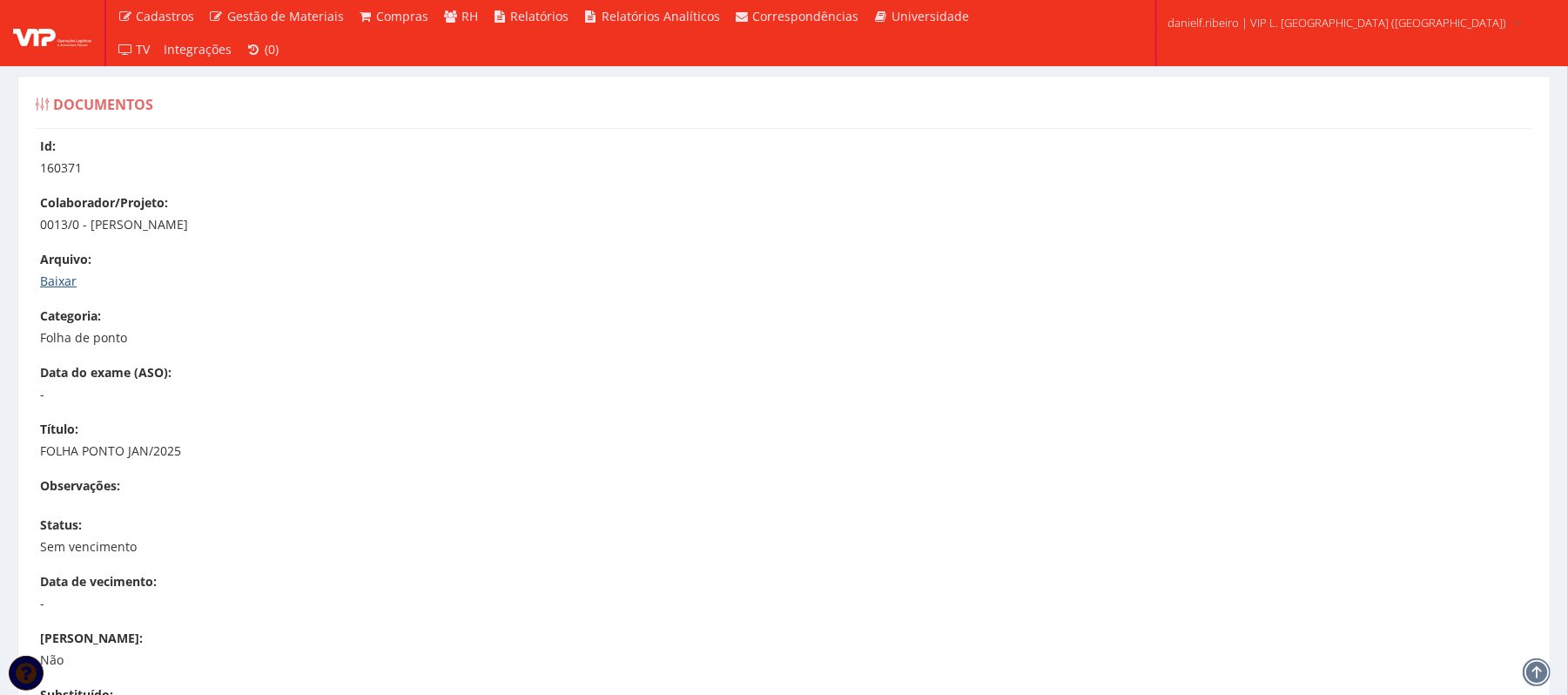
click at [43, 284] on link "Baixar" at bounding box center [58, 280] width 36 height 16
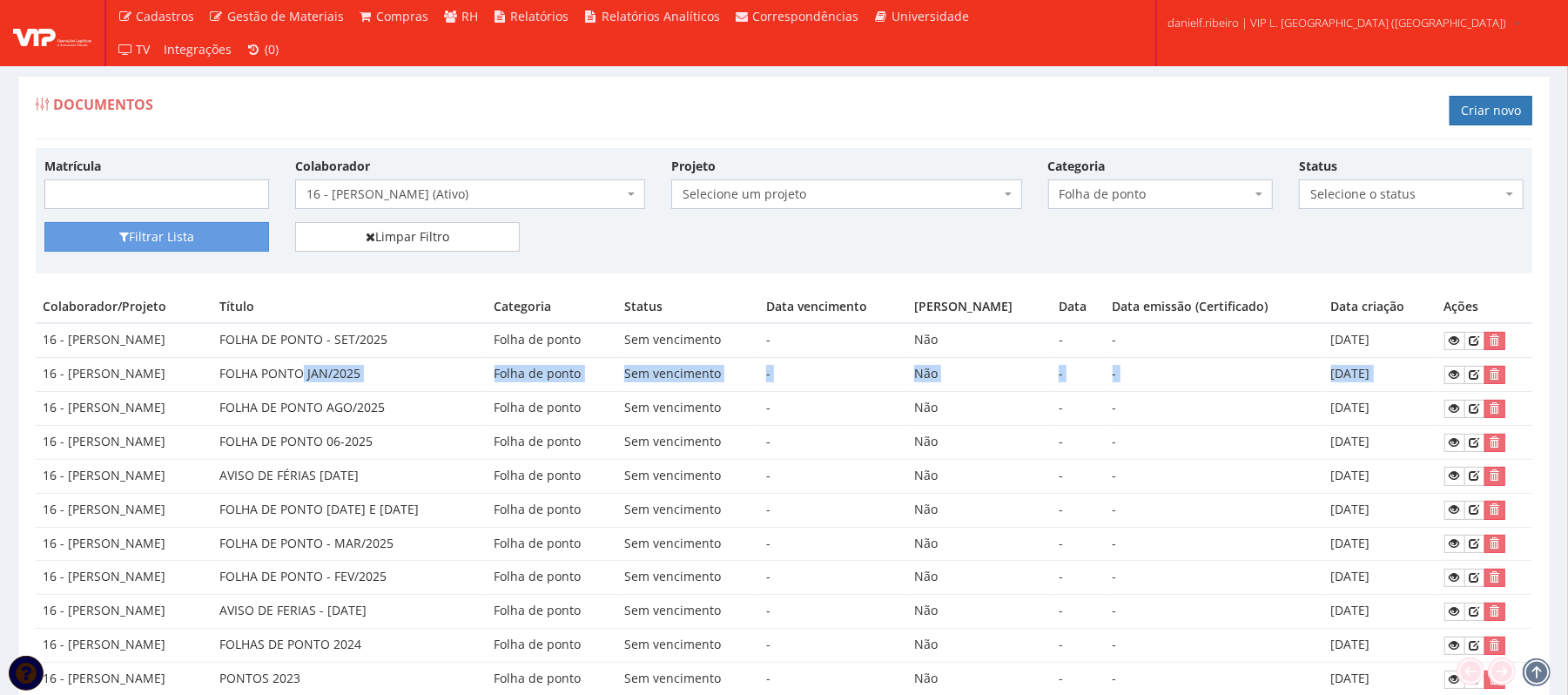
drag, startPoint x: 404, startPoint y: 370, endPoint x: 1446, endPoint y: 373, distance: 1042.0
click at [1446, 373] on tr "16 - [PERSON_NAME] SIQUEIRA FOLHA PONTO JAN/2025 Folha de ponto Sem vencimento …" at bounding box center [784, 376] width 1497 height 34
click at [1409, 370] on td "[DATE]" at bounding box center [1381, 376] width 113 height 34
click at [1460, 369] on icon at bounding box center [1455, 374] width 10 height 12
drag, startPoint x: 439, startPoint y: 381, endPoint x: 1450, endPoint y: 378, distance: 1011.0
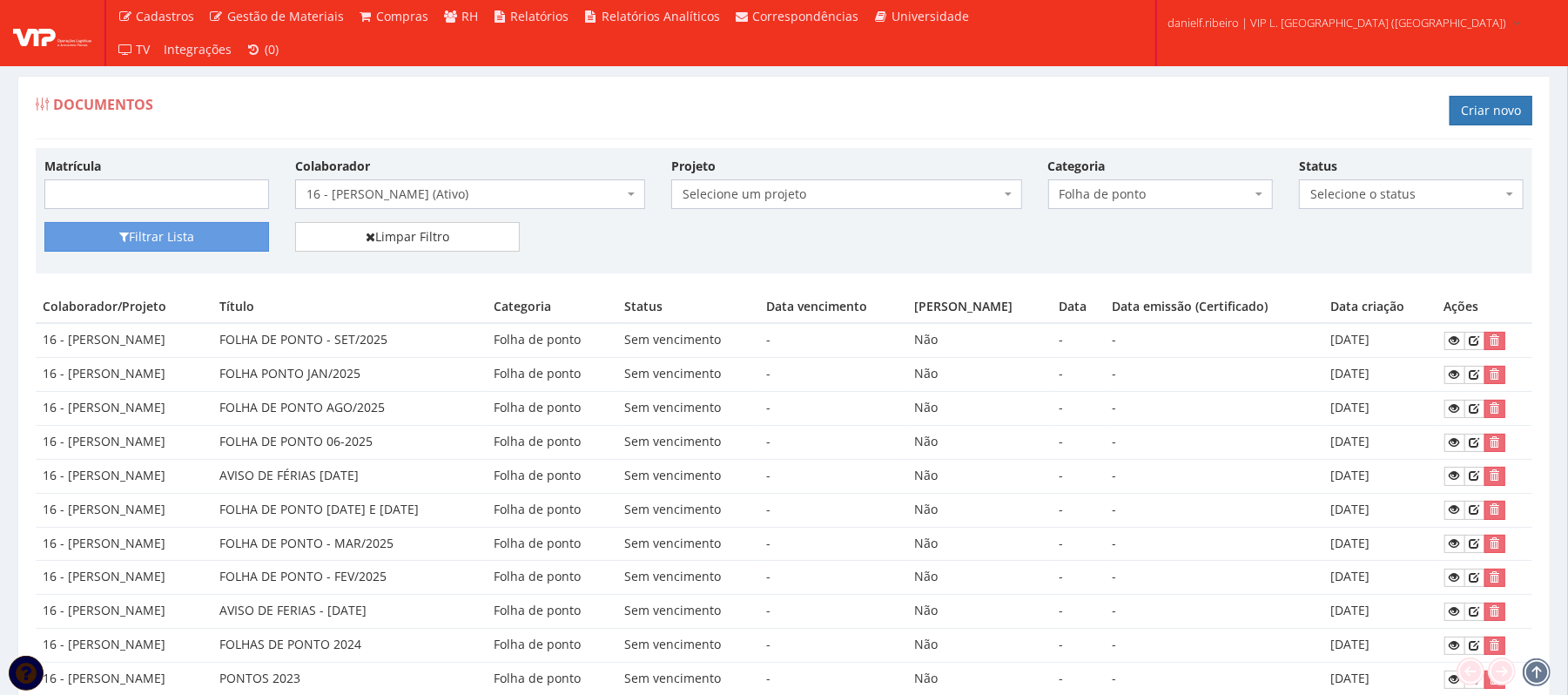
click at [1413, 374] on tr "16 - JOSE RONALDO SANTOS SIQUEIRA FOLHA PONTO JAN/2025 Folha de ponto Sem venci…" at bounding box center [784, 376] width 1497 height 34
click at [1457, 378] on icon at bounding box center [1455, 374] width 10 height 12
click at [457, 203] on span "16 - JOSE RONALDO SANTOS SIQUEIRA (Ativo)" at bounding box center [465, 194] width 317 height 17
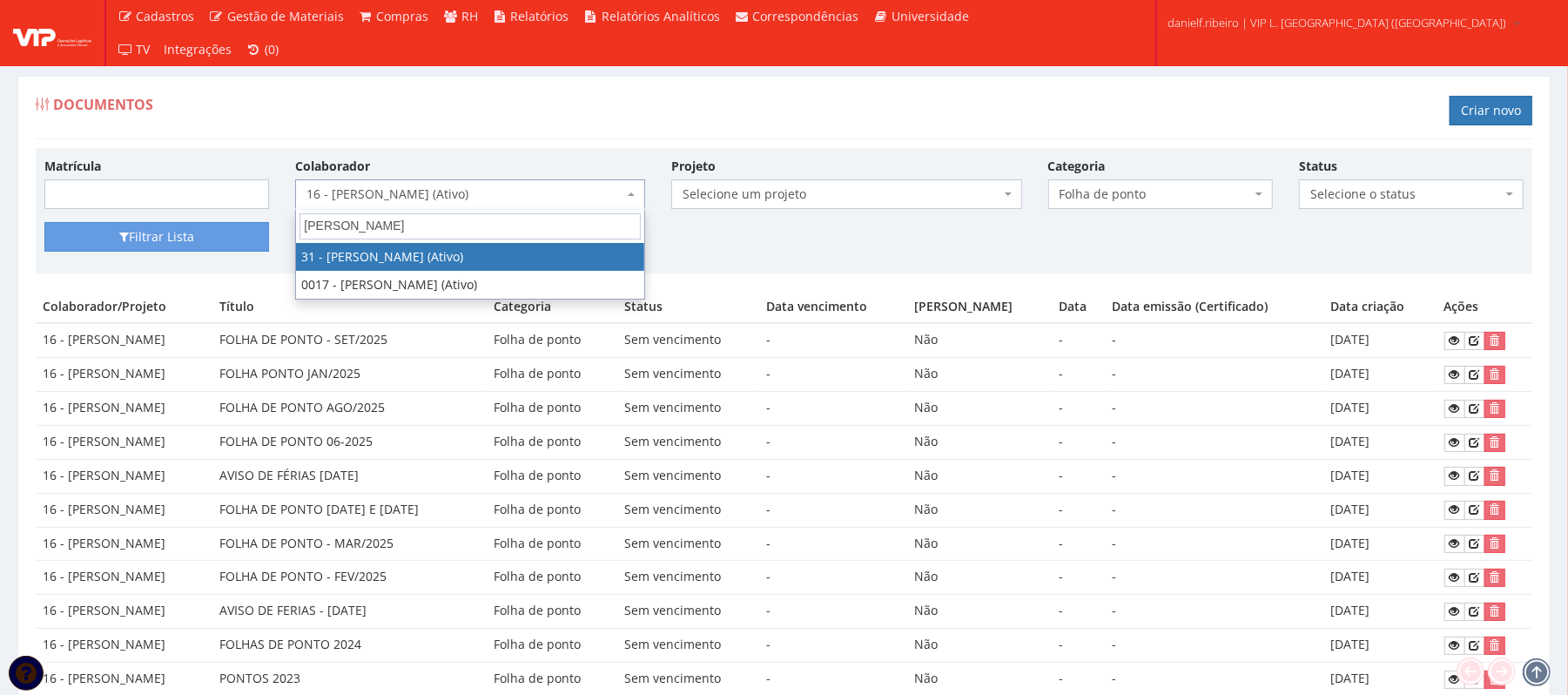
type input "luiz fernan"
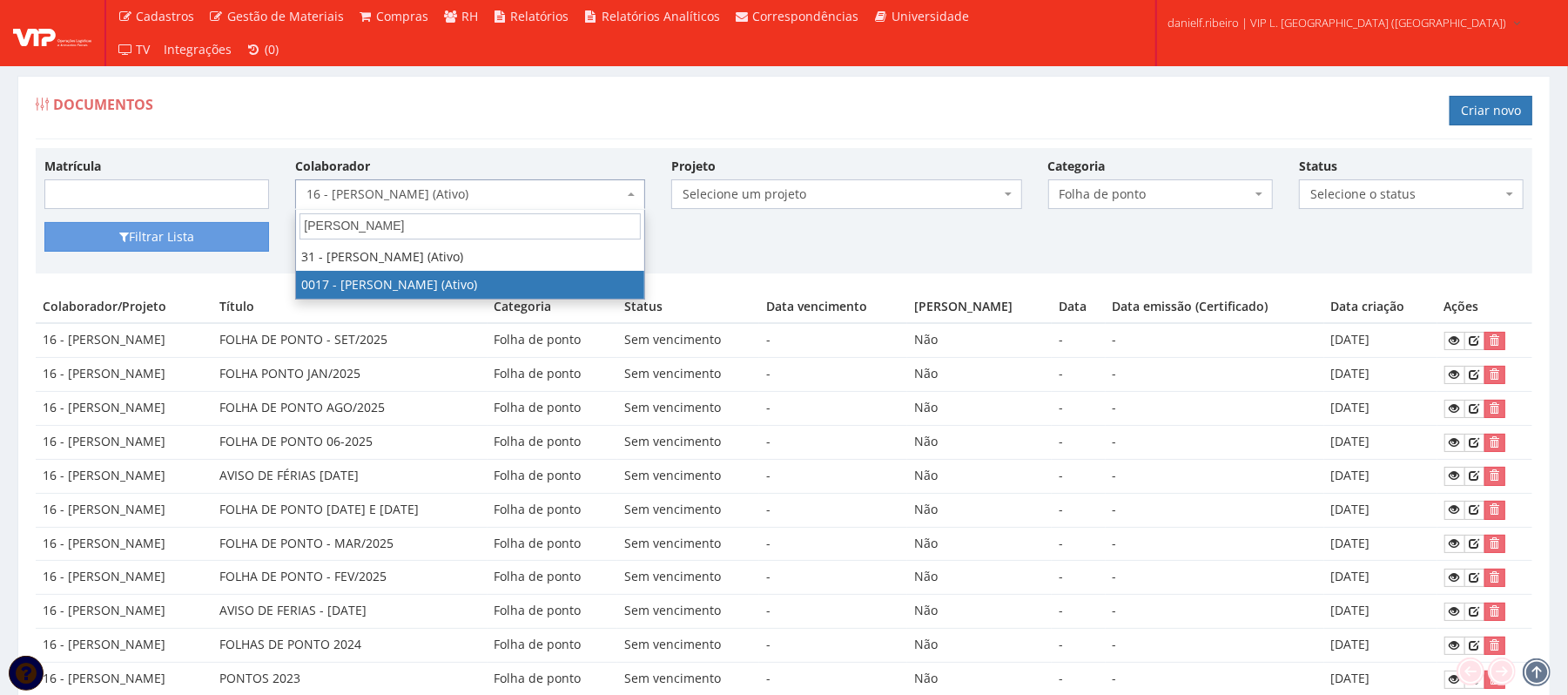
select select "1336"
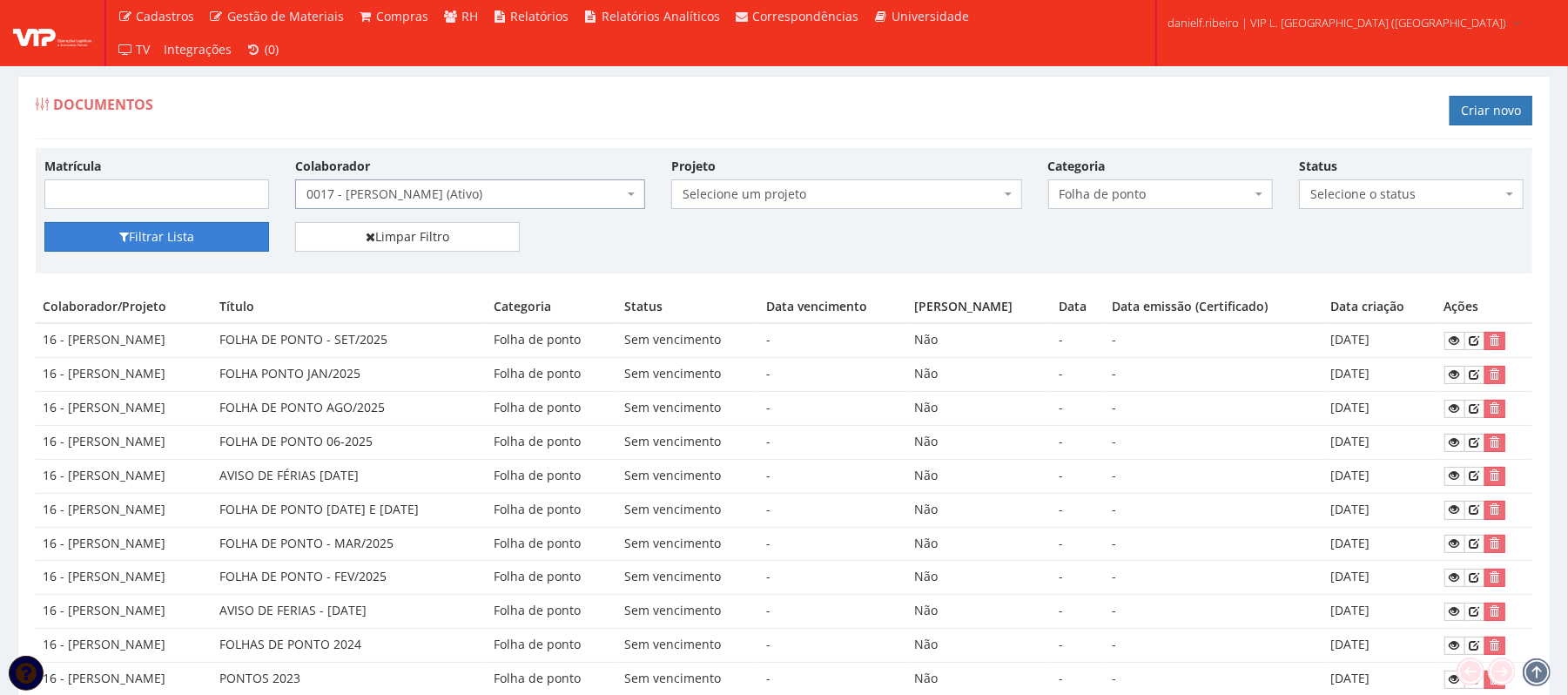
click at [148, 245] on button "Filtrar Lista" at bounding box center [157, 236] width 225 height 30
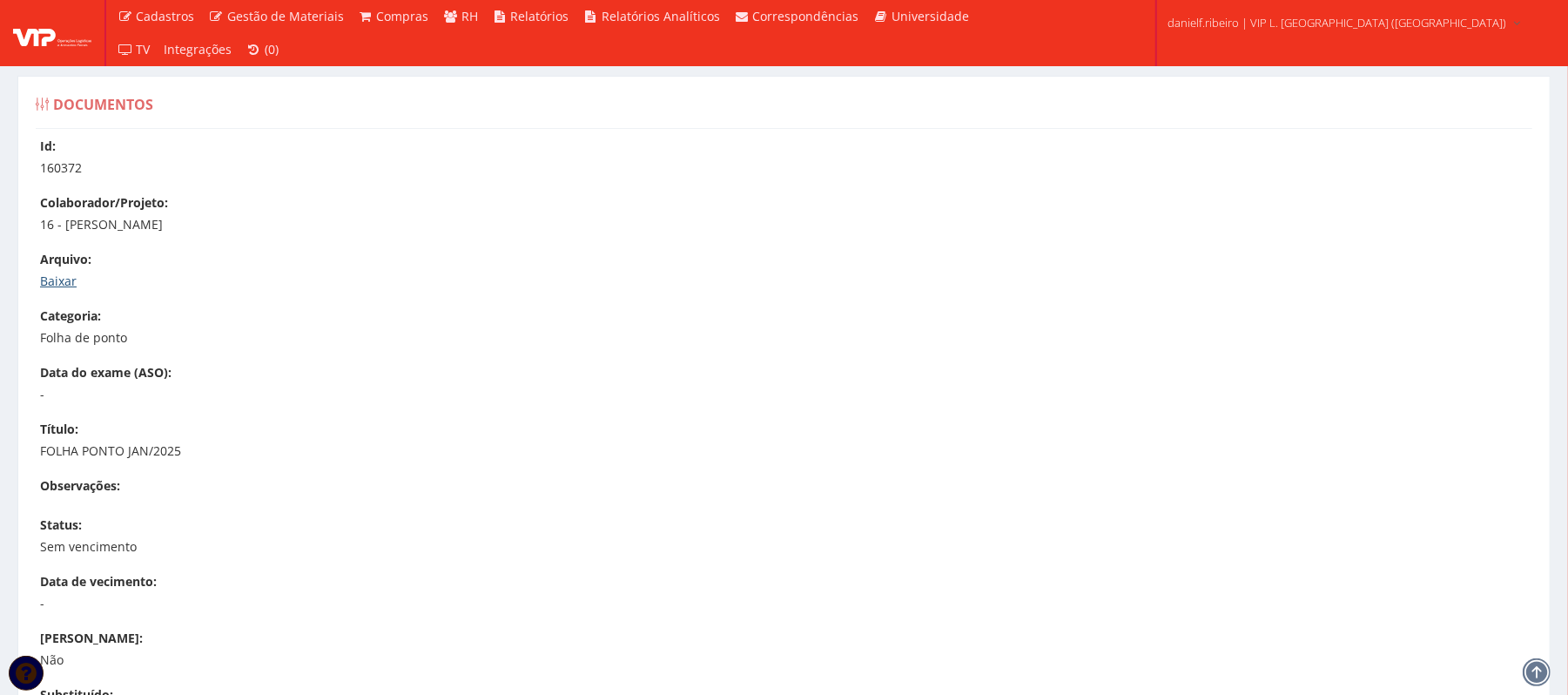
click at [53, 276] on link "Baixar" at bounding box center [58, 280] width 36 height 16
click at [65, 280] on link "Baixar" at bounding box center [58, 280] width 36 height 16
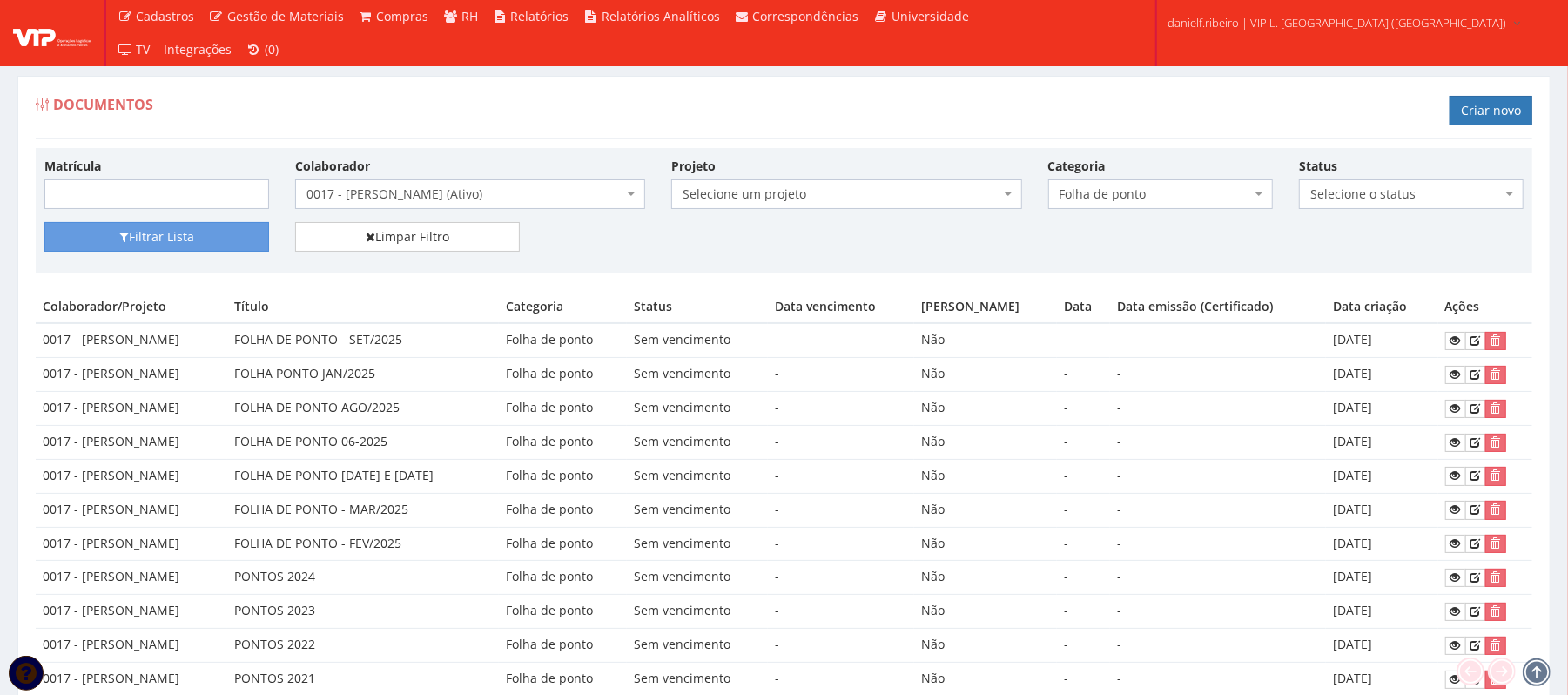
drag, startPoint x: 583, startPoint y: 380, endPoint x: 1439, endPoint y: 371, distance: 856.0
click at [1438, 369] on tr "0017 - LUIZ FERNANDO ROCHA JUNIOR FOLHA PONTO JAN/2025 Folha de ponto Sem venci…" at bounding box center [784, 376] width 1497 height 34
click at [1457, 377] on icon at bounding box center [1456, 374] width 10 height 12
click at [559, 190] on span "0017 - LUIZ FERNANDO ROCHA JUNIOR (Ativo)" at bounding box center [465, 194] width 317 height 17
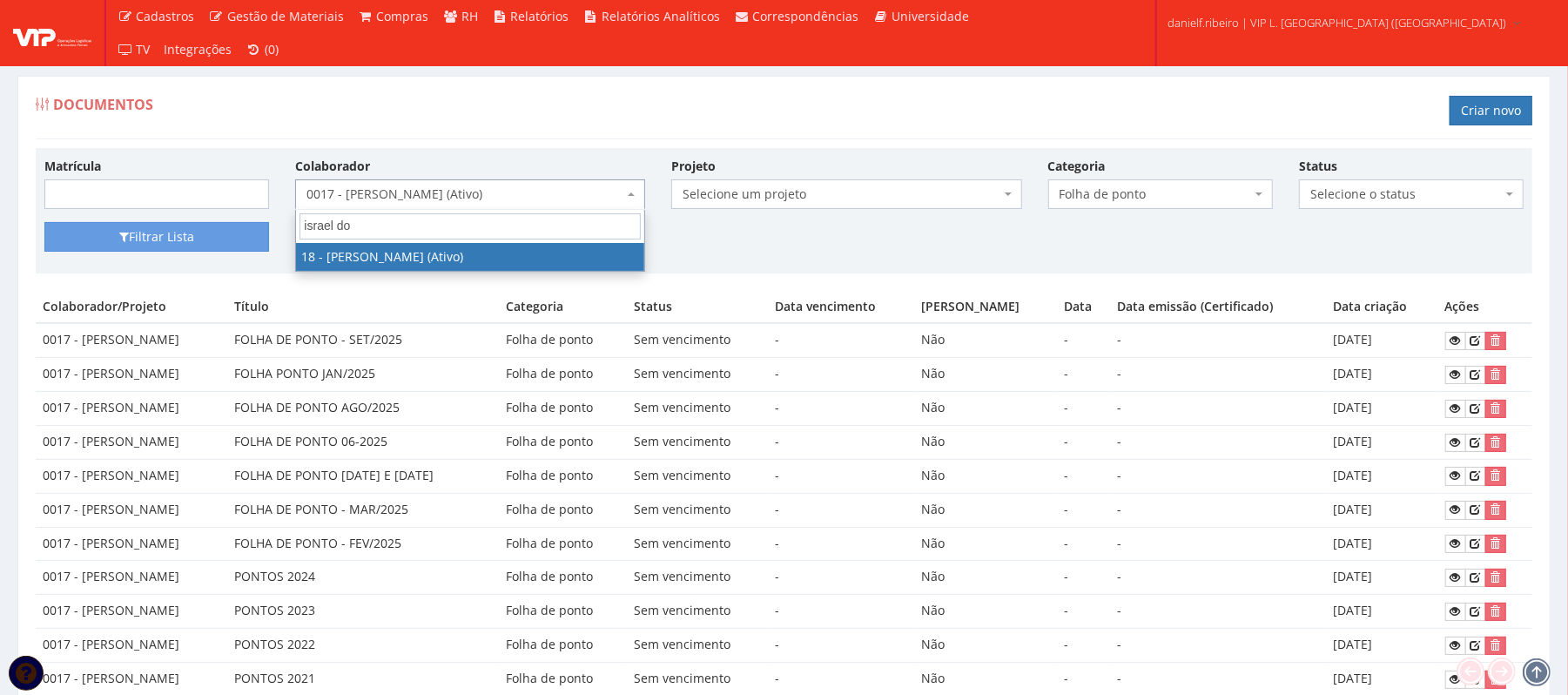
type input "israel dos"
select select "1437"
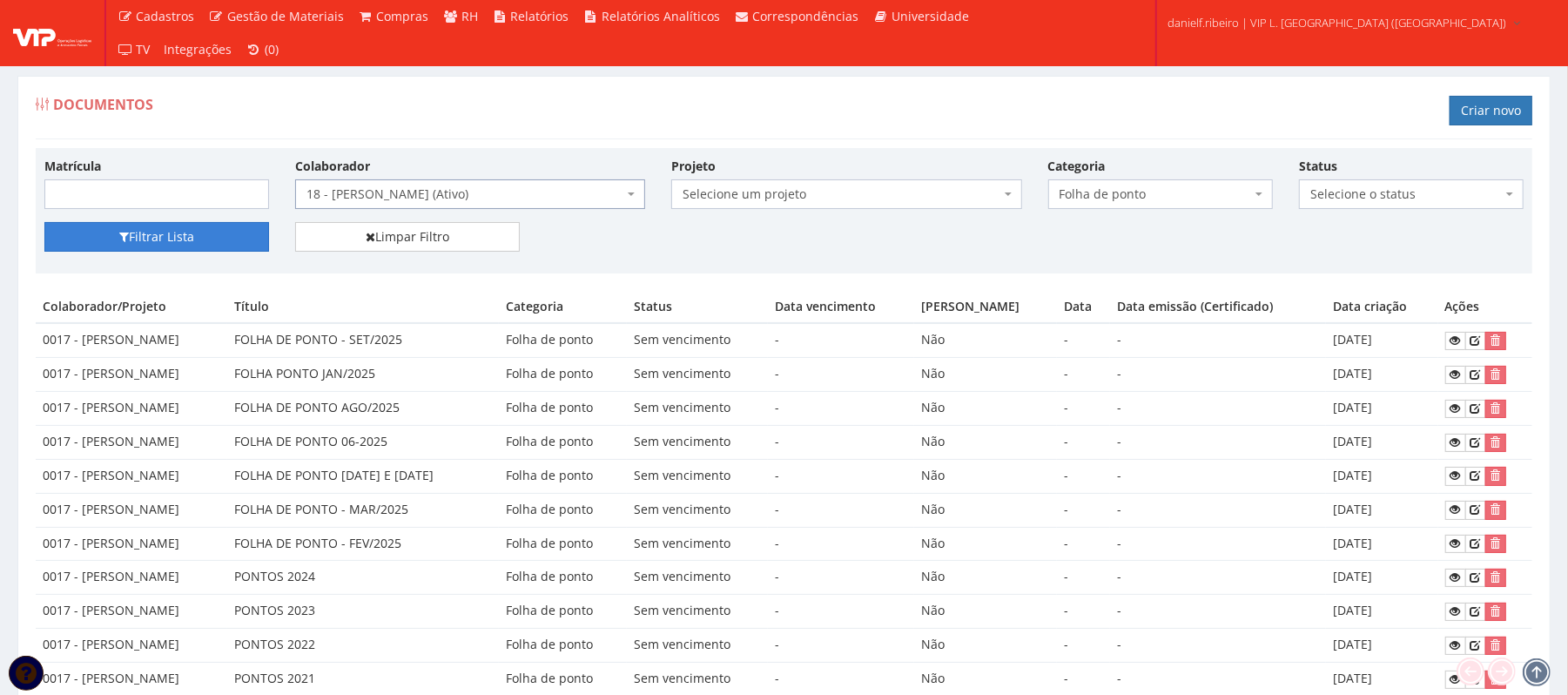
click at [162, 235] on button "Filtrar Lista" at bounding box center [157, 236] width 225 height 30
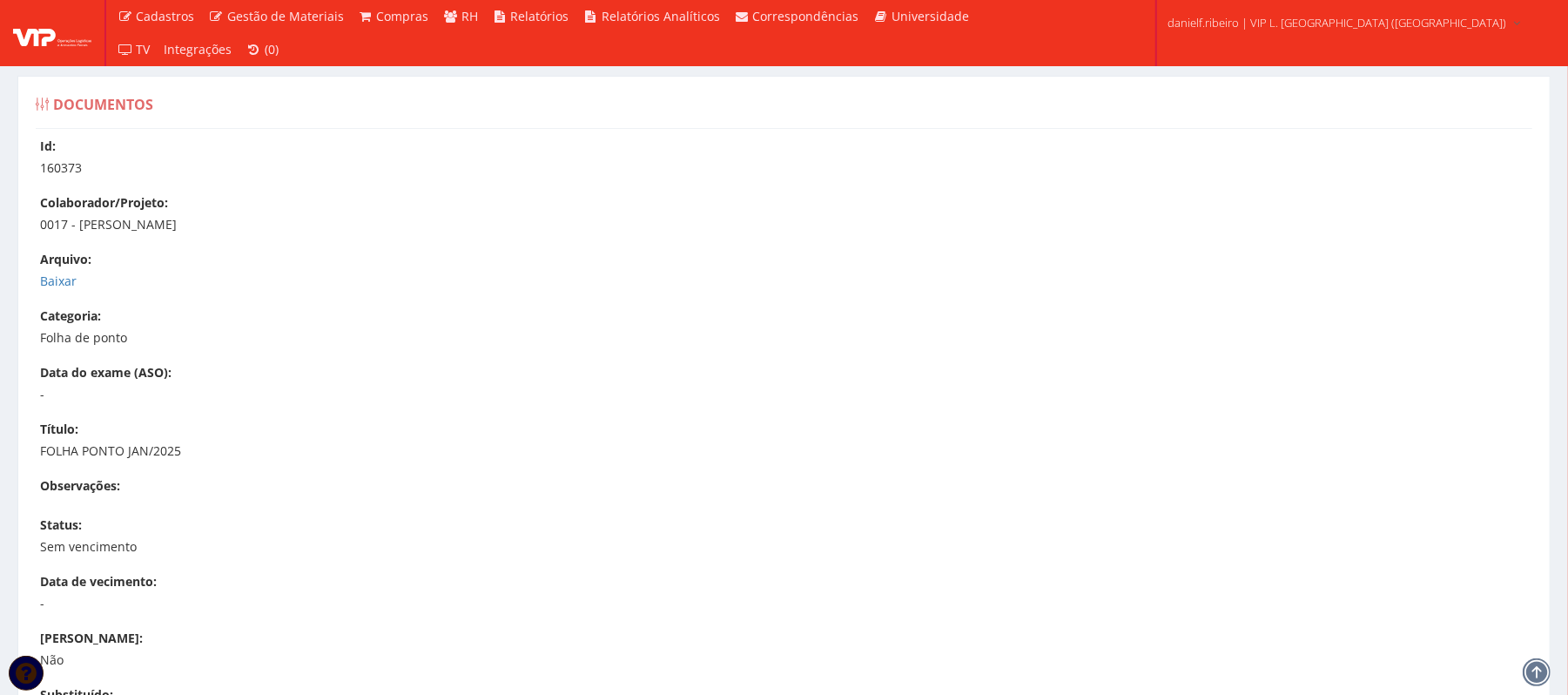
click at [38, 277] on div "Id: 160373 Colaborador/Projeto: 0017 - [PERSON_NAME] [GEOGRAPHIC_DATA]: [GEOGRA…" at bounding box center [784, 531] width 1523 height 787
click at [52, 286] on link "Baixar" at bounding box center [58, 280] width 36 height 16
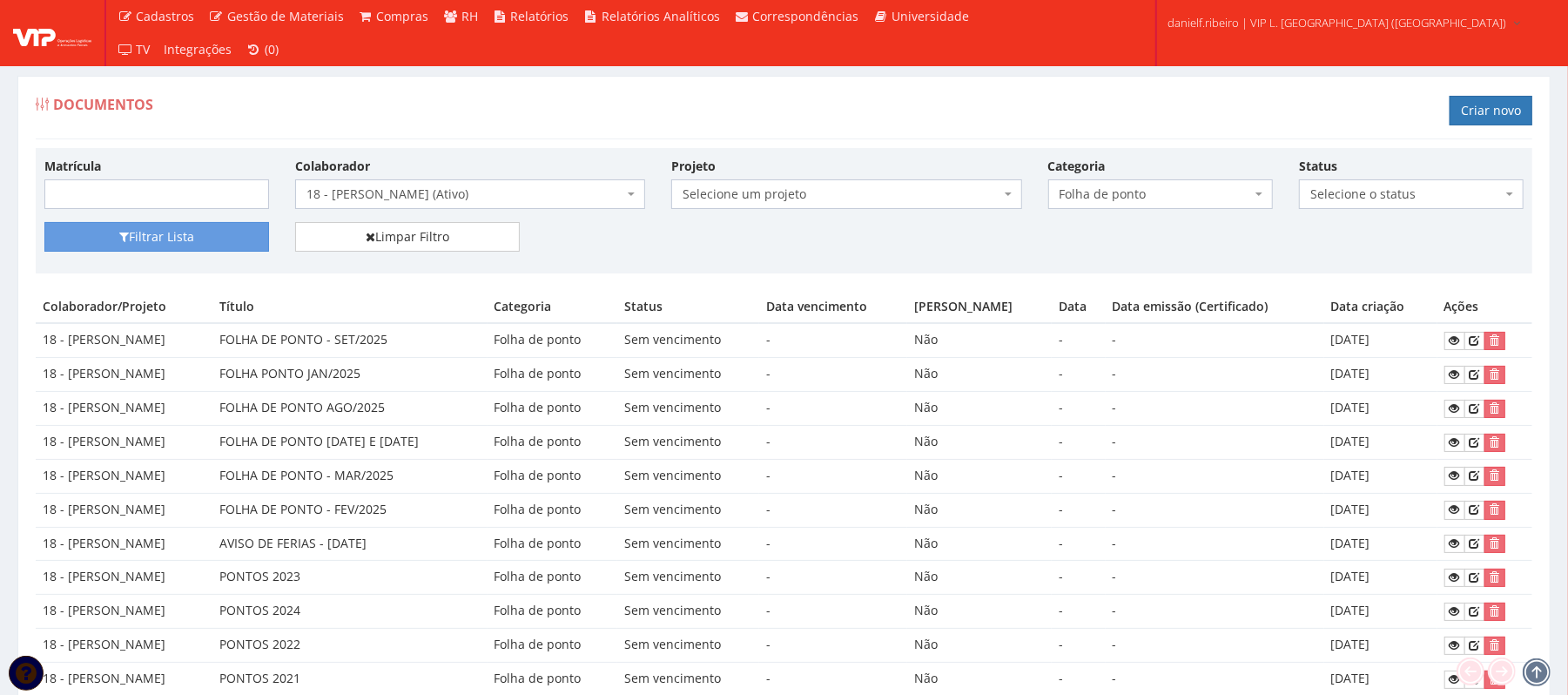
drag, startPoint x: 200, startPoint y: 385, endPoint x: 1212, endPoint y: 387, distance: 1012.0
click at [1212, 387] on tr "18 - ISRAEL DOS SANTOS FOLHA PONTO JAN/2025 Folha de ponto Sem vencimento - Não…" at bounding box center [784, 376] width 1497 height 34
click at [1212, 383] on td "-" at bounding box center [1214, 376] width 218 height 34
click at [1447, 373] on link at bounding box center [1456, 375] width 21 height 18
click at [449, 207] on span "18 - ISRAEL DOS SANTOS (Ativo)" at bounding box center [470, 194] width 350 height 30
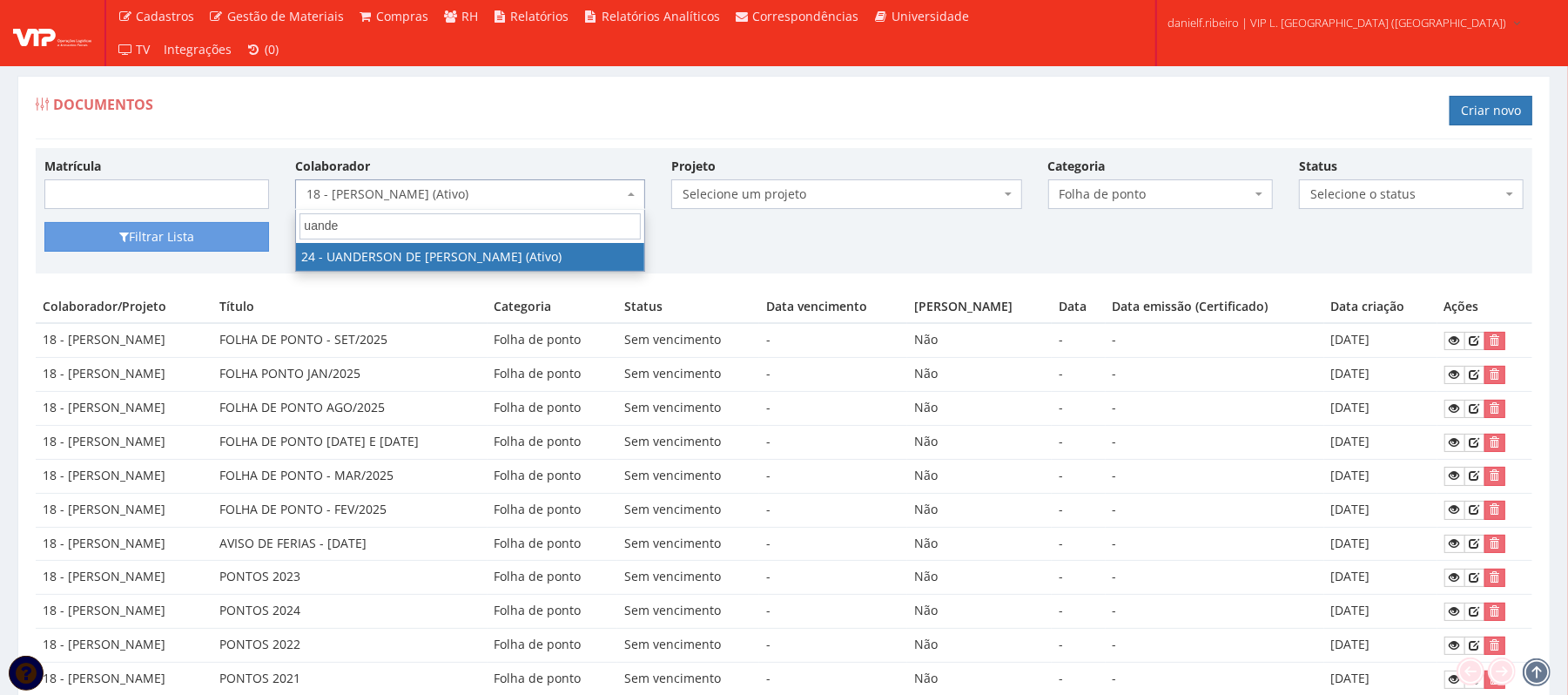
type input "uander"
select select "3724"
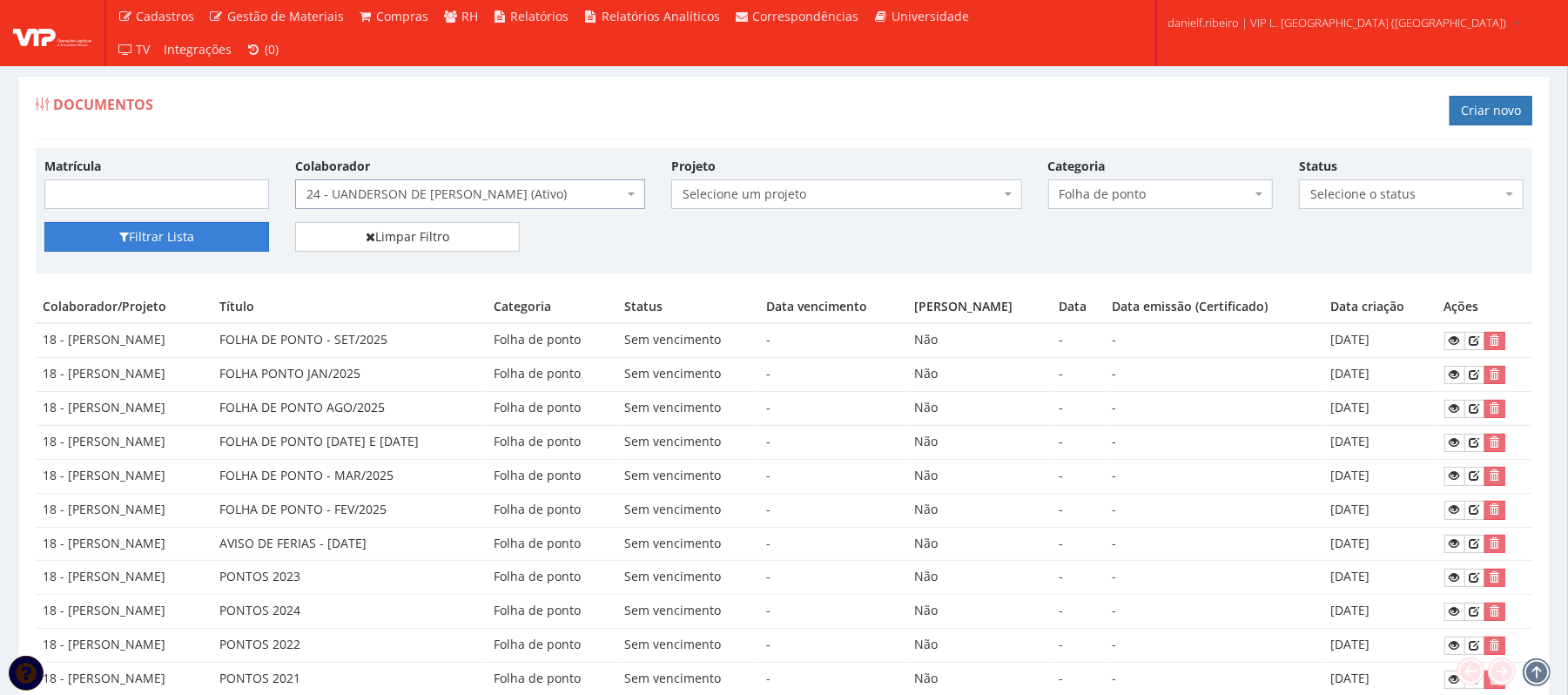
click at [109, 240] on button "Filtrar Lista" at bounding box center [157, 236] width 225 height 30
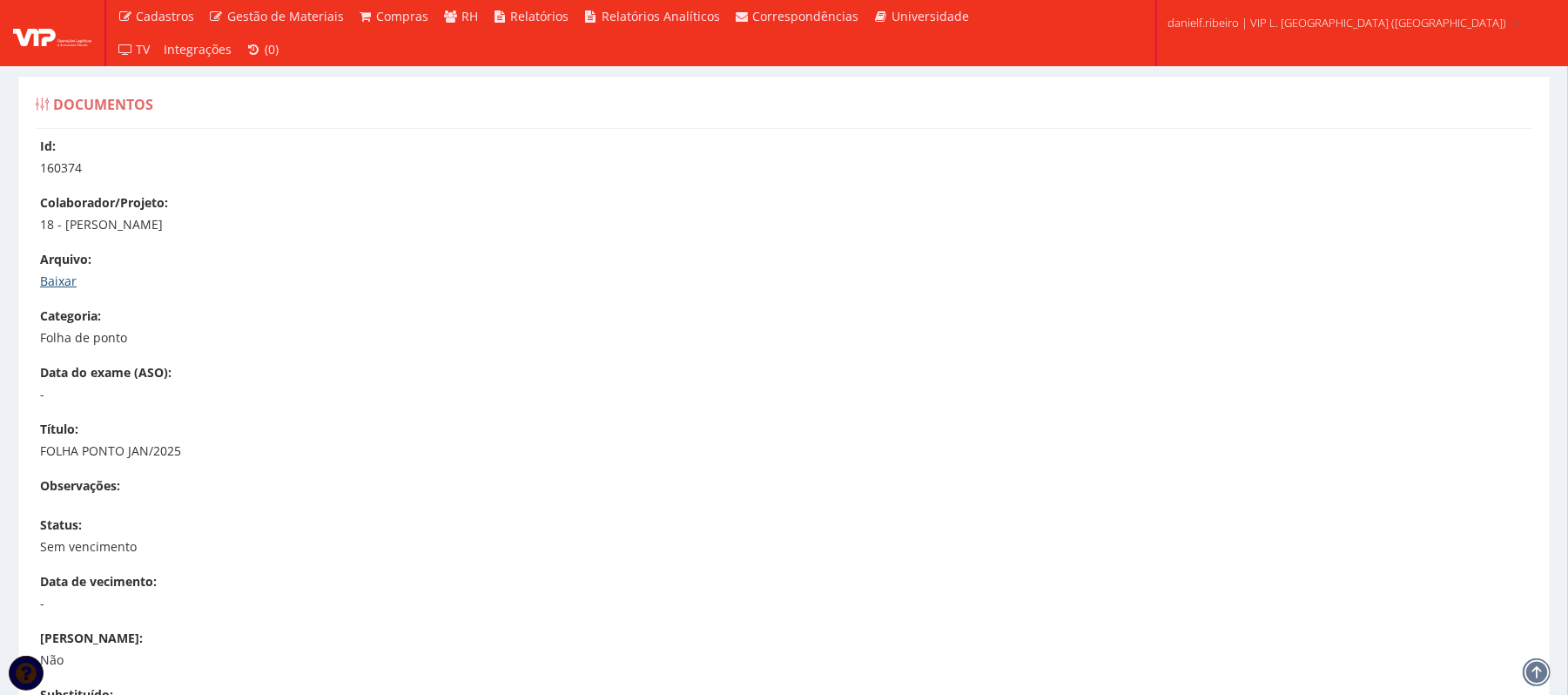
click at [66, 276] on link "Baixar" at bounding box center [58, 280] width 36 height 16
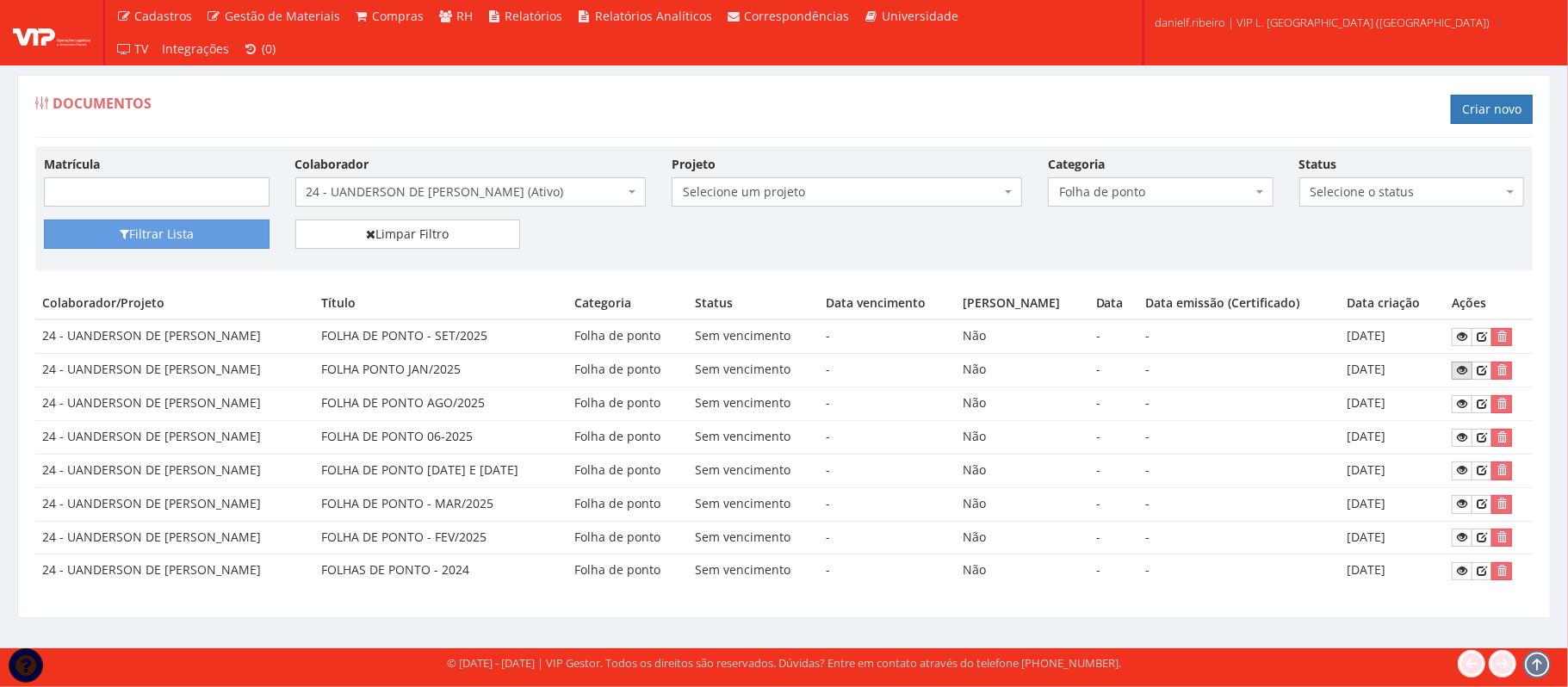
click at [1457, 368] on icon at bounding box center [1462, 369] width 10 height 12
click at [403, 188] on span "24 - UANDERSON DE [PERSON_NAME] (Ativo)" at bounding box center [465, 192] width 318 height 17
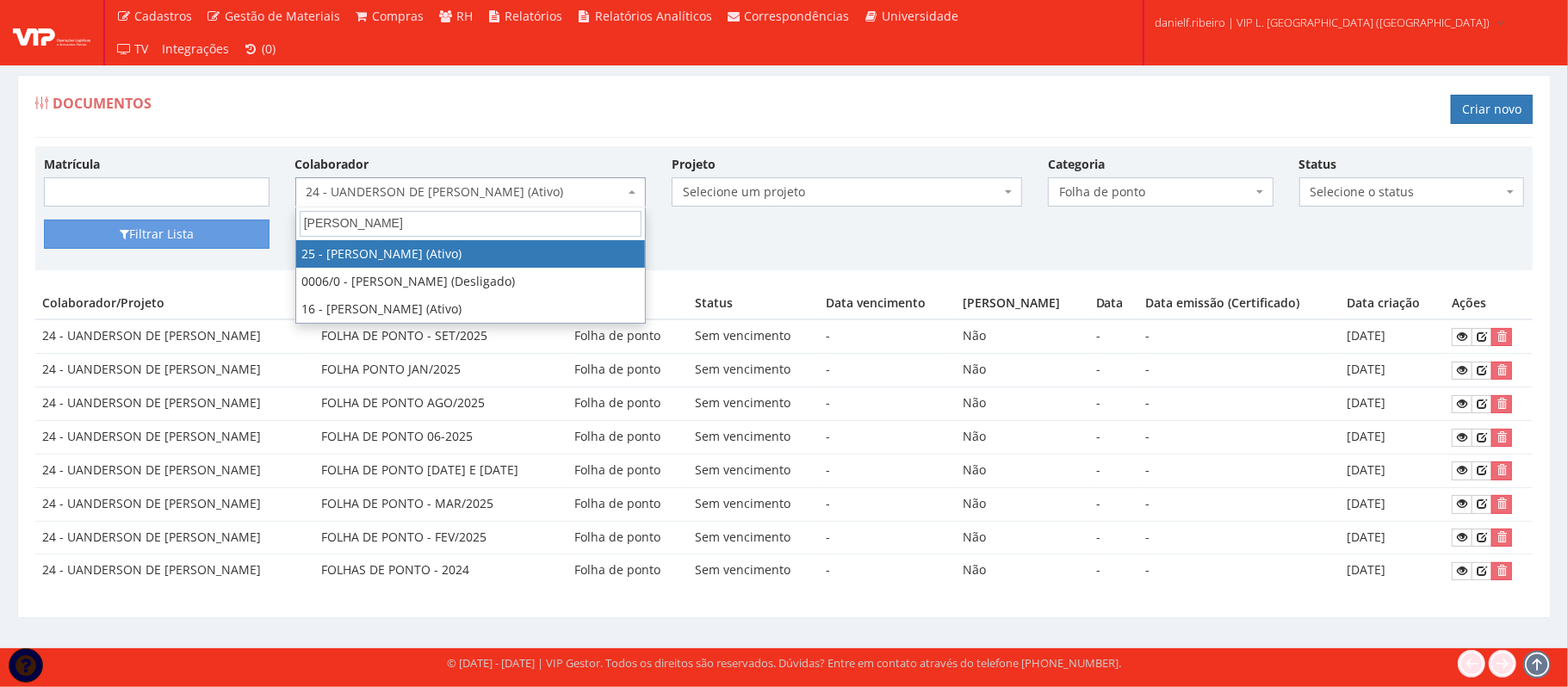
type input "[PERSON_NAME]"
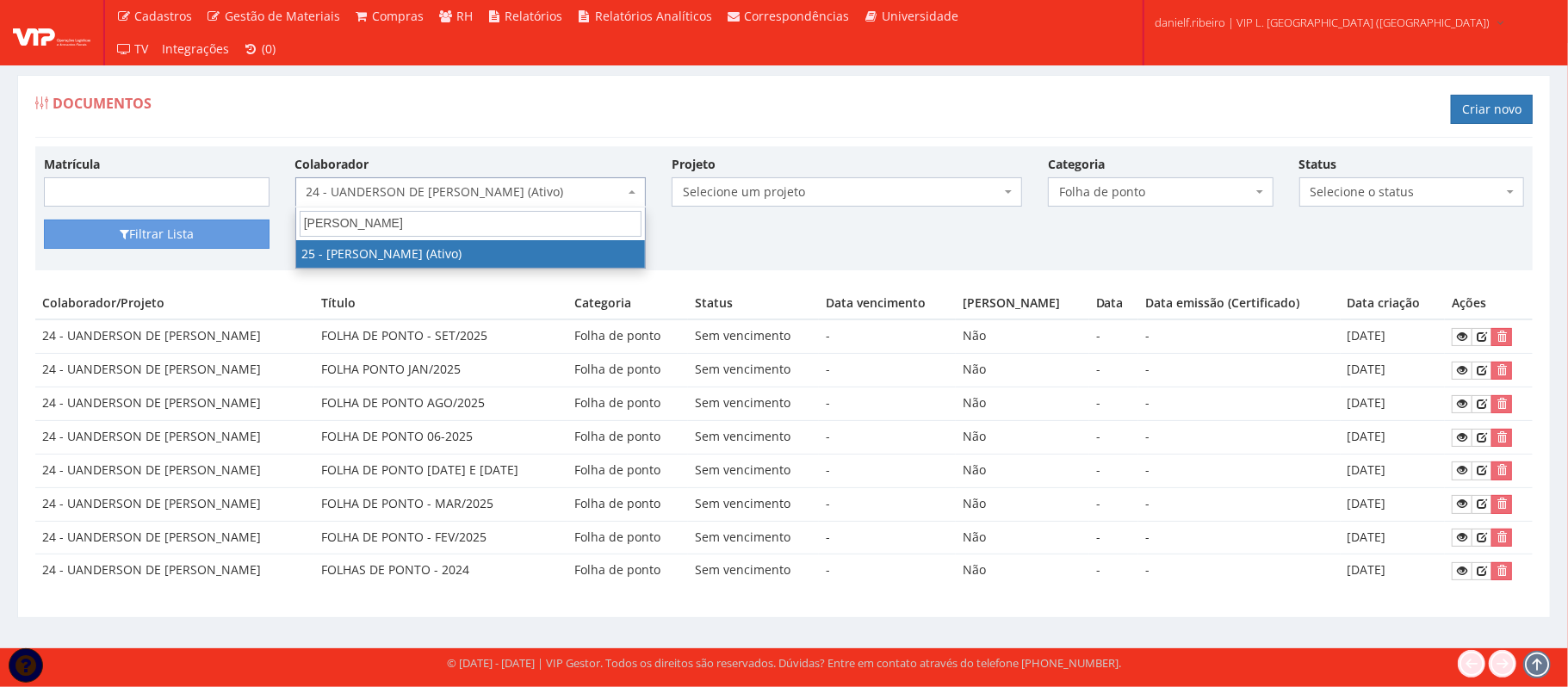
select select "3764"
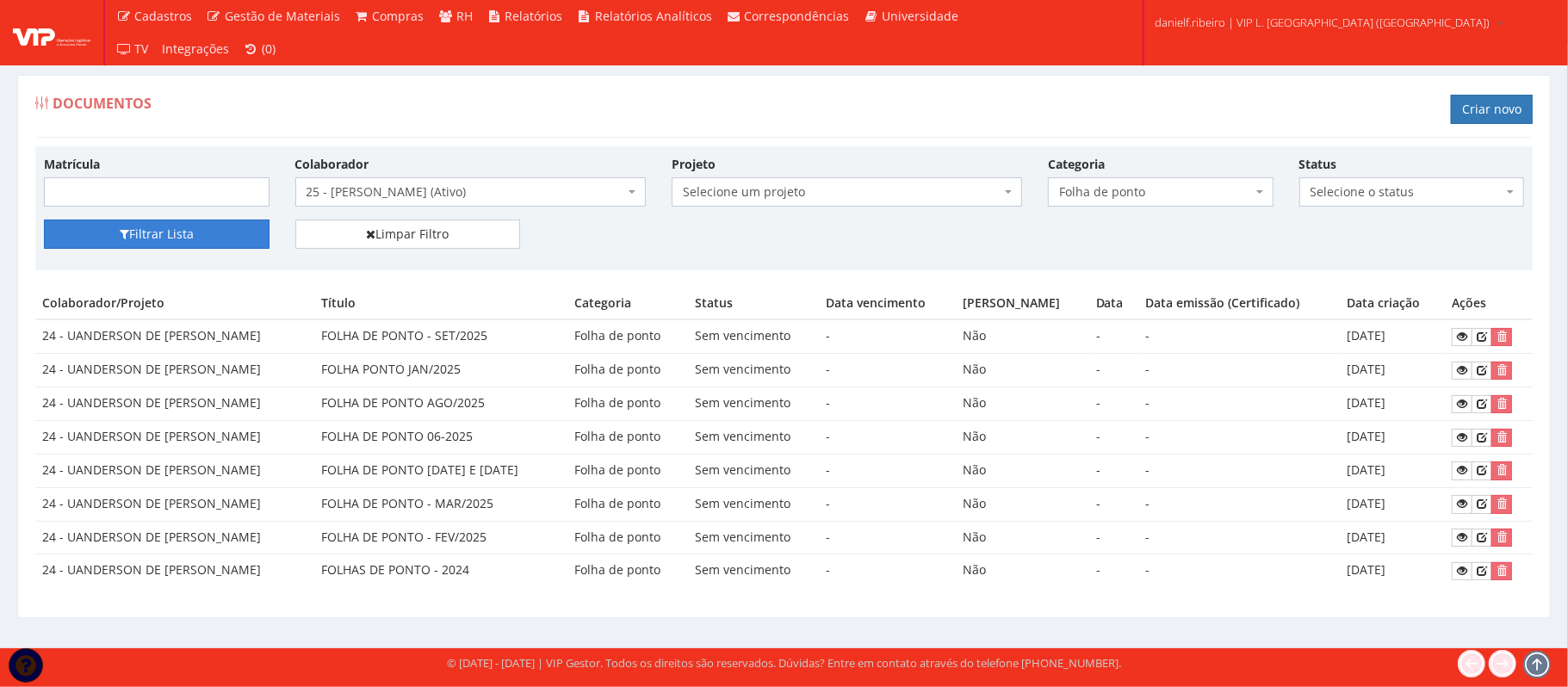
click at [202, 229] on button "Filtrar Lista" at bounding box center [156, 234] width 225 height 29
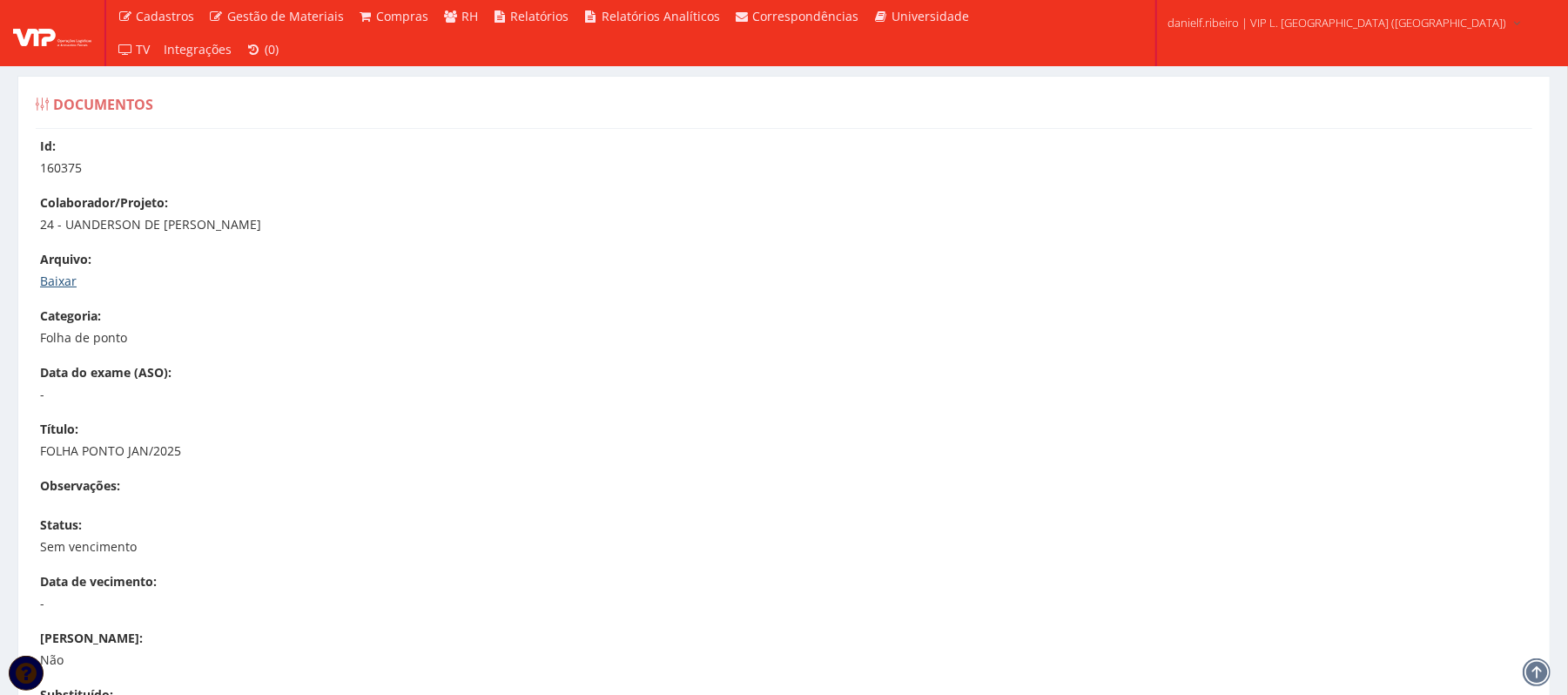
click at [63, 276] on link "Baixar" at bounding box center [58, 280] width 36 height 16
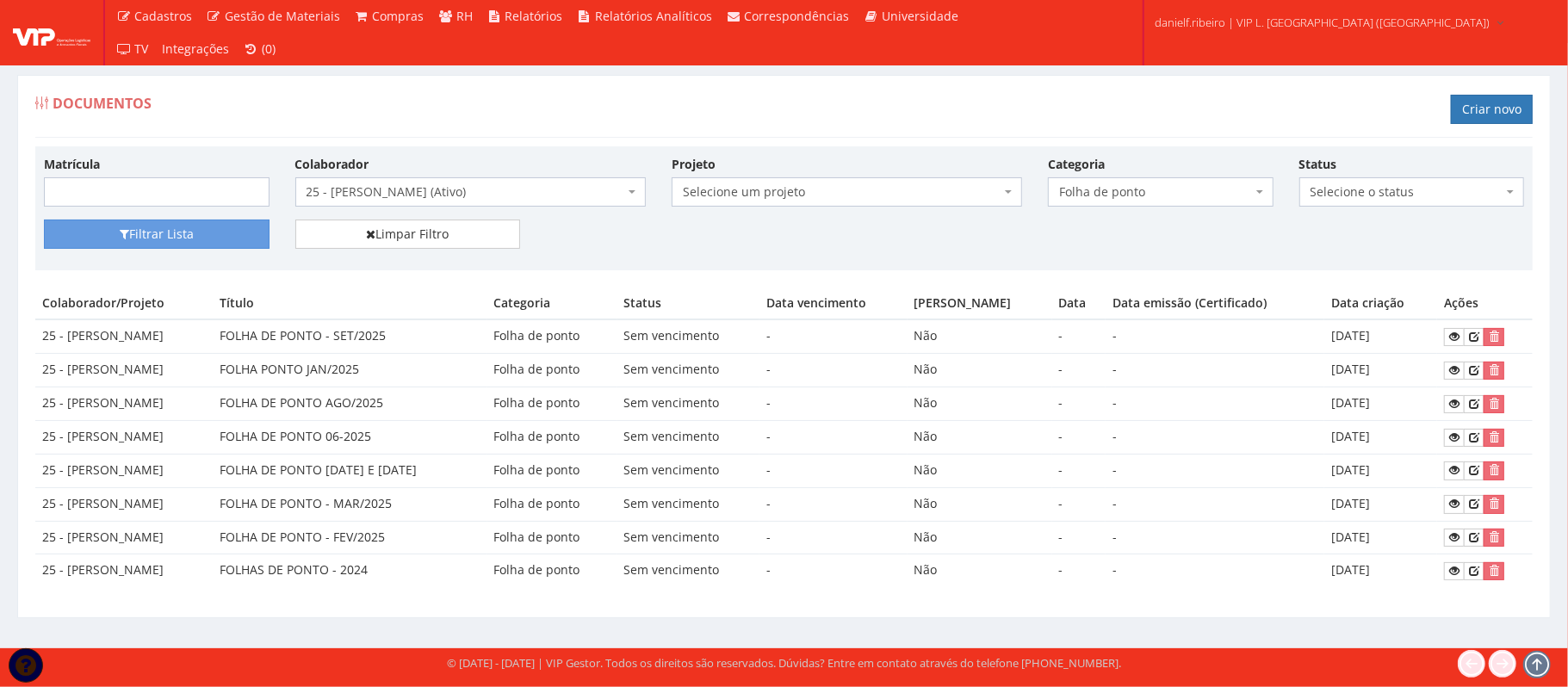
click at [528, 180] on span "25 - [PERSON_NAME] (Ativo)" at bounding box center [470, 191] width 351 height 29
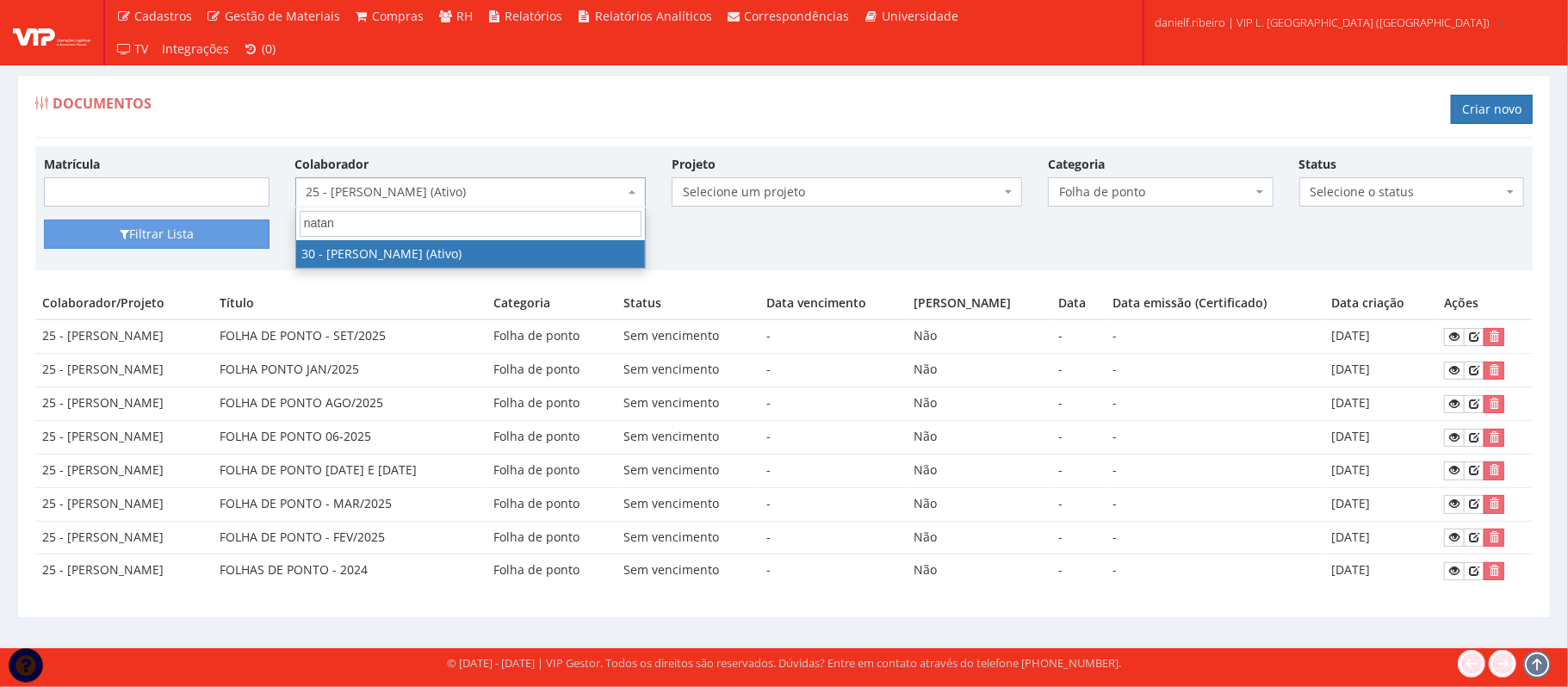
type input "natane"
select select "3873"
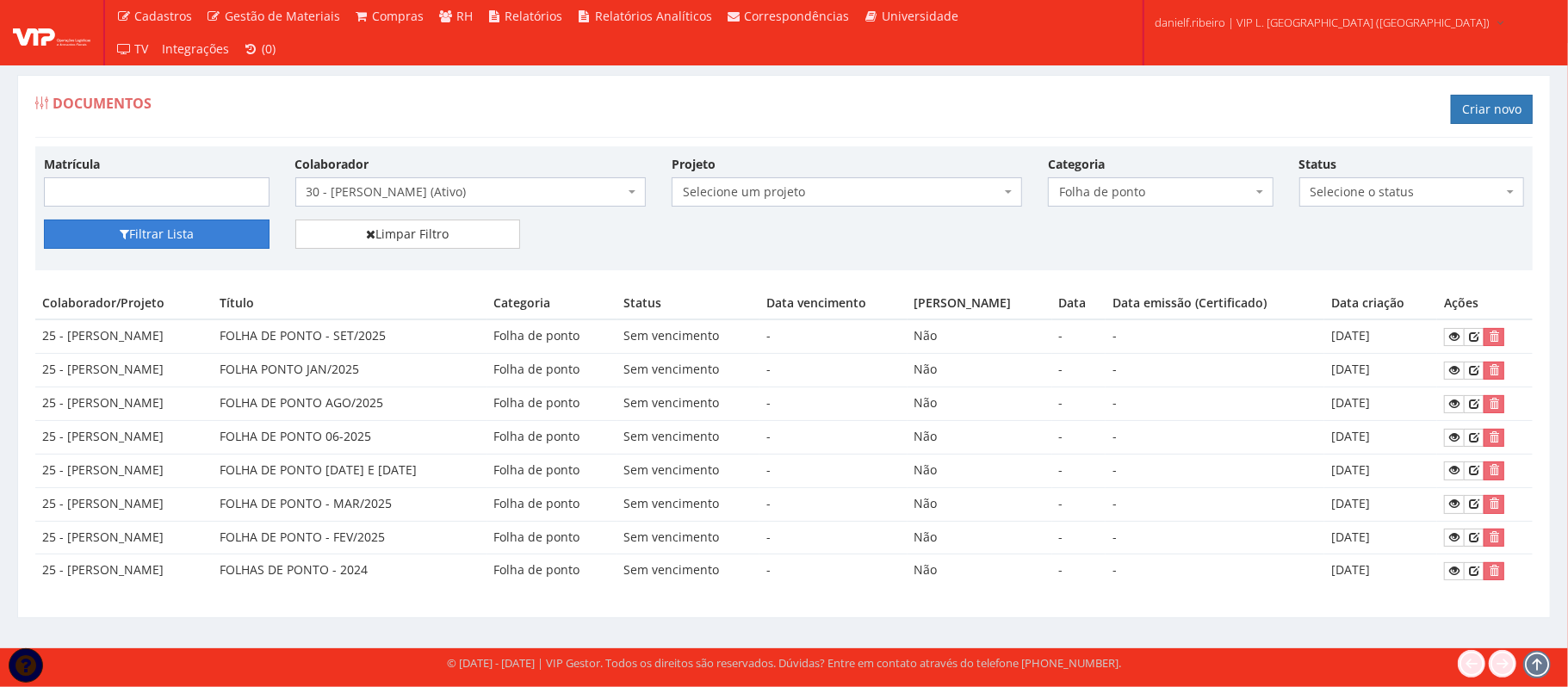
click at [105, 233] on button "Filtrar Lista" at bounding box center [156, 234] width 225 height 29
click at [1461, 363] on link at bounding box center [1454, 370] width 21 height 18
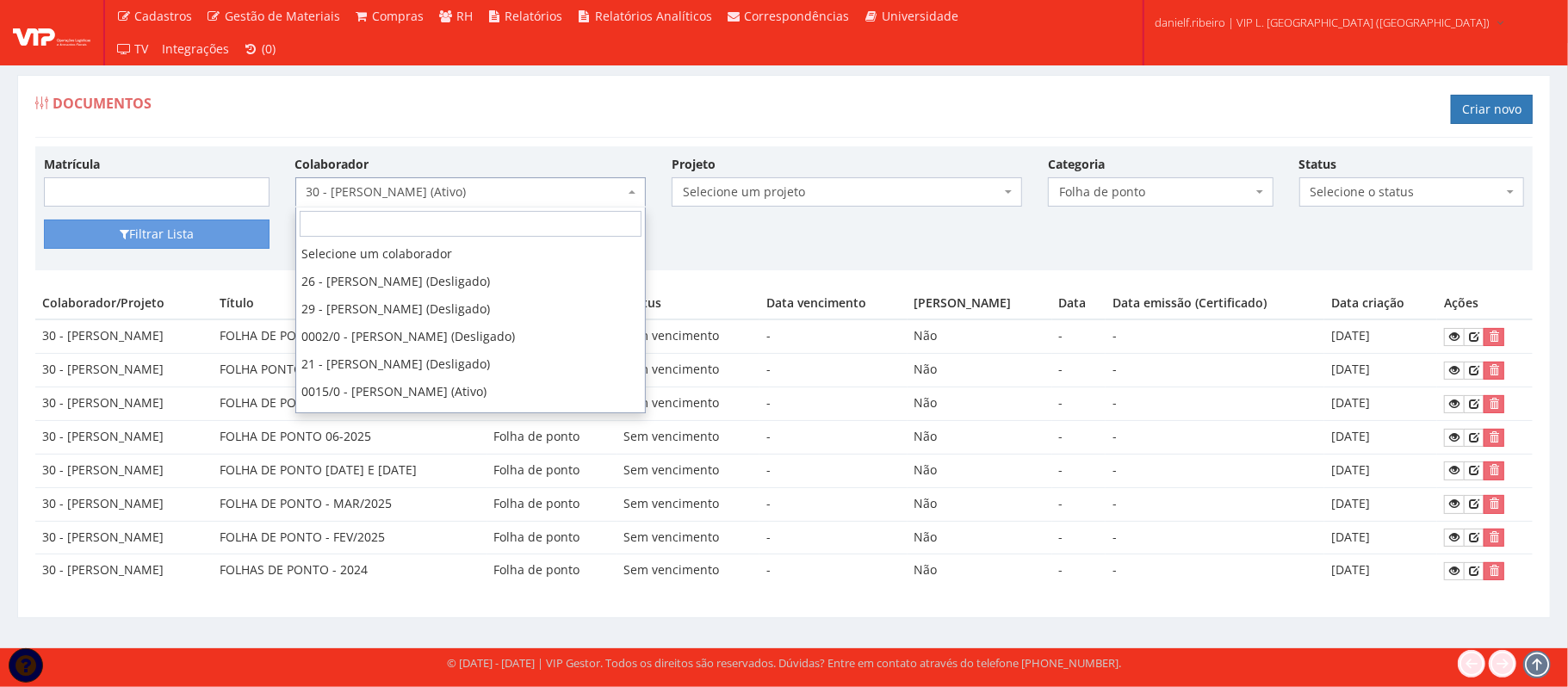
click at [442, 204] on span "30 - [PERSON_NAME] (Ativo)" at bounding box center [470, 191] width 351 height 29
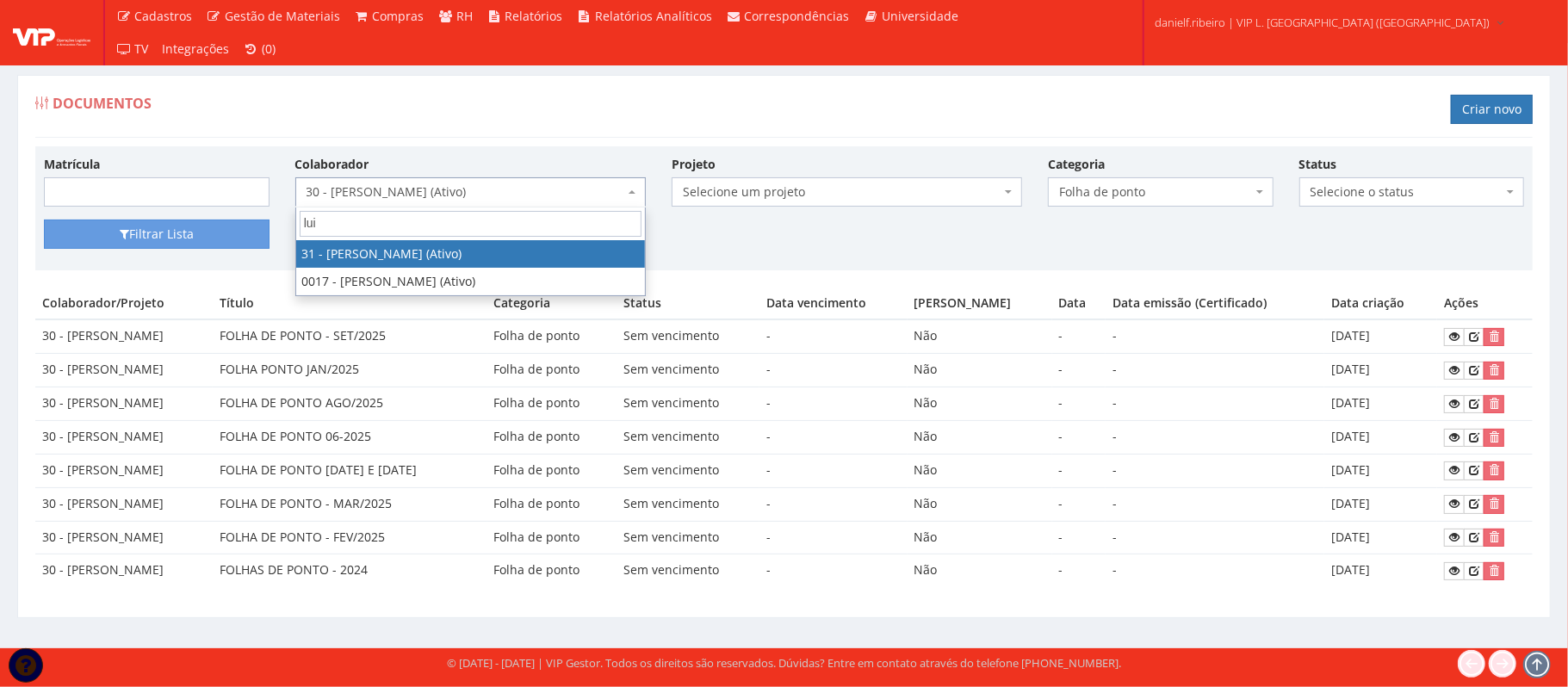
type input "luiz"
select select "3928"
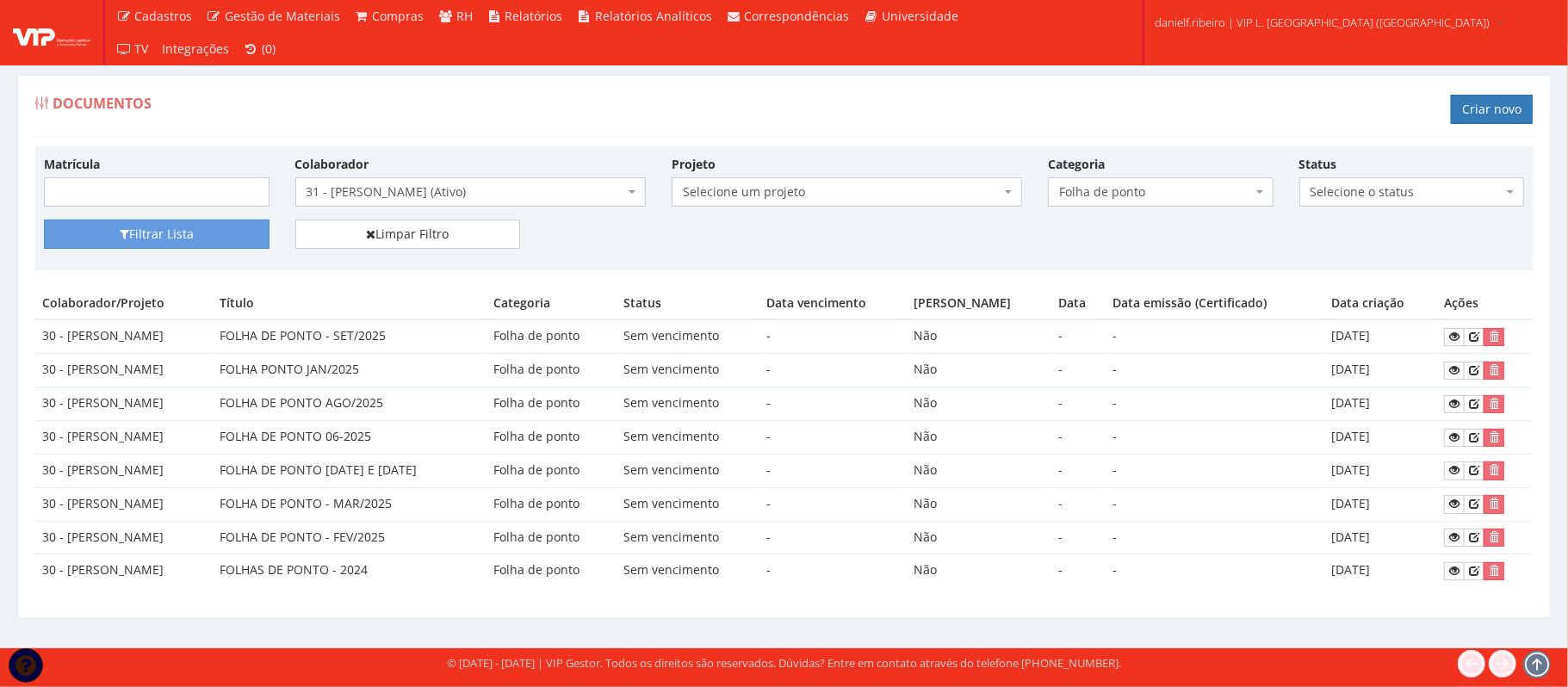
click at [222, 253] on div "Filtrar Lista Limpar Filtro" at bounding box center [784, 240] width 1506 height 42
click at [219, 238] on button "Filtrar Lista" at bounding box center [156, 234] width 225 height 29
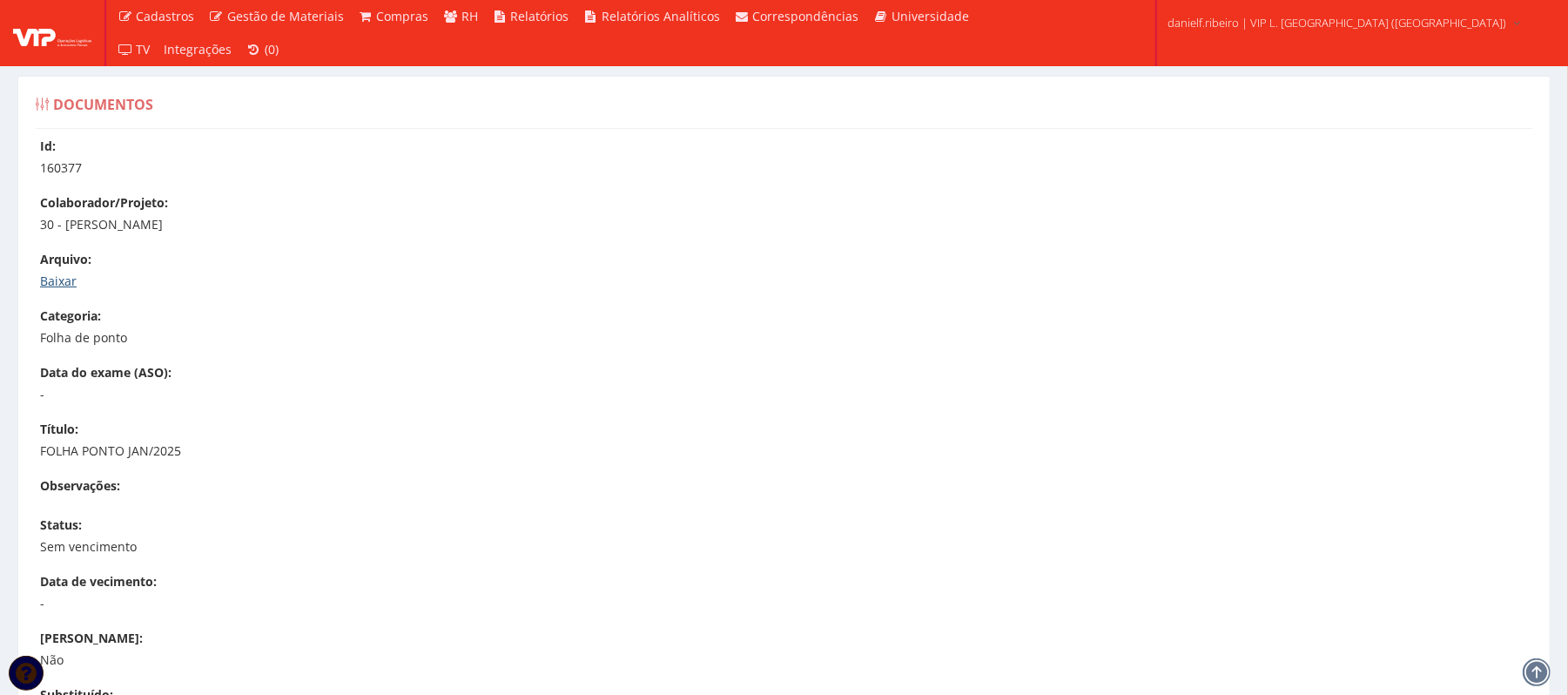
click at [57, 280] on link "Baixar" at bounding box center [58, 280] width 36 height 16
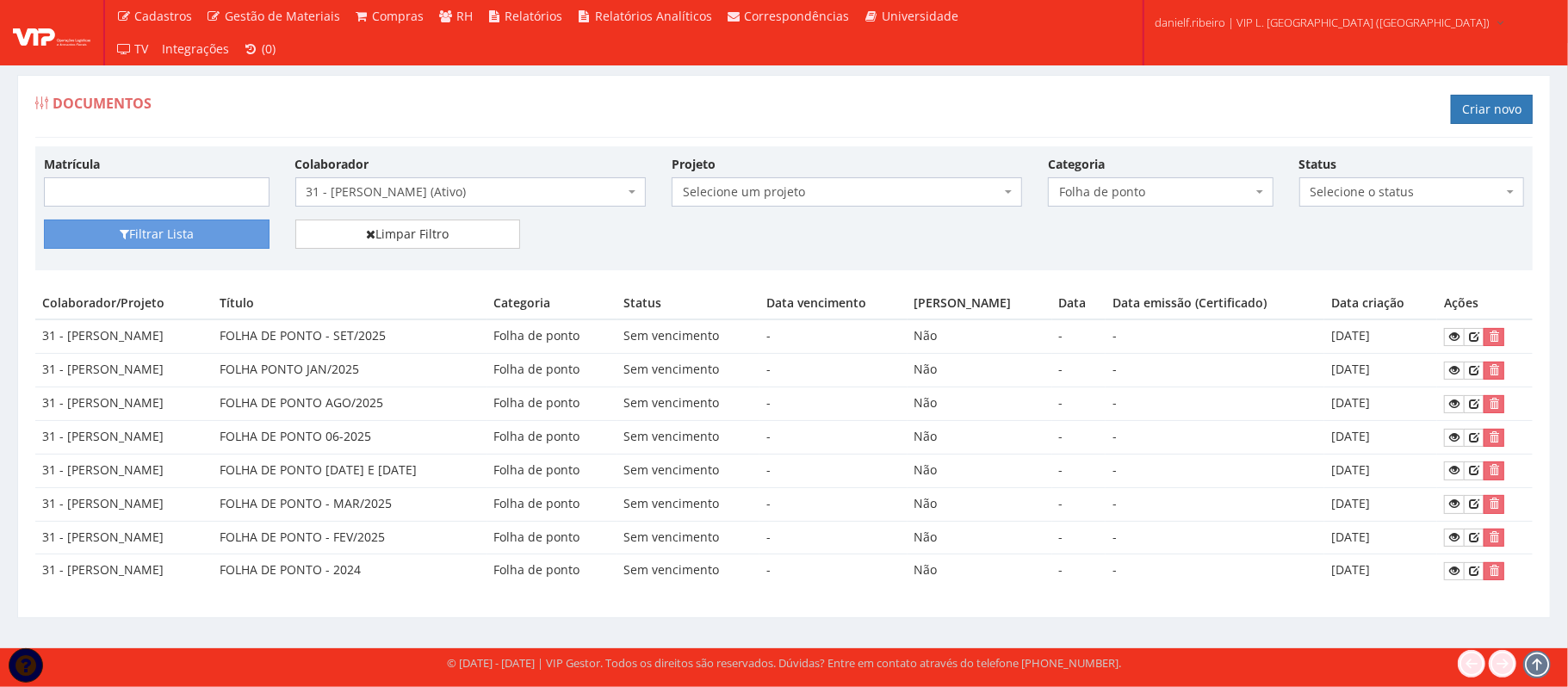
drag, startPoint x: 613, startPoint y: 363, endPoint x: 1393, endPoint y: 362, distance: 780.0
click at [1392, 362] on tr "31 - [PERSON_NAME] FOLHA PONTO JAN/2025 Folha de ponto Sem vencimento - Não - -…" at bounding box center [783, 371] width 1497 height 34
click at [1393, 362] on td "[DATE]" at bounding box center [1380, 371] width 113 height 34
click at [1459, 372] on icon at bounding box center [1454, 369] width 10 height 12
click at [443, 188] on span "31 - [PERSON_NAME] (Ativo)" at bounding box center [465, 192] width 318 height 17
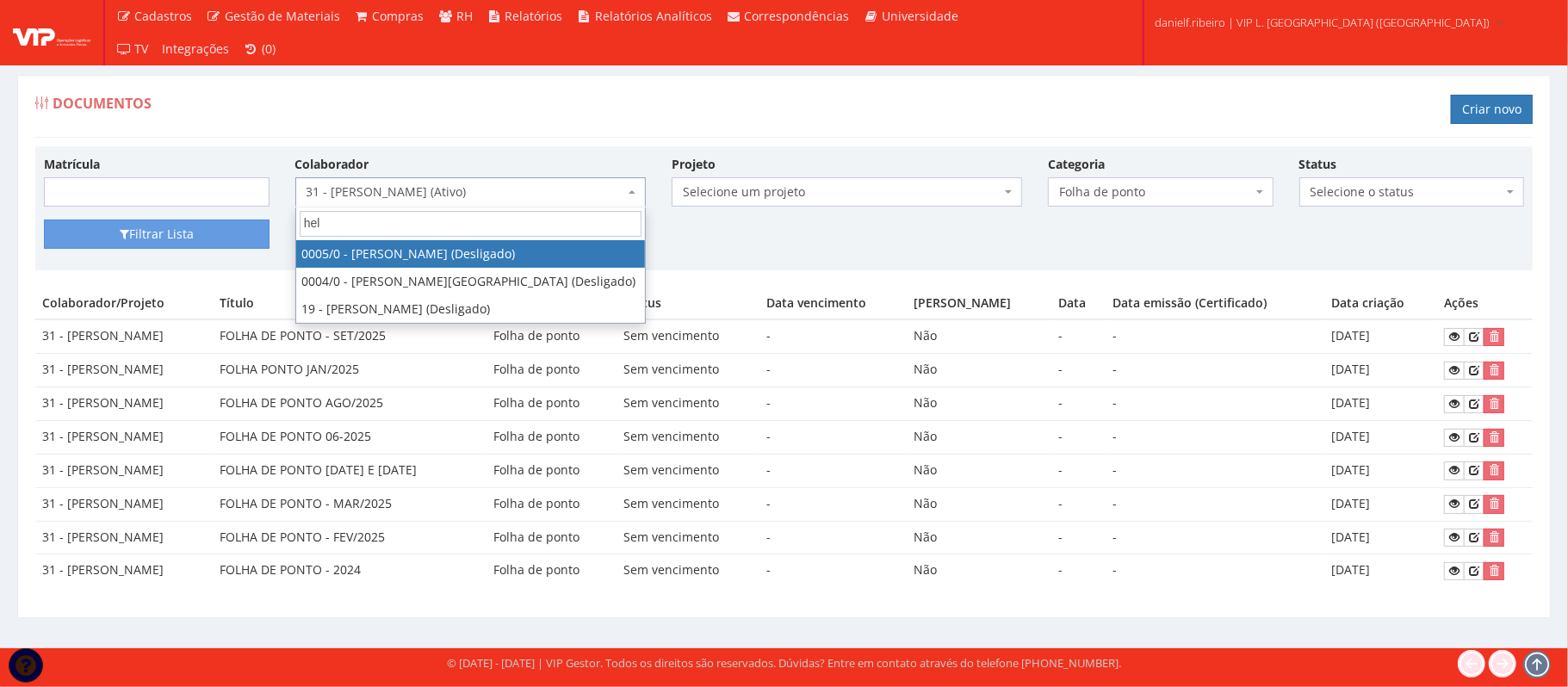
type input "hele"
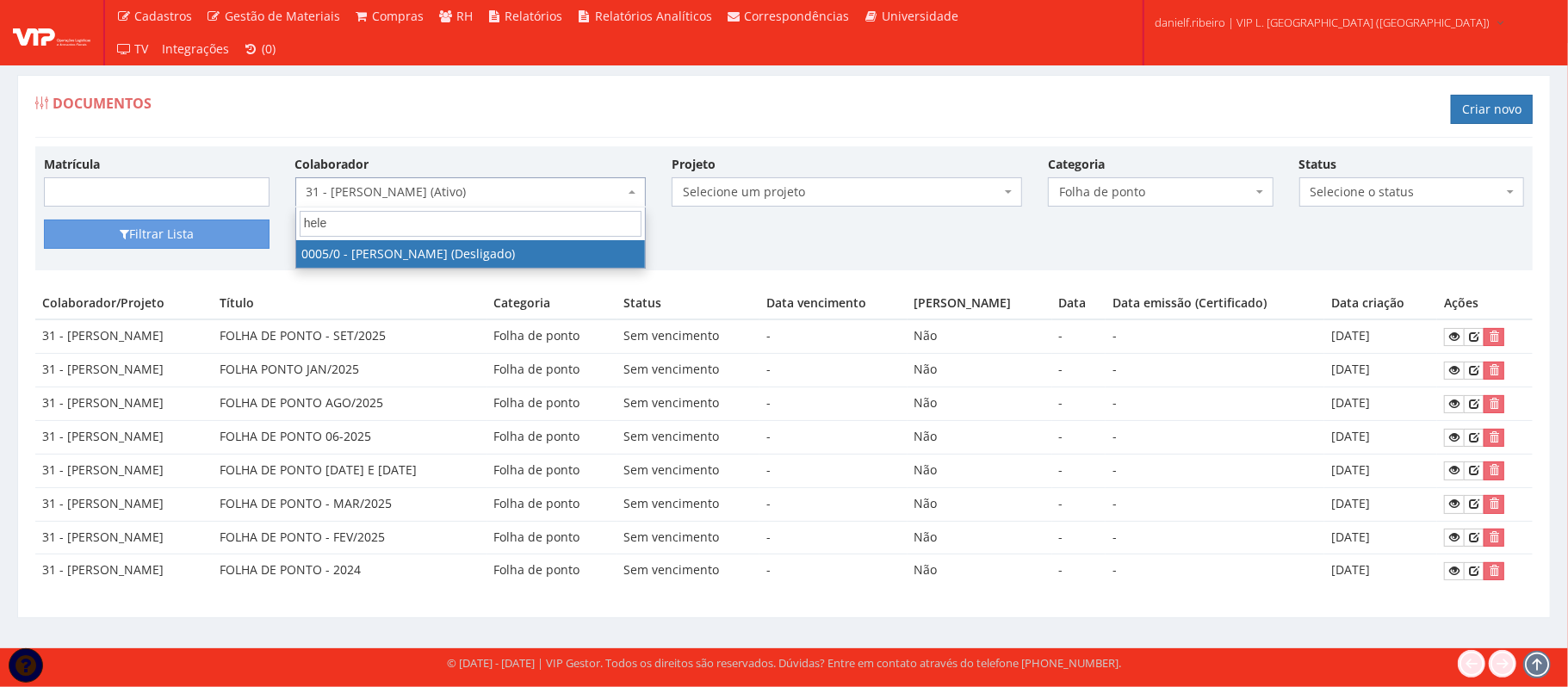
select select "718"
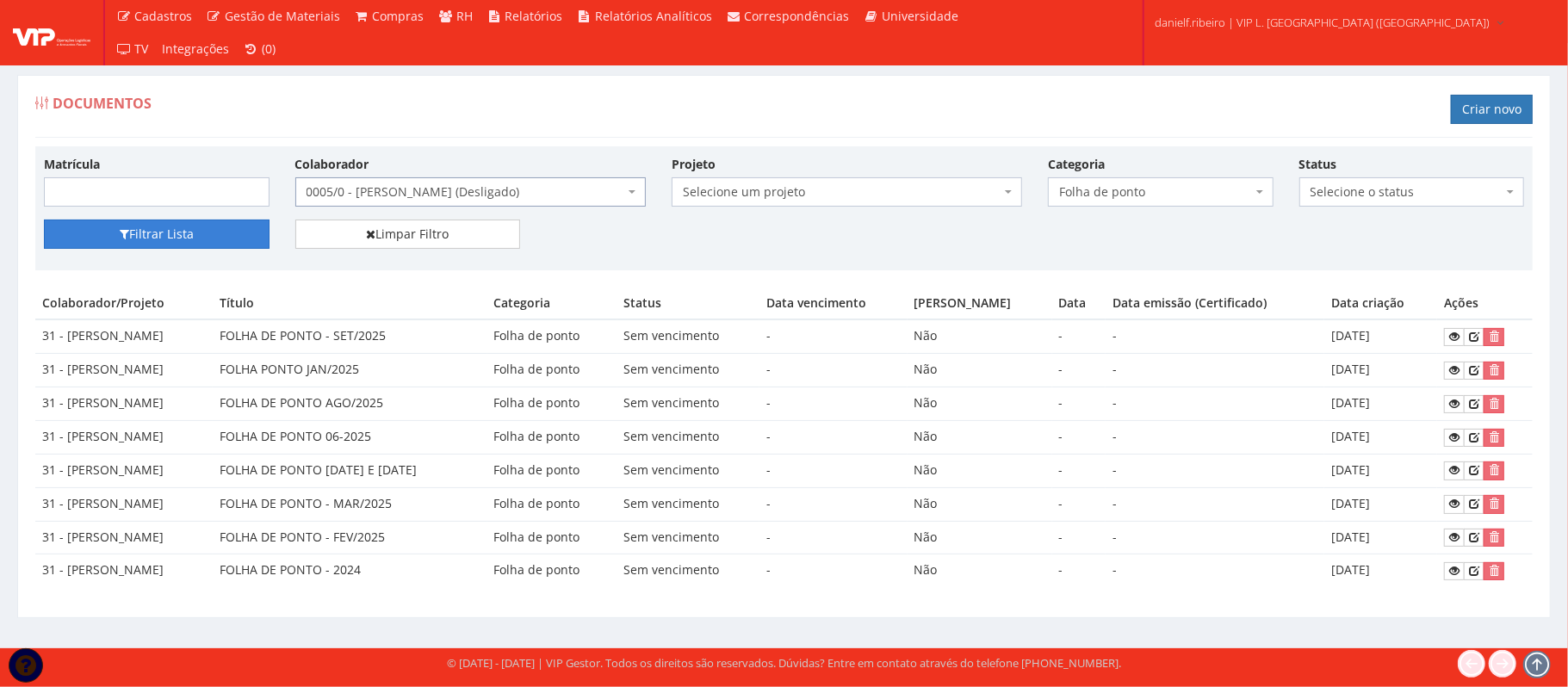
click at [165, 227] on button "Filtrar Lista" at bounding box center [156, 234] width 225 height 29
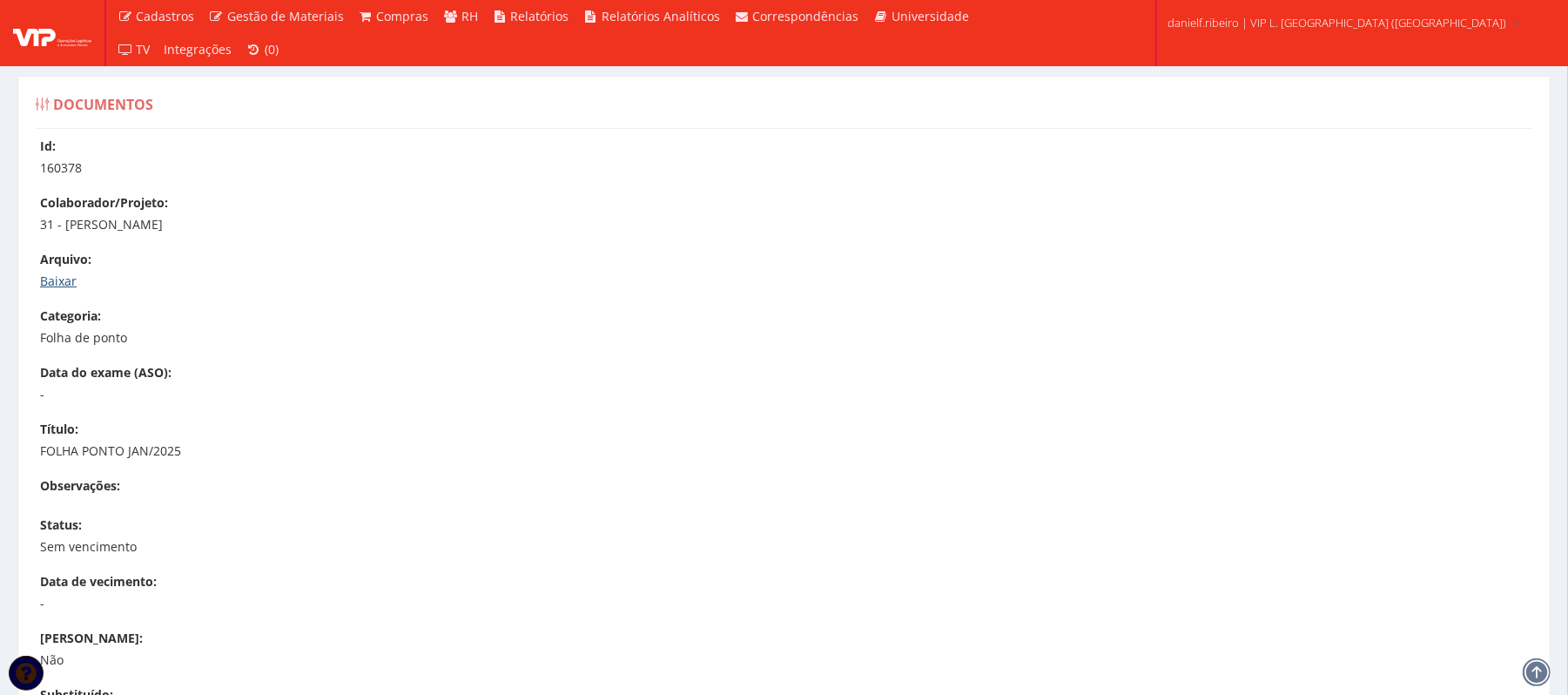
click at [64, 283] on link "Baixar" at bounding box center [58, 280] width 36 height 16
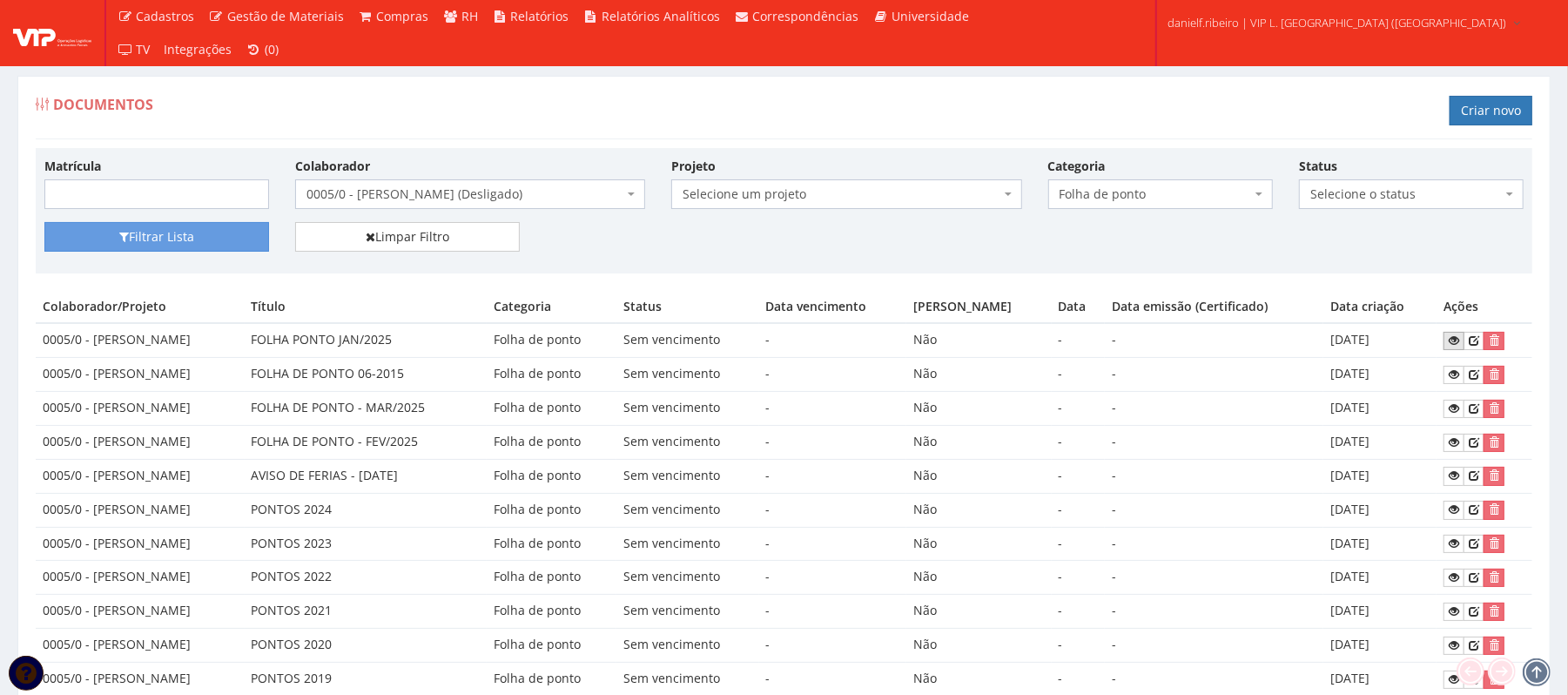
click at [1465, 345] on link at bounding box center [1455, 340] width 21 height 18
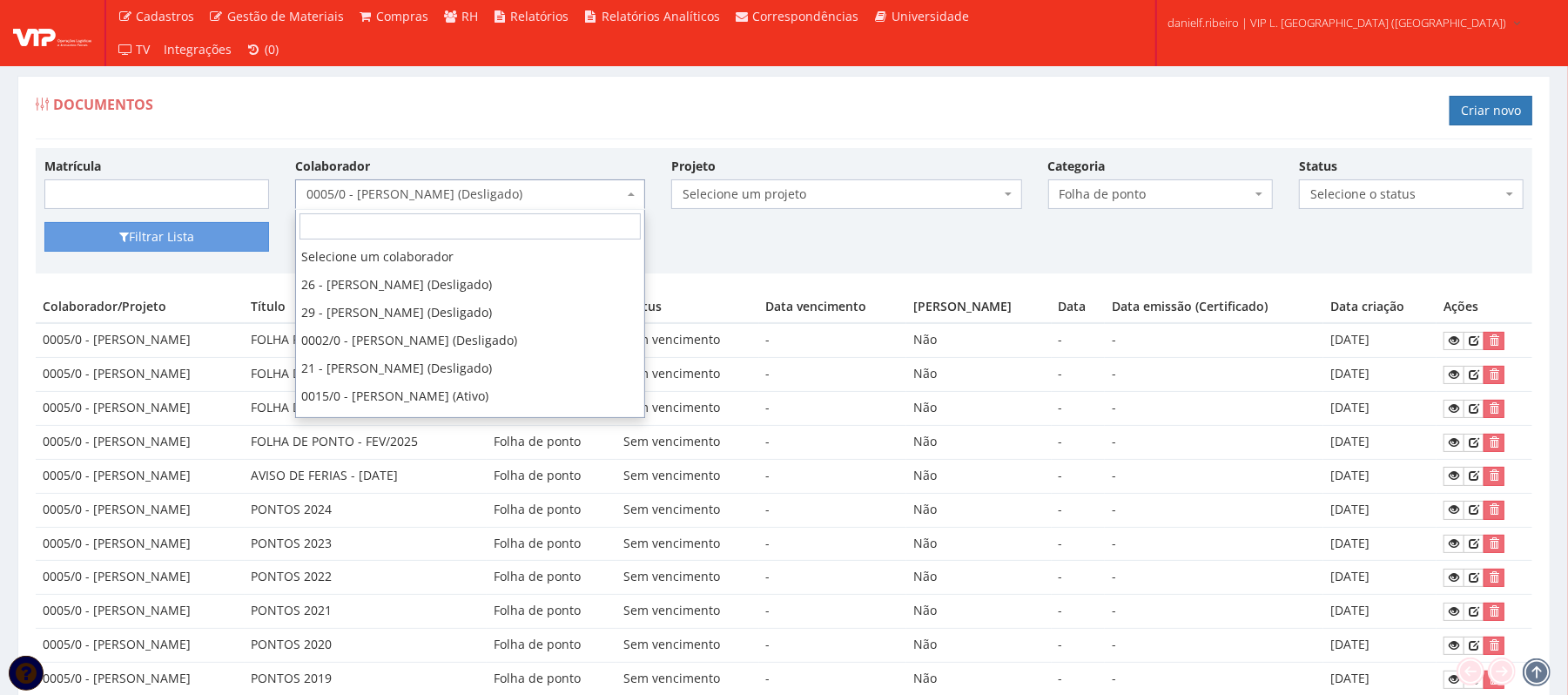
click at [461, 199] on span "0005/0 - HELENILTON ANTONIO DOS SANTOS (Desligado)" at bounding box center [465, 194] width 317 height 17
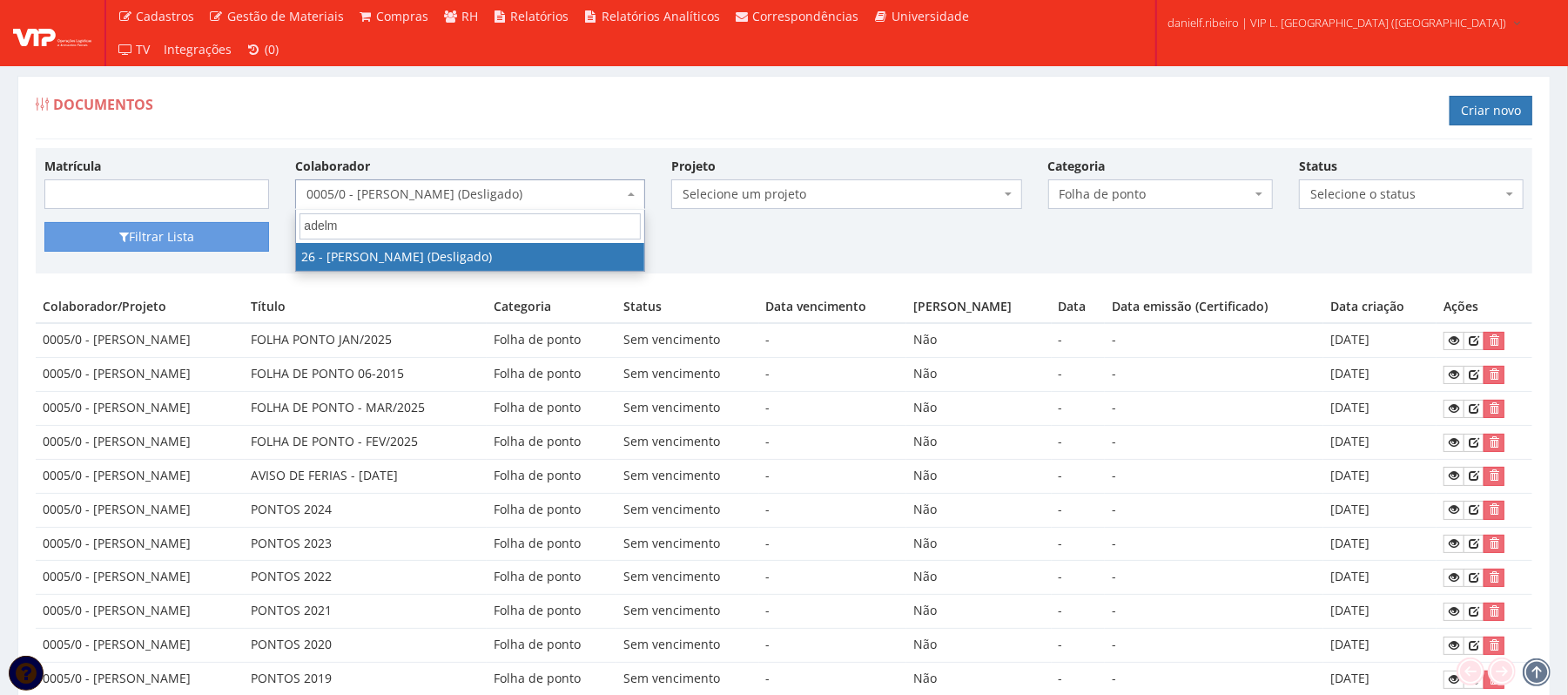
type input "adelmo"
select select "3835"
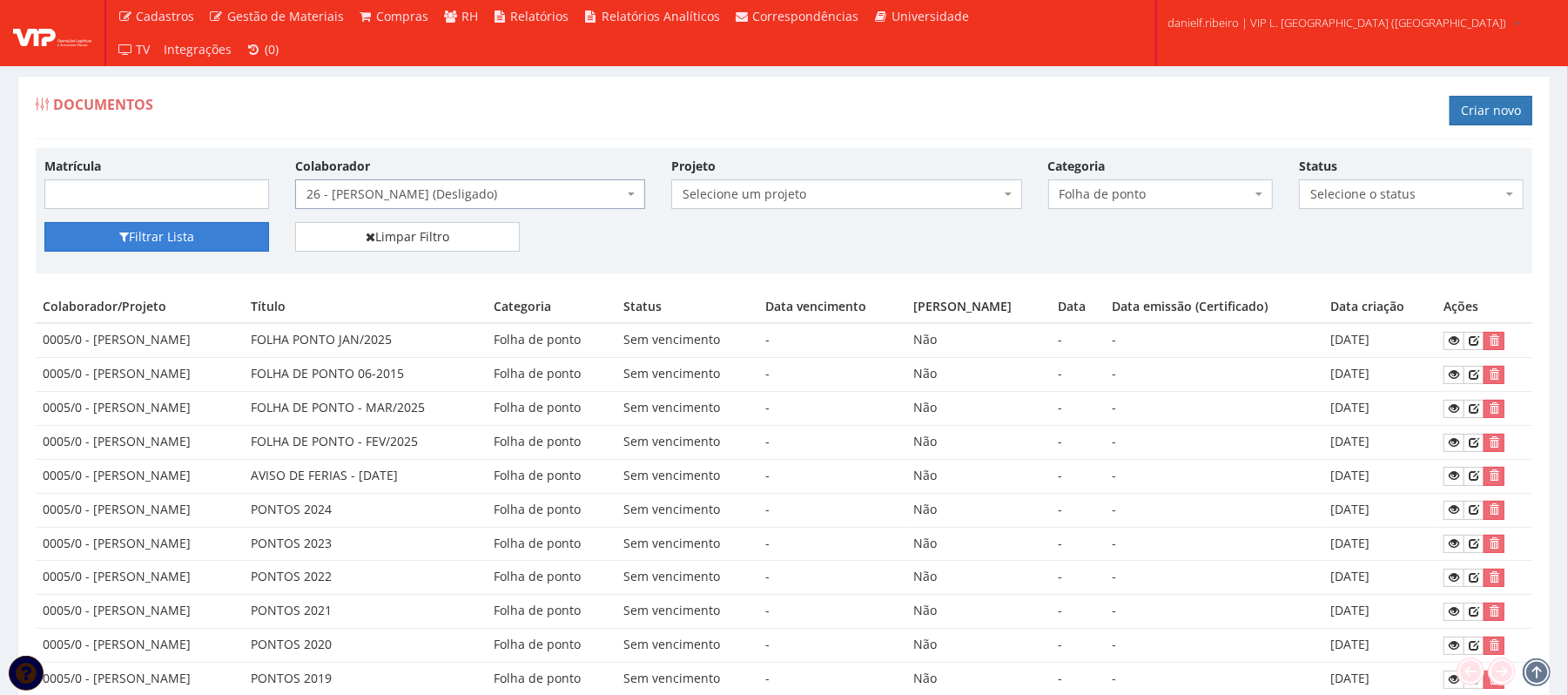
click at [155, 241] on button "Filtrar Lista" at bounding box center [157, 236] width 225 height 30
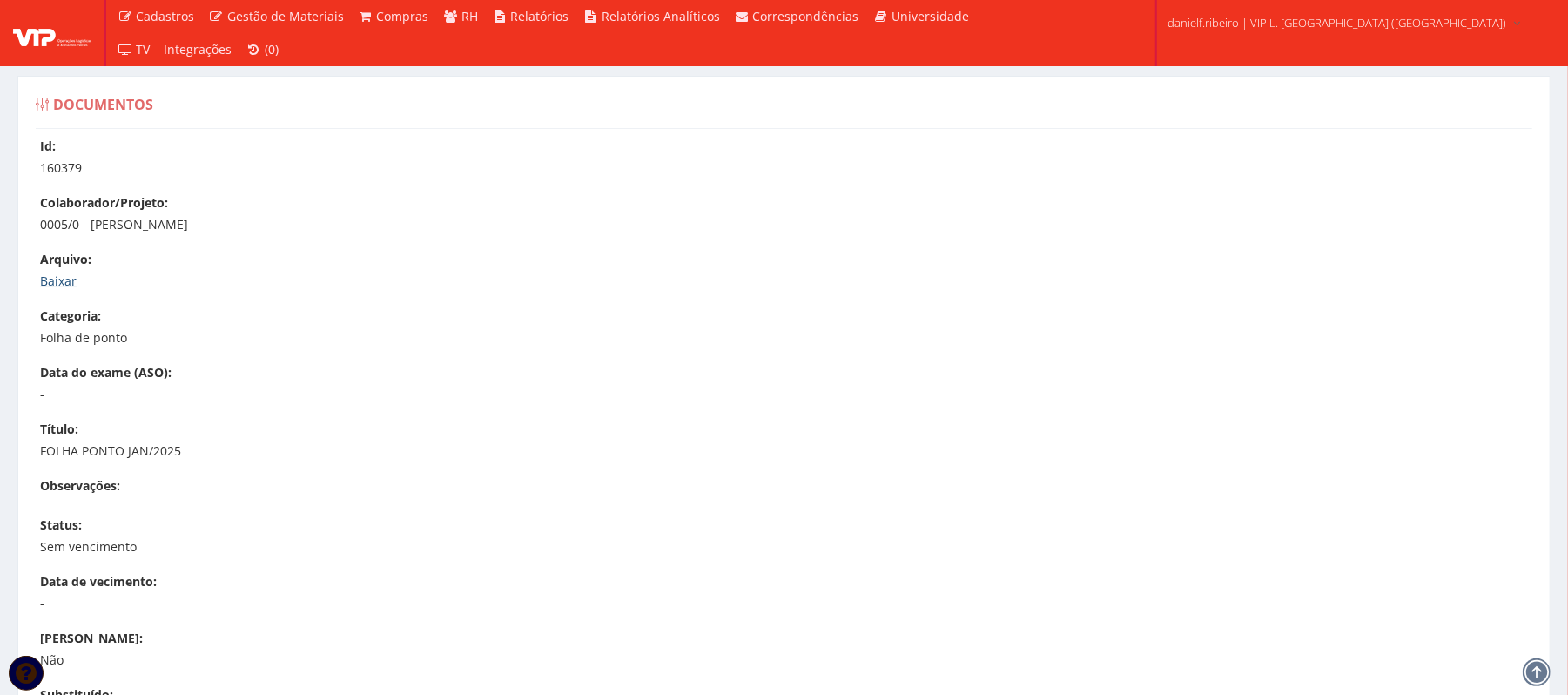
click at [73, 274] on link "Baixar" at bounding box center [58, 280] width 36 height 16
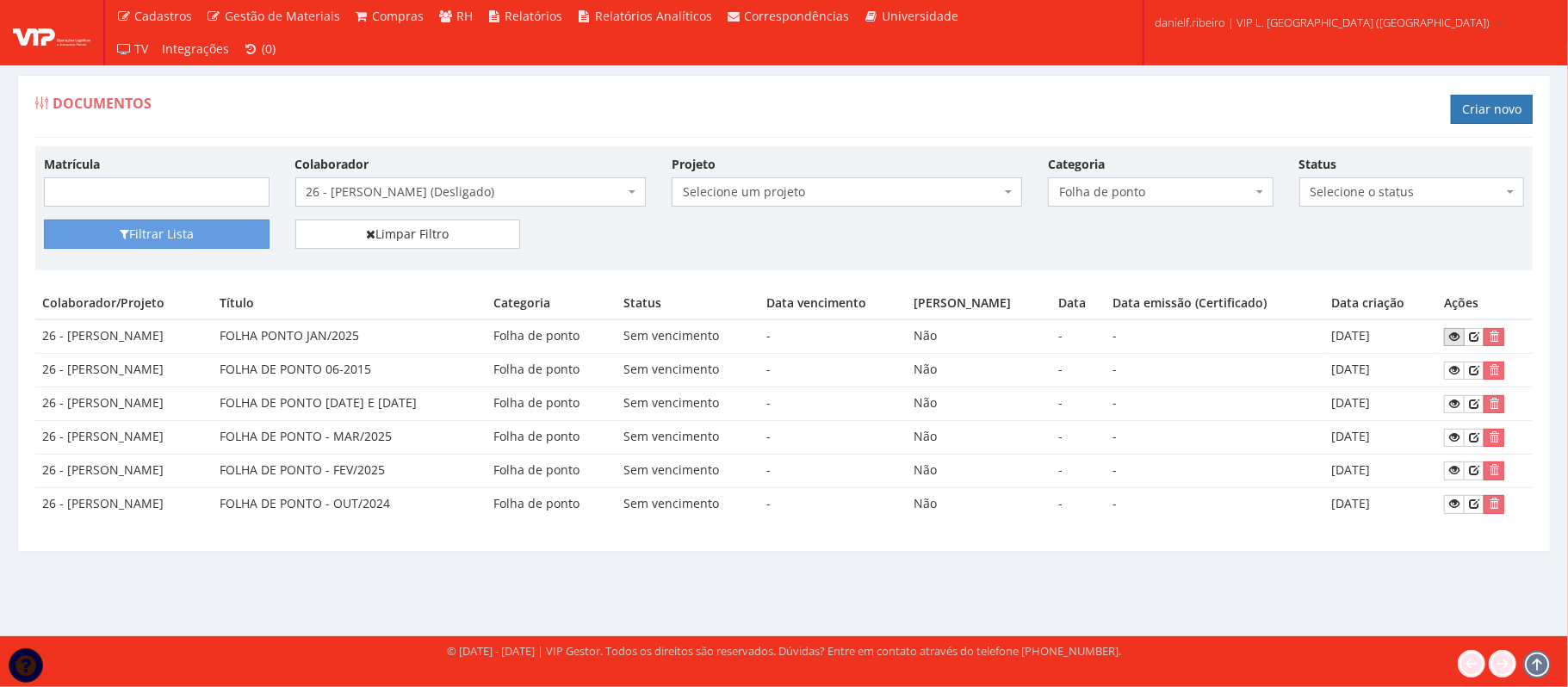
click at [1451, 338] on icon at bounding box center [1454, 336] width 10 height 12
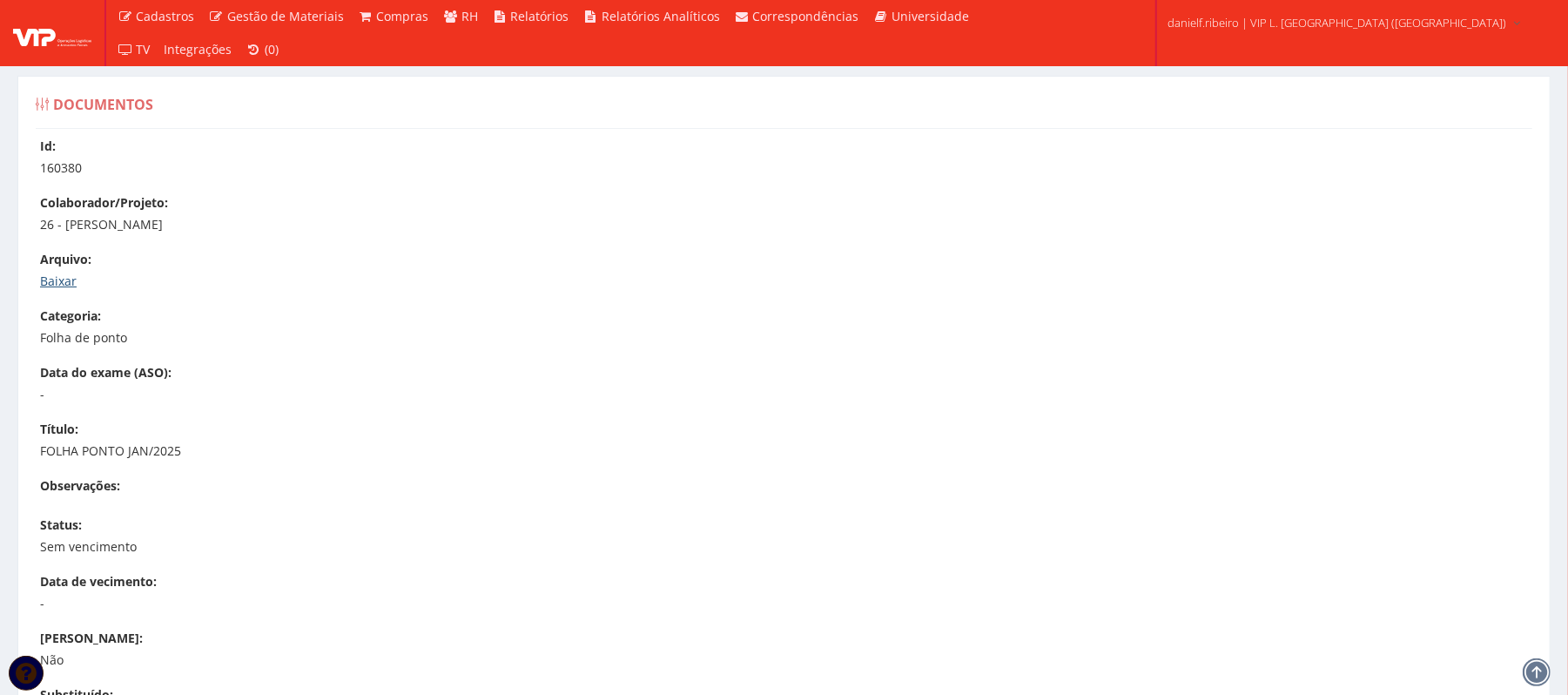
click at [46, 276] on link "Baixar" at bounding box center [58, 280] width 36 height 16
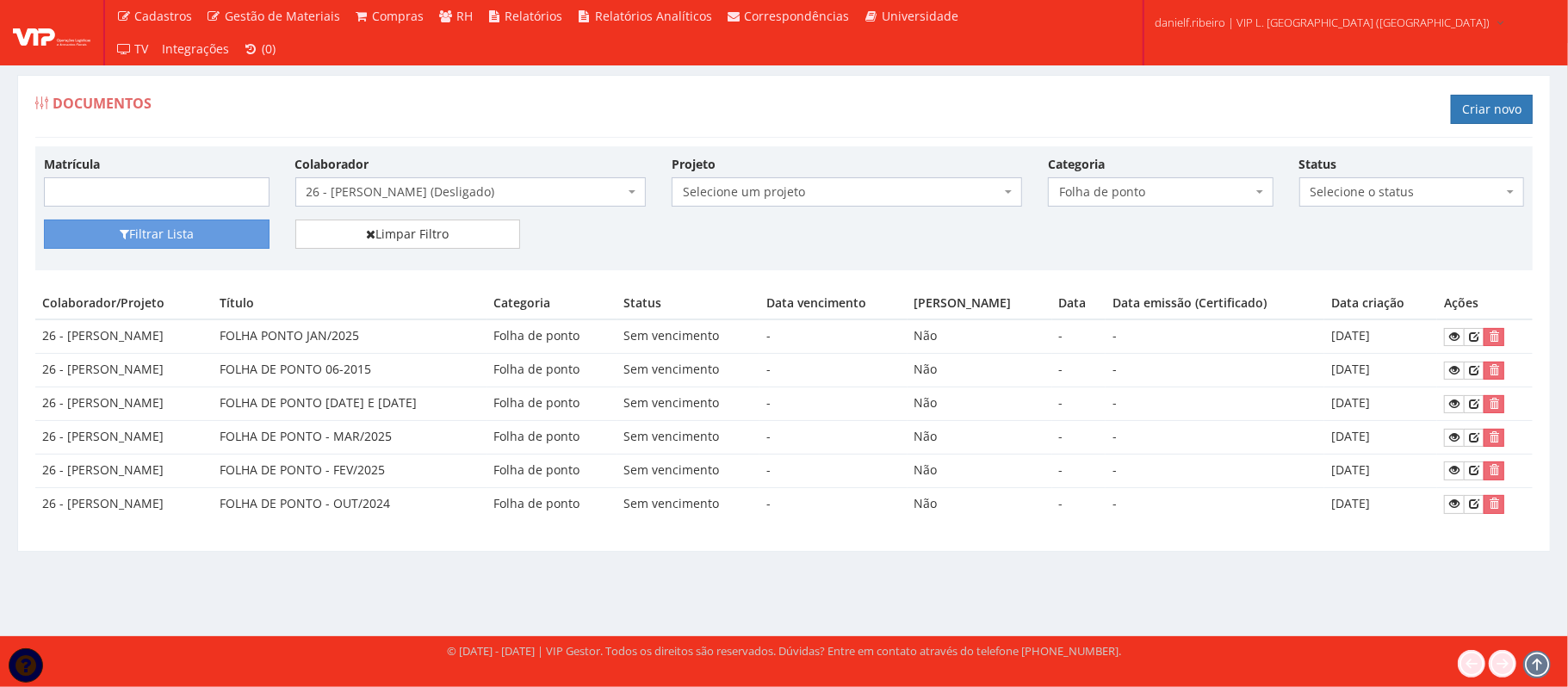
click at [435, 197] on span "26 - ADELMO SANTOS OLIVEIRA (Desligado)" at bounding box center [465, 192] width 318 height 17
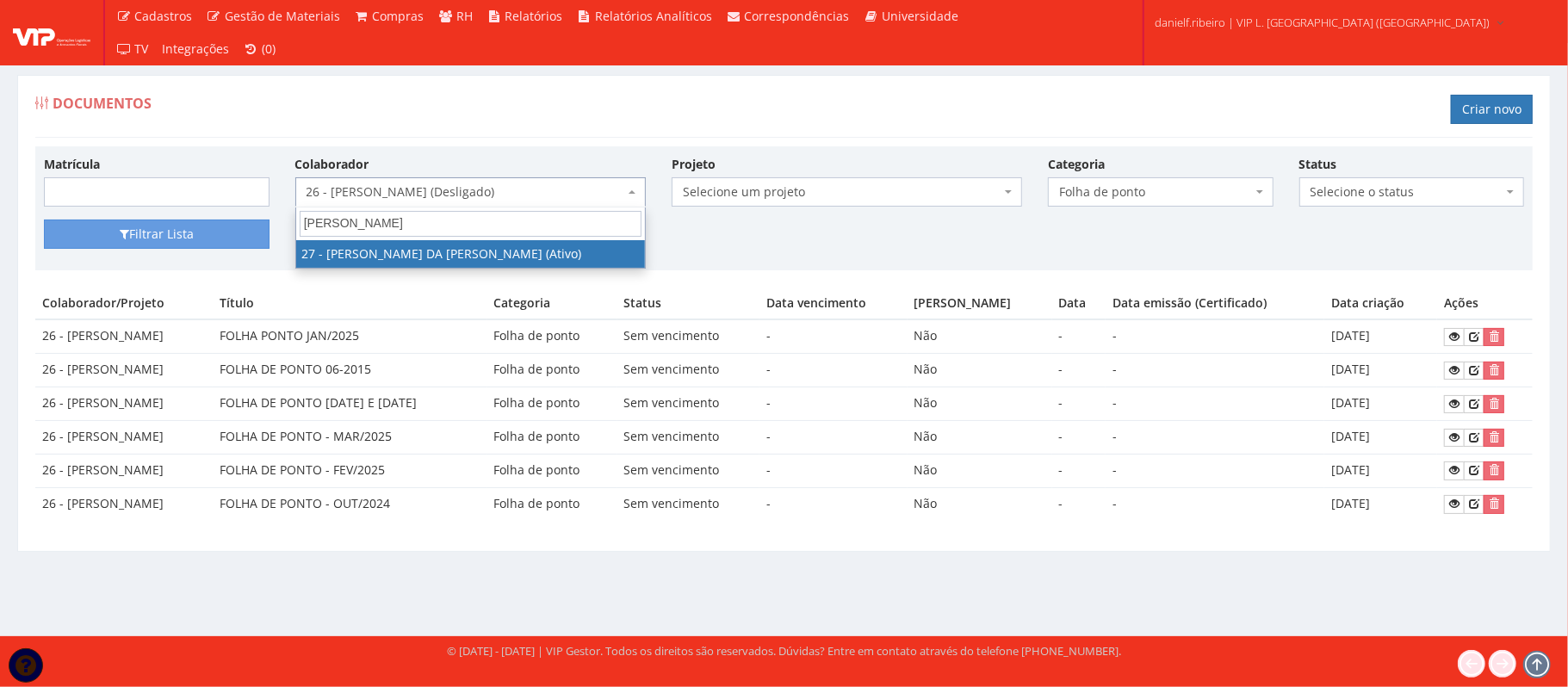
type input "george"
select select "3837"
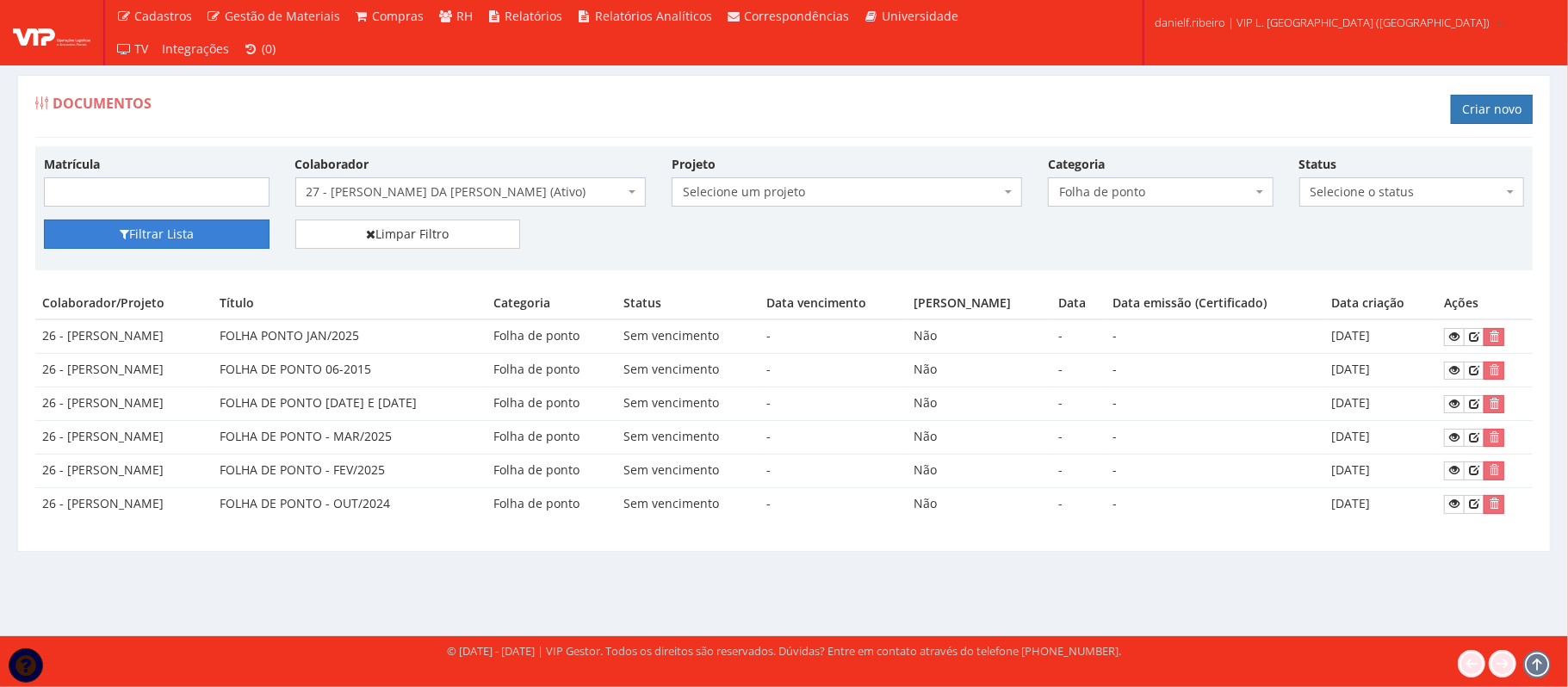
click at [122, 245] on button "Filtrar Lista" at bounding box center [156, 234] width 225 height 29
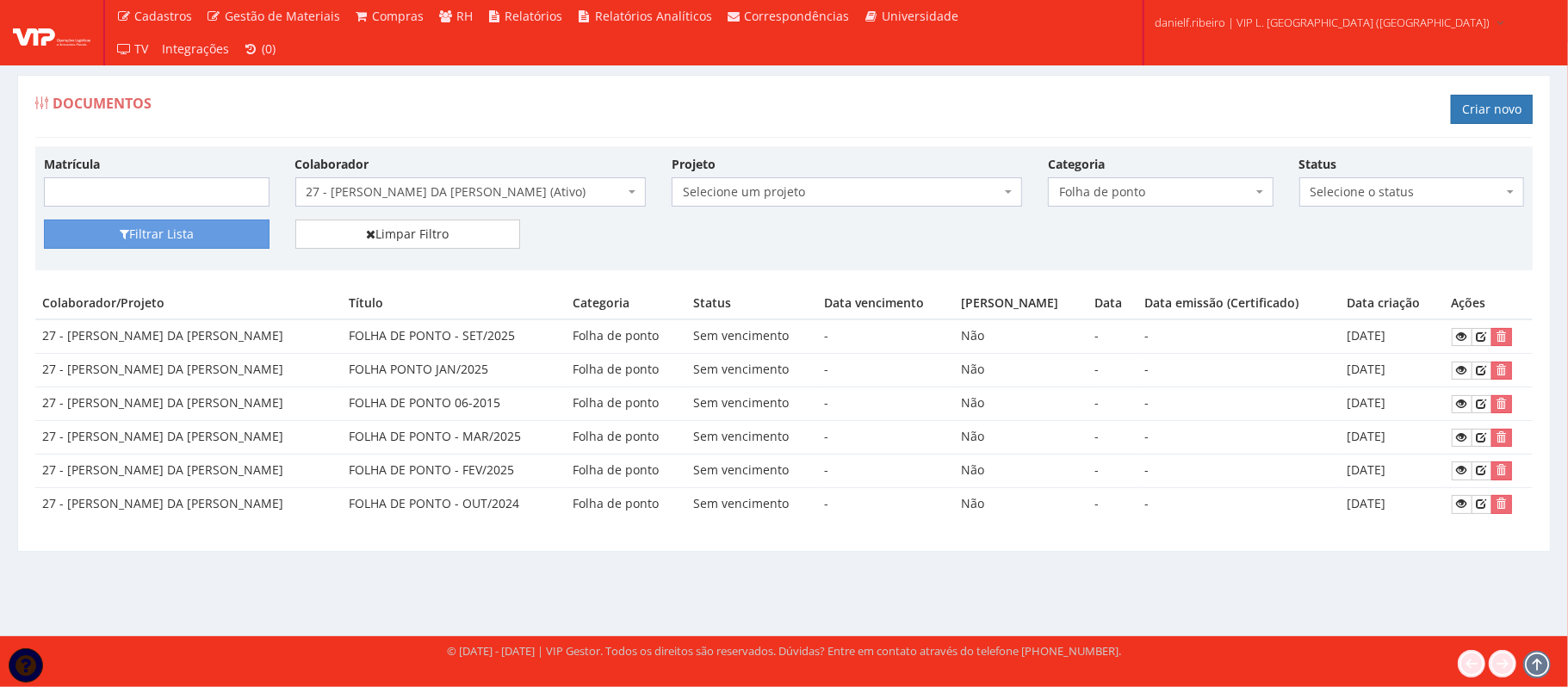
drag, startPoint x: 437, startPoint y: 368, endPoint x: 1437, endPoint y: 374, distance: 1000.0
click at [1437, 374] on tr "27 - GEORGE DOUGLAS DA CONCEICAO SANTOS FOLHA PONTO JAN/2025 Folha de ponto Sem…" at bounding box center [783, 371] width 1497 height 34
click at [1441, 369] on td "[DATE]" at bounding box center [1392, 371] width 105 height 34
click at [1459, 365] on icon at bounding box center [1462, 369] width 10 height 12
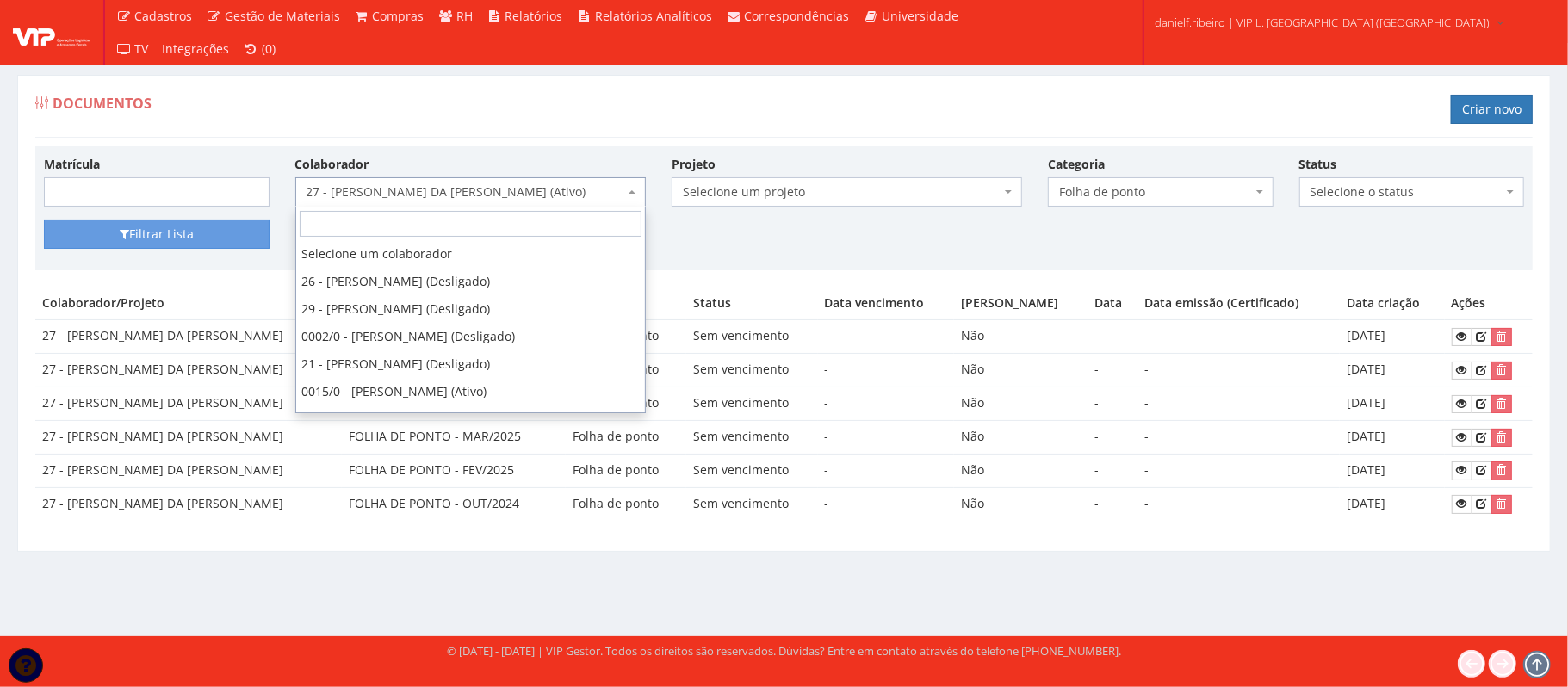
click at [483, 204] on span "27 - GEORGE DOUGLAS DA CONCEICAO SANTOS (Ativo)" at bounding box center [470, 191] width 351 height 29
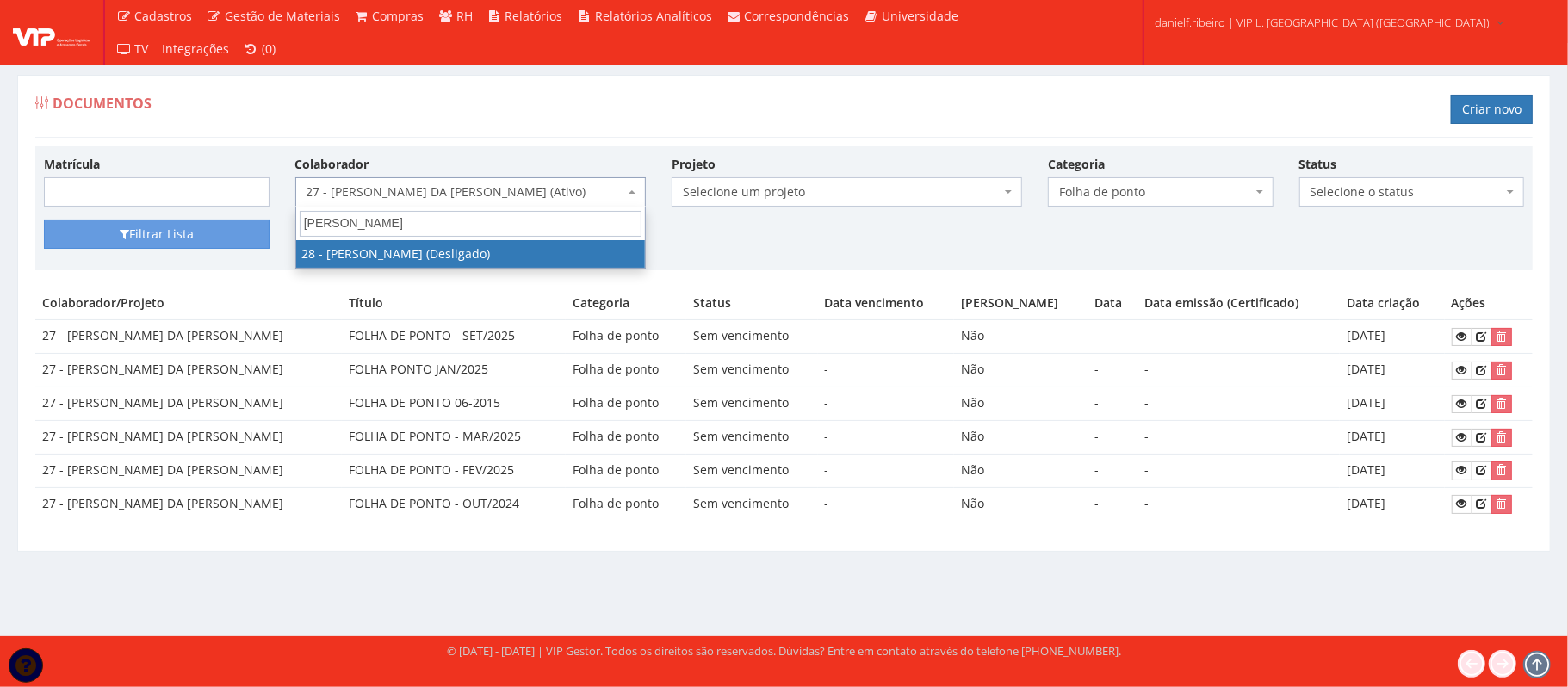
type input "lucas"
select select "3838"
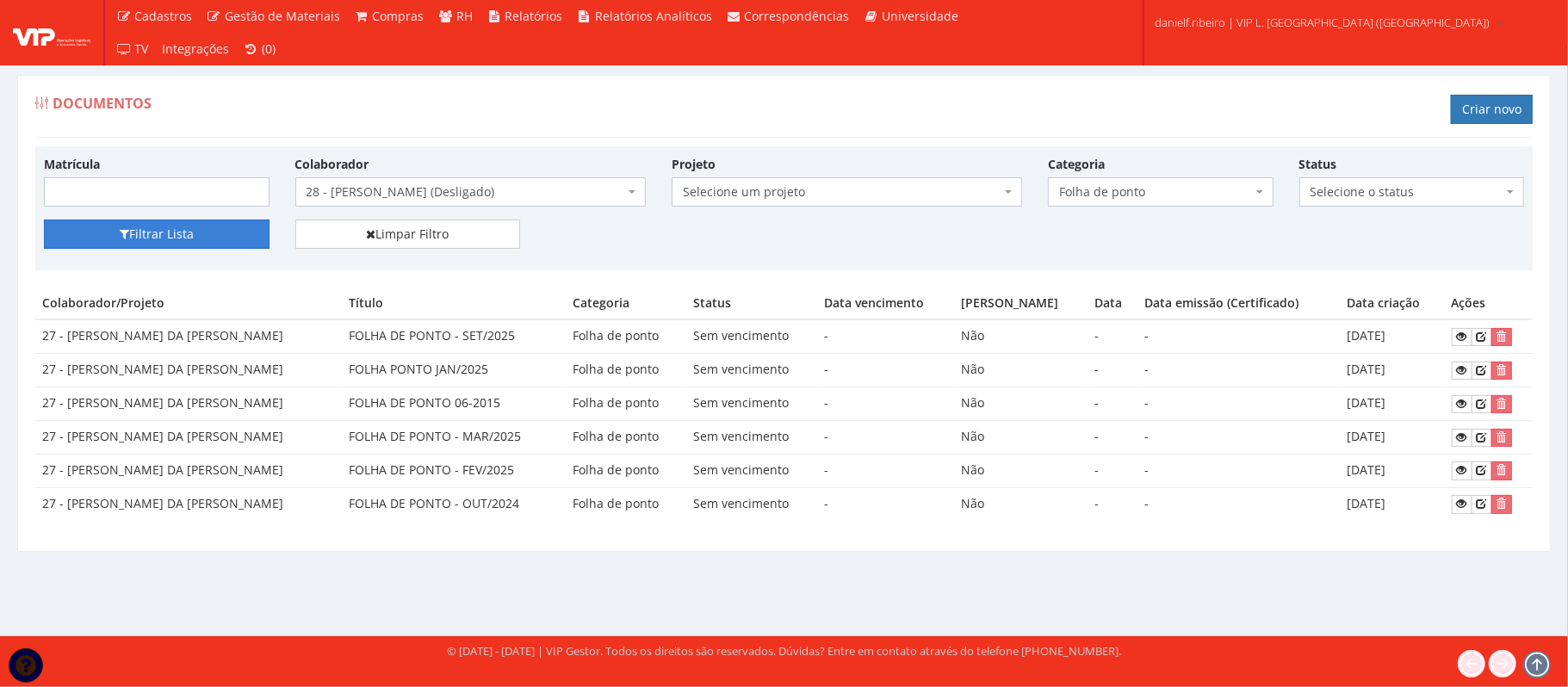
click at [135, 224] on button "Filtrar Lista" at bounding box center [156, 234] width 225 height 29
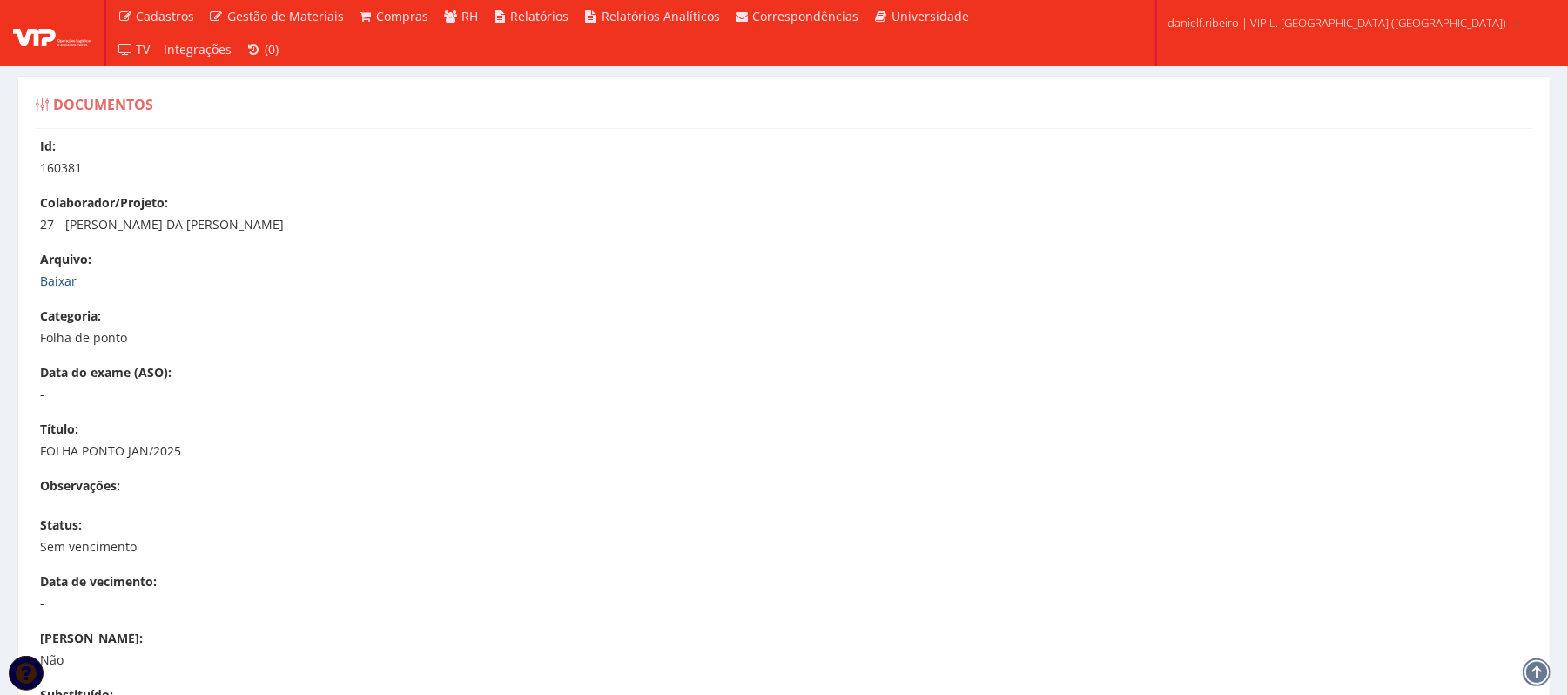
click at [55, 289] on link "Baixar" at bounding box center [58, 280] width 36 height 16
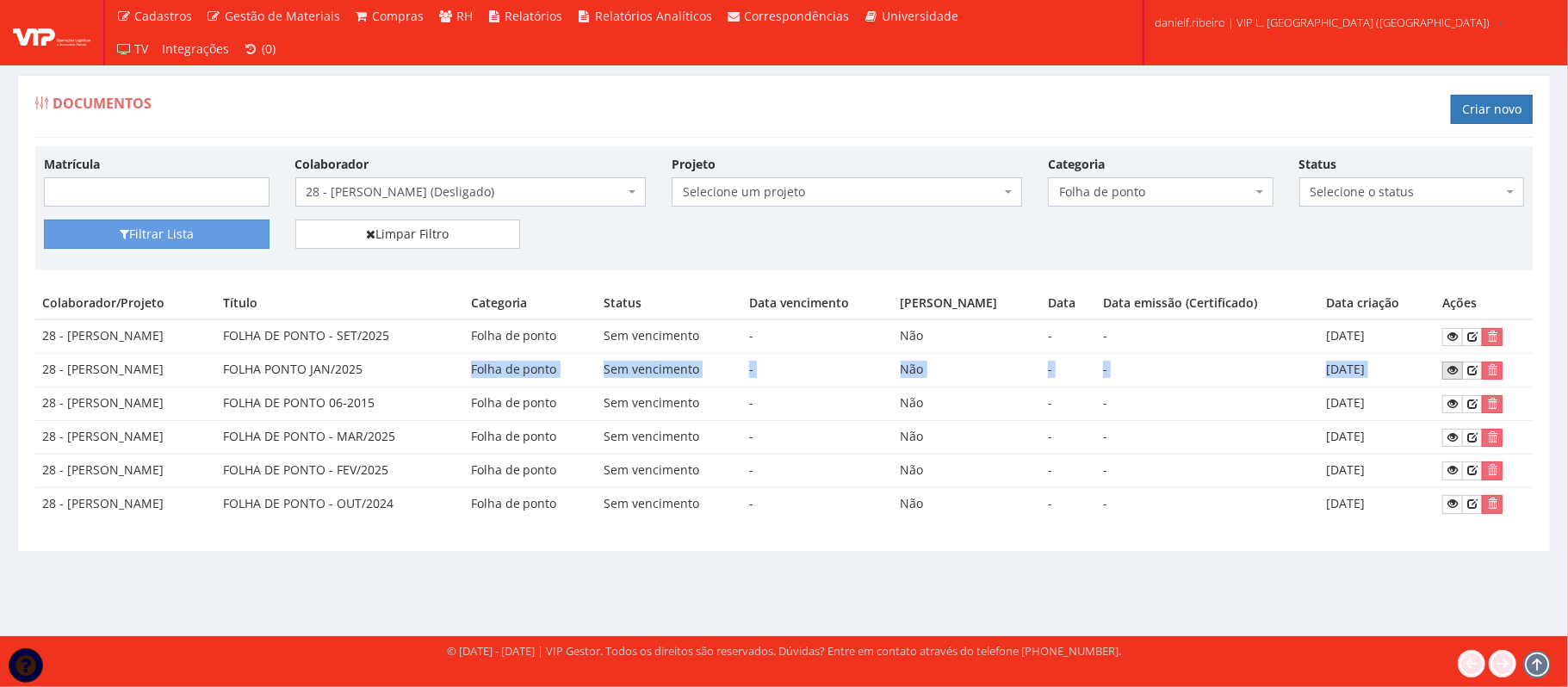
drag, startPoint x: 466, startPoint y: 362, endPoint x: 1451, endPoint y: 369, distance: 985.0
click at [1451, 369] on tr "28 - [PERSON_NAME] DA CRUZ FOLHA PONTO JAN/2025 Folha de ponto Sem vencimento -…" at bounding box center [783, 371] width 1497 height 34
click at [1451, 369] on icon at bounding box center [1452, 369] width 10 height 12
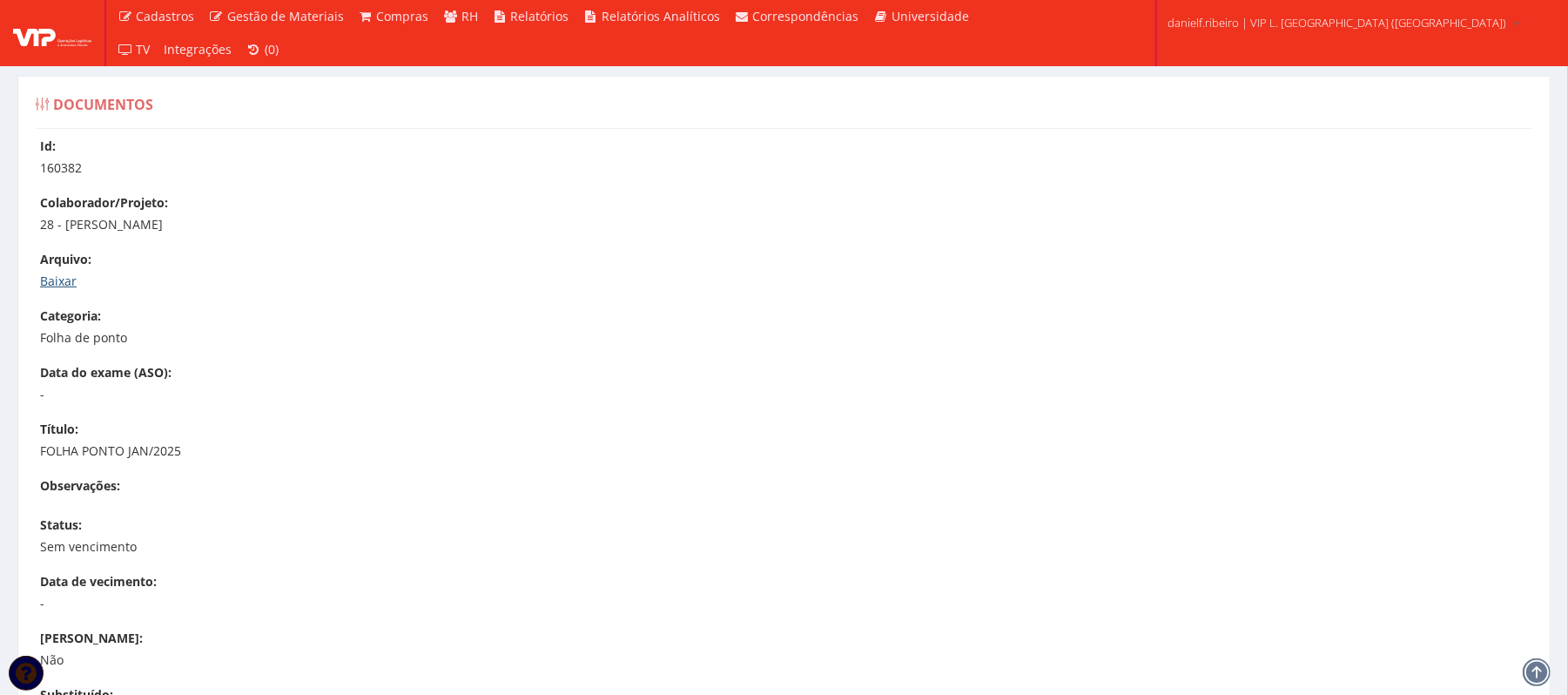
click at [67, 277] on link "Baixar" at bounding box center [58, 280] width 36 height 16
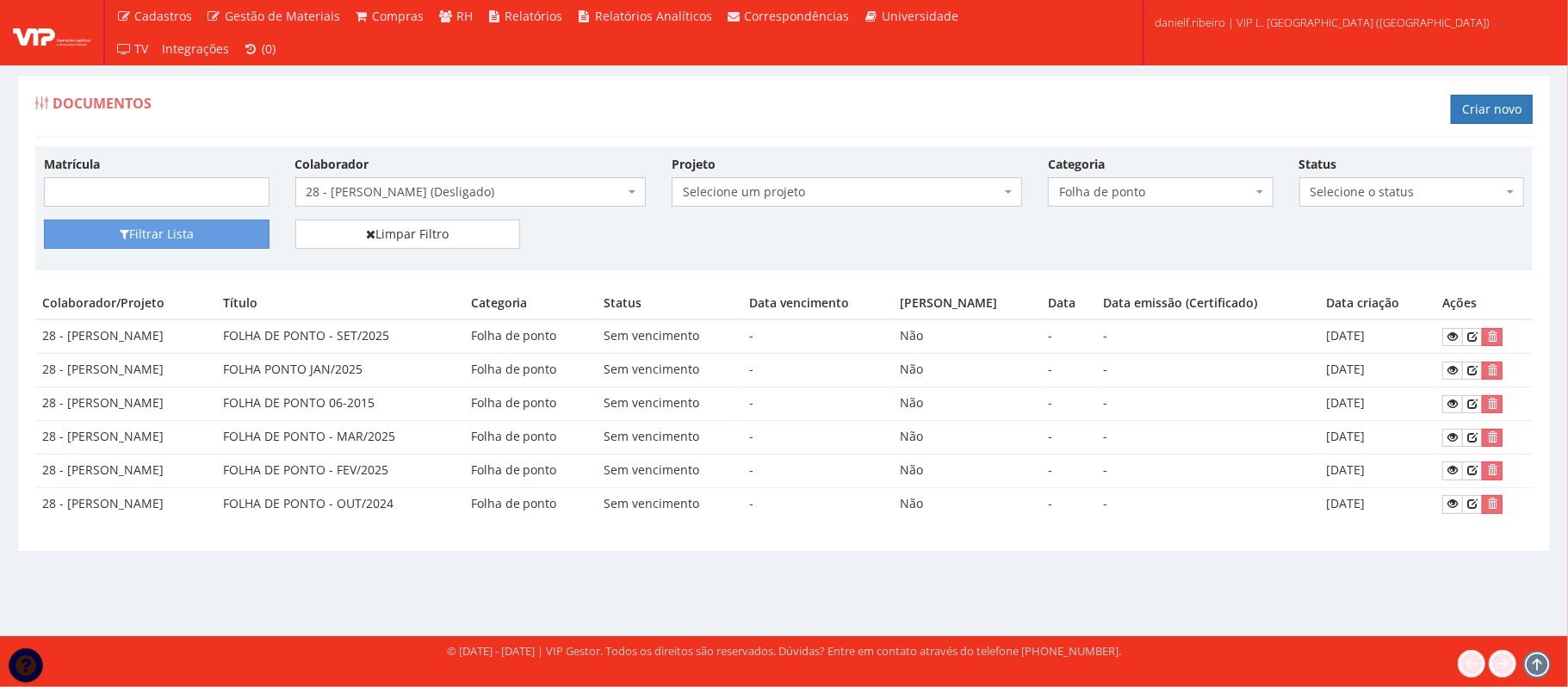
click at [414, 187] on span "28 - [PERSON_NAME] (Desligado)" at bounding box center [465, 192] width 318 height 17
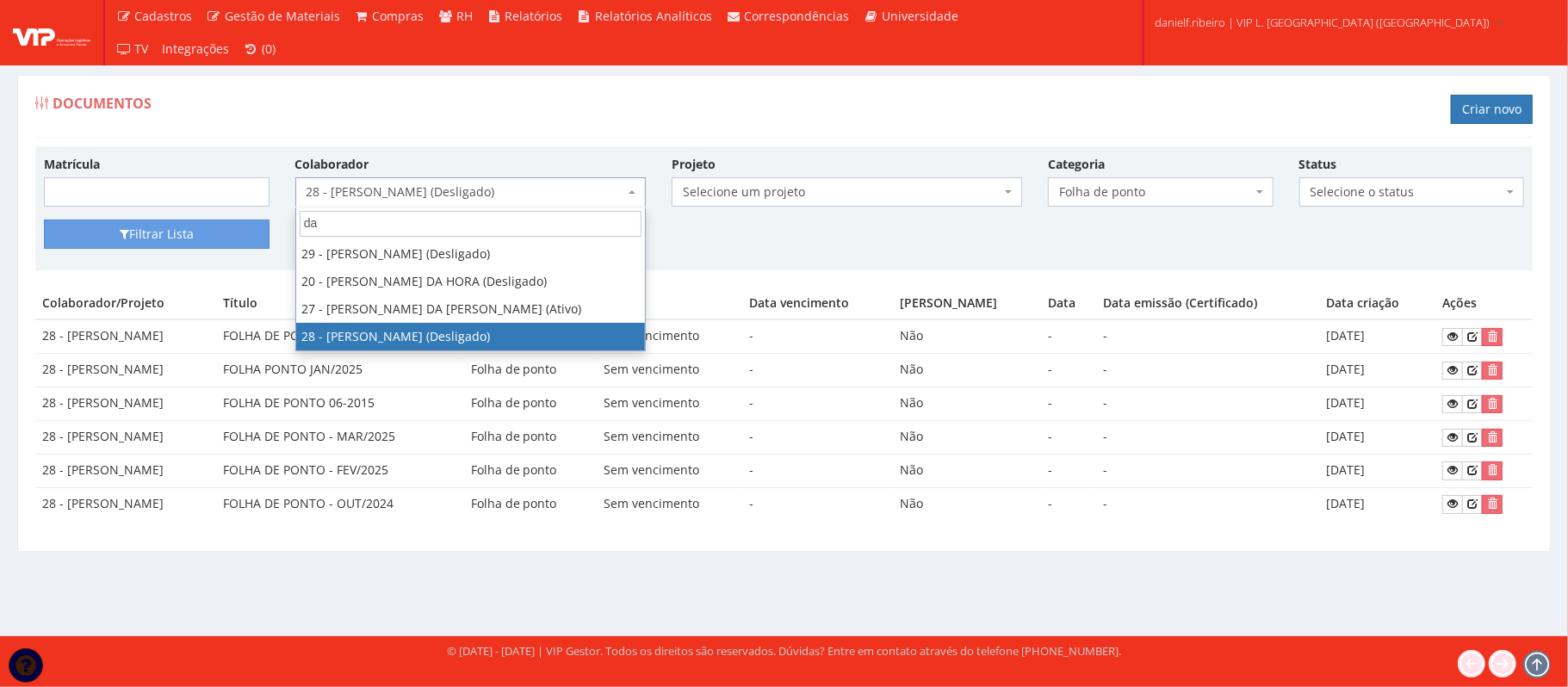
type input "dan"
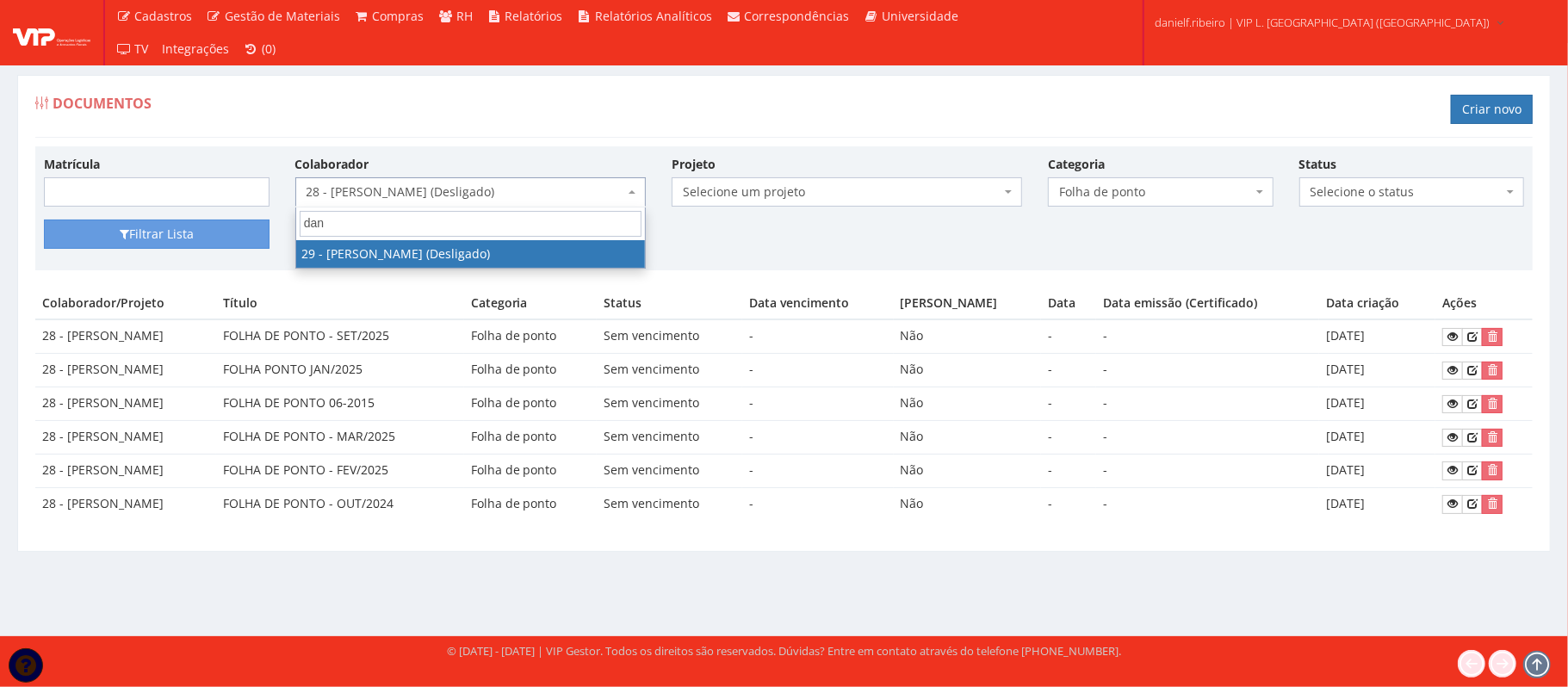
select select "3839"
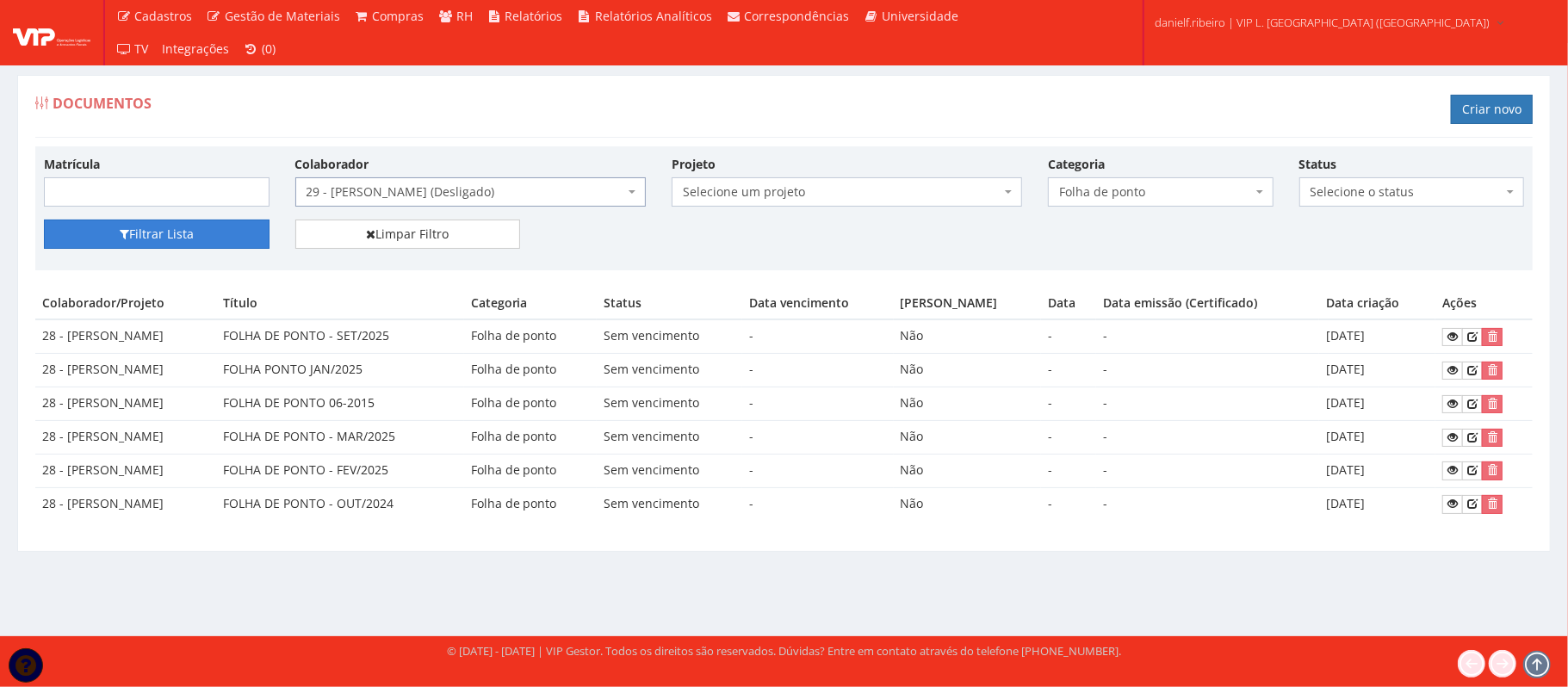
click at [185, 241] on button "Filtrar Lista" at bounding box center [156, 234] width 225 height 29
drag, startPoint x: 228, startPoint y: 354, endPoint x: 1391, endPoint y: 373, distance: 1163.2
click at [1391, 373] on tr "29 - [PERSON_NAME] FOLHA PONTO JAN/2025 Folha de ponto Sem vencimento - Não - -…" at bounding box center [783, 371] width 1497 height 34
click at [1451, 373] on icon at bounding box center [1452, 369] width 10 height 12
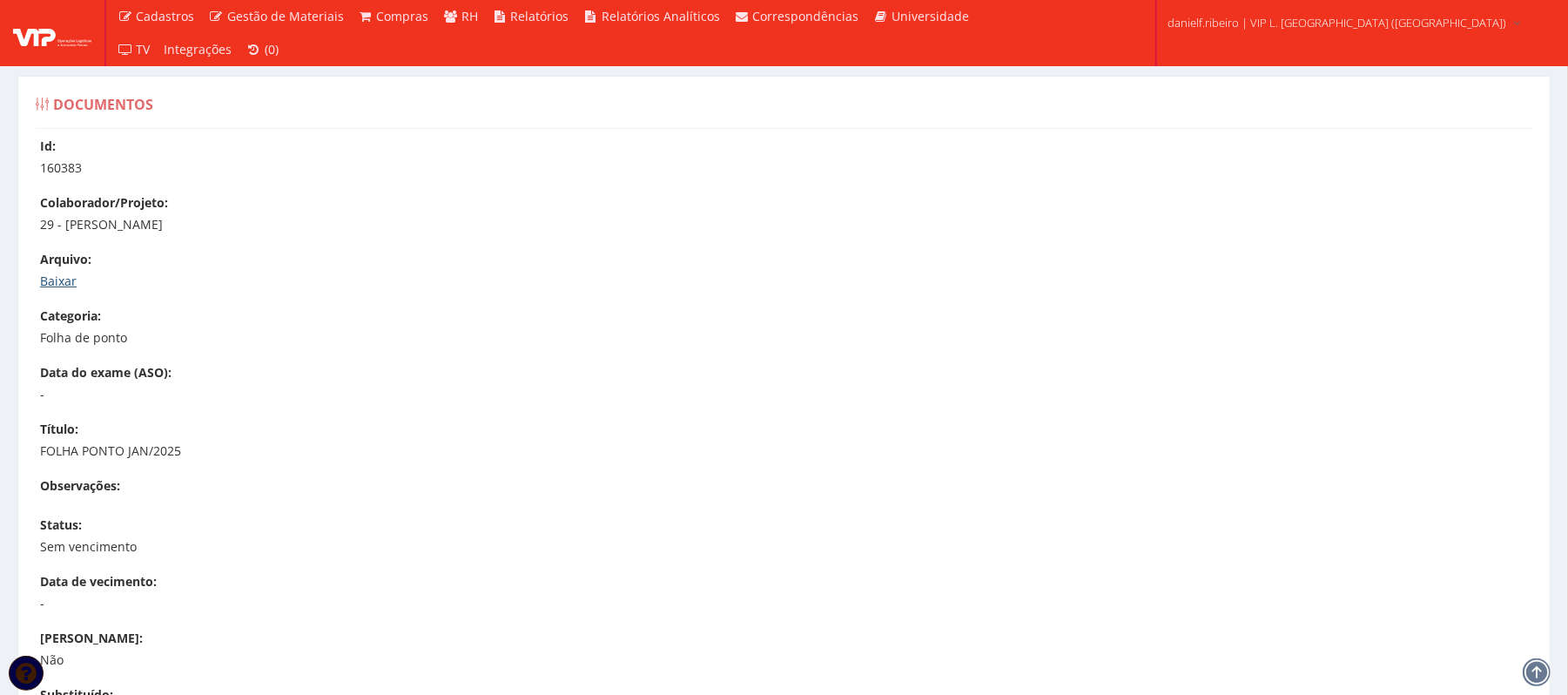
click at [61, 277] on link "Baixar" at bounding box center [58, 280] width 36 height 16
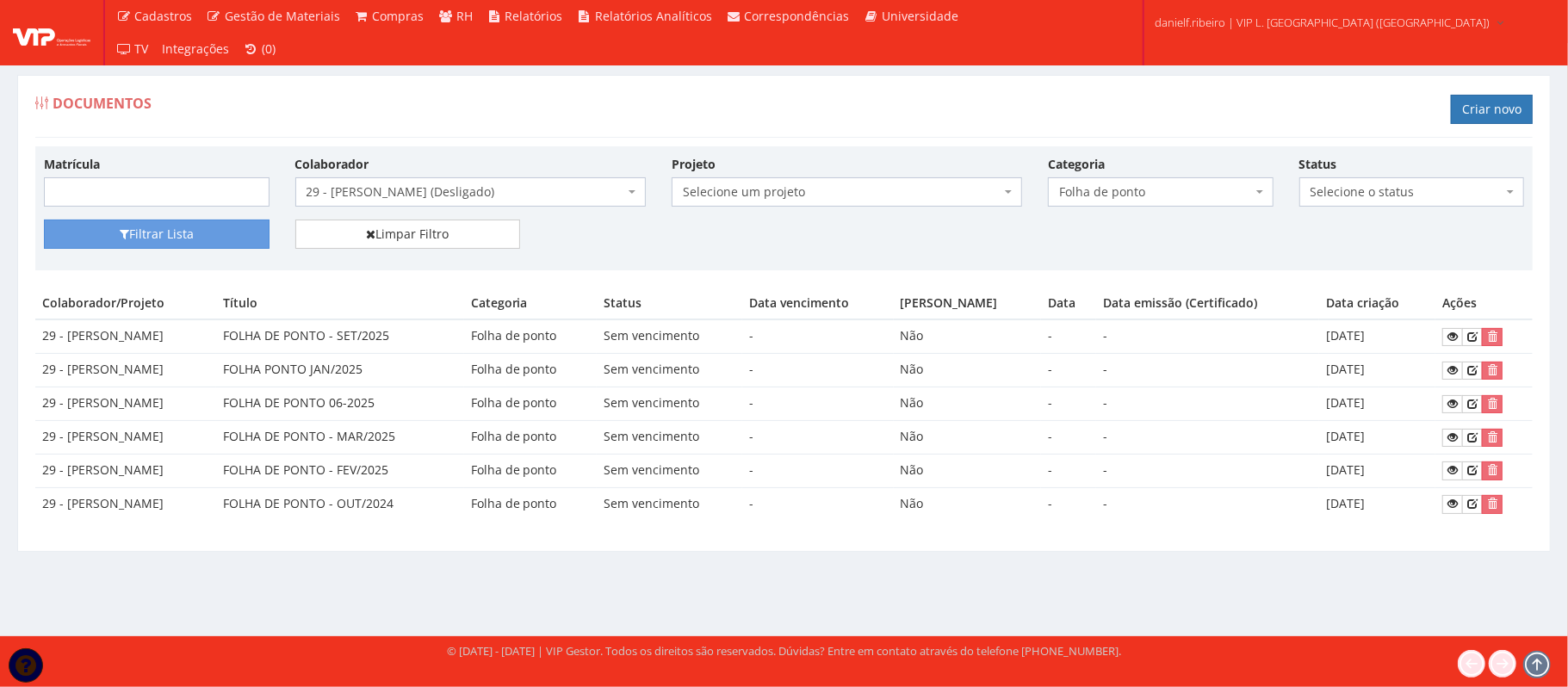
click at [559, 76] on div "Documentos Criar novo Matrícula Colaborador Selecione um colaborador 26 - ADELM…" at bounding box center [783, 313] width 1533 height 477
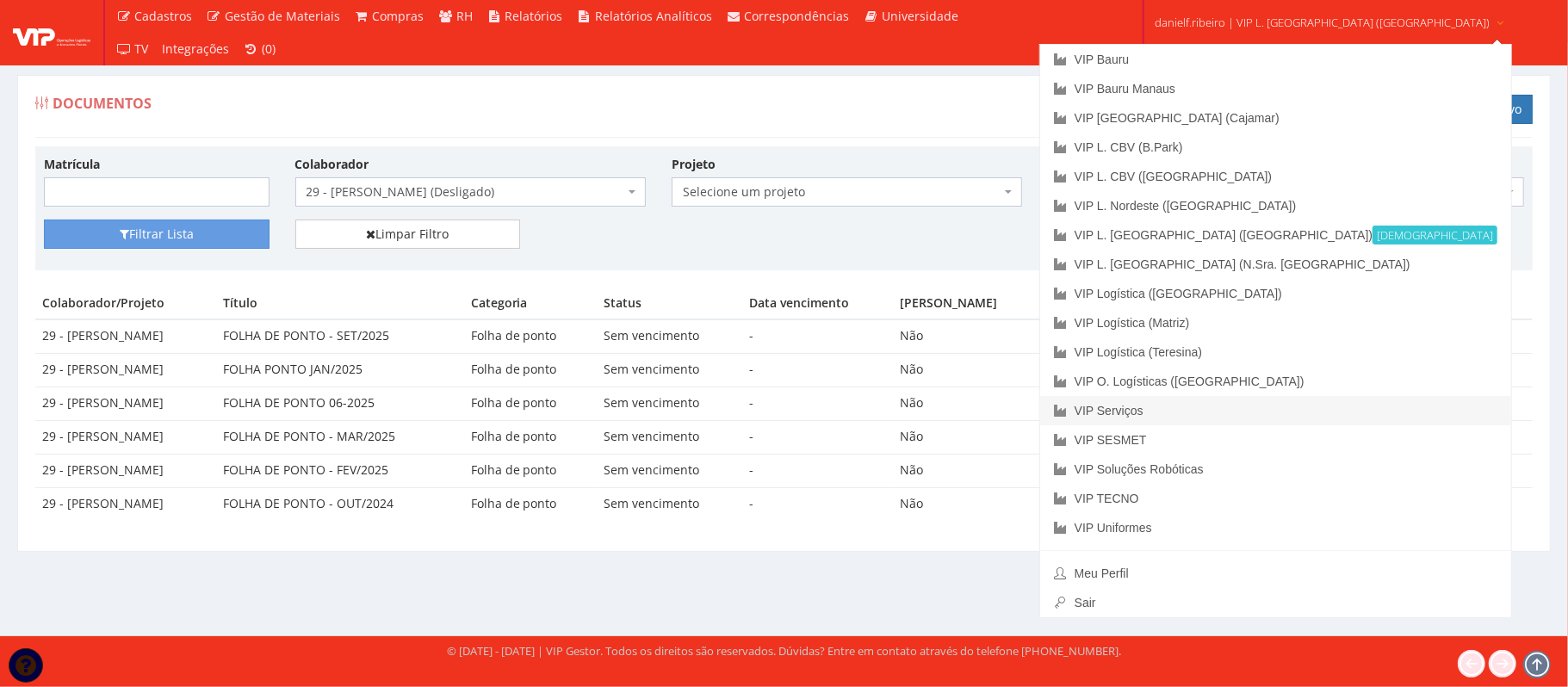
click at [1233, 410] on link "VIP Serviços" at bounding box center [1276, 410] width 471 height 29
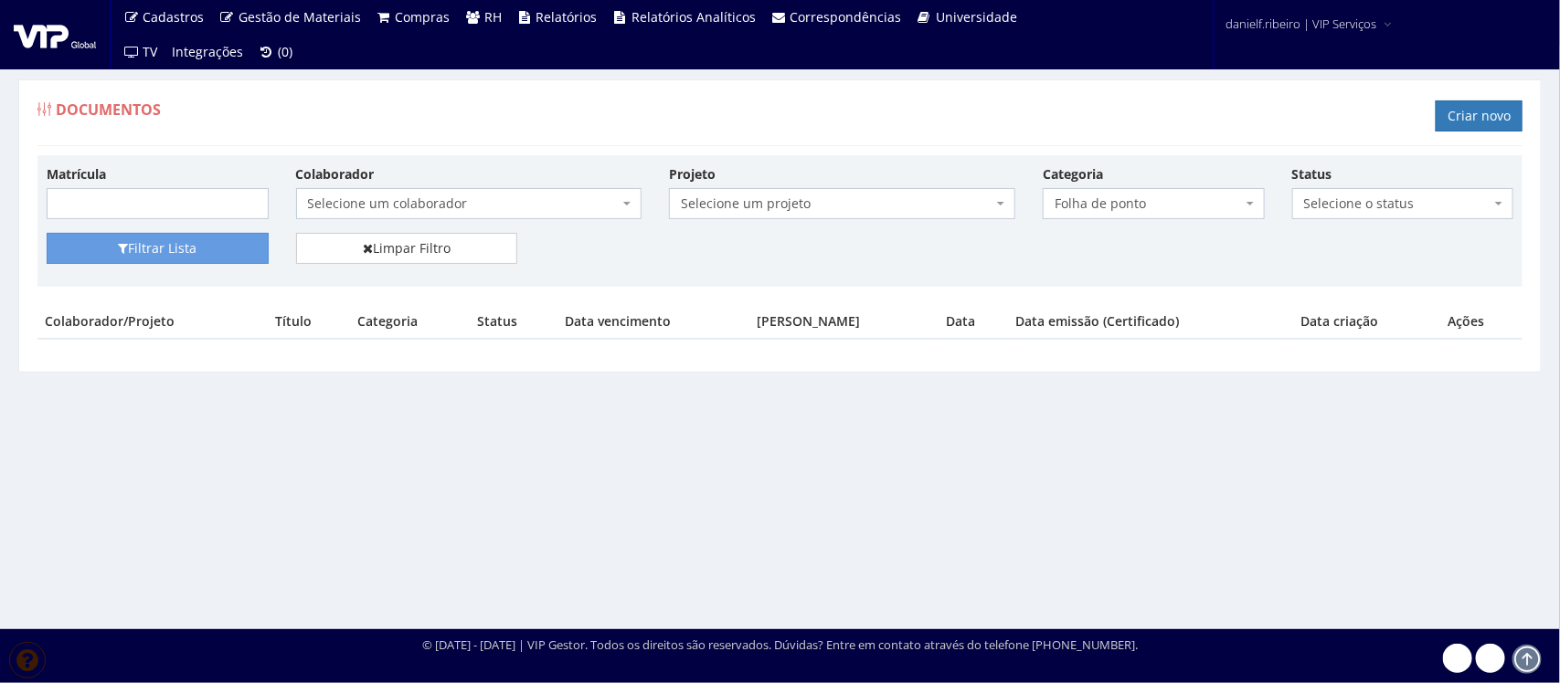
click at [1148, 206] on span "Folha de ponto" at bounding box center [1147, 204] width 187 height 18
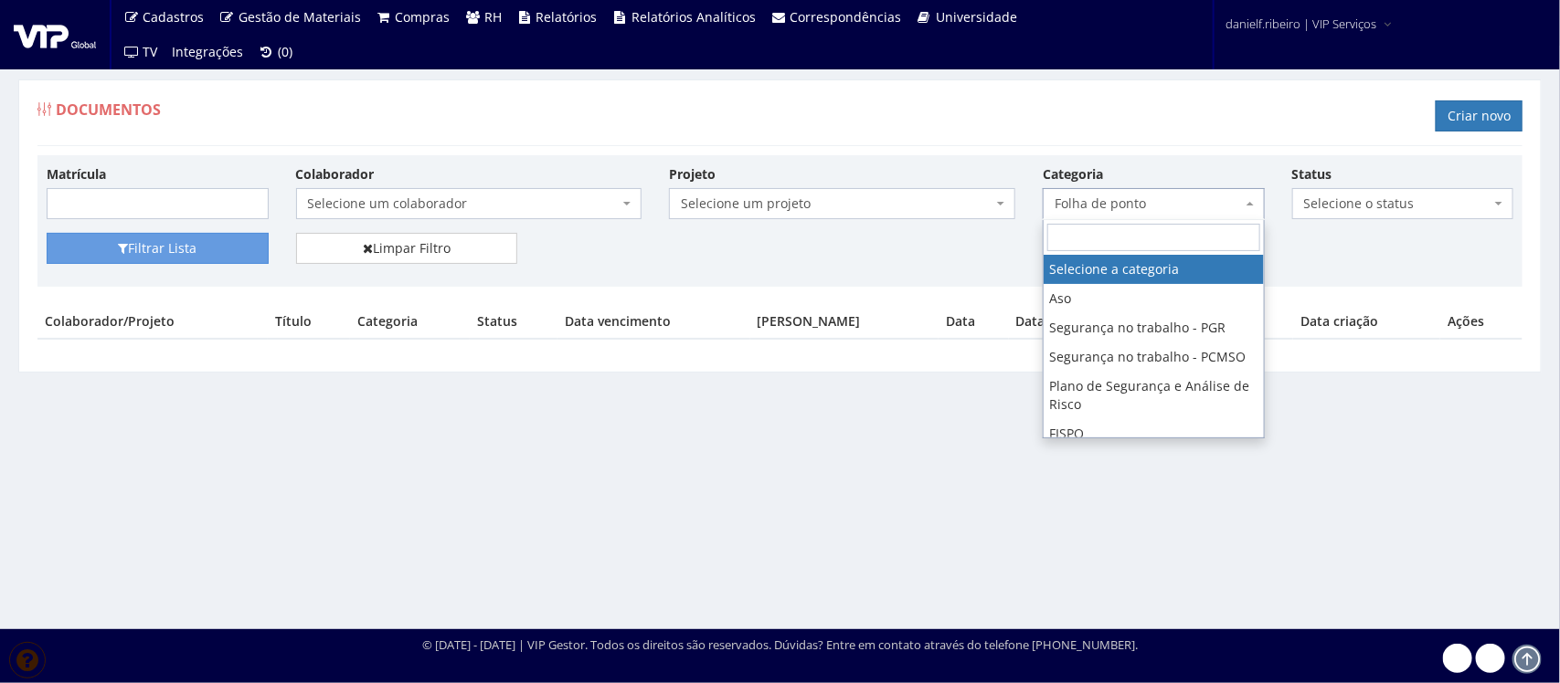
select select
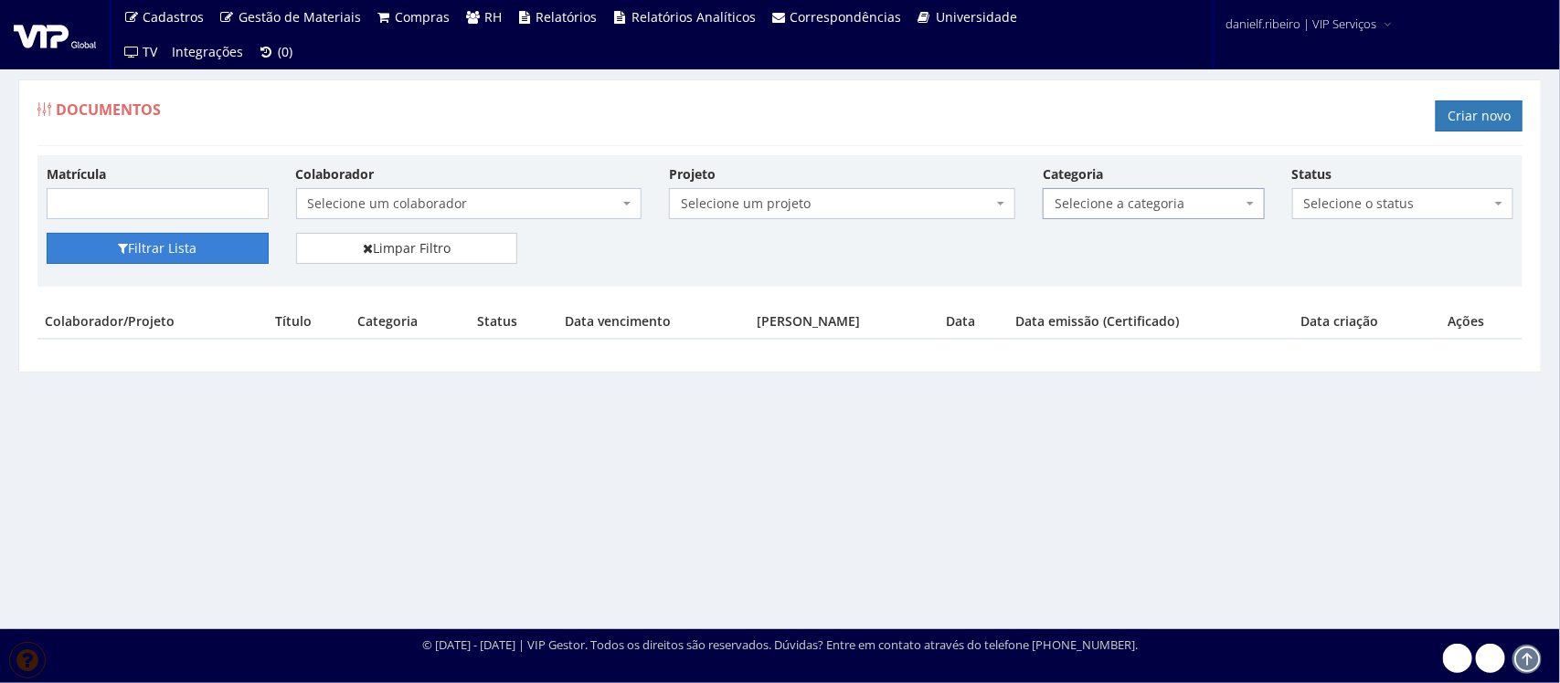
click at [178, 258] on button "Filtrar Lista" at bounding box center [158, 248] width 222 height 31
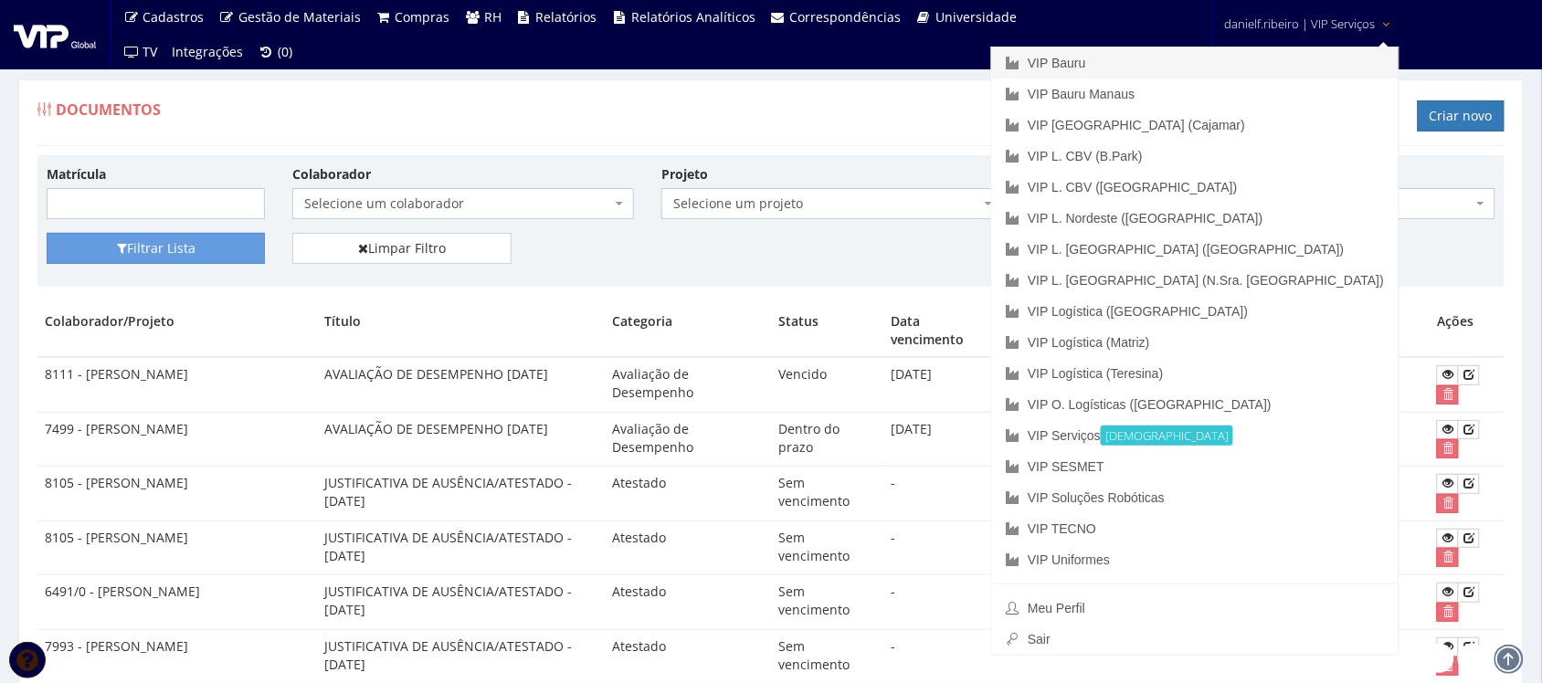
click at [1249, 58] on link "VIP Bauru" at bounding box center [1194, 63] width 407 height 31
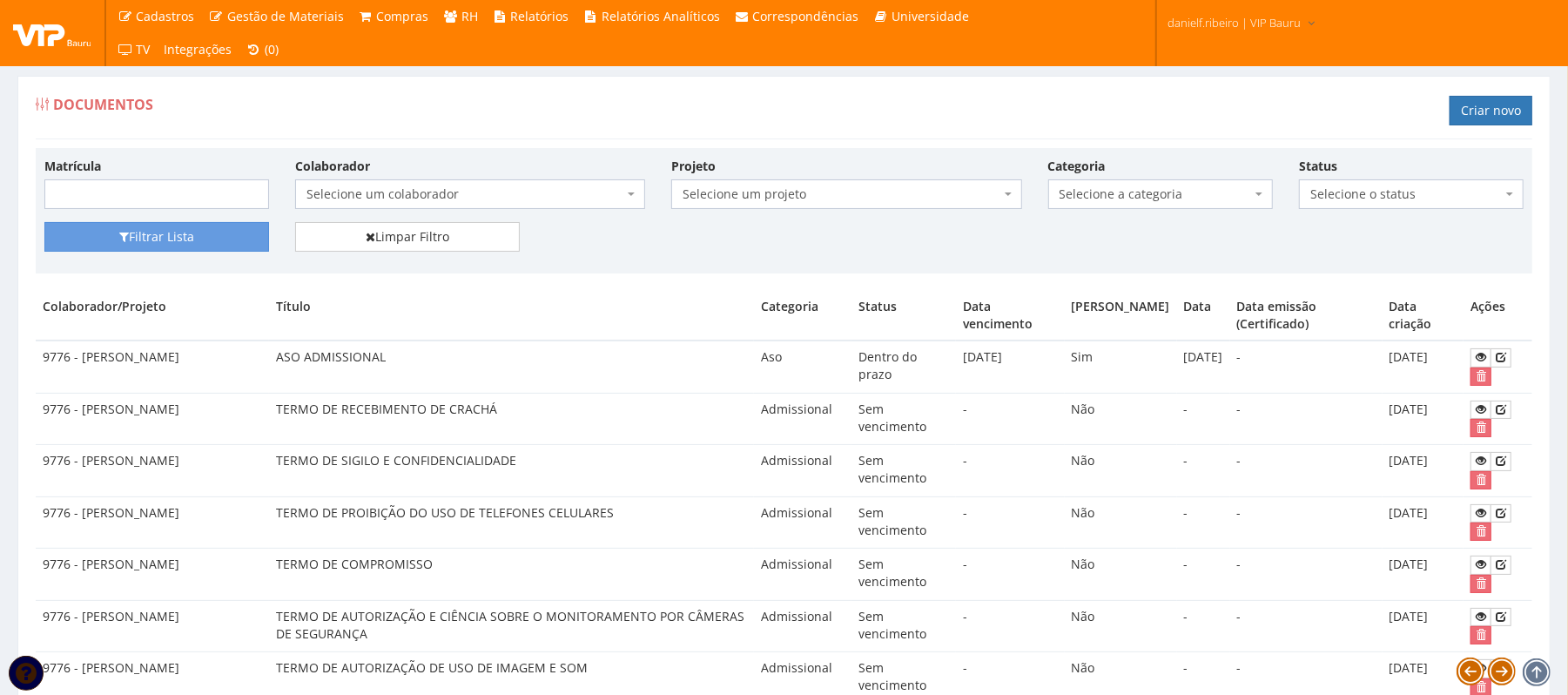
click at [1474, 92] on div "Documentos Criar novo" at bounding box center [784, 112] width 1497 height 52
click at [1474, 102] on link "Criar novo" at bounding box center [1491, 111] width 83 height 30
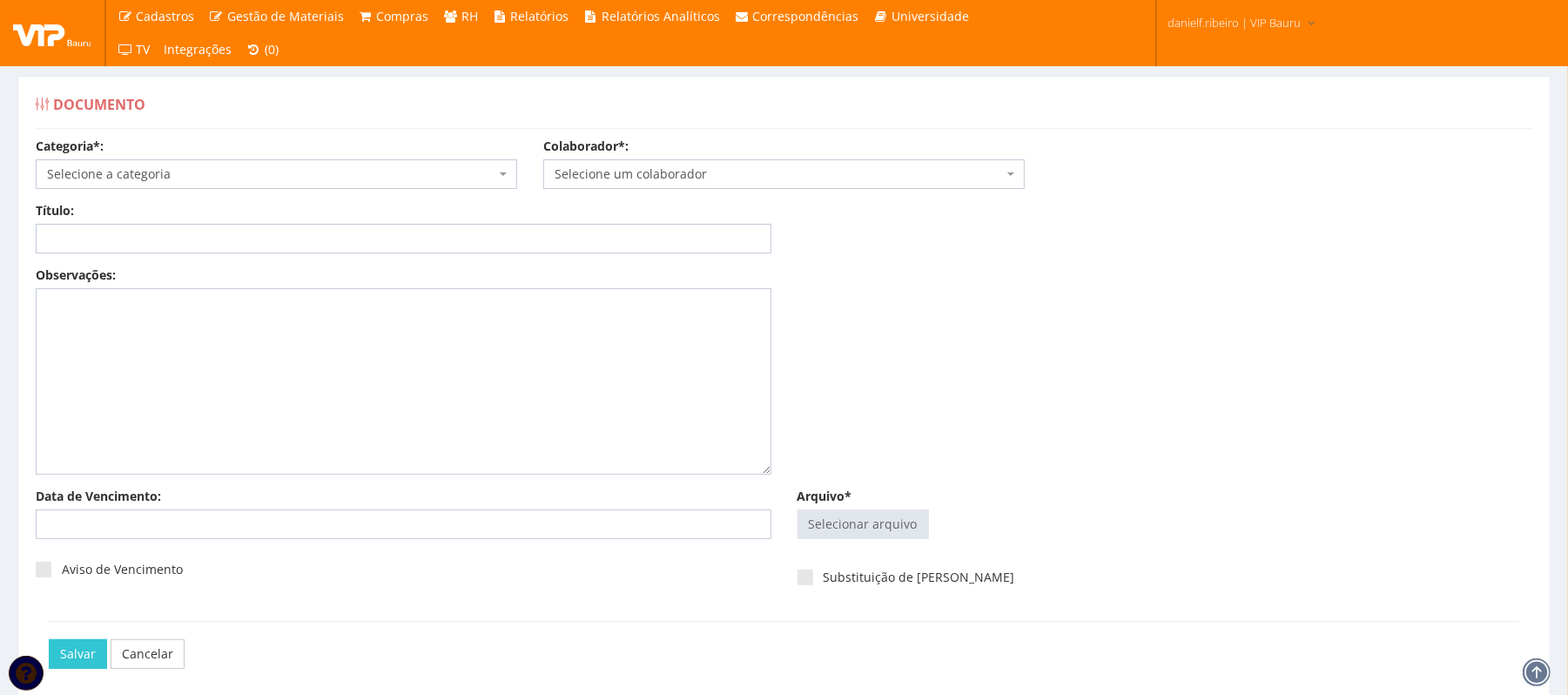
click at [753, 168] on span "Selecione um colaborador" at bounding box center [779, 174] width 449 height 17
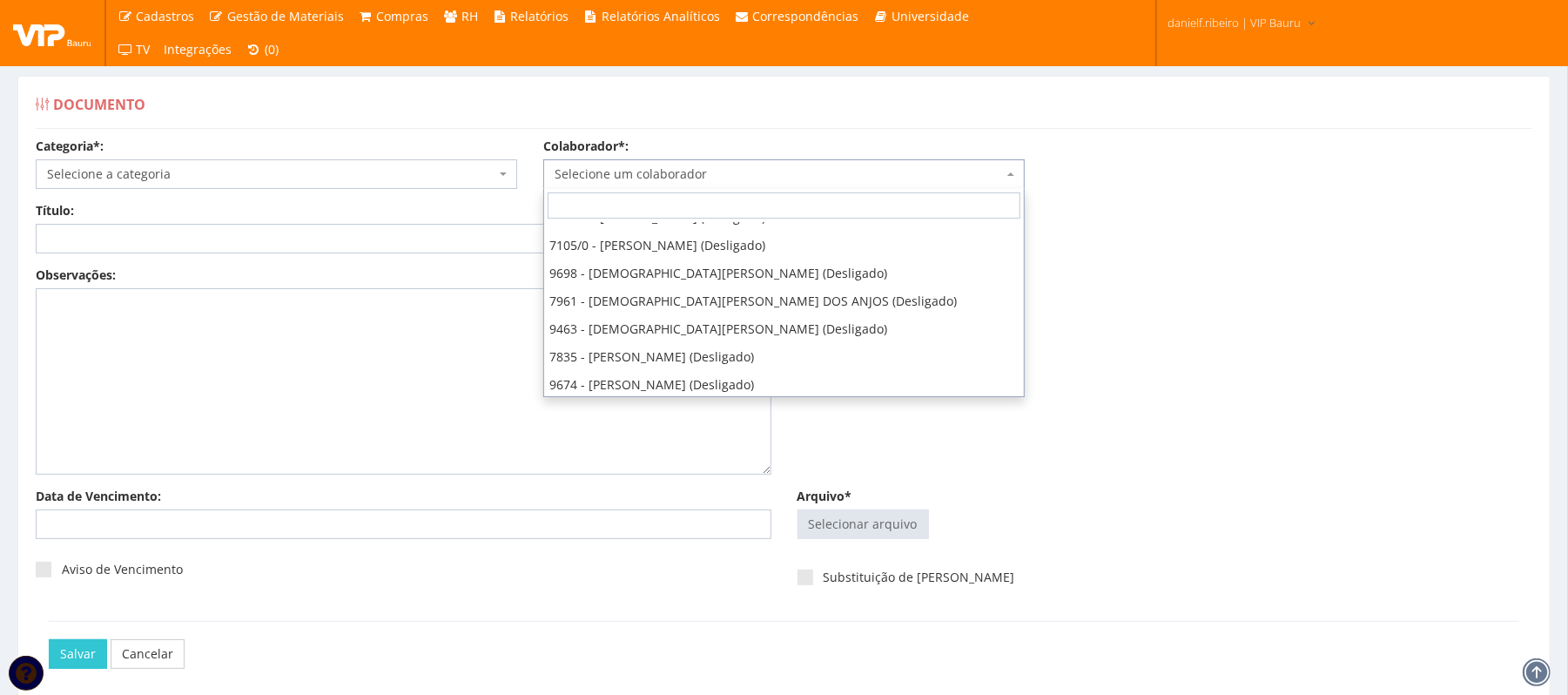
scroll to position [8752, 0]
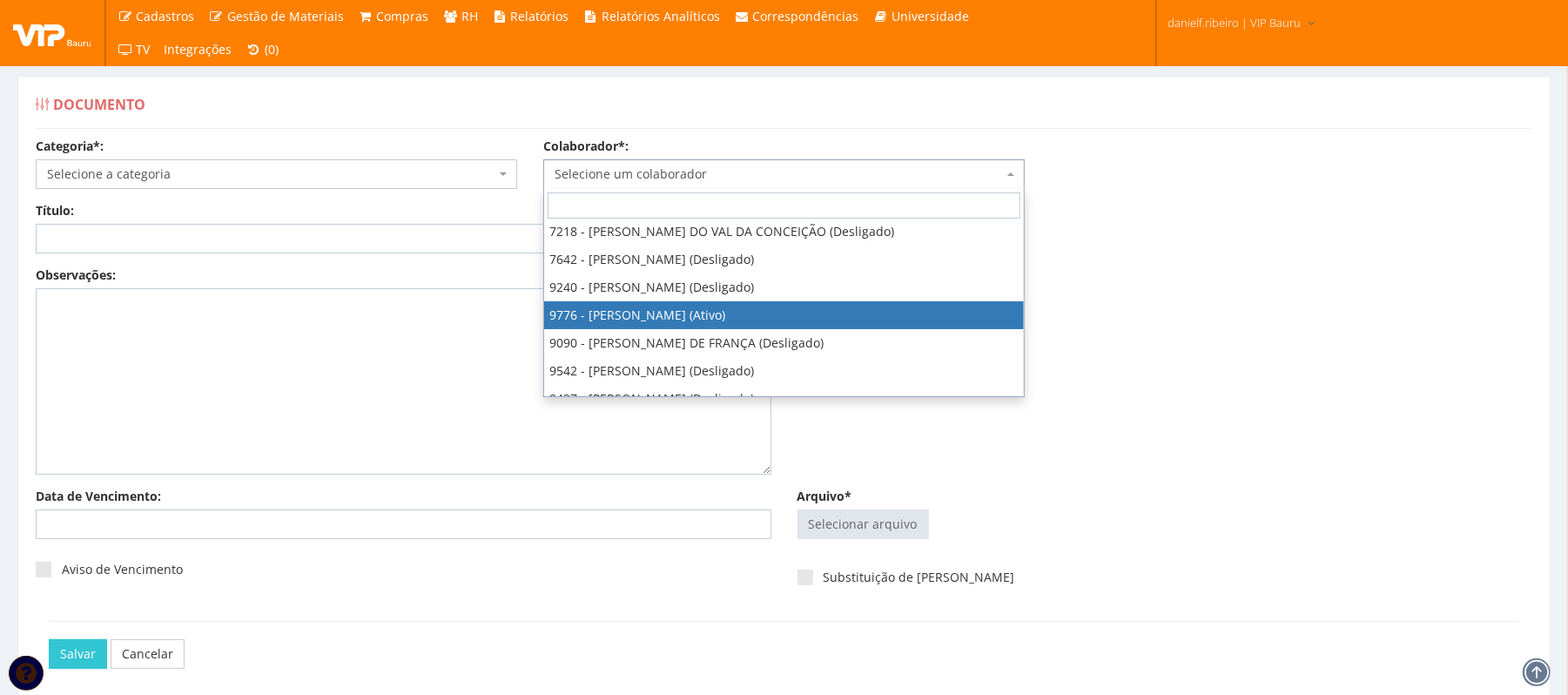
select select "4097"
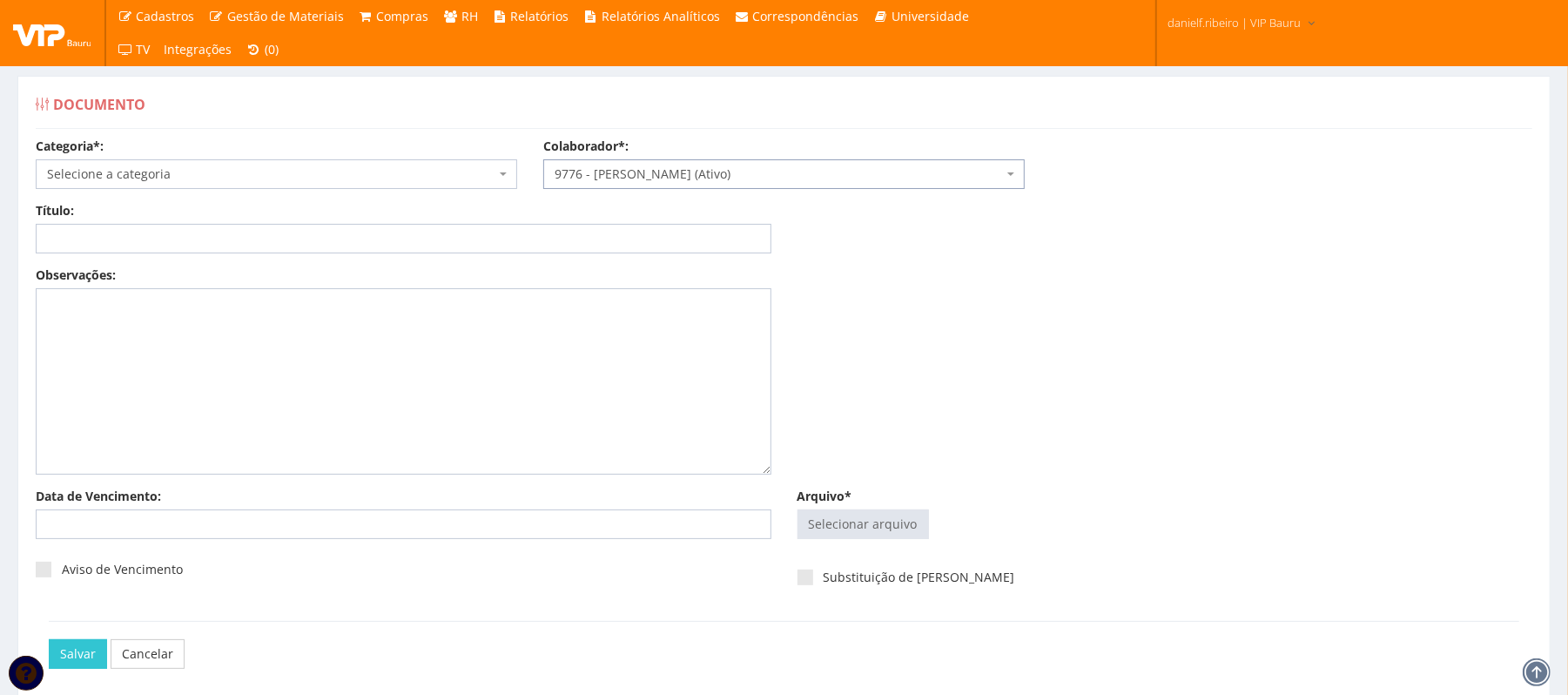
click at [246, 187] on span "Selecione a categoria" at bounding box center [275, 174] width 481 height 30
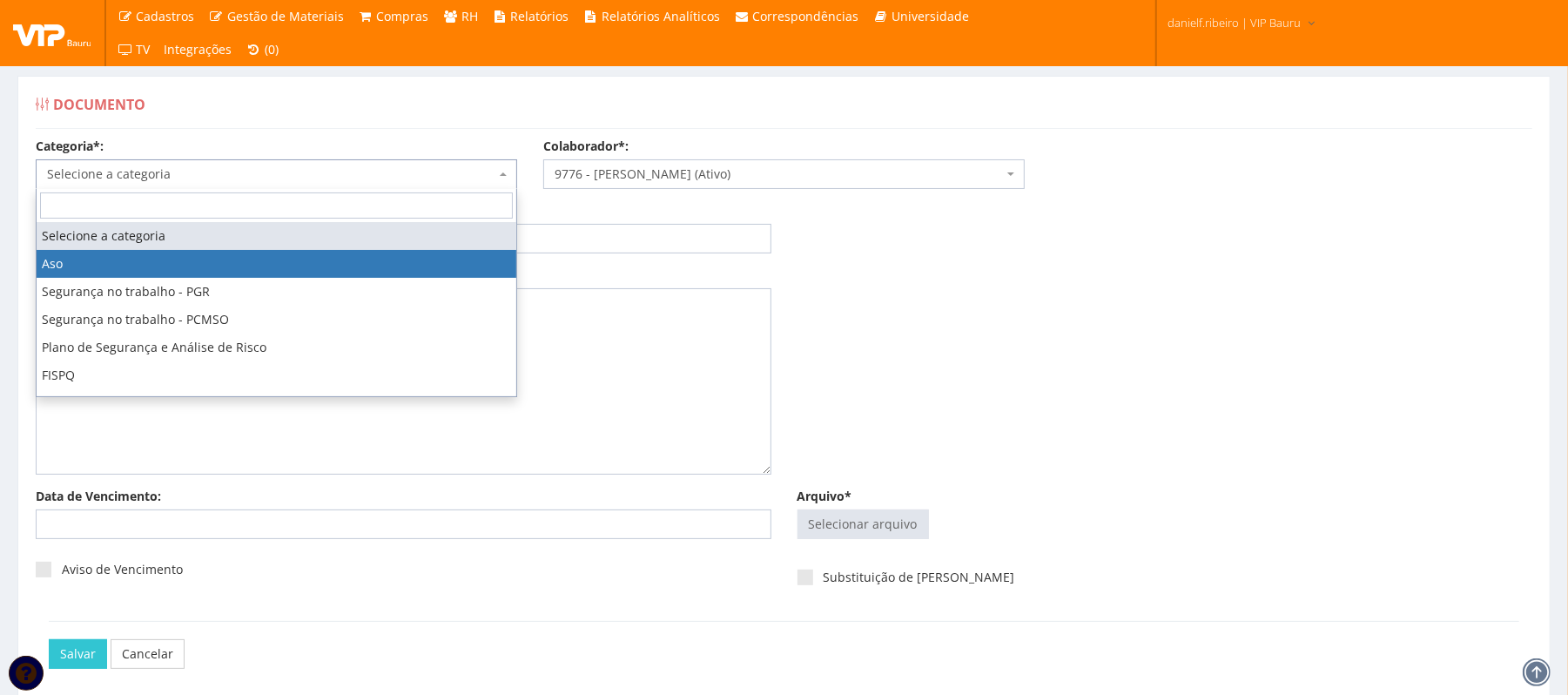
scroll to position [133, 0]
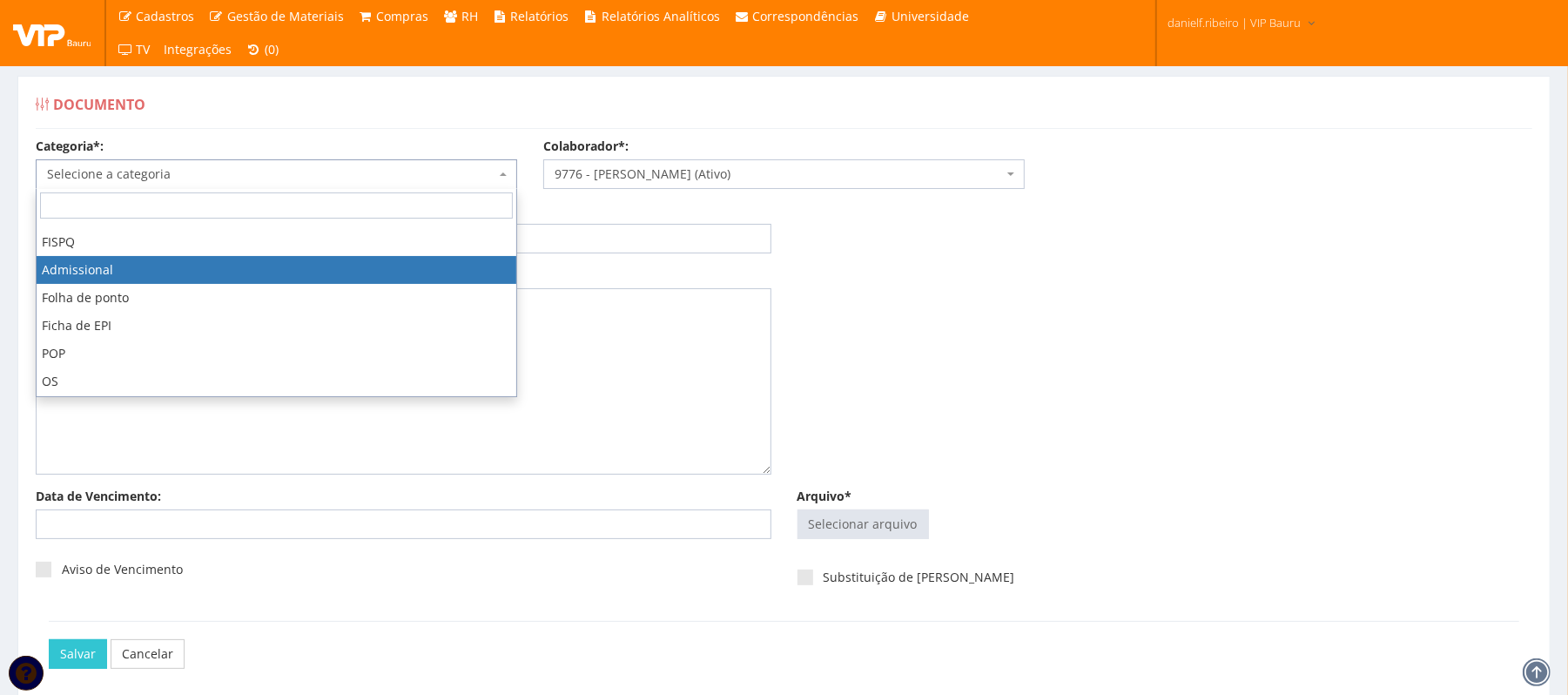
select select "admissional"
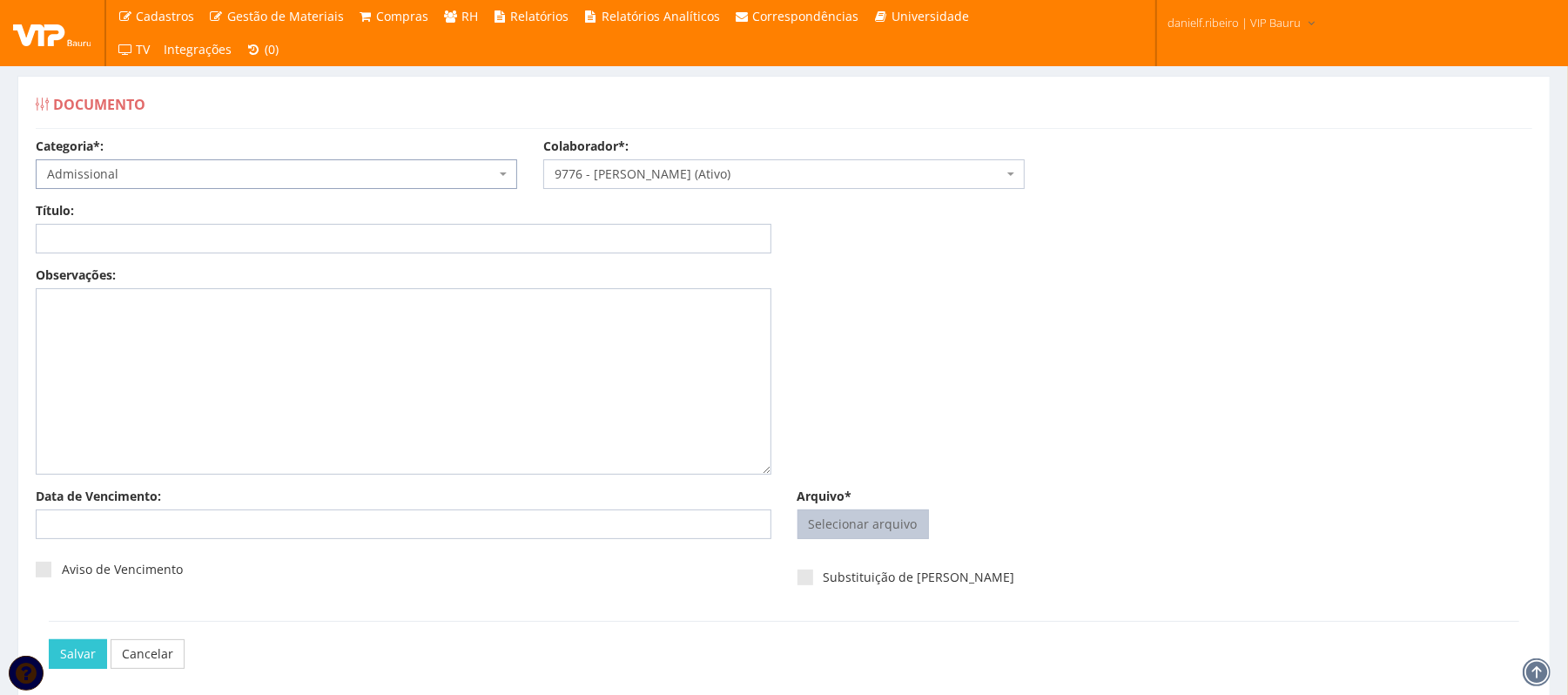
click at [848, 513] on input "Arquivo*" at bounding box center [864, 523] width 130 height 28
type input "C:\fakepath\Scanner_20250924.pdf"
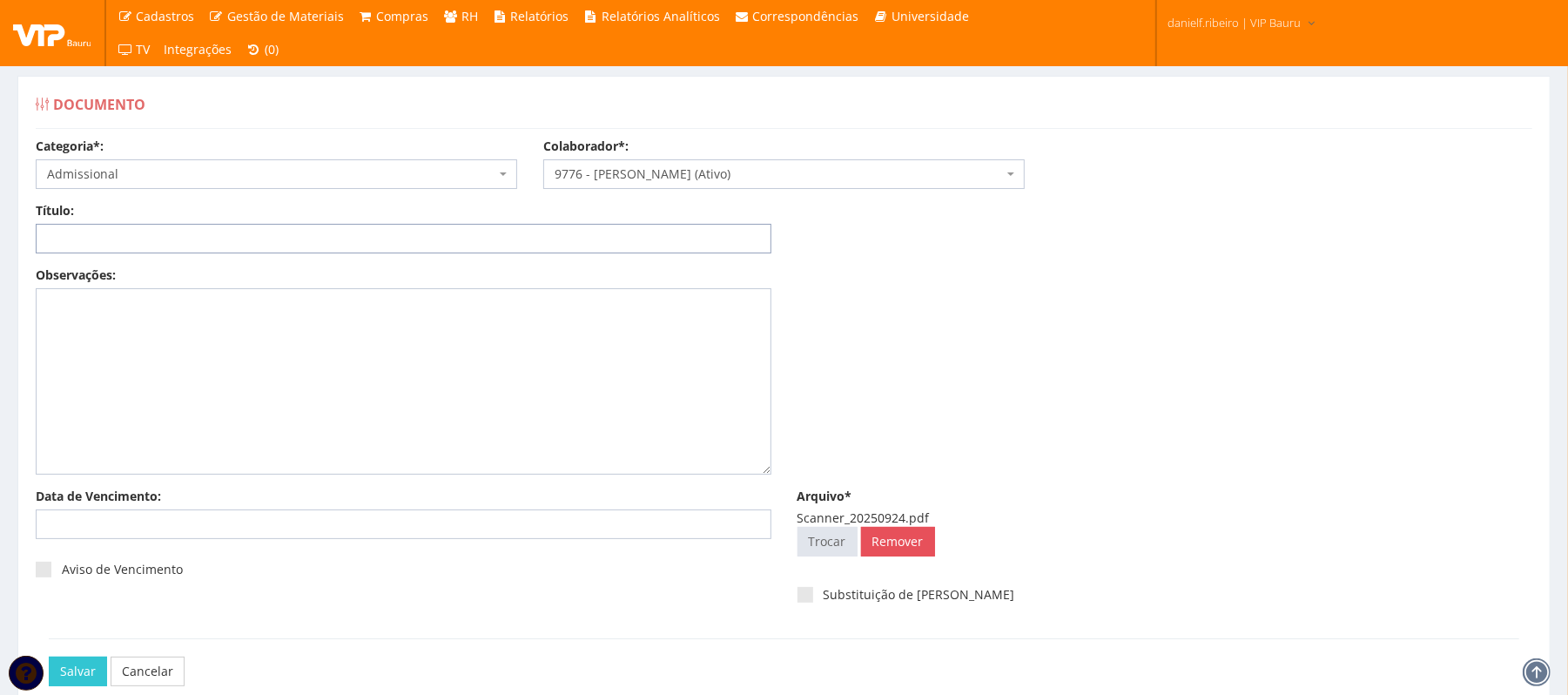
click at [438, 246] on input "Título:" at bounding box center [403, 238] width 736 height 30
type input "c"
type input "CERTIFICADO DE DISPENSA"
click at [49, 657] on input "Salvar" at bounding box center [77, 671] width 58 height 30
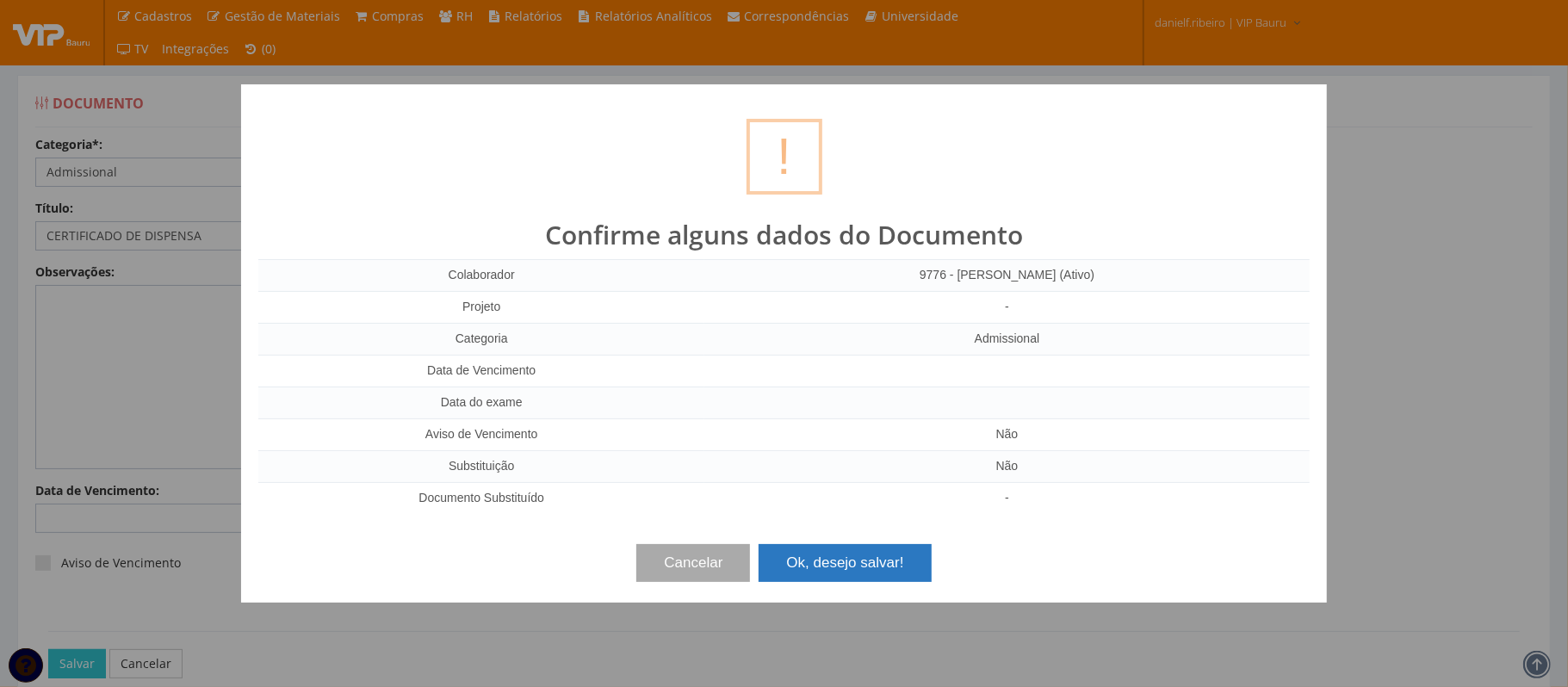
click at [820, 565] on button "Ok, desejo salvar!" at bounding box center [844, 563] width 172 height 38
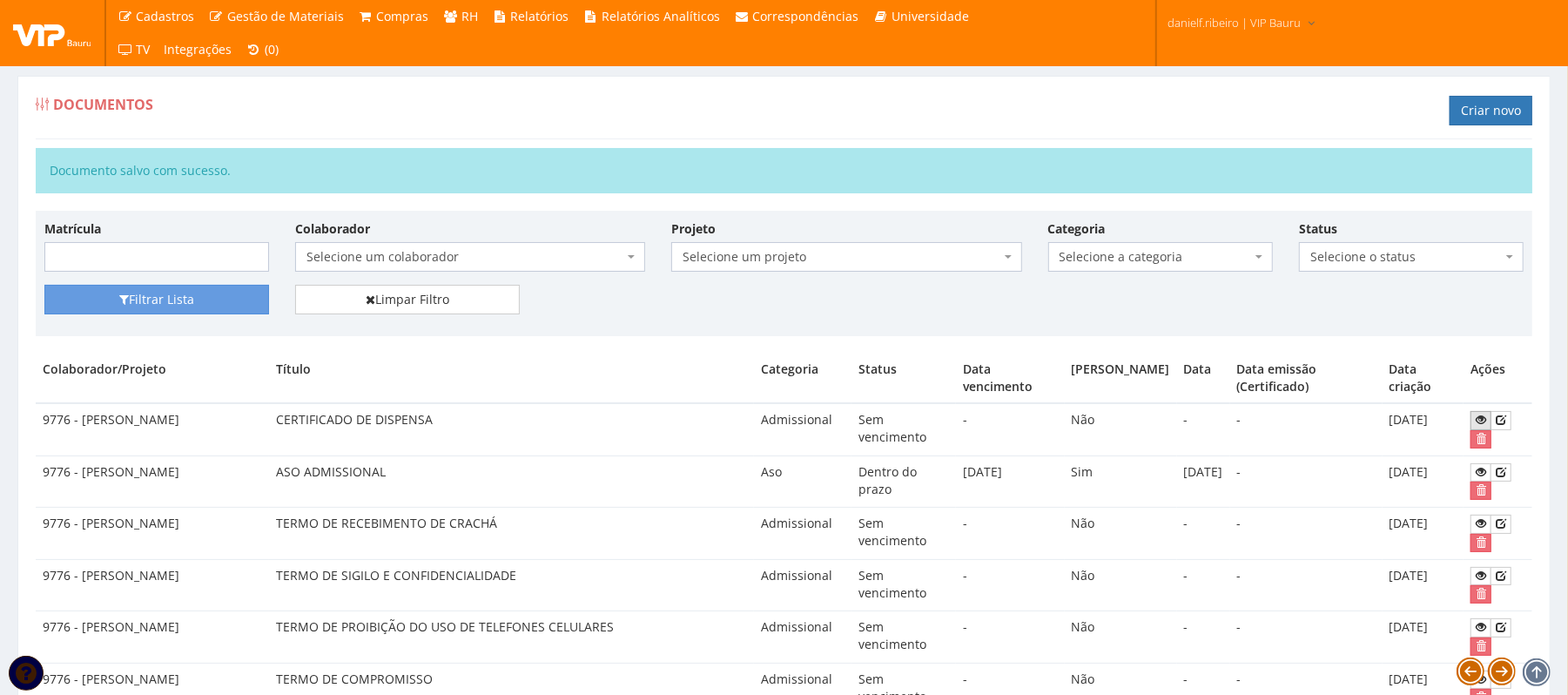
click at [1476, 419] on icon at bounding box center [1481, 419] width 10 height 12
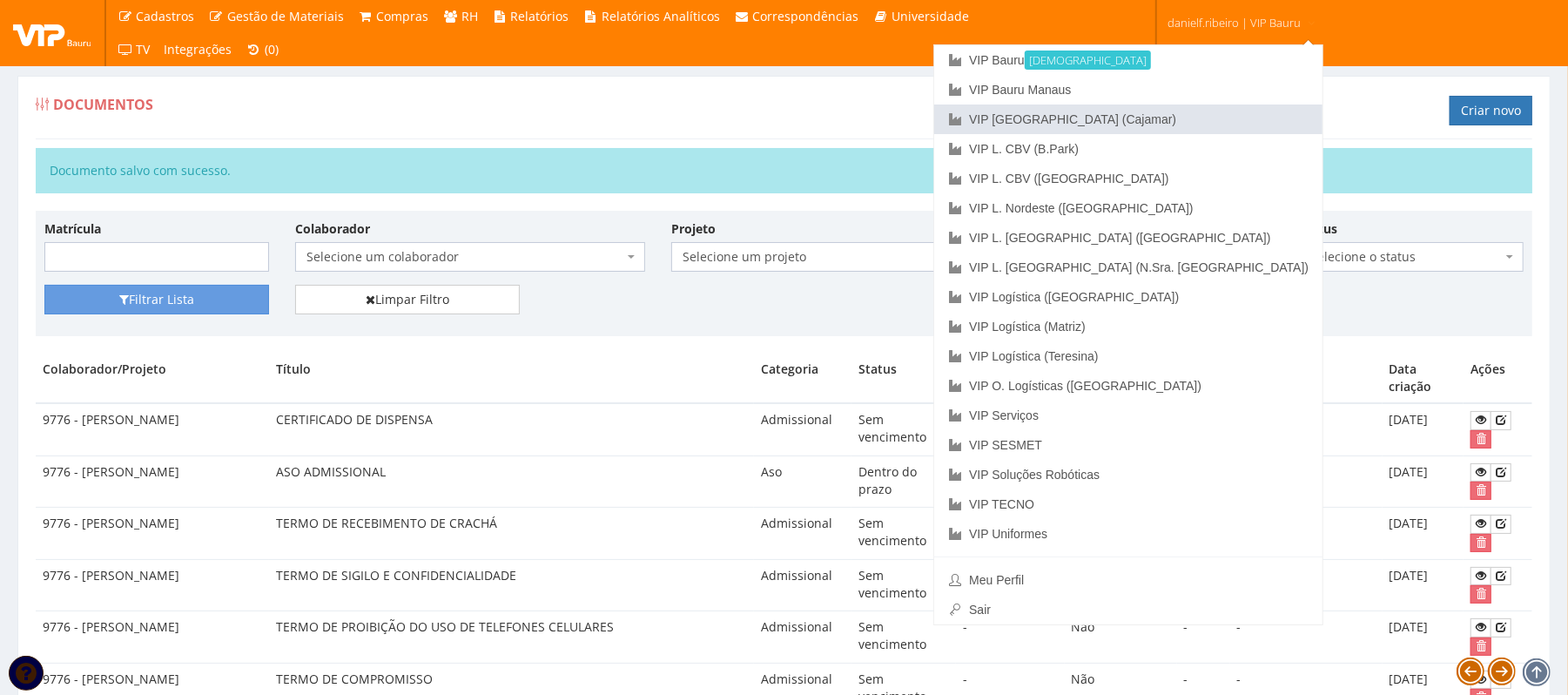
click at [1199, 113] on link "VIP [GEOGRAPHIC_DATA] (Cajamar)" at bounding box center [1128, 119] width 388 height 30
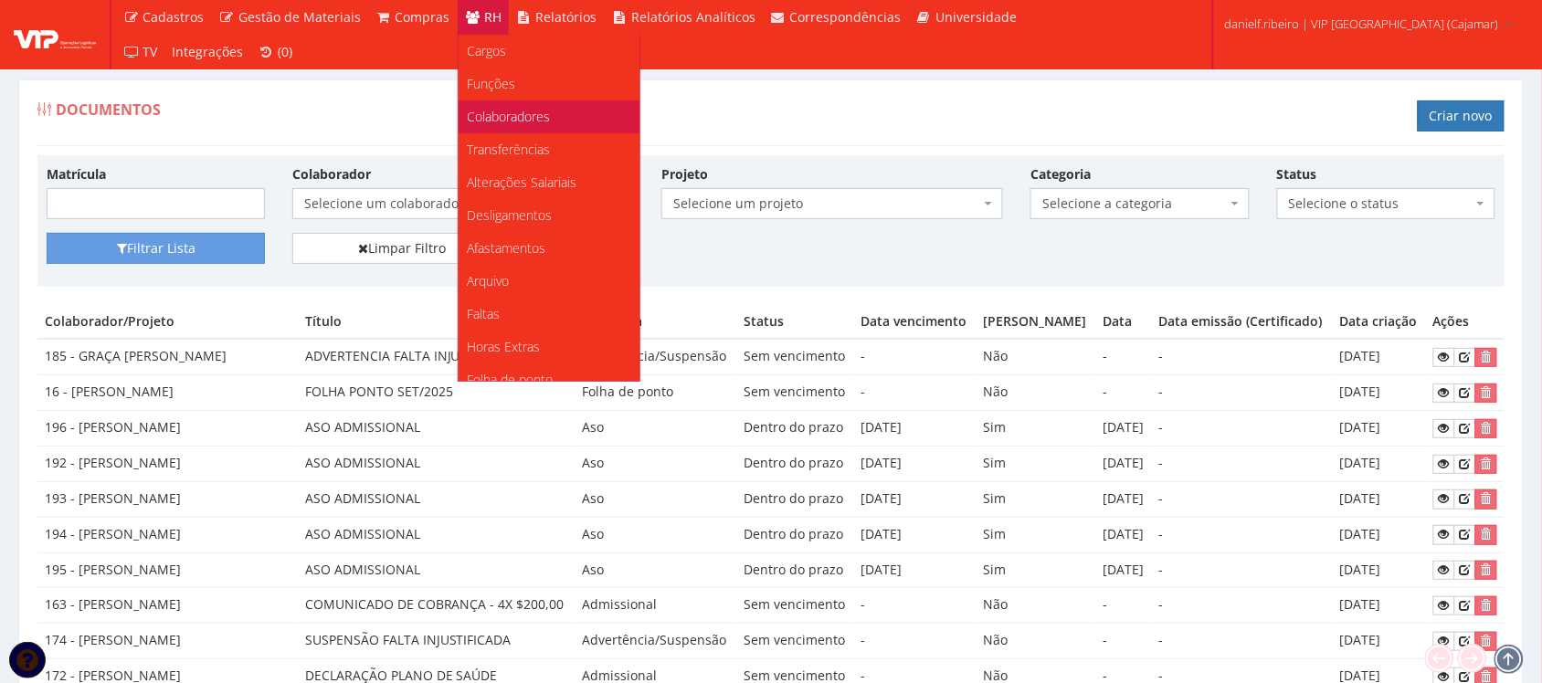
click at [524, 120] on span "Colaboradores" at bounding box center [509, 116] width 83 height 17
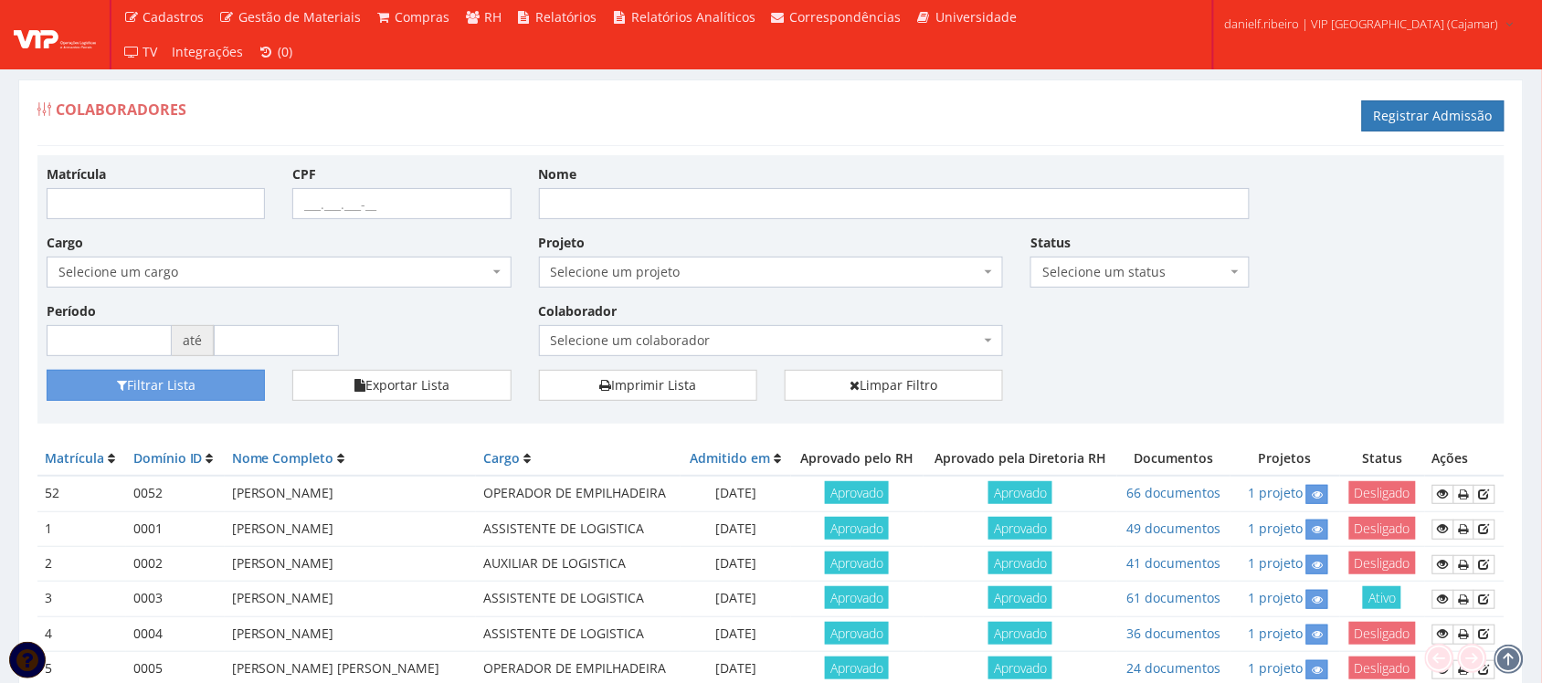
click at [585, 338] on span "Selecione um colaborador" at bounding box center [766, 341] width 430 height 18
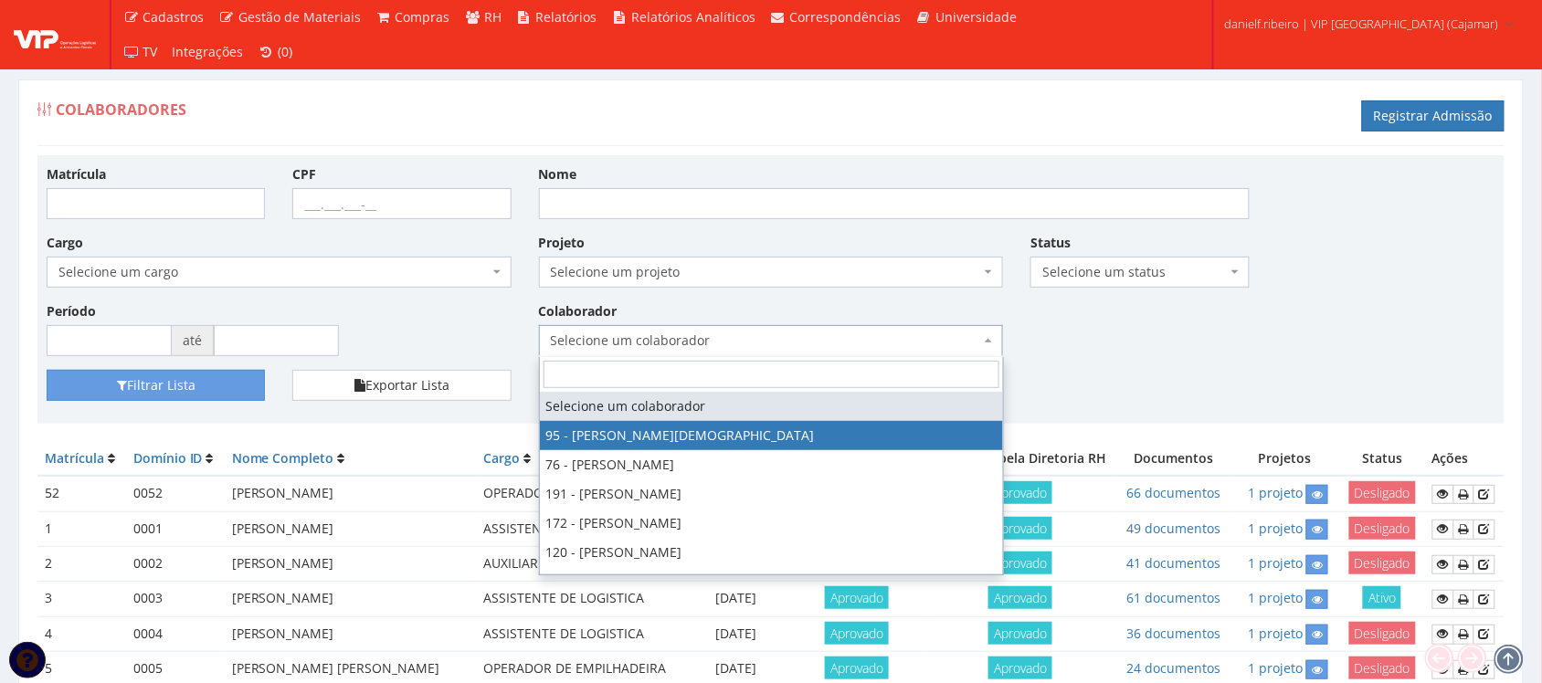
select select "3385"
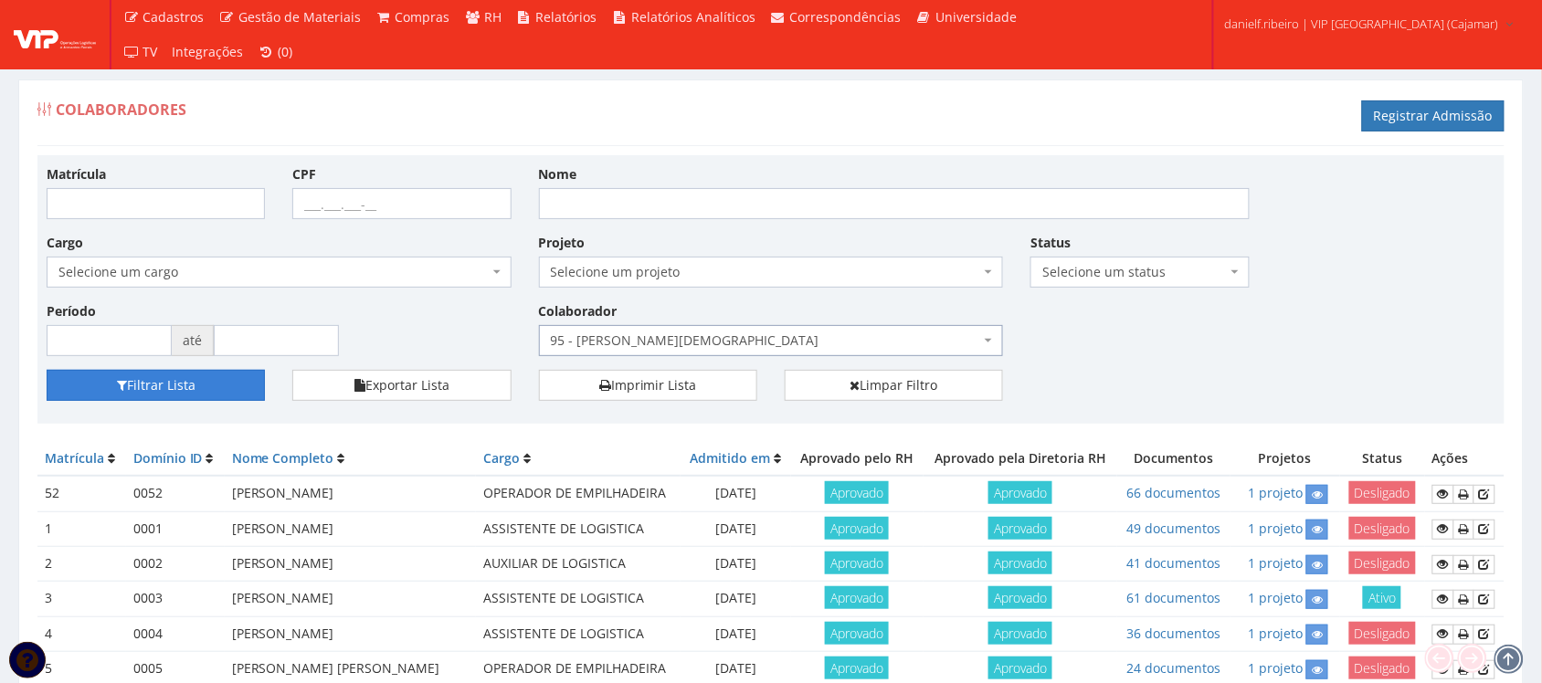
click at [120, 382] on icon "submit" at bounding box center [122, 385] width 10 height 13
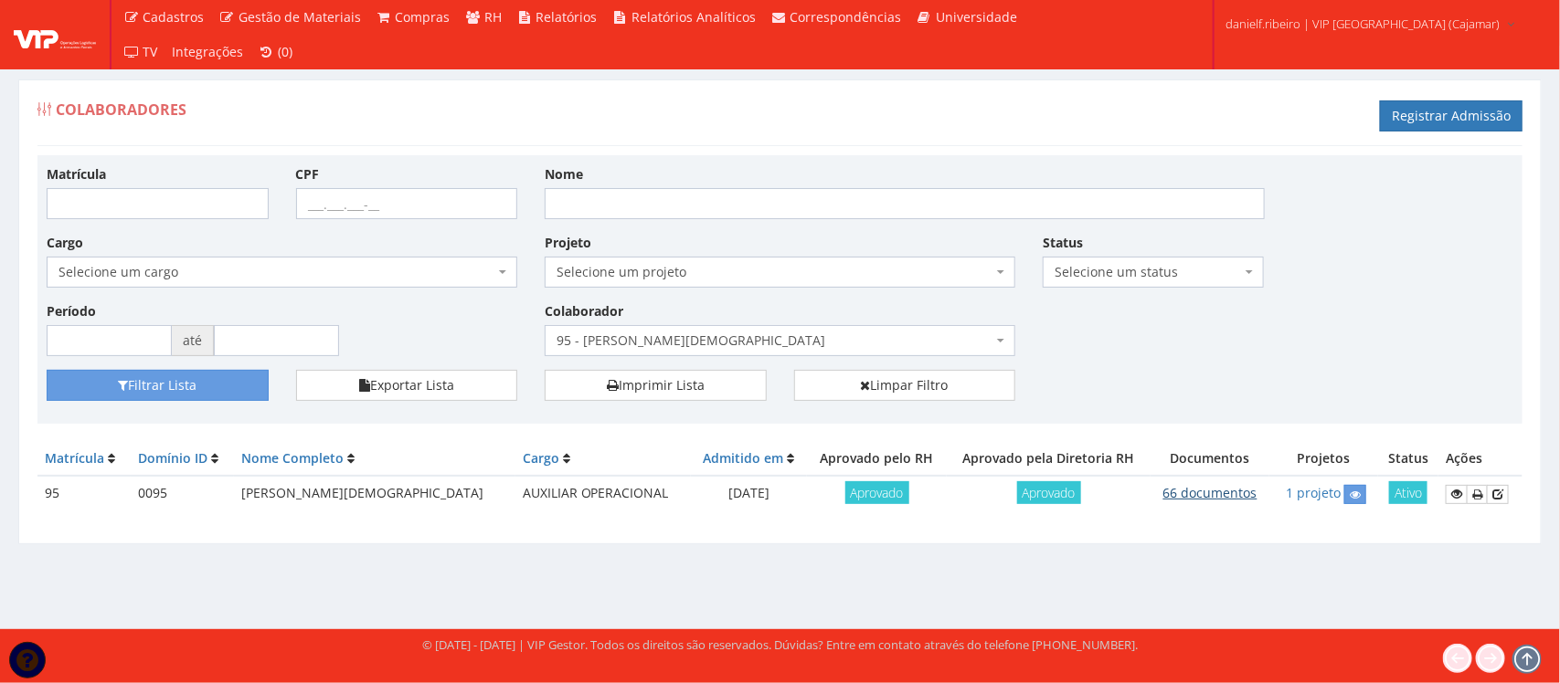
click at [1163, 489] on link "66 documentos" at bounding box center [1210, 492] width 94 height 17
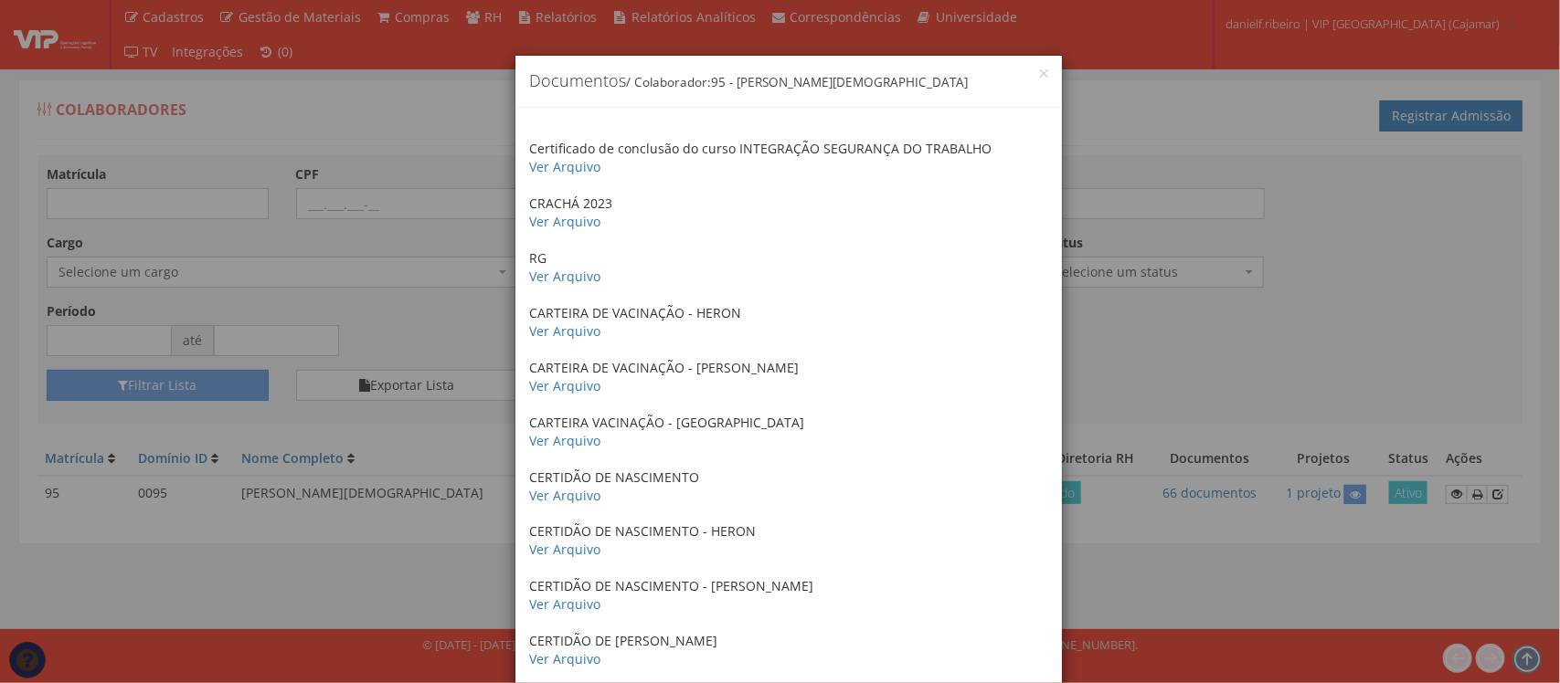
click at [1209, 236] on div "× Documentos / Colaborador: 95 - ADRIANE NEVES JESUS Certificado de conclusão d…" at bounding box center [780, 341] width 1560 height 683
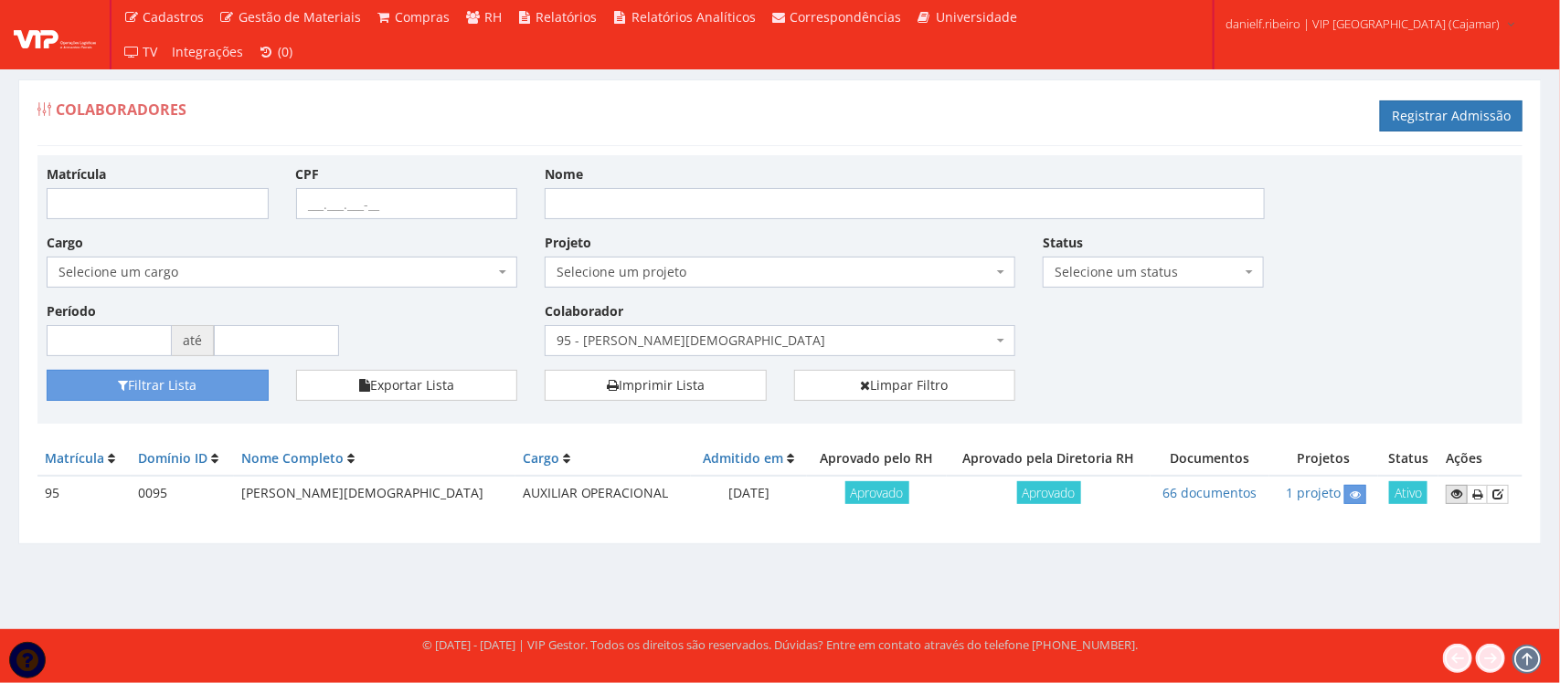
click at [1445, 490] on link at bounding box center [1456, 494] width 22 height 19
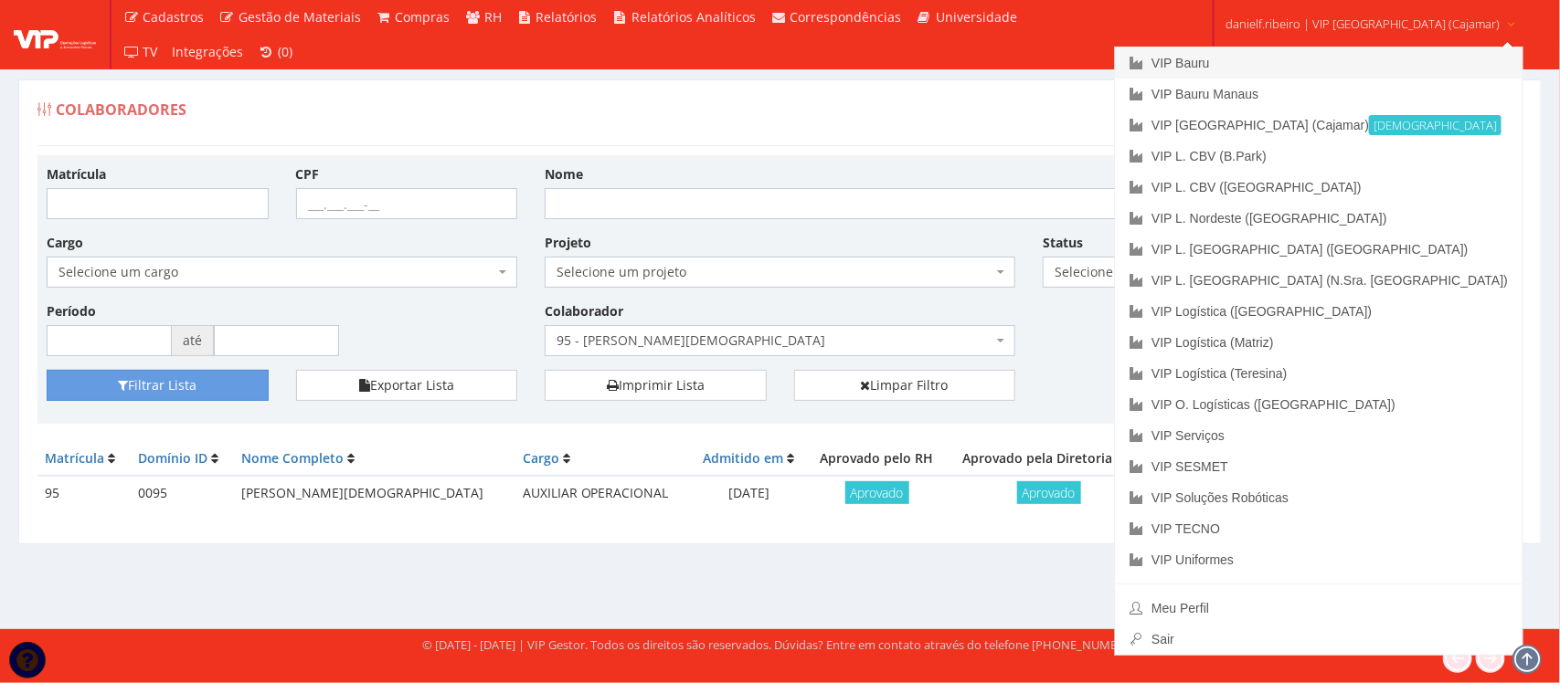
click at [1259, 60] on link "VIP Bauru" at bounding box center [1318, 63] width 407 height 31
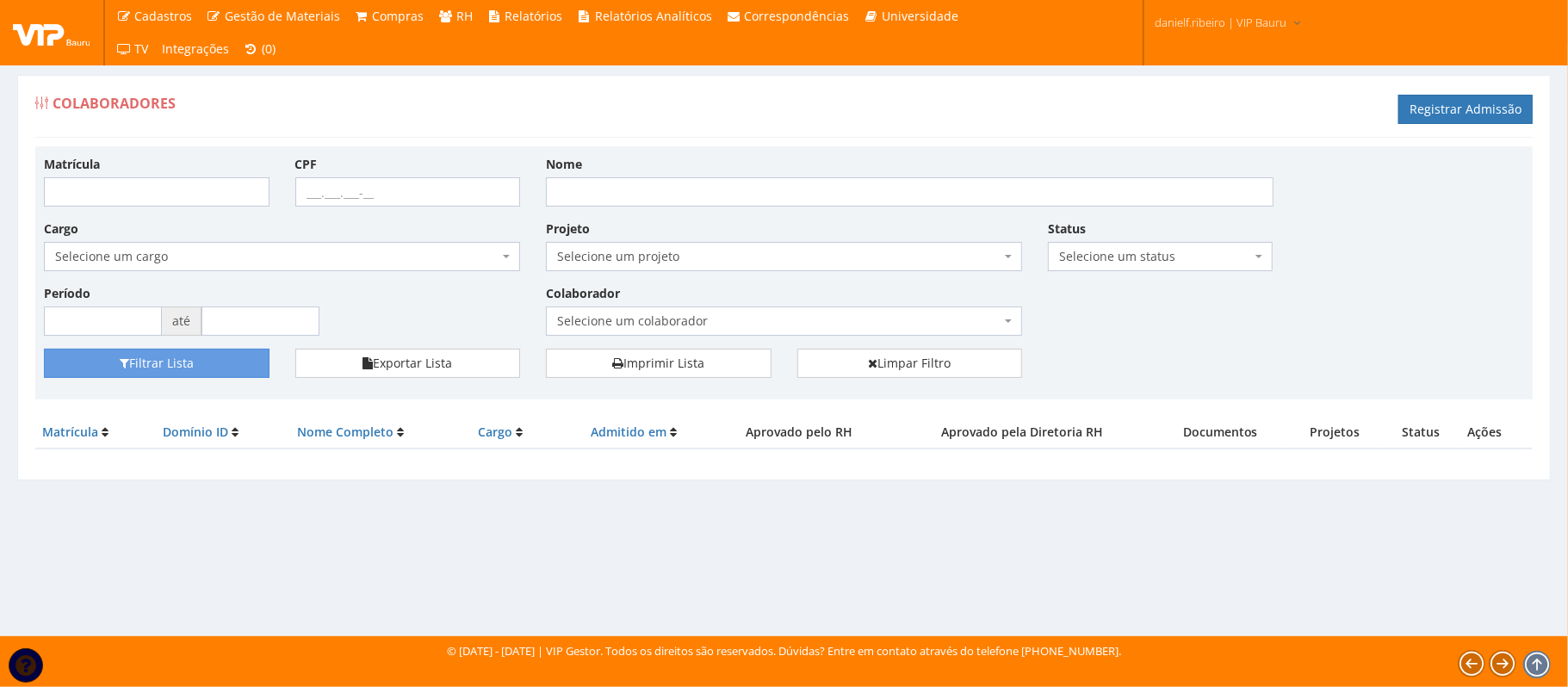
click at [689, 307] on span "Selecione um colaborador" at bounding box center [783, 320] width 476 height 29
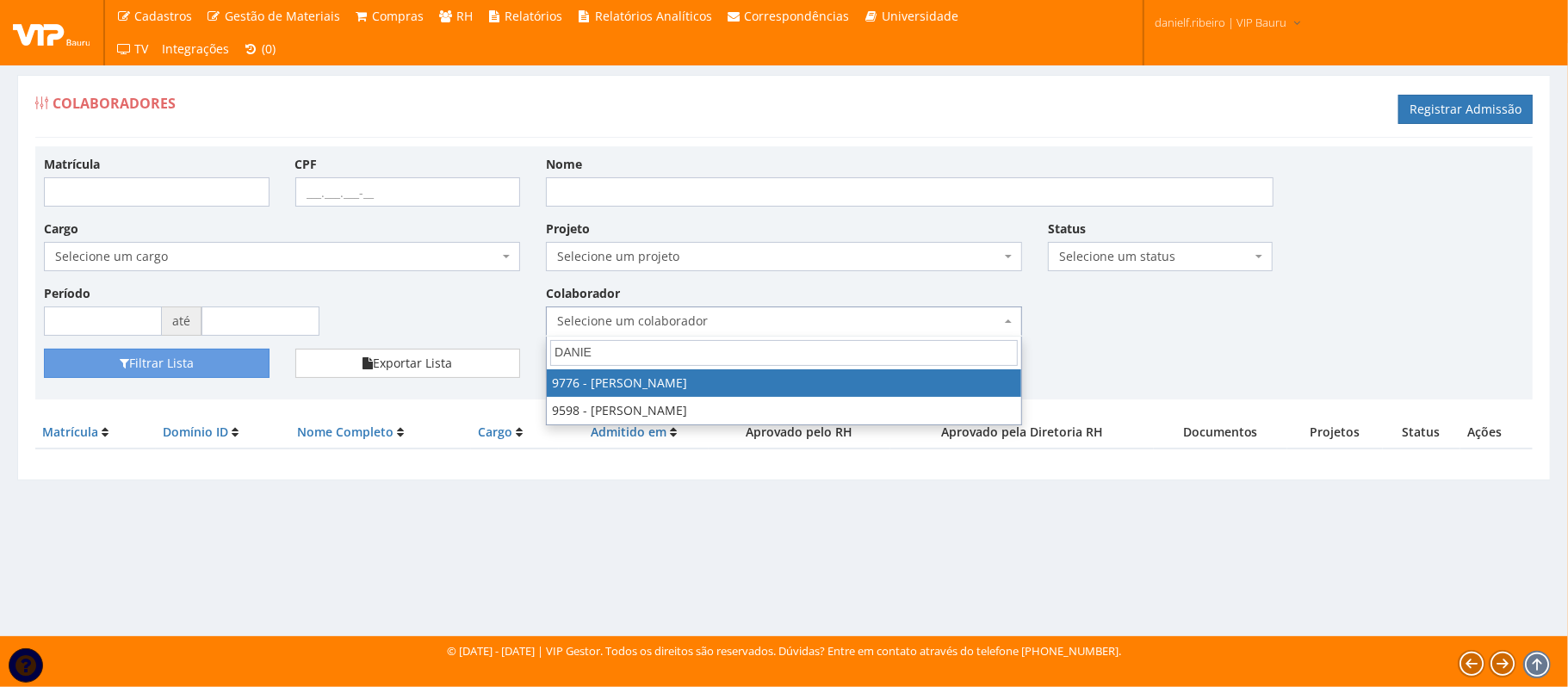
type input "DANIEL"
select select "4097"
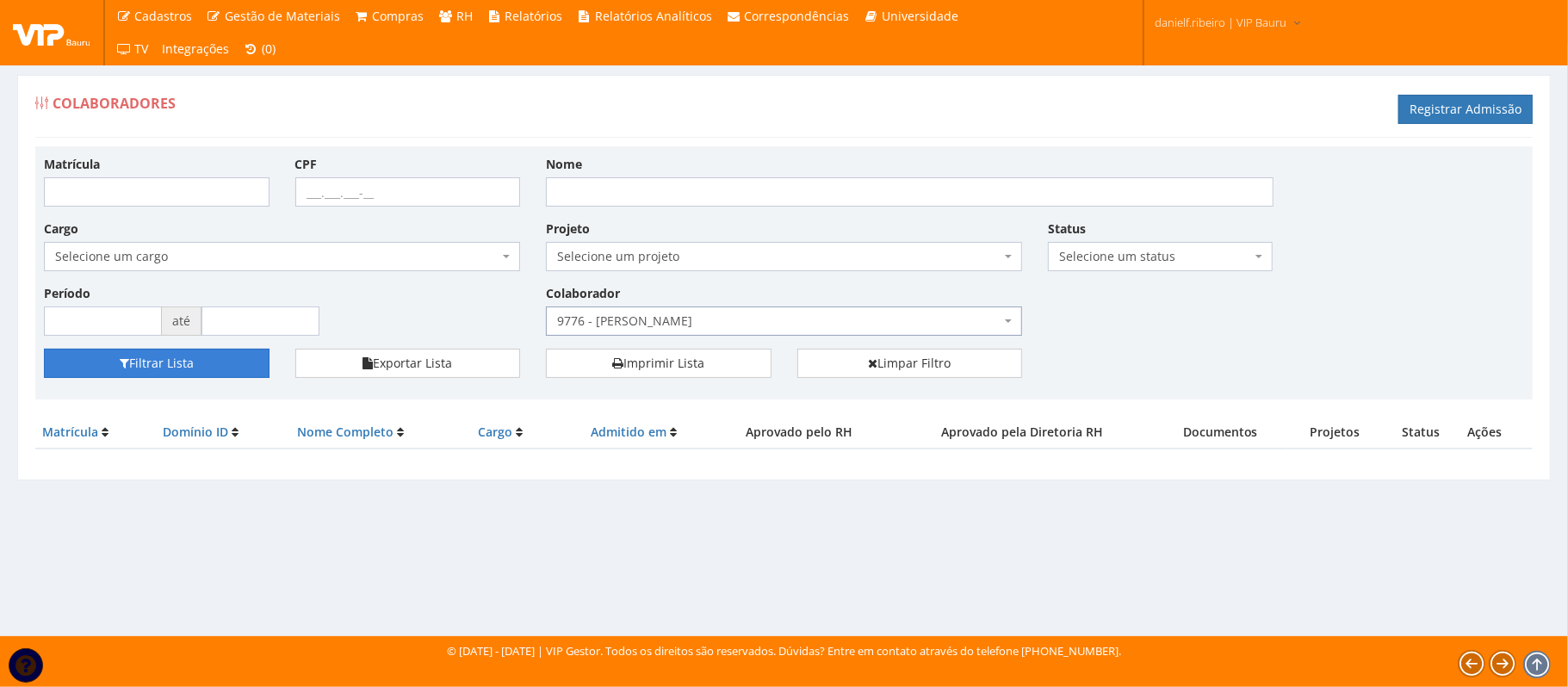
click at [169, 365] on button "Filtrar Lista" at bounding box center [156, 363] width 225 height 29
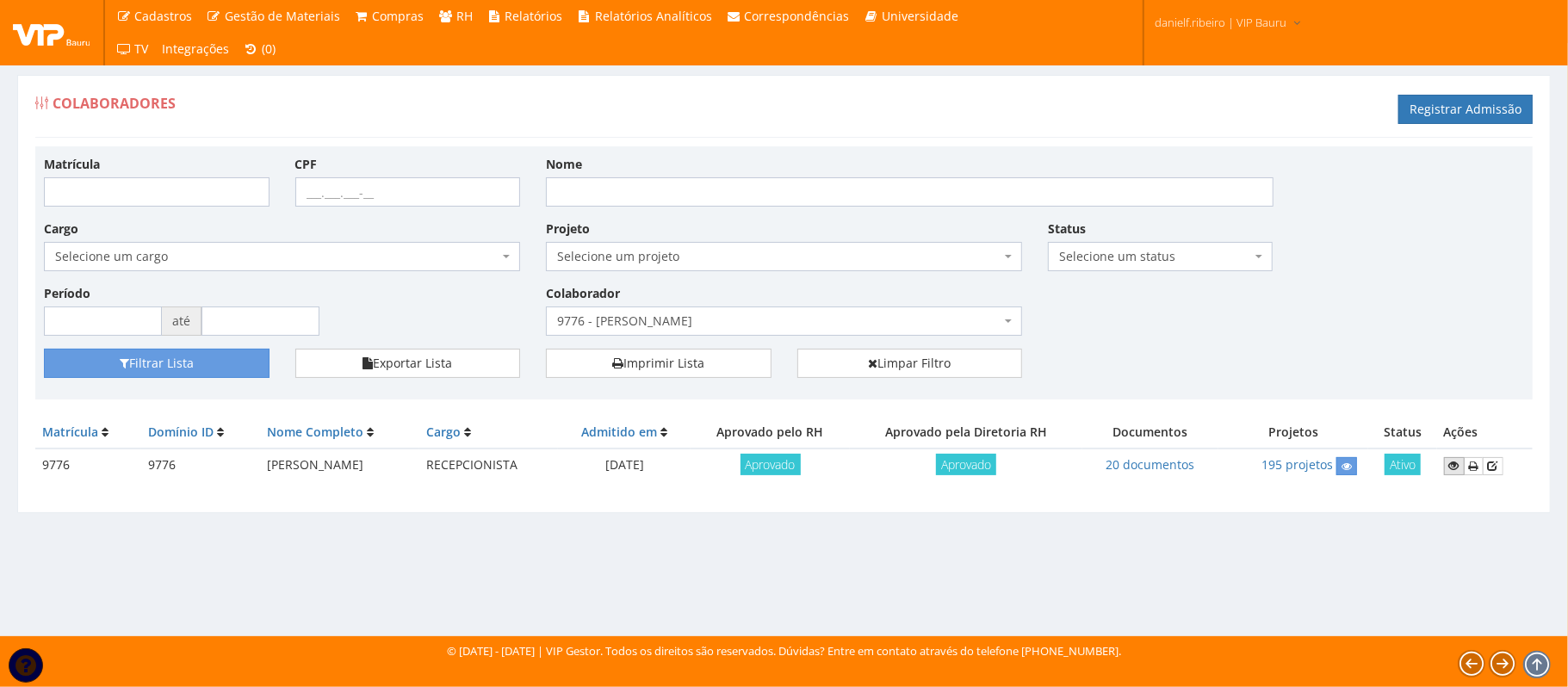
click at [1448, 469] on link at bounding box center [1454, 466] width 21 height 18
click at [759, 311] on span "9776 - DANIEL FELIPE CLARO RIBEIRO" at bounding box center [783, 320] width 476 height 29
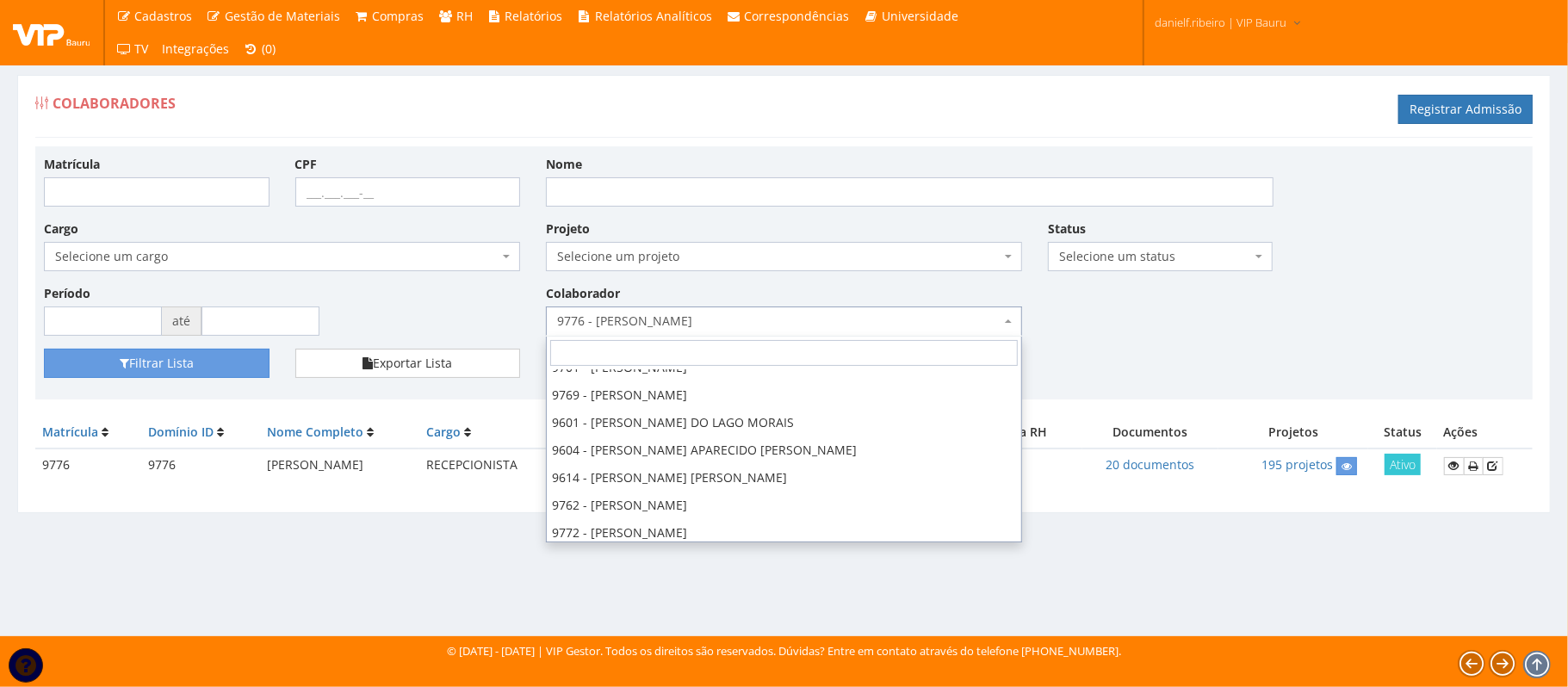
scroll to position [90, 0]
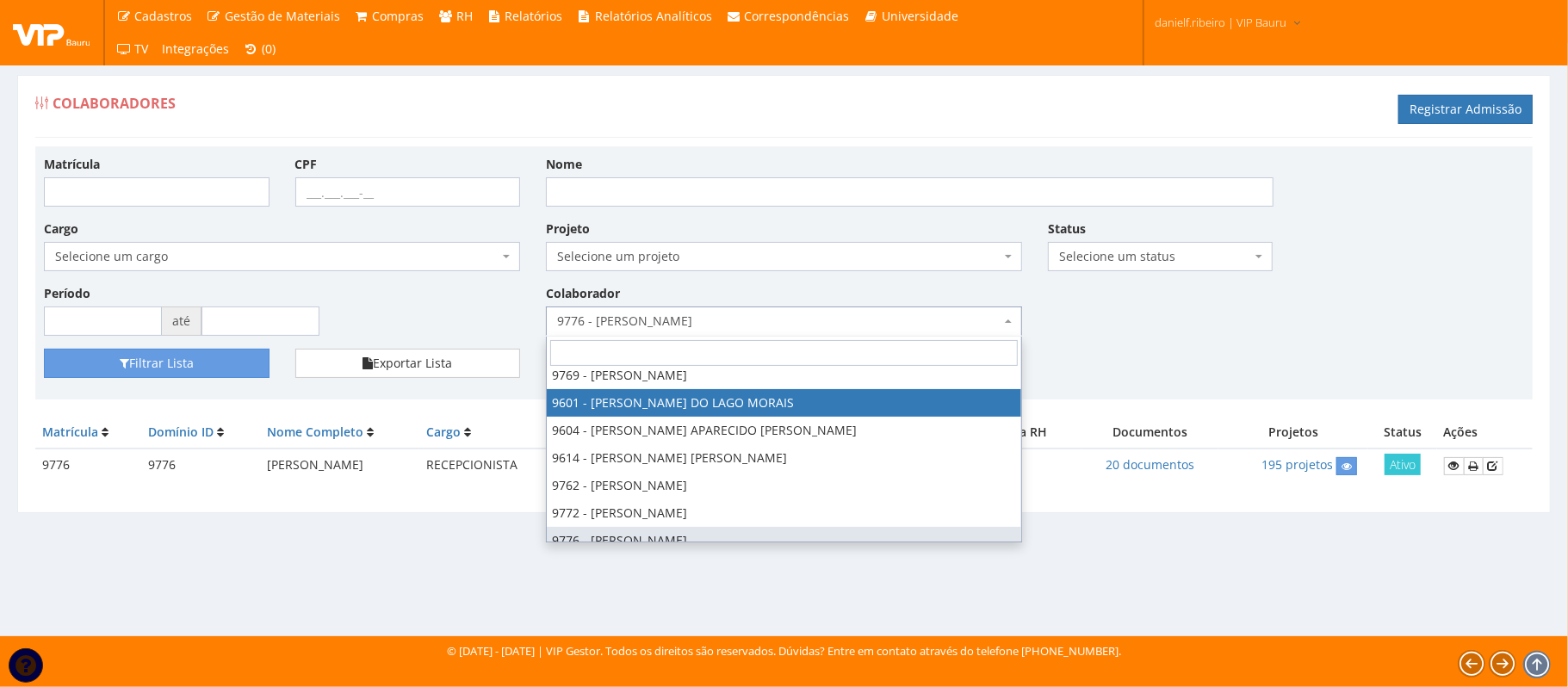
click at [691, 177] on div "Nome" at bounding box center [909, 180] width 753 height 52
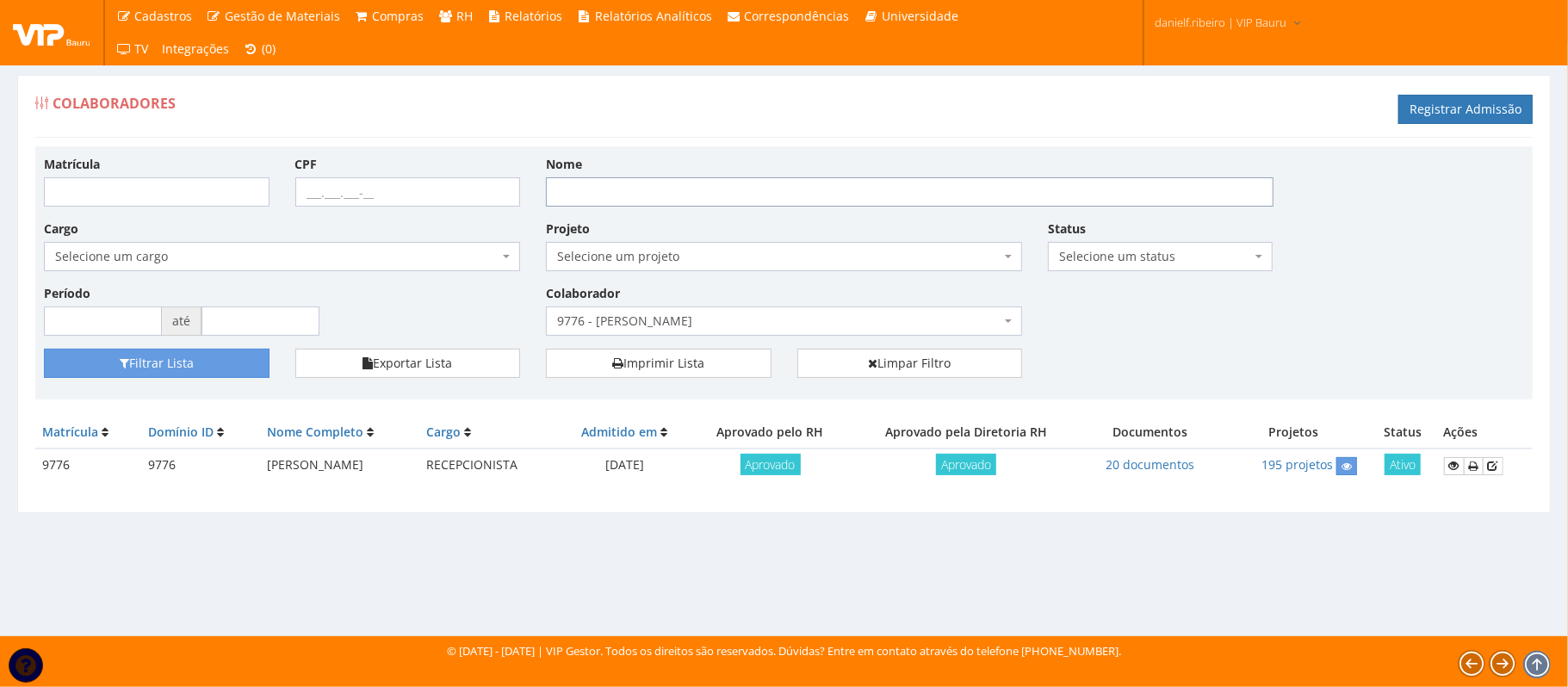
click at [621, 204] on input "Nome" at bounding box center [909, 191] width 727 height 29
type input "BIANCA"
click at [44, 349] on button "Filtrar Lista" at bounding box center [156, 363] width 225 height 29
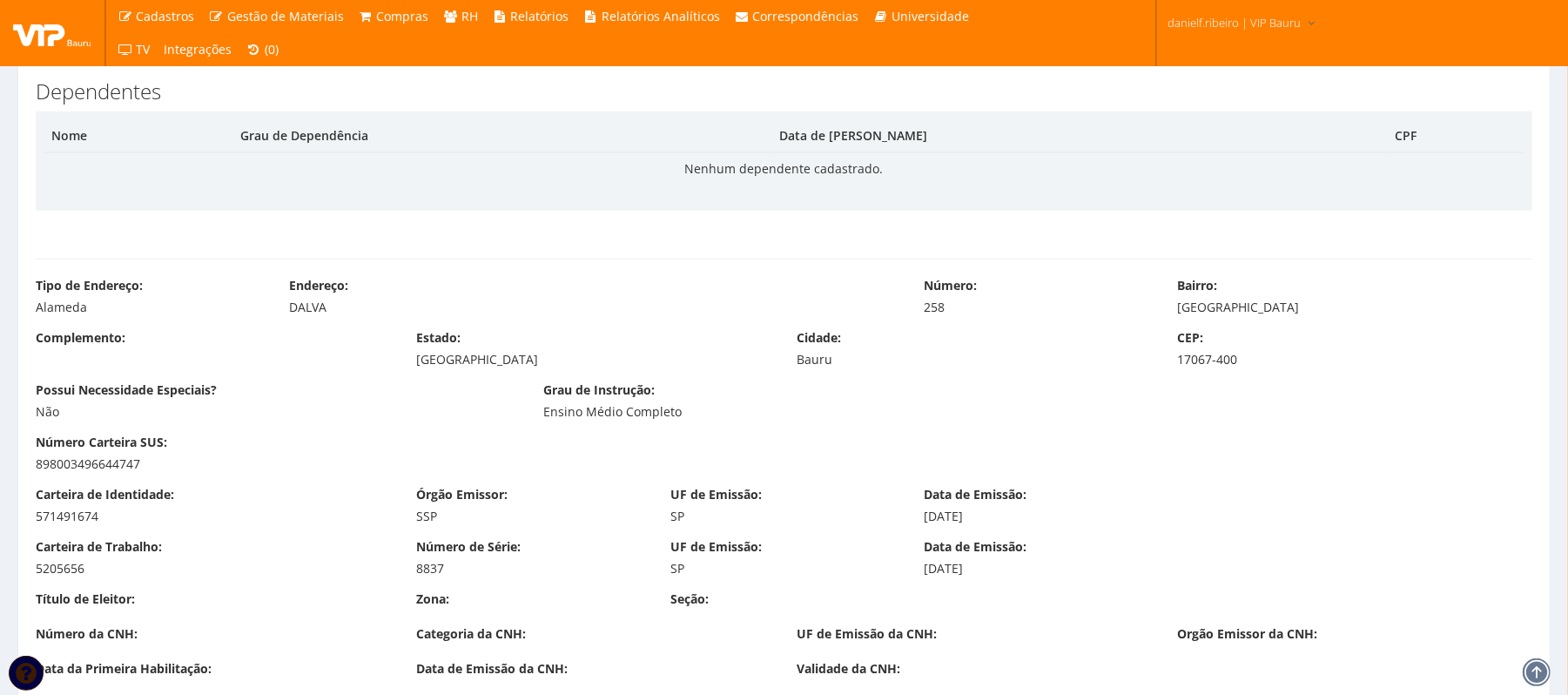
scroll to position [1761, 0]
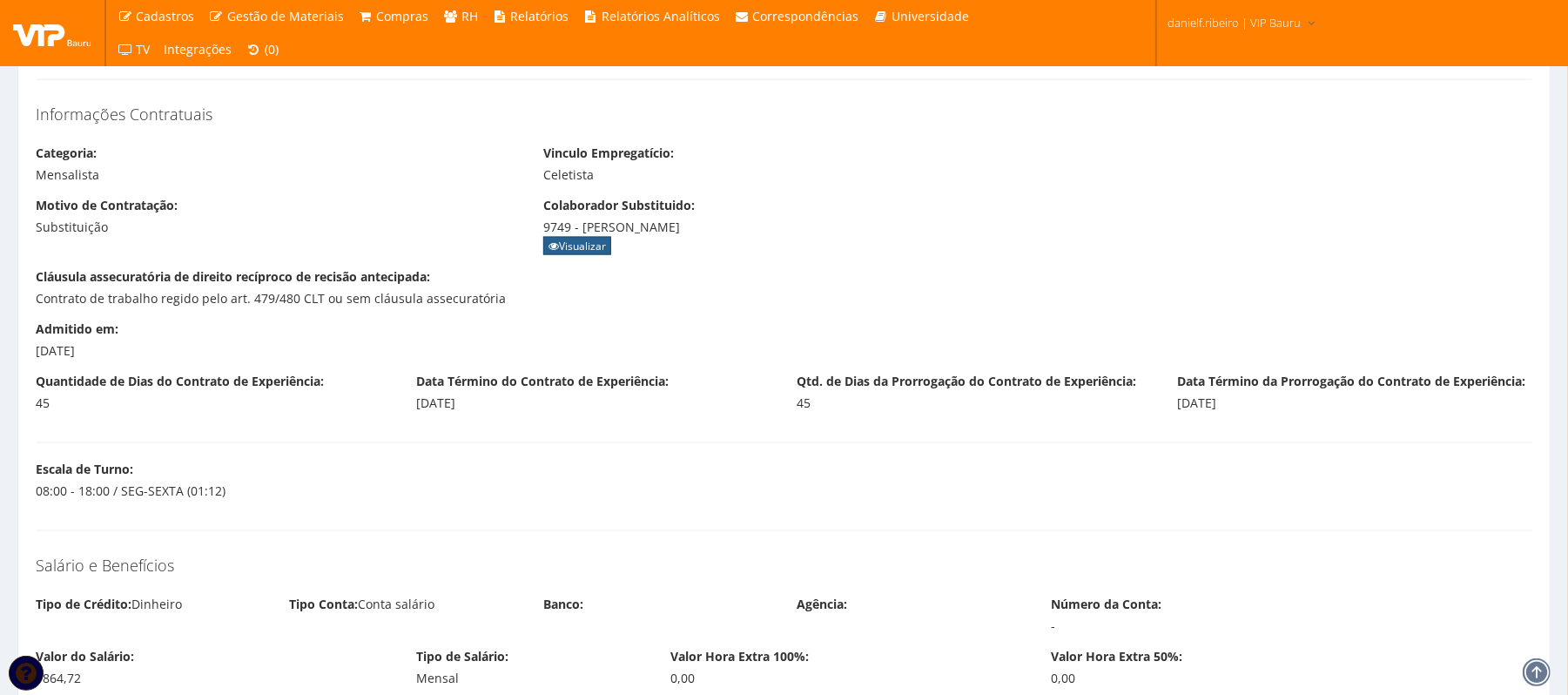
click at [590, 247] on link "Visualizar" at bounding box center [577, 246] width 68 height 18
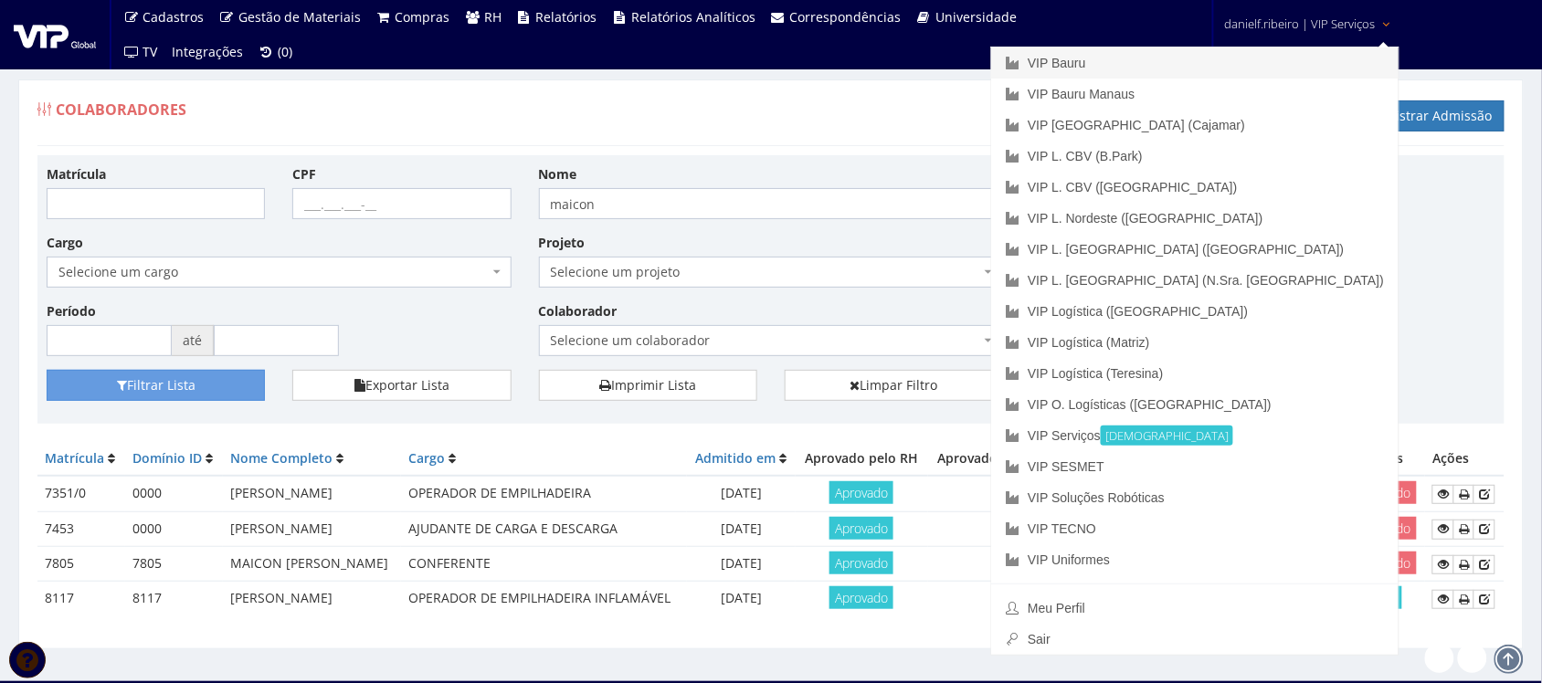
click at [1239, 67] on link "VIP Bauru" at bounding box center [1194, 63] width 407 height 31
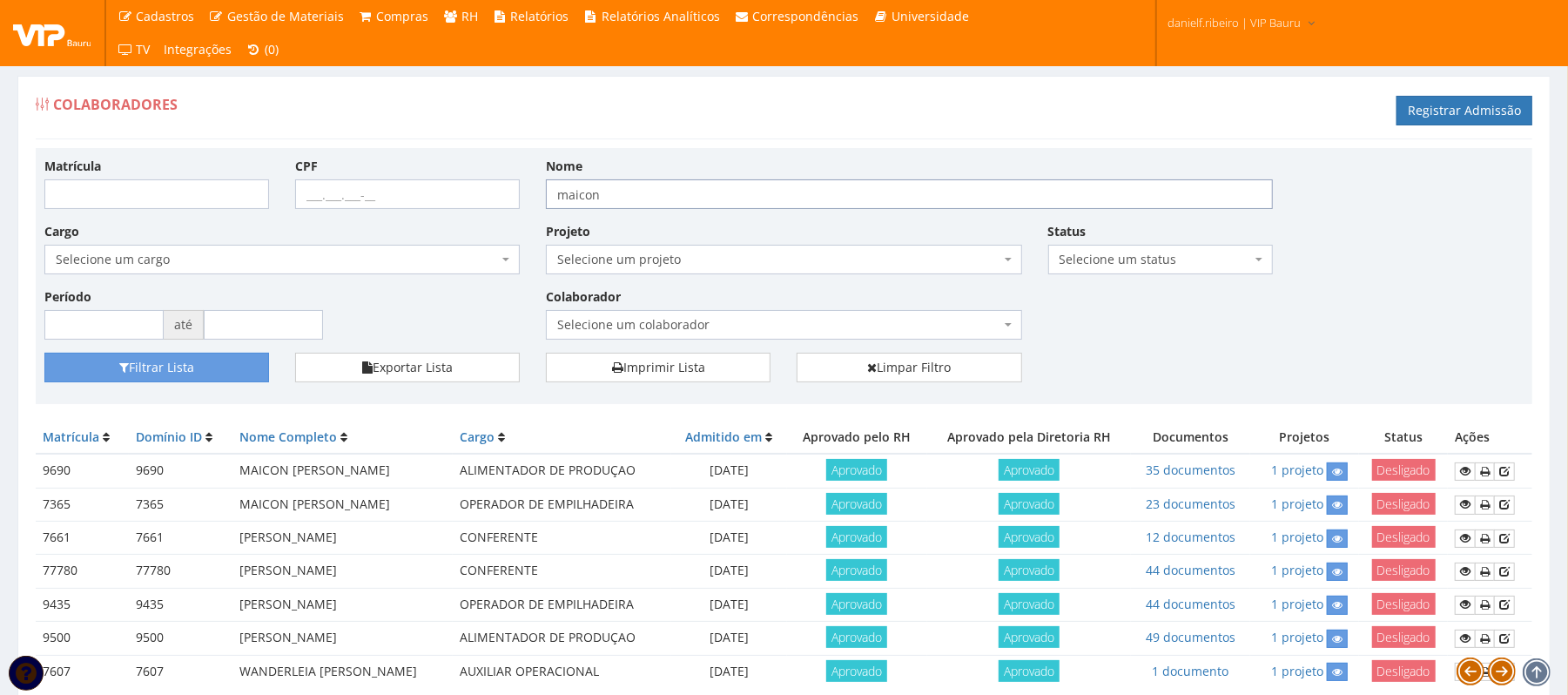
click at [655, 196] on input "maicon" at bounding box center [909, 194] width 727 height 30
drag, startPoint x: 655, startPoint y: 196, endPoint x: 475, endPoint y: 200, distance: 180.0
click at [475, 200] on div "Matrícula CPF Nome maicon Cargo Selecione um cargo G1225 D0029 - 4110-05 - AGEN…" at bounding box center [784, 255] width 1506 height 196
type input "BIANCA"
click at [45, 353] on button "Filtrar Lista" at bounding box center [157, 367] width 225 height 30
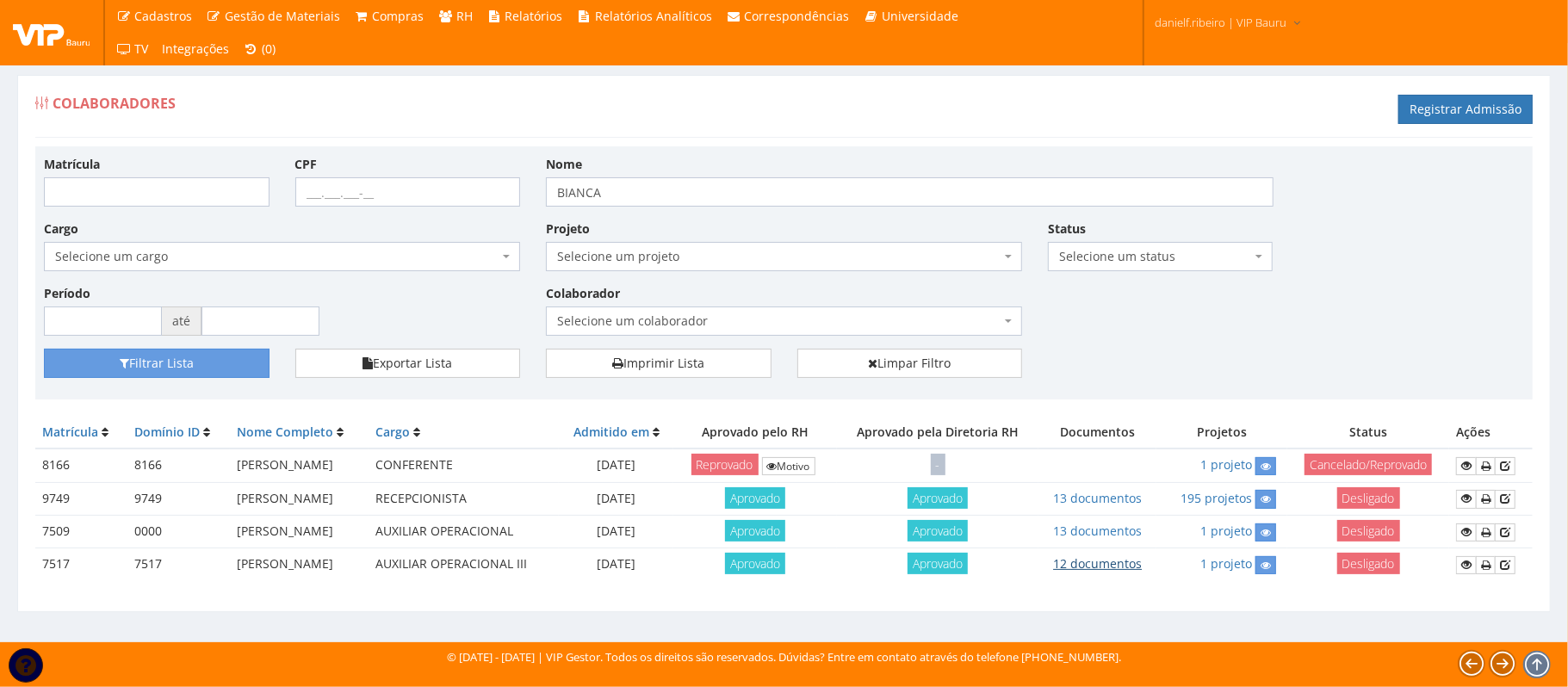
drag, startPoint x: 211, startPoint y: 508, endPoint x: 1102, endPoint y: 558, distance: 892.4
click at [1141, 534] on tbody "8166 8166 BIANCA DA SILVA GIORGETI CONFERENTE 23/12/2024 Reprovado Motivo - 1 p…" at bounding box center [783, 515] width 1497 height 133
click at [1048, 597] on div "Matrícula Domínio ID Nome Completo Cargo Admitido em Aprovado pelo RH Aprovado …" at bounding box center [783, 507] width 1497 height 182
click at [1467, 500] on icon at bounding box center [1465, 499] width 10 height 12
drag, startPoint x: 753, startPoint y: 187, endPoint x: 514, endPoint y: 191, distance: 239.0
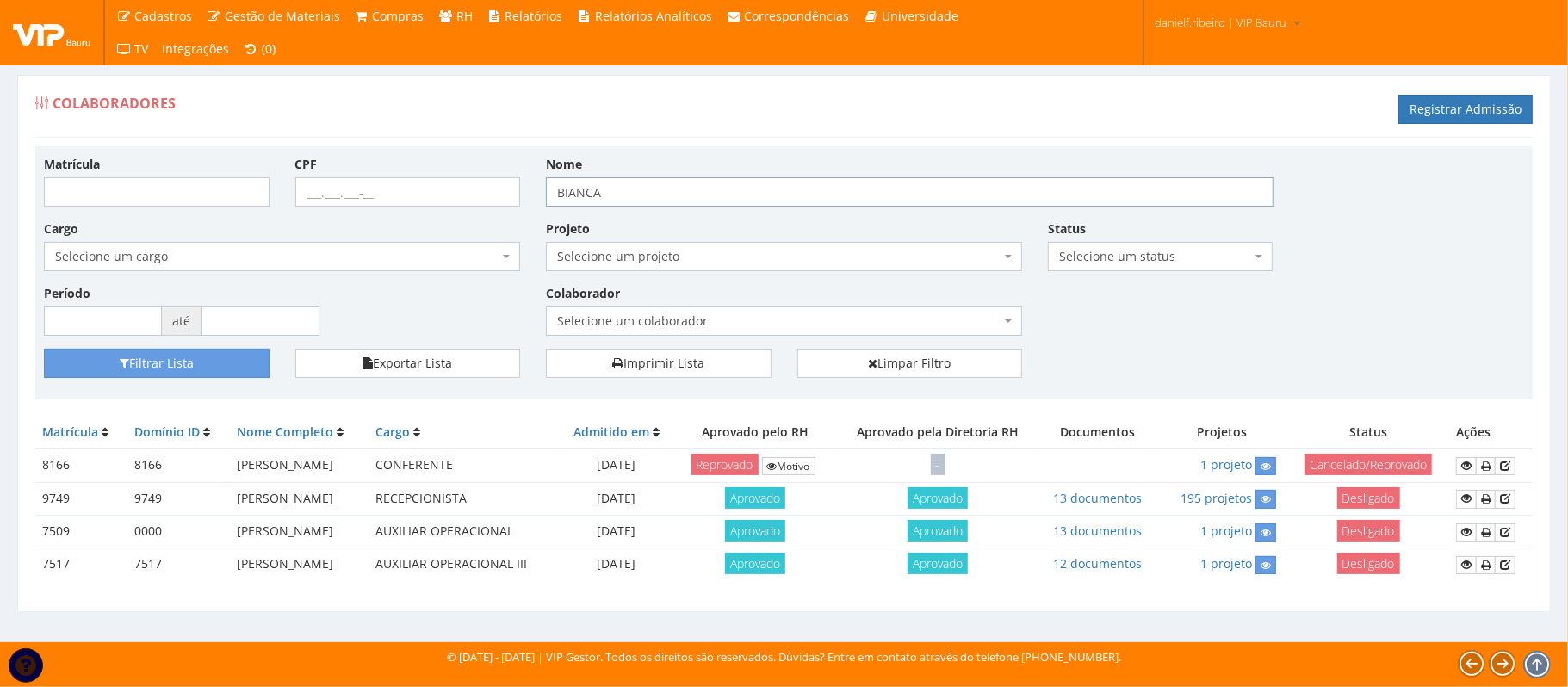
click at [514, 191] on div "Matrícula CPF Nome BIANCA Cargo Selecione um cargo G1225 D0029 - 4110-05 - AGEN…" at bounding box center [784, 252] width 1506 height 194
click at [856, 153] on div "Matrícula CPF Nome Cargo Selecione um cargo G1225 D0029 - 4110-05 - AGENTE DE A…" at bounding box center [783, 272] width 1497 height 254
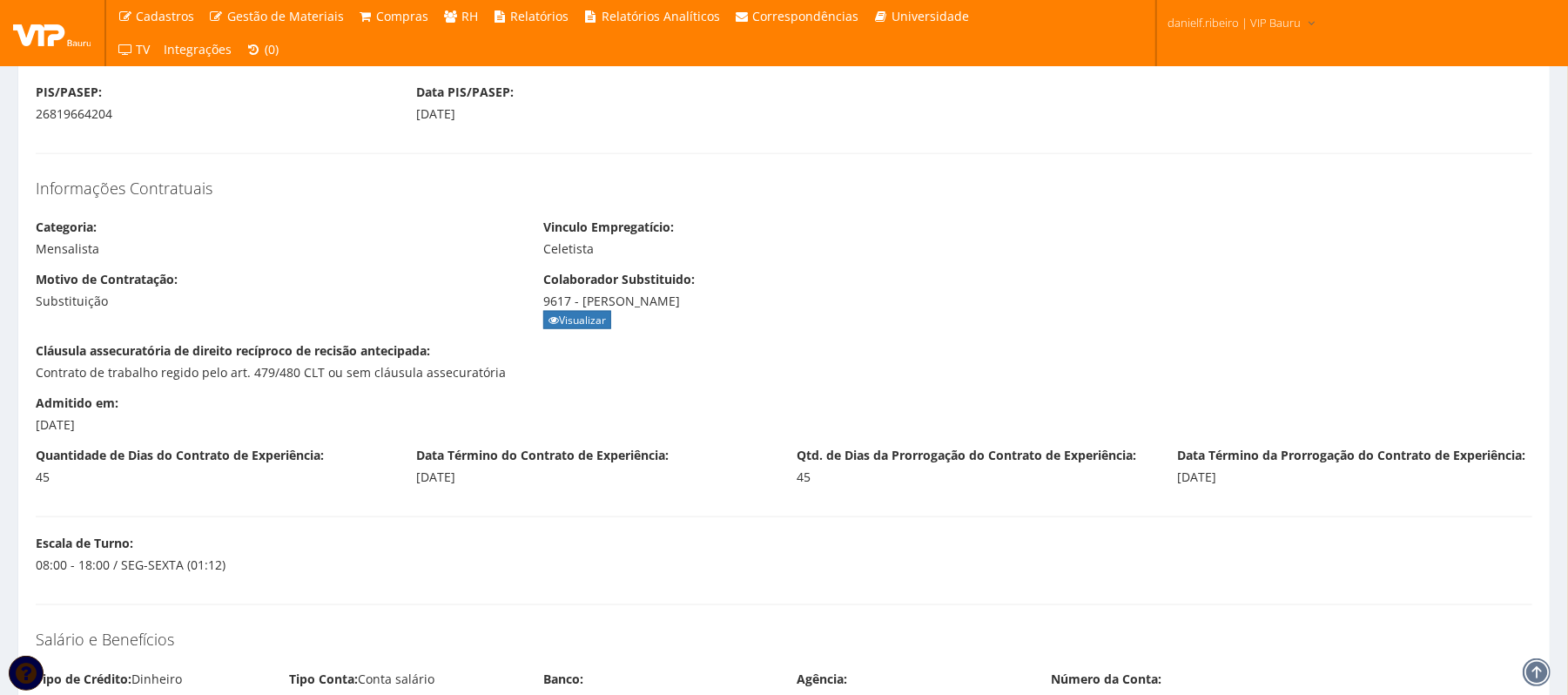
scroll to position [1693, 0]
